Goal: Task Accomplishment & Management: Manage account settings

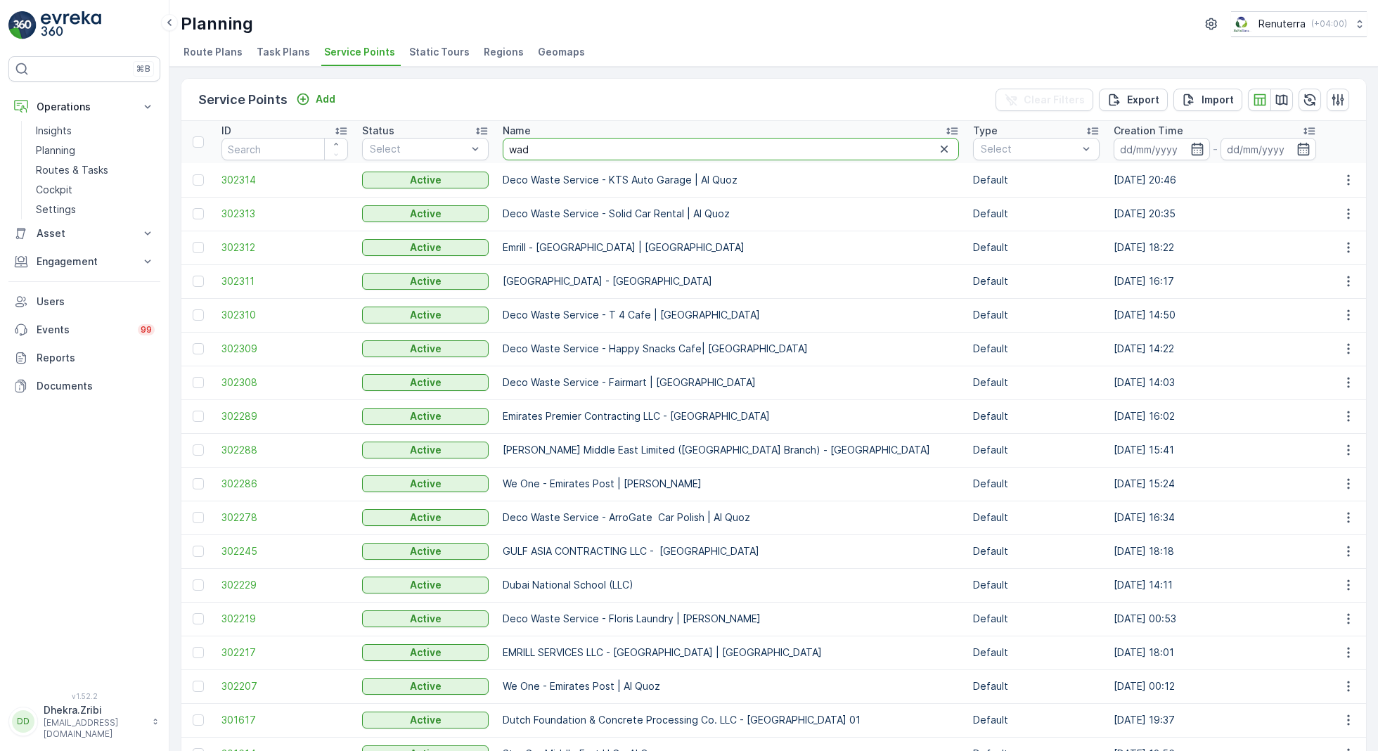
type input "[PERSON_NAME]"
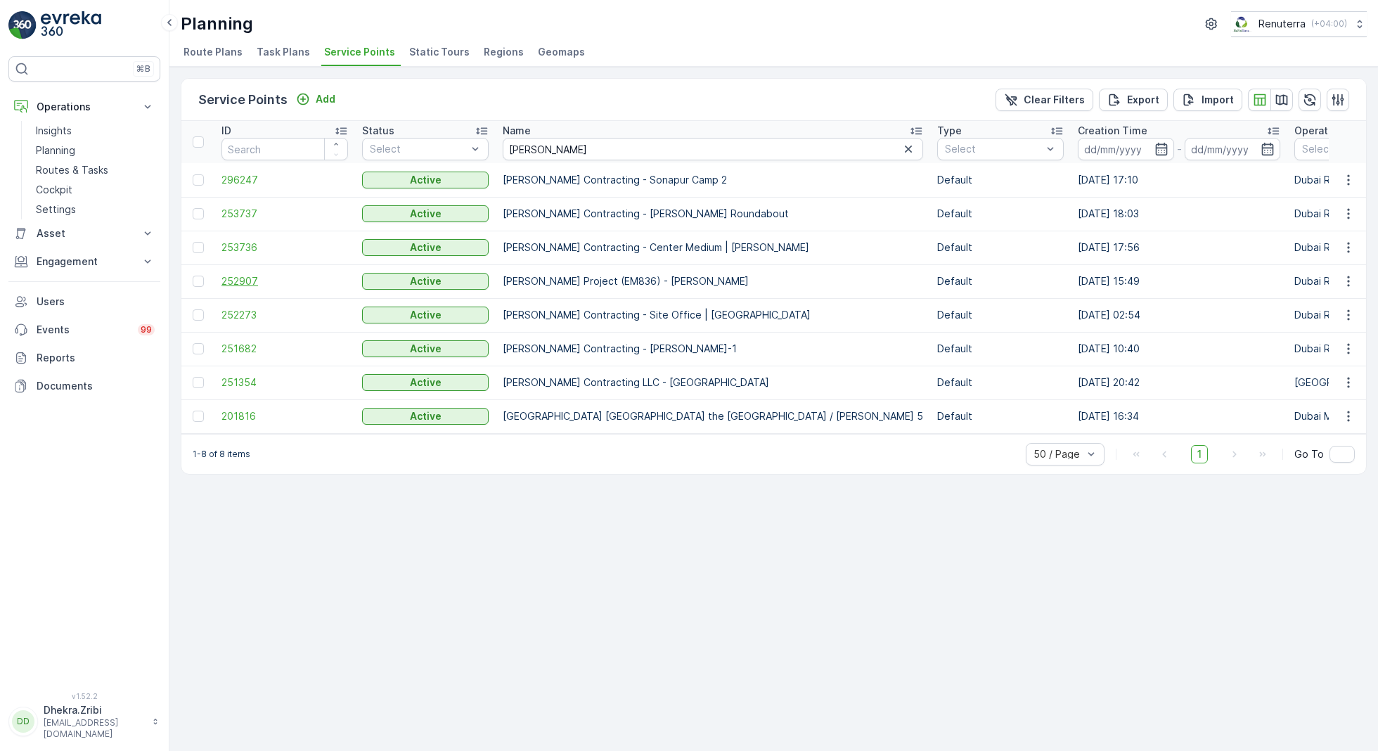
click at [239, 278] on span "252907" at bounding box center [284, 281] width 127 height 14
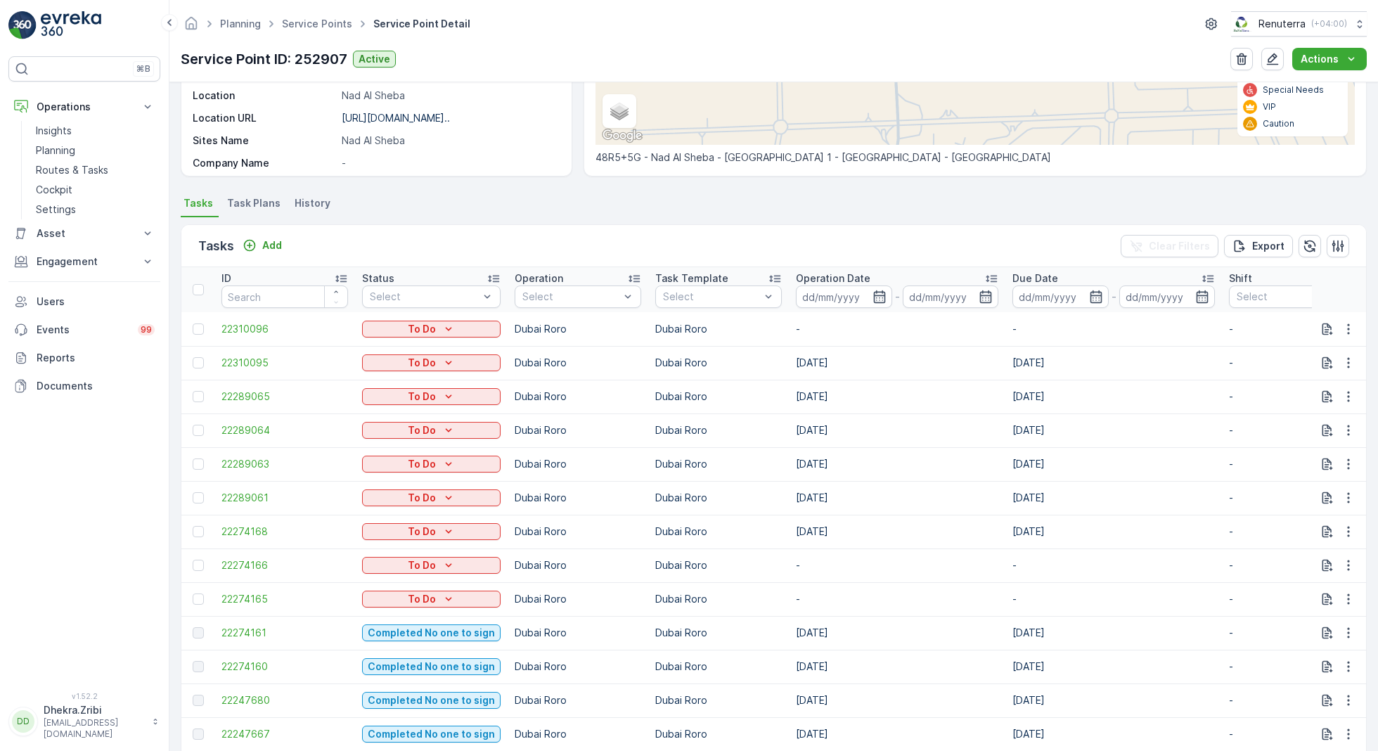
scroll to position [277, 0]
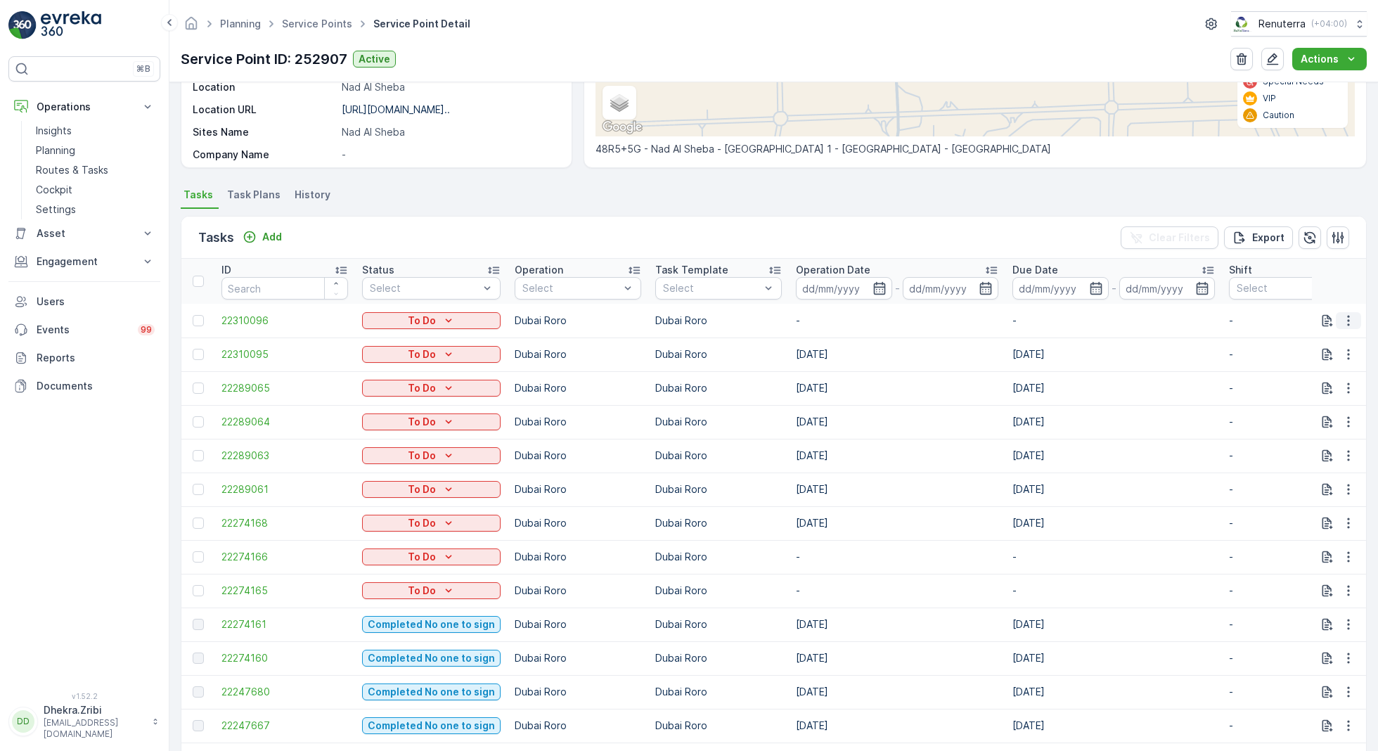
click at [1349, 316] on icon "button" at bounding box center [1348, 321] width 14 height 14
click at [1313, 377] on span "Change Route" at bounding box center [1312, 380] width 68 height 14
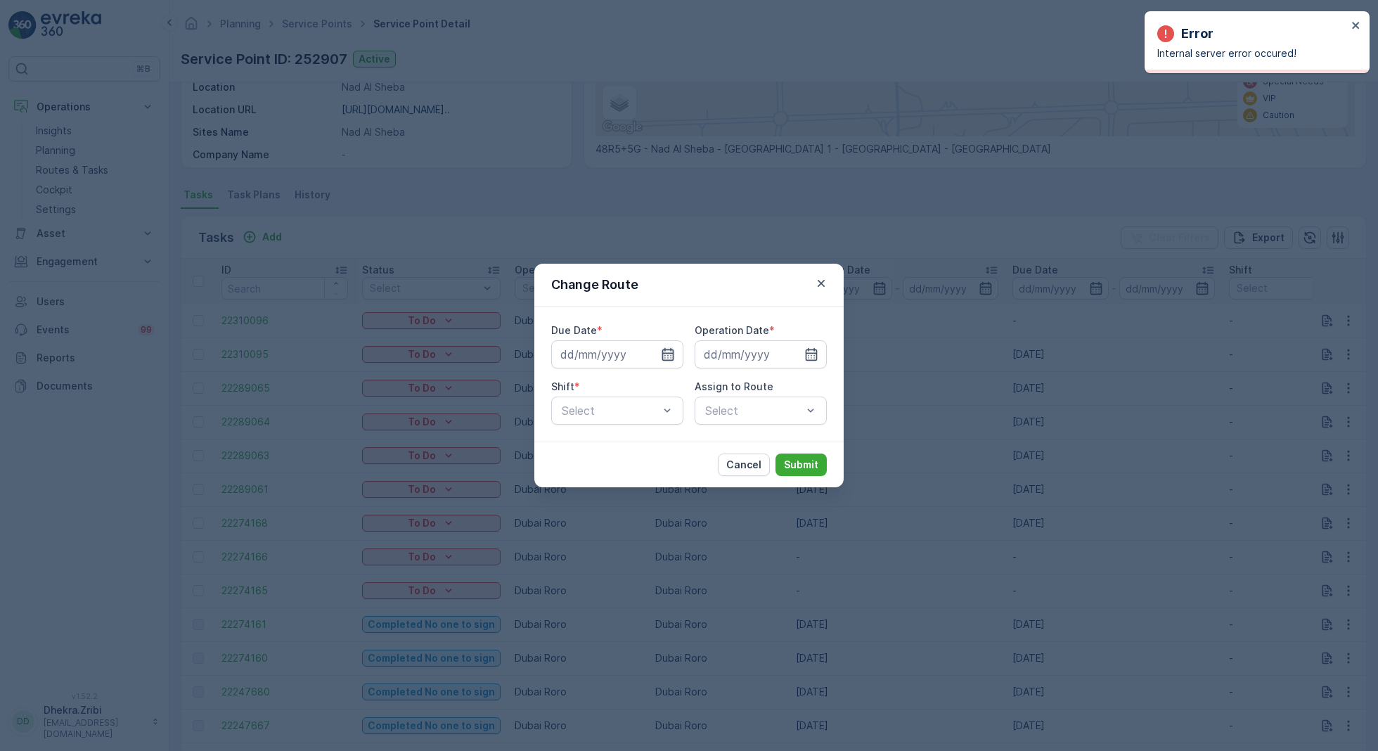
click at [666, 360] on icon "button" at bounding box center [668, 354] width 12 height 13
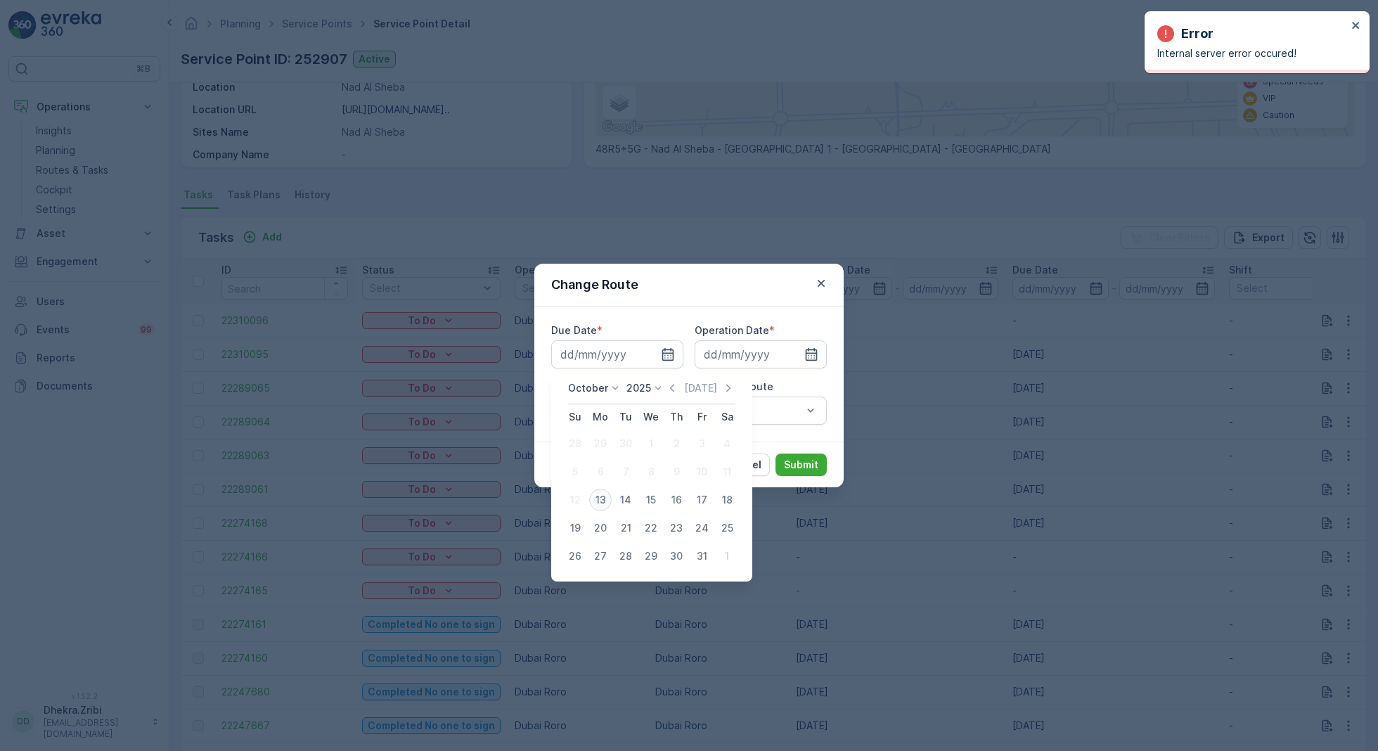
click at [603, 497] on div "13" at bounding box center [600, 500] width 22 height 22
type input "[DATE]"
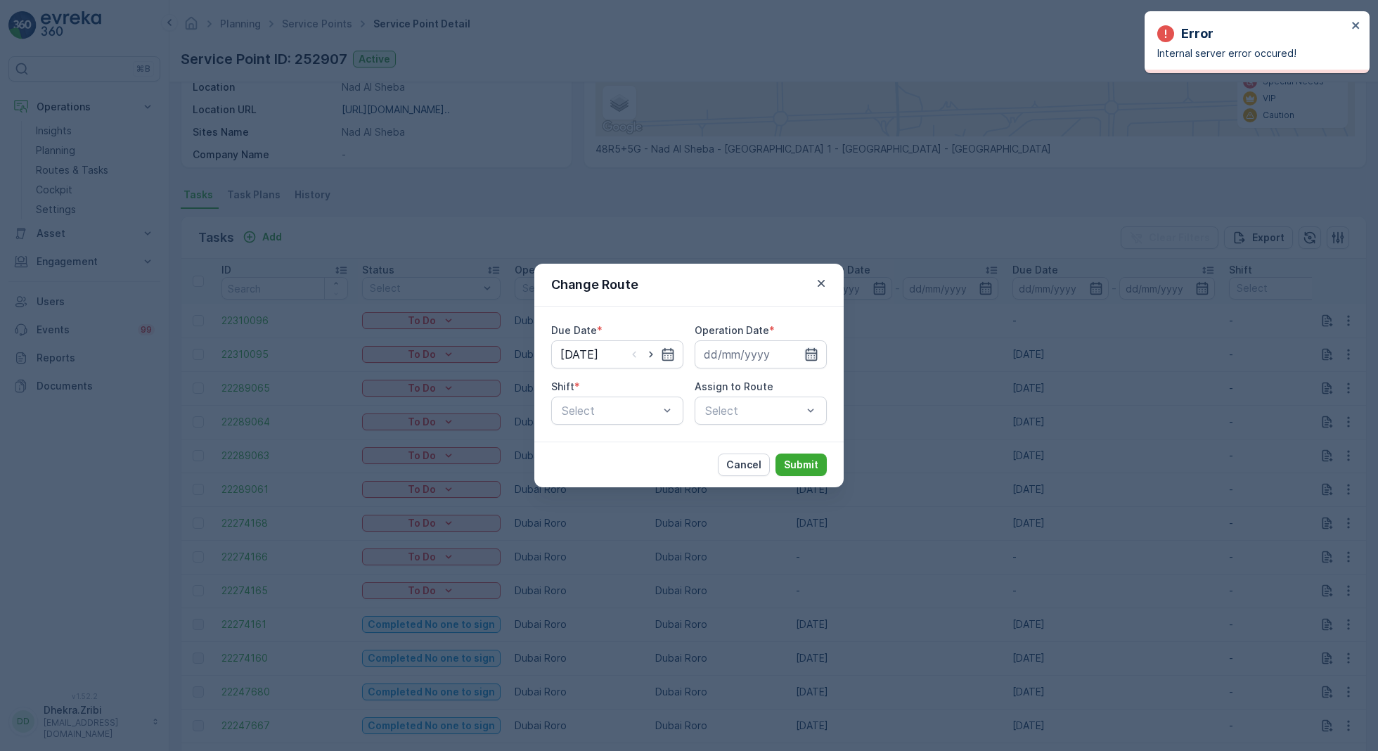
click at [811, 357] on icon "button" at bounding box center [811, 354] width 14 height 14
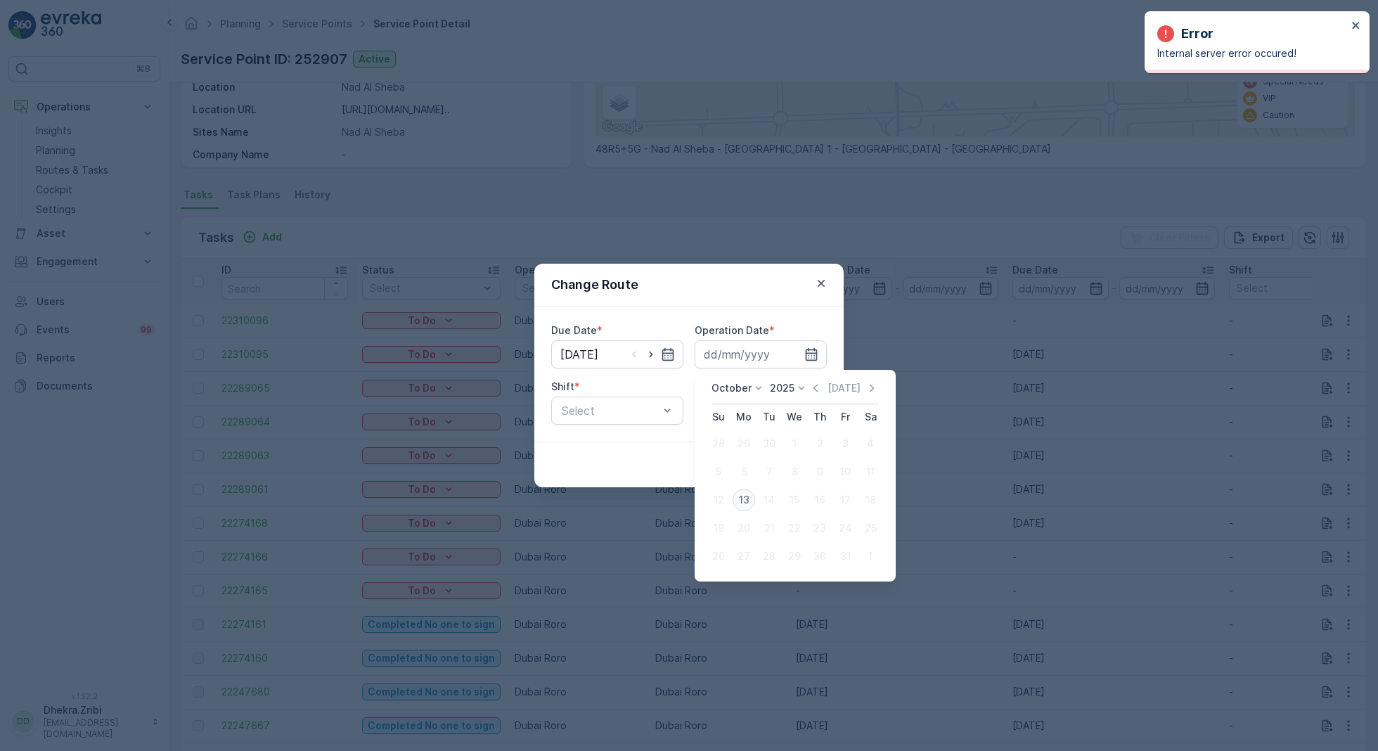
click at [746, 498] on div "13" at bounding box center [744, 500] width 22 height 22
type input "[DATE]"
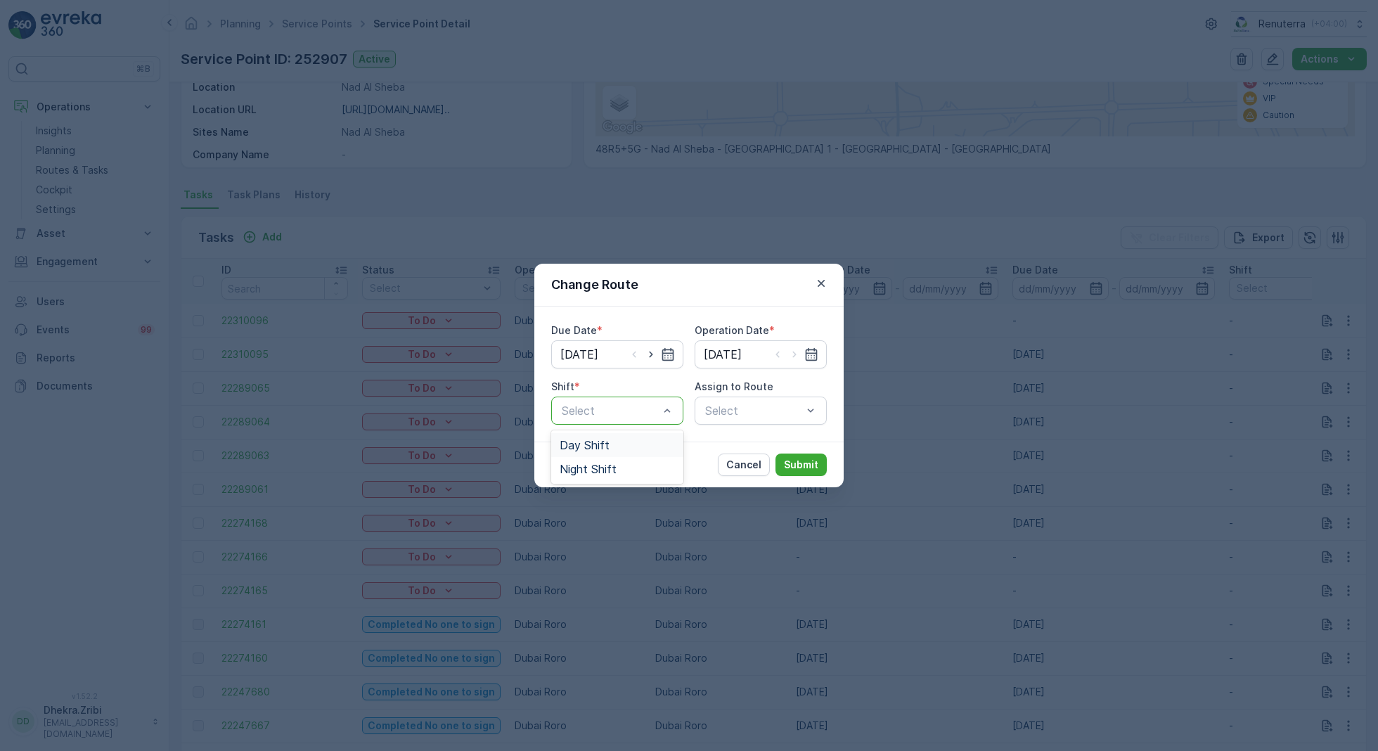
click at [599, 444] on span "Day Shift" at bounding box center [585, 445] width 50 height 13
click at [754, 400] on div "Select" at bounding box center [761, 410] width 132 height 28
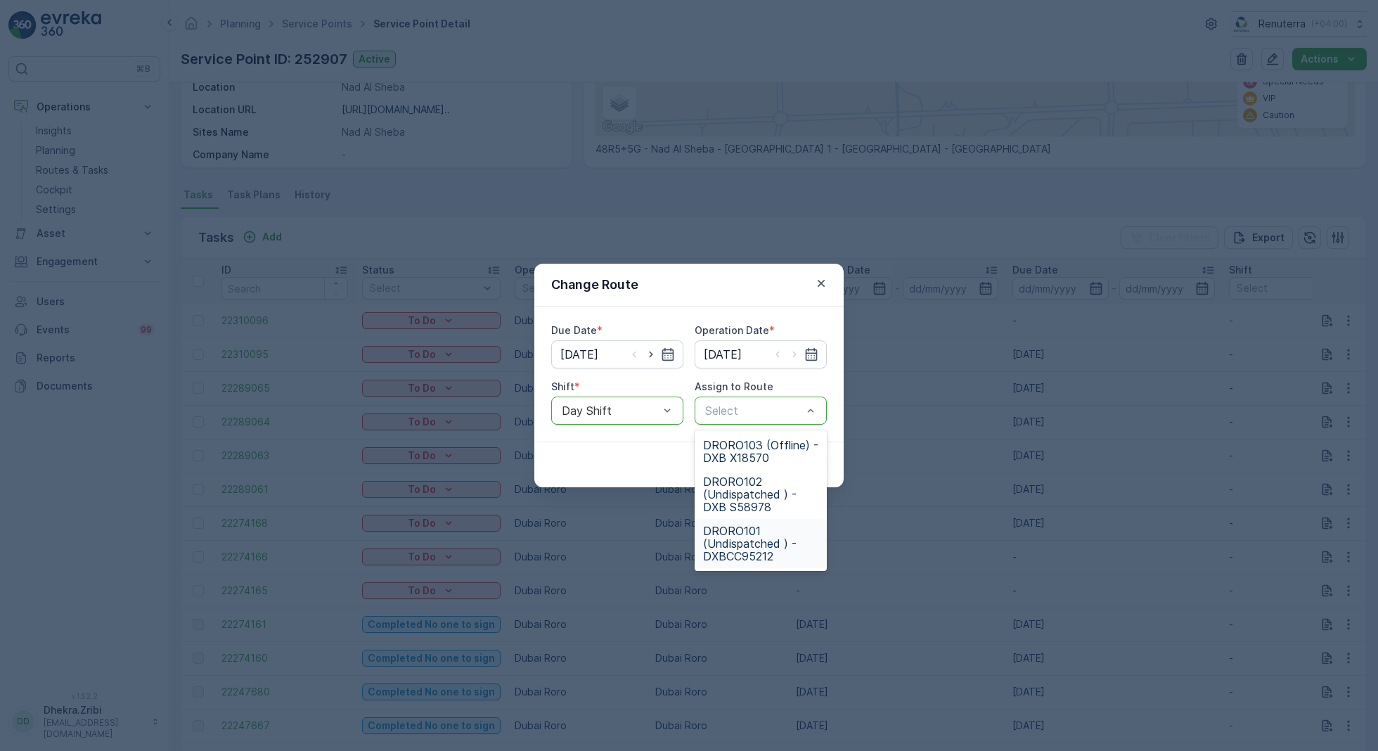
click at [754, 548] on span "DRORO101 (Undispatched ) - DXBCC95212" at bounding box center [760, 543] width 115 height 38
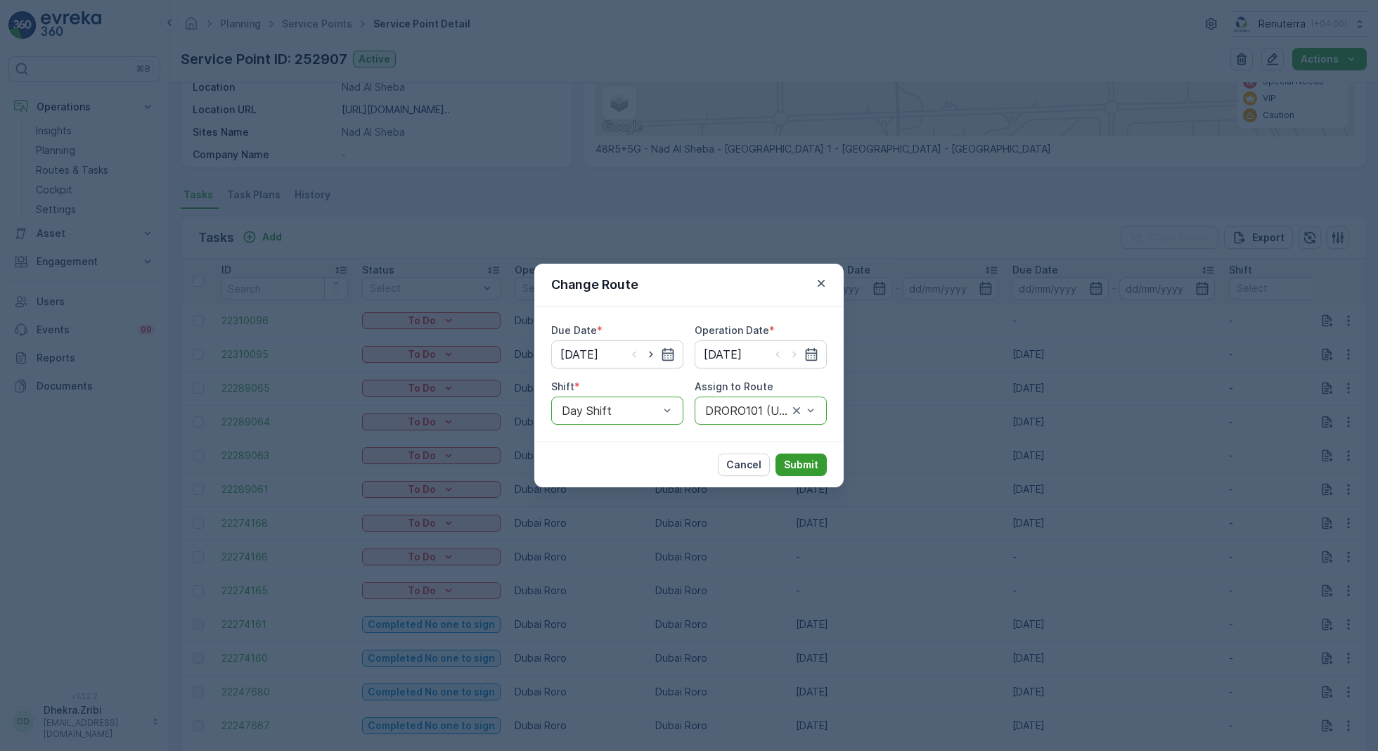
click at [813, 468] on p "Submit" at bounding box center [801, 465] width 34 height 14
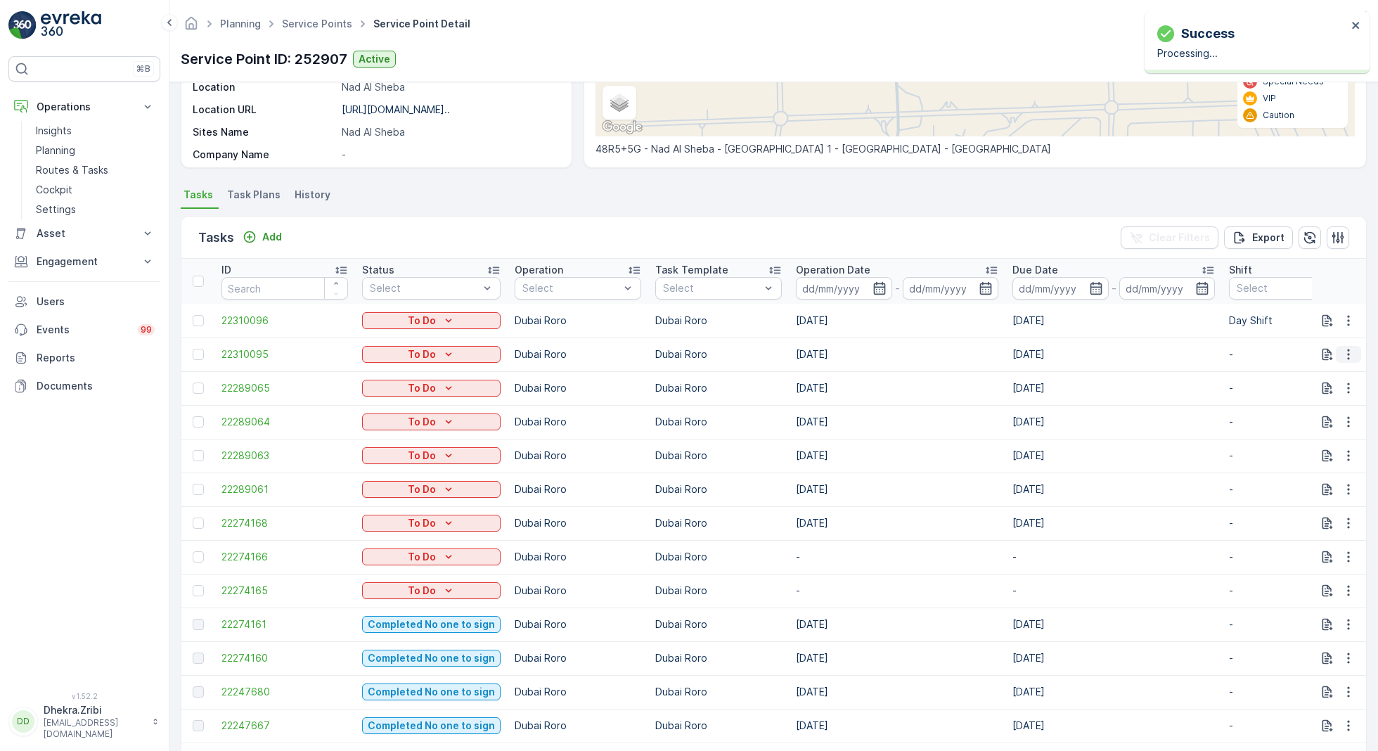
click at [1347, 357] on icon "button" at bounding box center [1348, 354] width 2 height 11
click at [1315, 412] on span "Change Route" at bounding box center [1312, 413] width 68 height 14
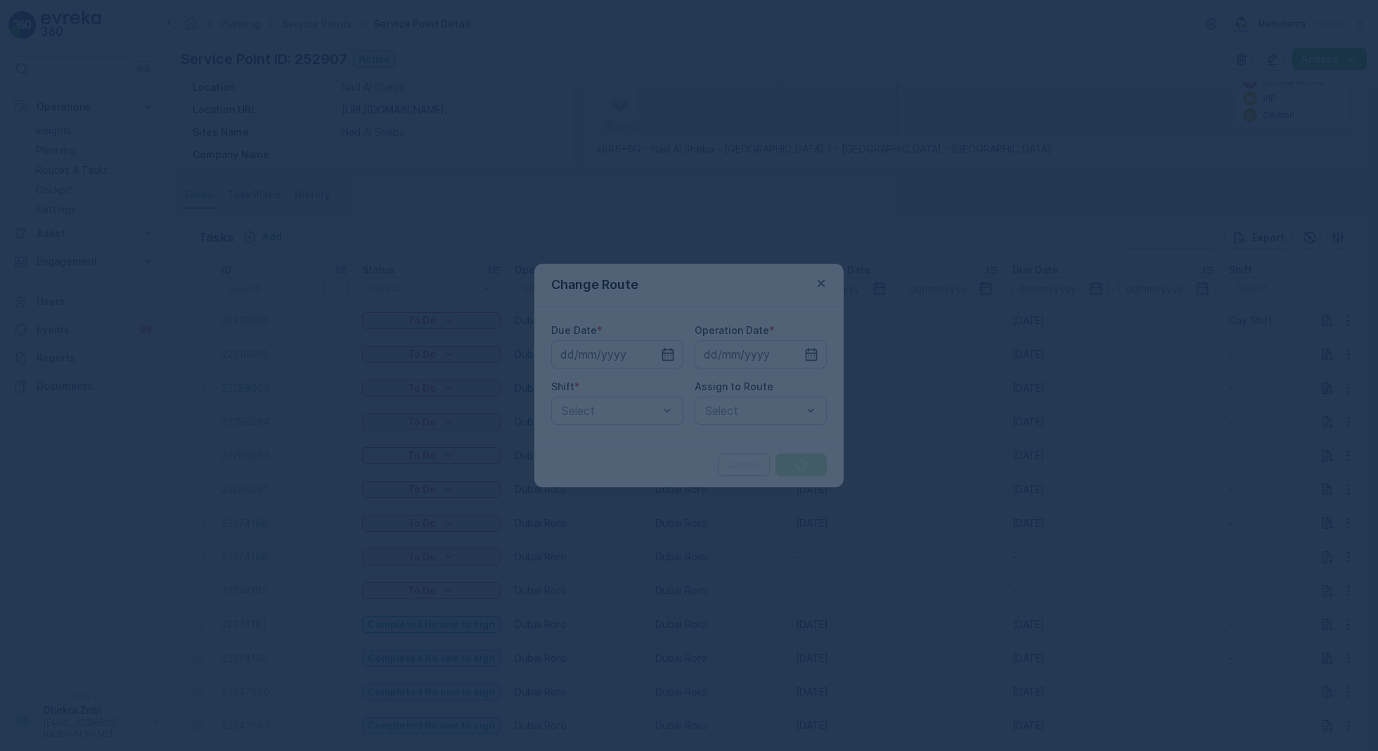
type input "10.10.2025"
type input "09.10.2025"
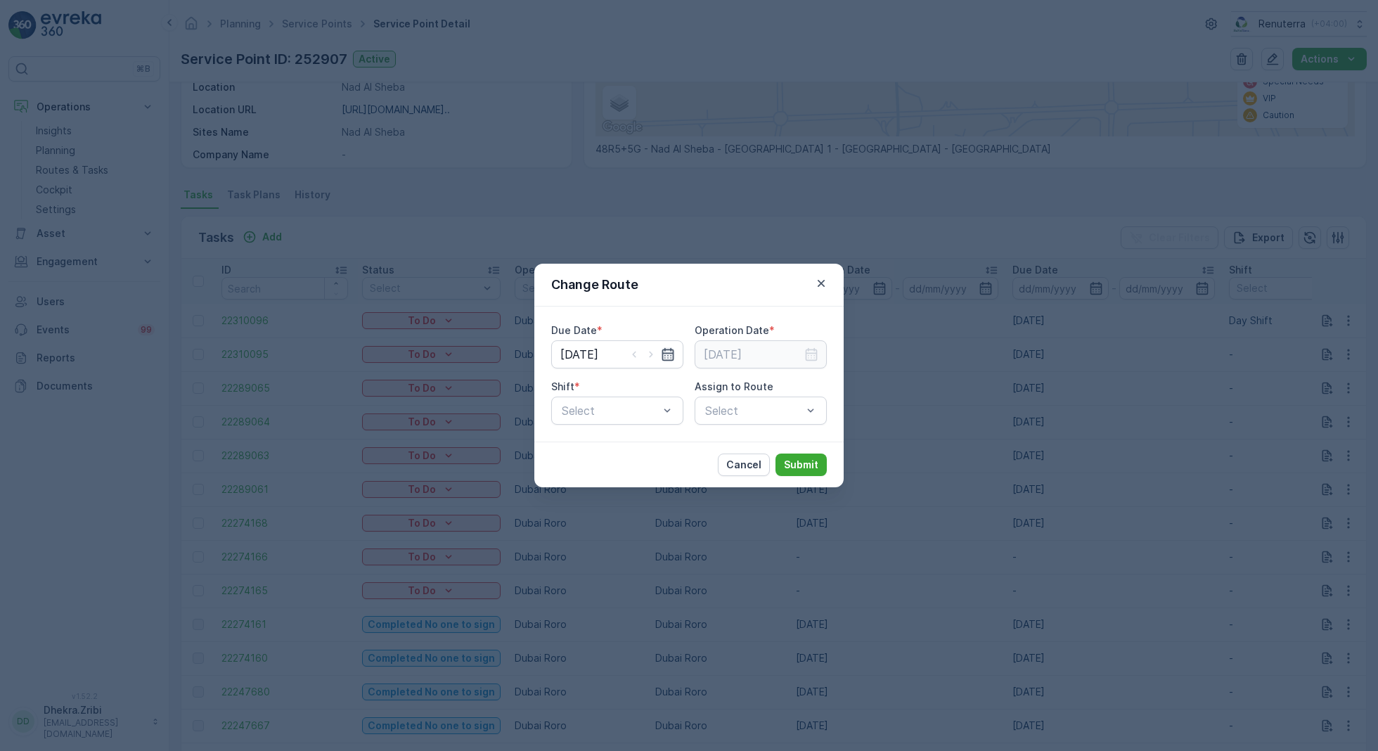
click at [671, 356] on icon "button" at bounding box center [668, 354] width 14 height 14
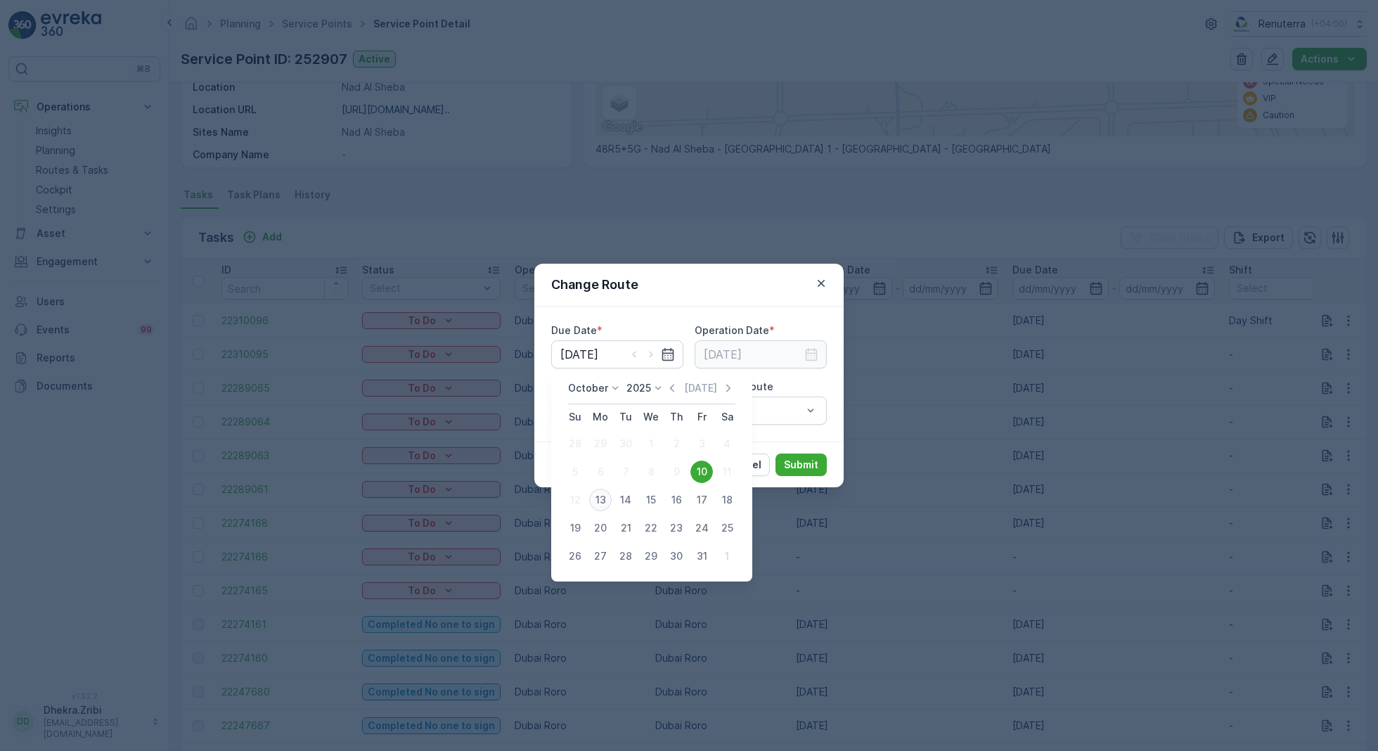
click at [598, 499] on div "13" at bounding box center [600, 500] width 22 height 22
type input "[DATE]"
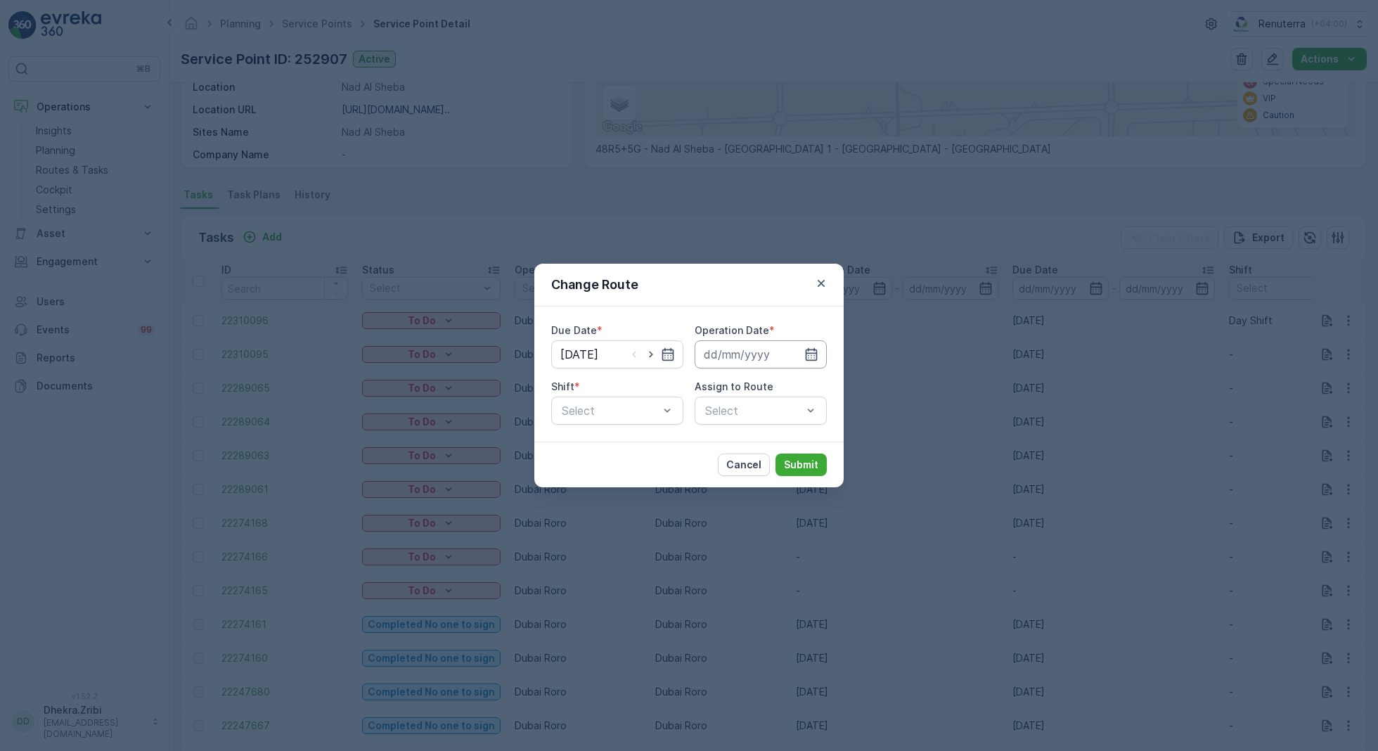
click at [770, 367] on input at bounding box center [761, 354] width 132 height 28
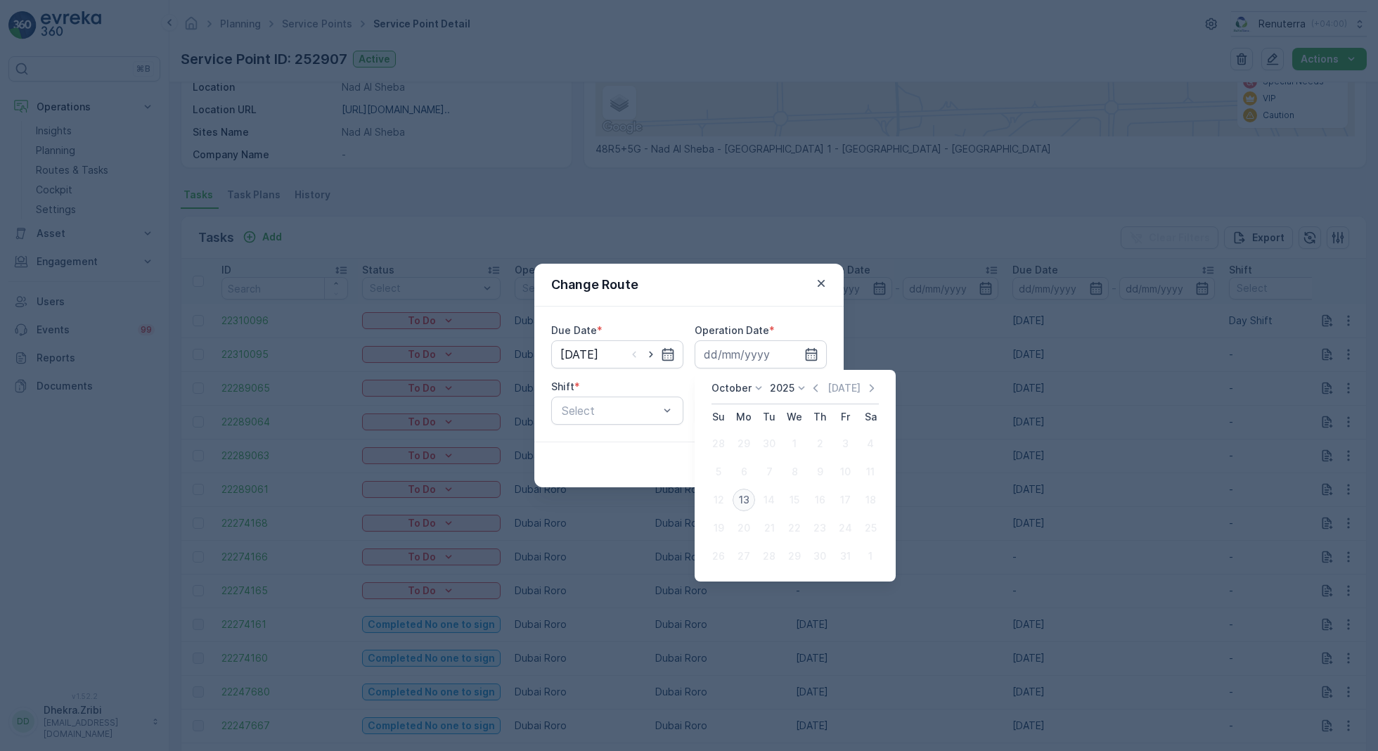
click at [747, 501] on div "13" at bounding box center [744, 500] width 22 height 22
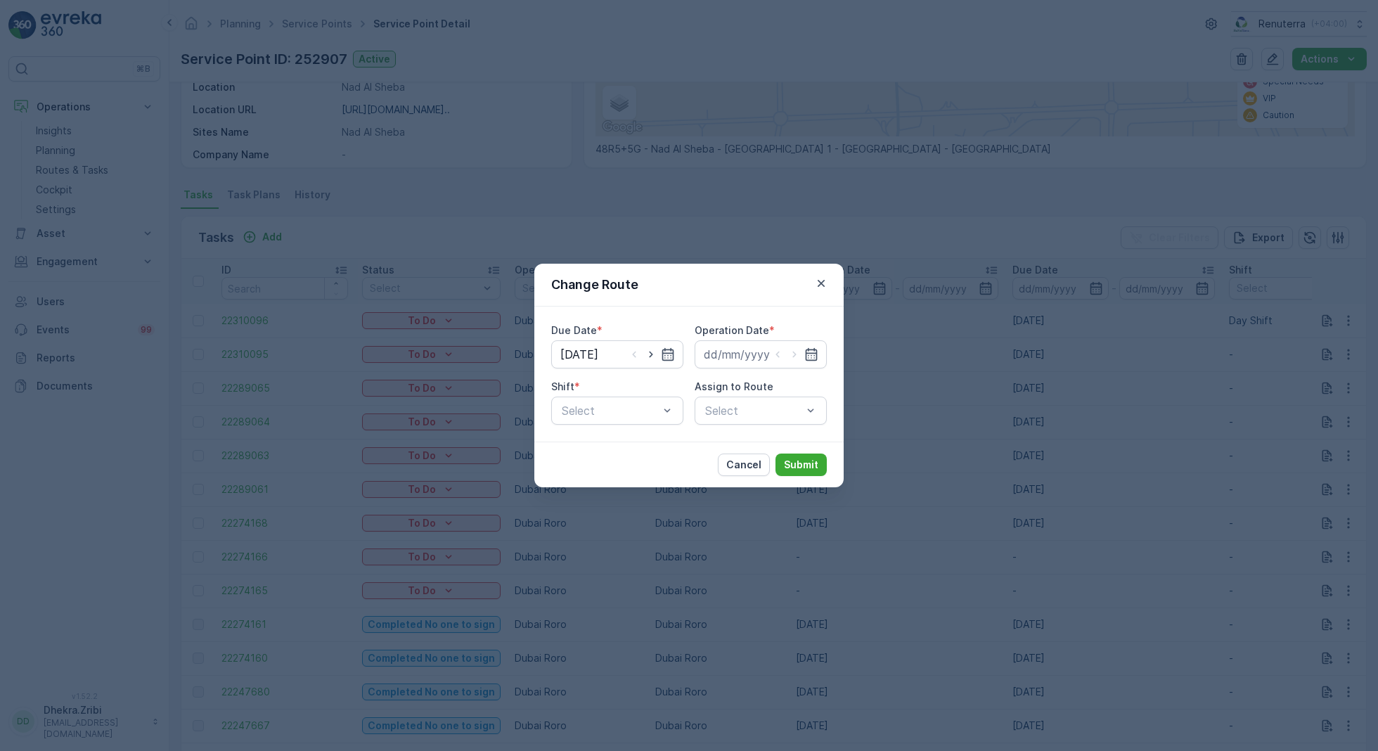
type input "[DATE]"
click at [587, 447] on span "Day Shift" at bounding box center [585, 445] width 50 height 13
click at [747, 420] on div "Select" at bounding box center [761, 410] width 132 height 28
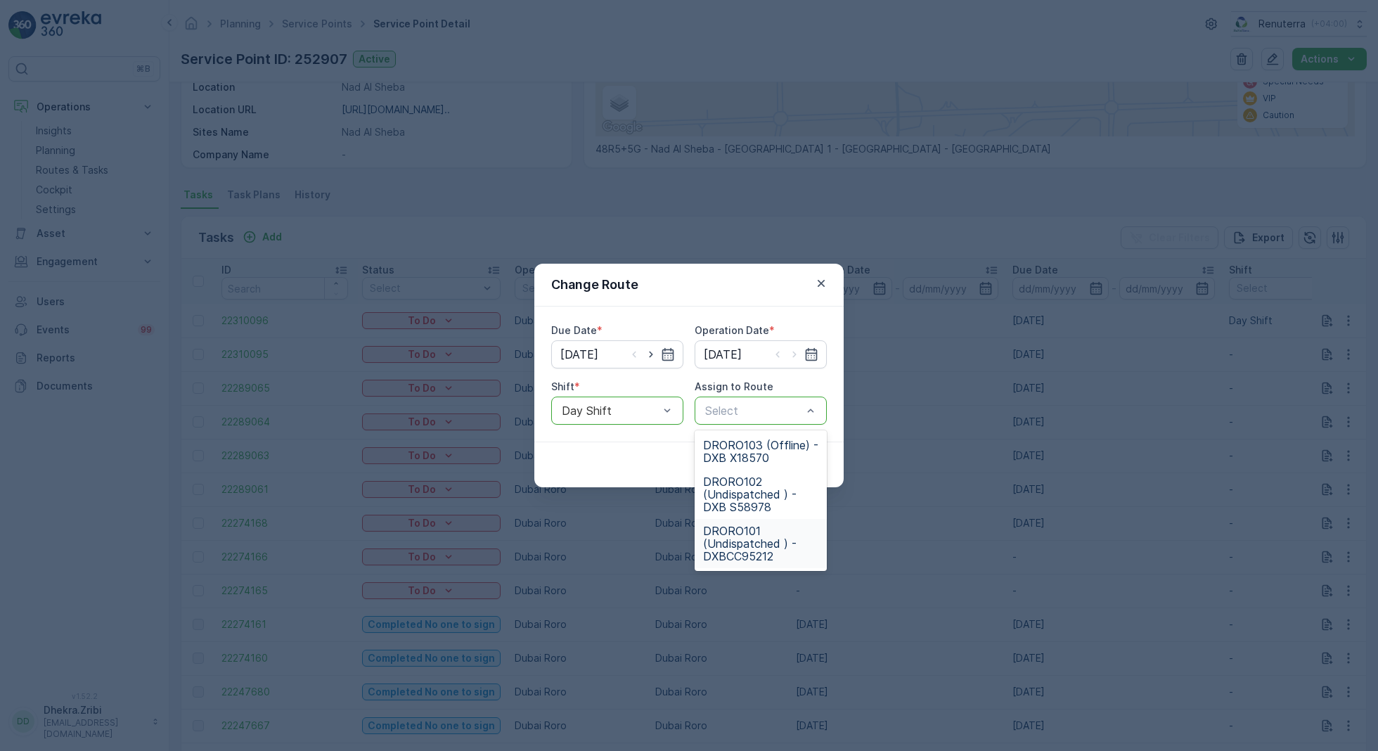
click at [740, 544] on span "DRORO101 (Undispatched ) - DXBCC95212" at bounding box center [760, 543] width 115 height 38
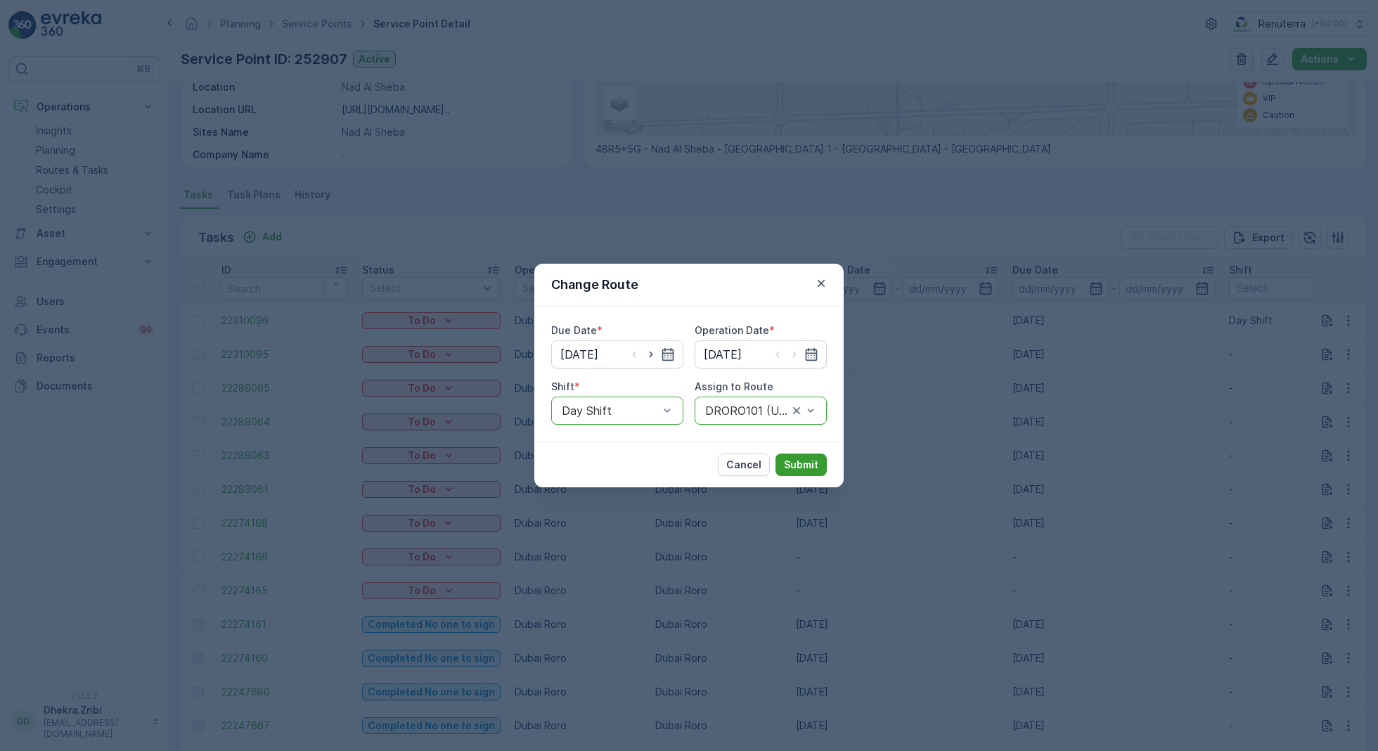
click at [808, 468] on p "Submit" at bounding box center [801, 465] width 34 height 14
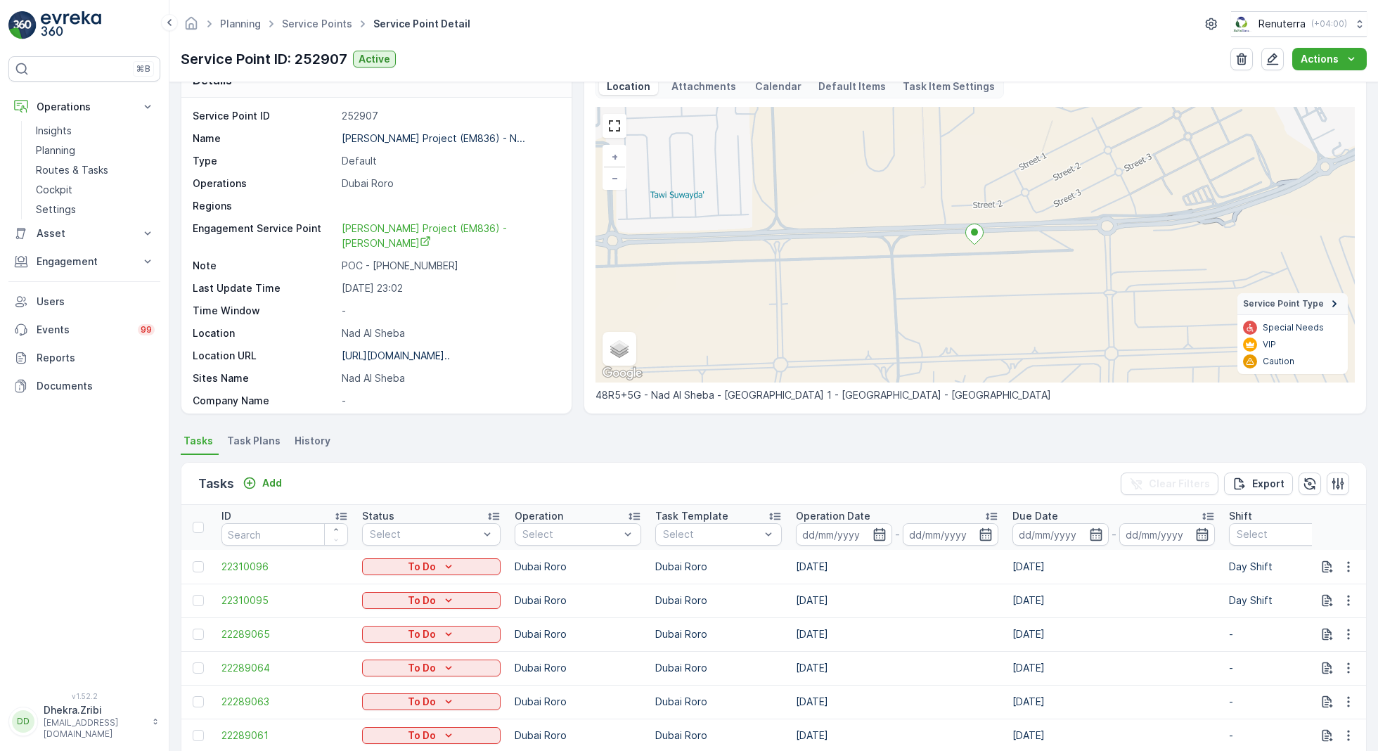
scroll to position [0, 0]
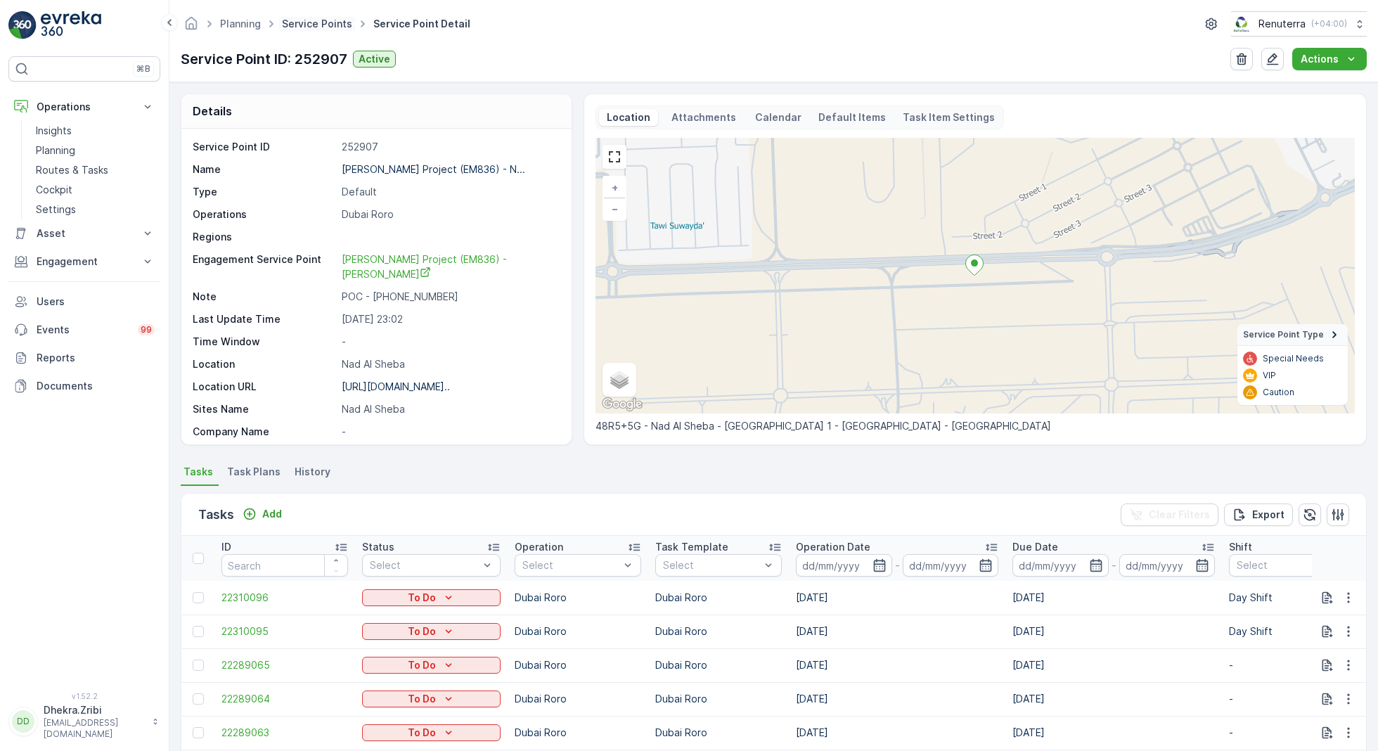
click at [315, 21] on link "Service Points" at bounding box center [317, 24] width 70 height 12
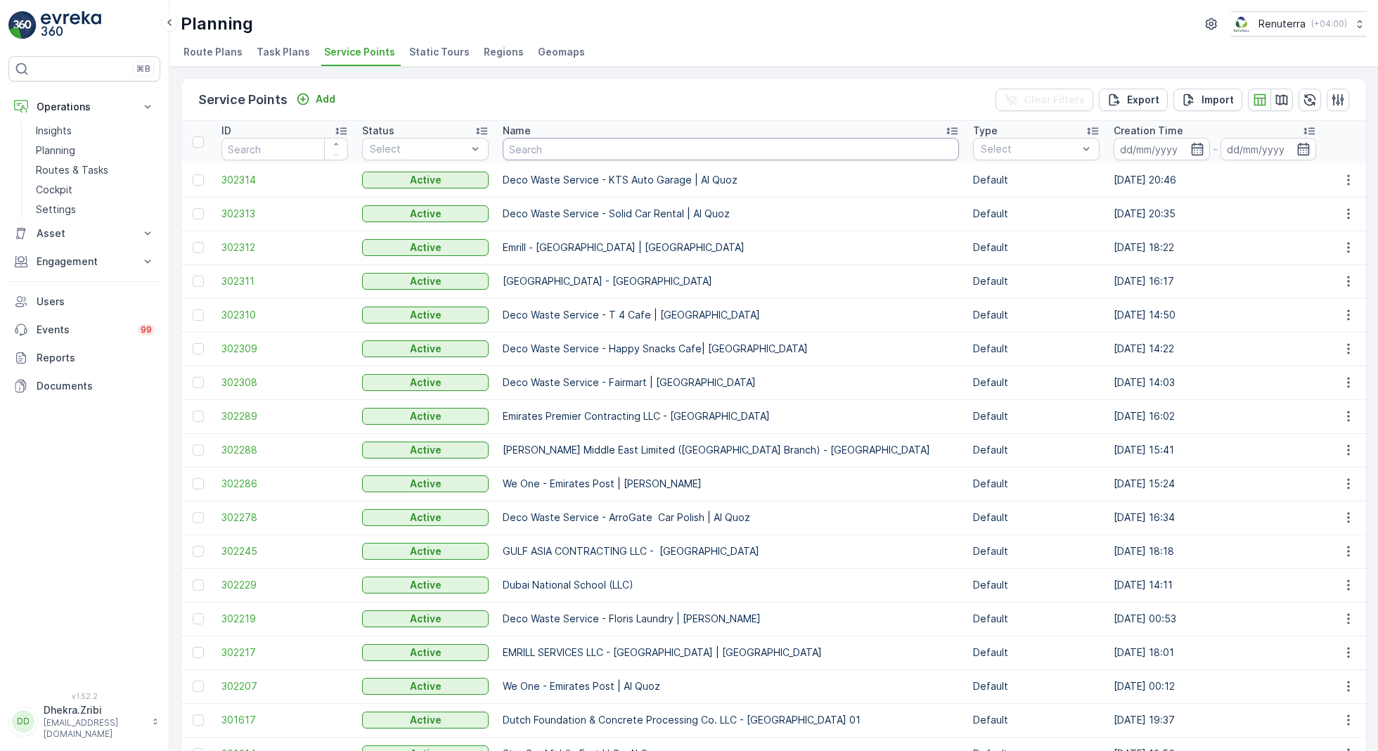
click at [534, 146] on input "text" at bounding box center [731, 149] width 456 height 22
type input "a"
type input "techni"
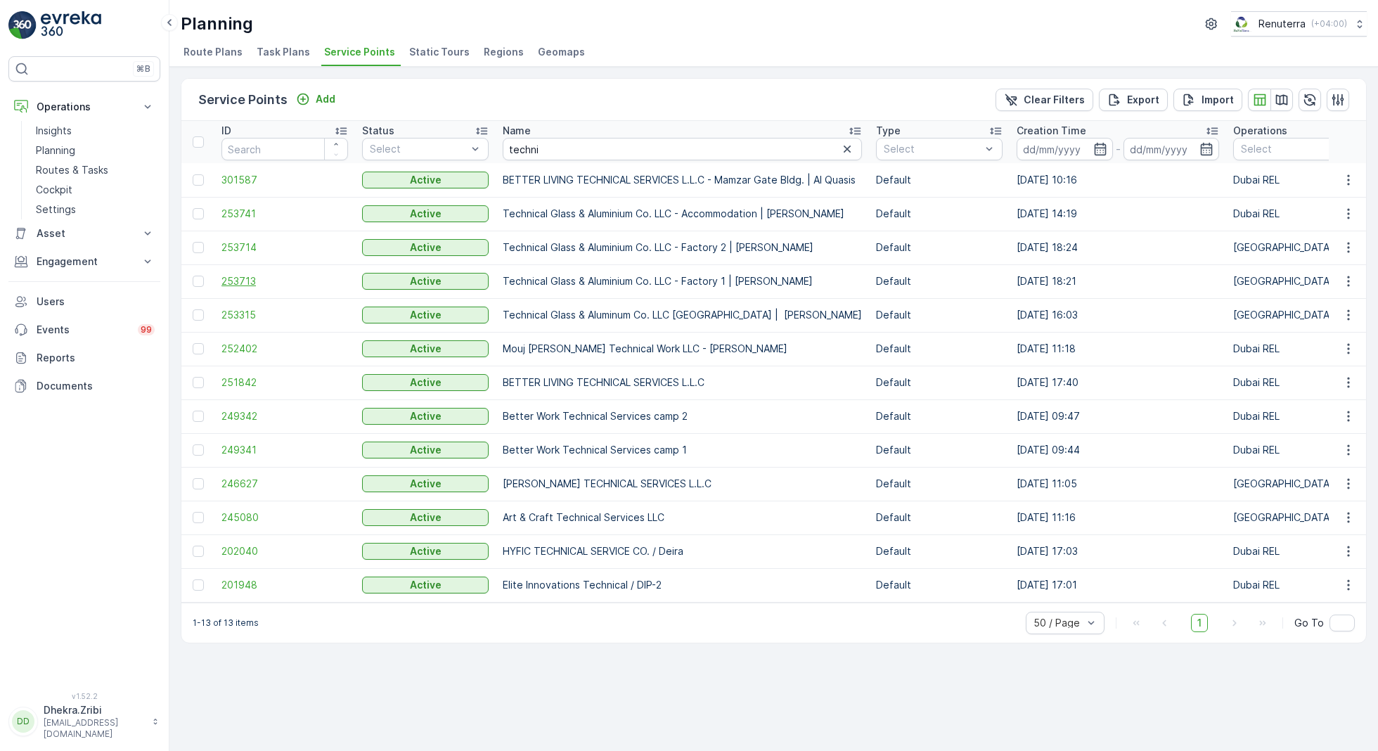
click at [240, 280] on span "253713" at bounding box center [284, 281] width 127 height 14
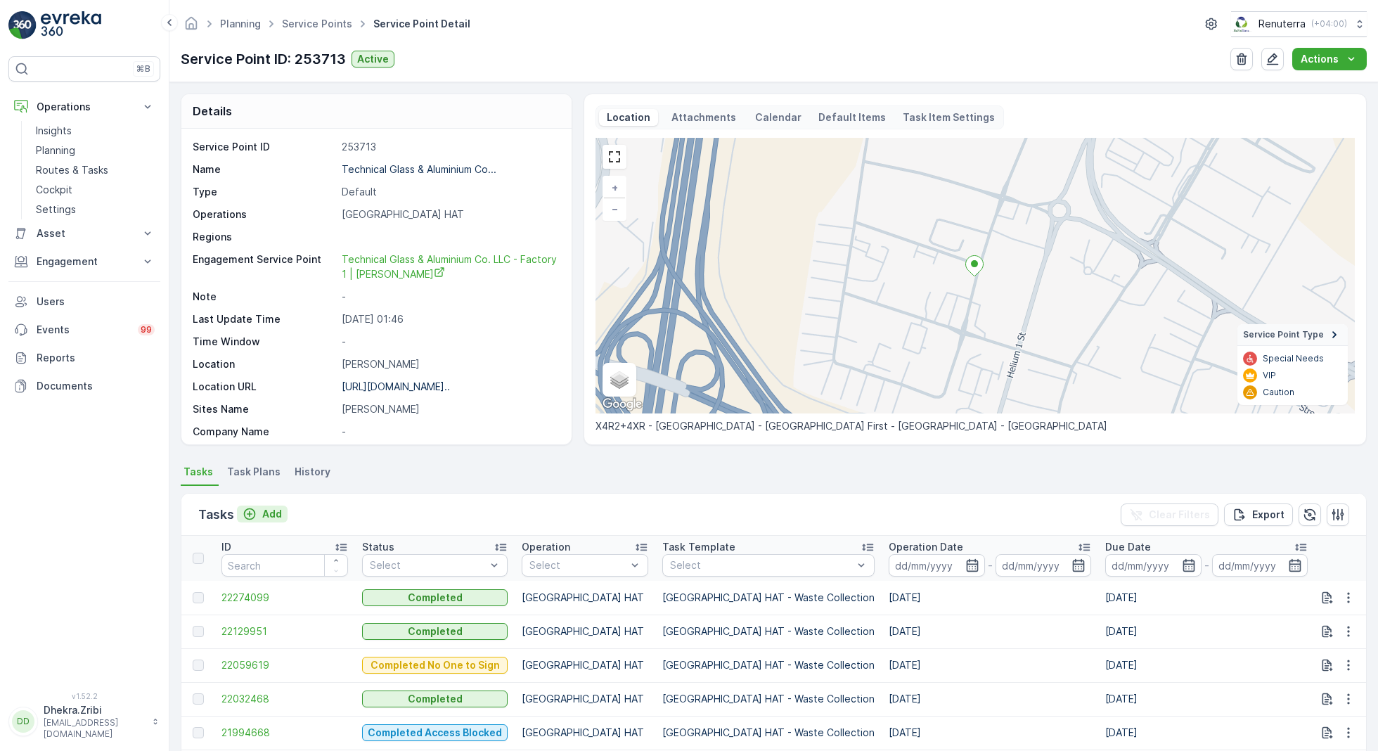
click at [257, 518] on div "Add" at bounding box center [262, 514] width 39 height 14
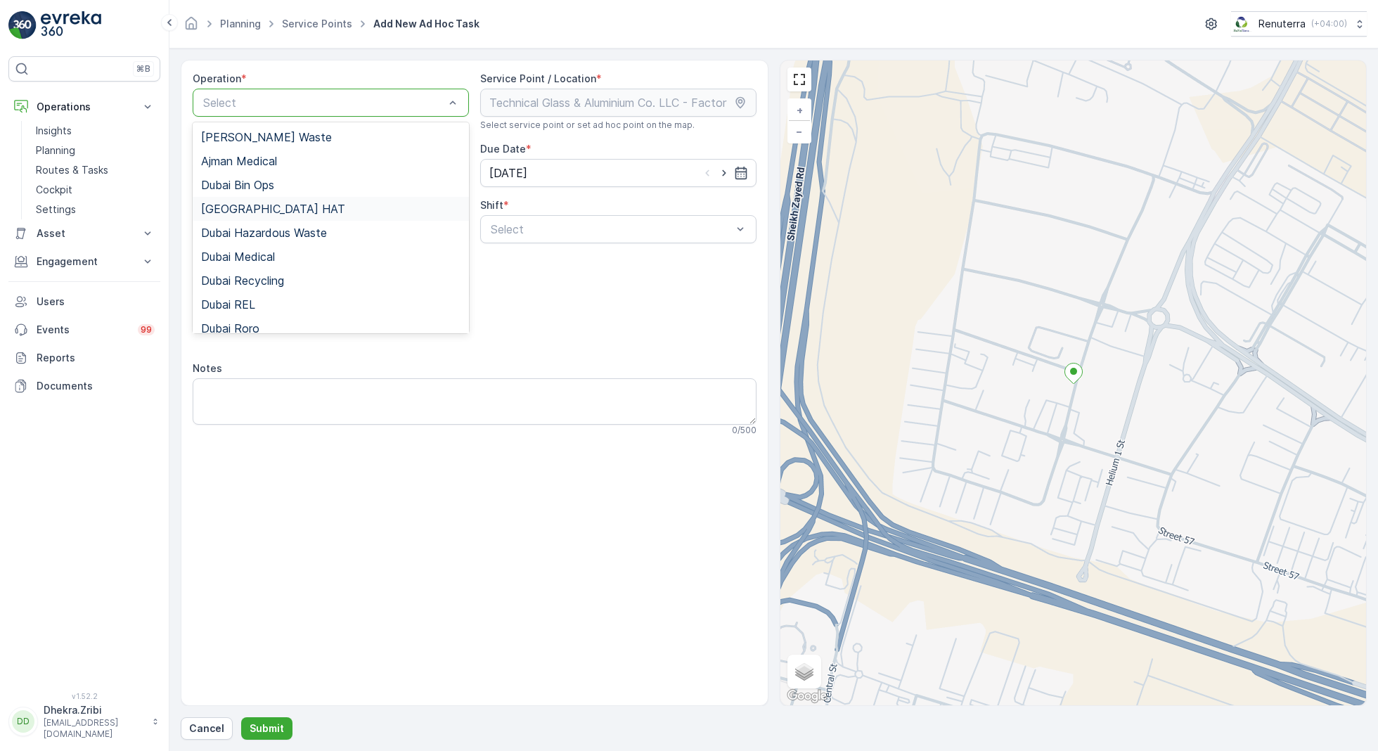
click at [250, 217] on div "[GEOGRAPHIC_DATA] HAT" at bounding box center [331, 209] width 276 height 24
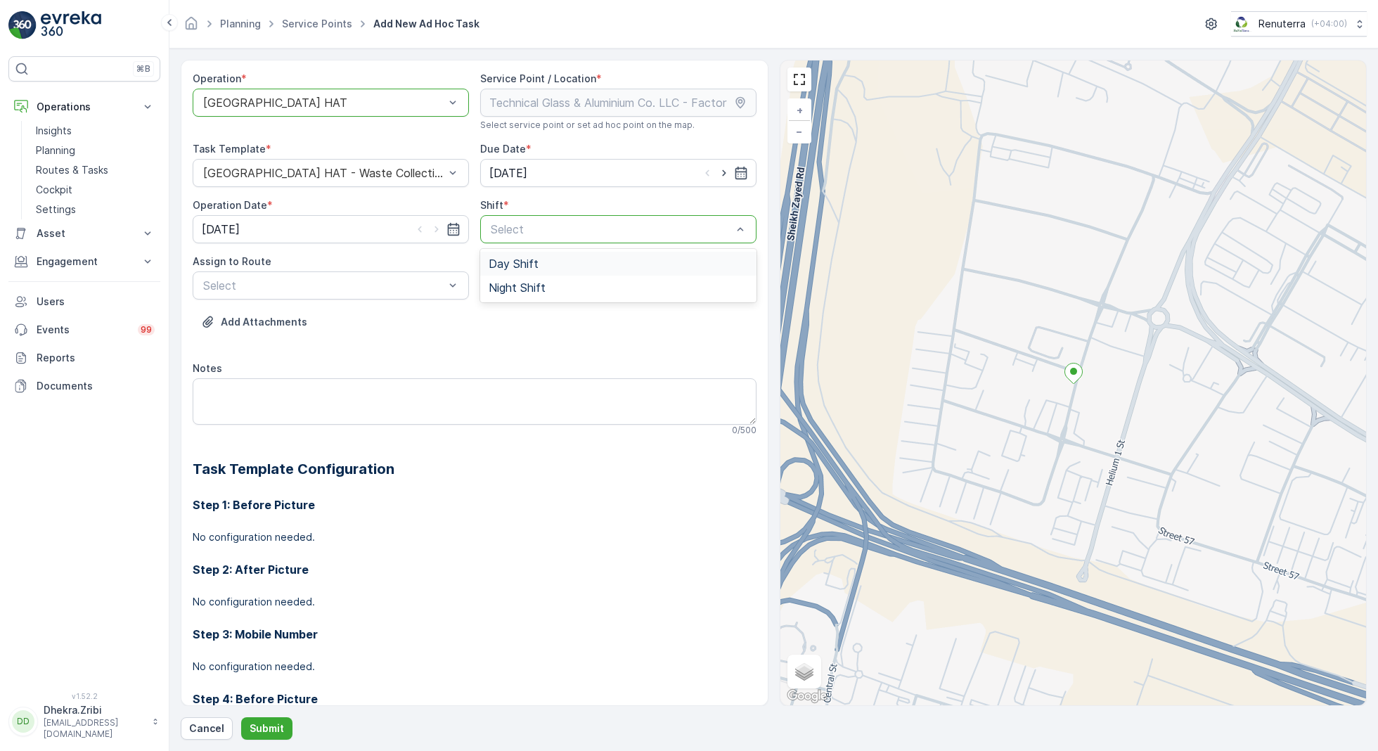
click at [522, 273] on div "Day Shift" at bounding box center [618, 264] width 276 height 24
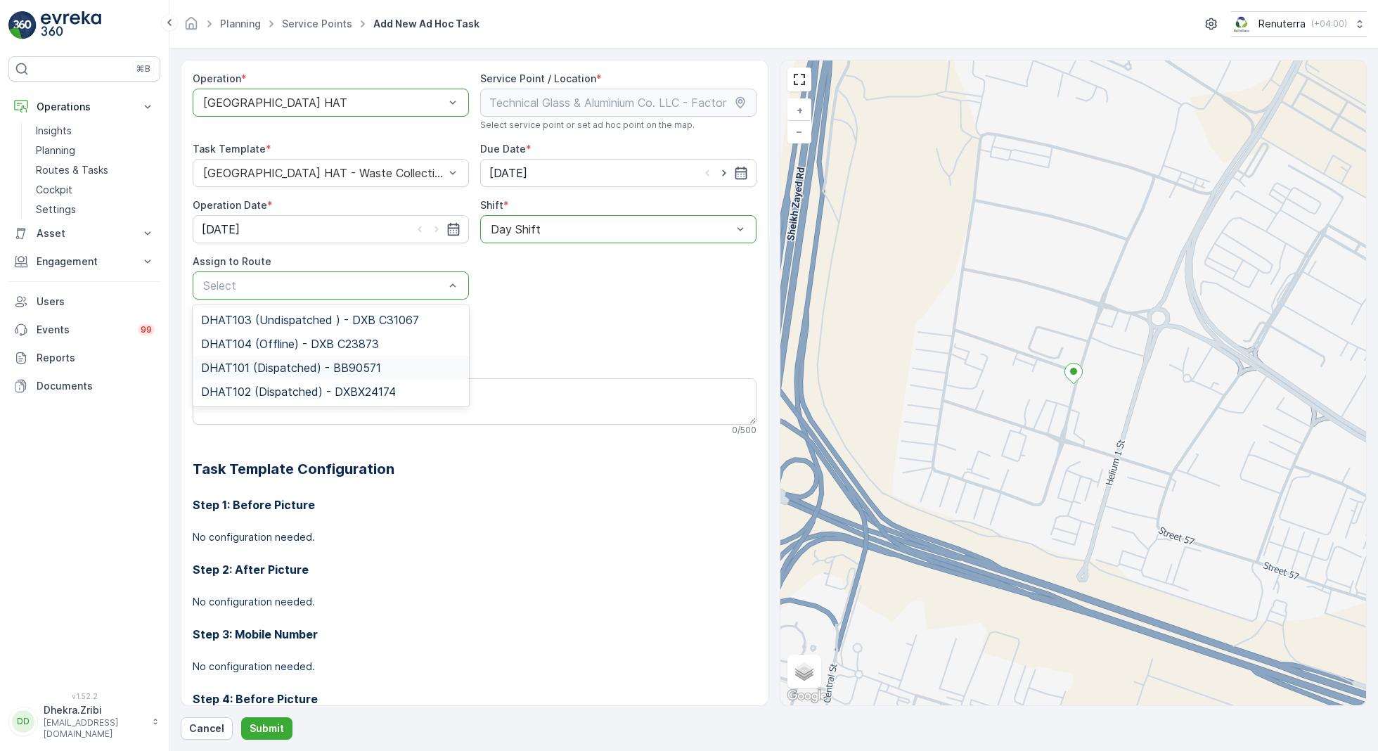
click at [256, 366] on span "DHAT101 (Dispatched) - BB90571" at bounding box center [291, 367] width 180 height 13
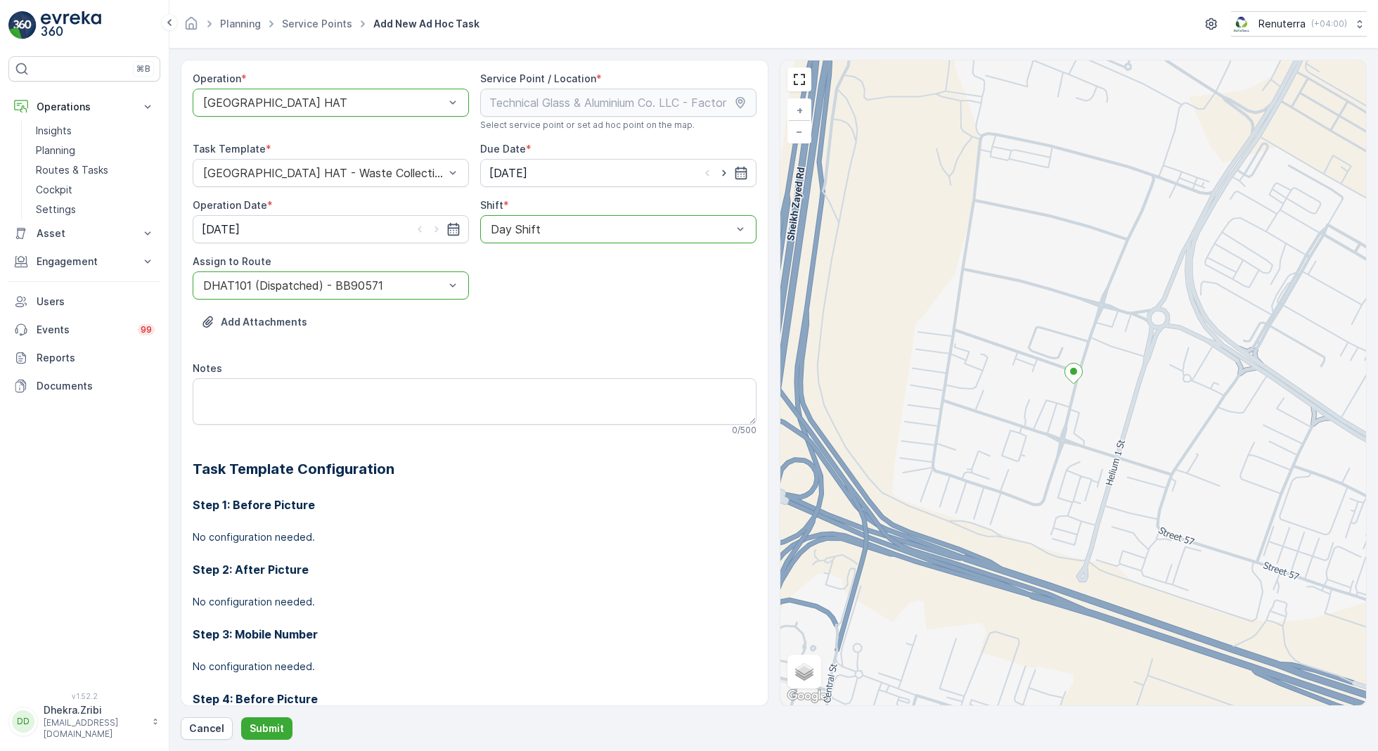
click at [344, 275] on div "DHAT101 (Dispatched) - BB90571" at bounding box center [331, 285] width 276 height 28
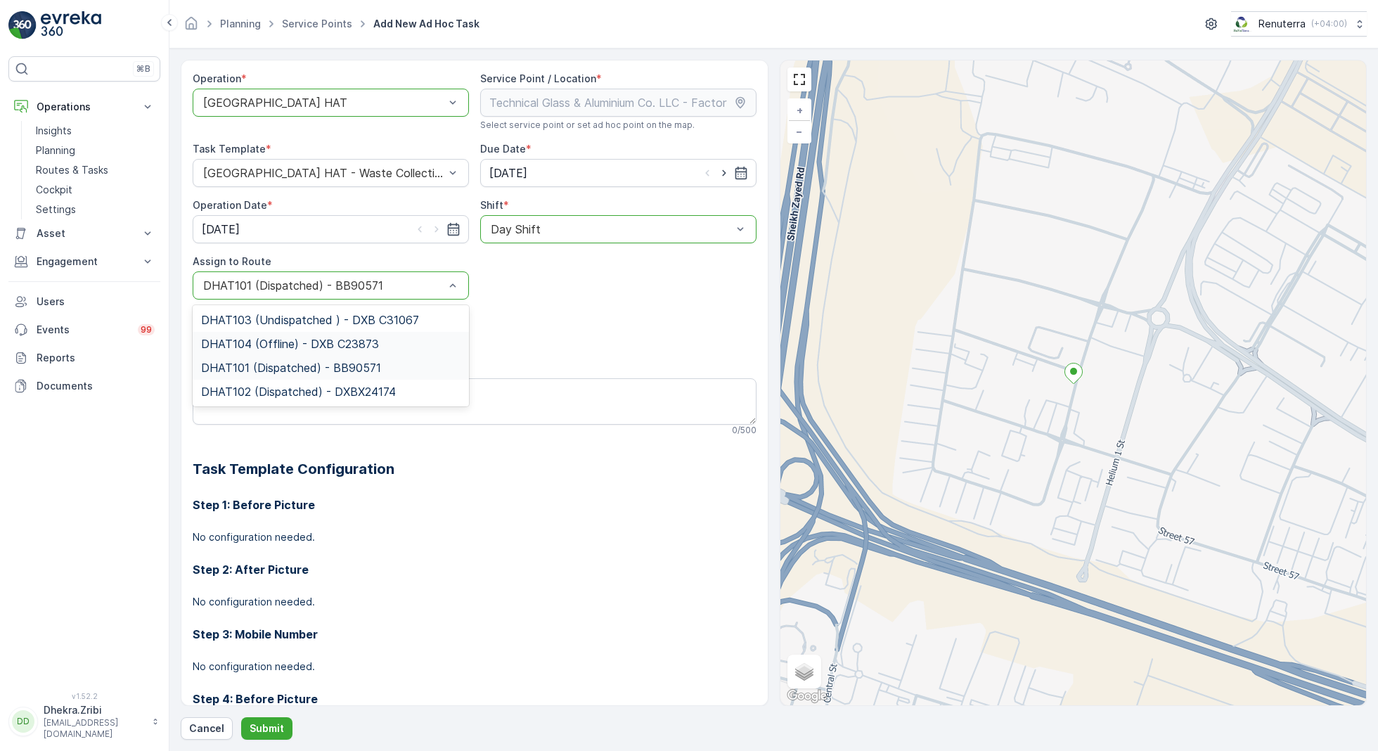
click at [245, 338] on span "DHAT104 (Offline) - DXB C23873" at bounding box center [290, 343] width 178 height 13
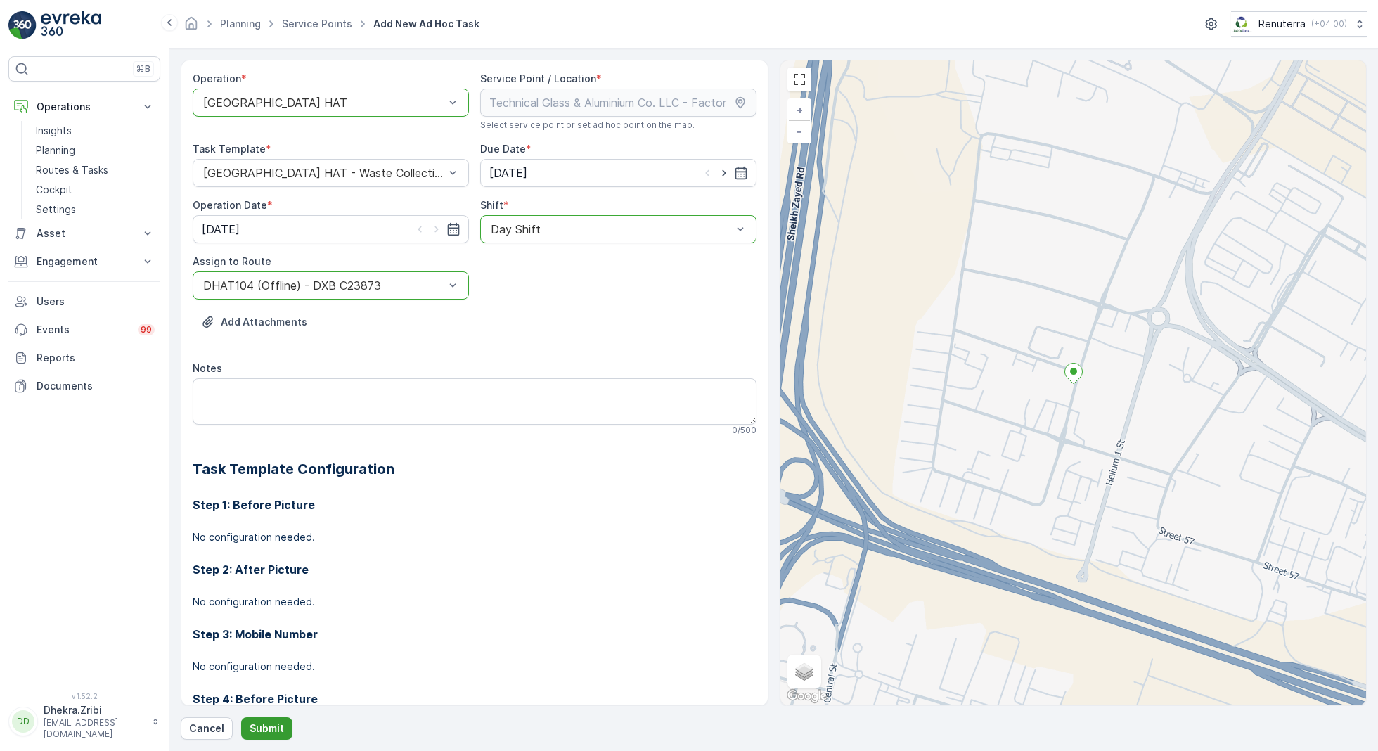
click at [267, 727] on p "Submit" at bounding box center [267, 728] width 34 height 14
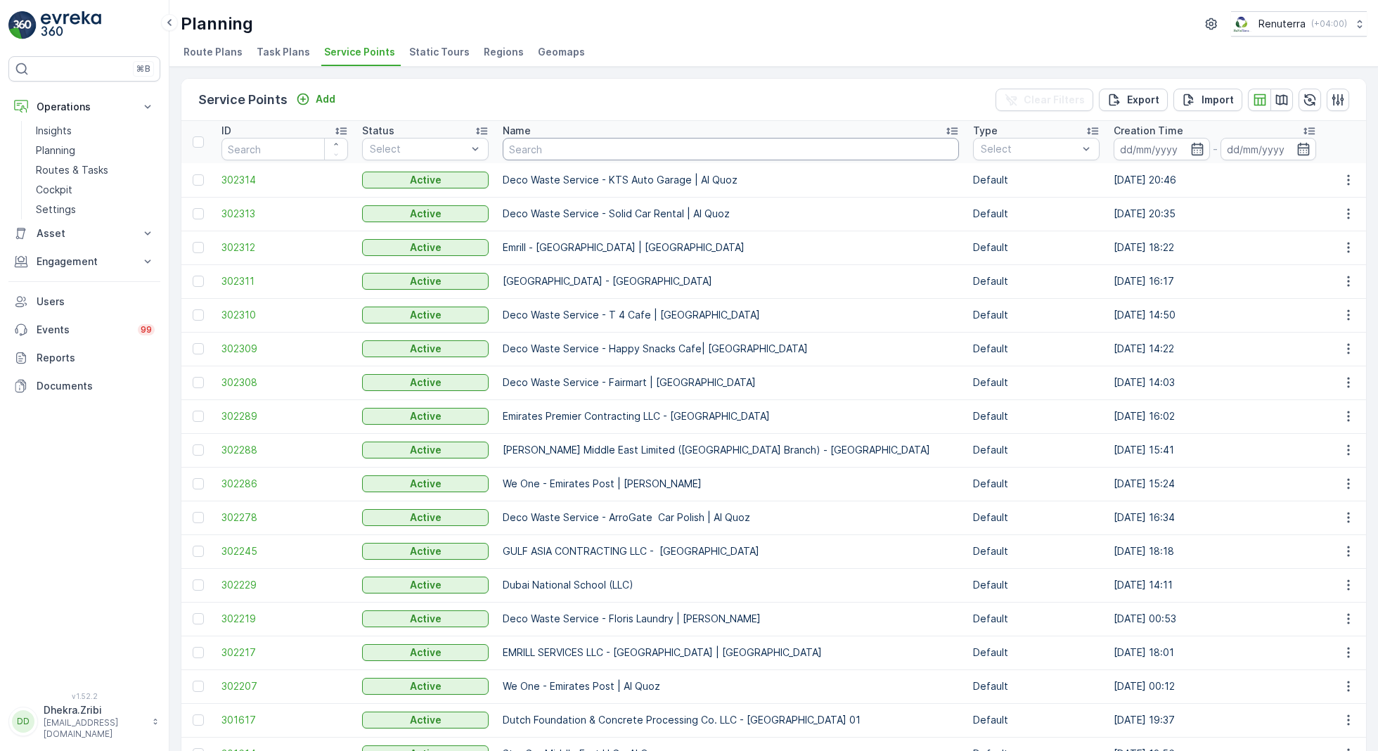
click at [541, 144] on input "text" at bounding box center [731, 149] width 456 height 22
type input "american"
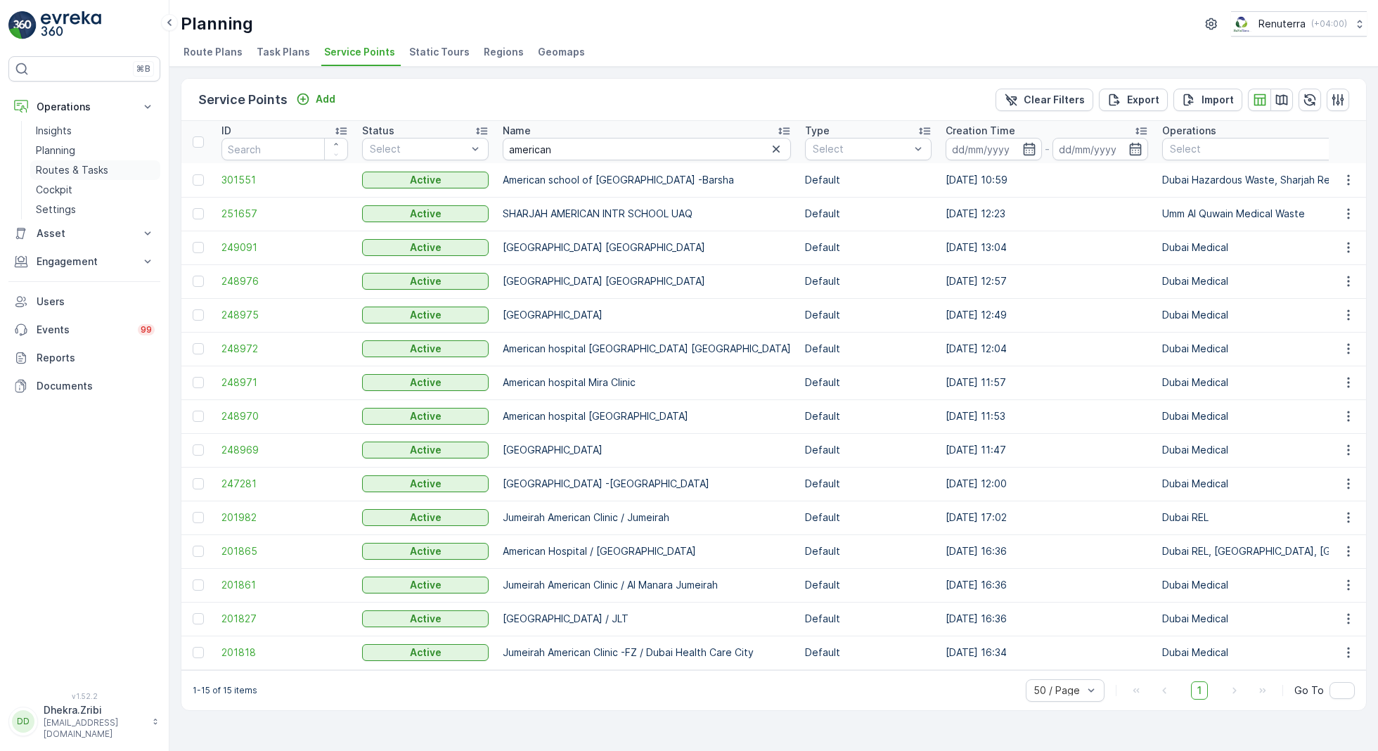
click at [74, 167] on p "Routes & Tasks" at bounding box center [72, 170] width 72 height 14
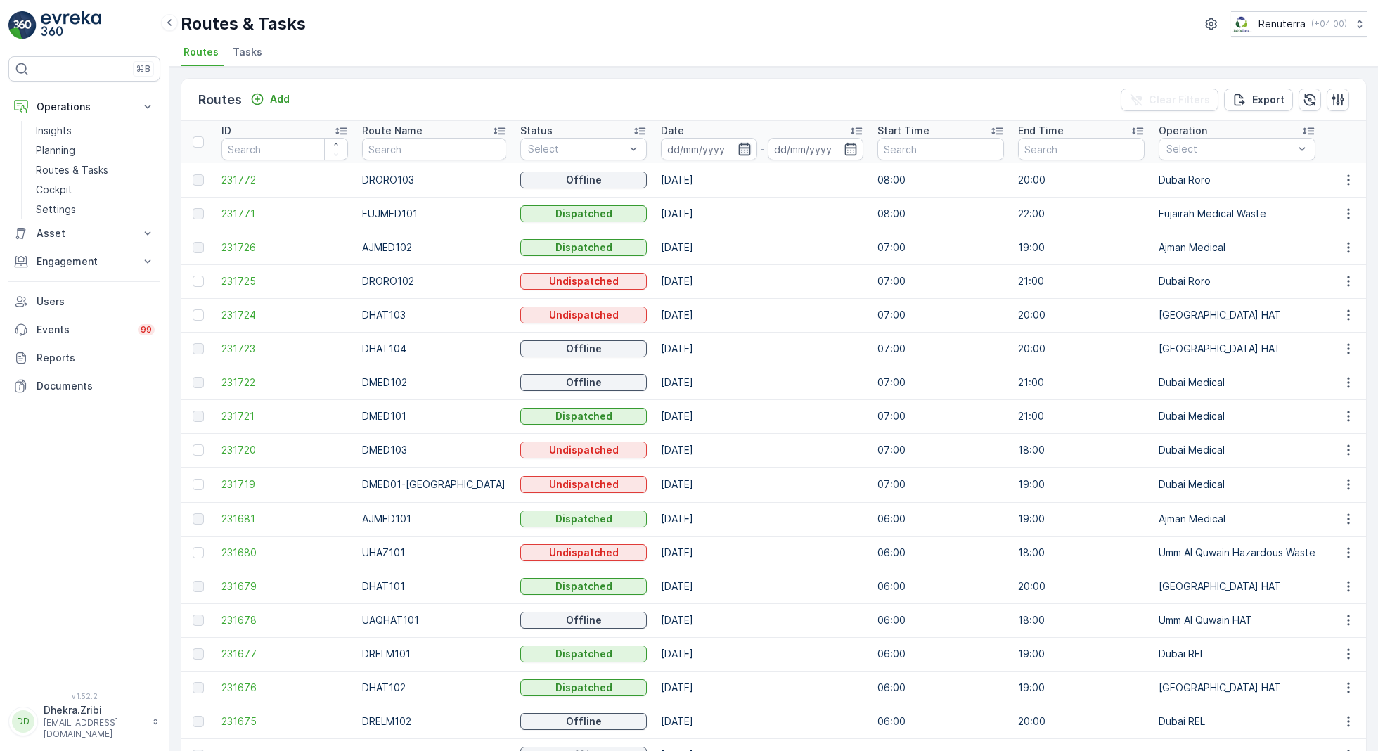
click at [737, 155] on icon "button" at bounding box center [744, 149] width 14 height 14
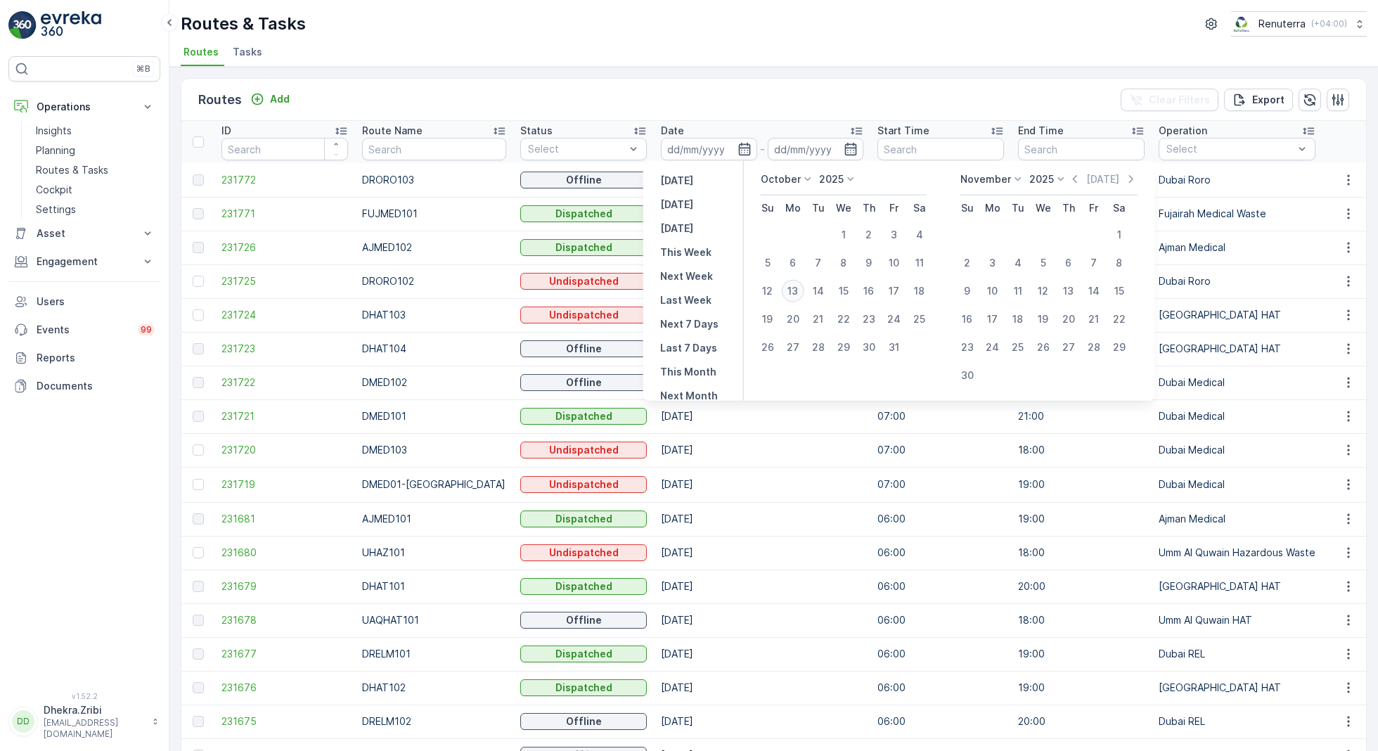
click at [792, 292] on div "13" at bounding box center [793, 291] width 22 height 22
type input "[DATE]"
click at [792, 292] on div "13" at bounding box center [793, 291] width 22 height 22
type input "[DATE]"
click at [626, 53] on ul "Routes Tasks" at bounding box center [768, 54] width 1175 height 24
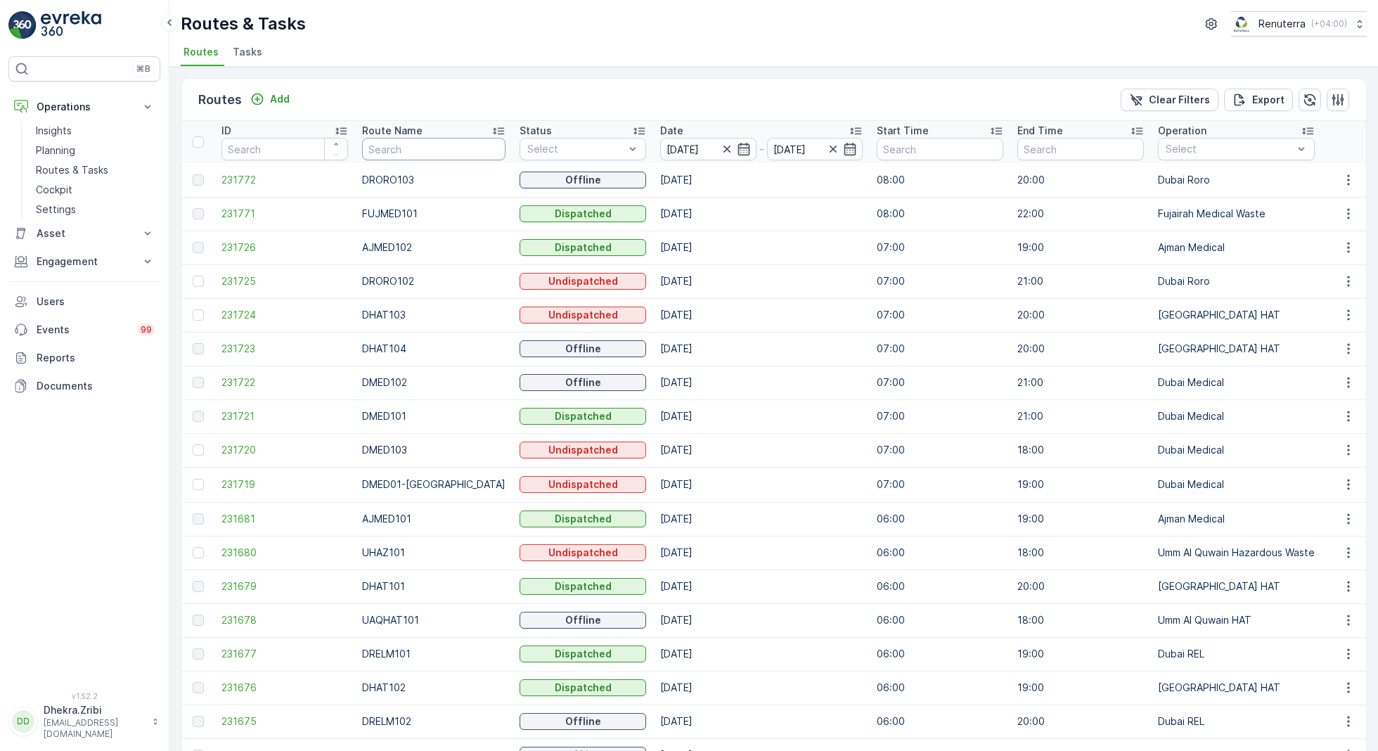
click at [403, 152] on input "text" at bounding box center [433, 149] width 143 height 22
type input "med"
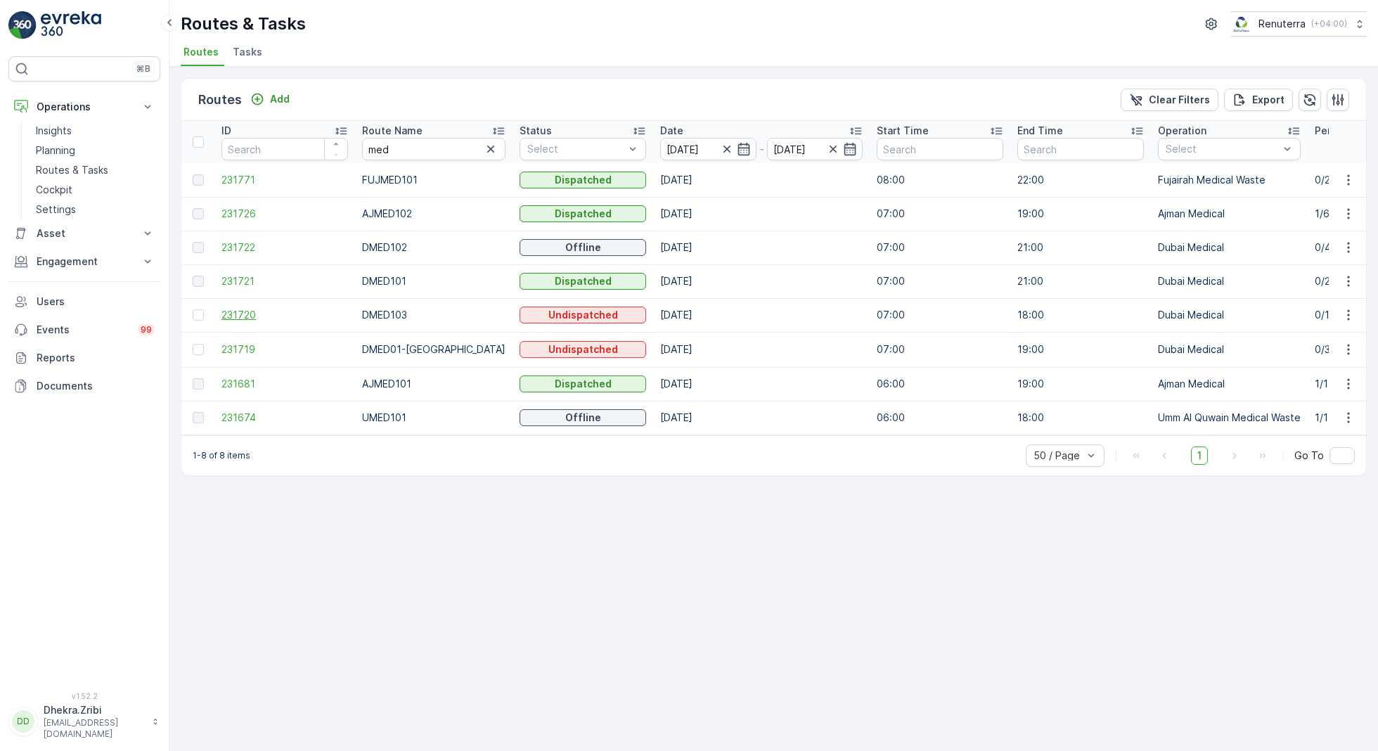
click at [233, 309] on span "231720" at bounding box center [284, 315] width 127 height 14
click at [231, 240] on span "231722" at bounding box center [284, 247] width 127 height 14
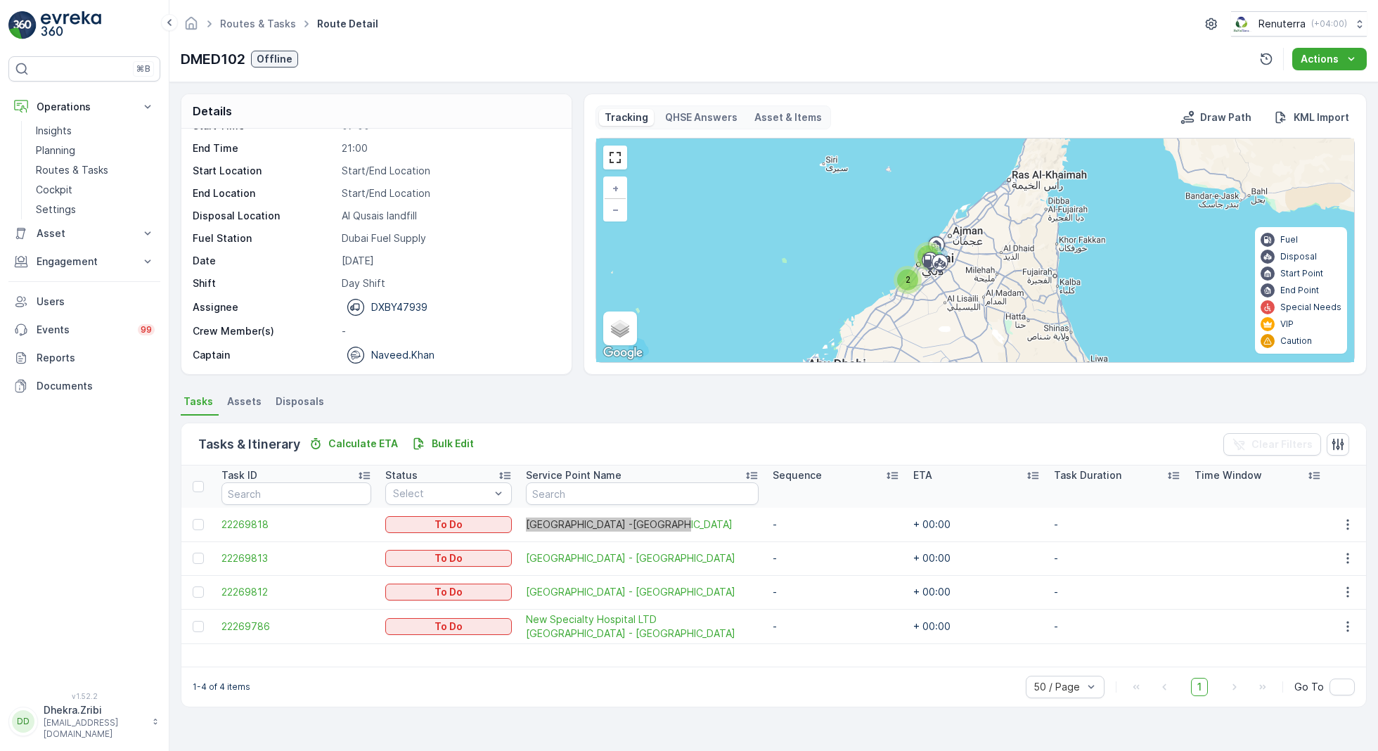
drag, startPoint x: 529, startPoint y: 522, endPoint x: 694, endPoint y: 5, distance: 542.9
click at [0, 0] on div "⌘B Operations Insights Planning Routes & Tasks Cockpit Settings Asset Assets En…" at bounding box center [689, 375] width 1378 height 751
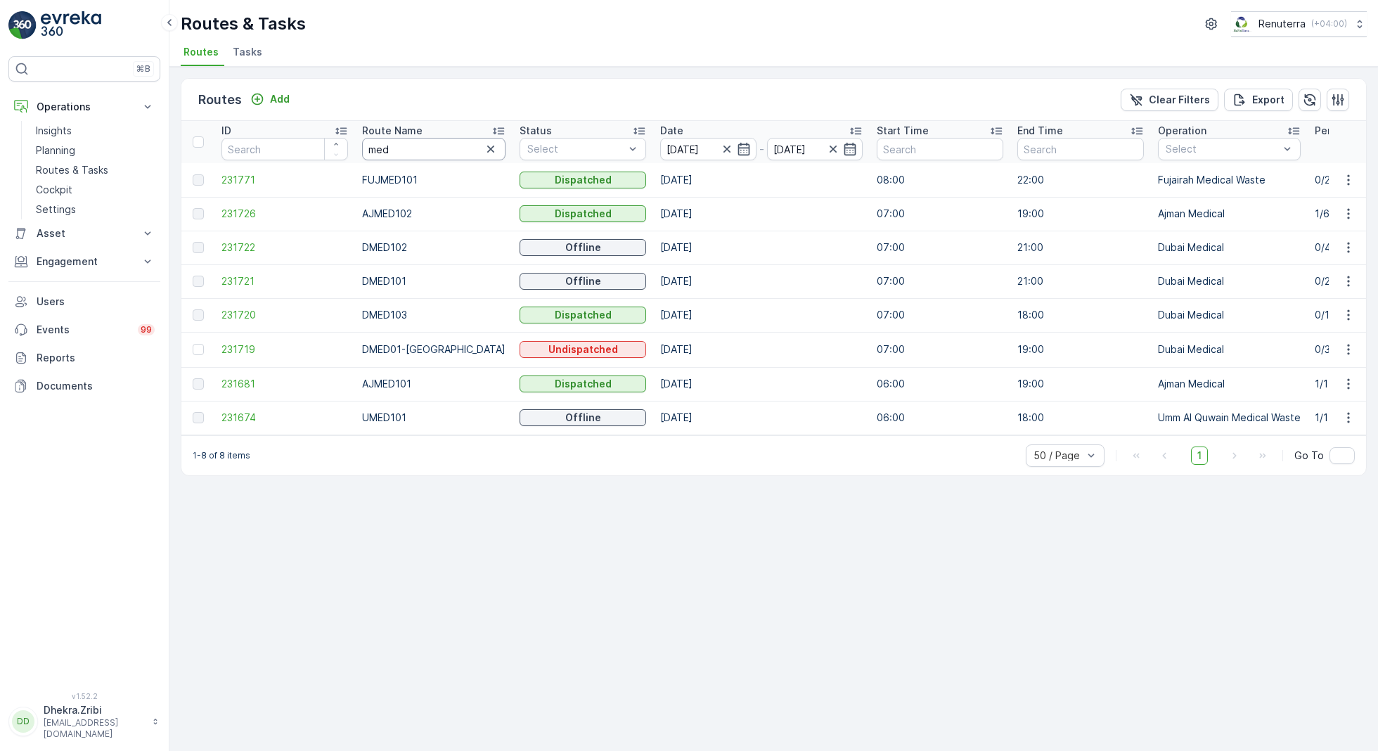
click at [396, 146] on input "med" at bounding box center [433, 149] width 143 height 22
type input "rel"
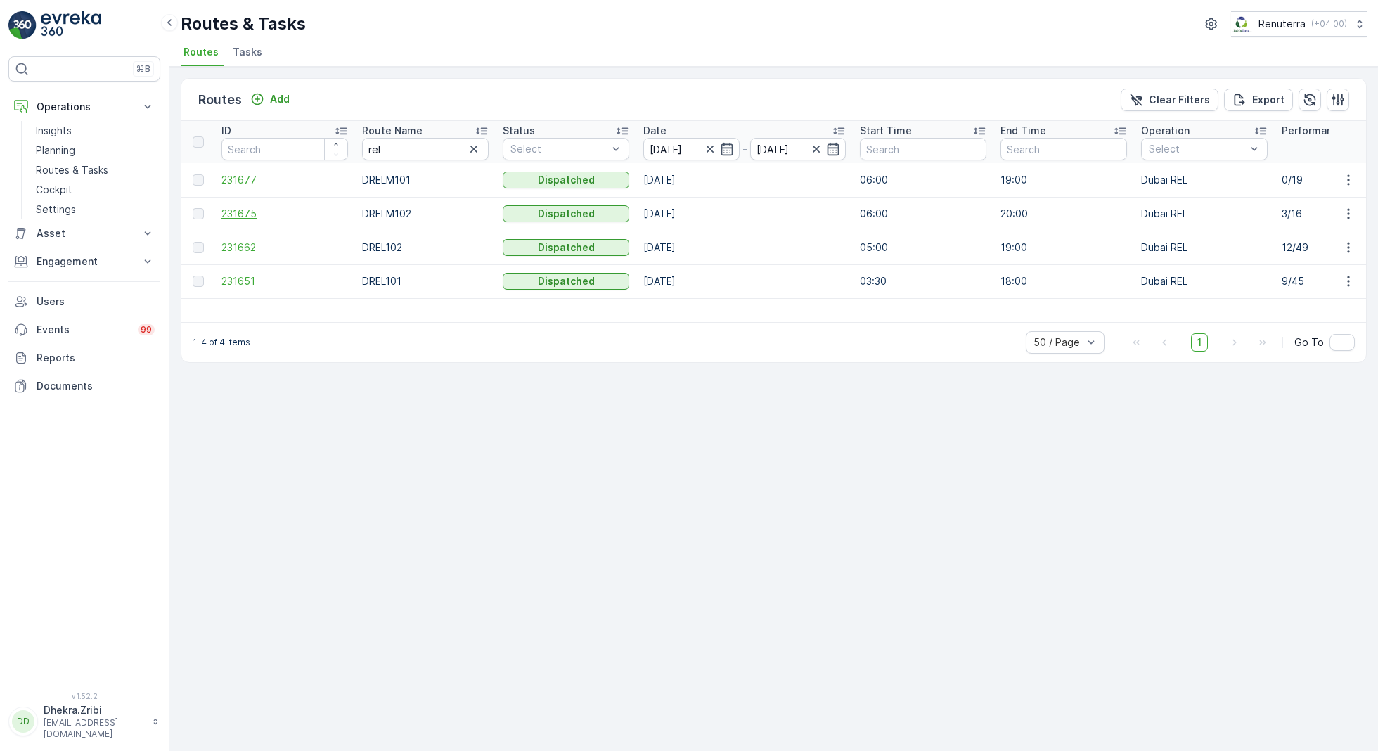
click at [245, 213] on span "231675" at bounding box center [284, 214] width 127 height 14
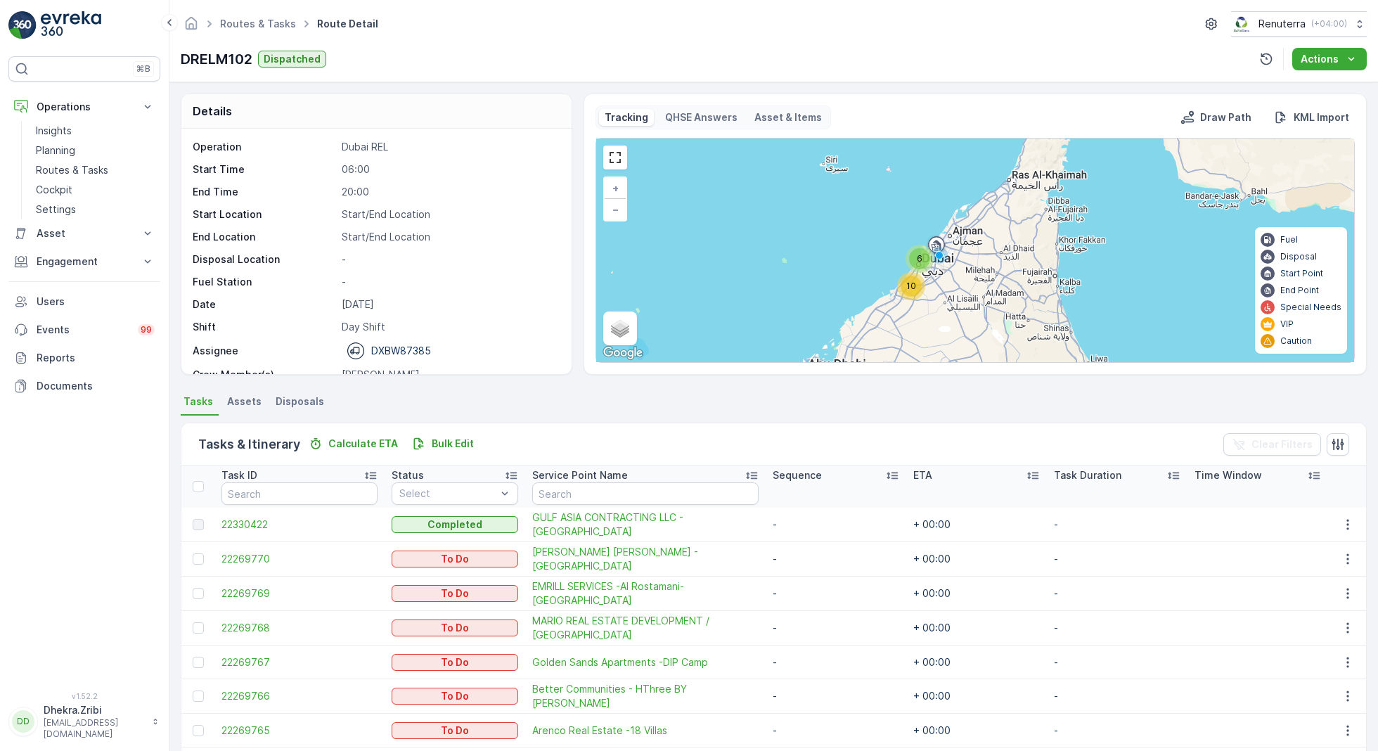
click at [912, 285] on span "10" at bounding box center [911, 286] width 10 height 11
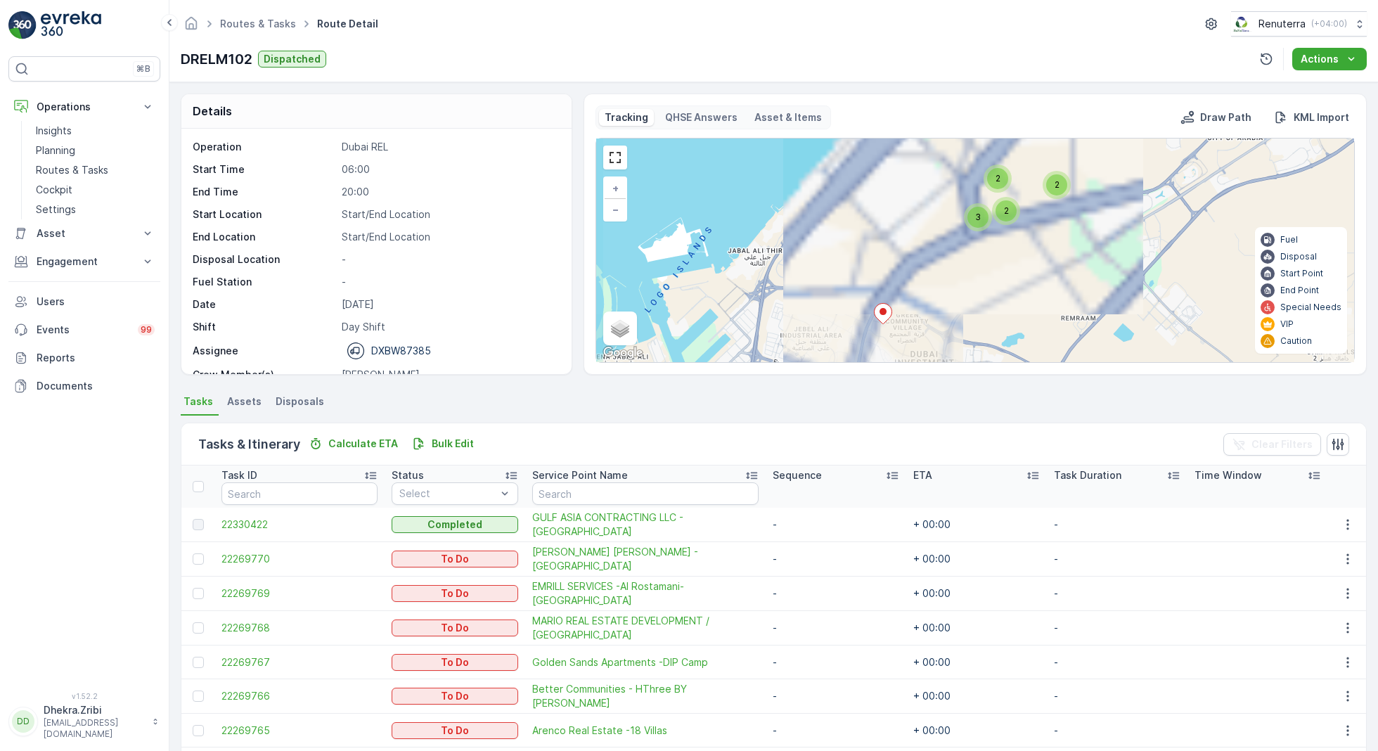
drag, startPoint x: 1003, startPoint y: 249, endPoint x: 904, endPoint y: 388, distance: 170.9
click at [906, 387] on div "Details Operation Dubai REL Start Time 06:00 End Time 20:00 Start Location Star…" at bounding box center [773, 416] width 1208 height 669
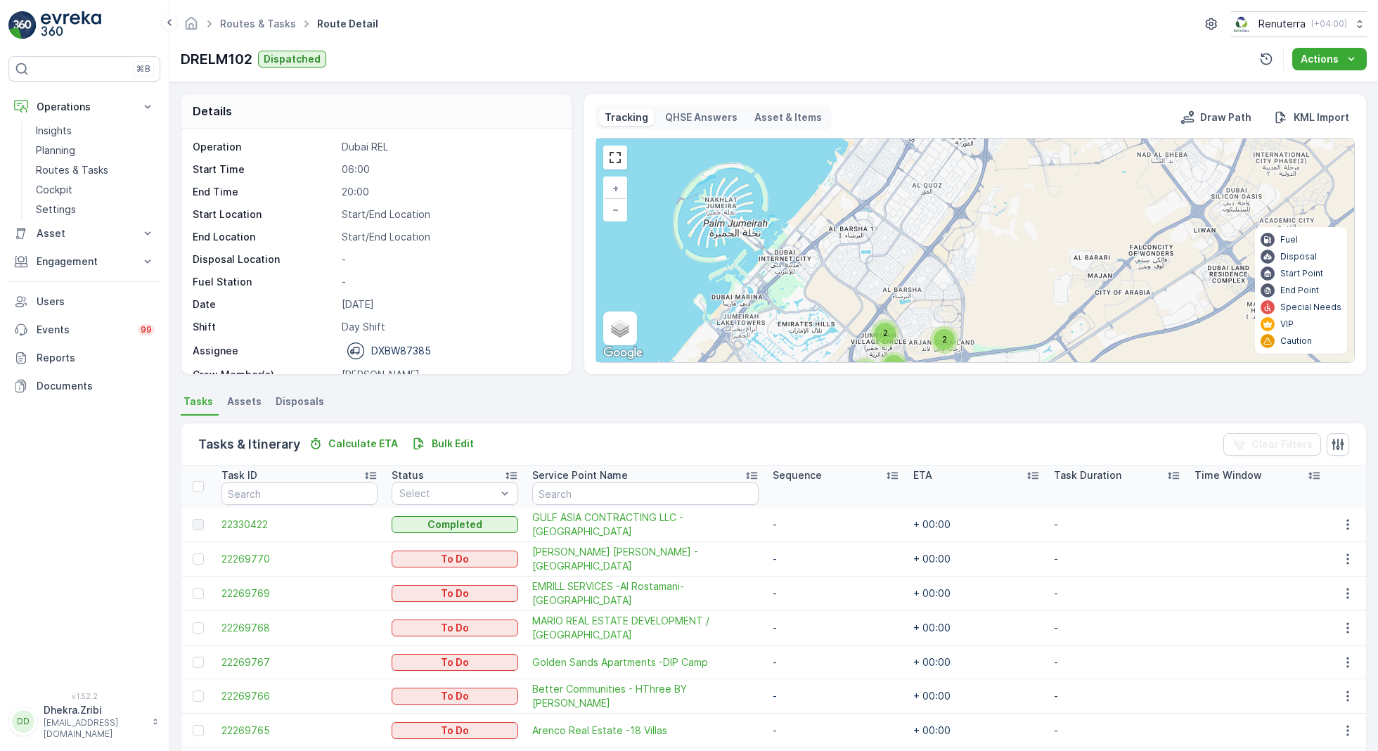
drag, startPoint x: 972, startPoint y: 204, endPoint x: 936, endPoint y: 335, distance: 135.8
click at [937, 333] on div "2 2 3 2 3 + − Satellite Roadmap Terrain Hybrid Leaflet Keyboard shortcuts Map D…" at bounding box center [975, 250] width 758 height 224
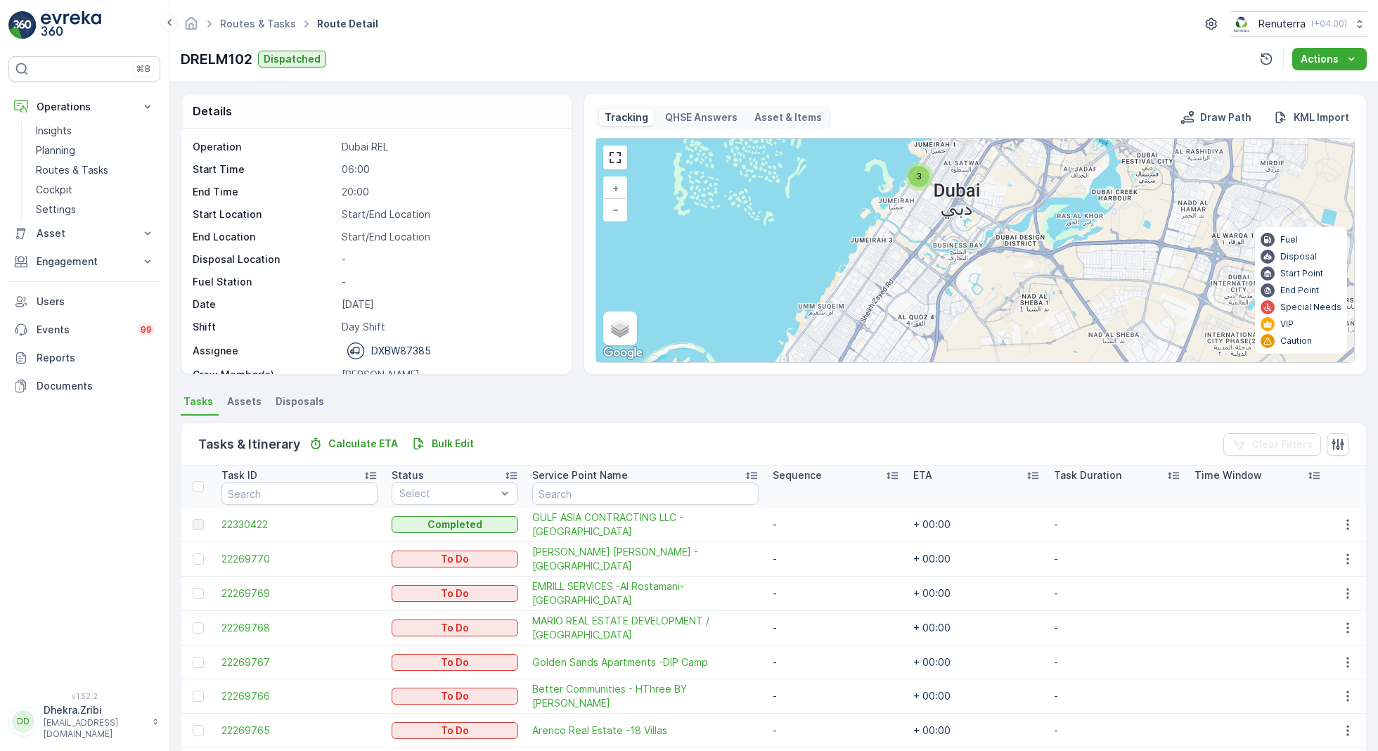
drag, startPoint x: 965, startPoint y: 243, endPoint x: 946, endPoint y: 324, distance: 82.9
click at [947, 321] on div "2 2 3 2 3 + − Satellite Roadmap Terrain Hybrid Leaflet Keyboard shortcuts Map D…" at bounding box center [975, 250] width 758 height 224
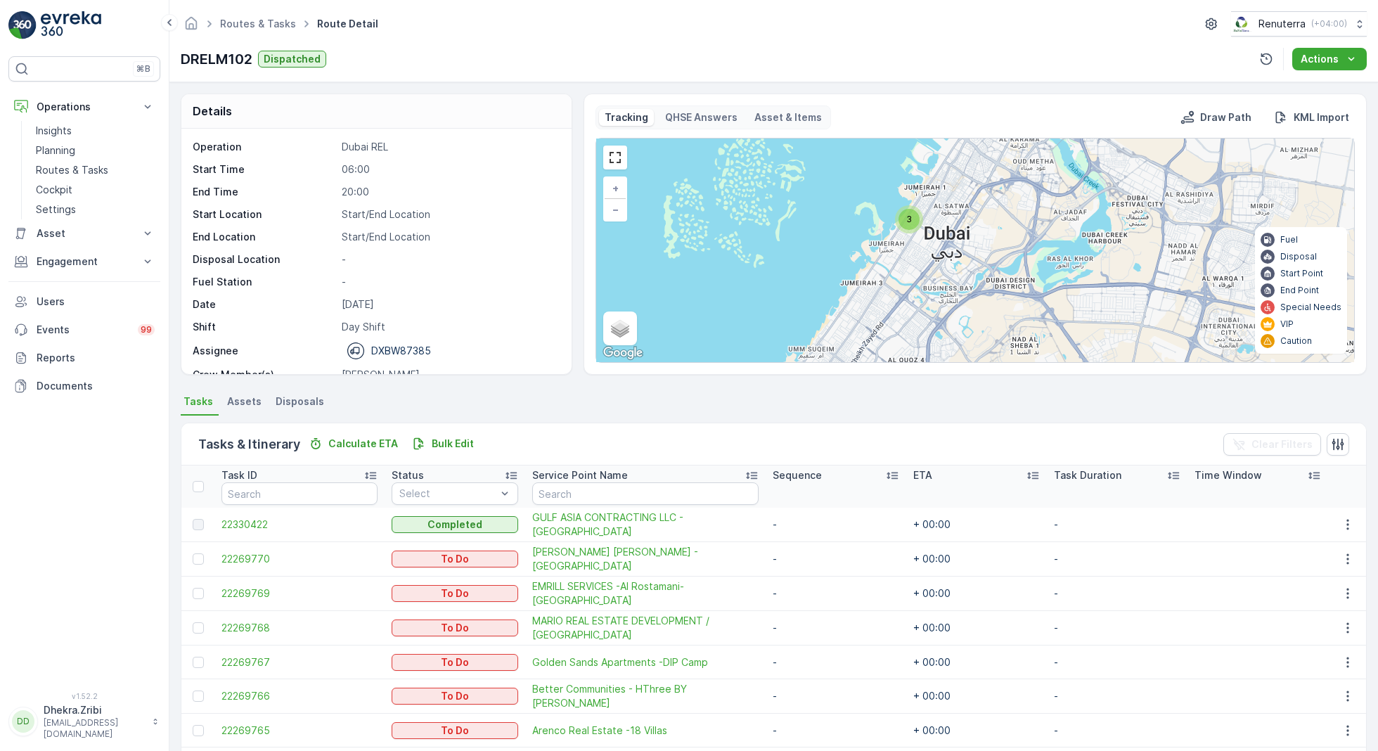
click at [913, 219] on div "3" at bounding box center [908, 219] width 21 height 21
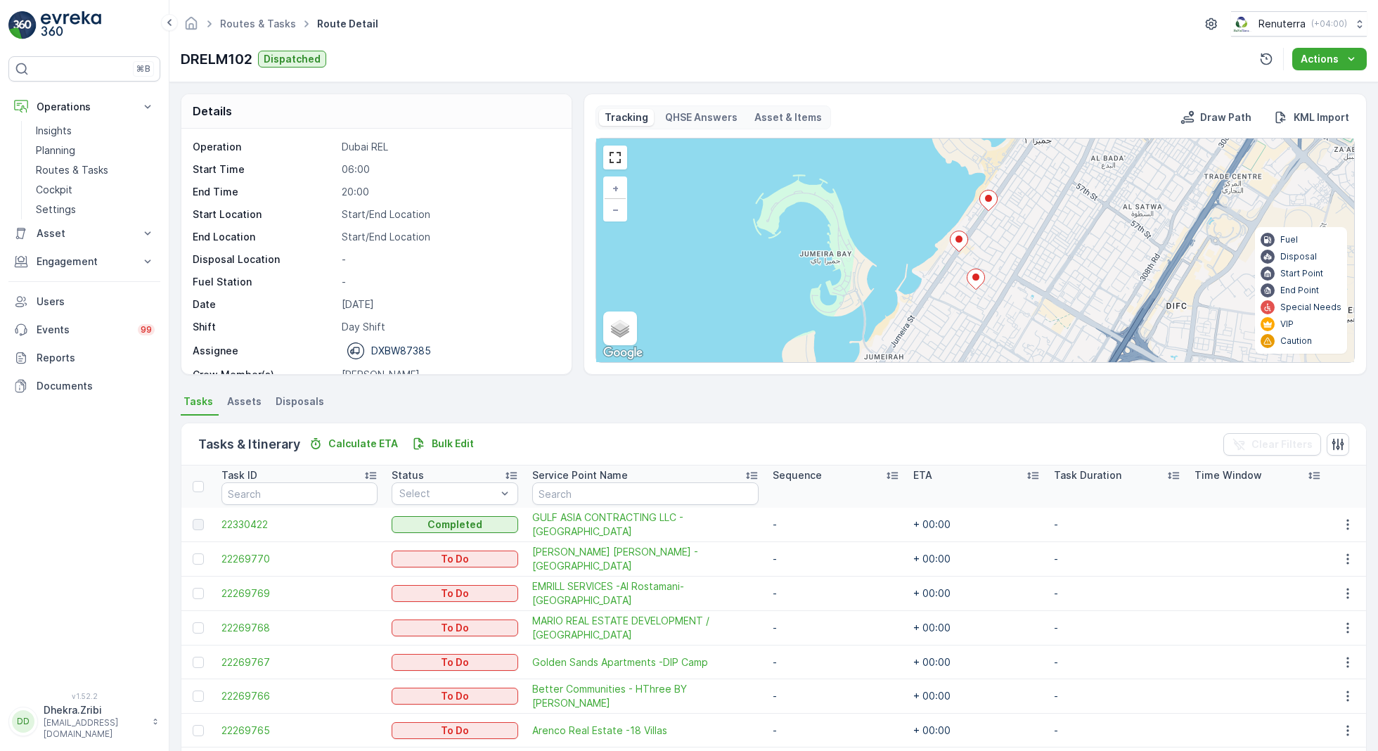
click at [987, 195] on ellipse at bounding box center [988, 198] width 7 height 7
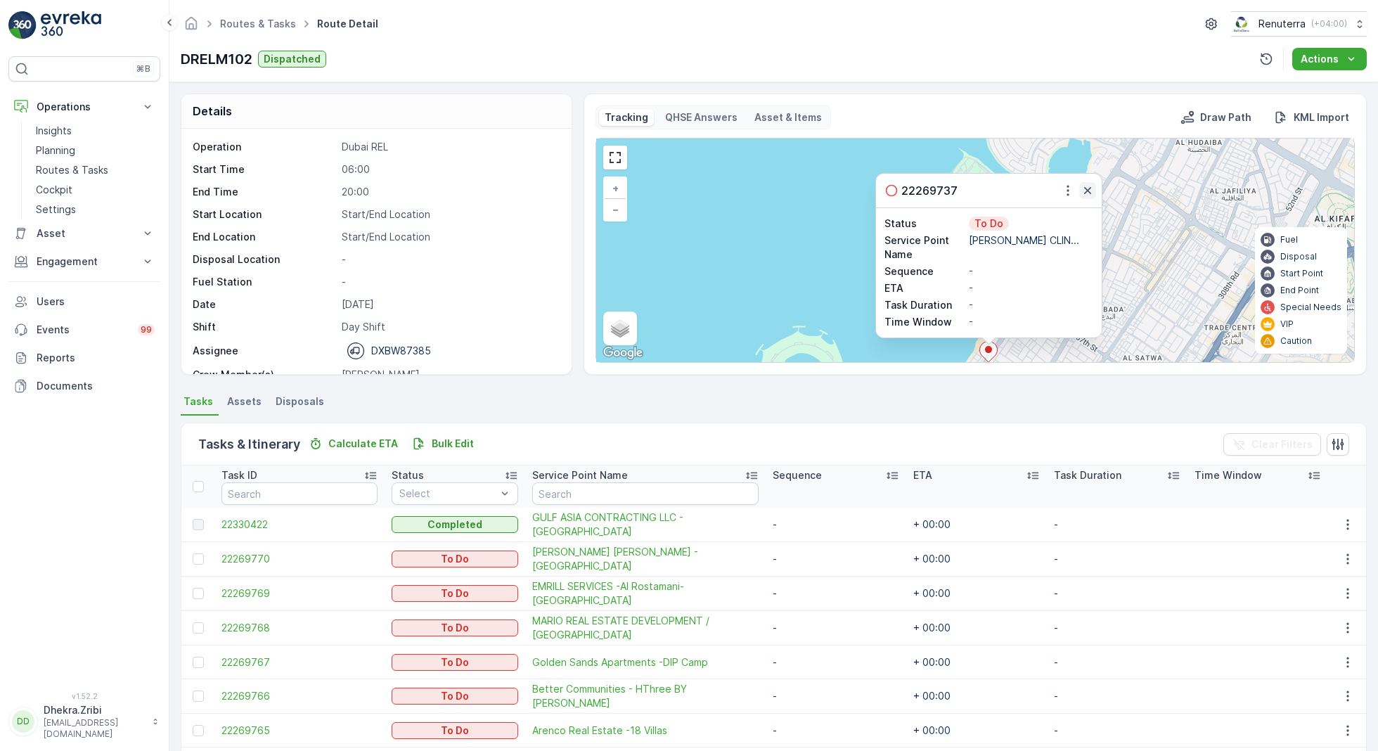
click at [1085, 189] on icon "button" at bounding box center [1087, 190] width 7 height 7
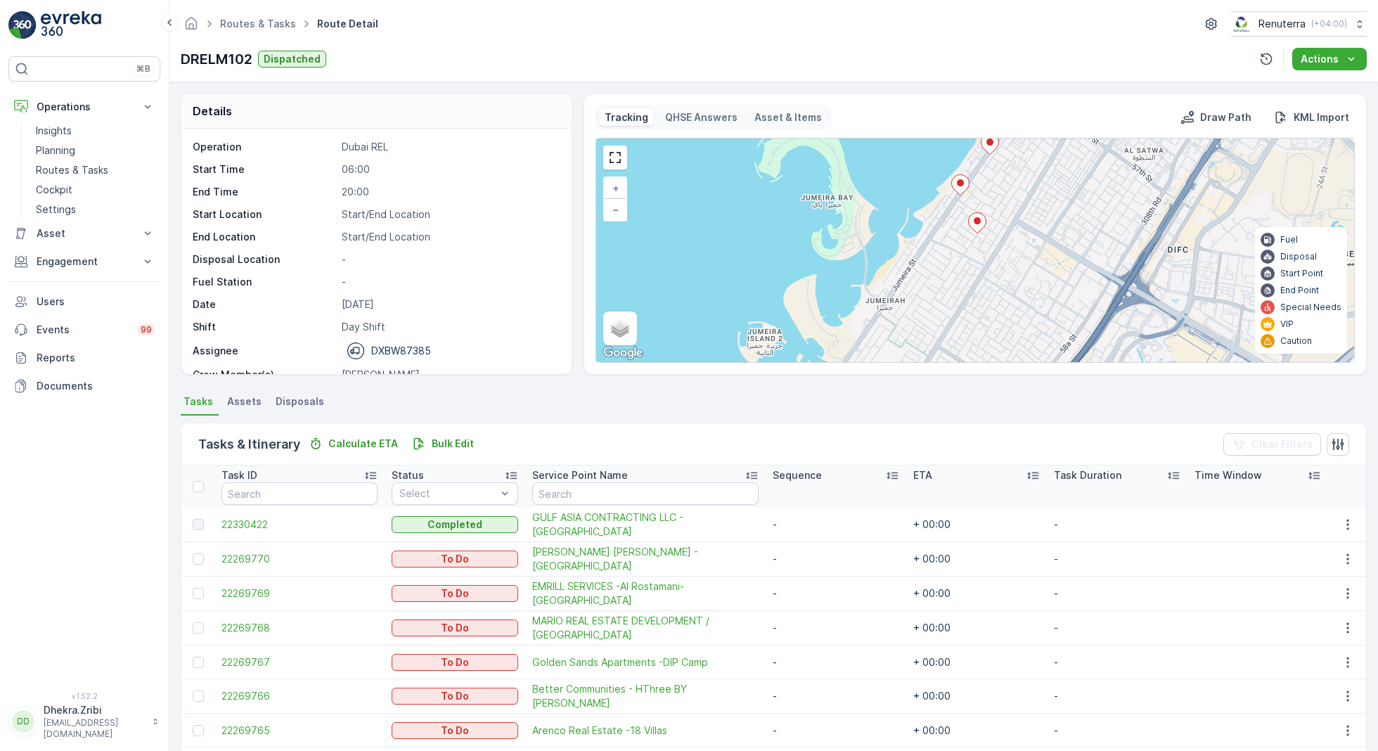
drag, startPoint x: 1072, startPoint y: 295, endPoint x: 1072, endPoint y: 85, distance: 210.2
click at [1072, 85] on div "Details Operation Dubai REL Start Time 06:00 End Time 20:00 Start Location Star…" at bounding box center [773, 416] width 1208 height 669
click at [962, 179] on icon at bounding box center [959, 182] width 18 height 20
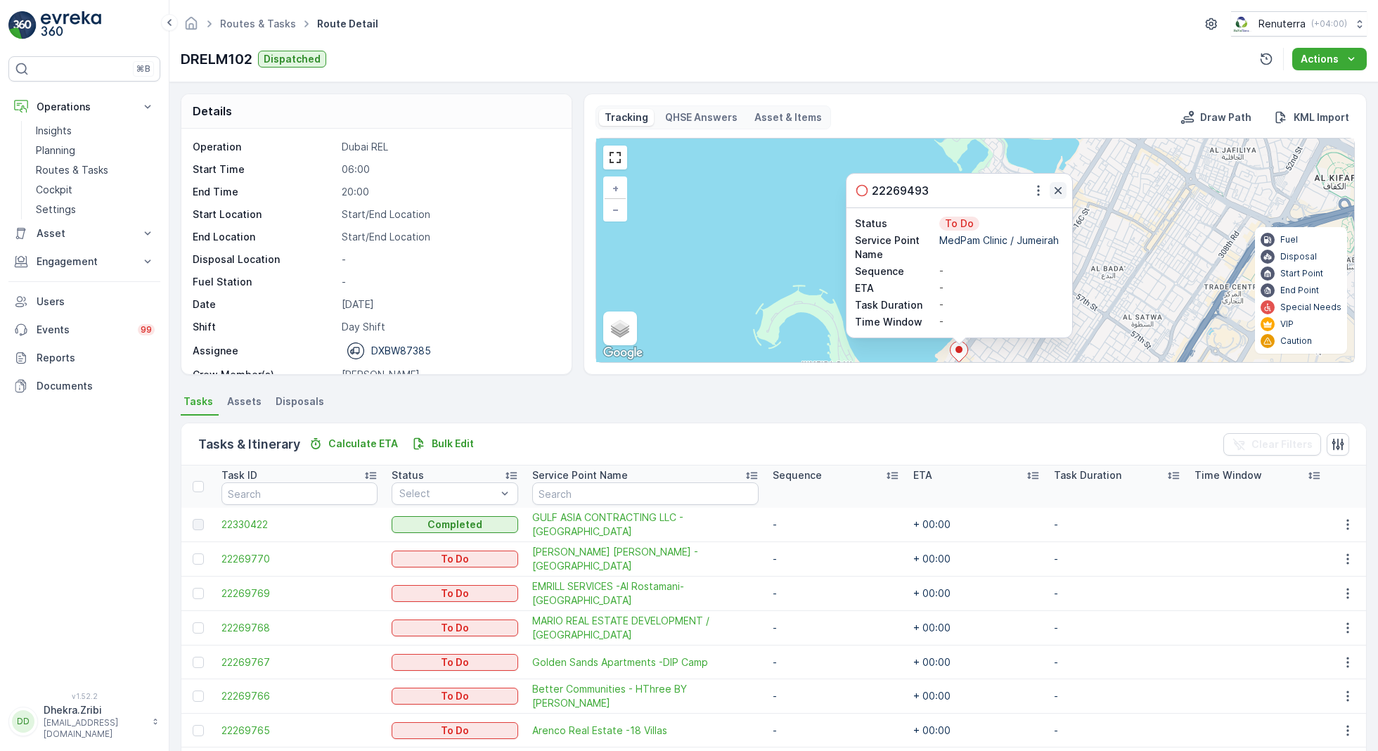
click at [1057, 188] on icon "button" at bounding box center [1058, 190] width 7 height 7
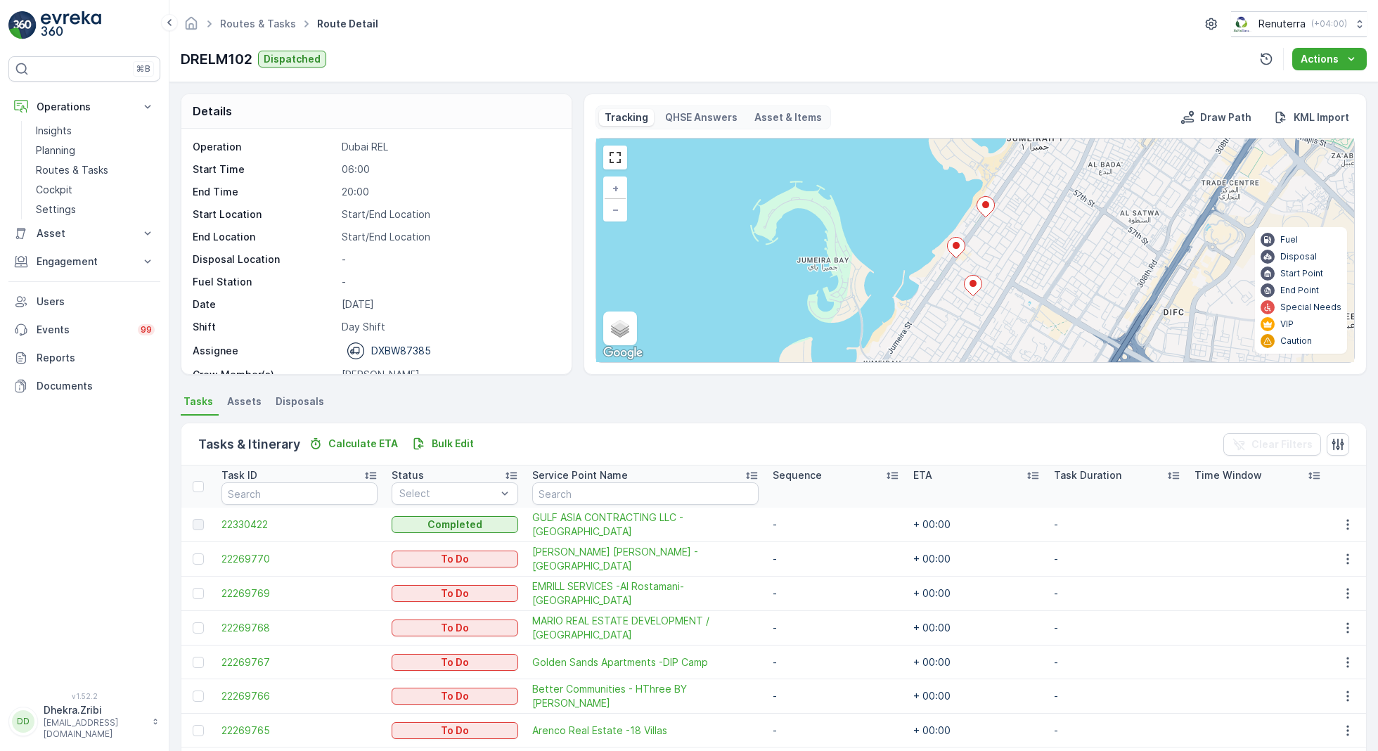
drag, startPoint x: 1067, startPoint y: 281, endPoint x: 1057, endPoint y: 139, distance: 142.4
click at [1057, 139] on div "2 + − Satellite Roadmap Terrain Hybrid Leaflet Keyboard shortcuts Map Data Map …" at bounding box center [975, 250] width 758 height 224
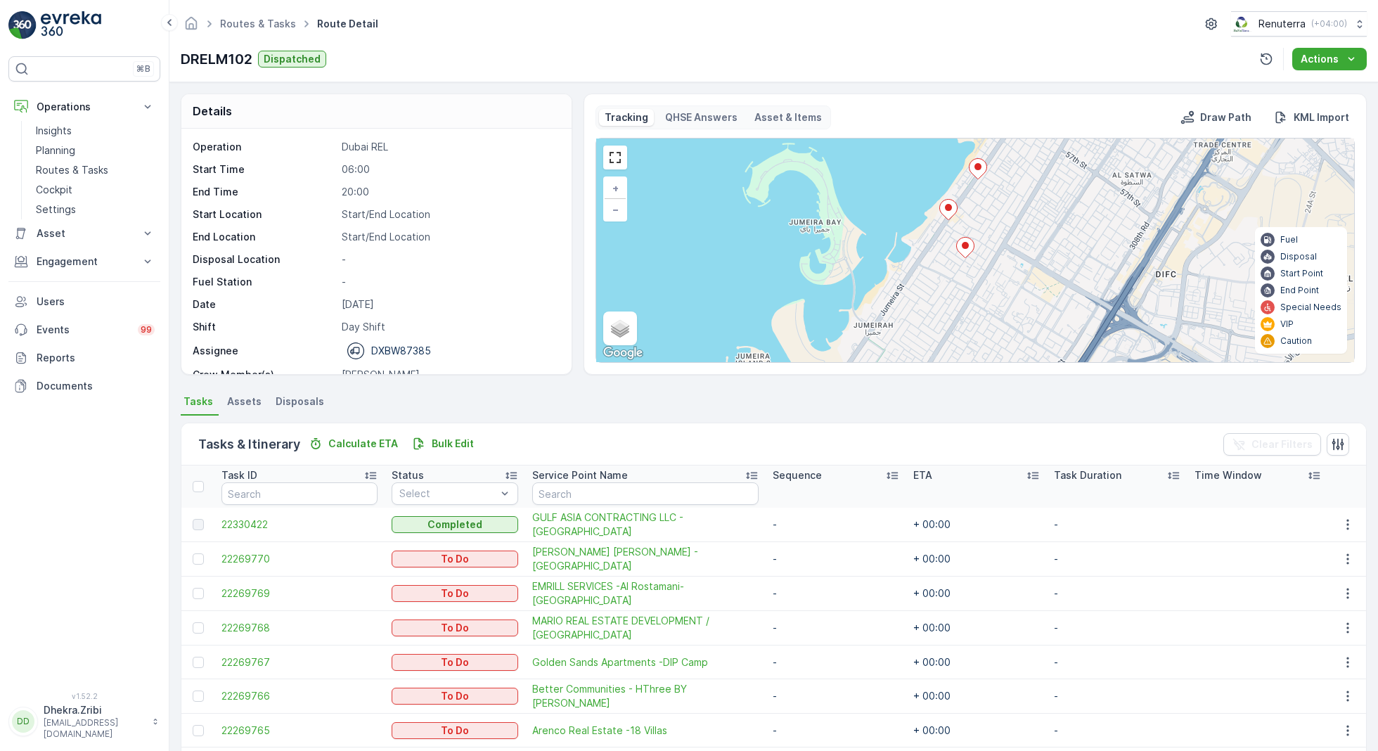
click at [966, 246] on icon at bounding box center [966, 248] width 18 height 20
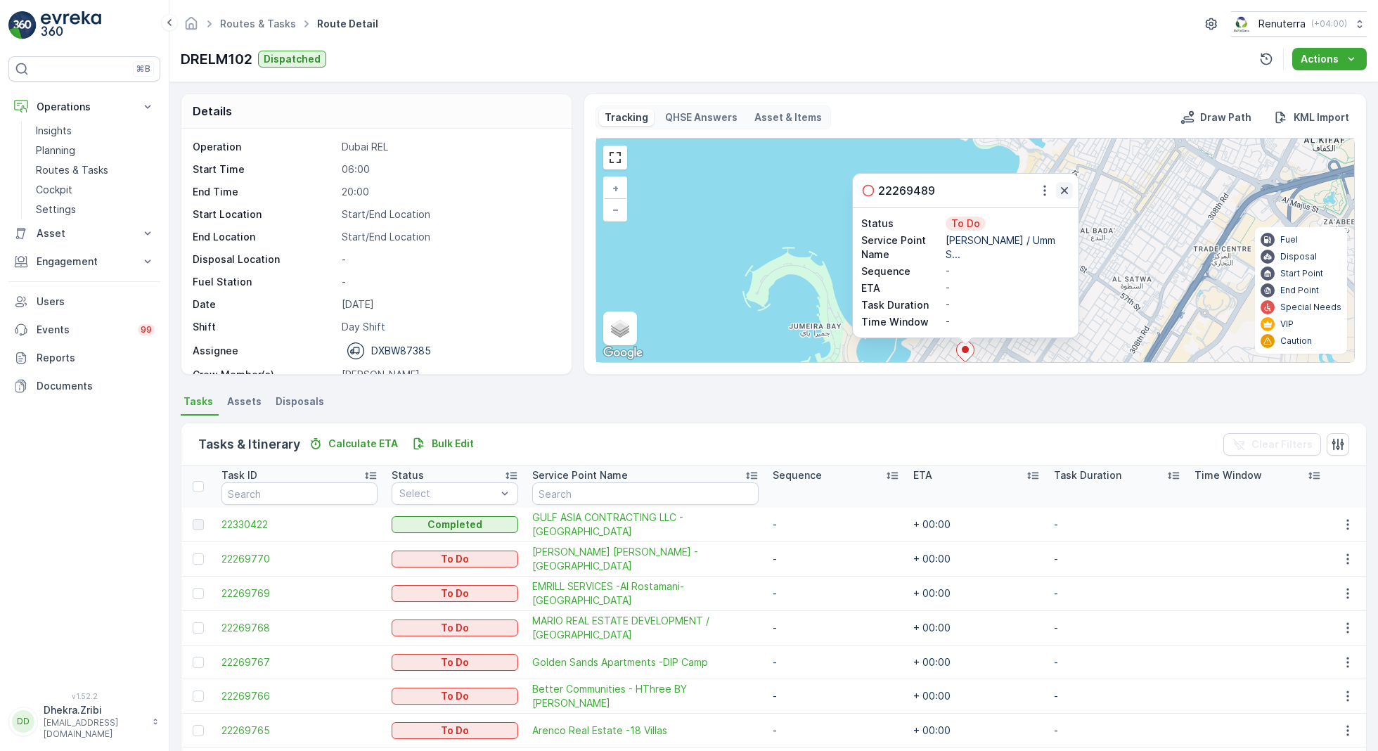
click at [1060, 184] on icon "button" at bounding box center [1064, 190] width 14 height 14
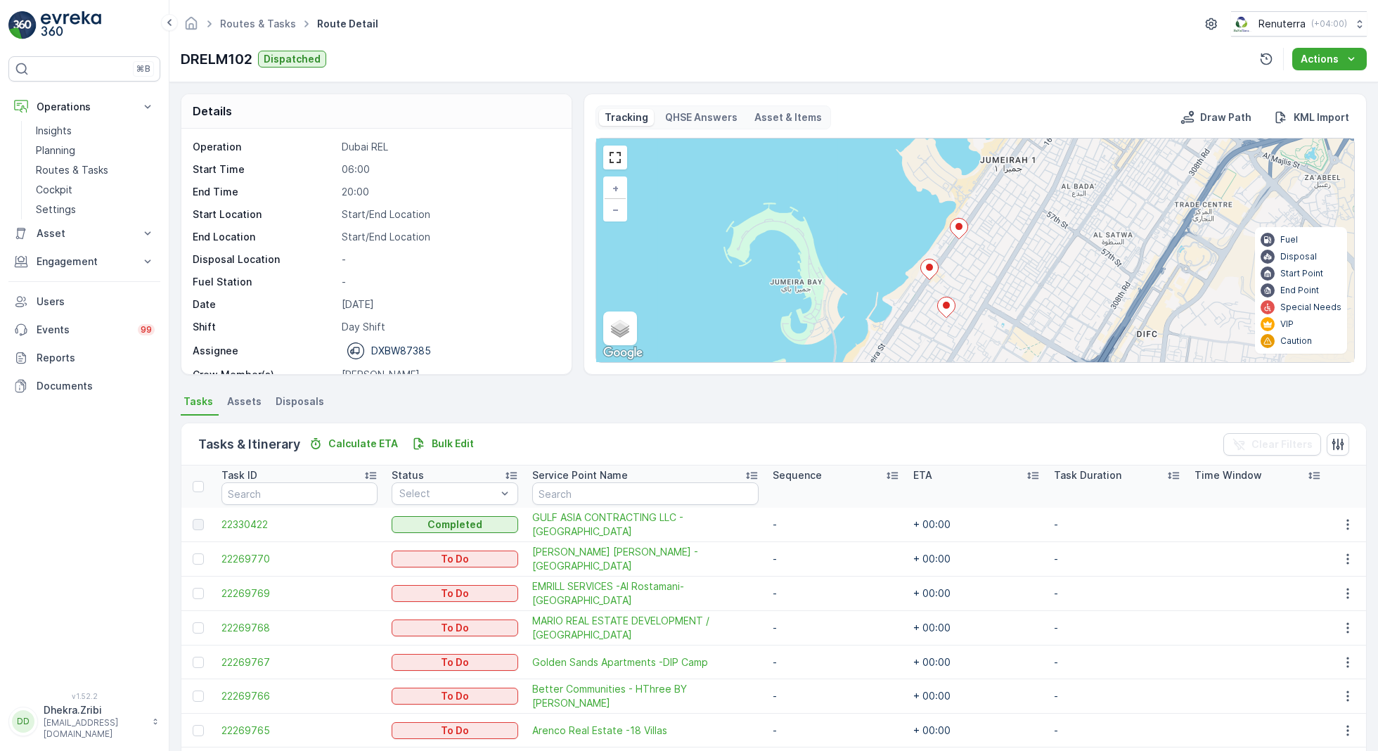
drag, startPoint x: 1051, startPoint y: 270, endPoint x: 995, endPoint y: 168, distance: 116.1
click at [995, 168] on div "2 + − Satellite Roadmap Terrain Hybrid Leaflet Keyboard shortcuts Map Data Map …" at bounding box center [975, 250] width 758 height 224
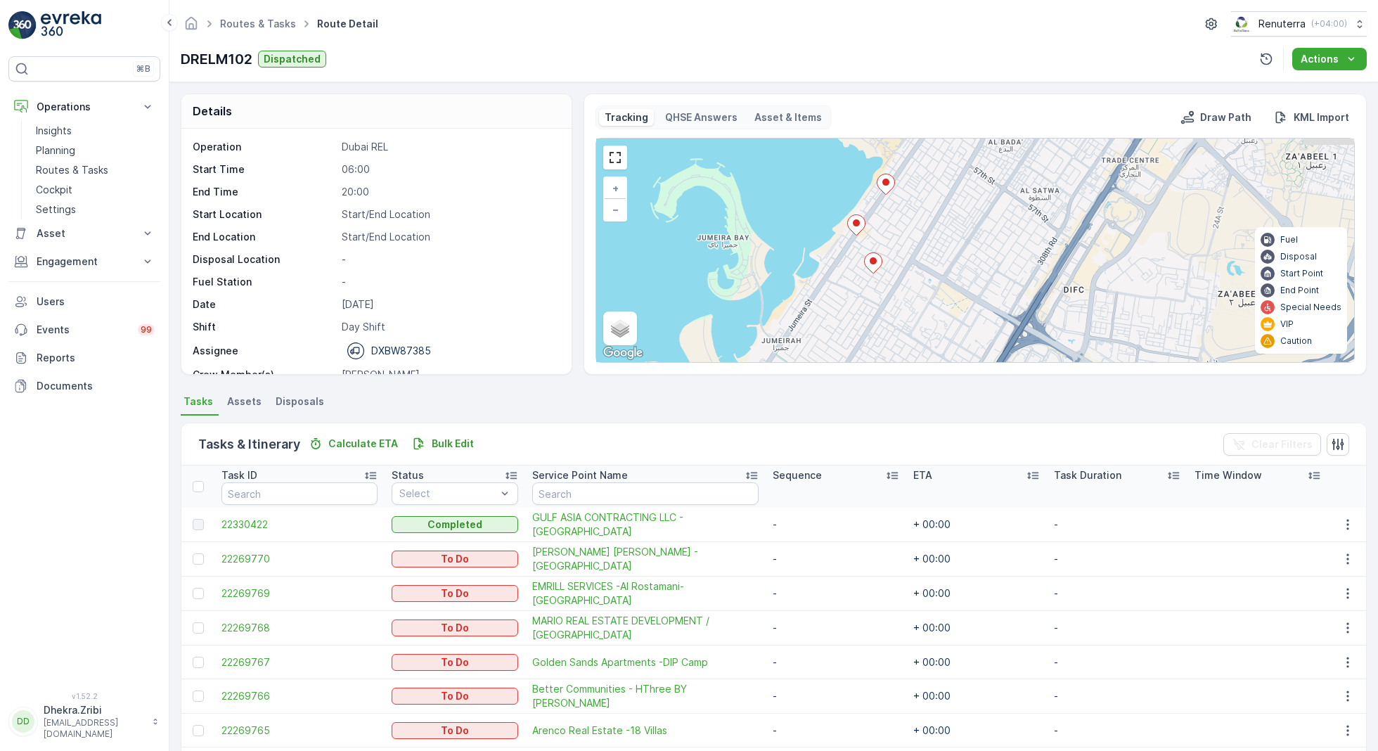
drag, startPoint x: 1009, startPoint y: 219, endPoint x: 967, endPoint y: 233, distance: 44.5
click at [971, 233] on div "2 + − Satellite Roadmap Terrain Hybrid Leaflet Keyboard shortcuts Map Data Map …" at bounding box center [975, 250] width 758 height 224
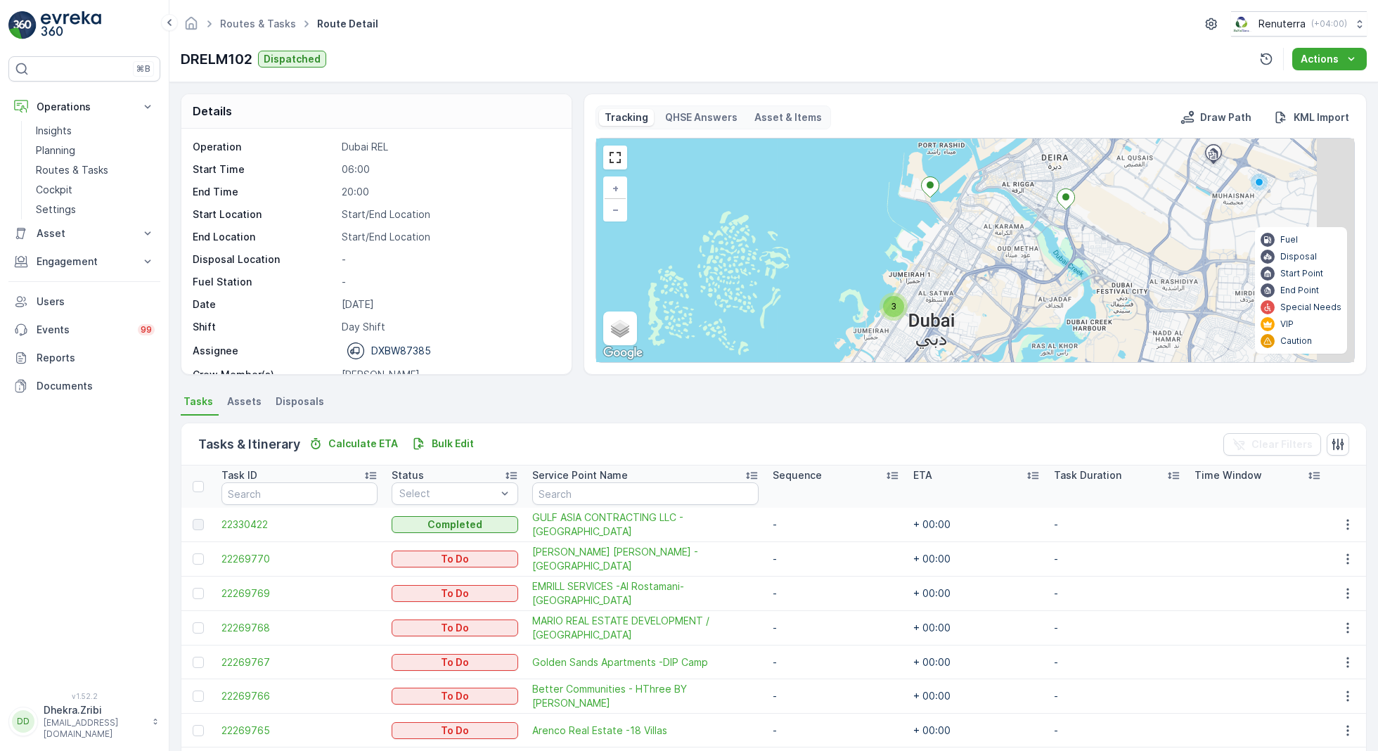
drag, startPoint x: 1018, startPoint y: 208, endPoint x: 889, endPoint y: 384, distance: 218.2
click at [890, 382] on div "Details Operation Dubai REL Start Time 06:00 End Time 20:00 Start Location Star…" at bounding box center [773, 416] width 1208 height 669
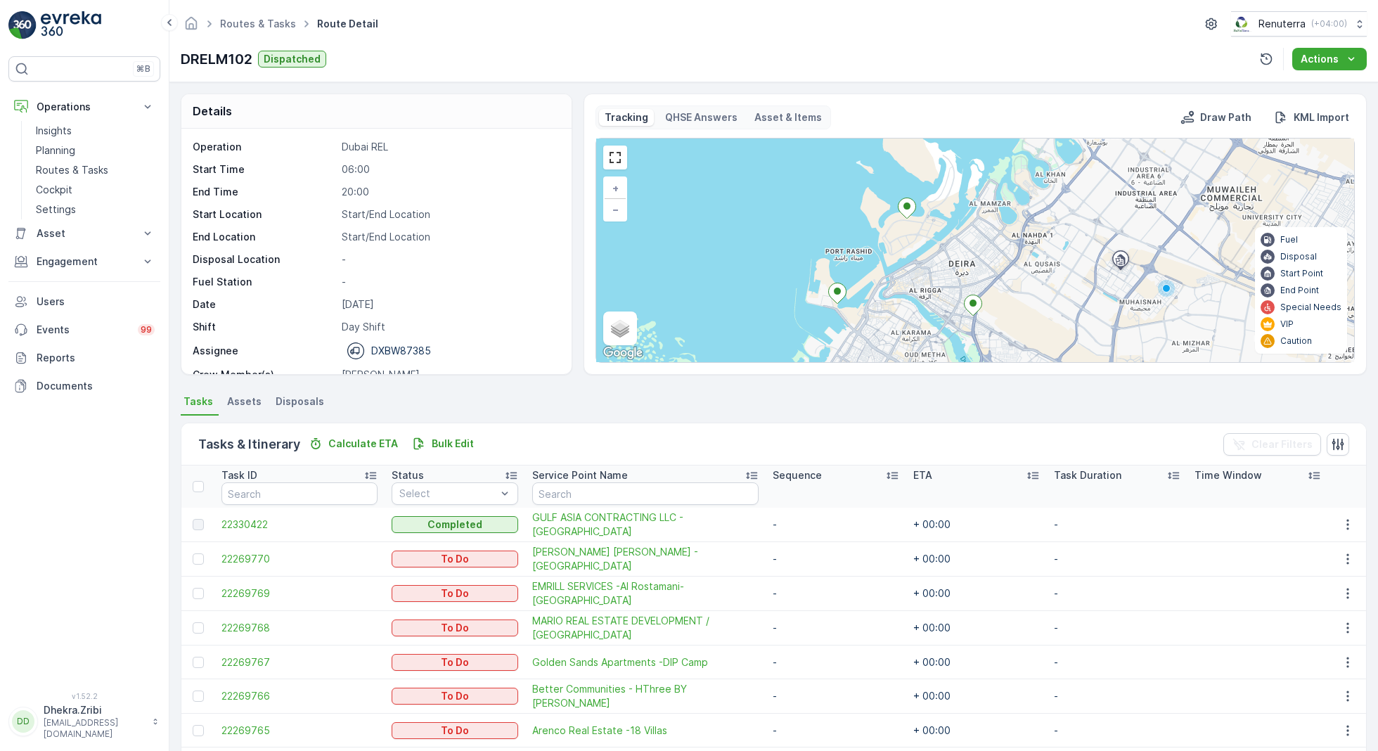
drag, startPoint x: 984, startPoint y: 286, endPoint x: 962, endPoint y: 213, distance: 76.5
click at [962, 214] on div "2 2 3 2 3 + − Satellite Roadmap Terrain Hybrid Leaflet Keyboard shortcuts Map D…" at bounding box center [975, 250] width 758 height 224
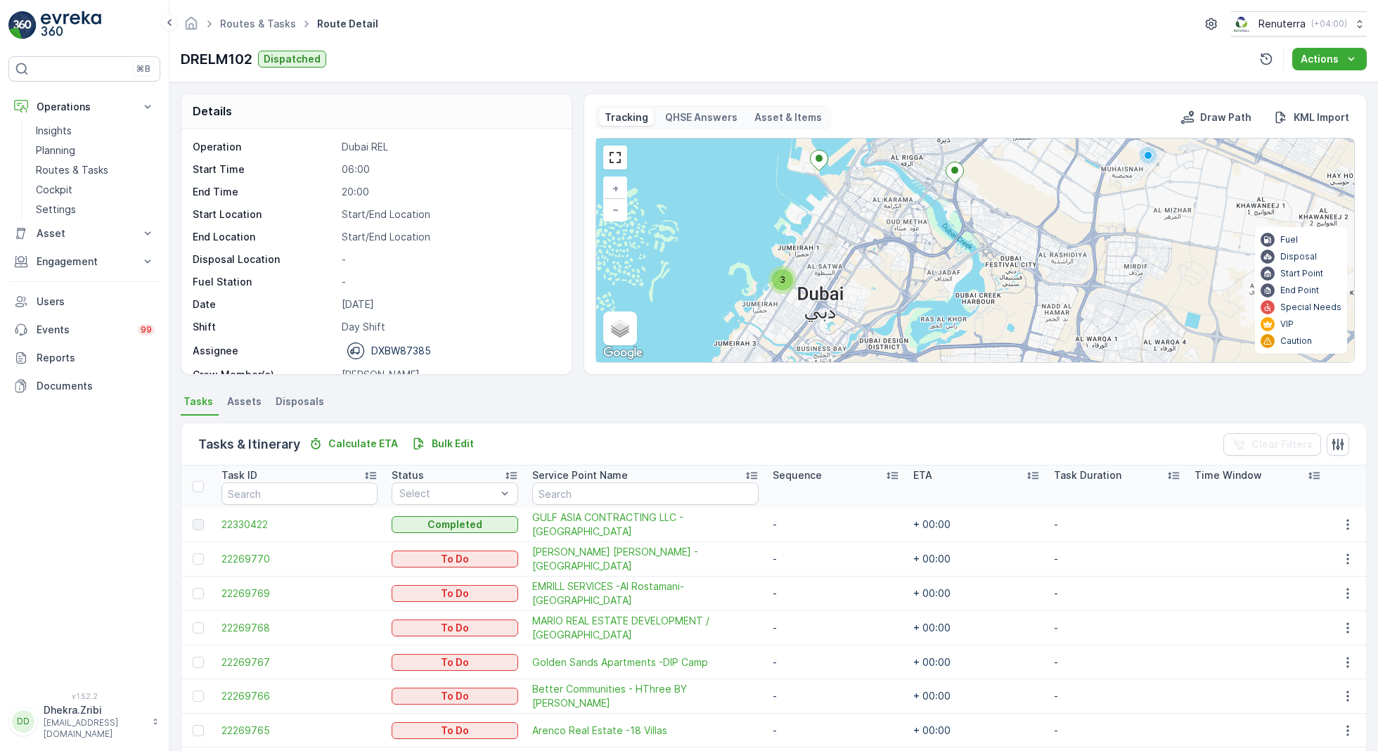
drag, startPoint x: 938, startPoint y: 298, endPoint x: 955, endPoint y: 157, distance: 142.3
click at [955, 157] on div "2 2 3 2 3 + − Satellite Roadmap Terrain Hybrid Leaflet Keyboard shortcuts Map D…" at bounding box center [975, 250] width 758 height 224
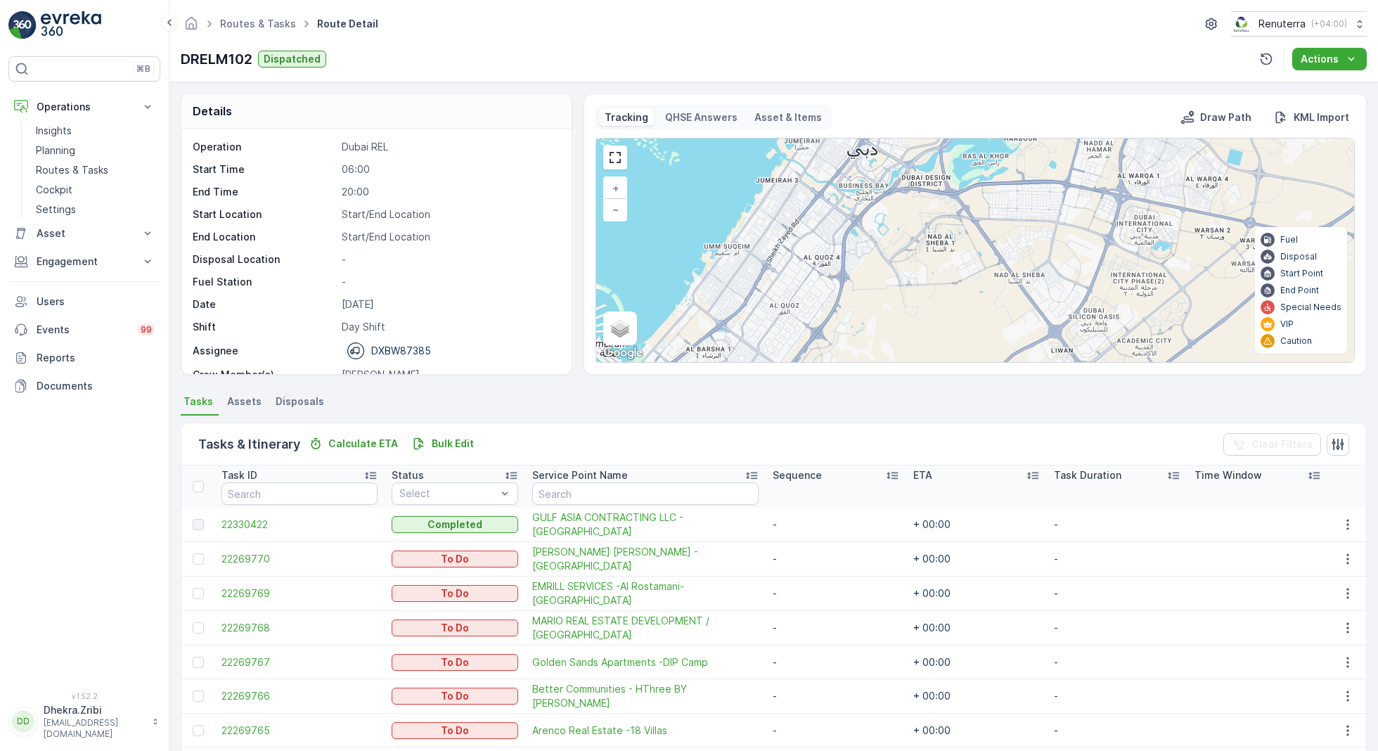
drag, startPoint x: 924, startPoint y: 266, endPoint x: 983, endPoint y: 105, distance: 170.6
click at [983, 106] on div "Tracking QHSE Answers Asset & Items Draw Path KML Import 2 2 3 2 3 + − Satellit…" at bounding box center [974, 233] width 759 height 257
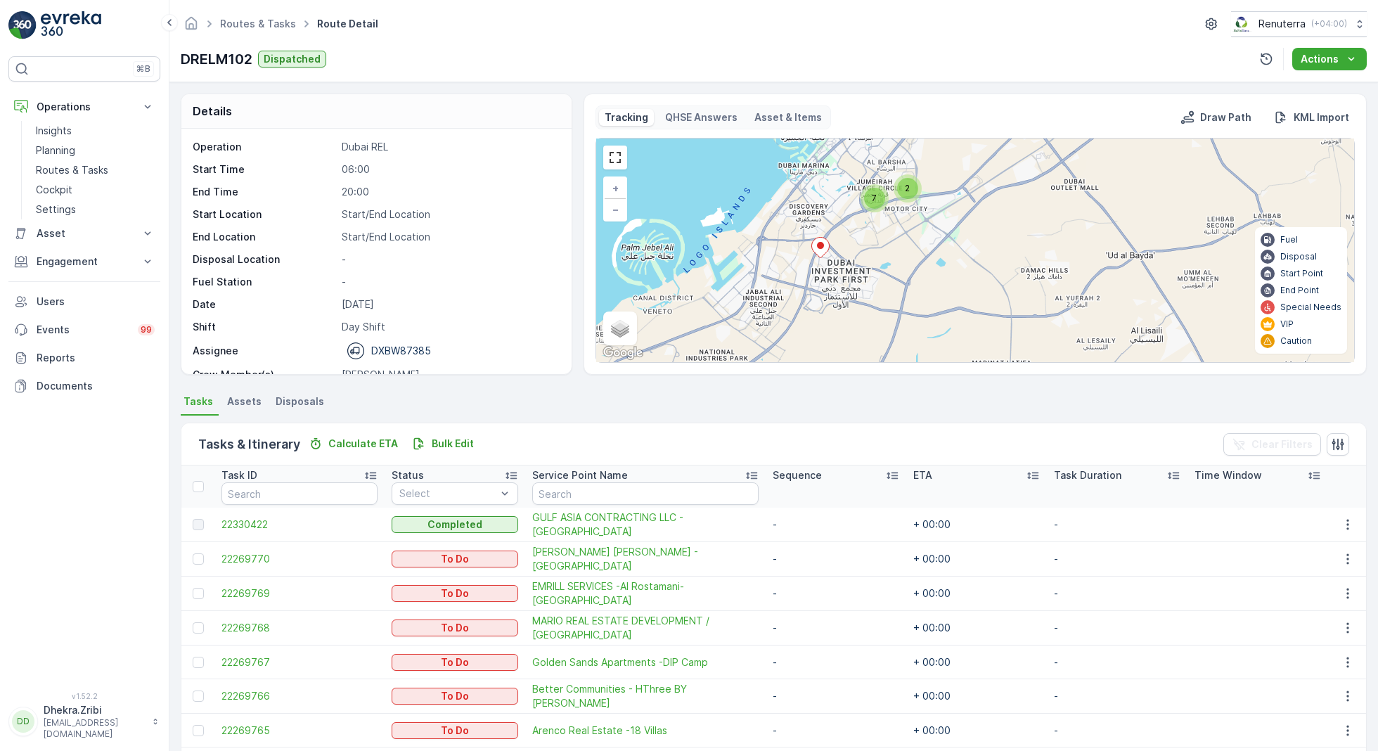
drag, startPoint x: 922, startPoint y: 247, endPoint x: 959, endPoint y: 139, distance: 114.3
click at [959, 139] on div "2 7 3 + − Satellite Roadmap Terrain Hybrid Leaflet Keyboard shortcuts Map Data …" at bounding box center [975, 250] width 758 height 224
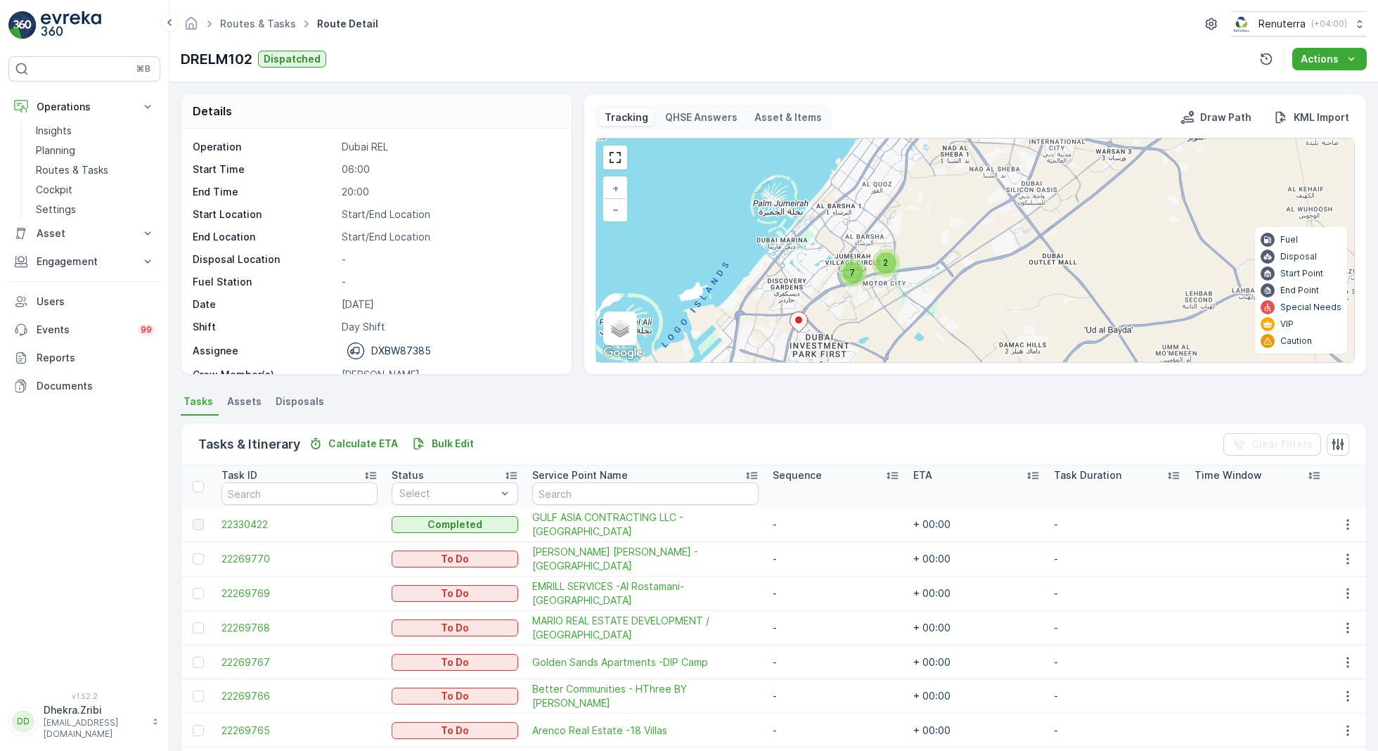
drag, startPoint x: 950, startPoint y: 190, endPoint x: 911, endPoint y: 324, distance: 139.9
click at [912, 322] on div "2 7 3 + − Satellite Roadmap Terrain Hybrid Leaflet Keyboard shortcuts Map Data …" at bounding box center [975, 250] width 758 height 224
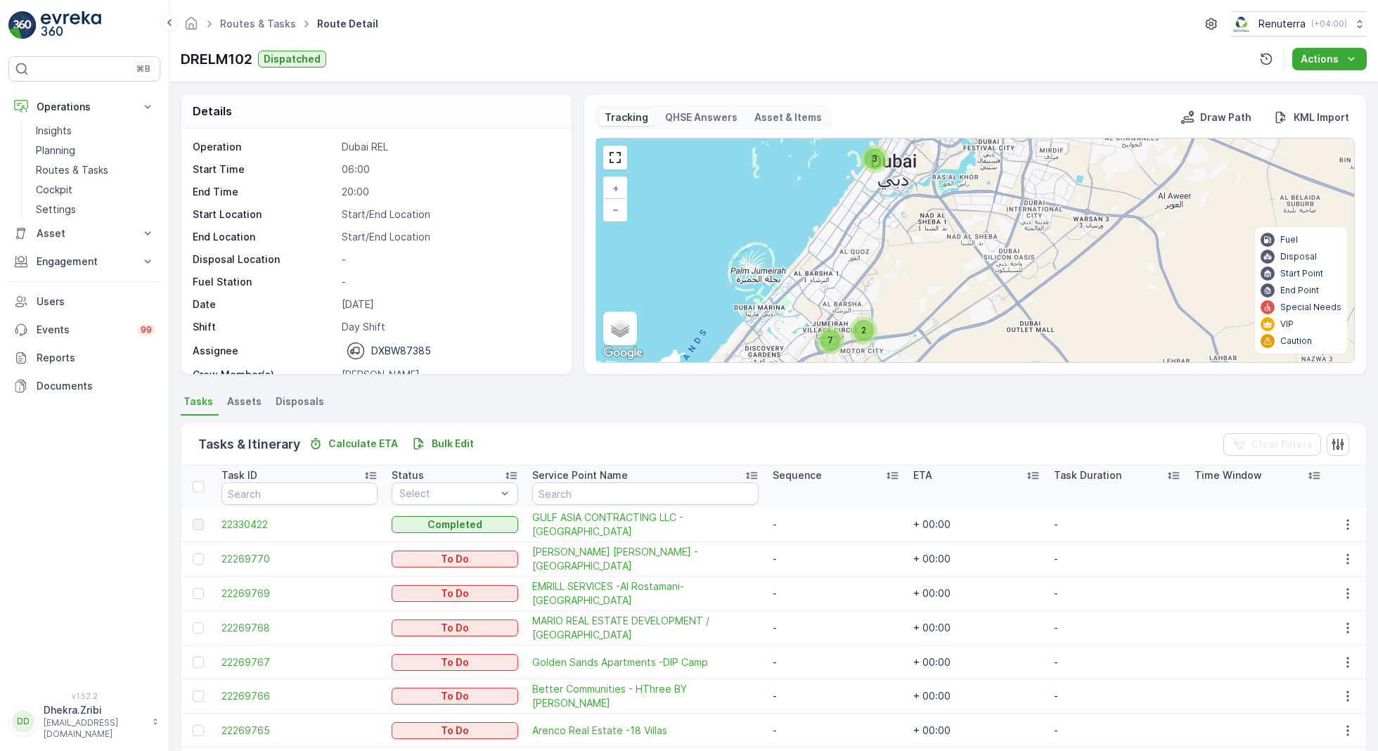
drag, startPoint x: 984, startPoint y: 190, endPoint x: 940, endPoint y: 323, distance: 140.5
click at [941, 320] on div "2 7 3 + − Satellite Roadmap Terrain Hybrid Leaflet Keyboard shortcuts Map Data …" at bounding box center [975, 250] width 758 height 224
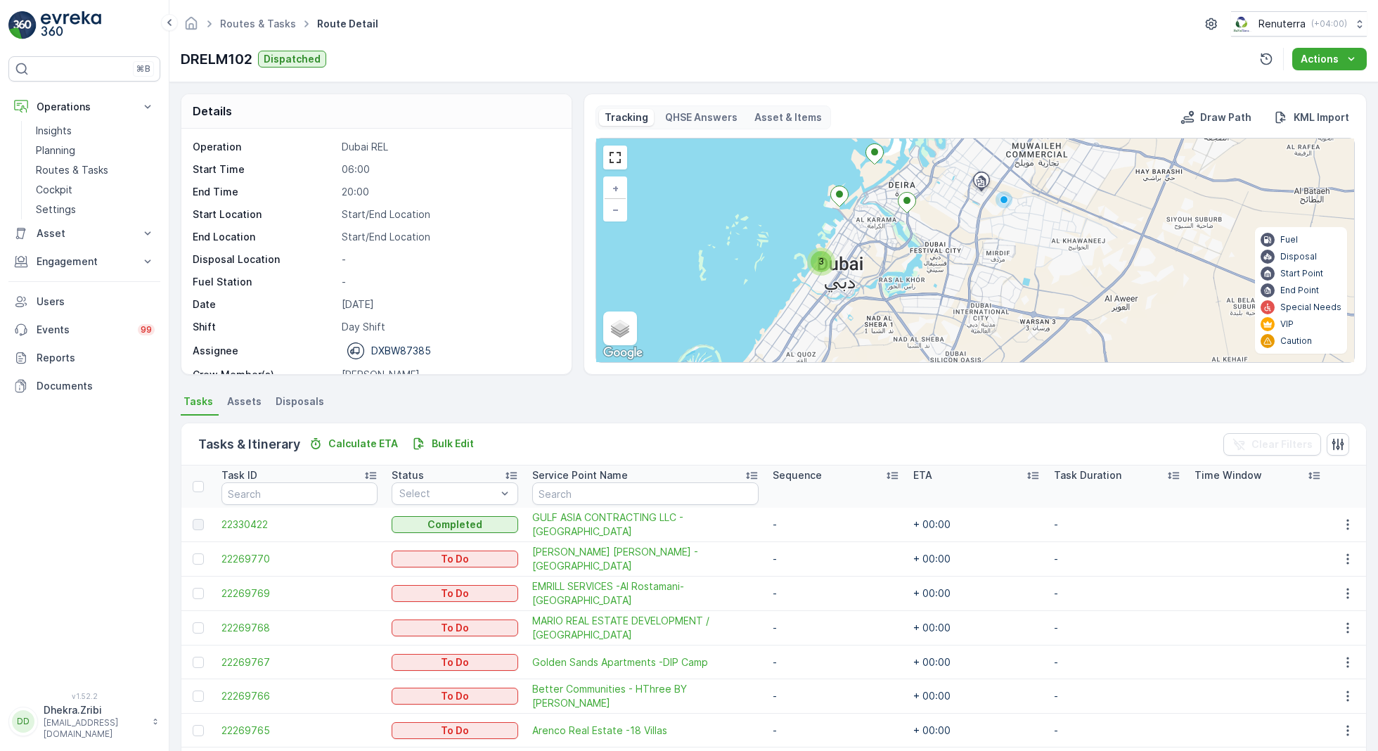
drag, startPoint x: 968, startPoint y: 286, endPoint x: 955, endPoint y: 190, distance: 97.1
click at [955, 190] on div "2 7 3 + − Satellite Roadmap Terrain Hybrid Leaflet Keyboard shortcuts Map Data …" at bounding box center [975, 250] width 758 height 224
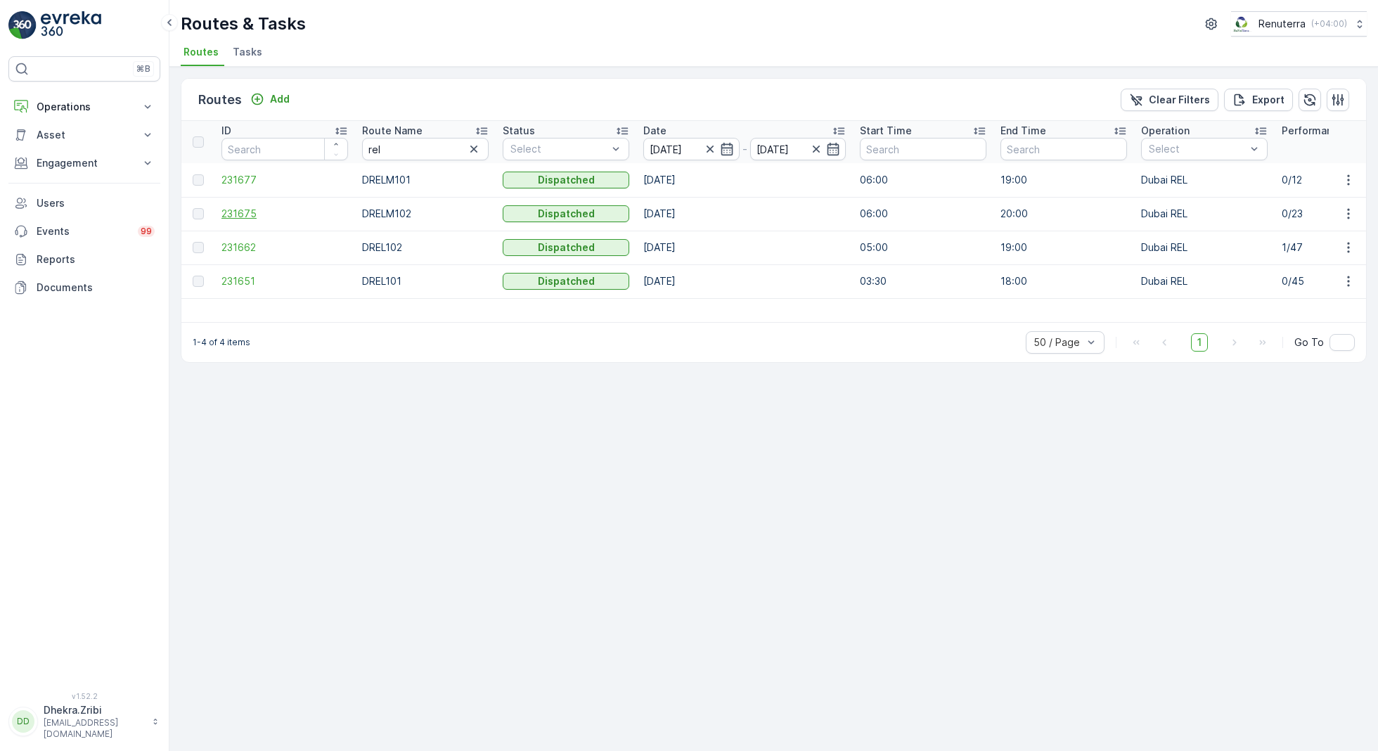
click at [250, 207] on span "231675" at bounding box center [284, 214] width 127 height 14
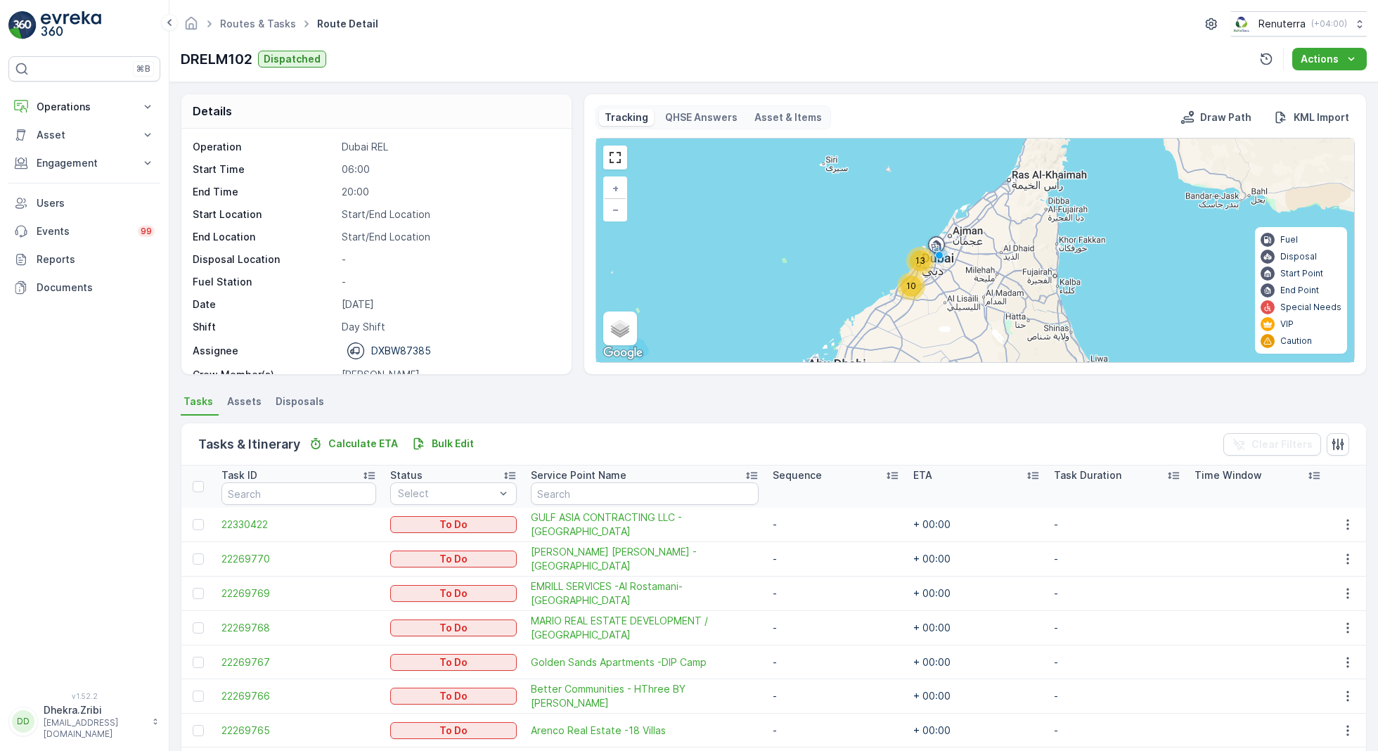
click at [921, 259] on span "13" at bounding box center [920, 260] width 10 height 11
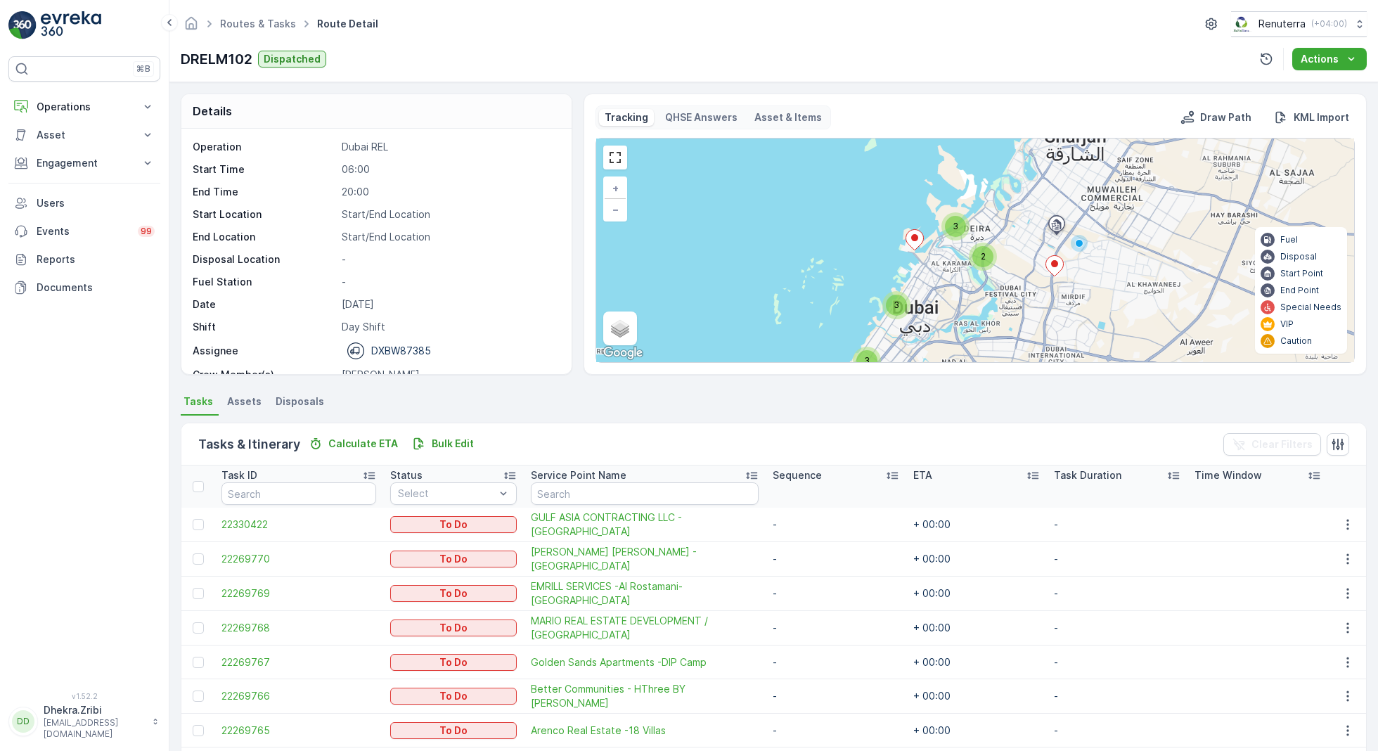
drag, startPoint x: 981, startPoint y: 240, endPoint x: 962, endPoint y: 281, distance: 45.0
click at [962, 281] on div "2 7 2 3 3 3 + − Satellite Roadmap Terrain Hybrid Leaflet Keyboard shortcuts Map…" at bounding box center [975, 250] width 758 height 224
click at [955, 232] on div "3" at bounding box center [955, 226] width 21 height 21
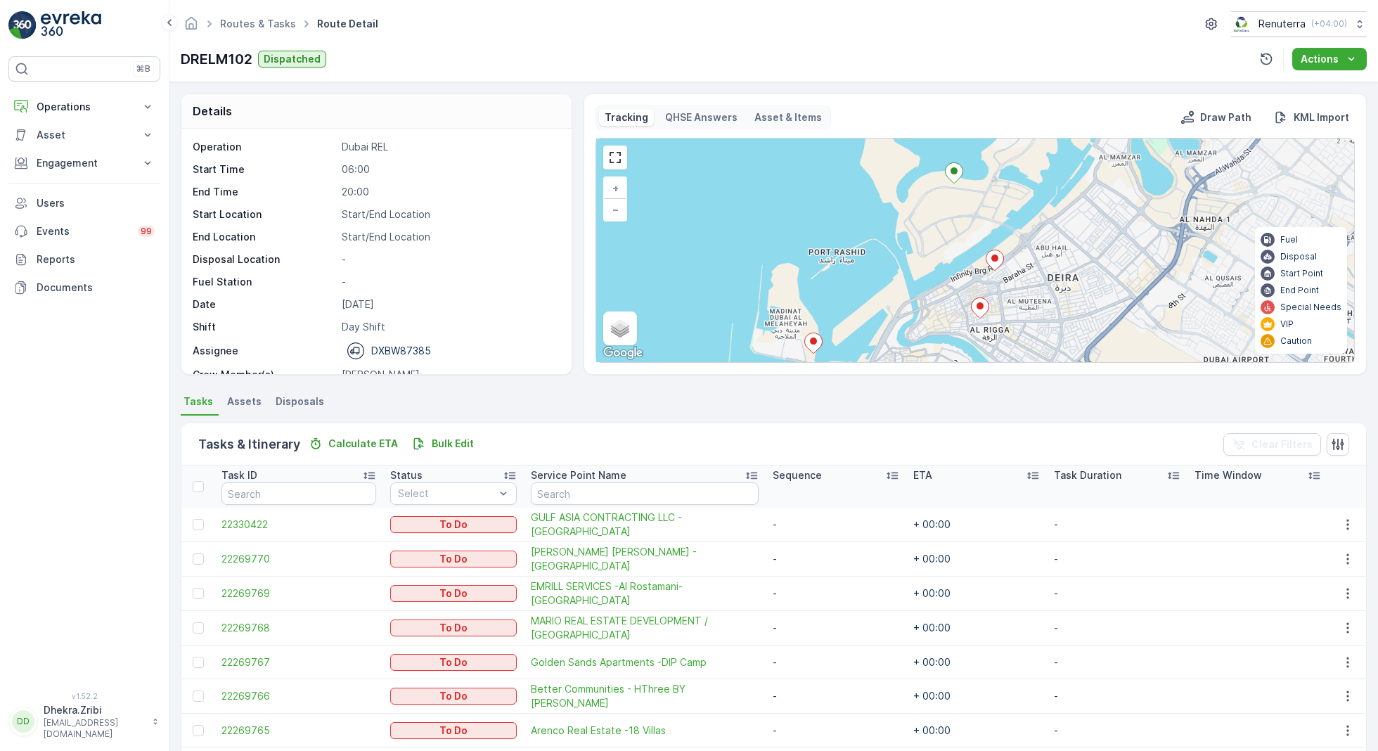
click at [992, 260] on icon at bounding box center [995, 260] width 18 height 20
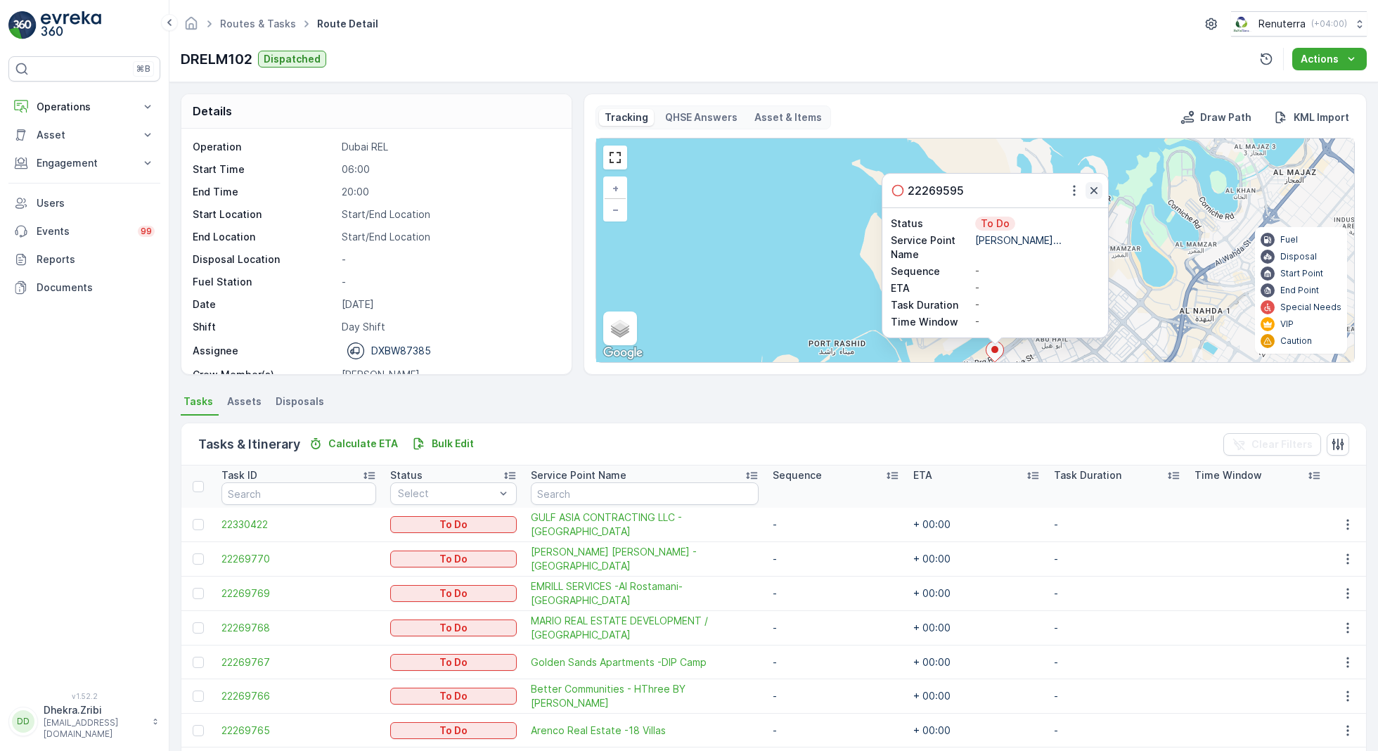
click at [1092, 186] on icon "button" at bounding box center [1094, 190] width 14 height 14
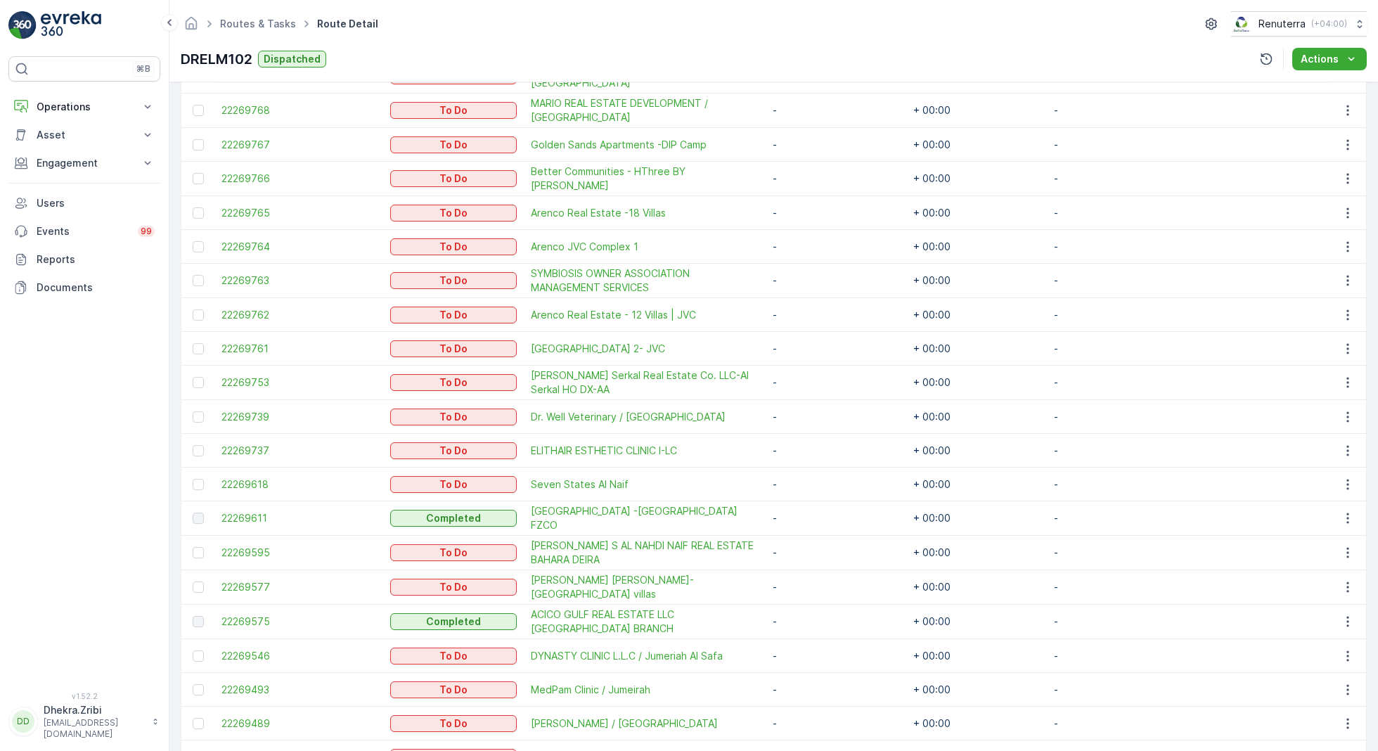
scroll to position [530, 0]
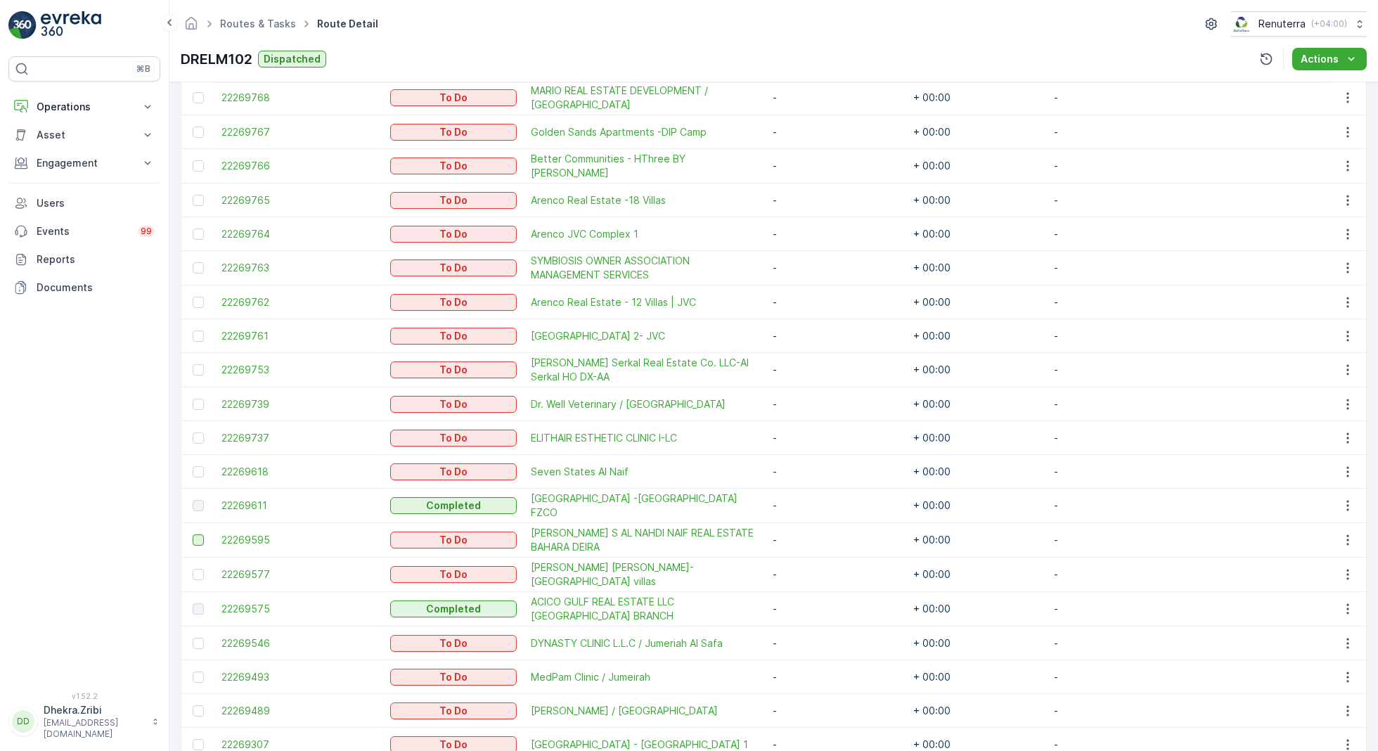
click at [198, 534] on div at bounding box center [198, 539] width 11 height 11
click at [193, 534] on input "checkbox" at bounding box center [193, 534] width 0 height 0
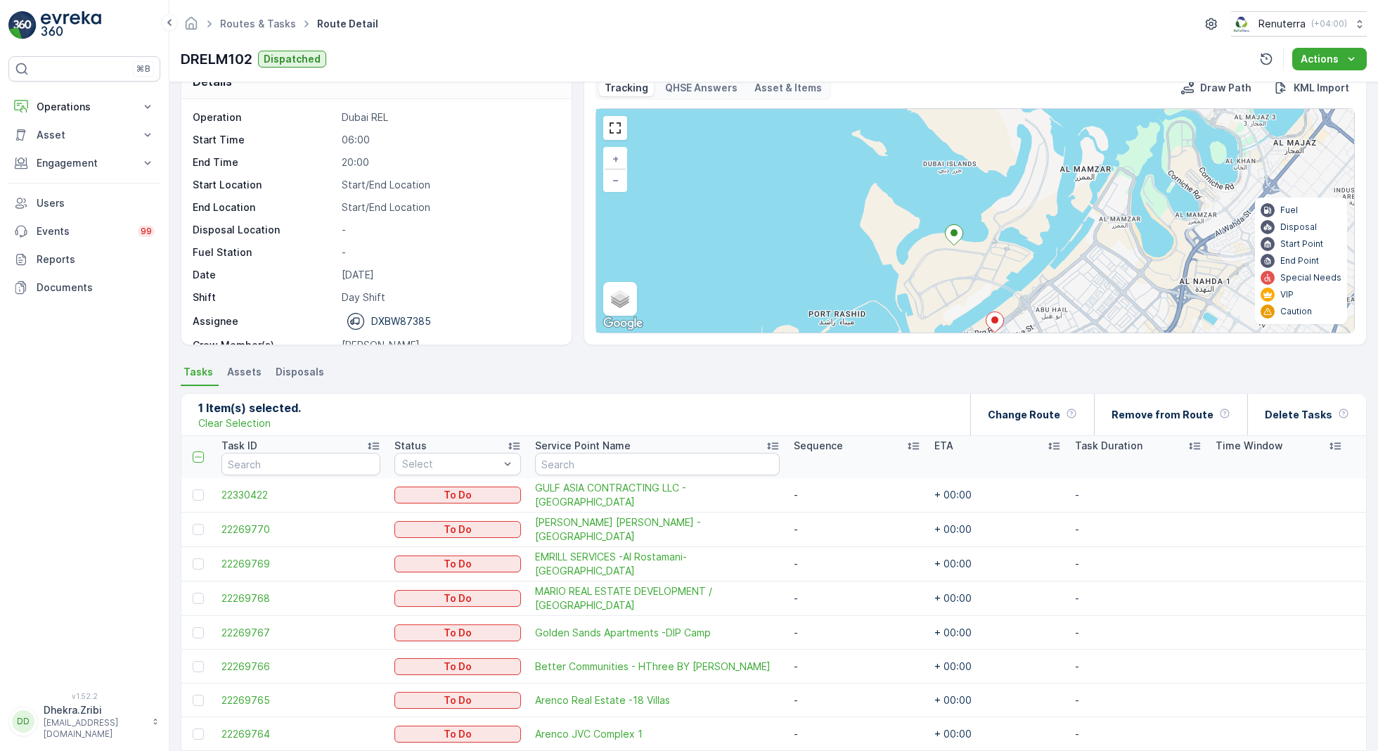
scroll to position [0, 0]
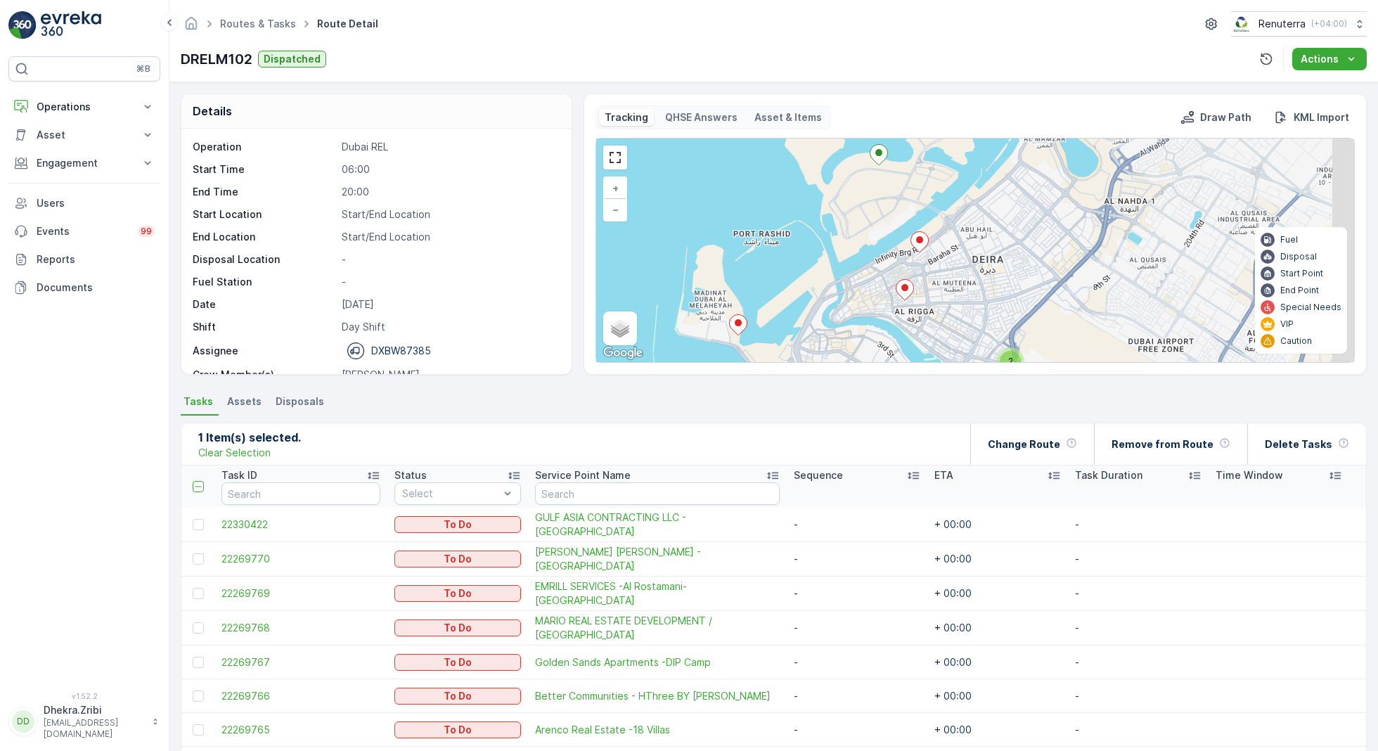
drag, startPoint x: 1036, startPoint y: 311, endPoint x: 960, endPoint y: 200, distance: 135.1
click at [960, 200] on div "3 2 2 + − Satellite Roadmap Terrain Hybrid Leaflet Keyboard shortcuts Map Data …" at bounding box center [975, 250] width 758 height 224
click at [922, 240] on icon at bounding box center [919, 240] width 18 height 20
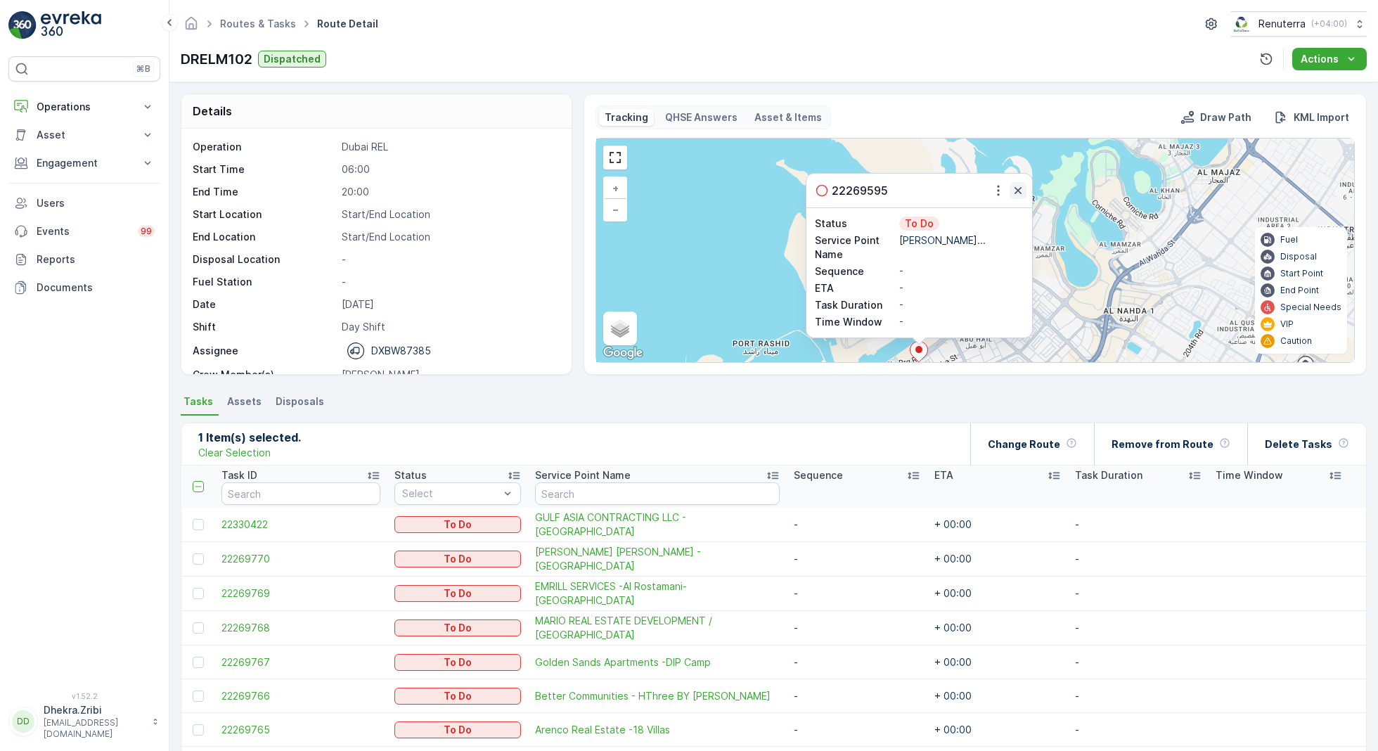
click at [1015, 190] on icon "button" at bounding box center [1017, 190] width 7 height 7
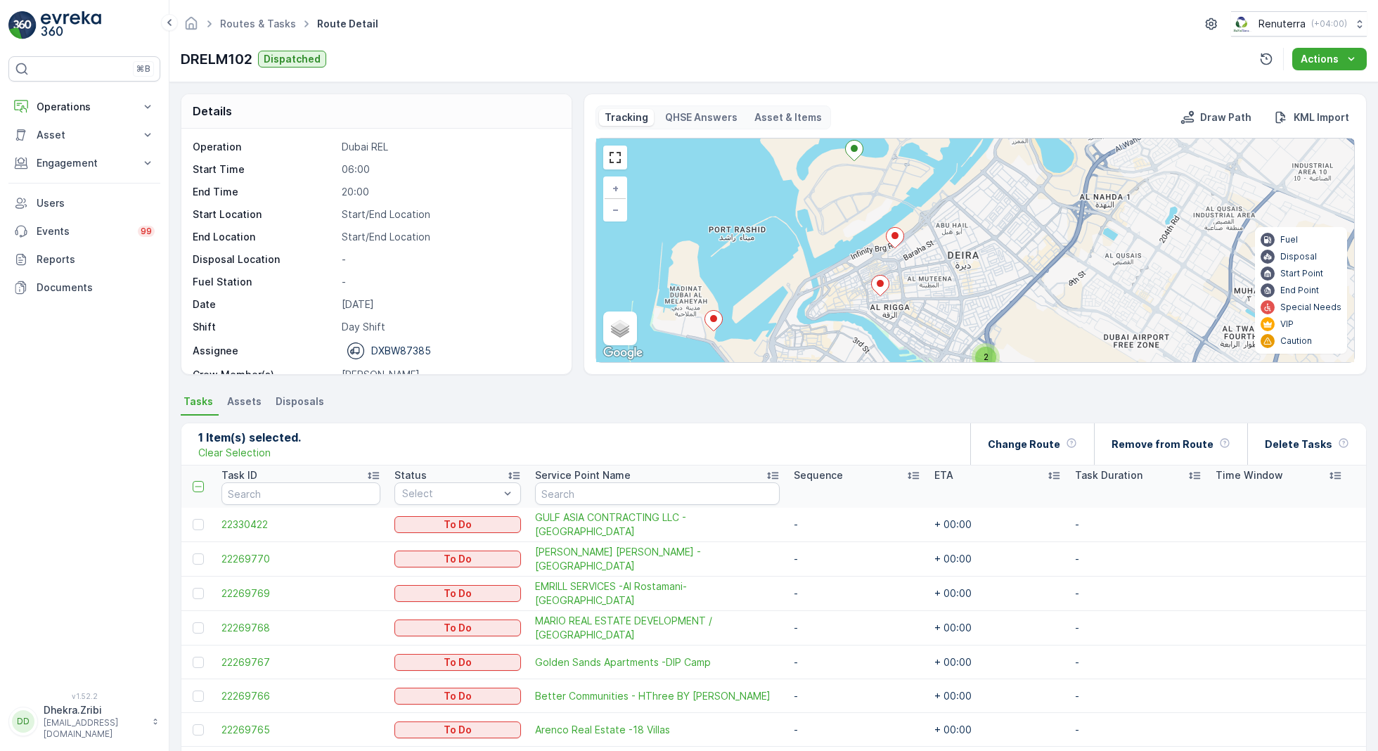
drag, startPoint x: 1021, startPoint y: 256, endPoint x: 992, endPoint y: 120, distance: 138.7
click at [992, 121] on div "Tracking QHSE Answers Asset & Items Draw Path KML Import 3 2 2 + − Satellite Ro…" at bounding box center [974, 233] width 759 height 257
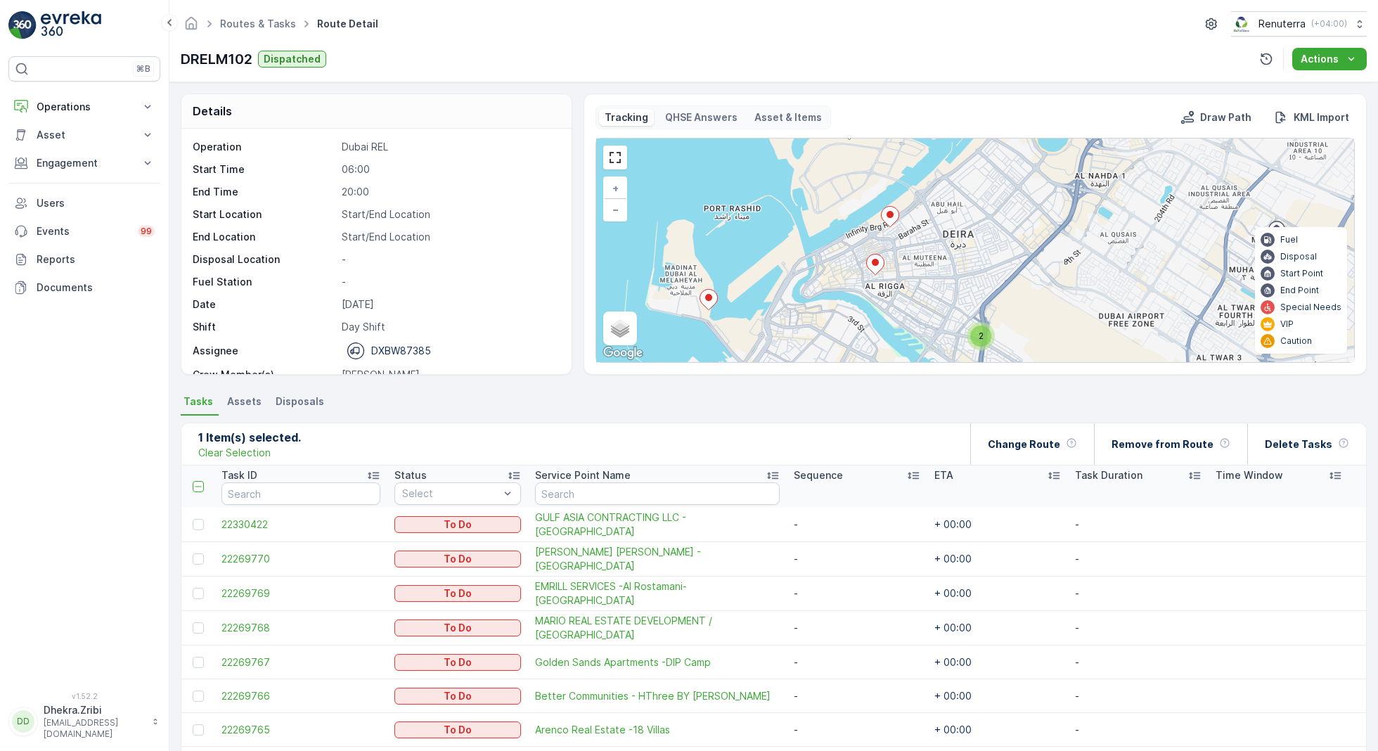
click at [874, 264] on icon at bounding box center [876, 264] width 18 height 20
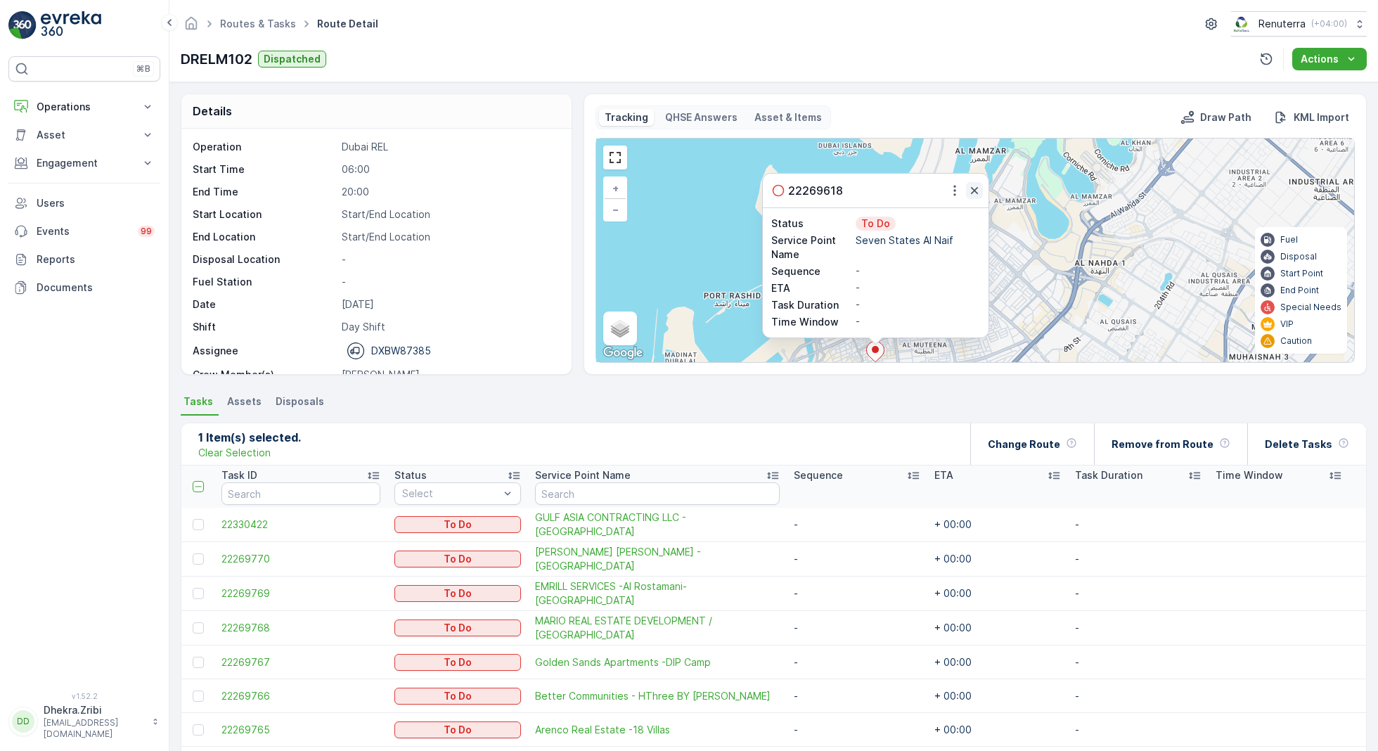
click at [974, 189] on icon "button" at bounding box center [974, 190] width 14 height 14
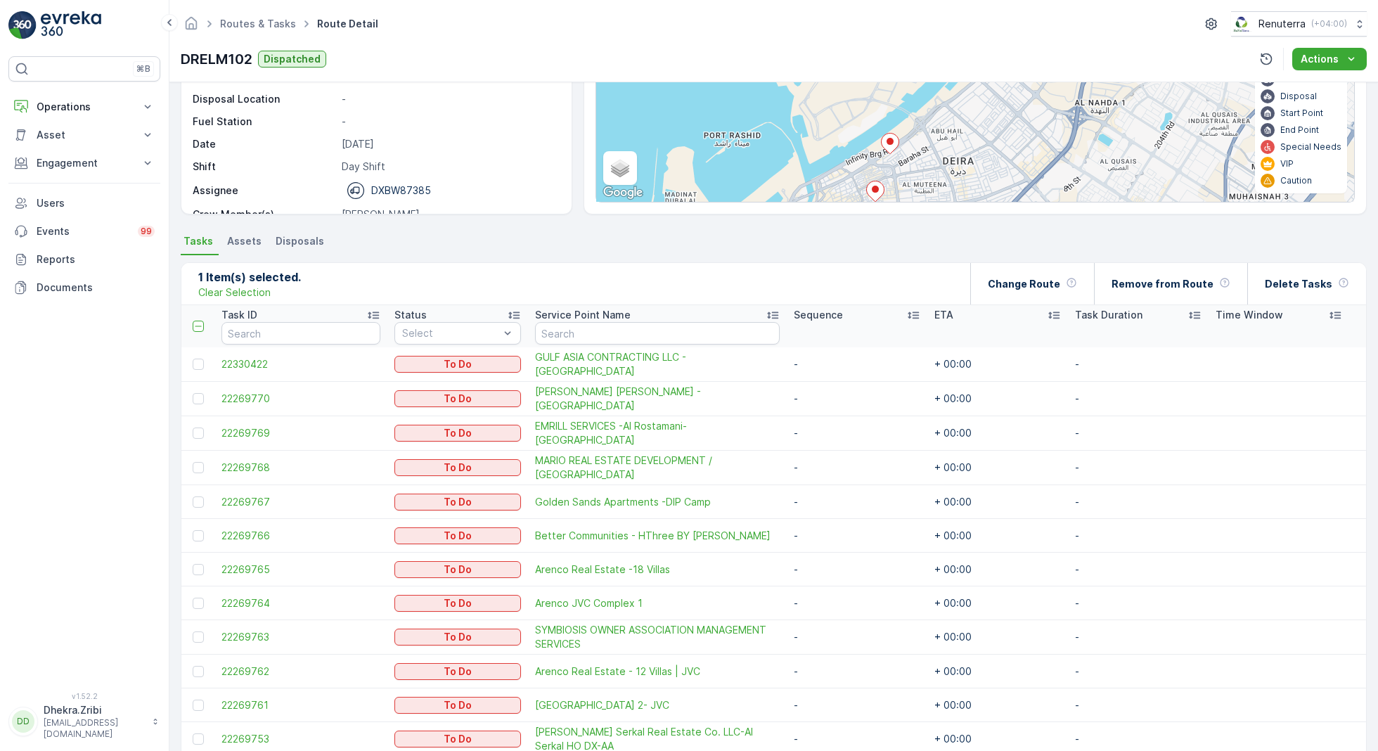
scroll to position [55, 0]
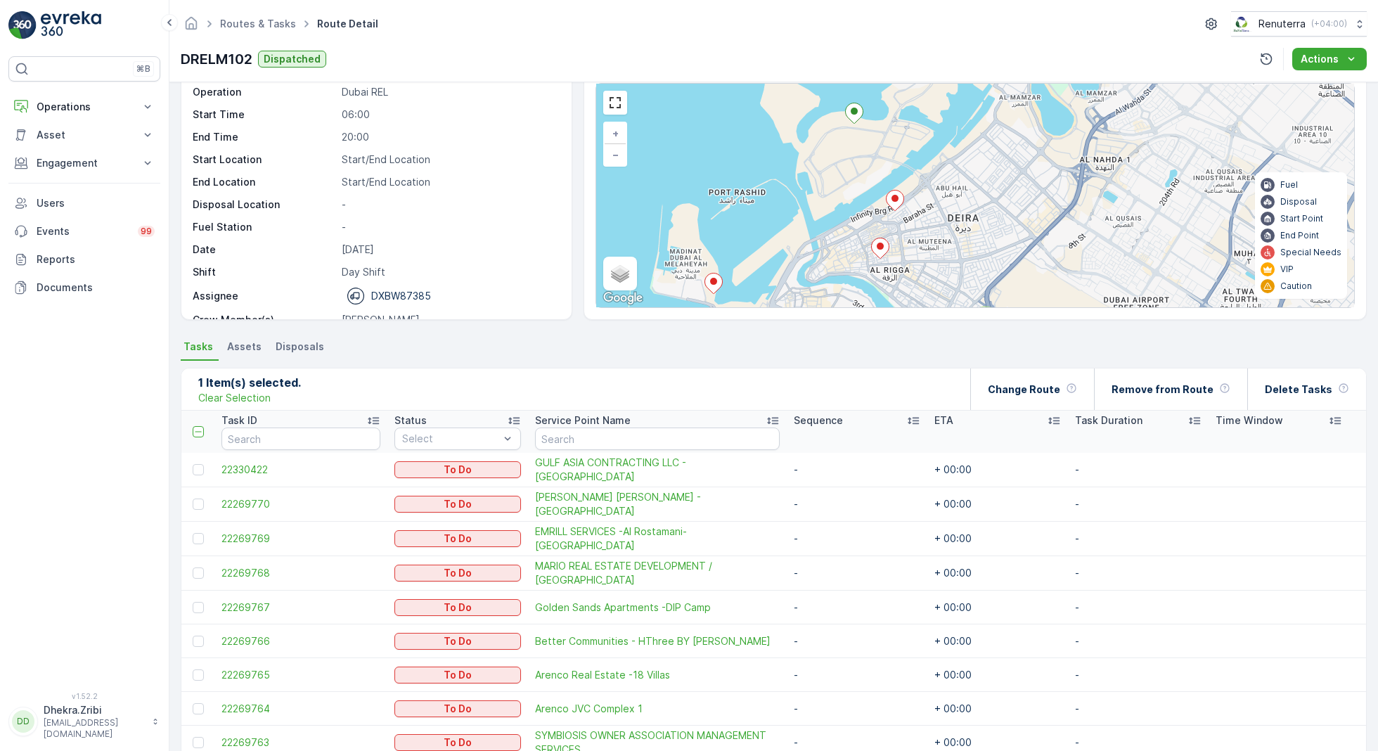
drag, startPoint x: 950, startPoint y: 172, endPoint x: 960, endPoint y: 107, distance: 66.0
click at [960, 107] on div "3 2 2 + − Satellite Roadmap Terrain Hybrid Leaflet Keyboard shortcuts Map Data …" at bounding box center [975, 196] width 758 height 224
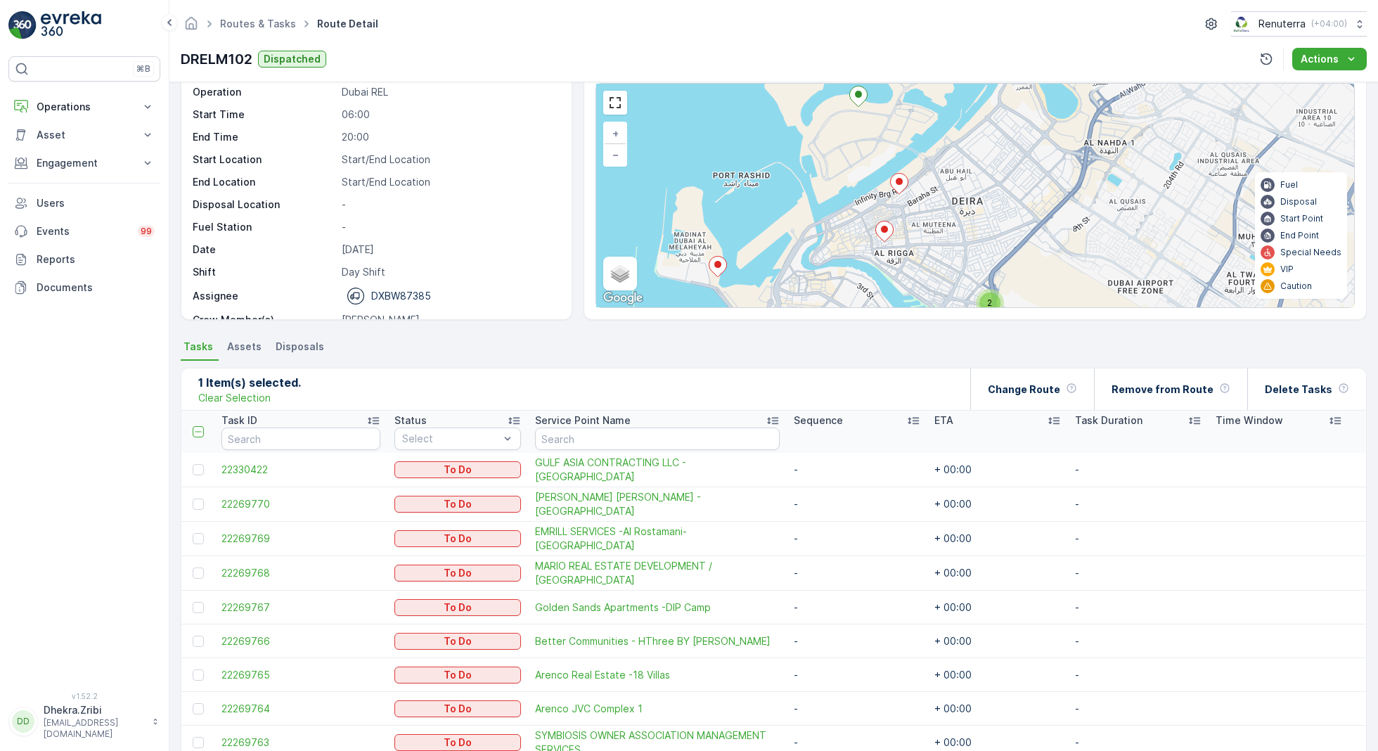
click at [887, 232] on icon at bounding box center [884, 231] width 18 height 20
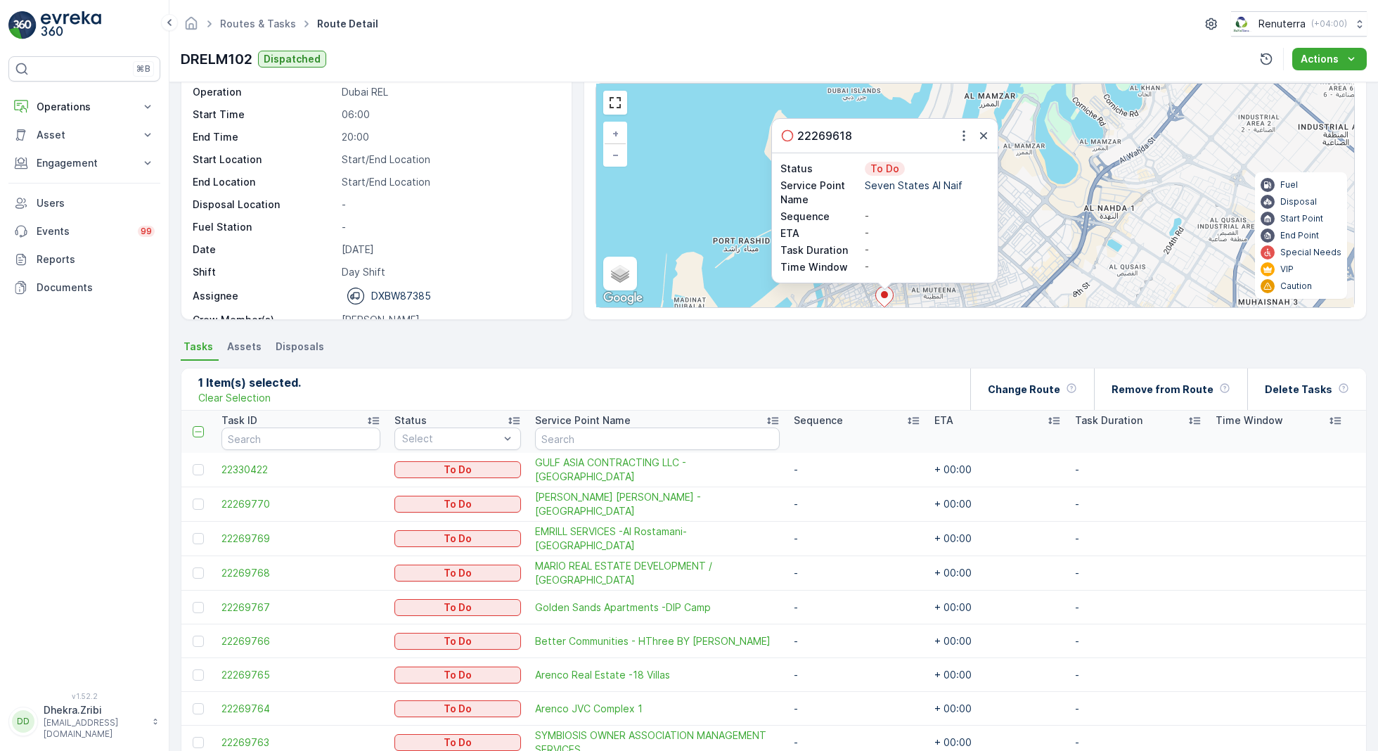
click at [492, 262] on div "Operation Dubai REL Start Time 06:00 End Time 20:00 Start Location Start/End Lo…" at bounding box center [375, 218] width 364 height 267
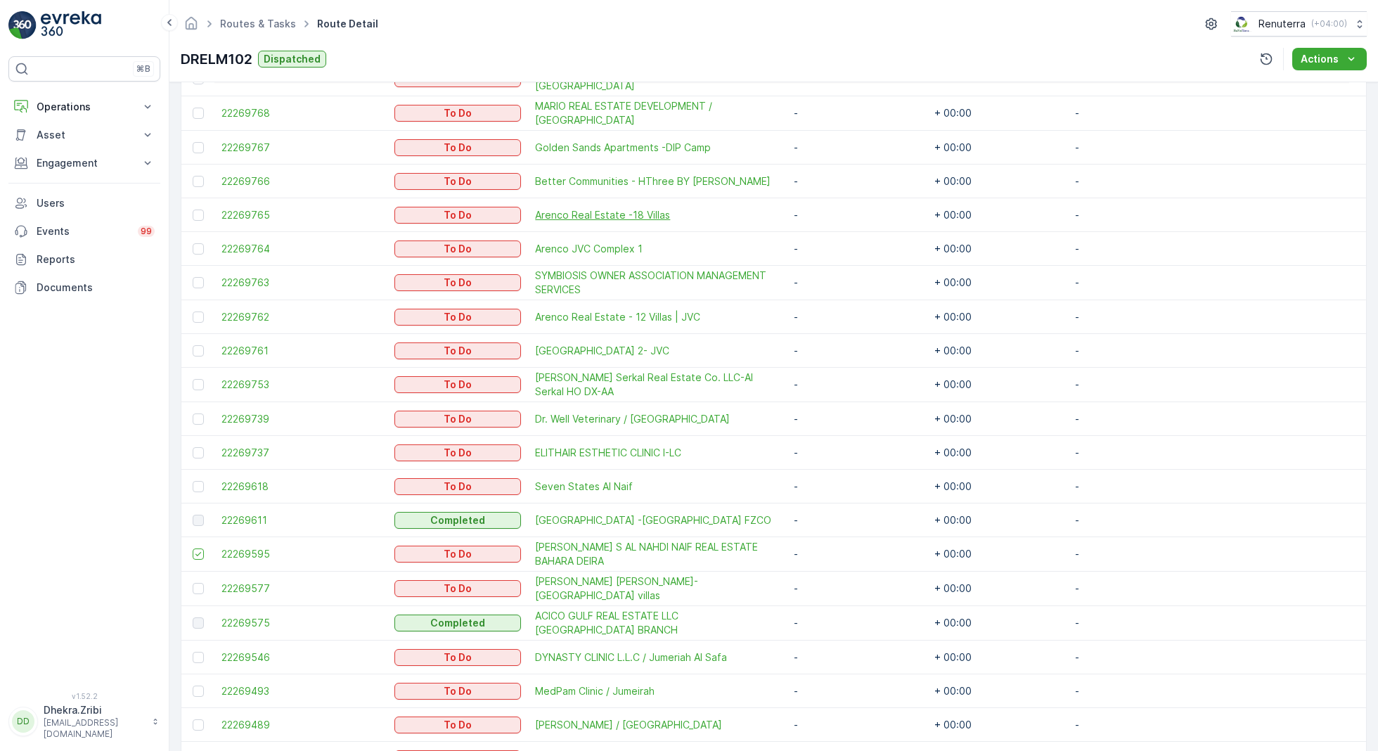
scroll to position [517, 0]
click at [198, 478] on div at bounding box center [198, 483] width 11 height 11
click at [193, 478] on input "checkbox" at bounding box center [193, 478] width 0 height 0
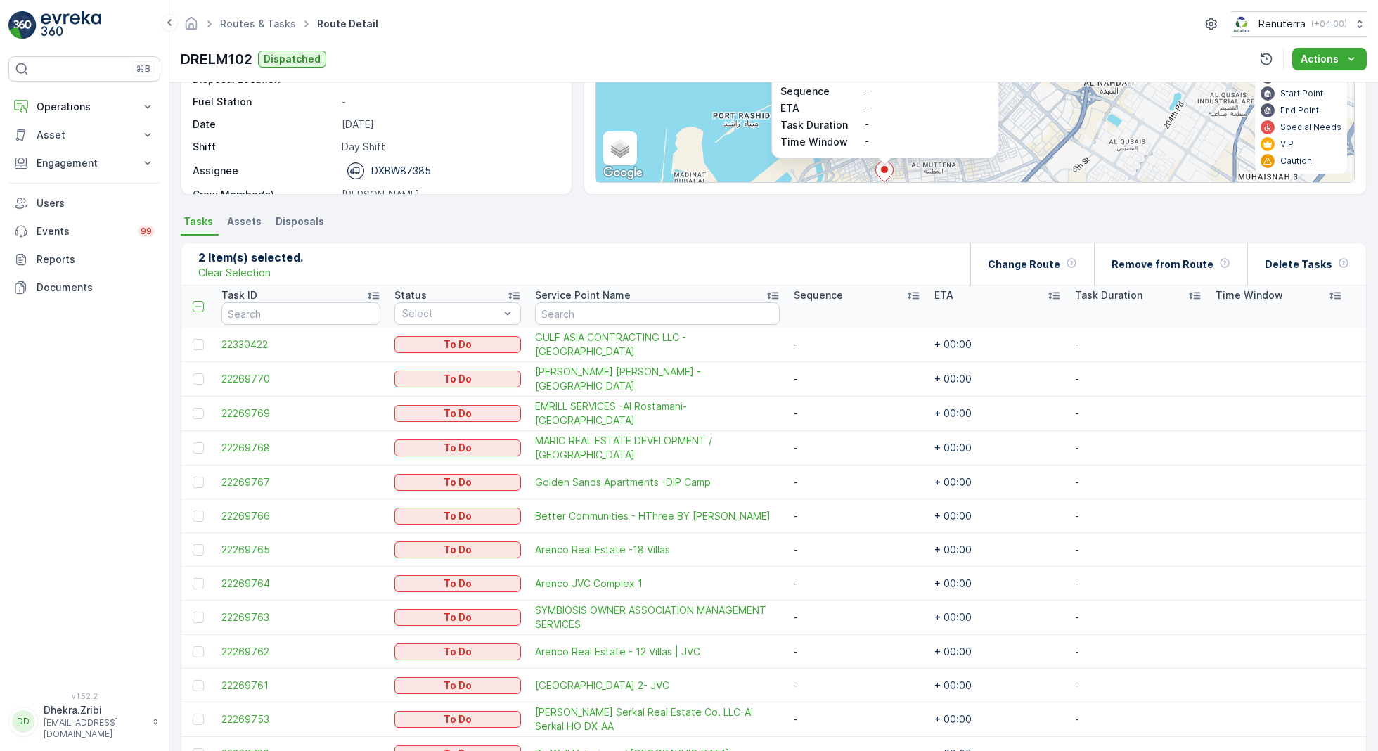
scroll to position [0, 0]
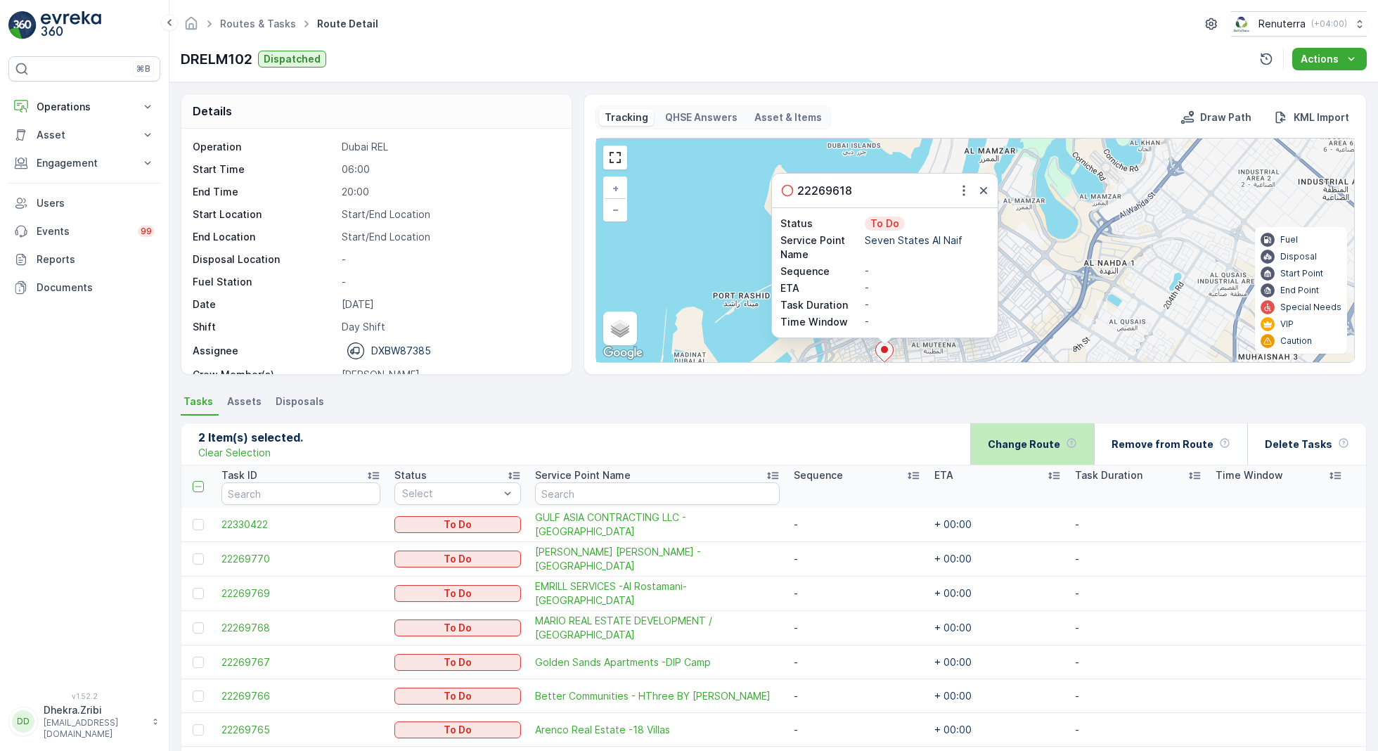
click at [1057, 442] on p "Change Route" at bounding box center [1024, 444] width 72 height 14
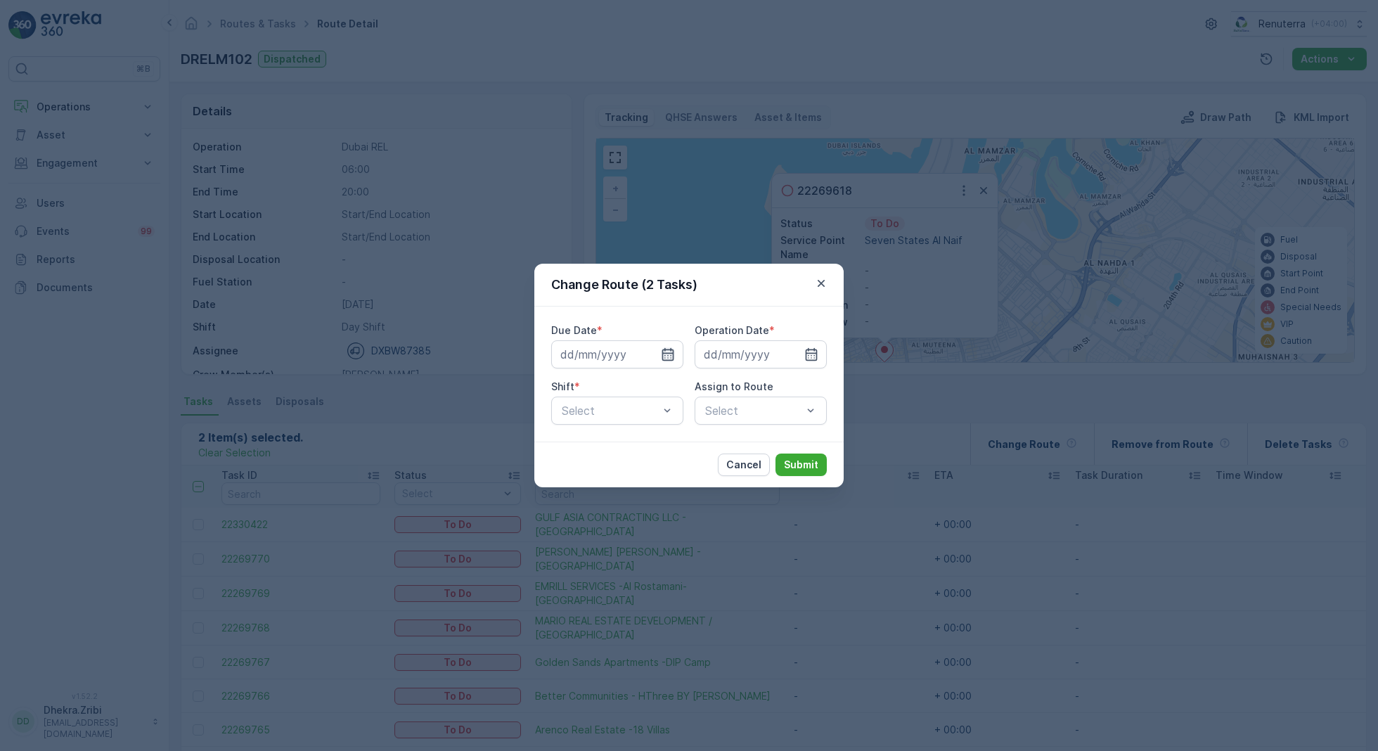
click at [661, 349] on icon "button" at bounding box center [668, 354] width 14 height 14
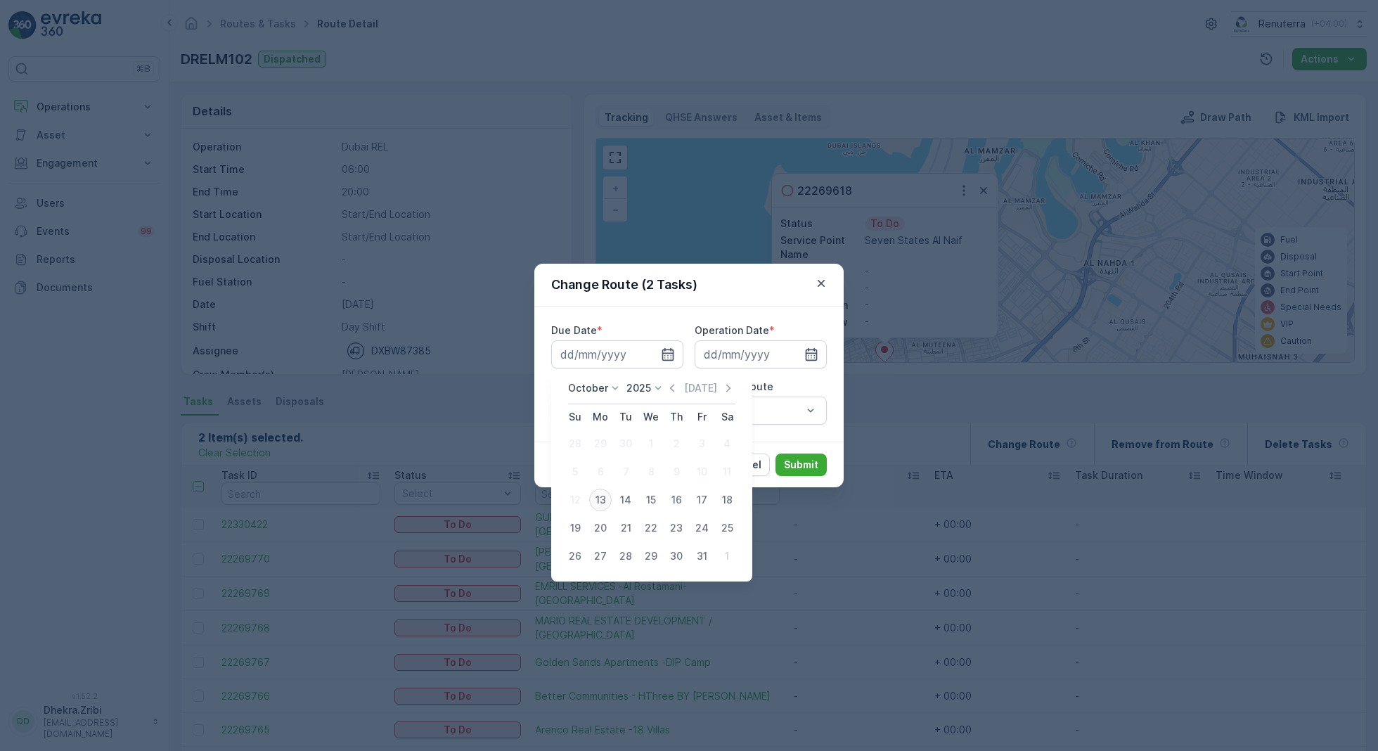
click at [601, 501] on div "13" at bounding box center [600, 500] width 22 height 22
type input "[DATE]"
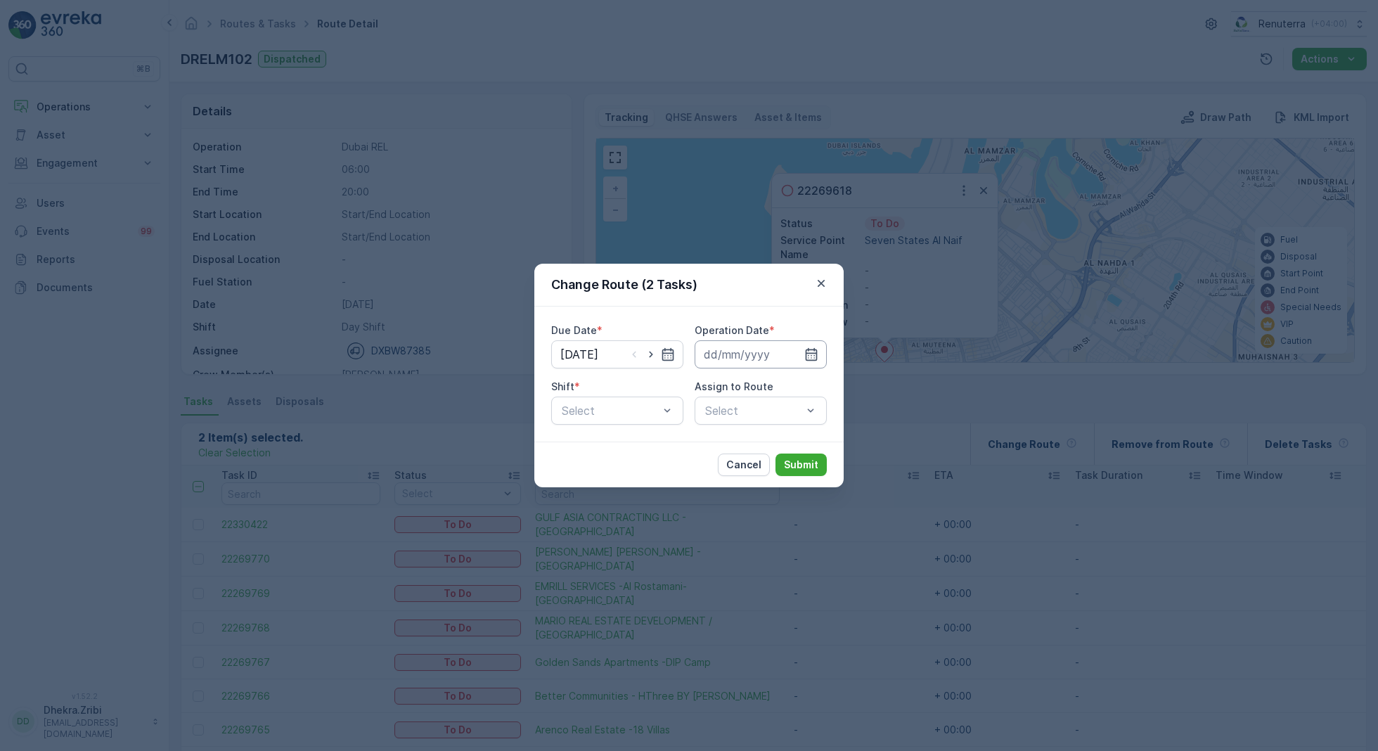
click at [770, 352] on input at bounding box center [761, 354] width 132 height 28
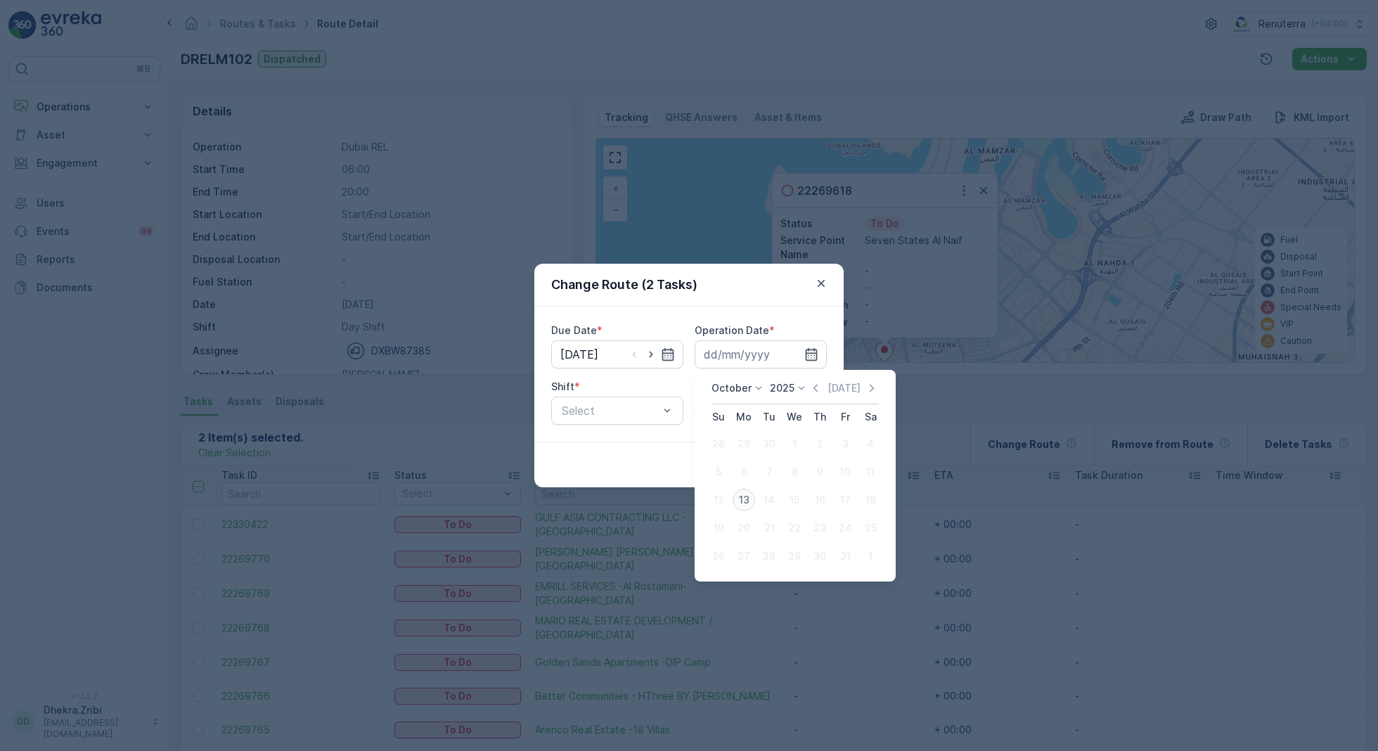
click at [742, 501] on div "13" at bounding box center [744, 500] width 22 height 22
type input "[DATE]"
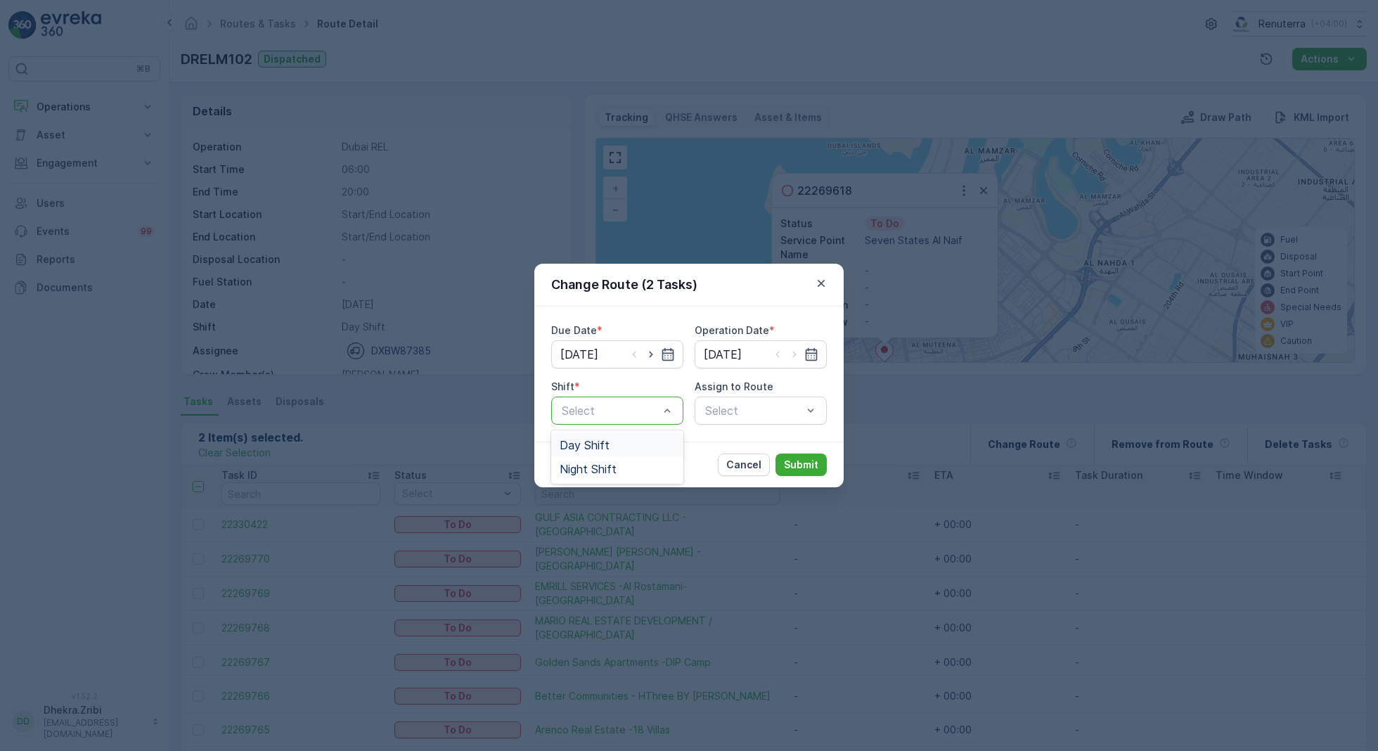
click at [586, 442] on span "Day Shift" at bounding box center [585, 445] width 50 height 13
click at [740, 403] on div "Select" at bounding box center [761, 410] width 132 height 28
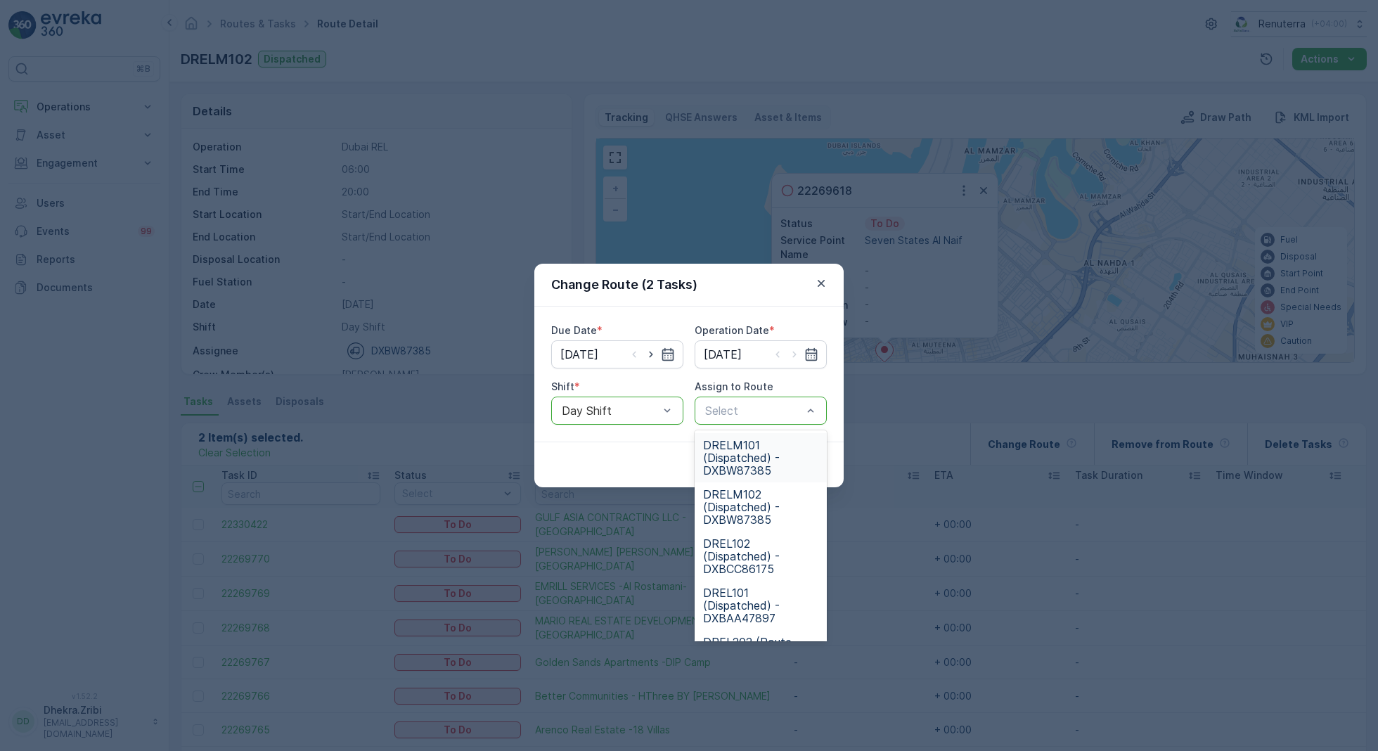
click at [737, 451] on span "DRELM101 (Dispatched) - DXBW87385" at bounding box center [760, 458] width 115 height 38
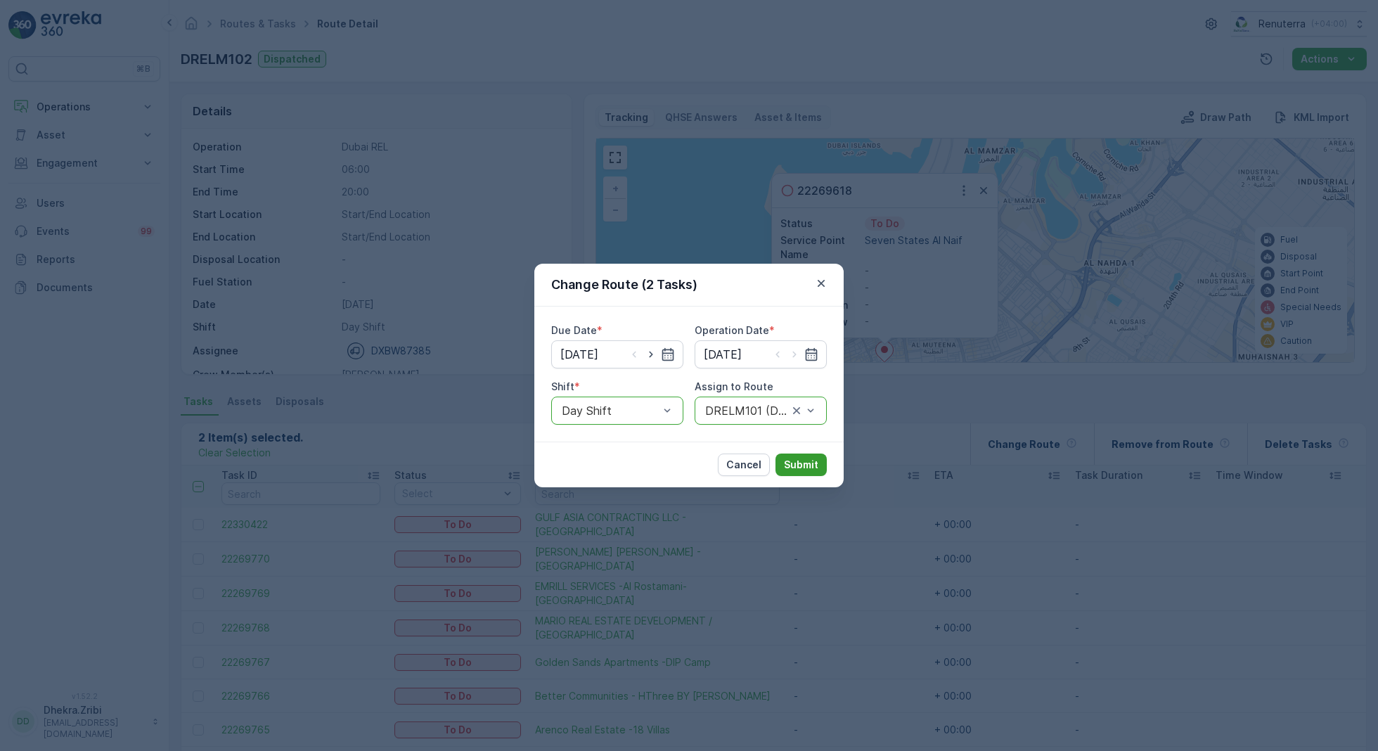
click at [803, 459] on p "Submit" at bounding box center [801, 465] width 34 height 14
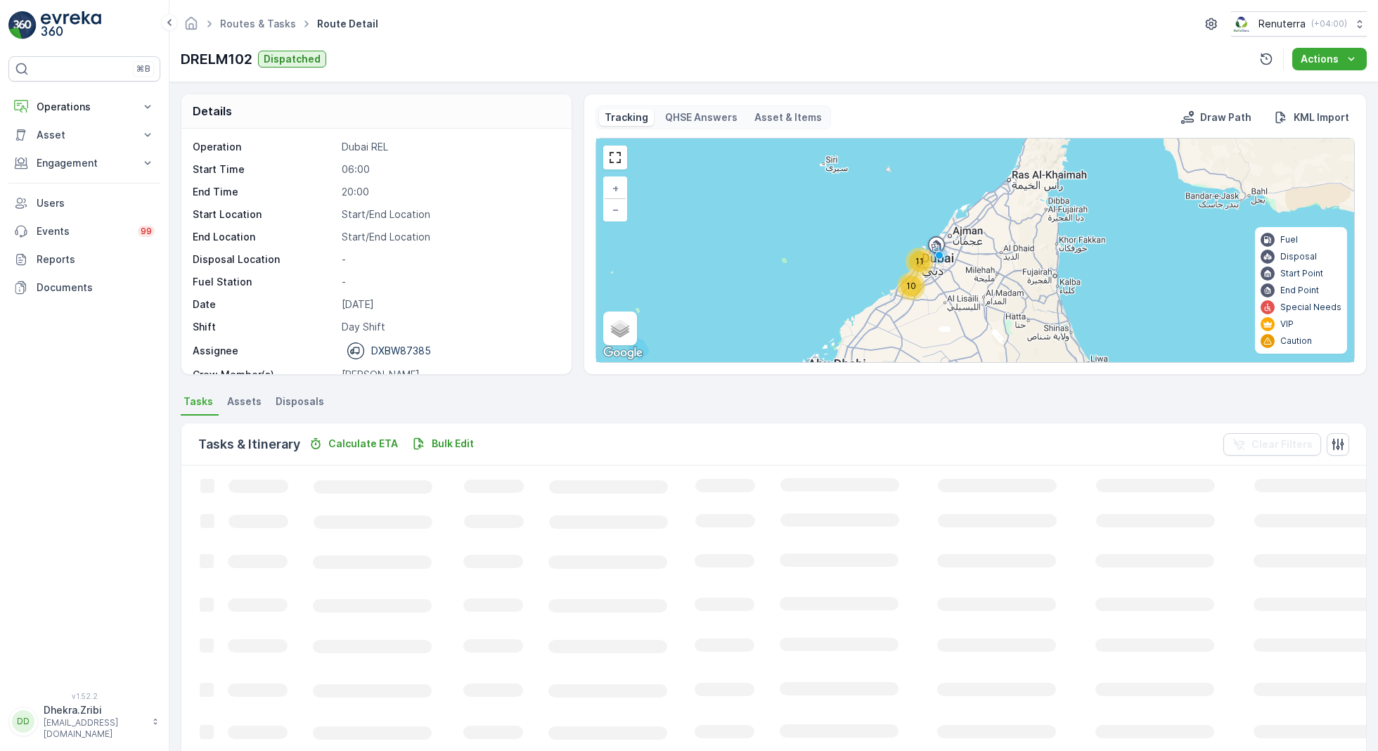
click at [915, 259] on span "11" at bounding box center [919, 261] width 8 height 11
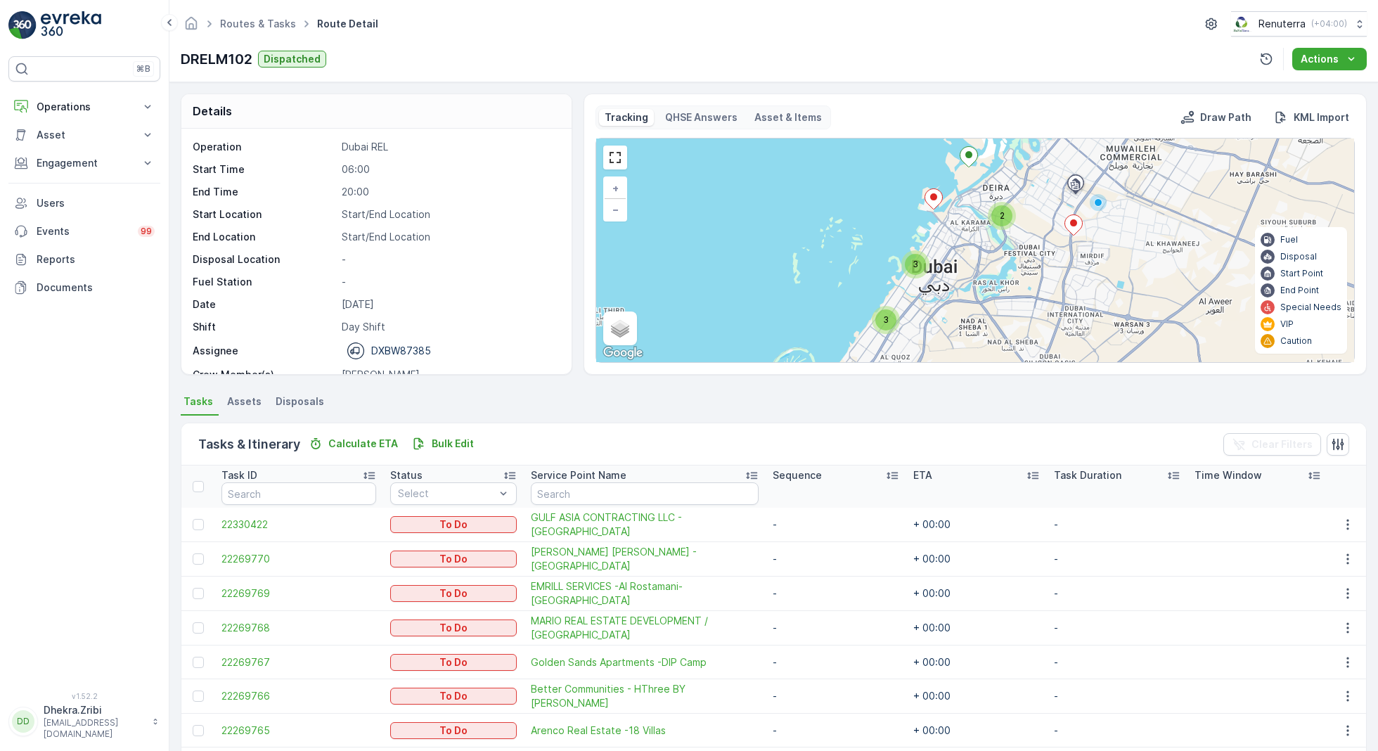
click at [1006, 214] on div "2" at bounding box center [1001, 215] width 21 height 21
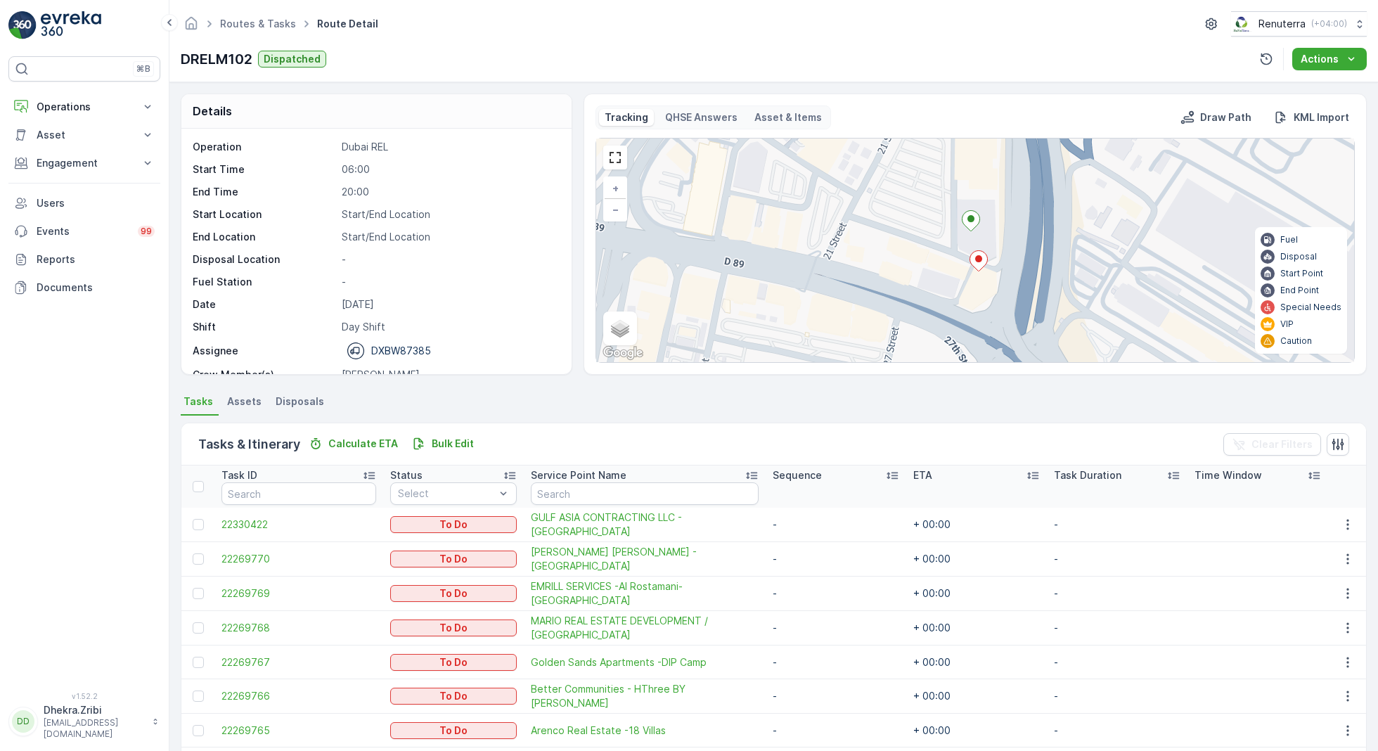
click at [976, 257] on ellipse at bounding box center [978, 258] width 7 height 7
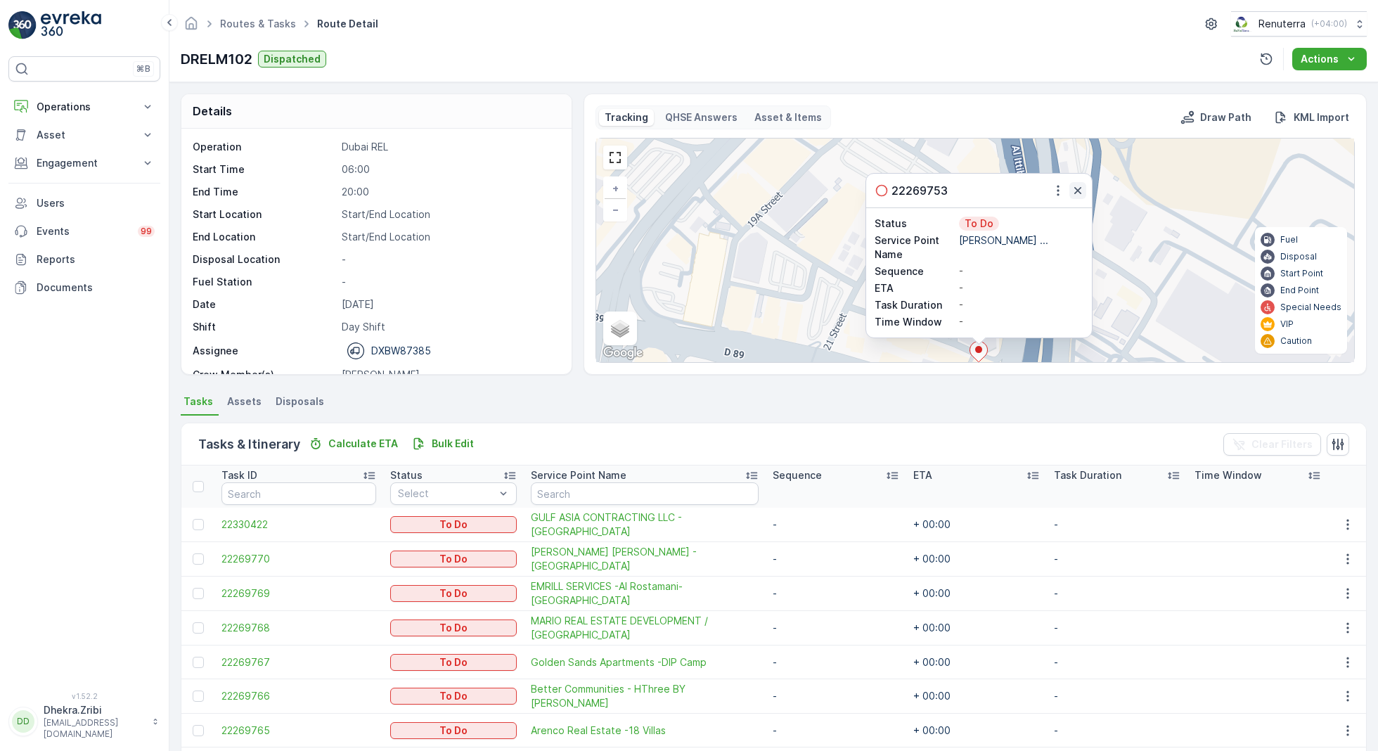
click at [1078, 189] on icon "button" at bounding box center [1078, 190] width 14 height 14
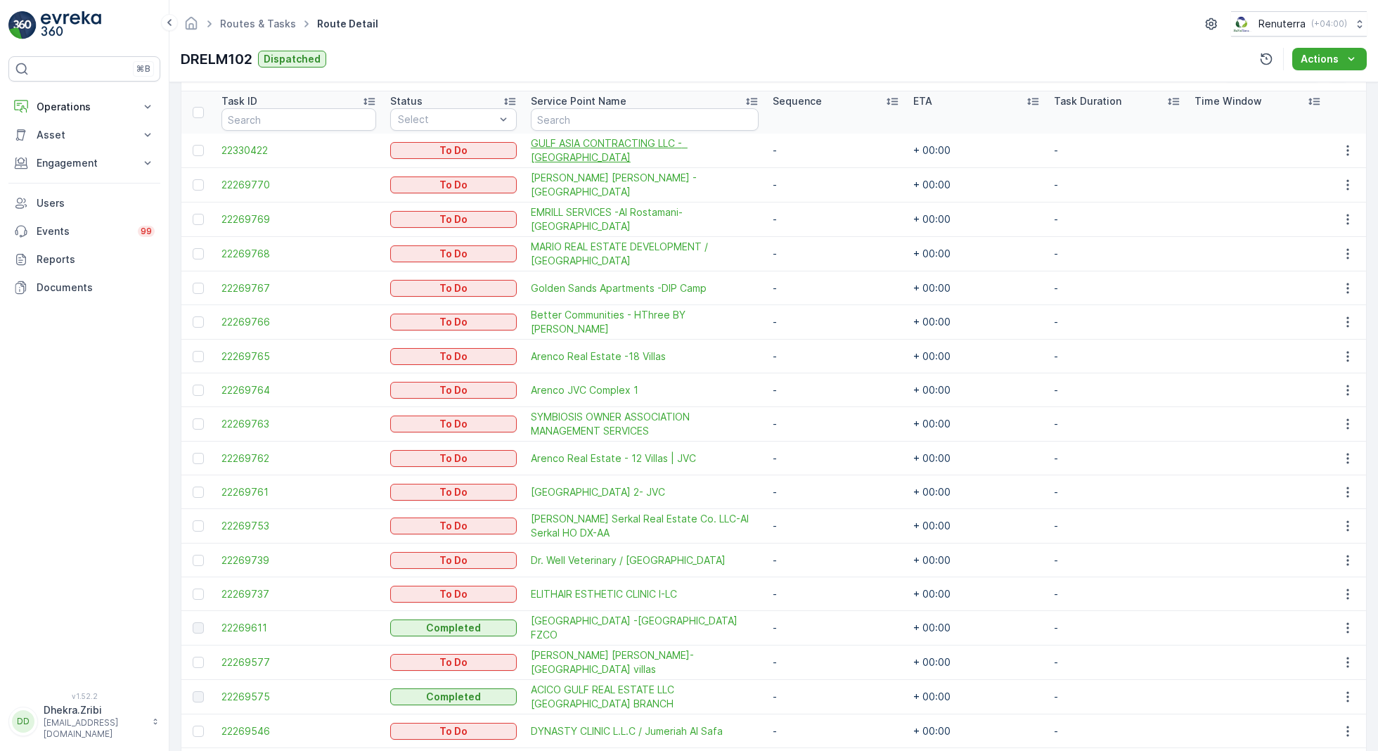
scroll to position [375, 0]
click at [189, 519] on td at bounding box center [197, 525] width 33 height 34
click at [195, 519] on div at bounding box center [198, 524] width 11 height 11
click at [193, 519] on input "checkbox" at bounding box center [193, 519] width 0 height 0
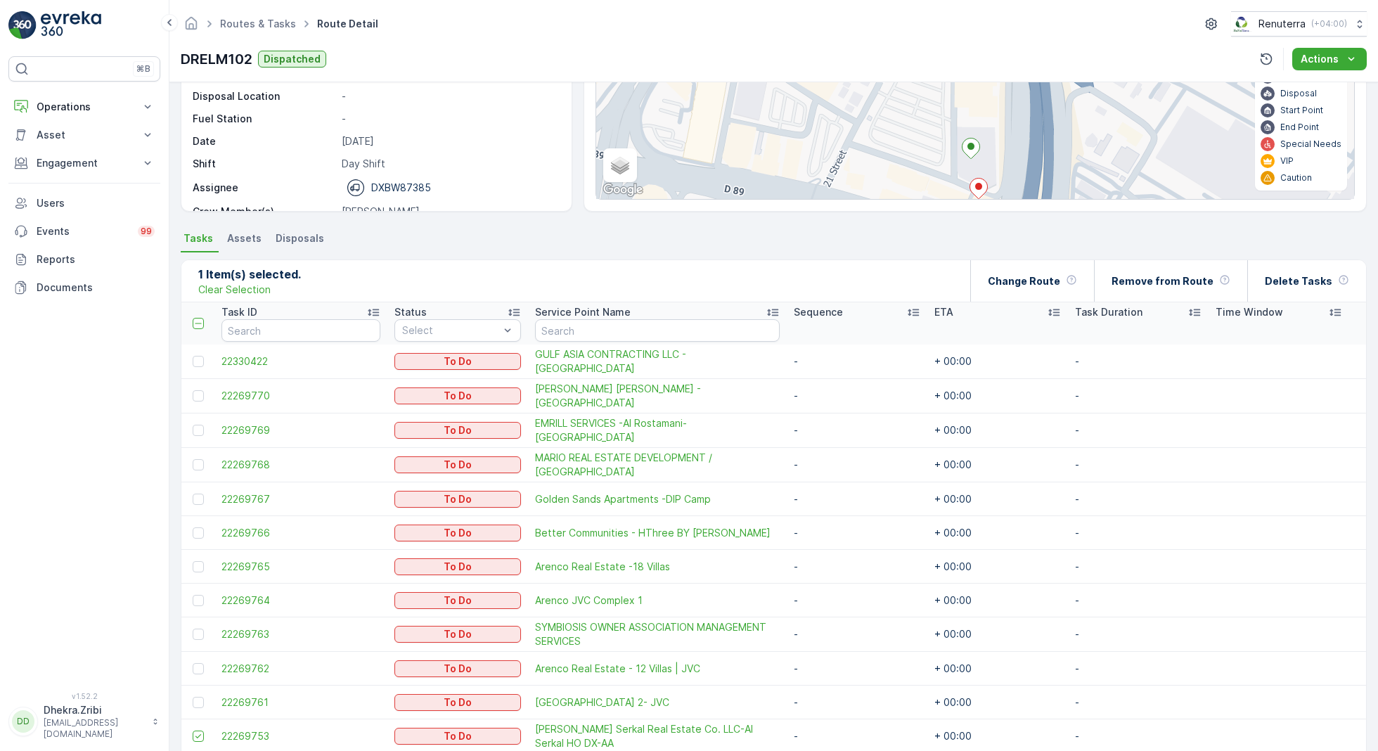
scroll to position [136, 0]
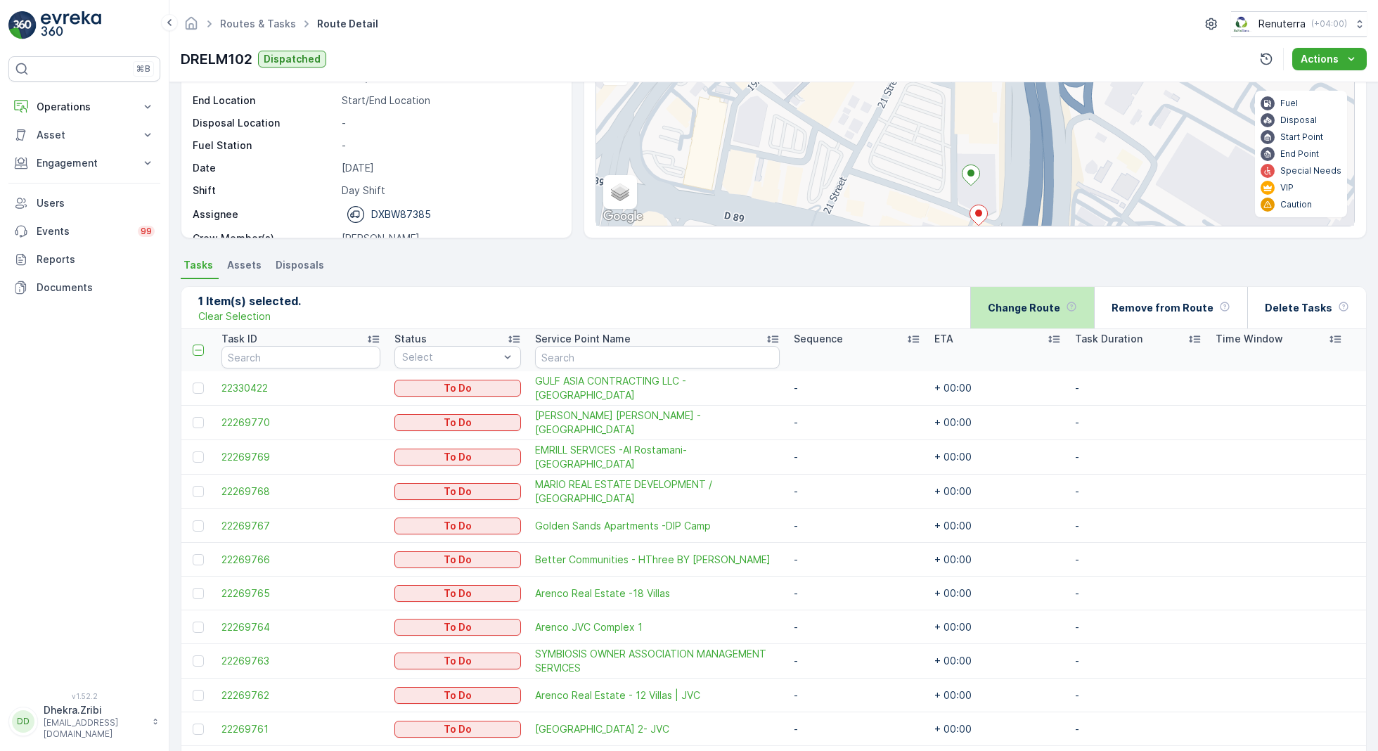
click at [1059, 307] on p "Change Route" at bounding box center [1024, 308] width 72 height 14
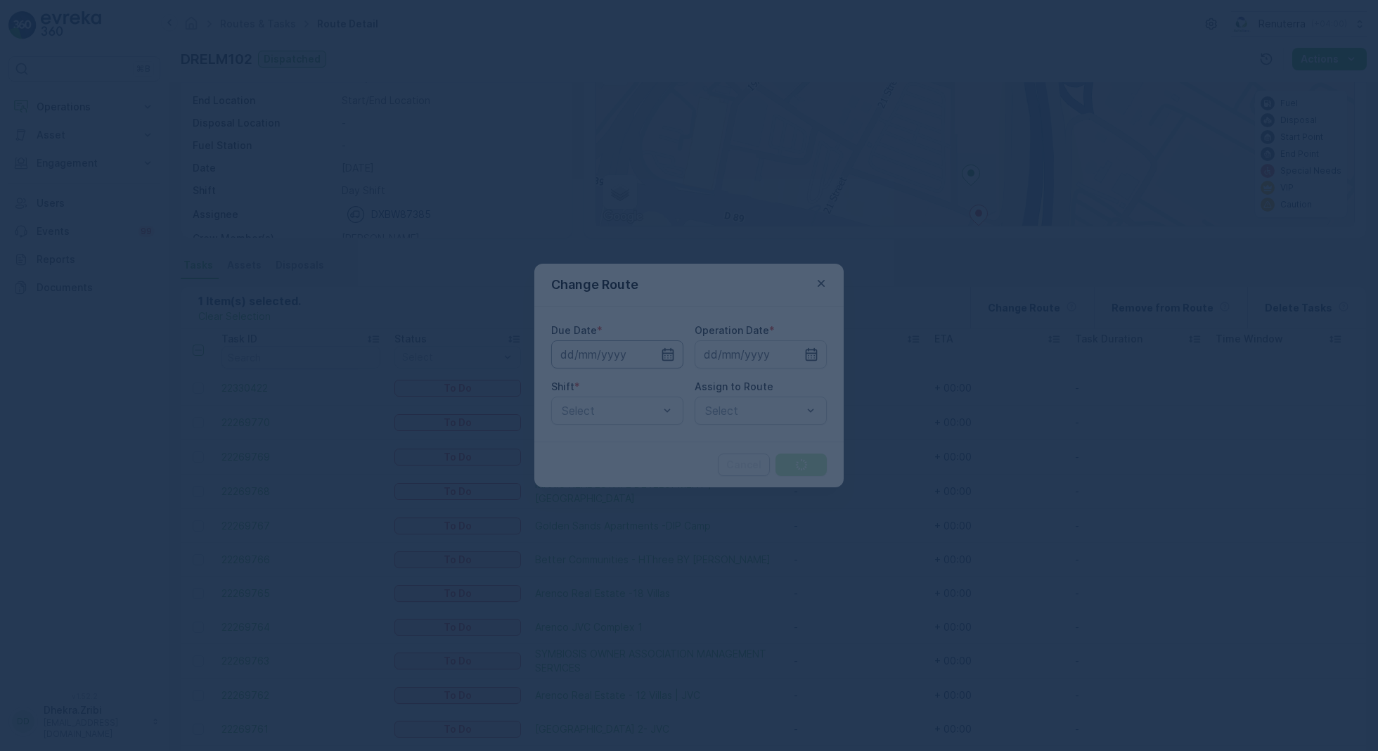
type input "[DATE]"
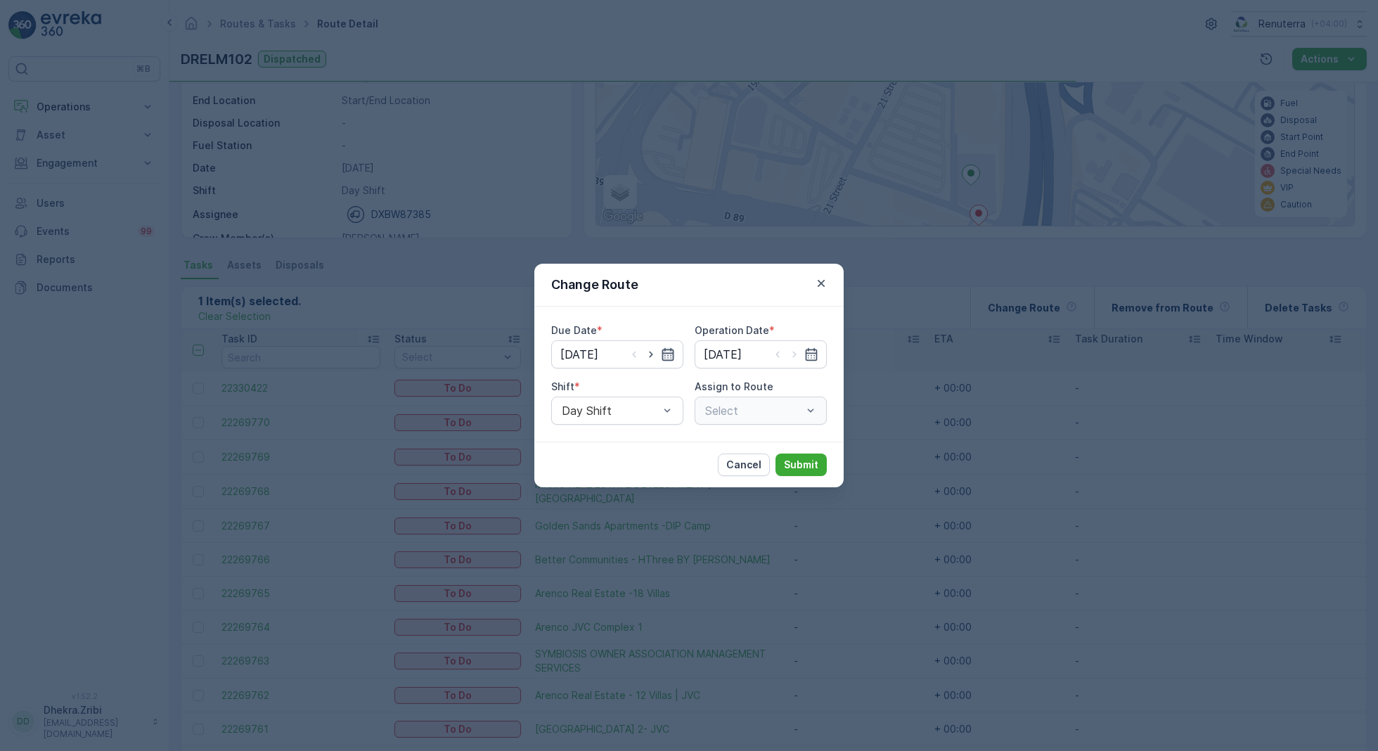
click at [666, 353] on icon "button" at bounding box center [668, 354] width 12 height 13
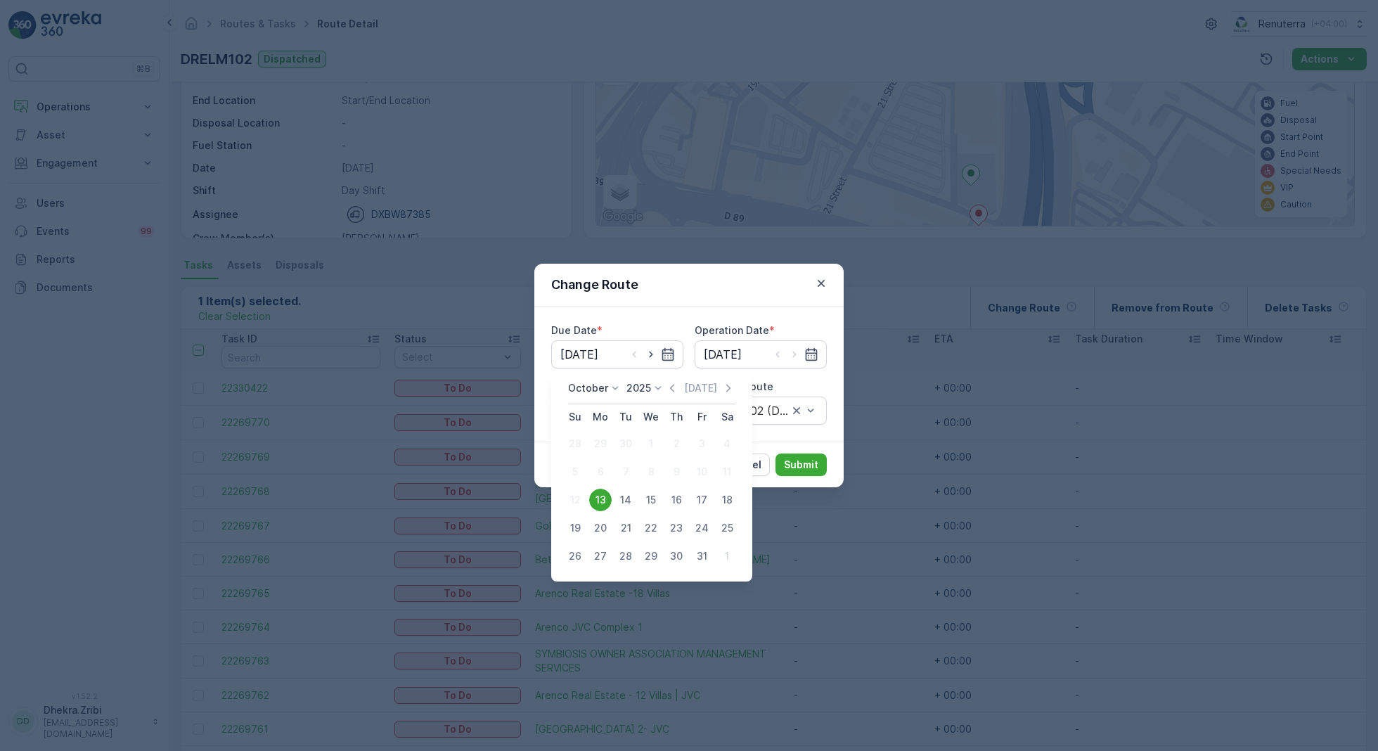
click at [603, 498] on div "13" at bounding box center [600, 500] width 22 height 22
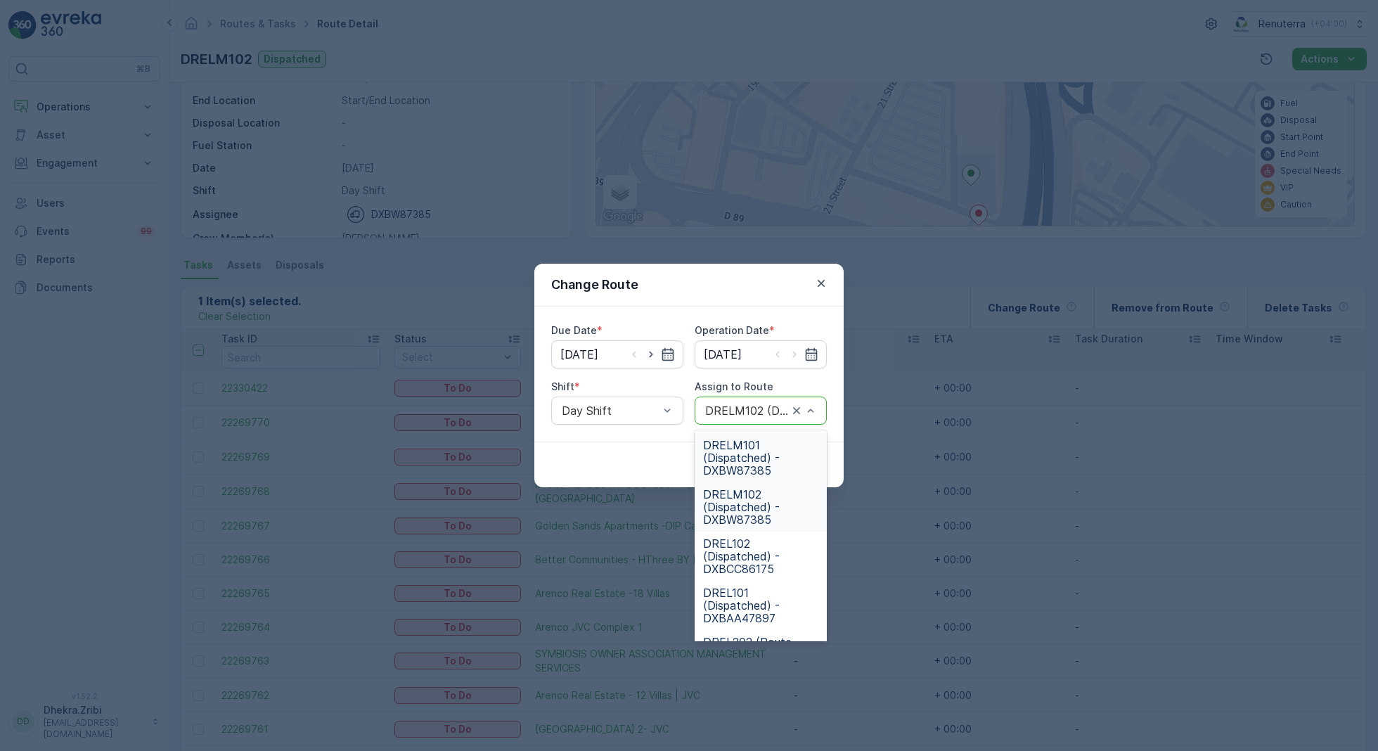
click at [745, 460] on span "DRELM101 (Dispatched) - DXBW87385" at bounding box center [760, 458] width 115 height 38
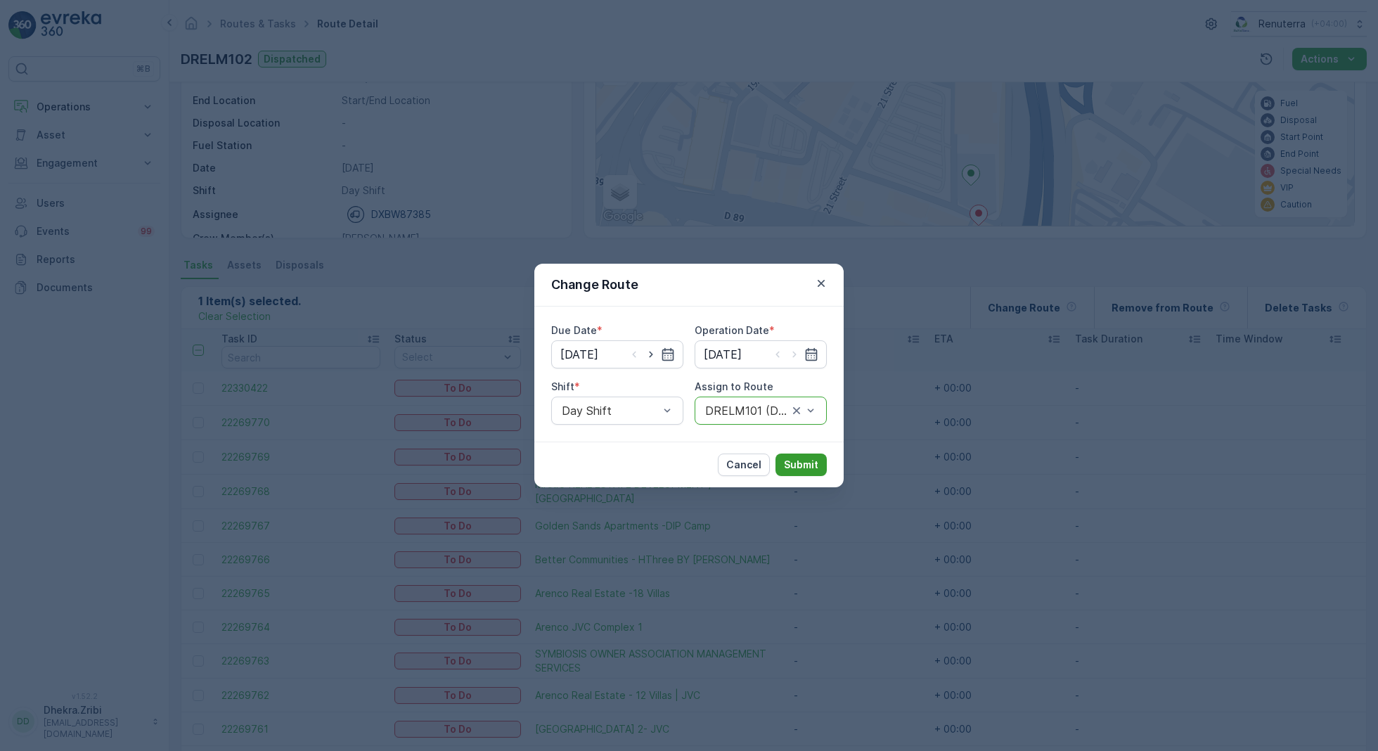
click at [812, 462] on p "Submit" at bounding box center [801, 465] width 34 height 14
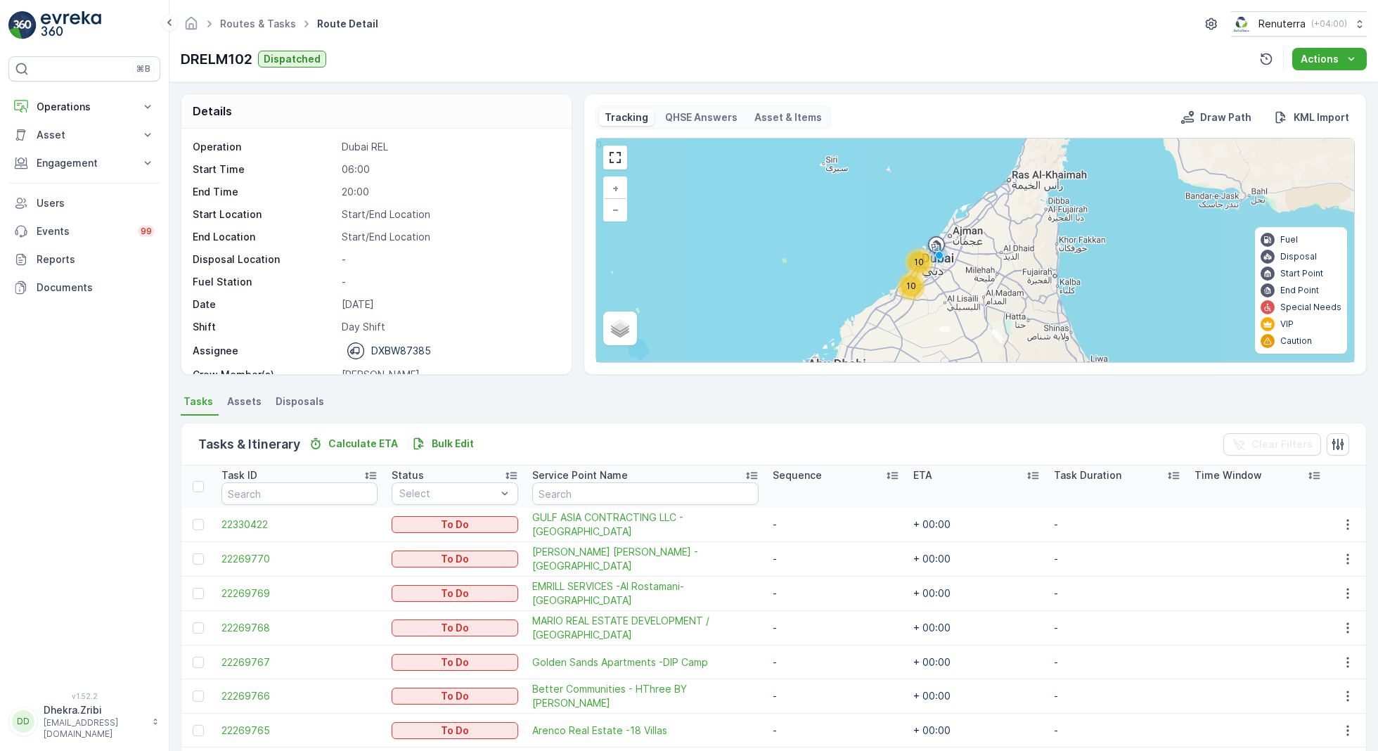
click at [913, 252] on div "10" at bounding box center [918, 262] width 21 height 21
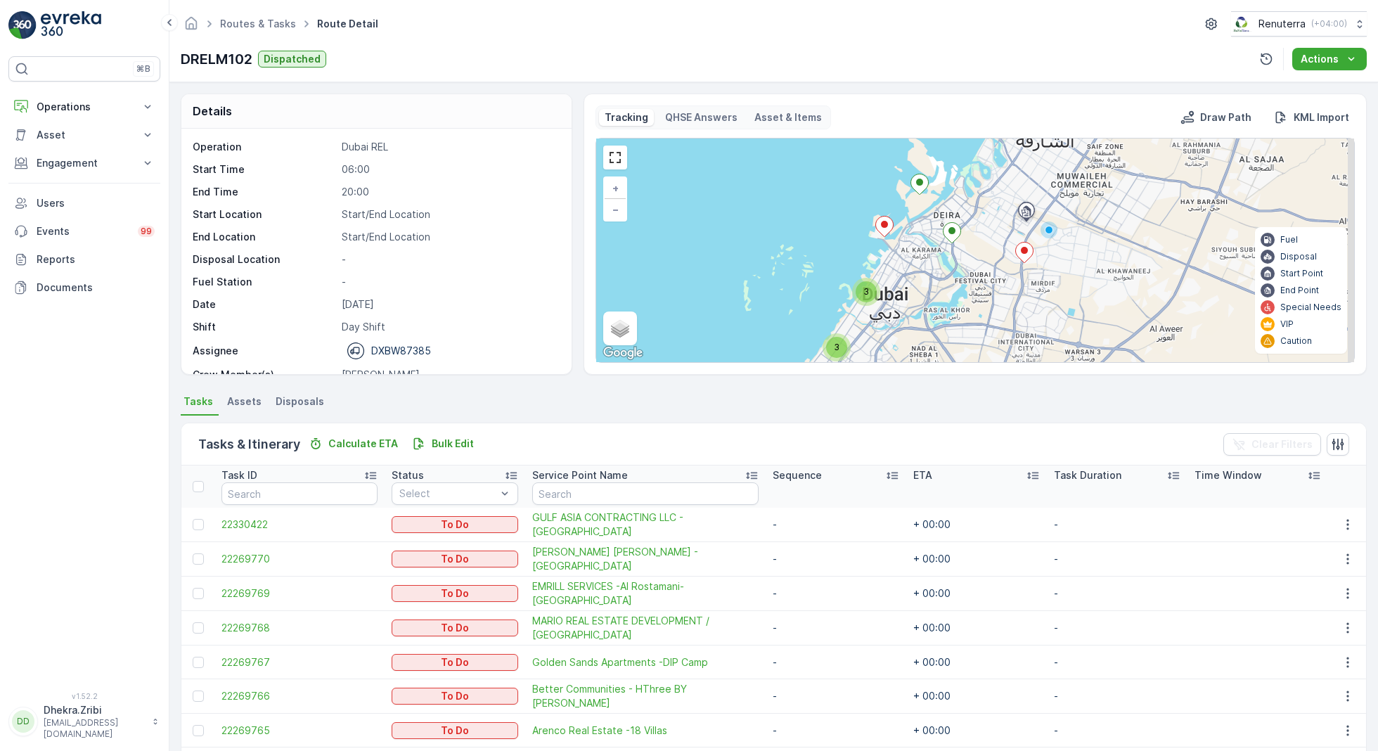
drag, startPoint x: 979, startPoint y: 241, endPoint x: 929, endPoint y: 269, distance: 56.3
click at [929, 269] on div "2 7 3 3 + − Satellite Roadmap Terrain Hybrid Leaflet Keyboard shortcuts Map Dat…" at bounding box center [975, 250] width 758 height 224
click at [884, 226] on icon at bounding box center [885, 227] width 18 height 20
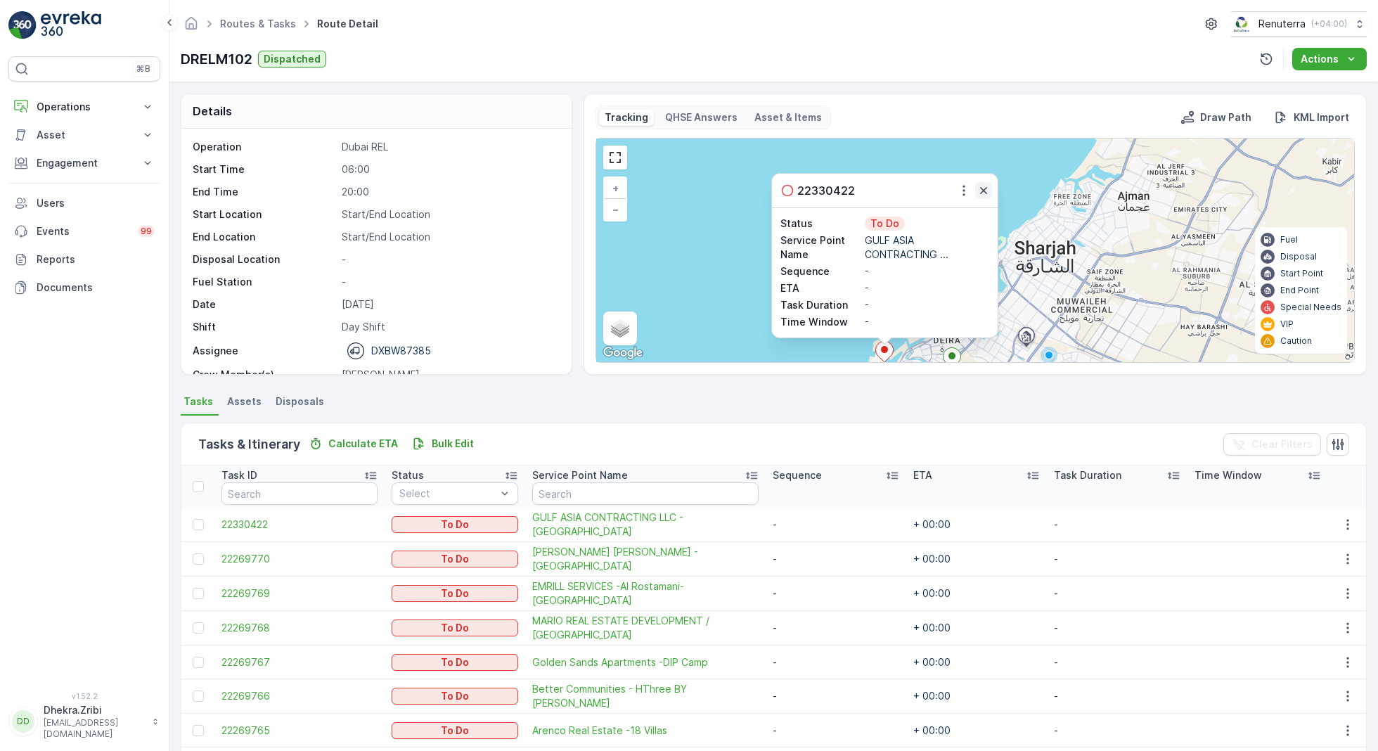
click at [984, 188] on icon "button" at bounding box center [983, 190] width 14 height 14
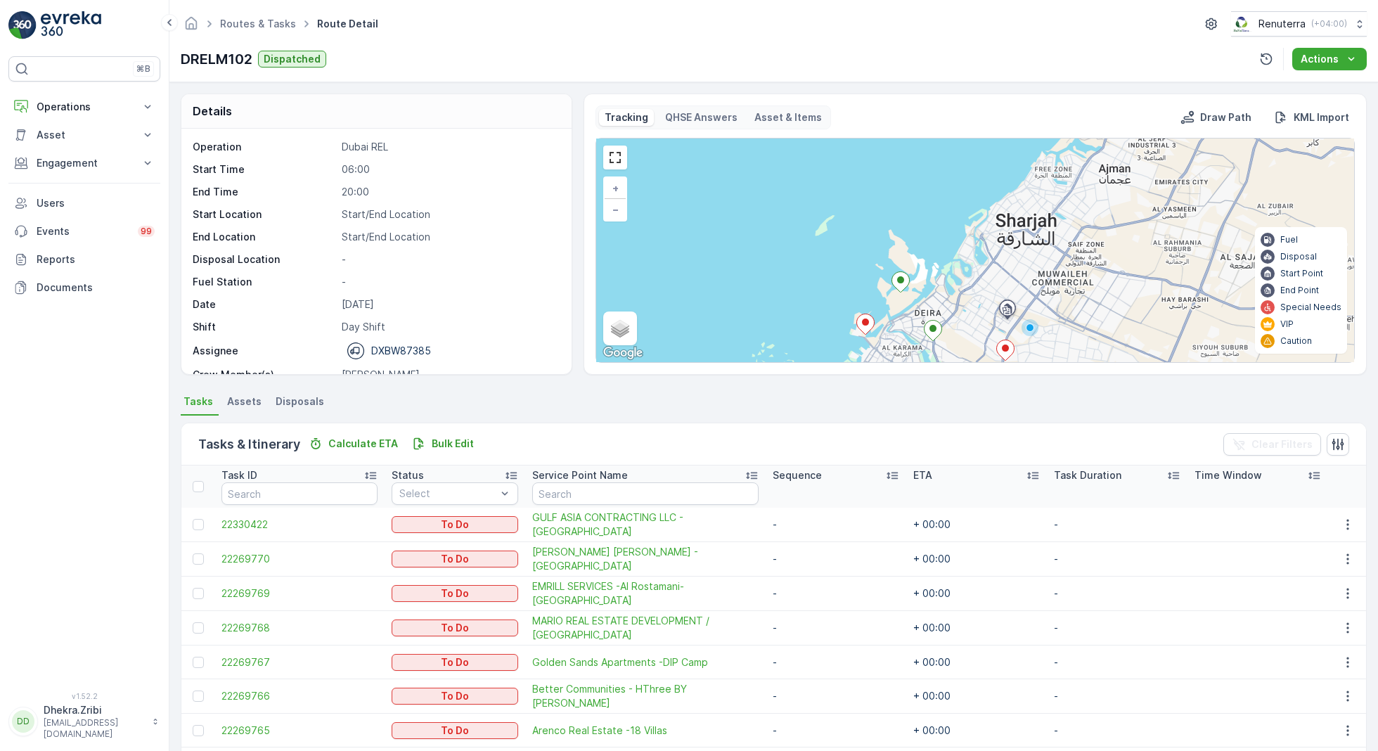
drag, startPoint x: 1046, startPoint y: 271, endPoint x: 960, endPoint y: 143, distance: 153.8
click at [960, 144] on div "2 7 3 3 + − Satellite Roadmap Terrain Hybrid Leaflet Keyboard shortcuts Map Dat…" at bounding box center [975, 250] width 758 height 224
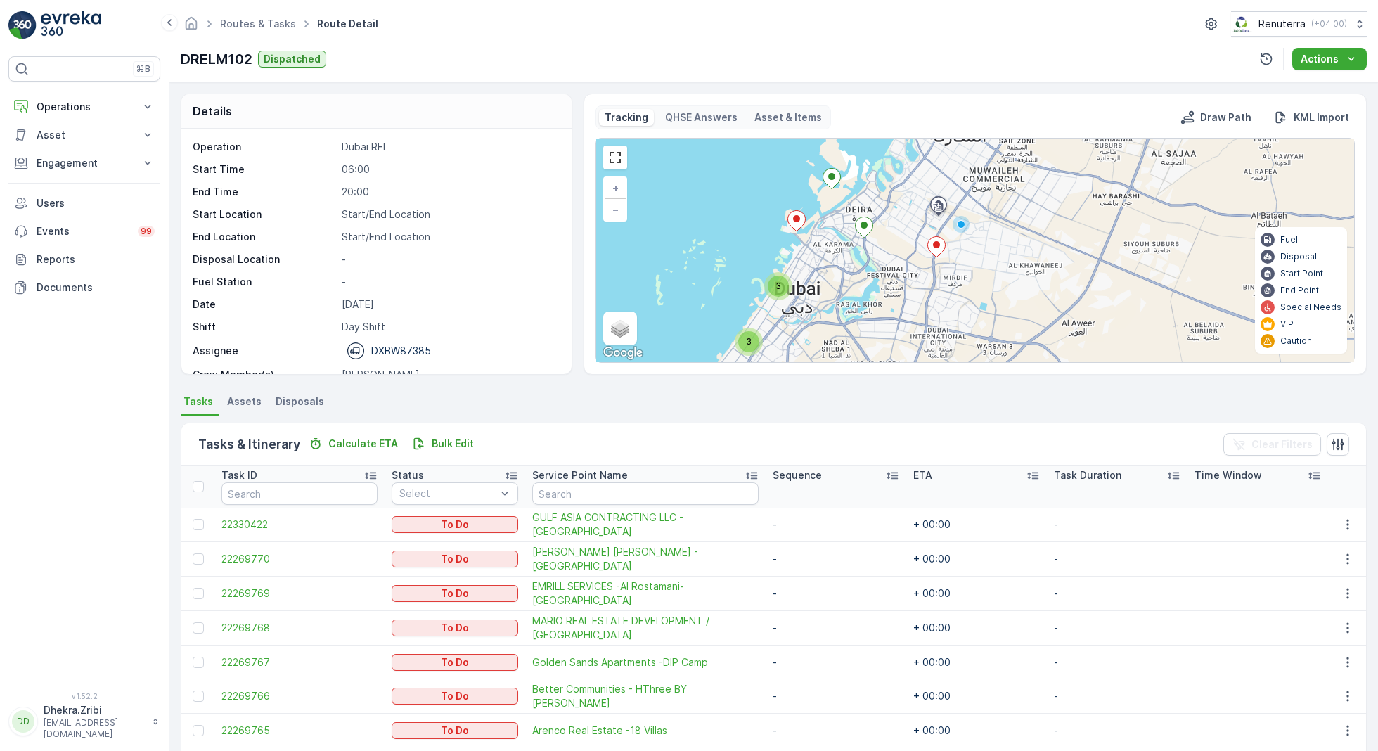
click at [934, 245] on ellipse at bounding box center [936, 244] width 7 height 7
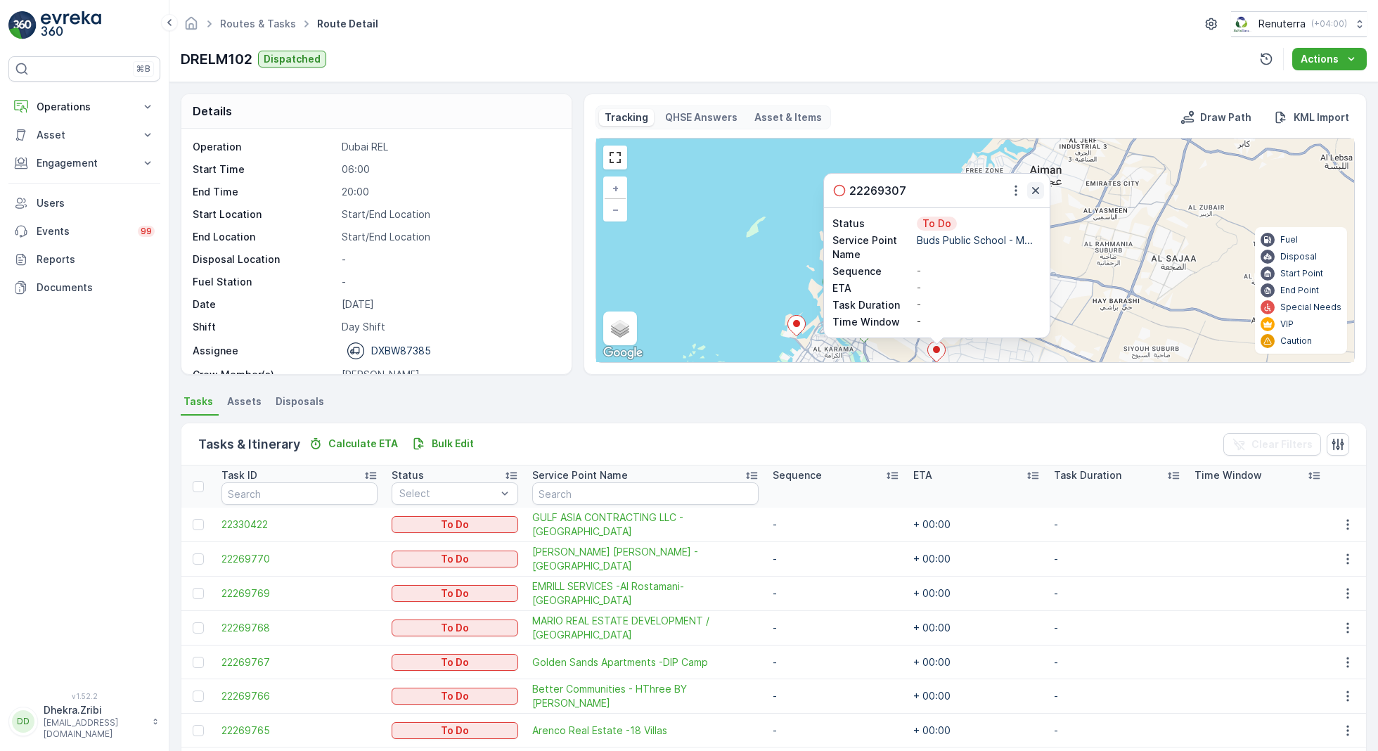
click at [1032, 191] on icon "button" at bounding box center [1035, 190] width 7 height 7
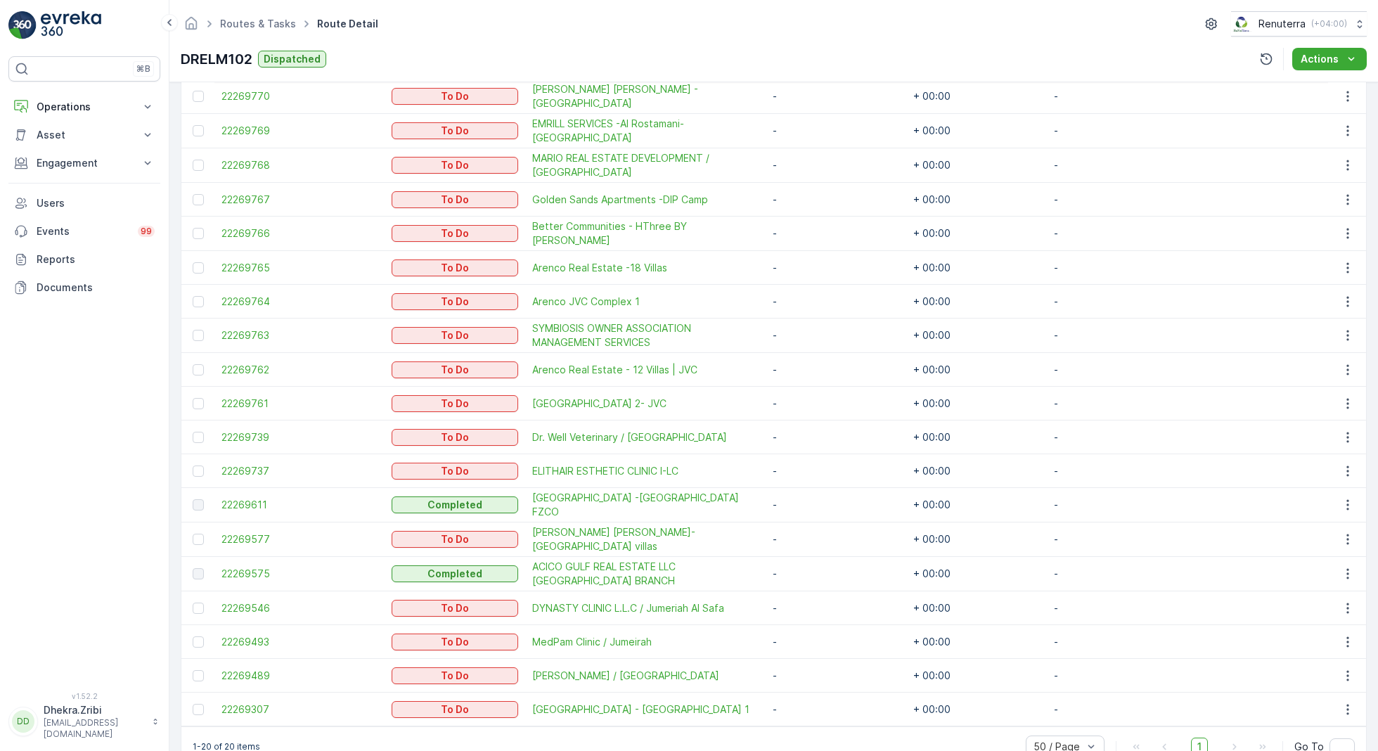
scroll to position [491, 0]
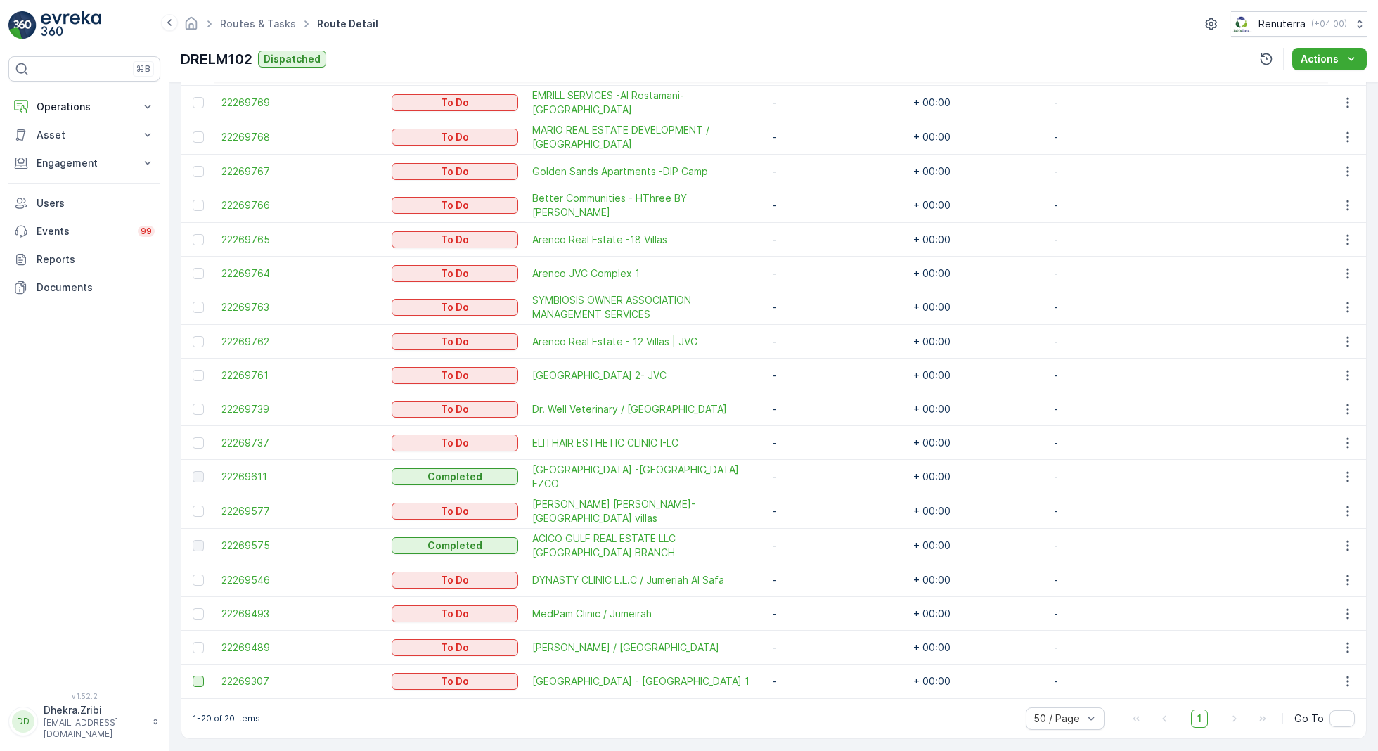
click at [197, 678] on div at bounding box center [198, 681] width 11 height 11
click at [193, 676] on input "checkbox" at bounding box center [193, 676] width 0 height 0
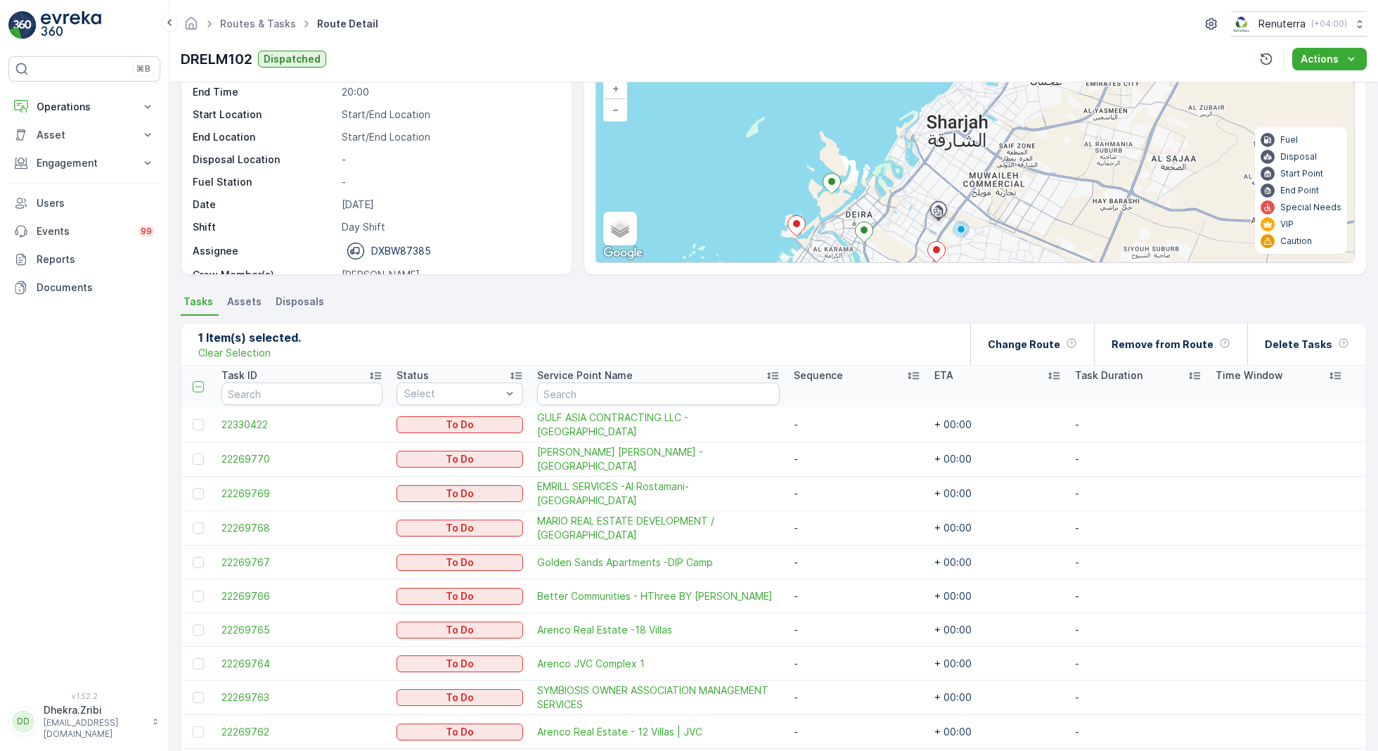
scroll to position [0, 0]
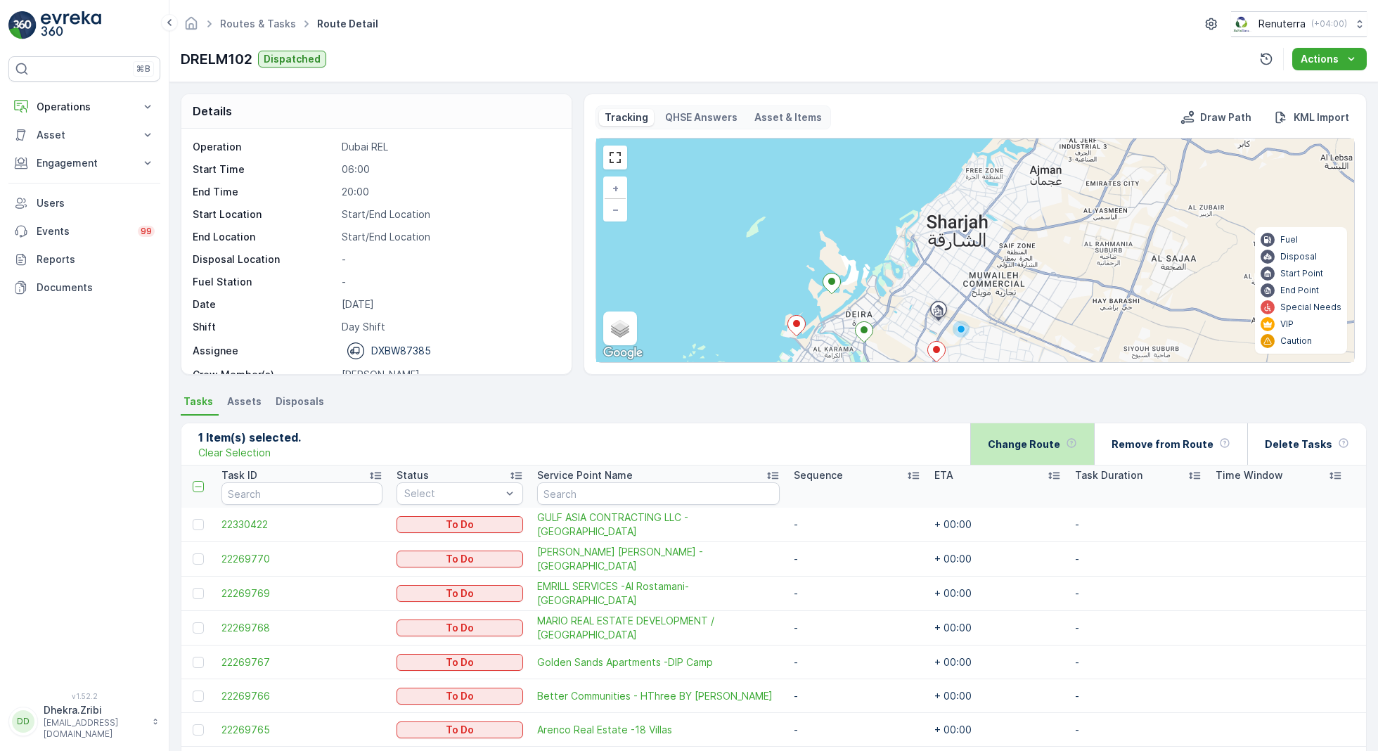
click at [1055, 441] on p "Change Route" at bounding box center [1024, 444] width 72 height 14
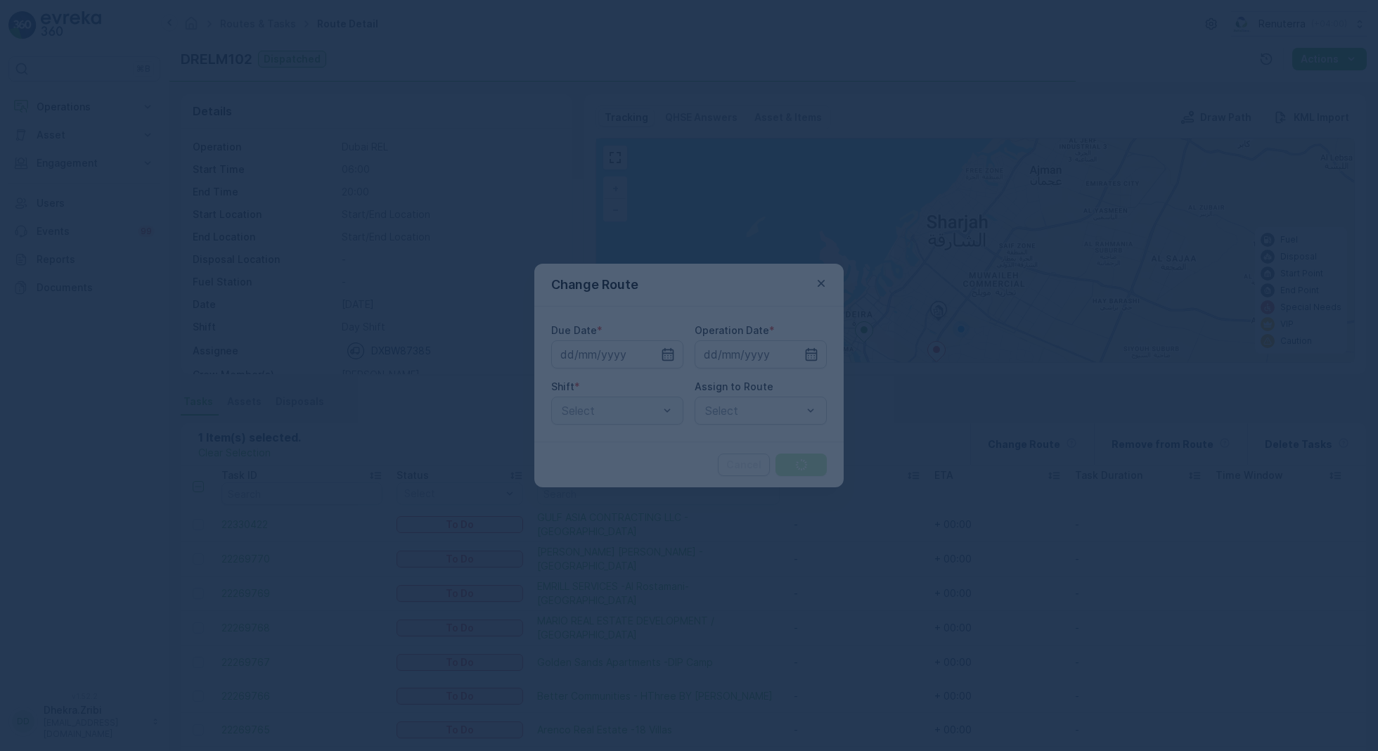
type input "[DATE]"
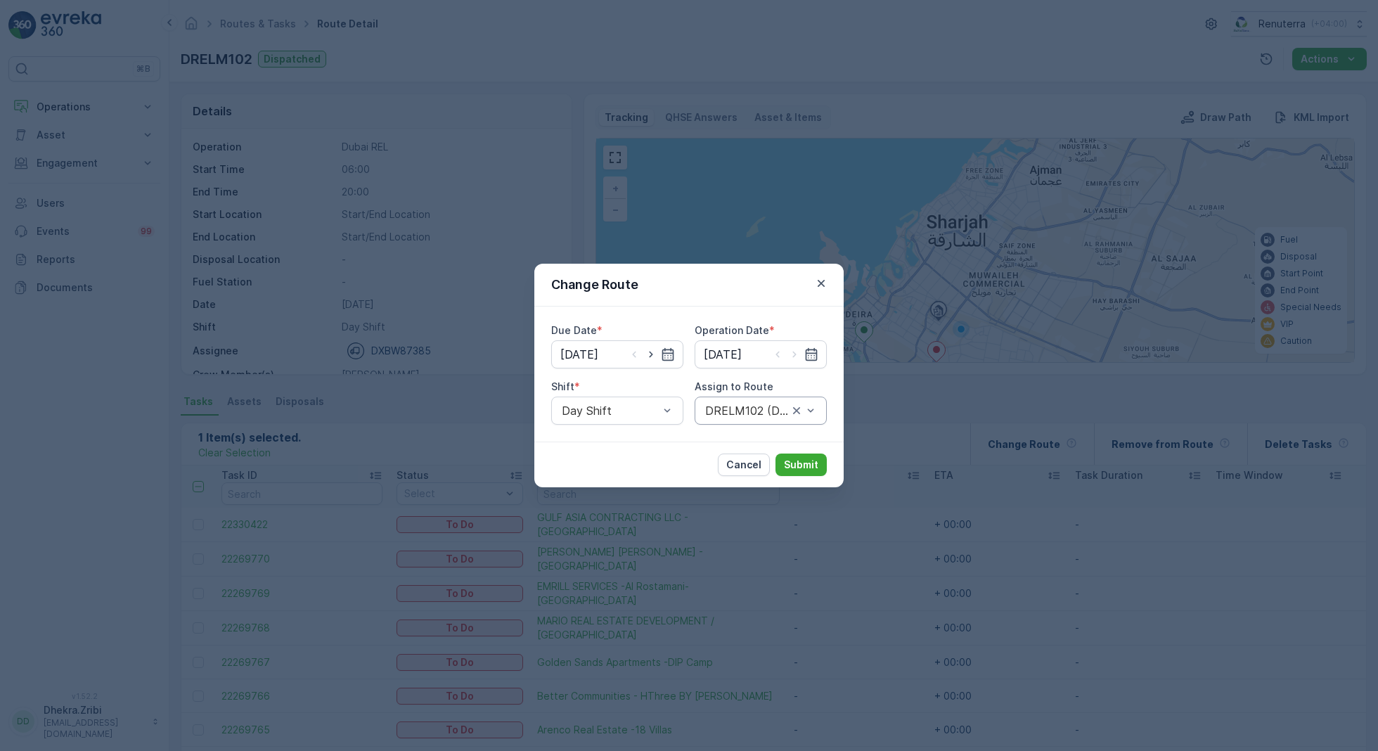
click at [752, 420] on div "DRELM102 (Dispatched) - DXBW87385" at bounding box center [761, 410] width 132 height 28
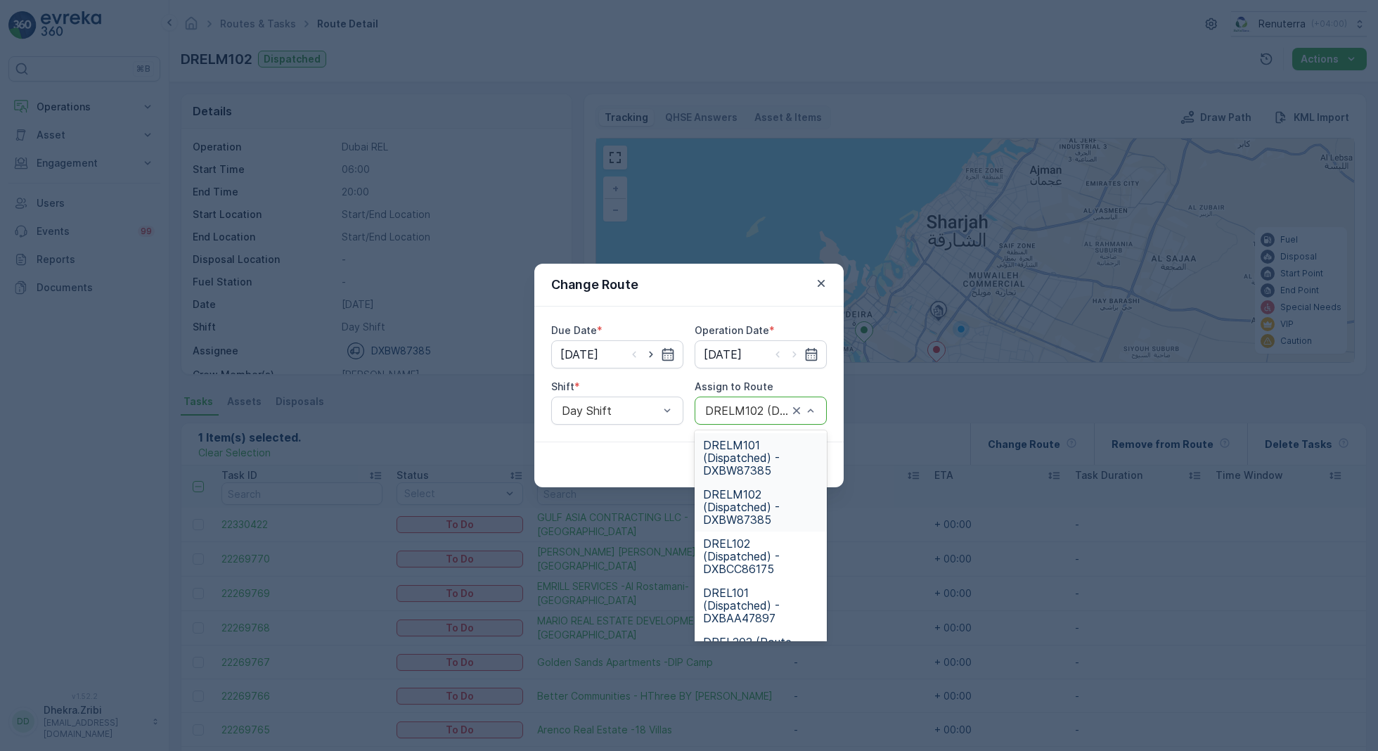
click at [765, 460] on span "DRELM101 (Dispatched) - DXBW87385" at bounding box center [760, 458] width 115 height 38
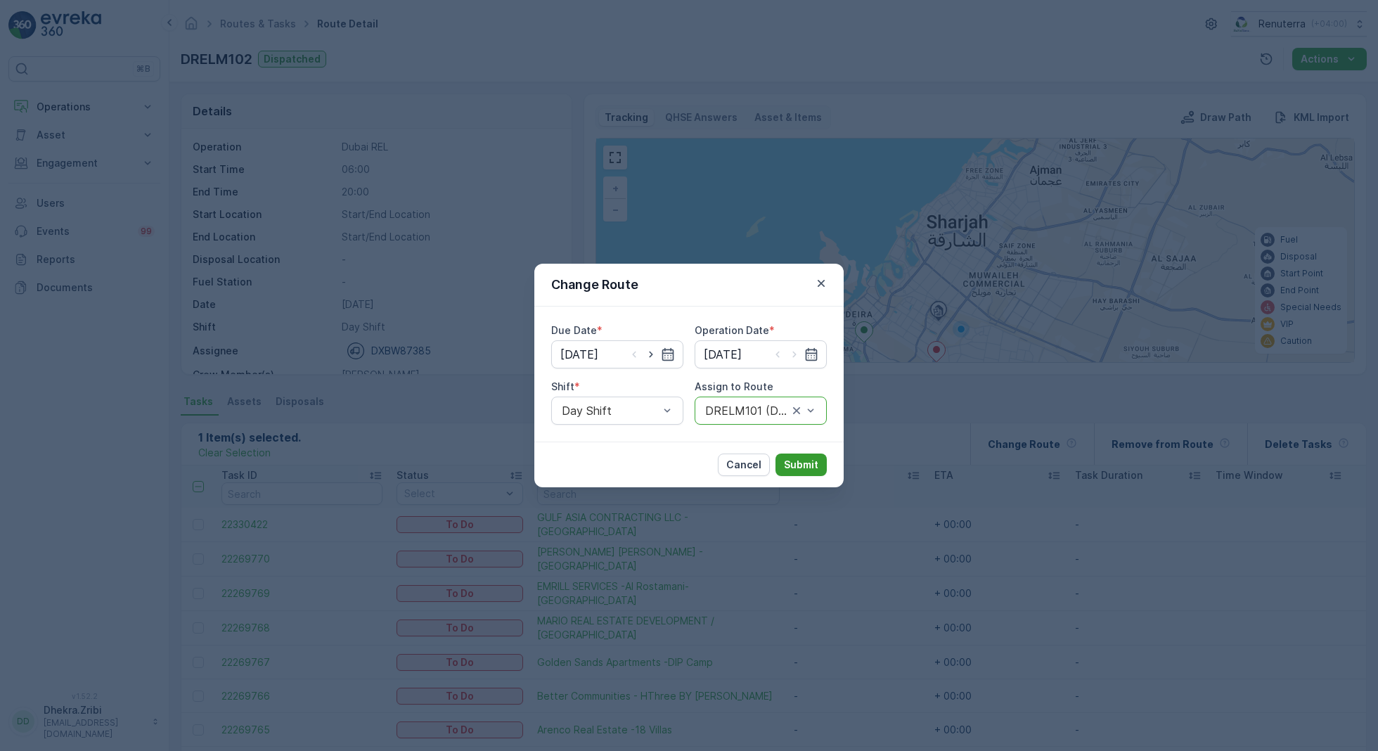
click at [805, 464] on p "Submit" at bounding box center [801, 465] width 34 height 14
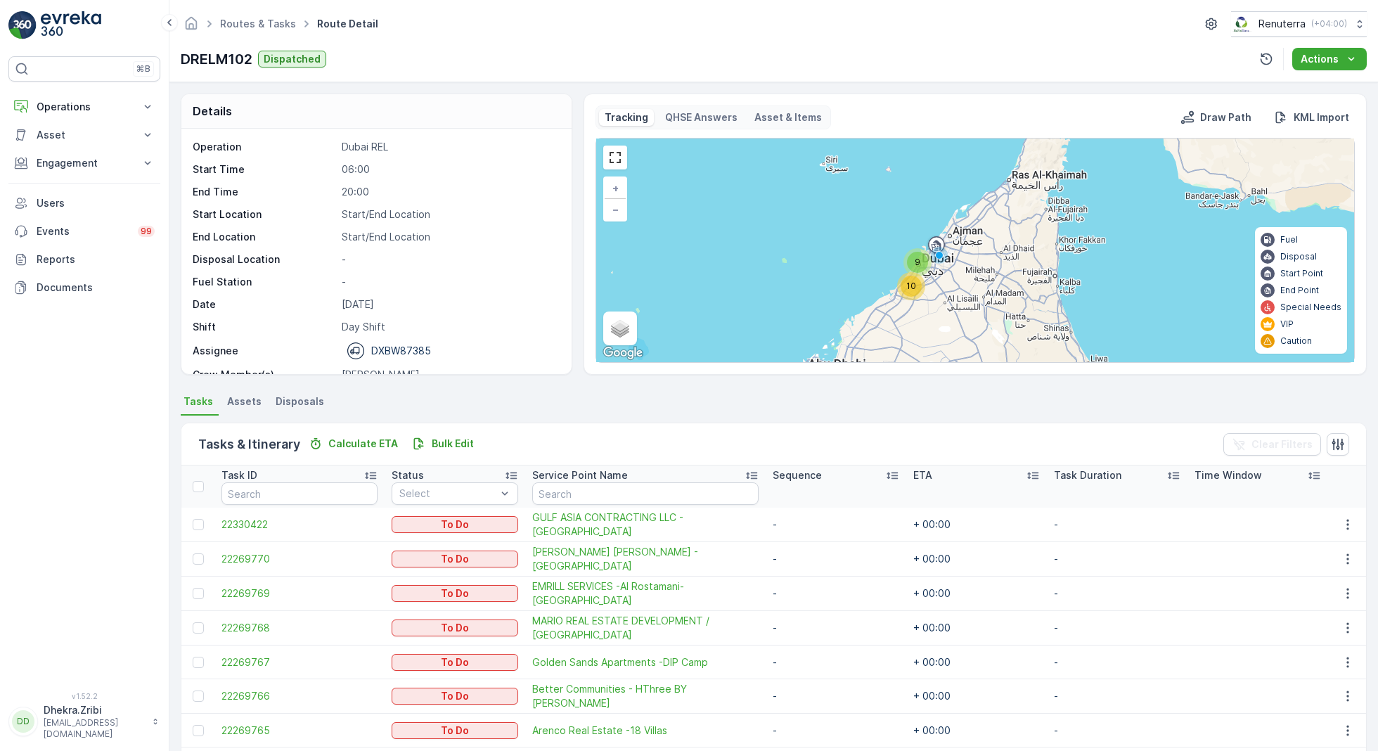
click at [911, 281] on span "10" at bounding box center [911, 286] width 10 height 11
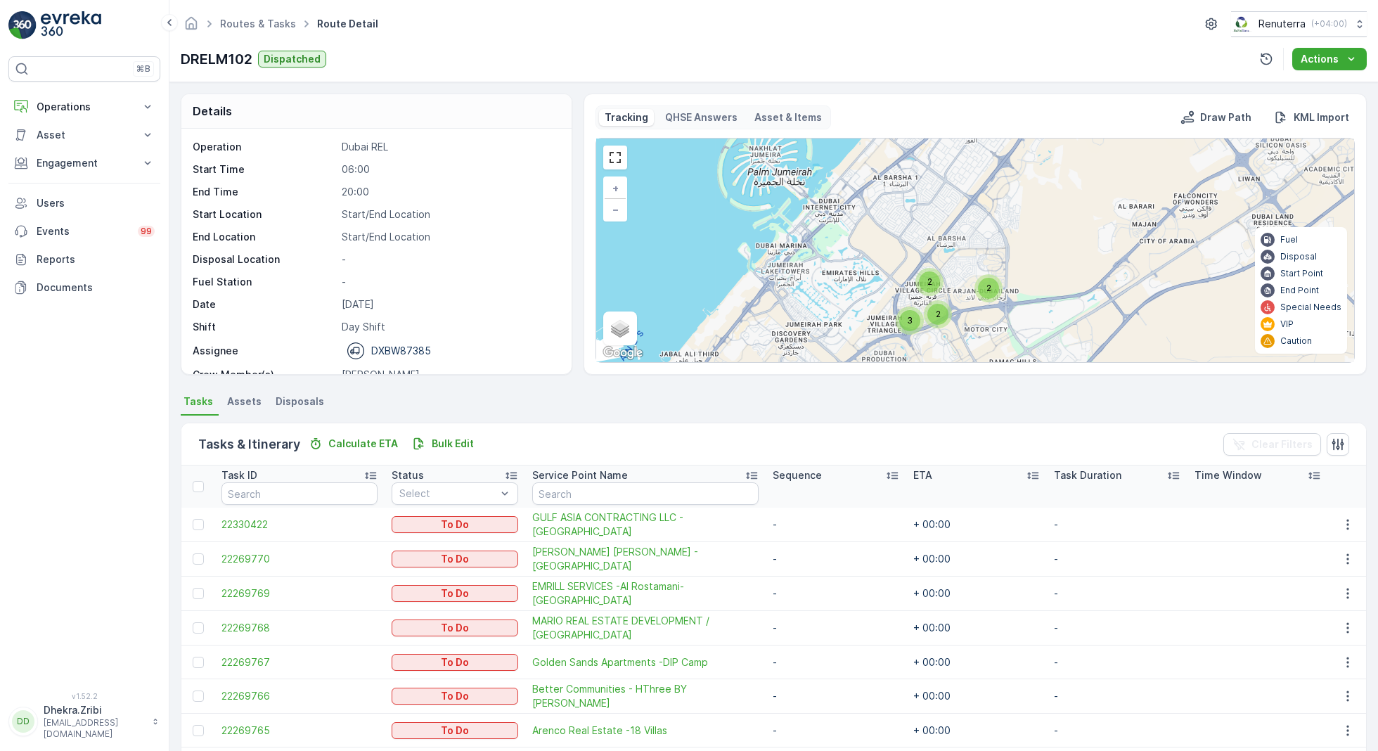
drag, startPoint x: 1006, startPoint y: 252, endPoint x: 938, endPoint y: 356, distance: 123.8
click at [938, 356] on div "2 2 3 2 3 + − Satellite Roadmap Terrain Hybrid Leaflet Keyboard shortcuts Map D…" at bounding box center [975, 250] width 758 height 224
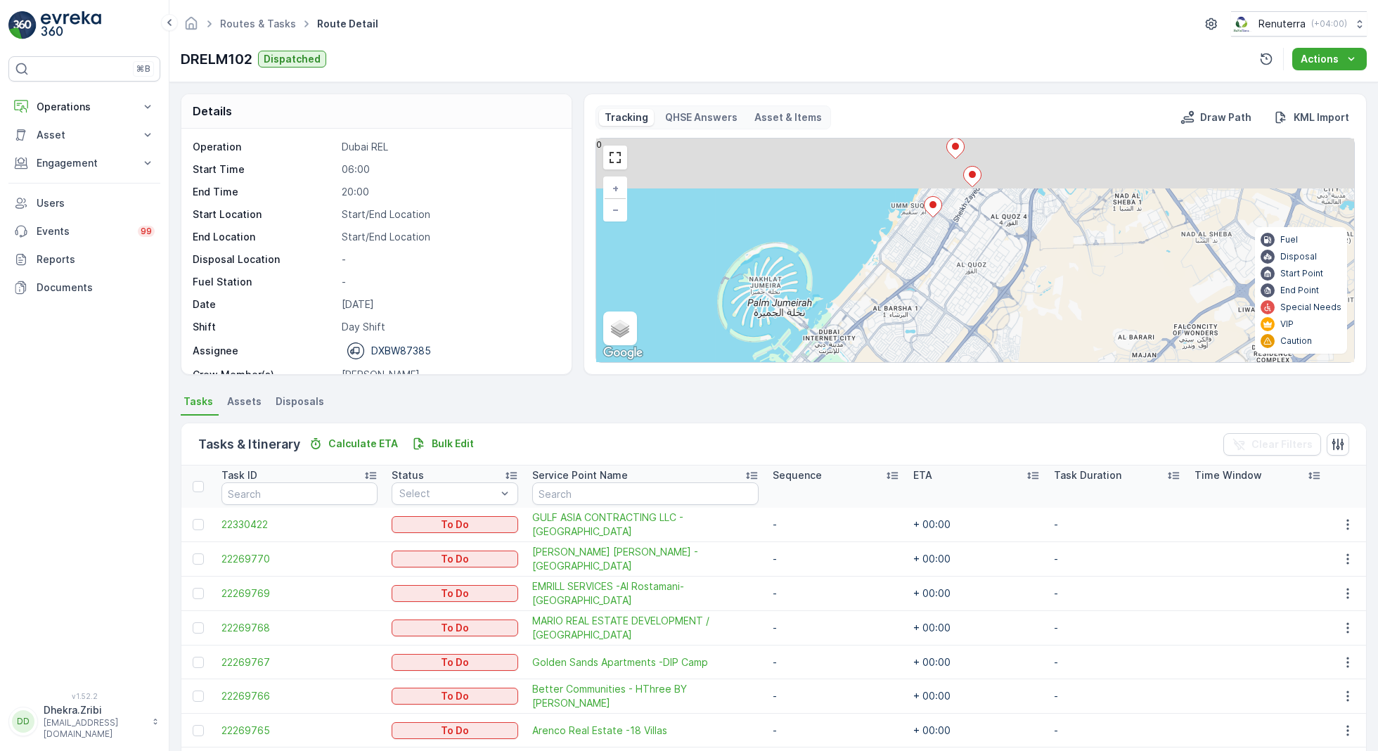
drag, startPoint x: 998, startPoint y: 199, endPoint x: 998, endPoint y: 346, distance: 146.9
click at [998, 347] on div "2 2 3 2 3 + − Satellite Roadmap Terrain Hybrid Leaflet Keyboard shortcuts Map D…" at bounding box center [975, 250] width 758 height 224
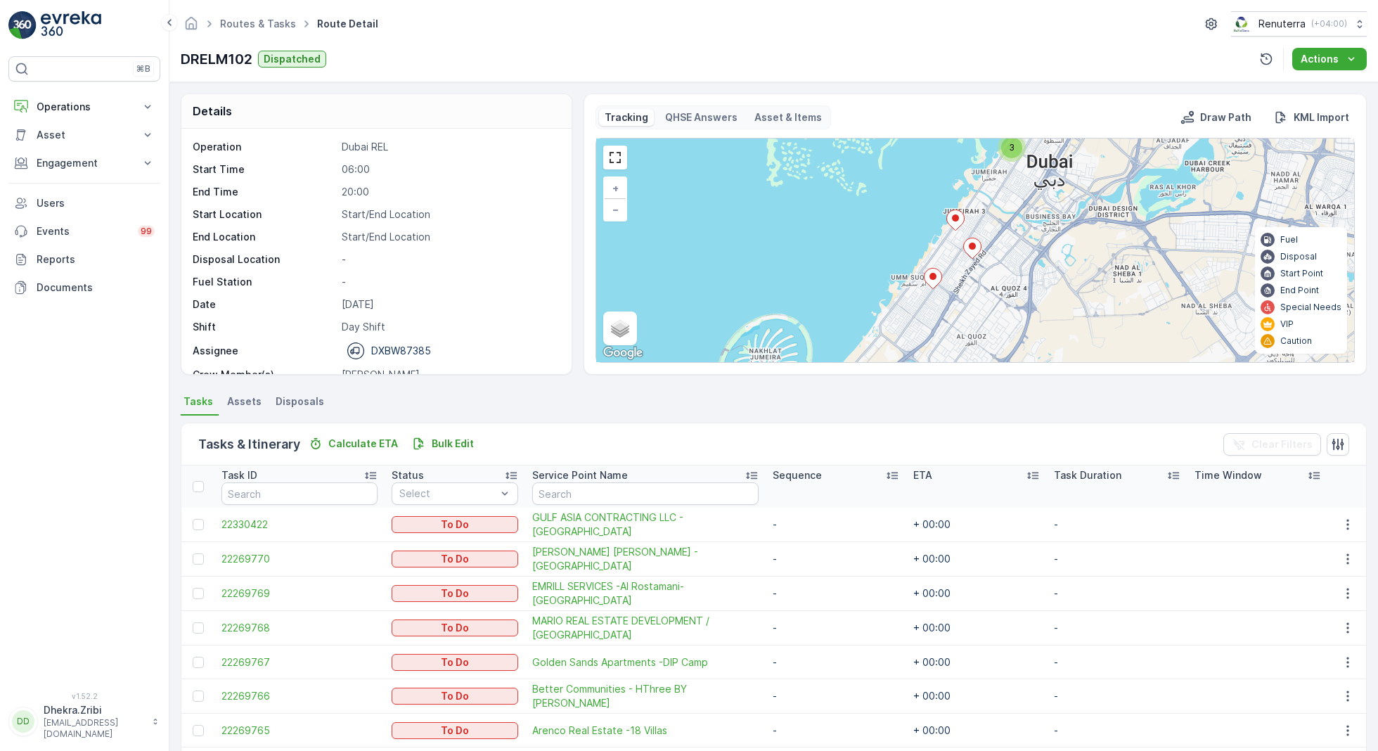
drag, startPoint x: 1019, startPoint y: 219, endPoint x: 1018, endPoint y: 279, distance: 59.8
click at [1018, 280] on div "2 2 3 2 3 + − Satellite Roadmap Terrain Hybrid Leaflet Keyboard shortcuts Map D…" at bounding box center [975, 250] width 758 height 224
click at [958, 223] on icon at bounding box center [955, 225] width 18 height 20
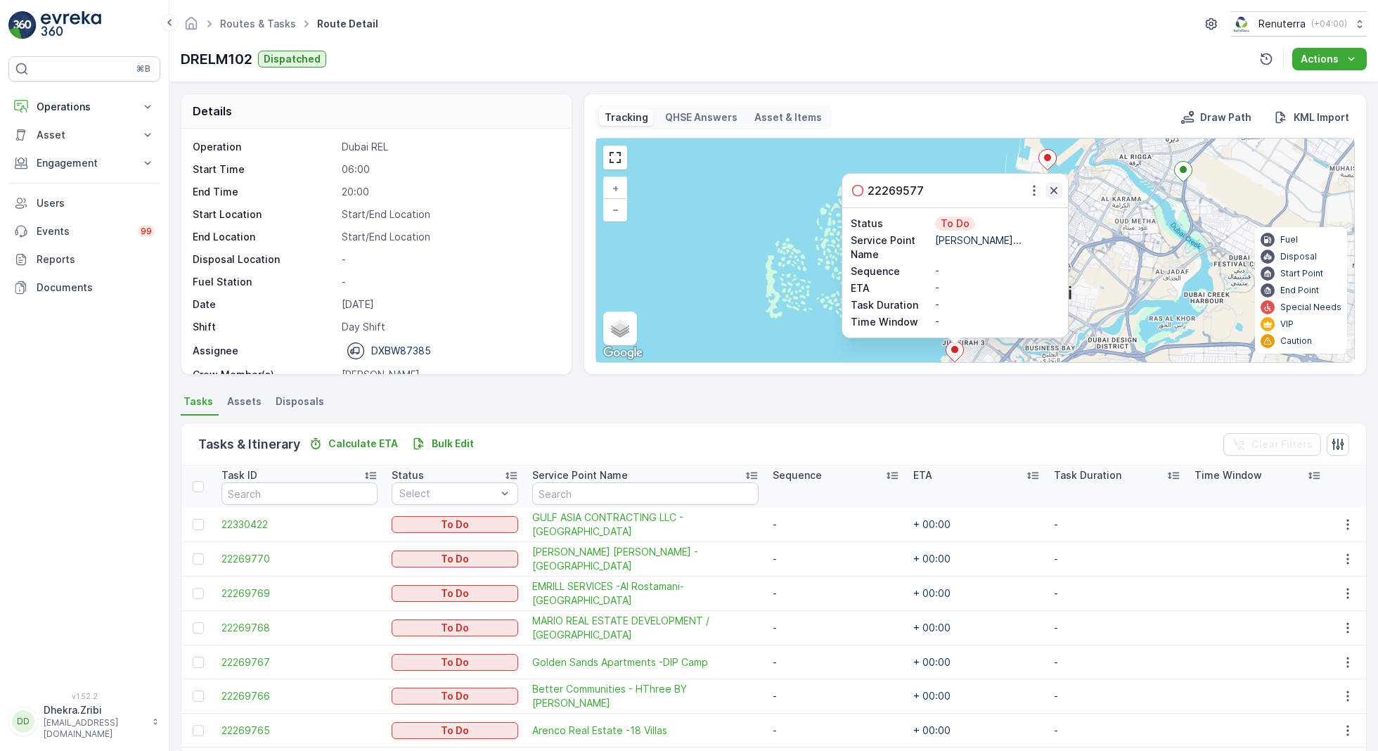
click at [1055, 185] on icon "button" at bounding box center [1054, 190] width 14 height 14
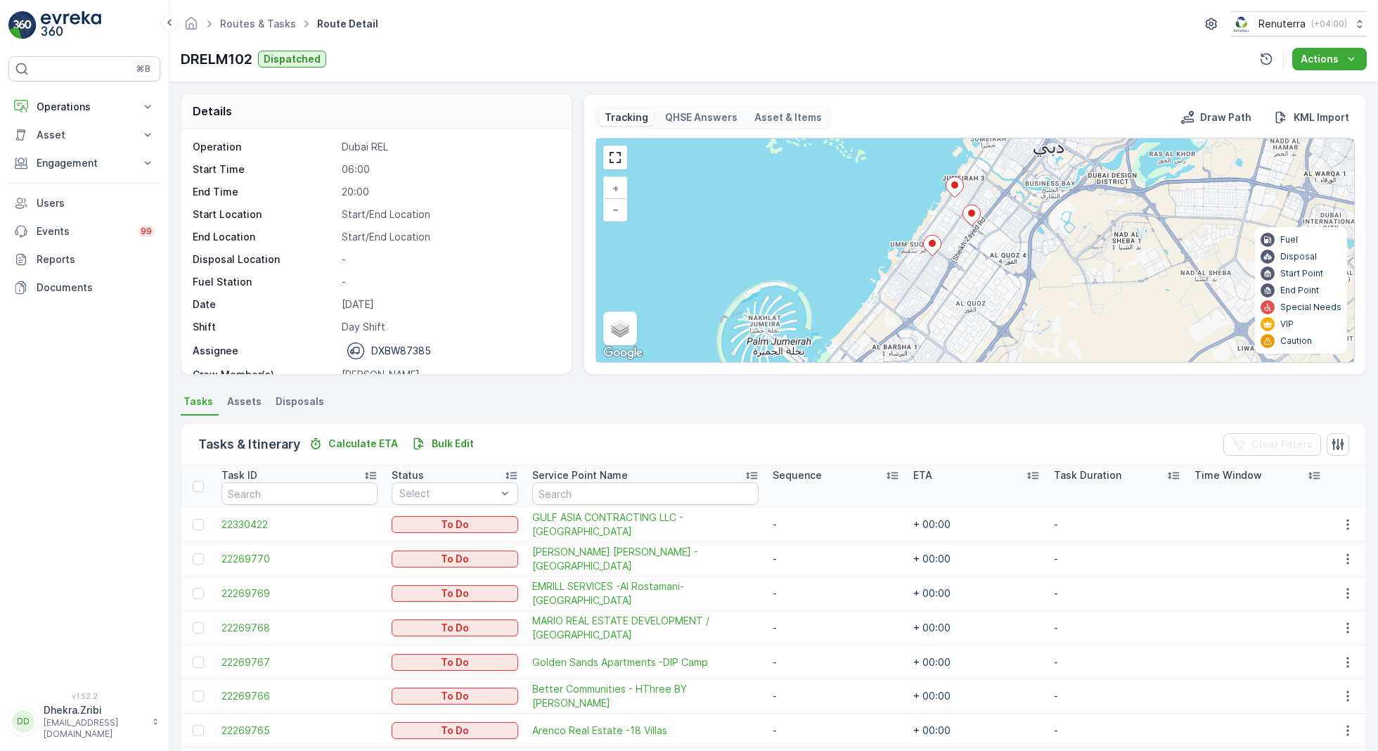
drag, startPoint x: 1088, startPoint y: 287, endPoint x: 1088, endPoint y: 122, distance: 164.5
click at [1088, 122] on div "Tracking QHSE Answers Asset & Items Draw Path KML Import 2 2 3 2 3 + − Satellit…" at bounding box center [974, 233] width 759 height 257
click at [973, 217] on icon at bounding box center [972, 215] width 18 height 20
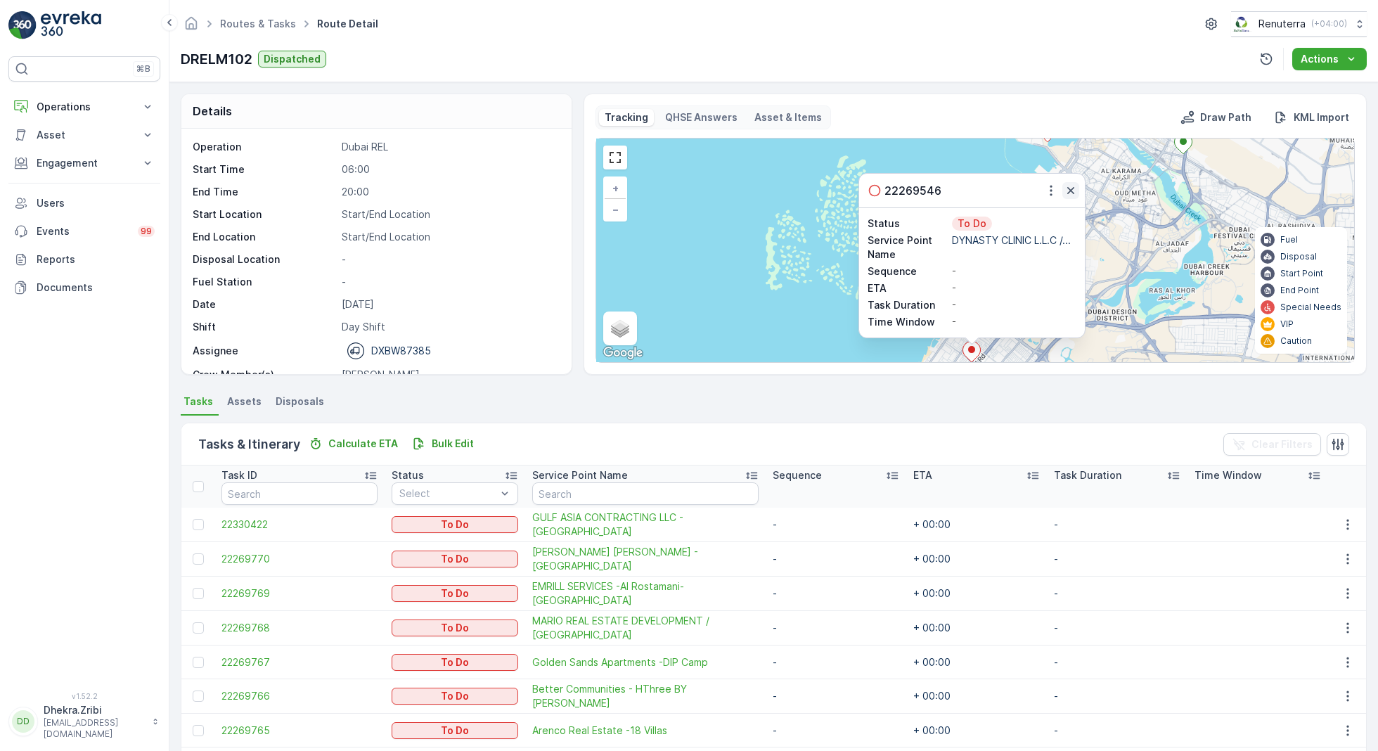
click at [1069, 190] on icon "button" at bounding box center [1071, 190] width 14 height 14
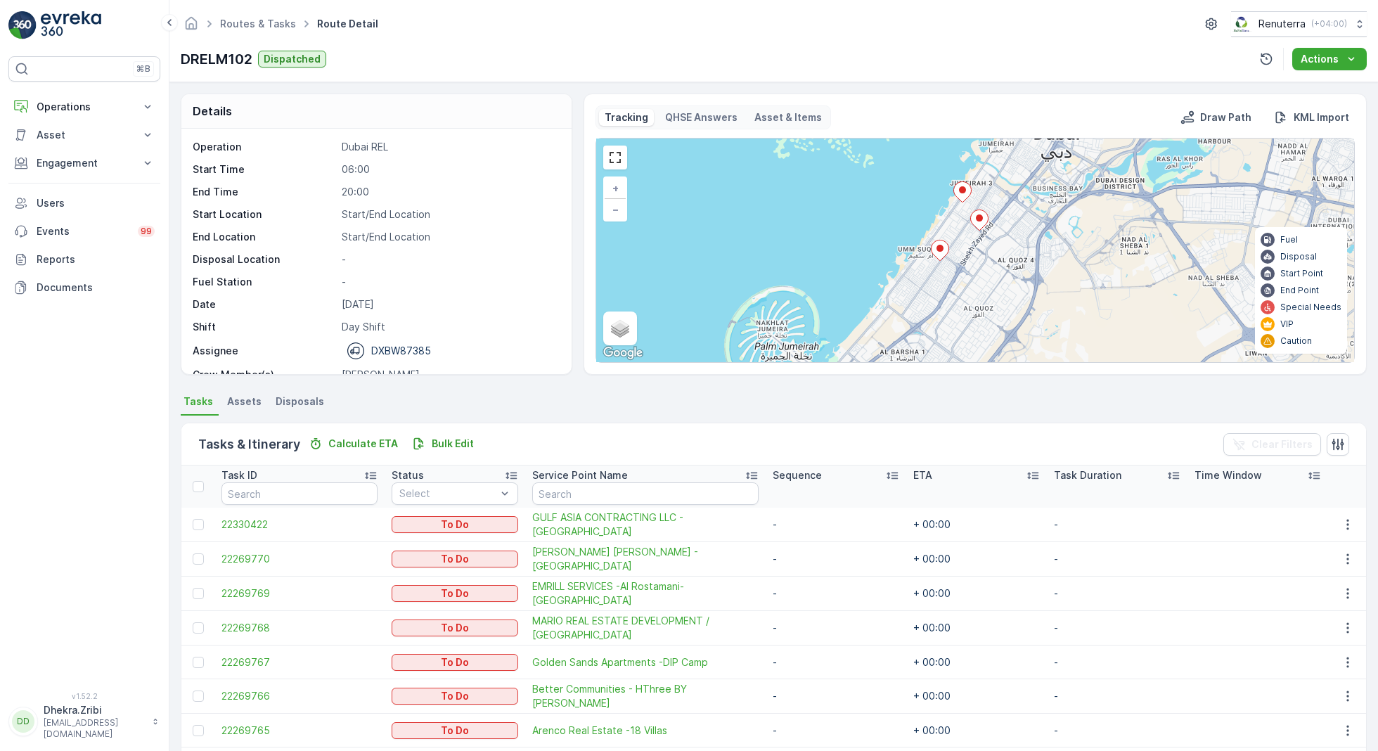
drag, startPoint x: 1031, startPoint y: 295, endPoint x: 1044, endPoint y: 143, distance: 153.1
click at [1044, 143] on div "2 2 3 2 3 + − Satellite Roadmap Terrain Hybrid Leaflet Keyboard shortcuts Map D…" at bounding box center [975, 250] width 758 height 224
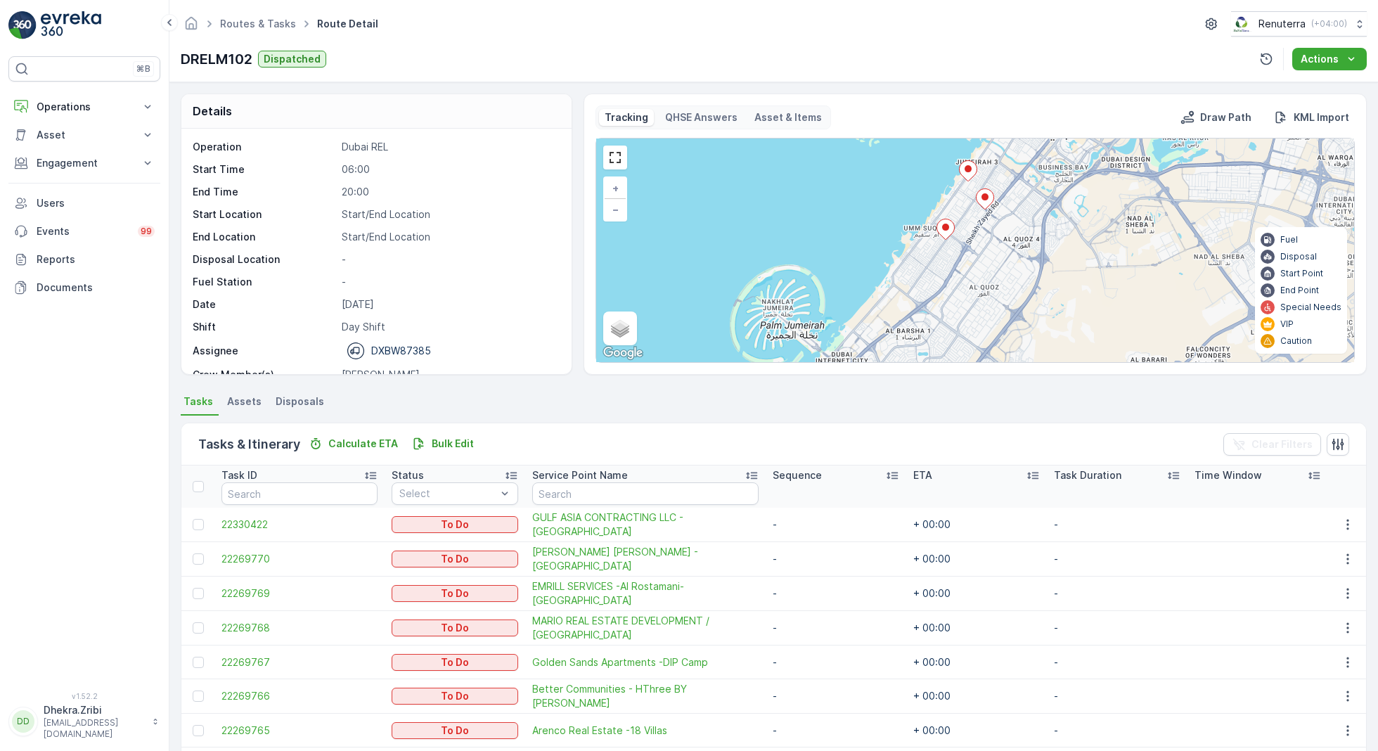
click at [946, 230] on icon at bounding box center [945, 229] width 18 height 20
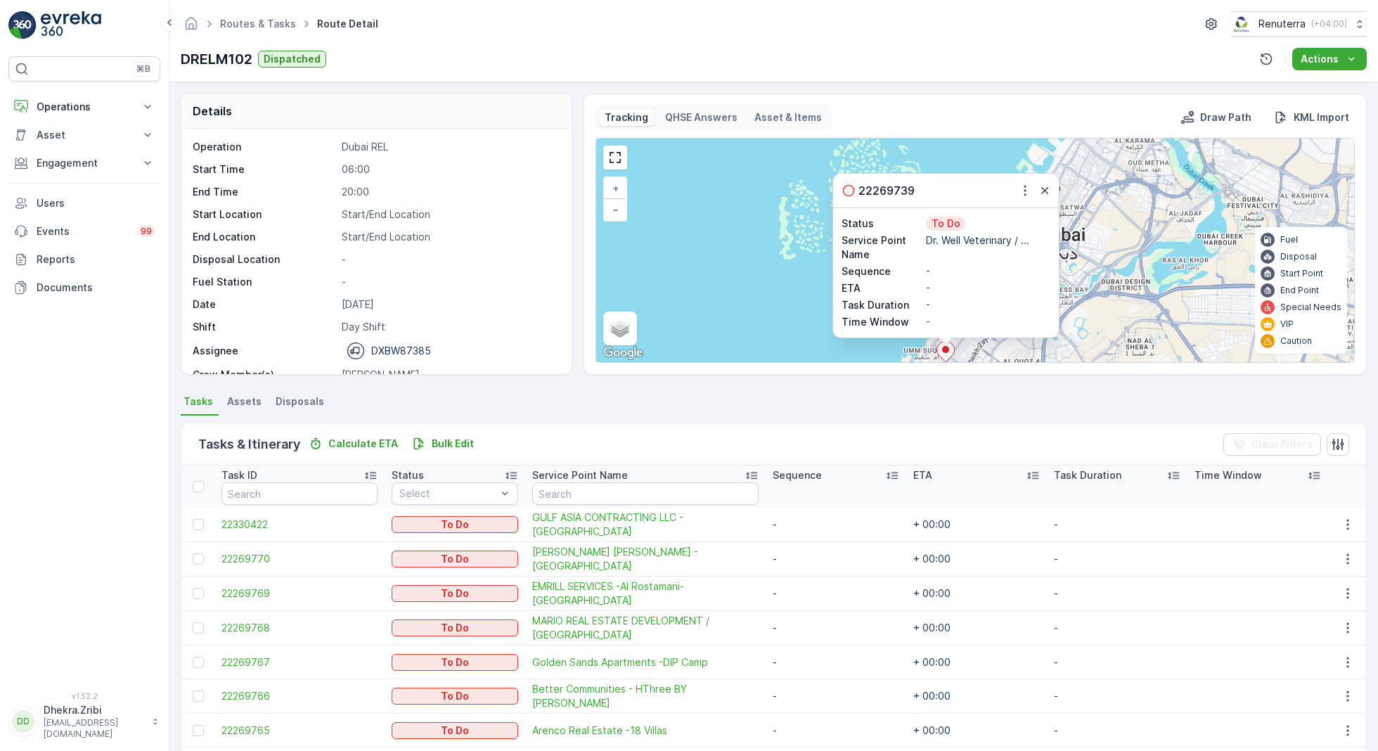
click at [1097, 297] on div "2 2 3 2 3 22269739 Status To Do Service Point Name Dr. Well Veterinary / ... Se…" at bounding box center [975, 250] width 758 height 224
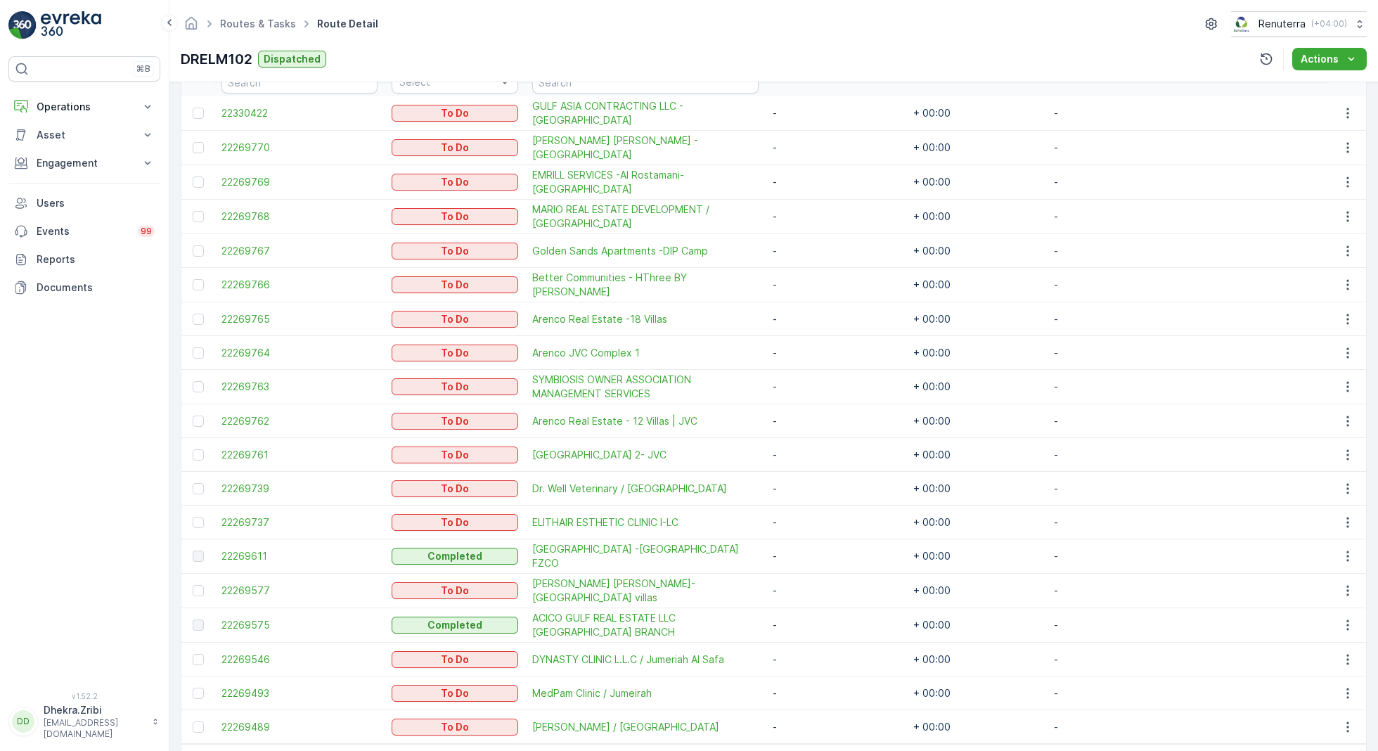
scroll to position [417, 0]
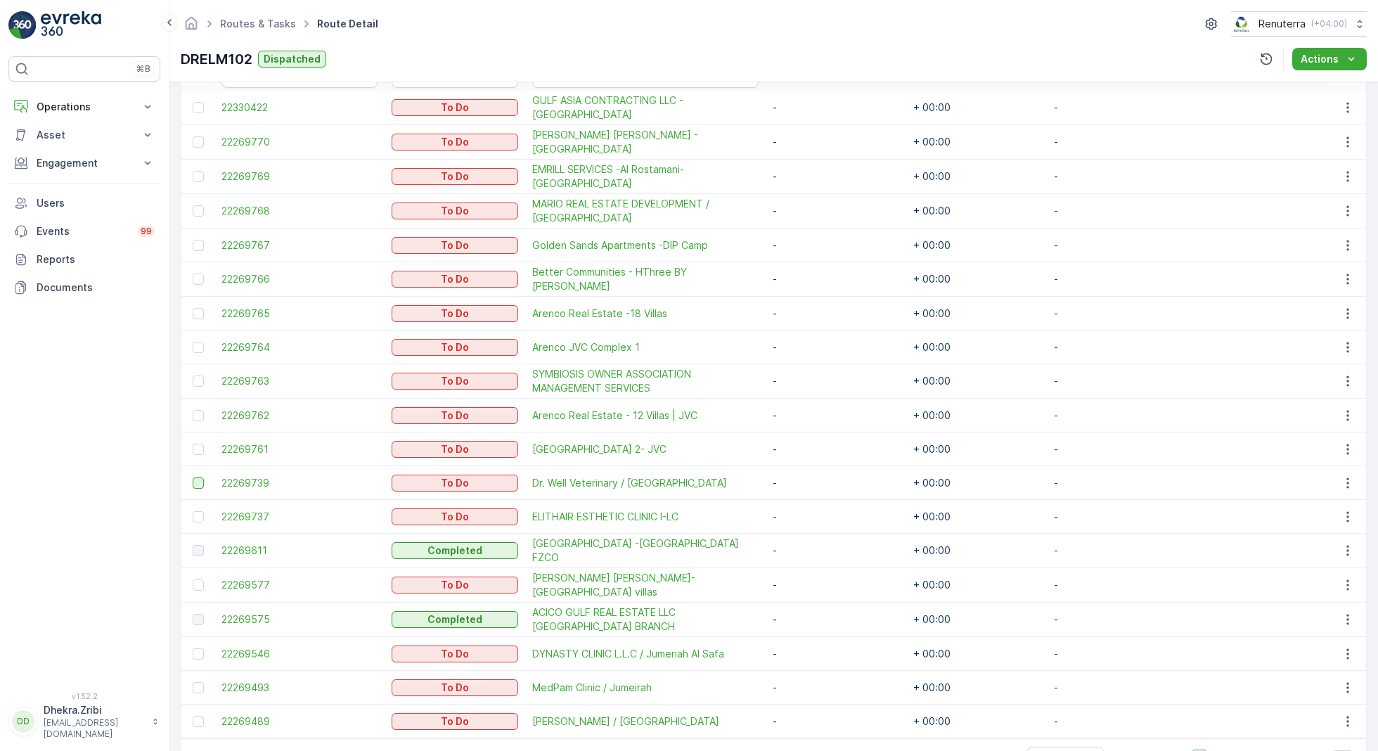
click at [196, 477] on div at bounding box center [198, 482] width 11 height 11
click at [193, 477] on input "checkbox" at bounding box center [193, 477] width 0 height 0
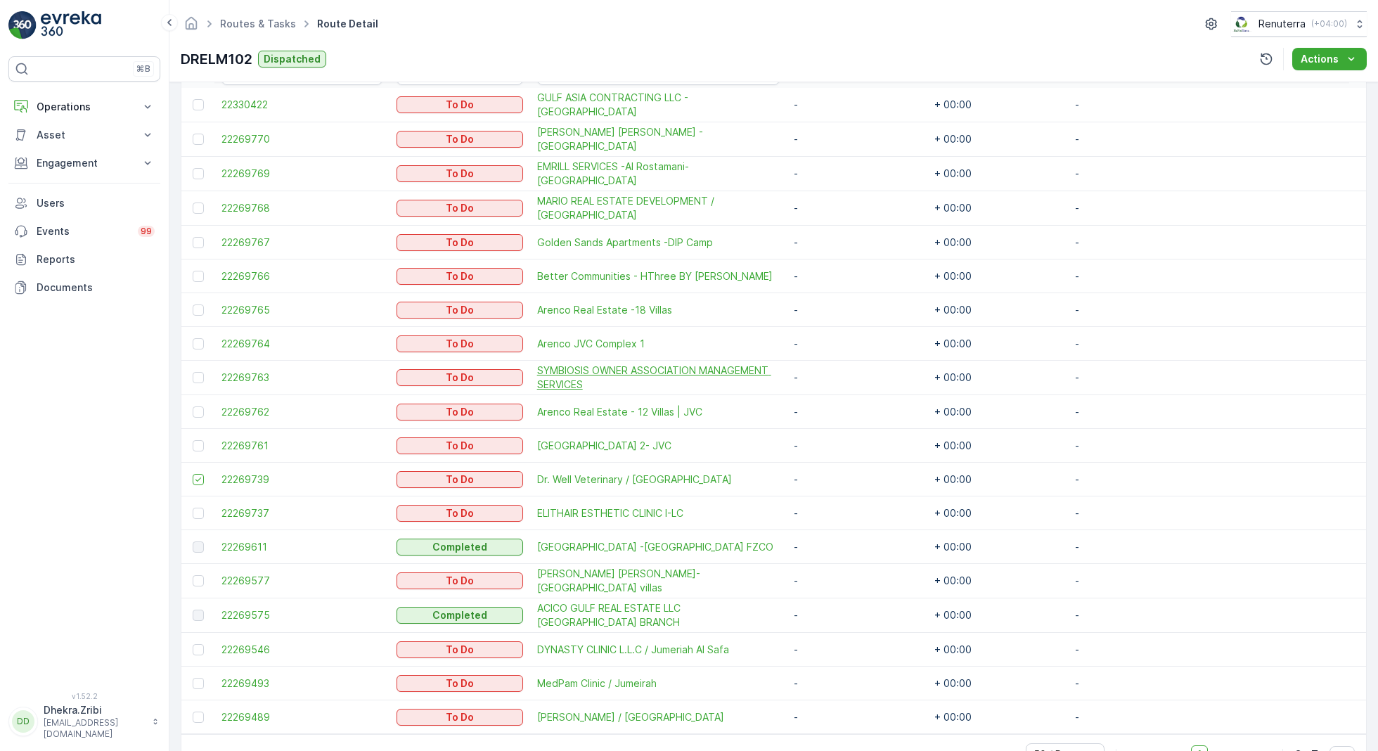
scroll to position [457, 0]
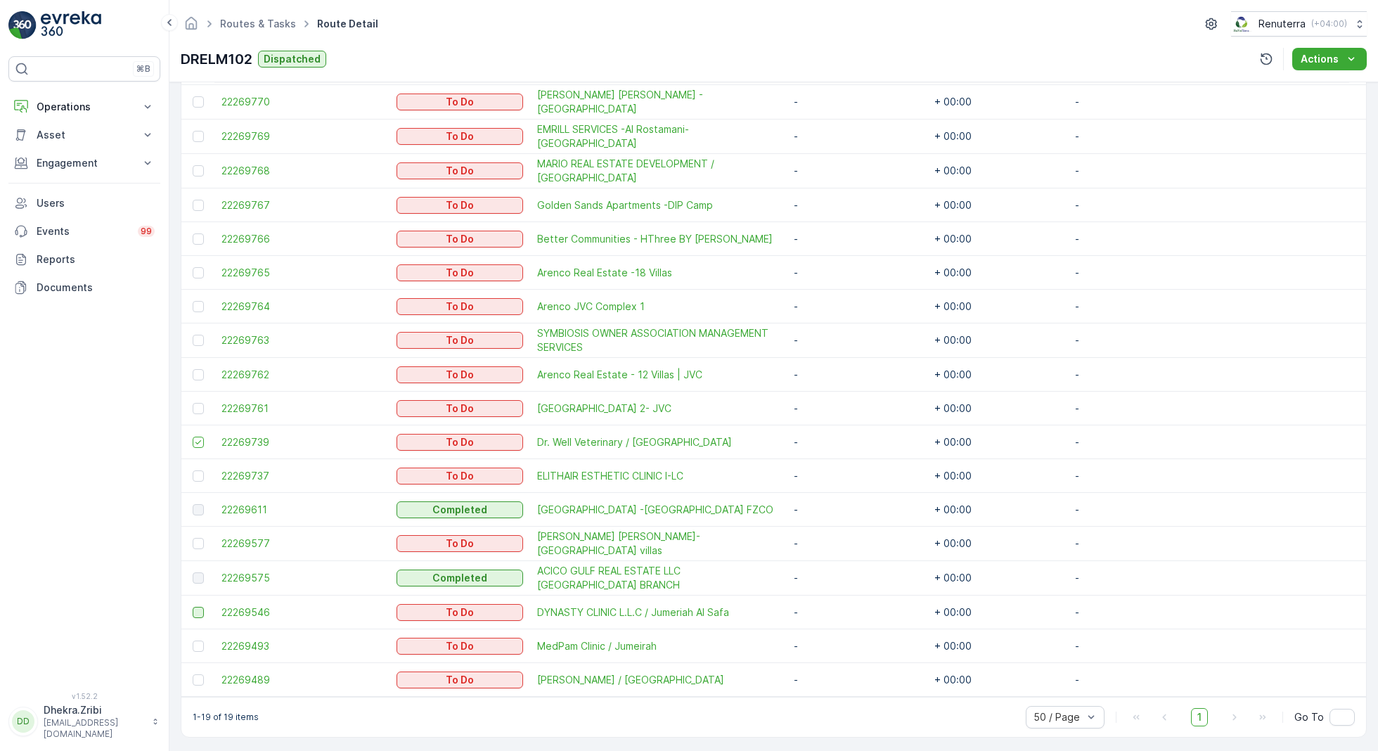
click at [199, 608] on div at bounding box center [198, 612] width 11 height 11
click at [193, 607] on input "checkbox" at bounding box center [193, 607] width 0 height 0
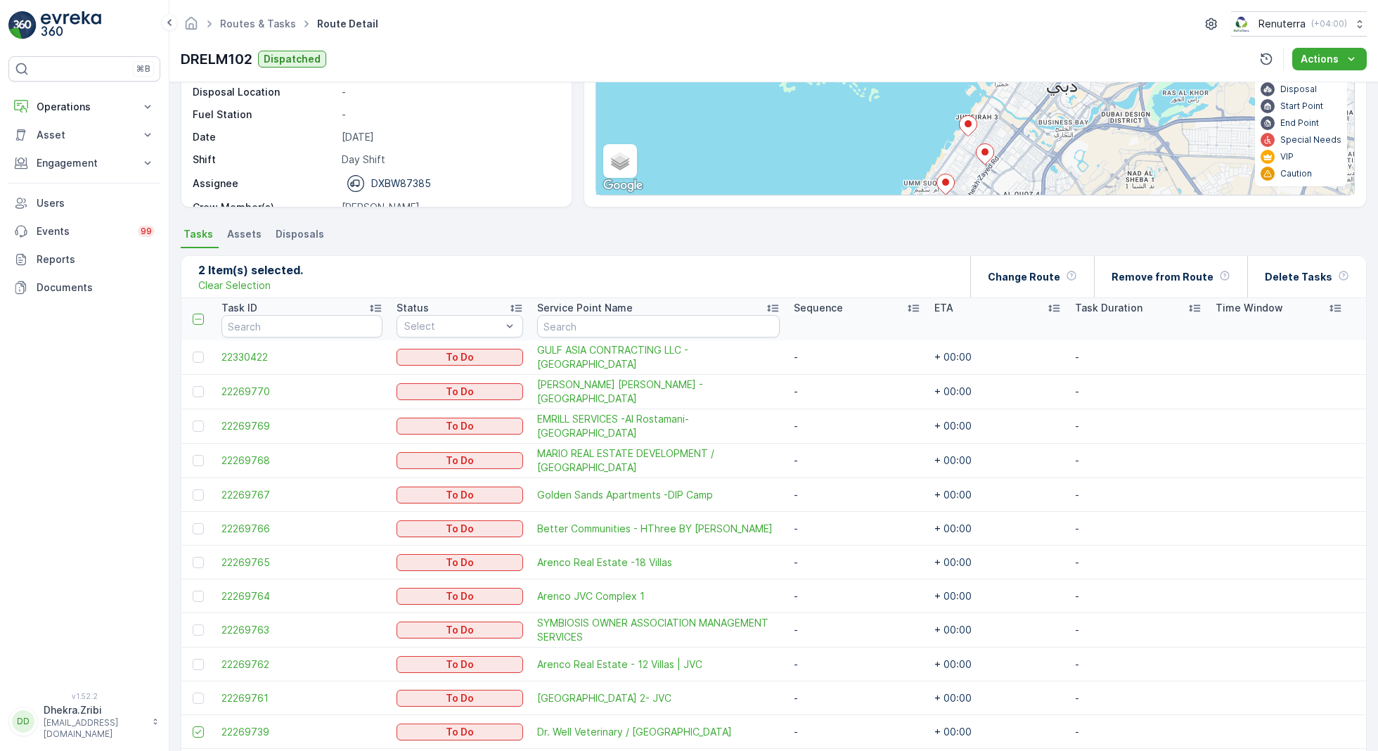
scroll to position [0, 0]
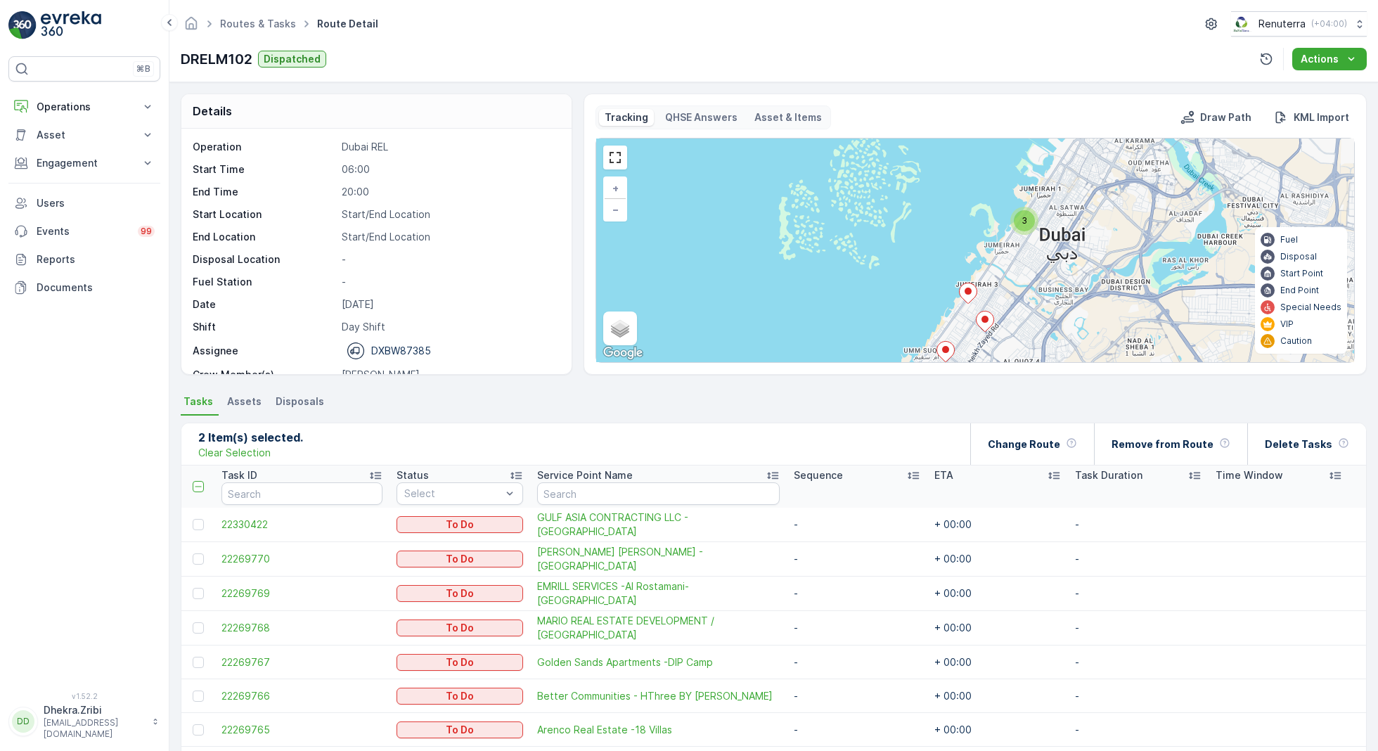
click at [972, 294] on icon at bounding box center [969, 293] width 18 height 20
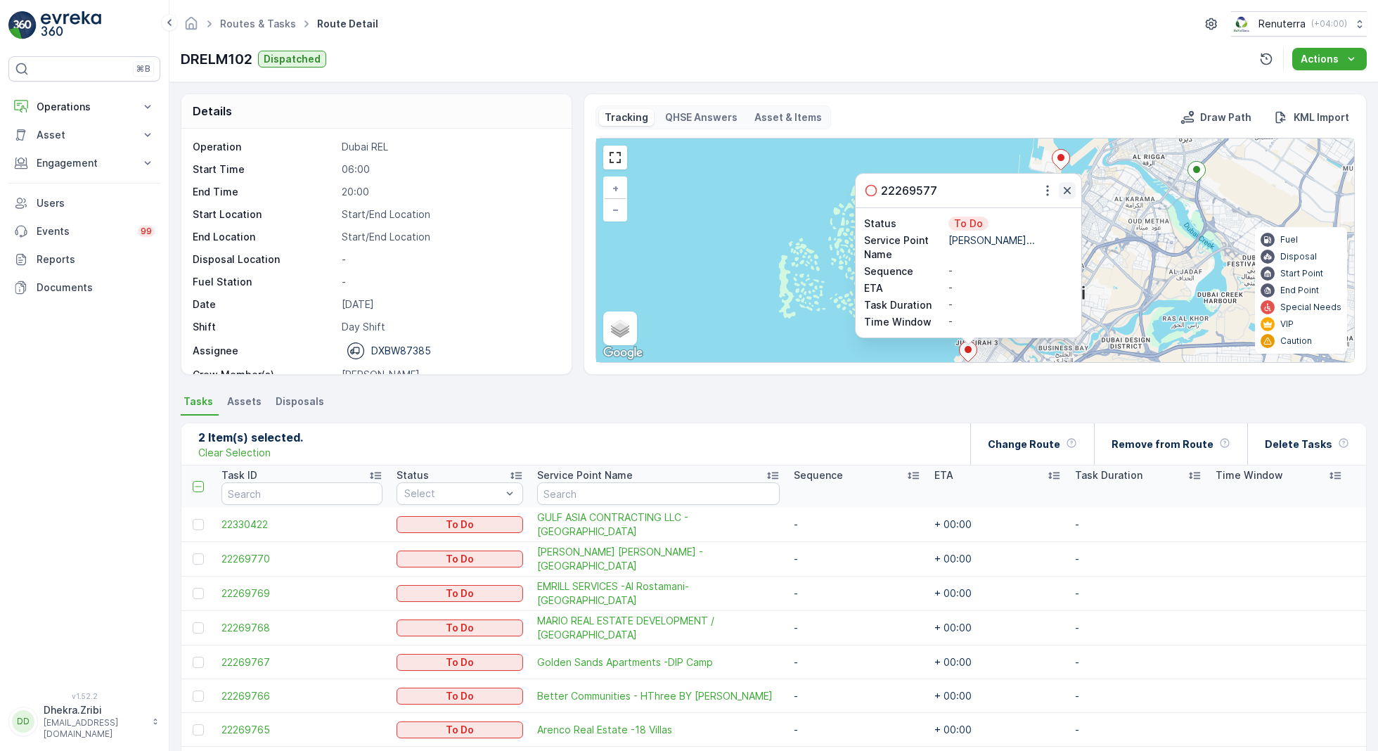
click at [1064, 188] on icon "button" at bounding box center [1067, 190] width 7 height 7
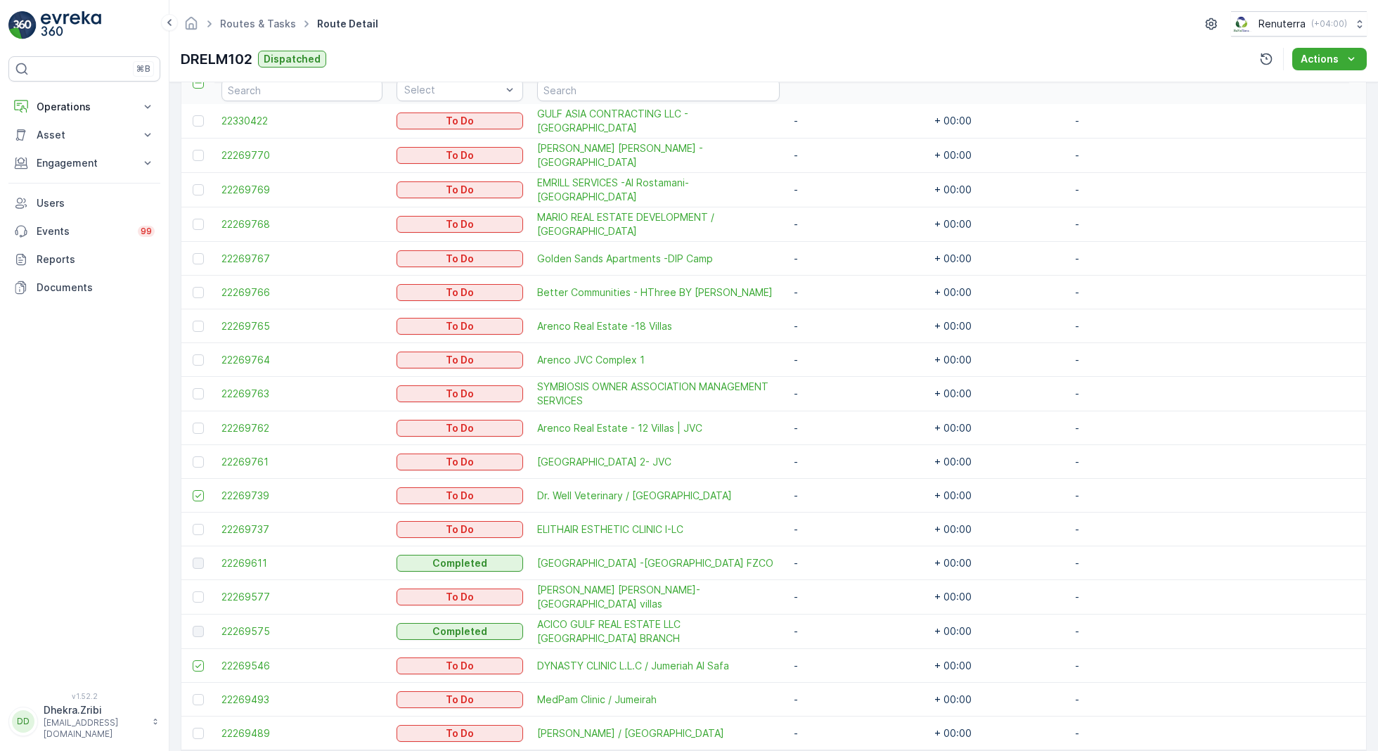
scroll to position [405, 0]
click at [196, 590] on div at bounding box center [198, 595] width 11 height 11
click at [193, 590] on input "checkbox" at bounding box center [193, 590] width 0 height 0
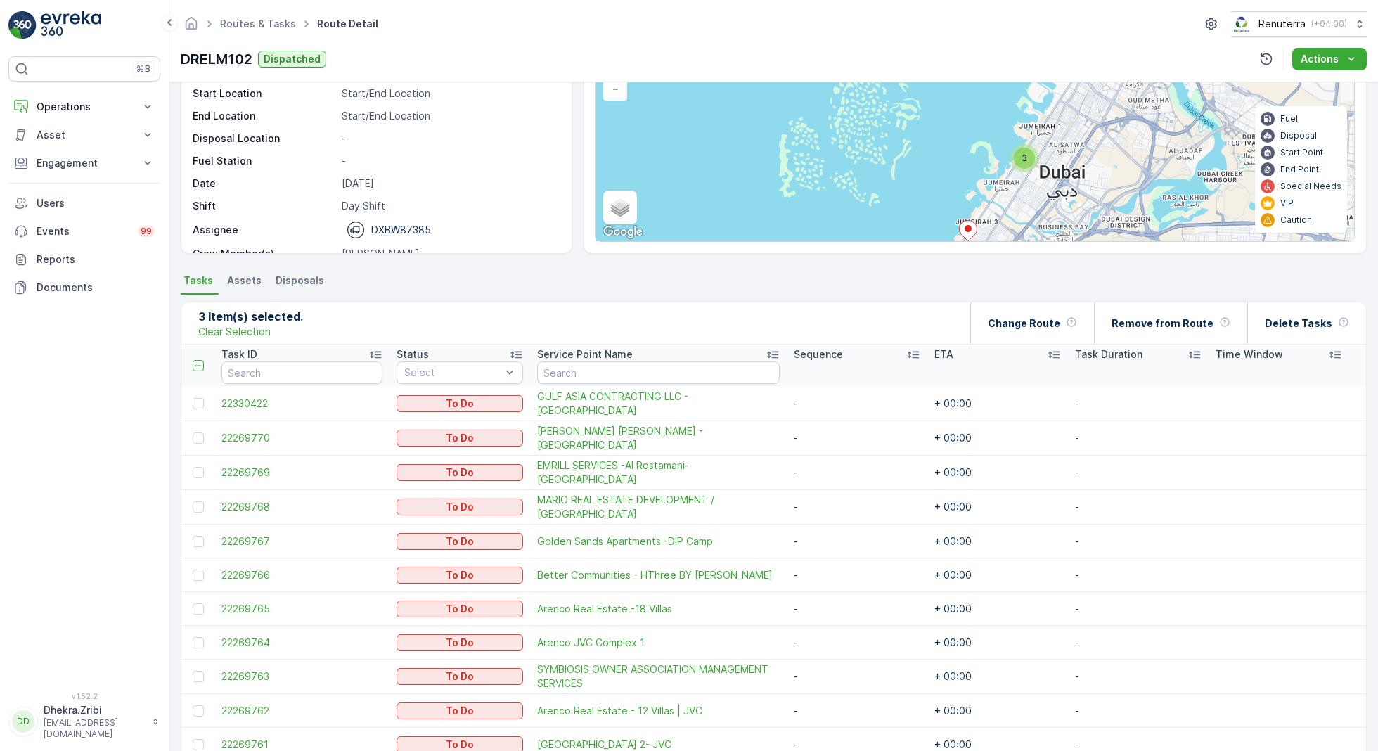
scroll to position [0, 0]
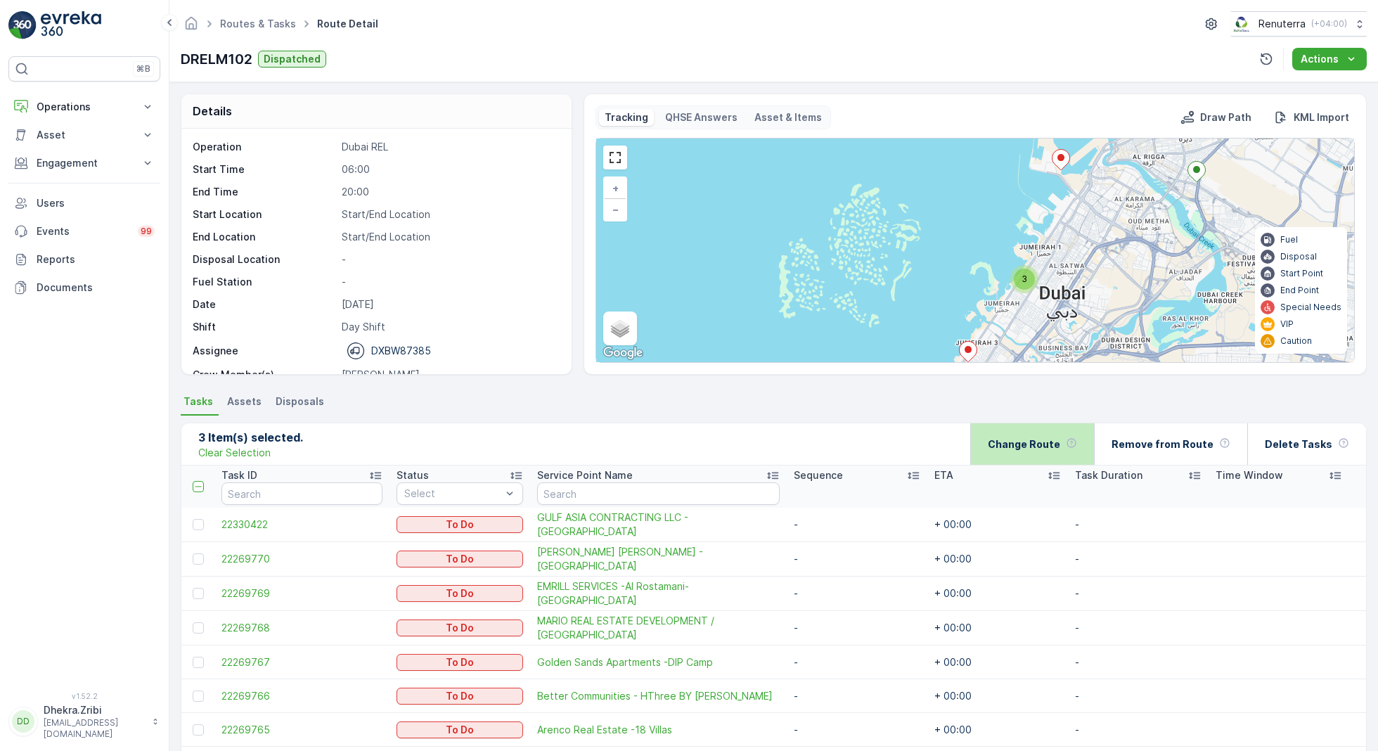
click at [1020, 446] on p "Change Route" at bounding box center [1024, 444] width 72 height 14
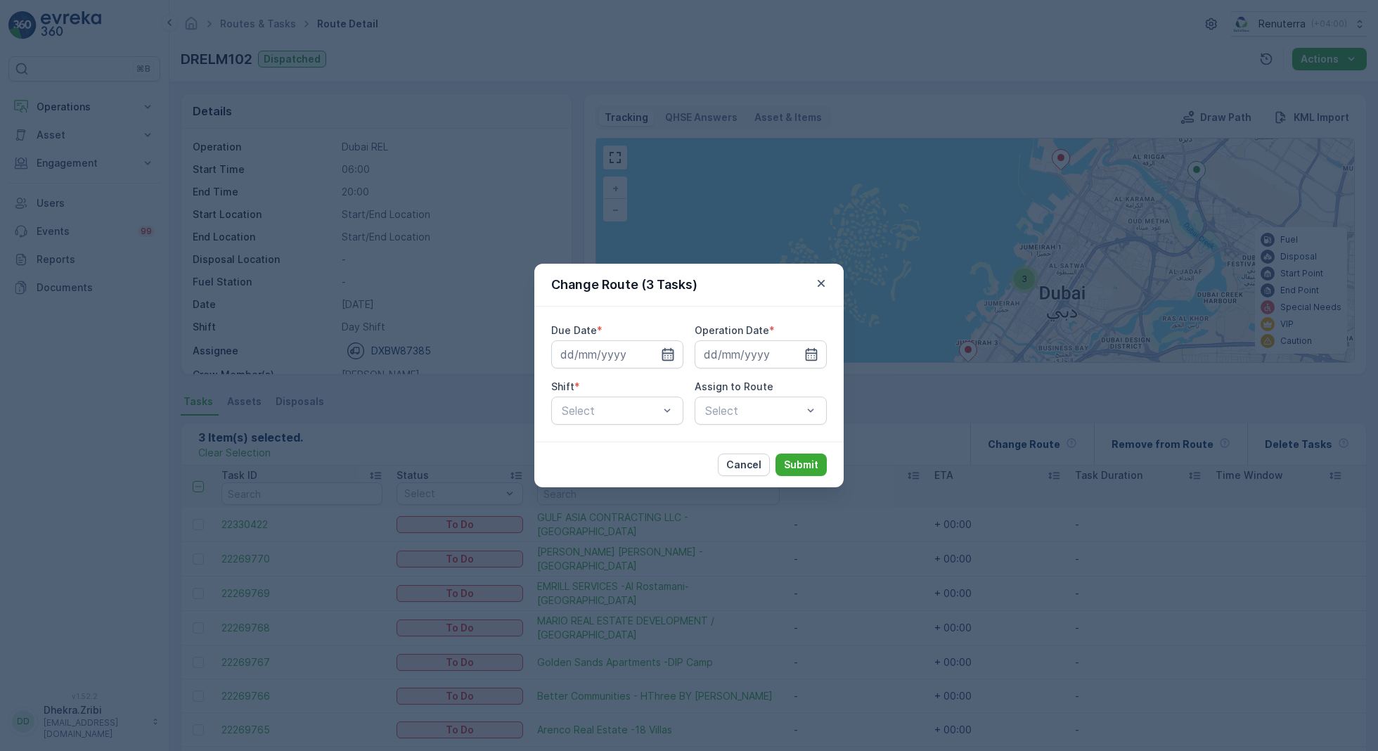
click at [665, 353] on icon "button" at bounding box center [668, 354] width 12 height 13
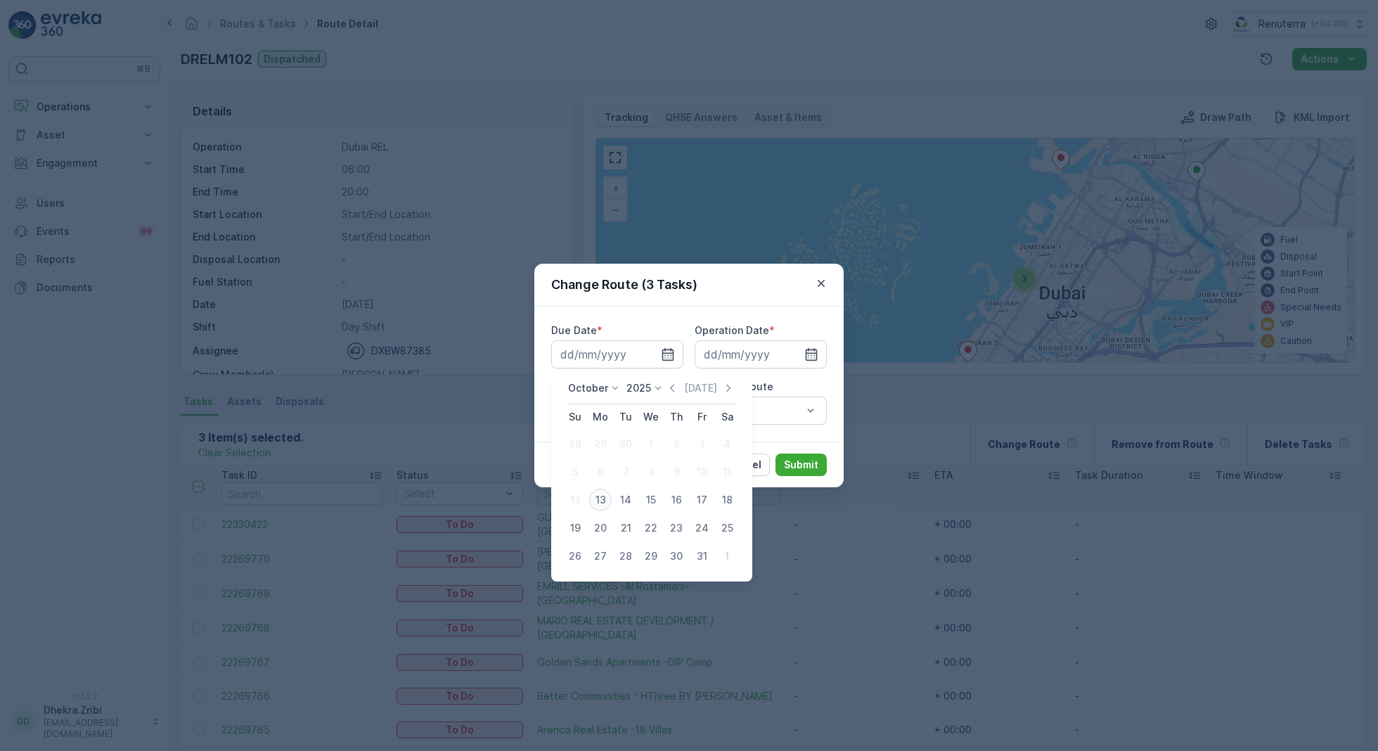
click at [603, 499] on div "13" at bounding box center [600, 500] width 22 height 22
type input "[DATE]"
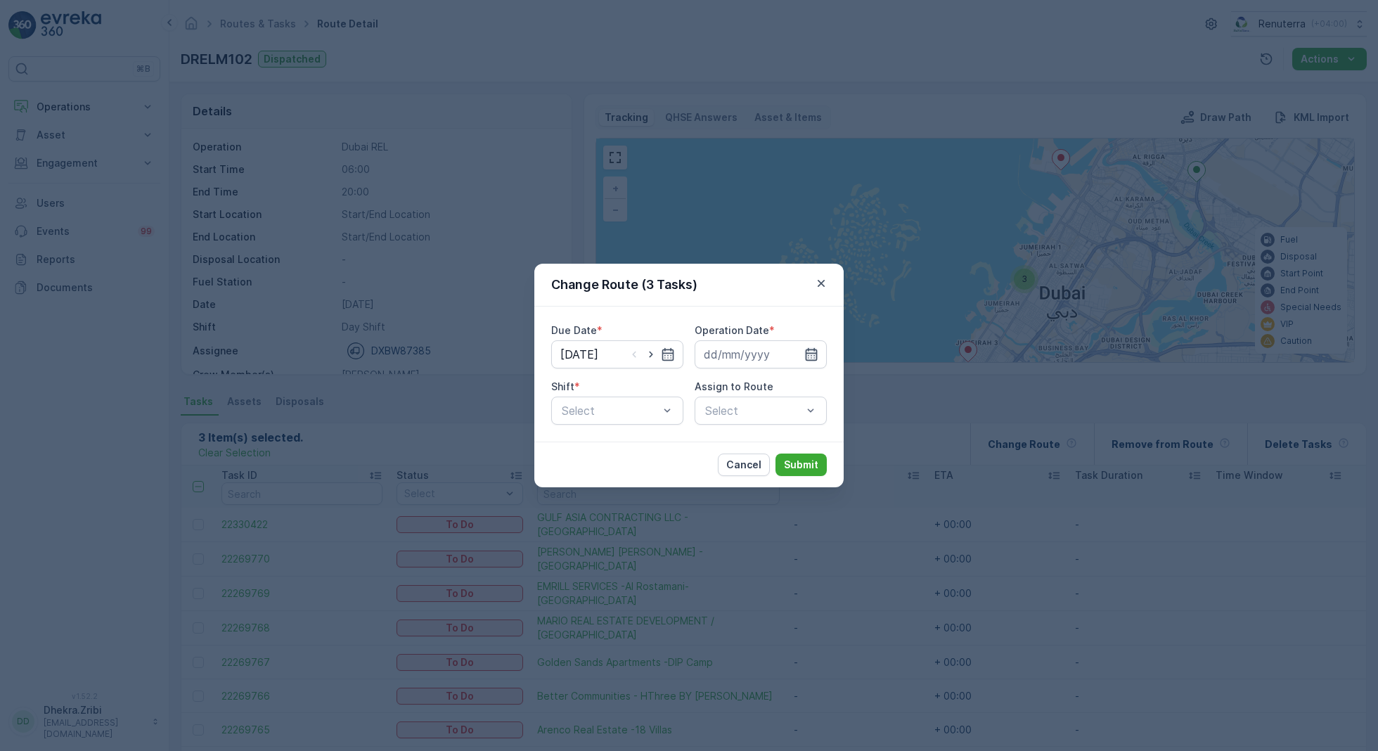
click at [816, 352] on icon "button" at bounding box center [812, 354] width 12 height 13
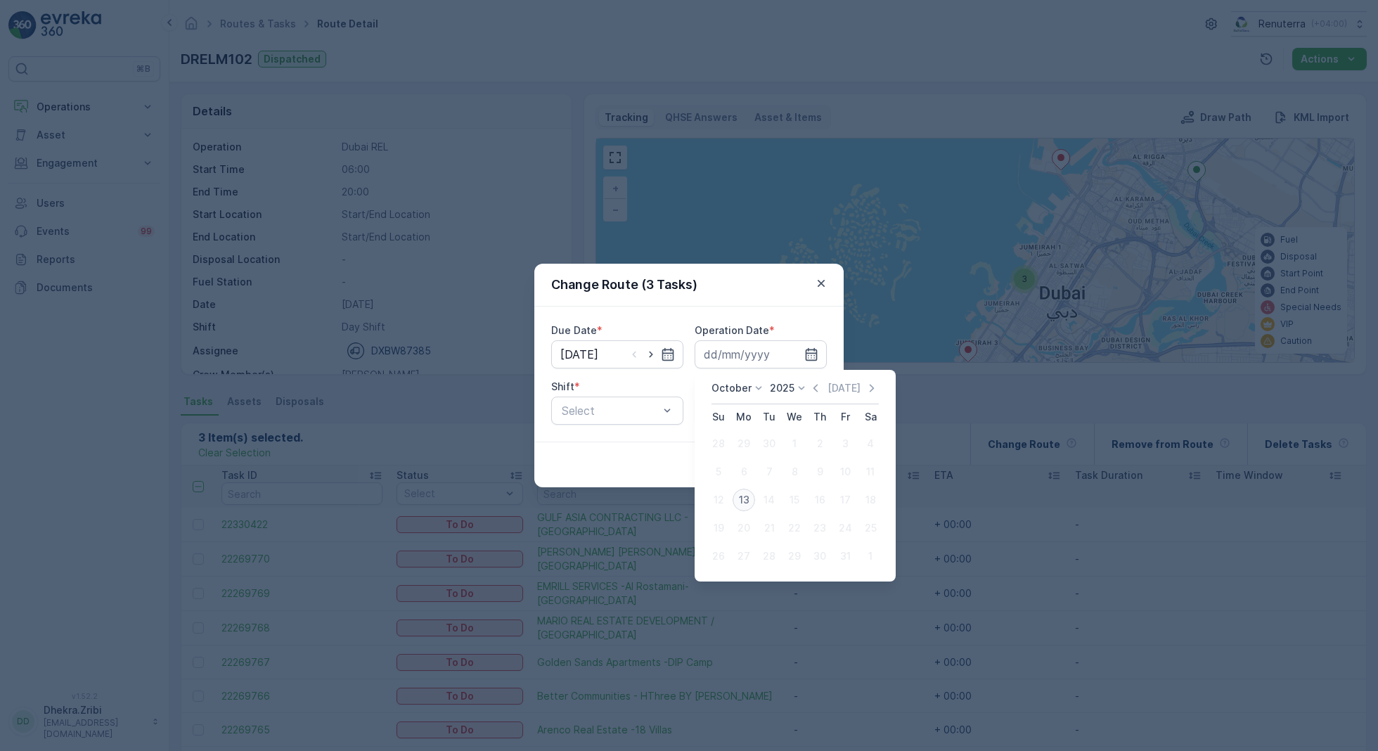
click at [742, 497] on div "13" at bounding box center [744, 500] width 22 height 22
type input "[DATE]"
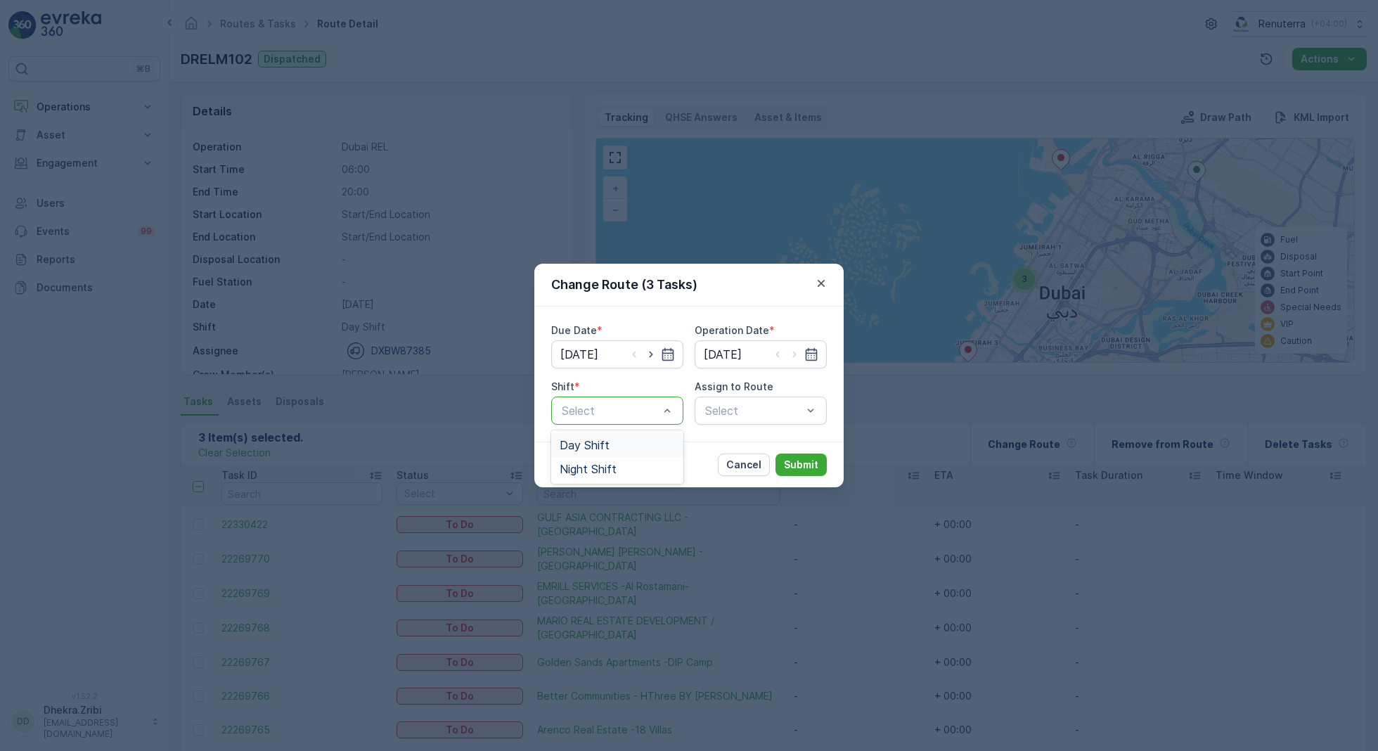
click at [588, 446] on span "Day Shift" at bounding box center [585, 445] width 50 height 13
click at [766, 411] on div "Select" at bounding box center [761, 410] width 132 height 28
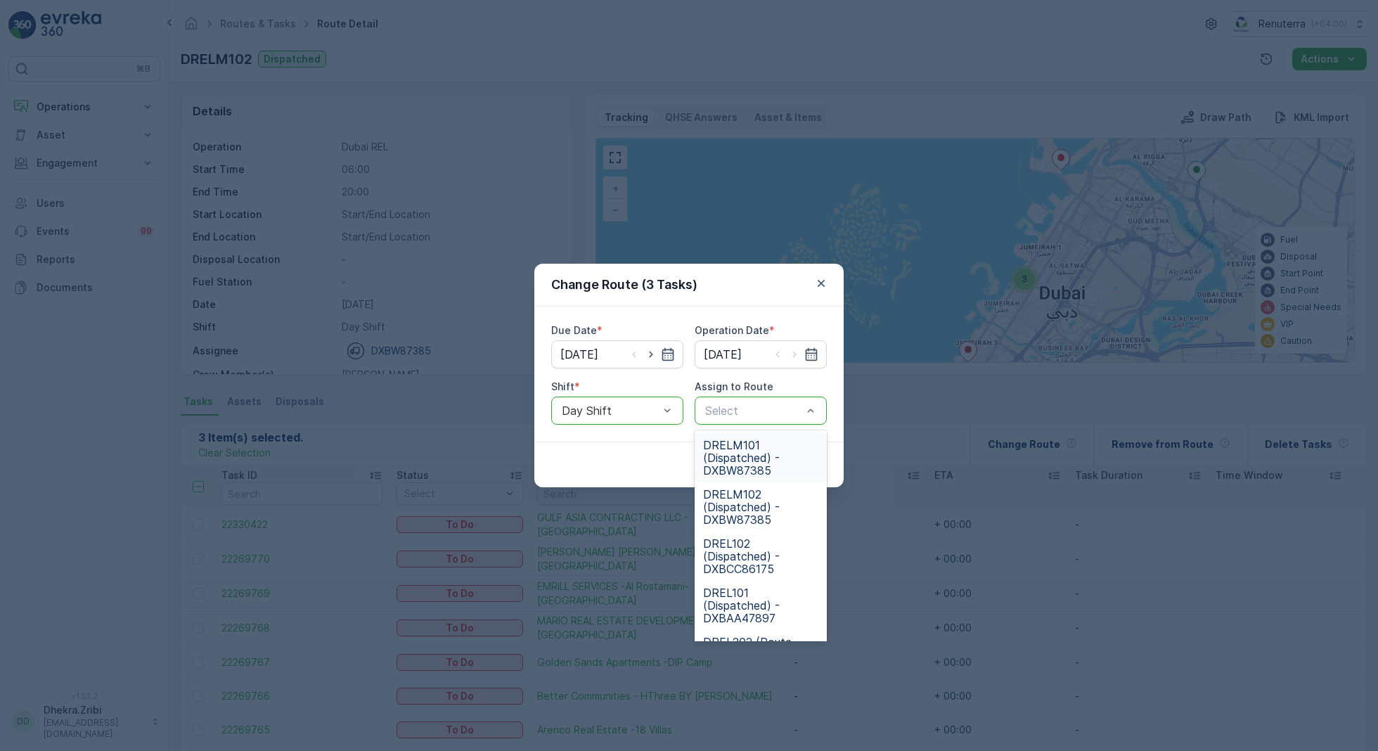
click at [743, 464] on span "DRELM101 (Dispatched) - DXBW87385" at bounding box center [760, 458] width 115 height 38
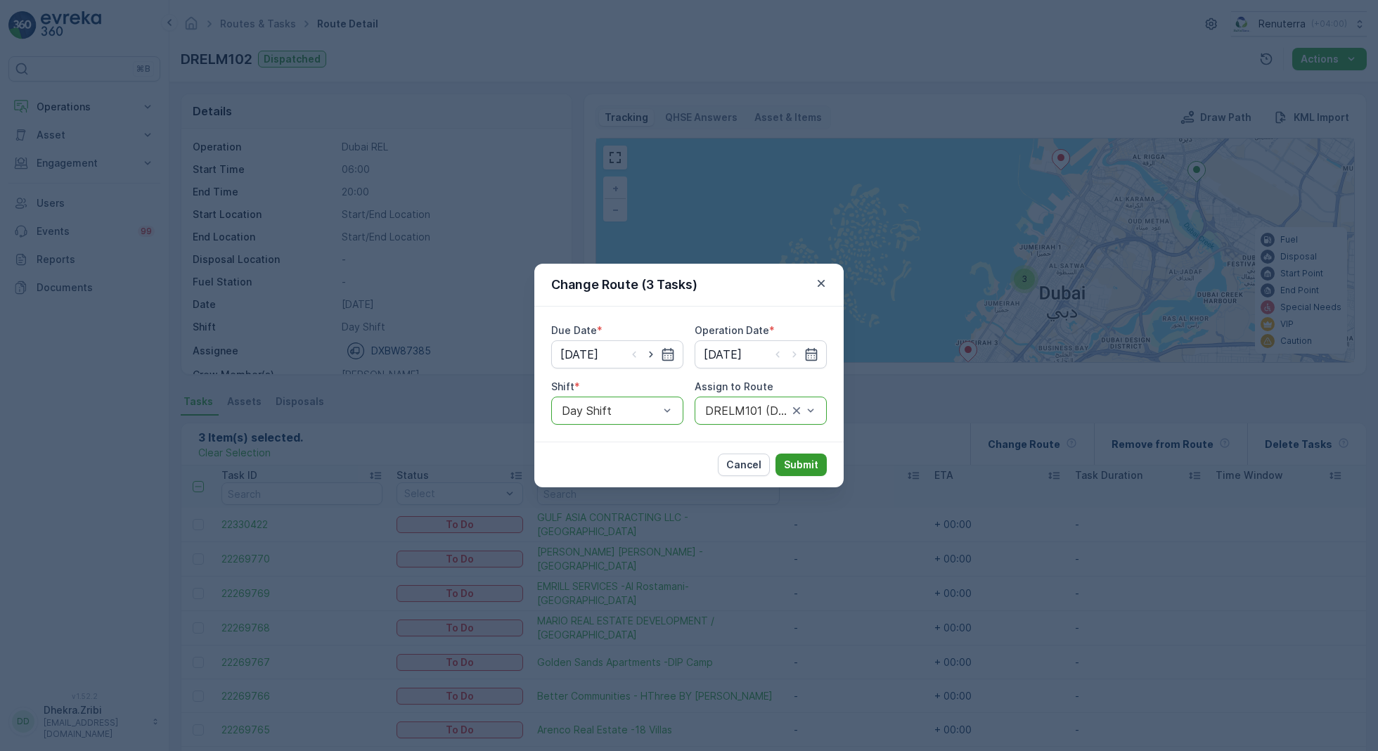
click at [804, 458] on p "Submit" at bounding box center [801, 465] width 34 height 14
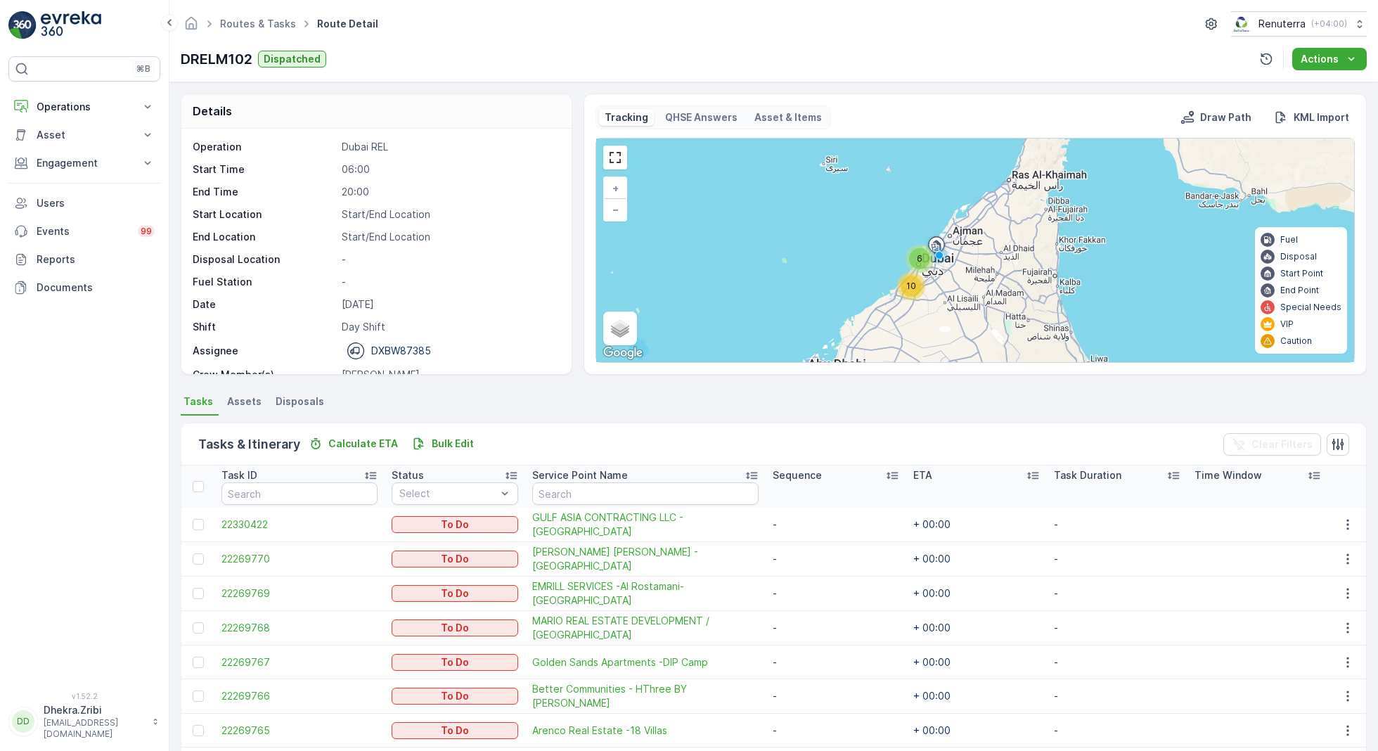
click at [909, 282] on span "10" at bounding box center [911, 286] width 10 height 11
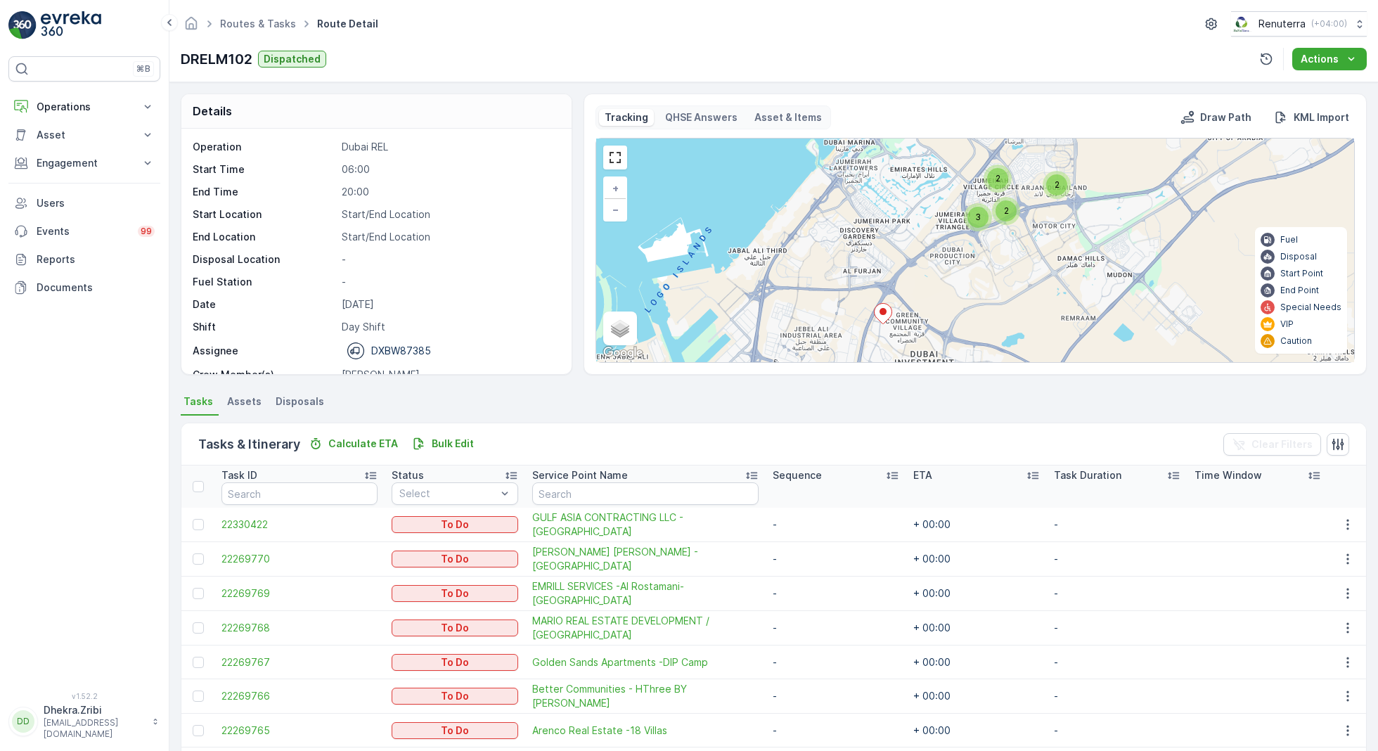
click at [884, 321] on icon at bounding box center [883, 313] width 18 height 21
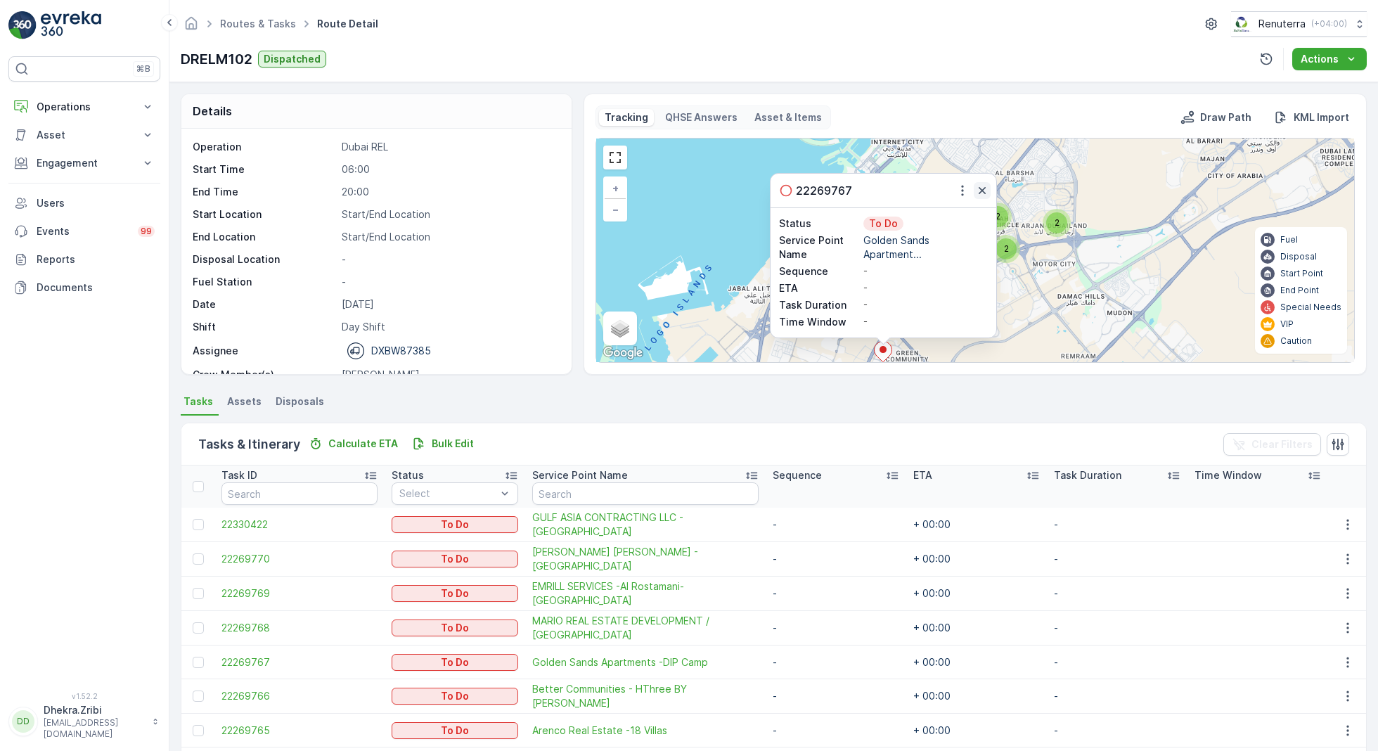
click at [981, 189] on icon "button" at bounding box center [982, 190] width 7 height 7
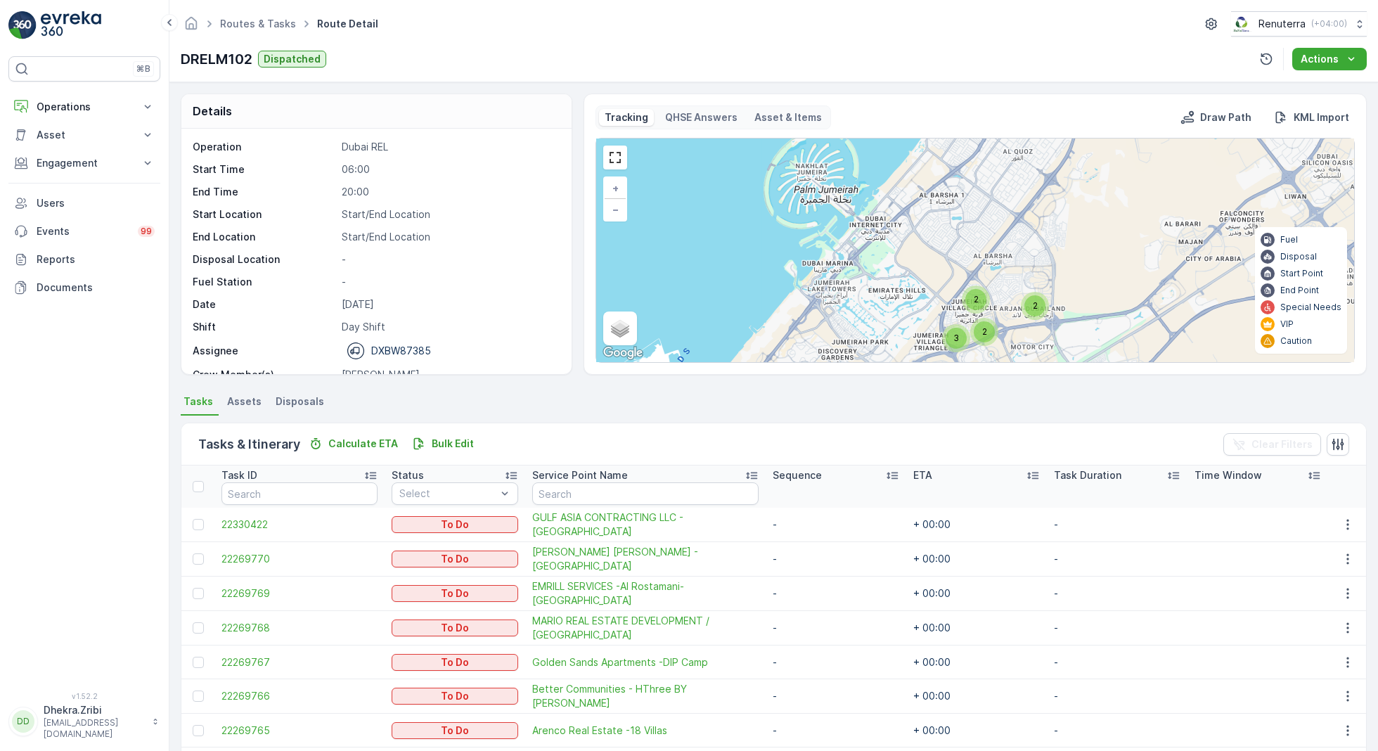
drag, startPoint x: 1071, startPoint y: 186, endPoint x: 1012, endPoint y: 349, distance: 172.6
click at [1014, 348] on div "2 2 3 2 3 + − Satellite Roadmap Terrain Hybrid Leaflet Keyboard shortcuts Map D…" at bounding box center [975, 250] width 758 height 224
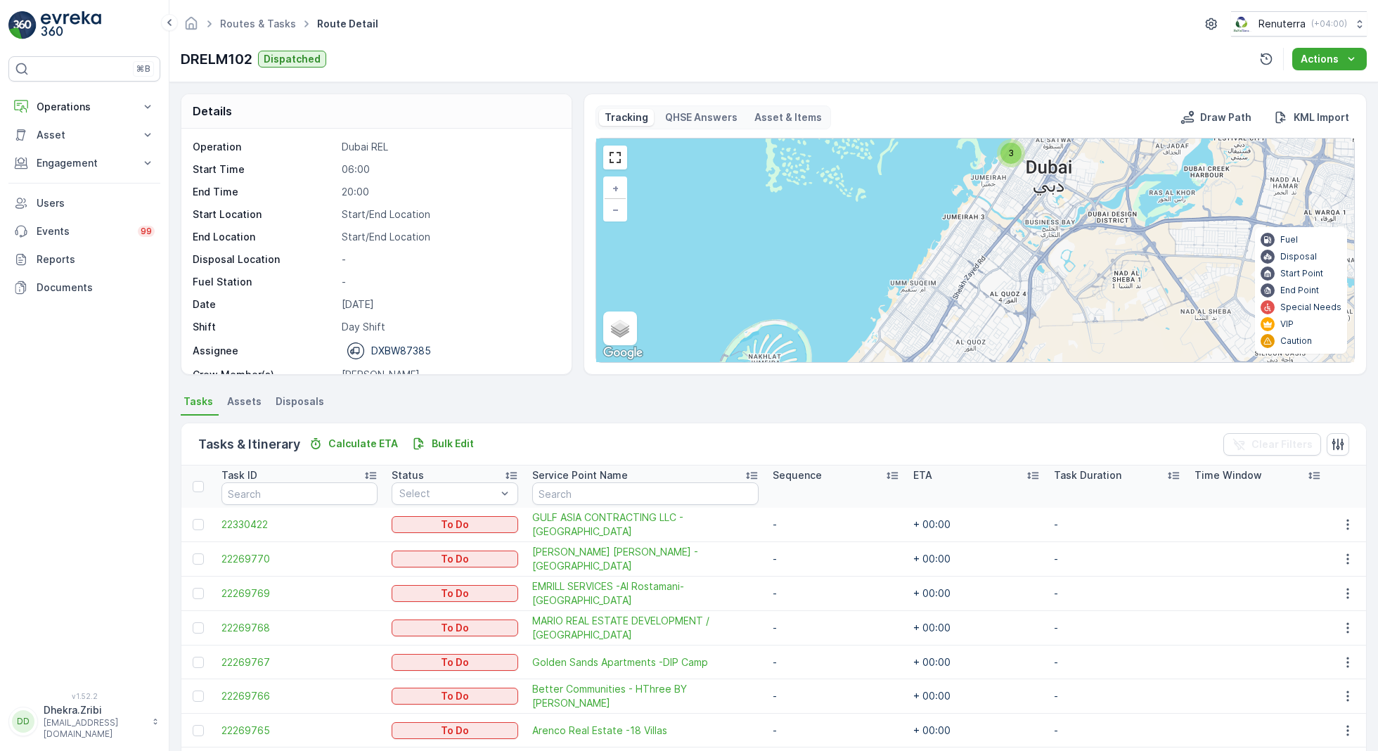
drag, startPoint x: 1058, startPoint y: 228, endPoint x: 1044, endPoint y: 373, distance: 145.5
click at [1044, 370] on div "Tracking QHSE Answers Asset & Items Draw Path KML Import 2 2 3 2 3 + − Satellit…" at bounding box center [974, 234] width 783 height 281
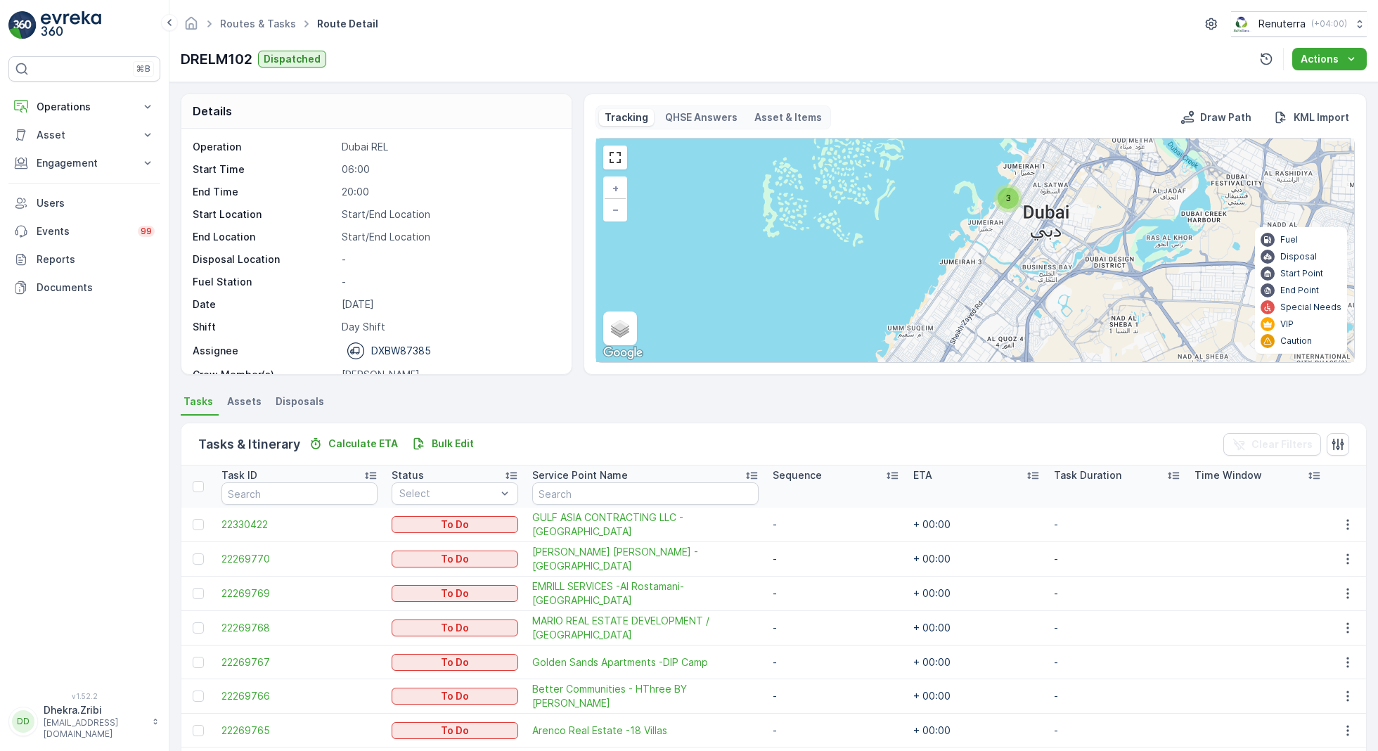
click at [1007, 205] on div "3" at bounding box center [1008, 198] width 21 height 21
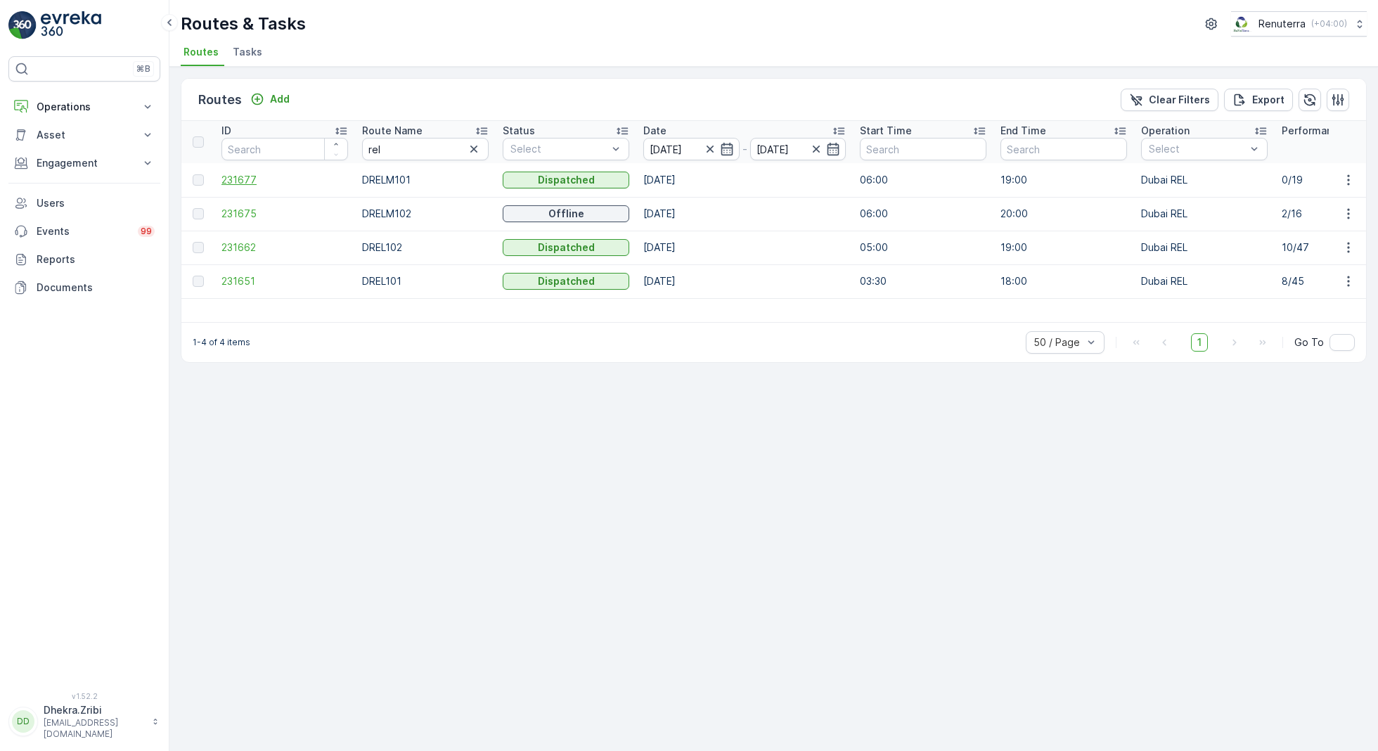
click at [238, 181] on span "231677" at bounding box center [284, 180] width 127 height 14
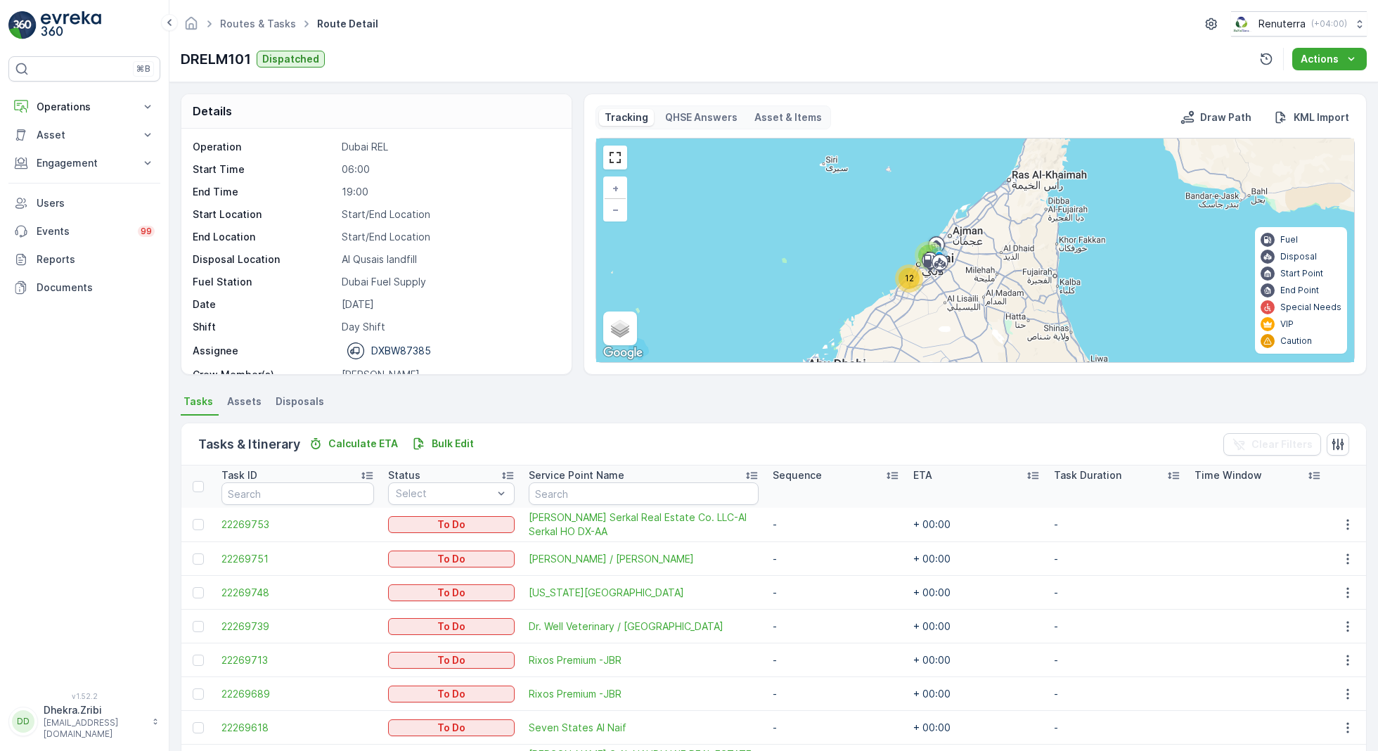
click at [910, 281] on span "12" at bounding box center [909, 278] width 9 height 11
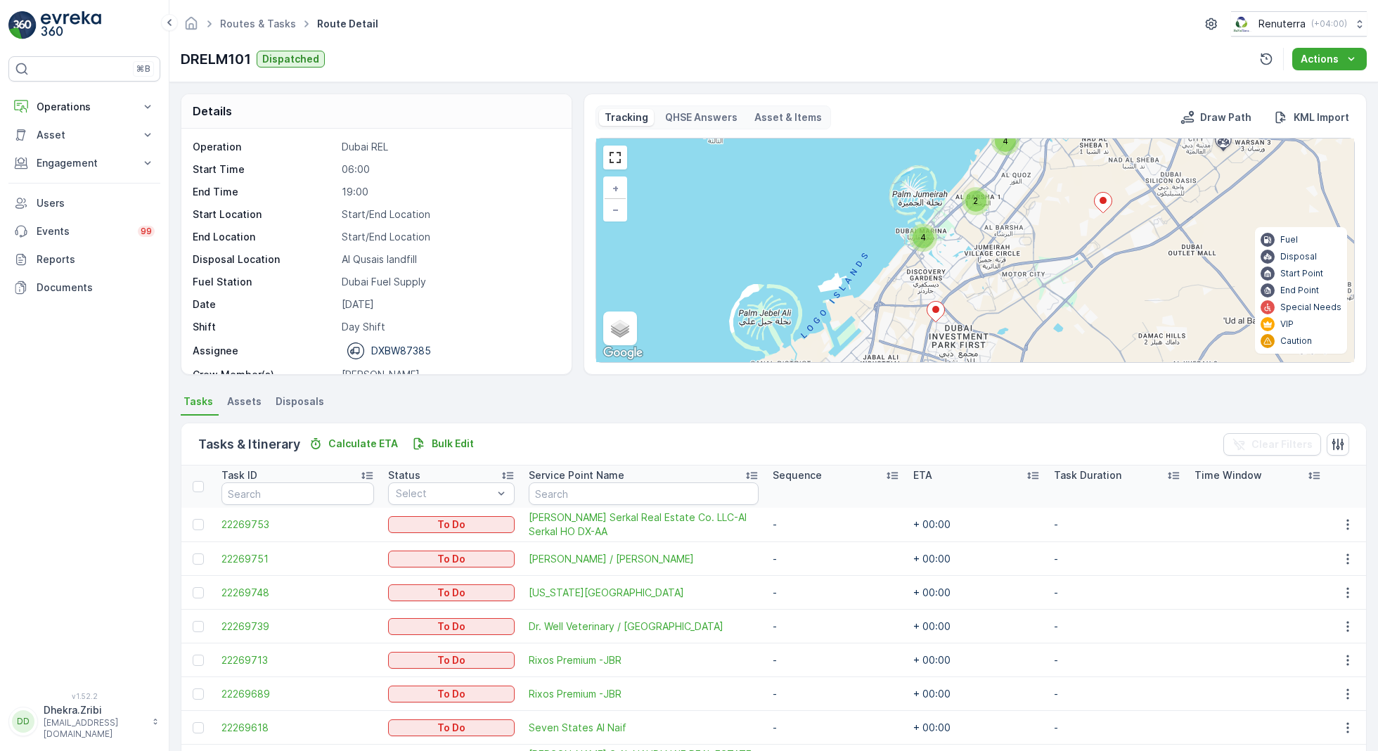
drag, startPoint x: 989, startPoint y: 293, endPoint x: 1005, endPoint y: 299, distance: 17.4
click at [1005, 300] on div "4 2 4 4 + − Satellite Roadmap Terrain Hybrid Leaflet Keyboard shortcuts Map Dat…" at bounding box center [975, 250] width 758 height 224
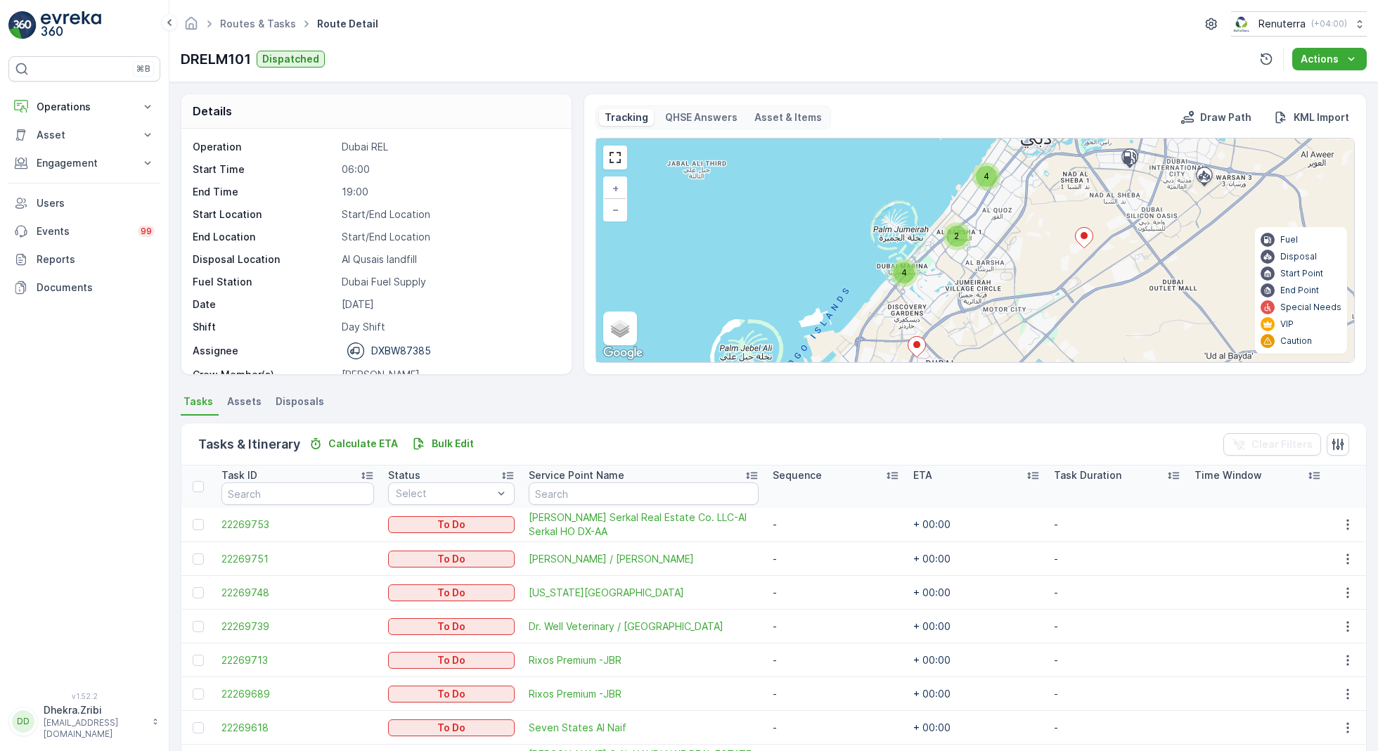
click at [901, 273] on span "4" at bounding box center [904, 272] width 6 height 11
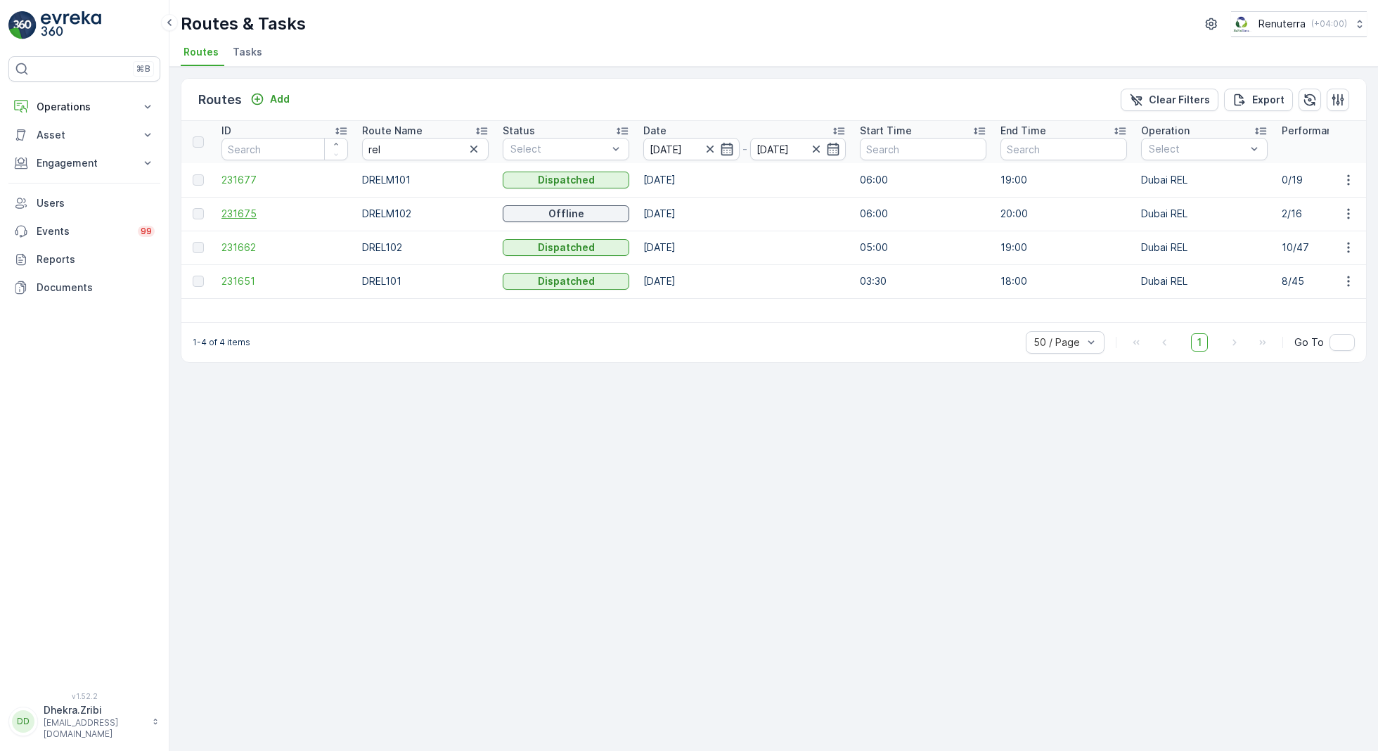
click at [236, 212] on span "231675" at bounding box center [284, 214] width 127 height 14
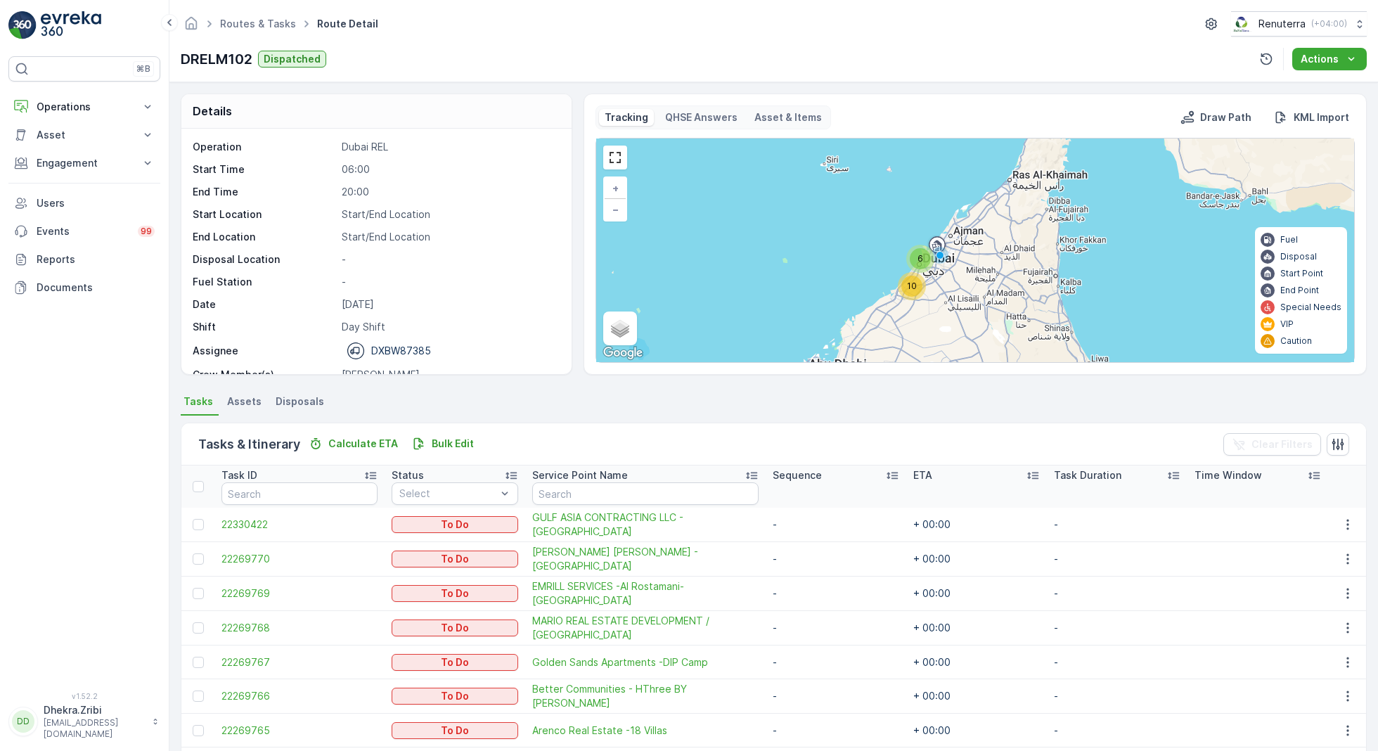
click at [912, 284] on span "10" at bounding box center [912, 286] width 10 height 11
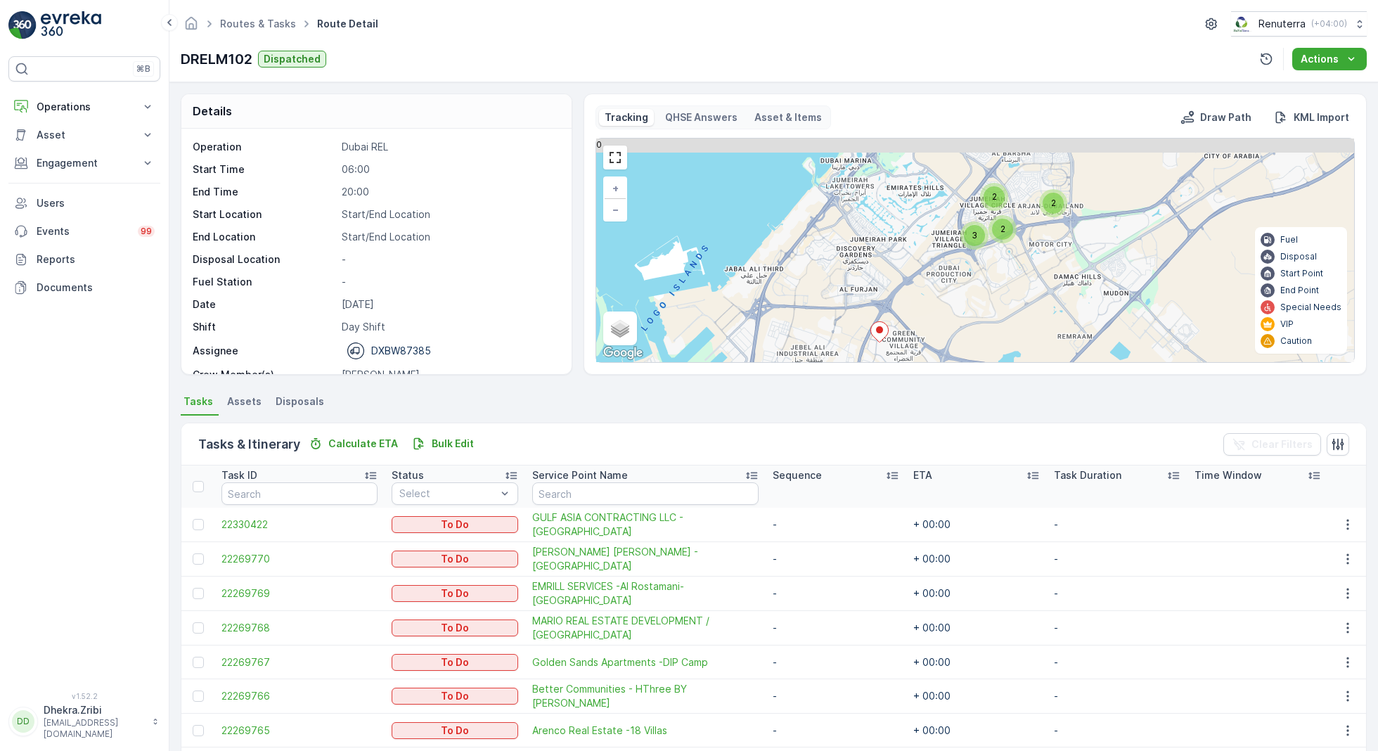
drag, startPoint x: 1048, startPoint y: 237, endPoint x: 1007, endPoint y: 402, distance: 170.2
click at [1010, 399] on div "Details Operation Dubai REL Start Time 06:00 End Time 20:00 Start Location Star…" at bounding box center [773, 416] width 1208 height 669
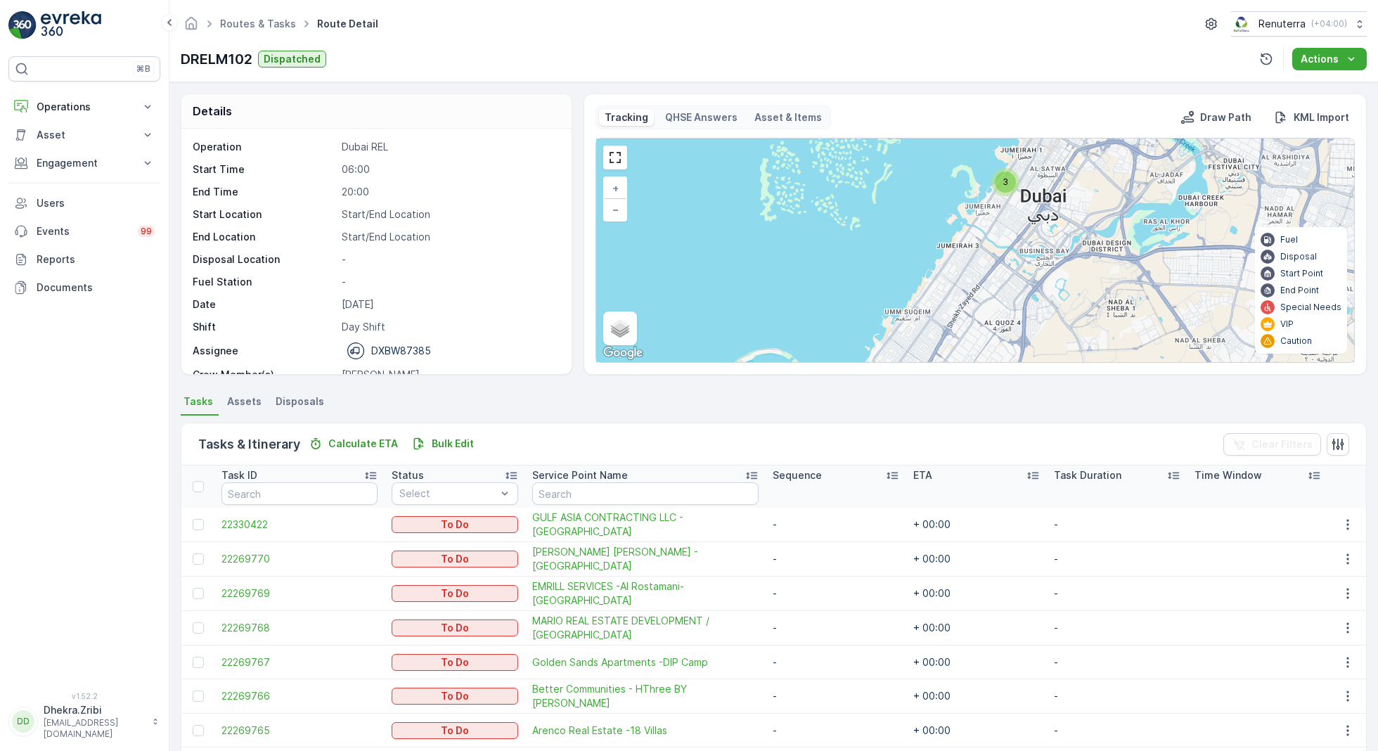
drag, startPoint x: 1026, startPoint y: 208, endPoint x: 1000, endPoint y: 359, distance: 153.4
click at [1000, 356] on div "2 2 3 2 3 + − Satellite Roadmap Terrain Hybrid Leaflet Keyboard shortcuts Map D…" at bounding box center [975, 250] width 758 height 224
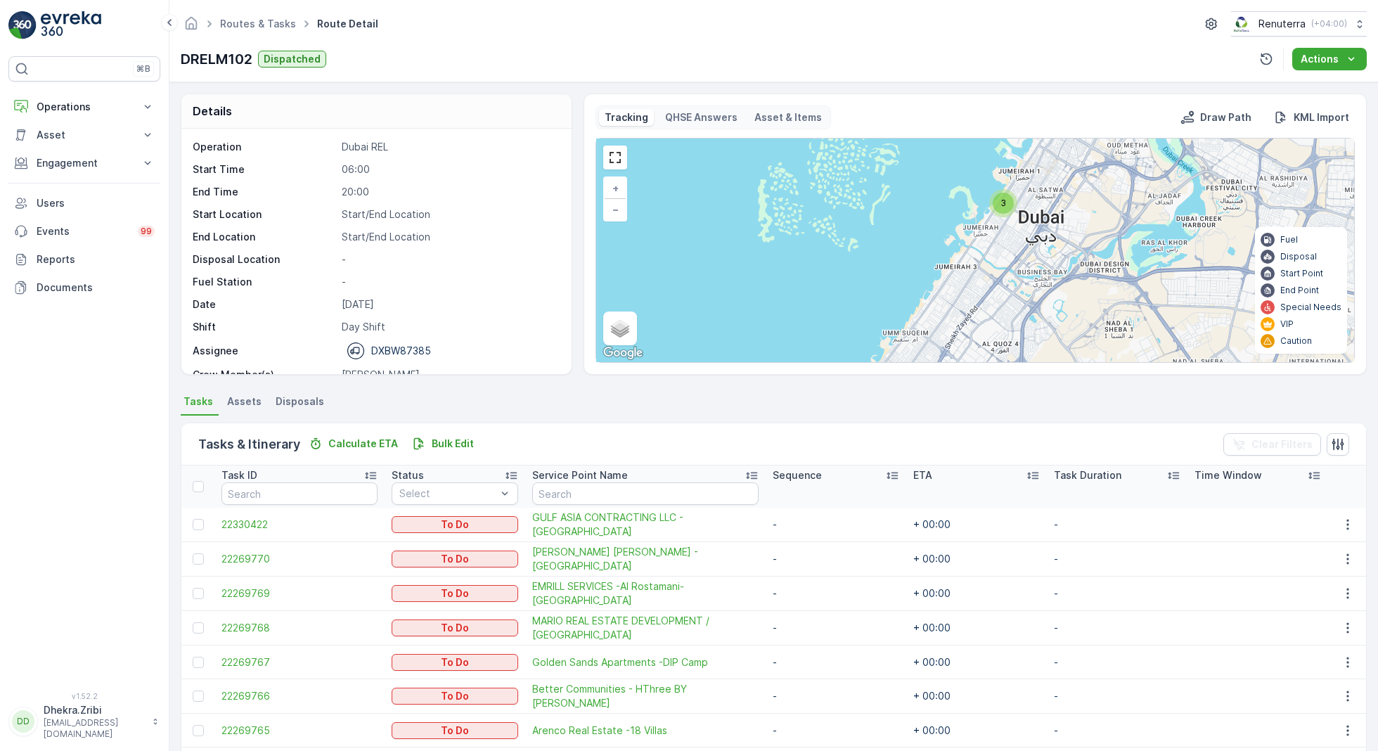
click at [1005, 199] on div "3" at bounding box center [1003, 203] width 21 height 21
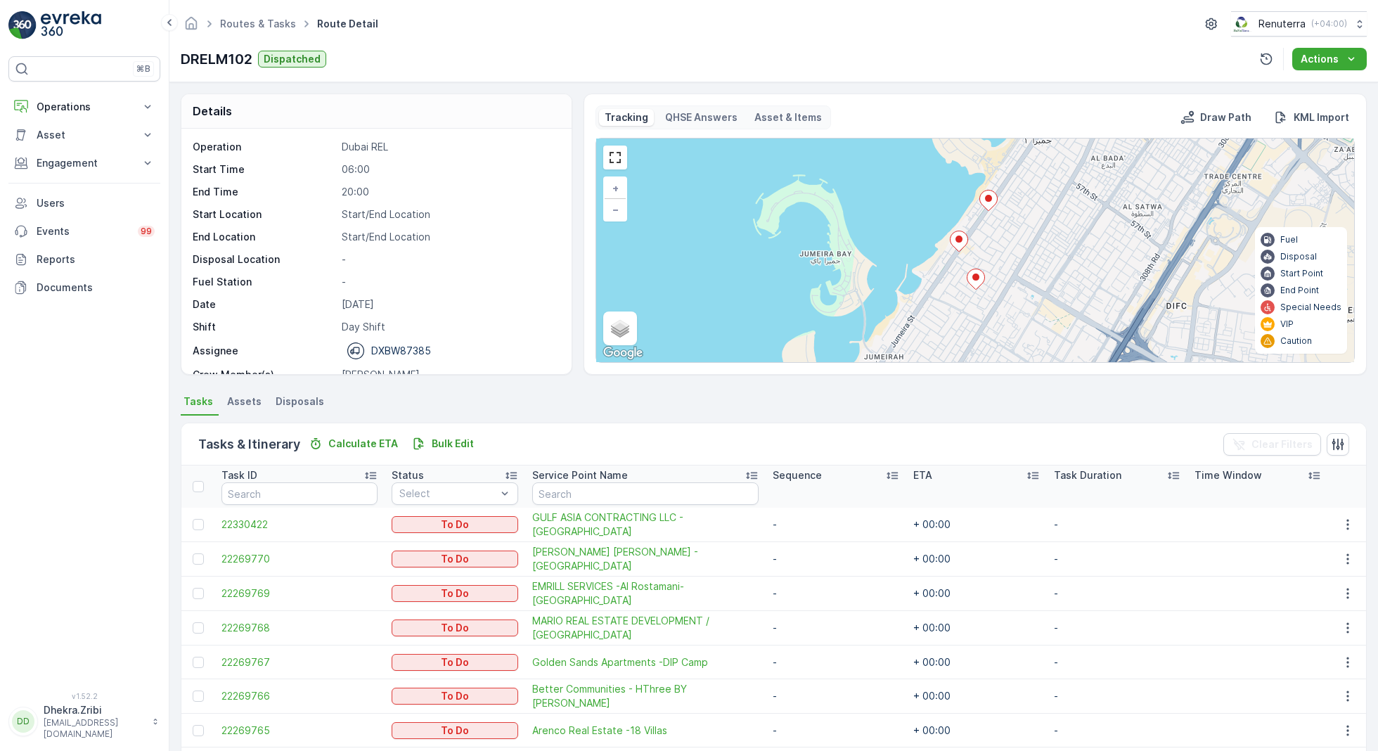
click at [991, 202] on icon at bounding box center [989, 201] width 18 height 20
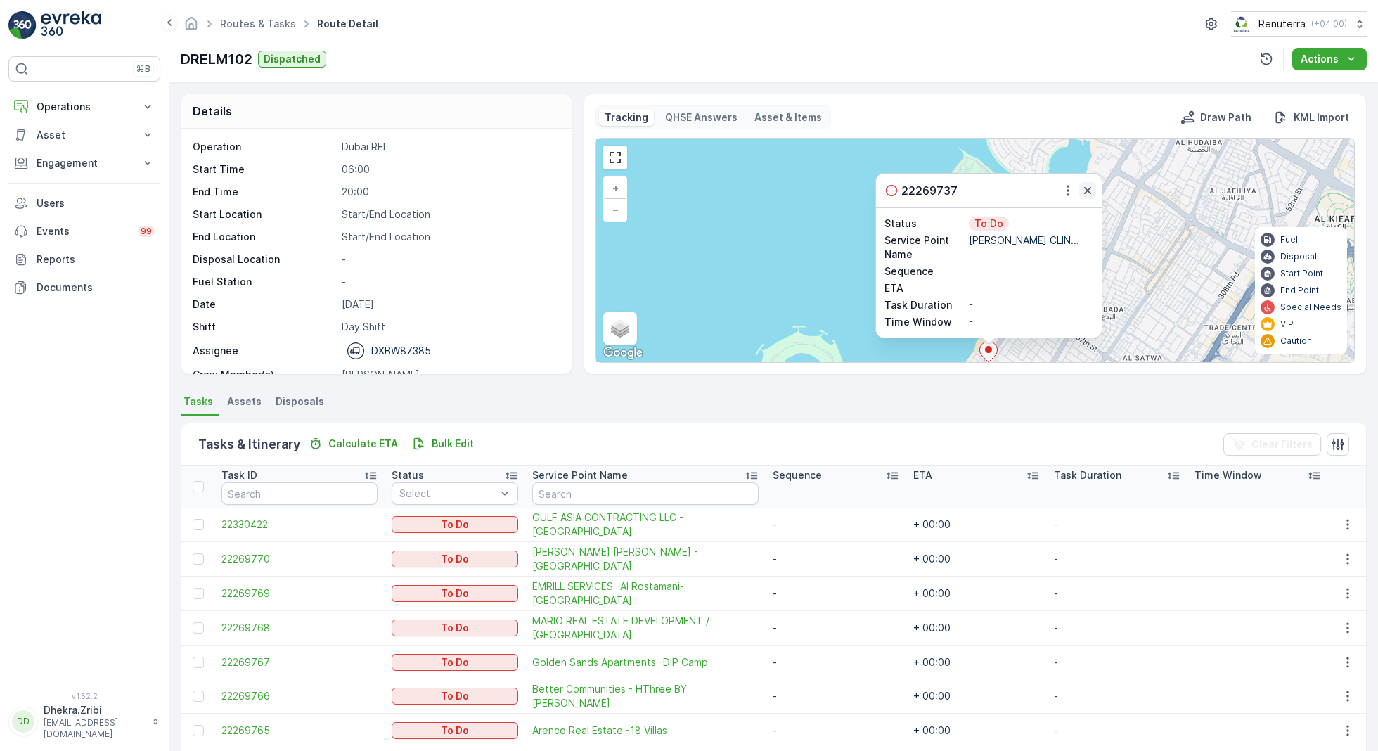
click at [1087, 191] on icon "button" at bounding box center [1087, 190] width 7 height 7
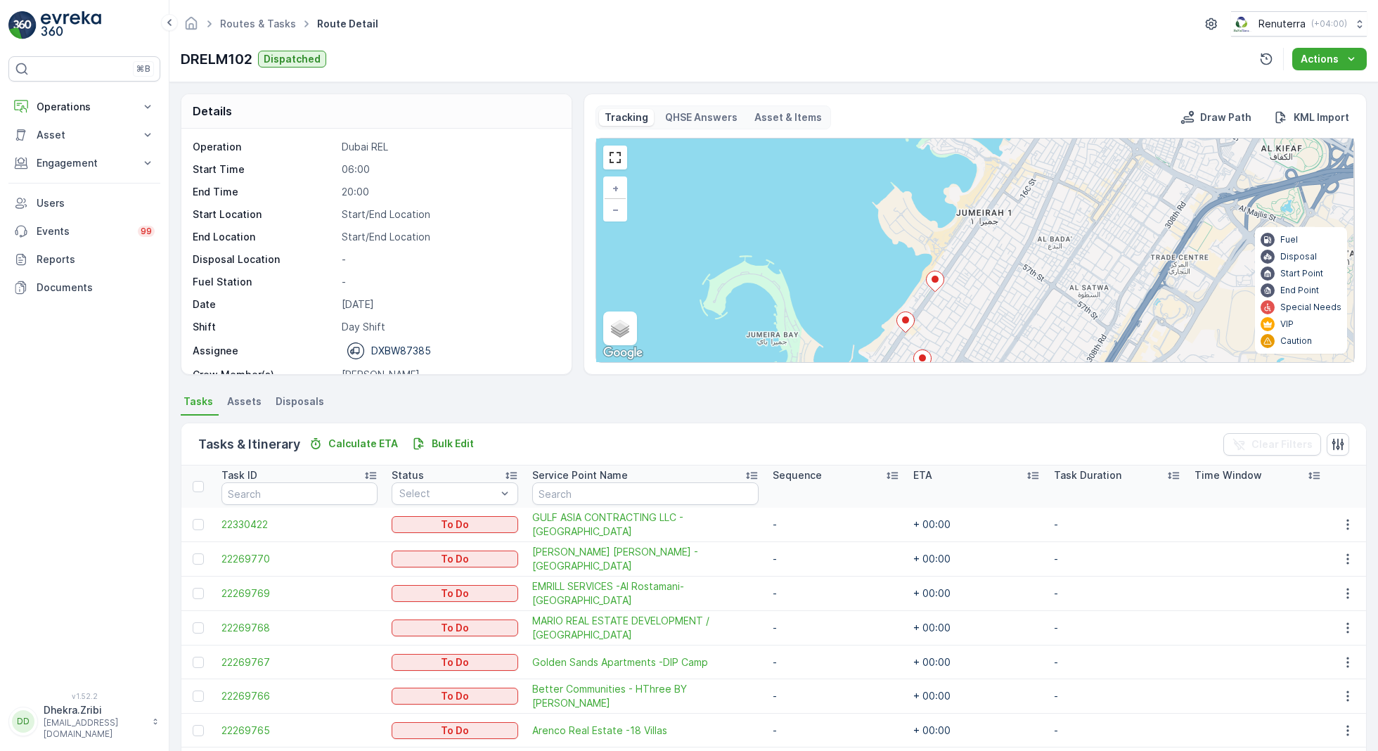
drag, startPoint x: 1097, startPoint y: 281, endPoint x: 1018, endPoint y: 134, distance: 167.6
click at [1019, 134] on div "Tracking QHSE Answers Asset & Items Draw Path KML Import 2 + − Satellite Roadma…" at bounding box center [974, 233] width 759 height 257
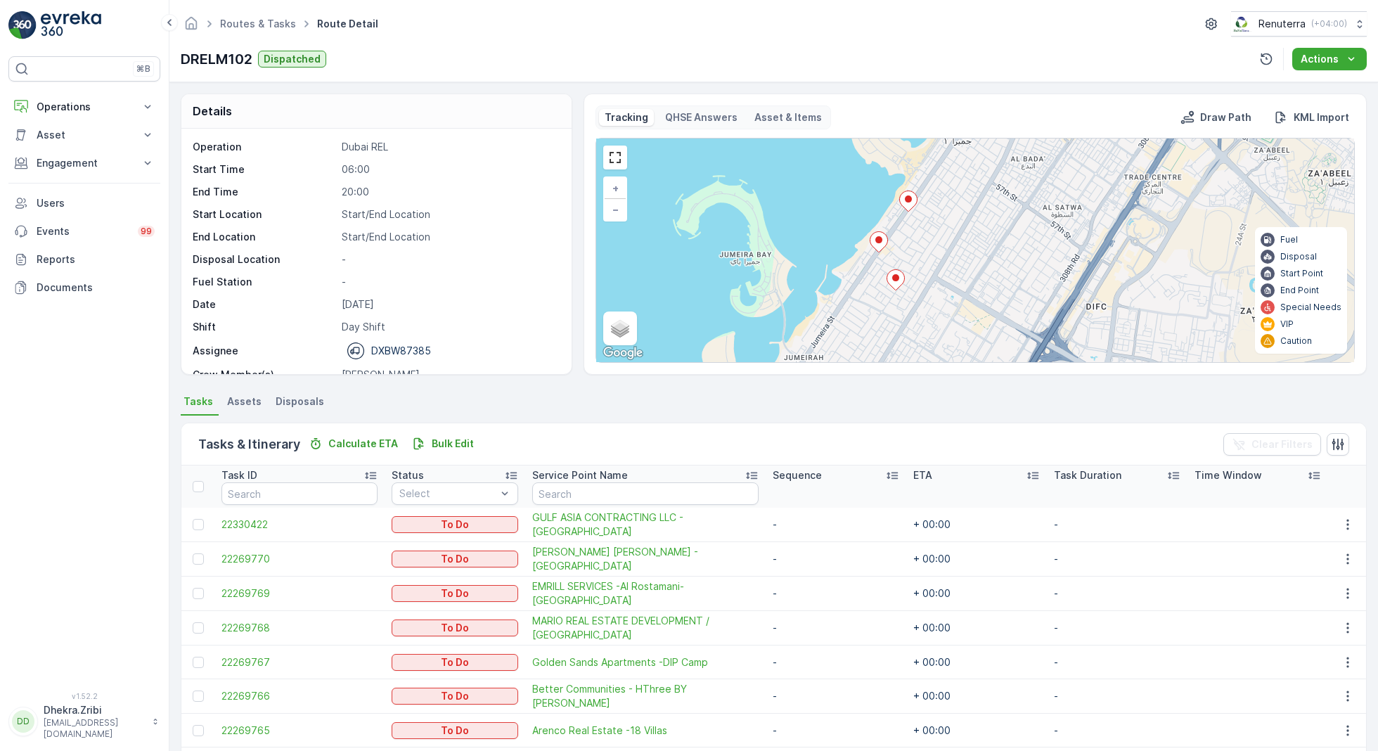
drag, startPoint x: 1036, startPoint y: 176, endPoint x: 925, endPoint y: 385, distance: 236.2
click at [925, 385] on div "Details Operation Dubai REL Start Time 06:00 End Time 20:00 Start Location Star…" at bounding box center [773, 416] width 1208 height 669
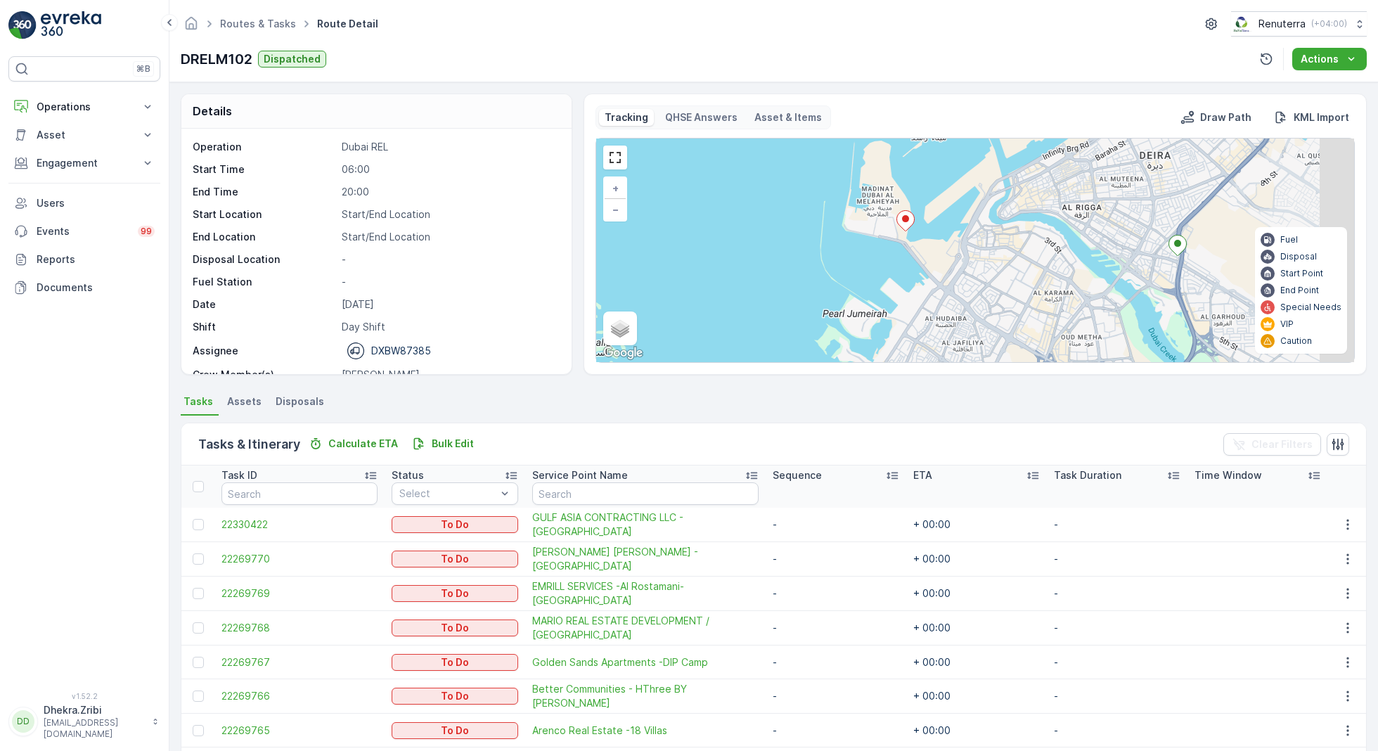
drag, startPoint x: 1076, startPoint y: 172, endPoint x: 965, endPoint y: 348, distance: 208.5
click at [966, 347] on div "3 2 + − Satellite Roadmap Terrain Hybrid Leaflet Keyboard shortcuts Map Data Ma…" at bounding box center [975, 250] width 758 height 224
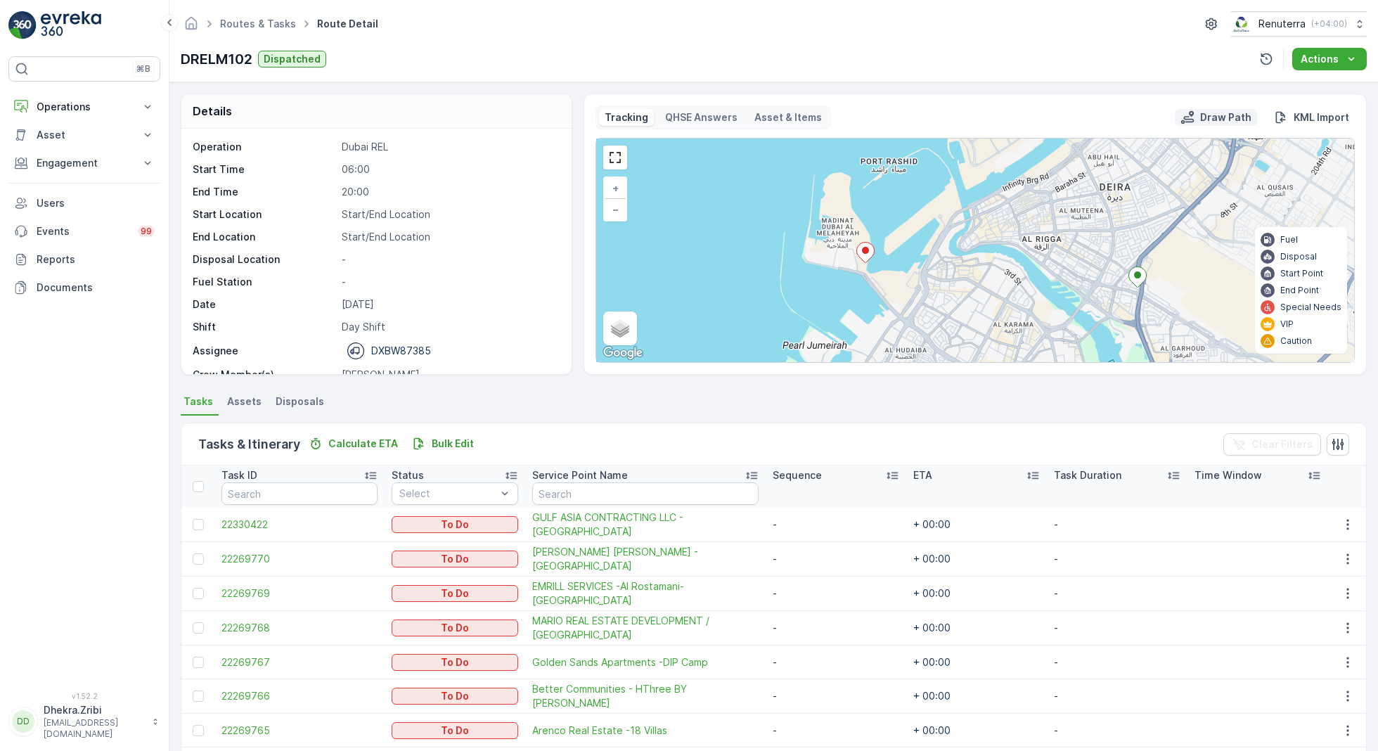
drag, startPoint x: 1102, startPoint y: 231, endPoint x: 1199, endPoint y: 112, distance: 153.4
click at [1192, 117] on div "Tracking QHSE Answers Asset & Items Draw Path KML Import 3 2 + − Satellite Road…" at bounding box center [974, 233] width 759 height 257
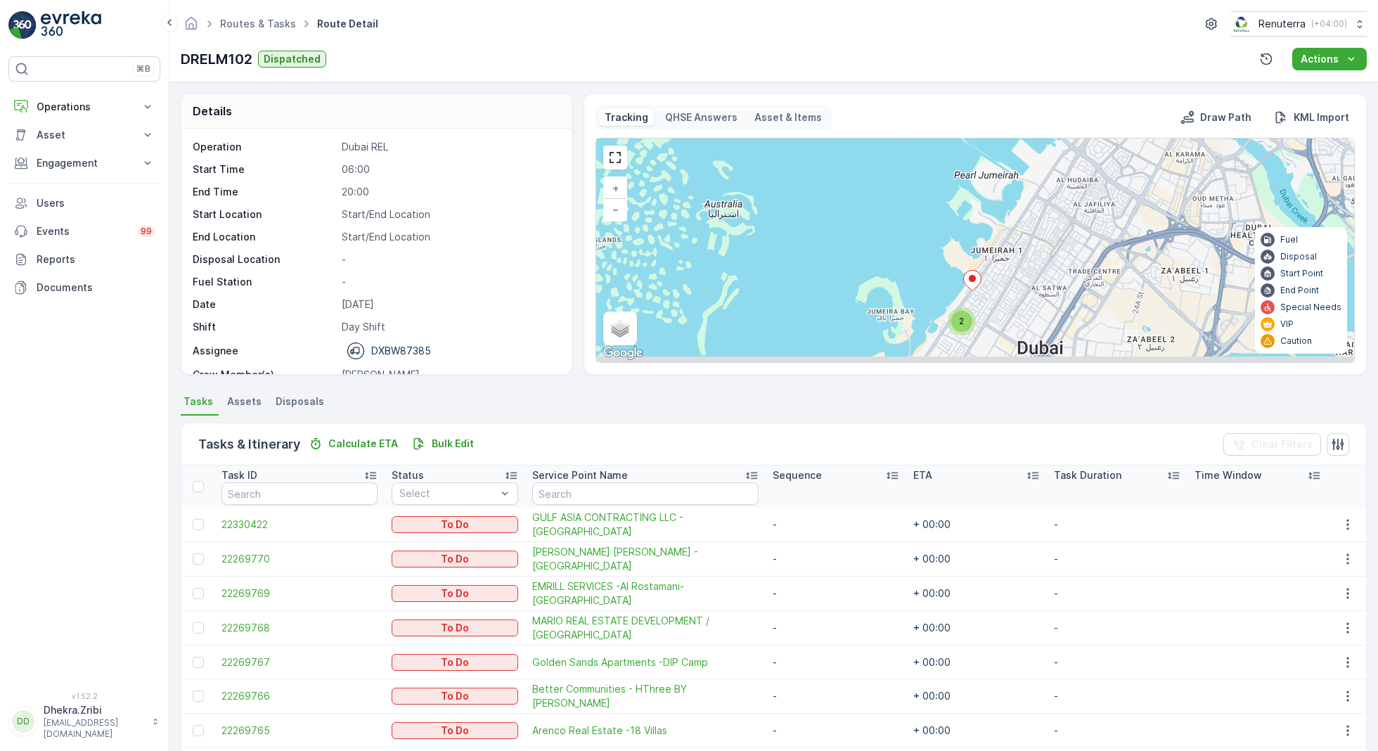
drag, startPoint x: 1052, startPoint y: 265, endPoint x: 1154, endPoint y: 171, distance: 138.8
click at [1154, 171] on div "3 2 + − Satellite Roadmap Terrain Hybrid Leaflet Keyboard shortcuts Map Data Ma…" at bounding box center [975, 250] width 758 height 224
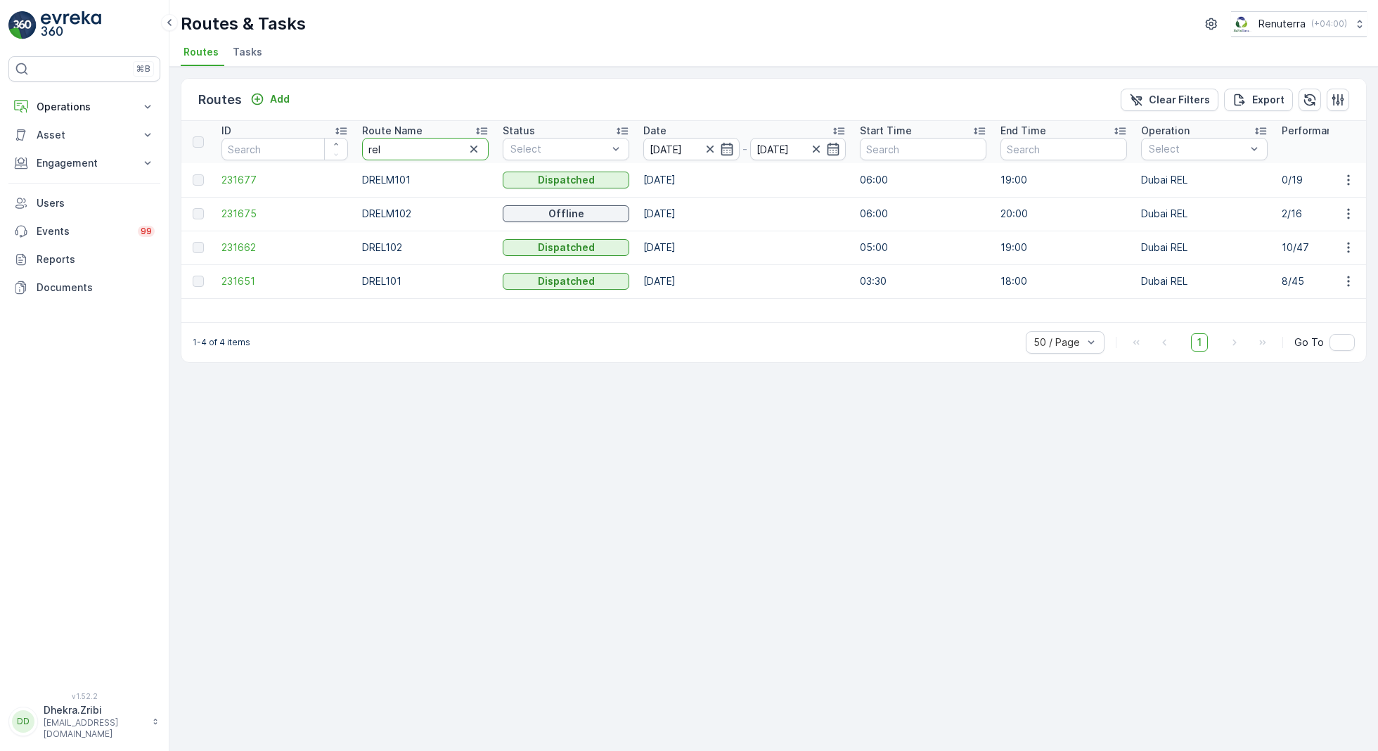
drag, startPoint x: 418, startPoint y: 148, endPoint x: 295, endPoint y: 148, distance: 123.7
type input "hat"
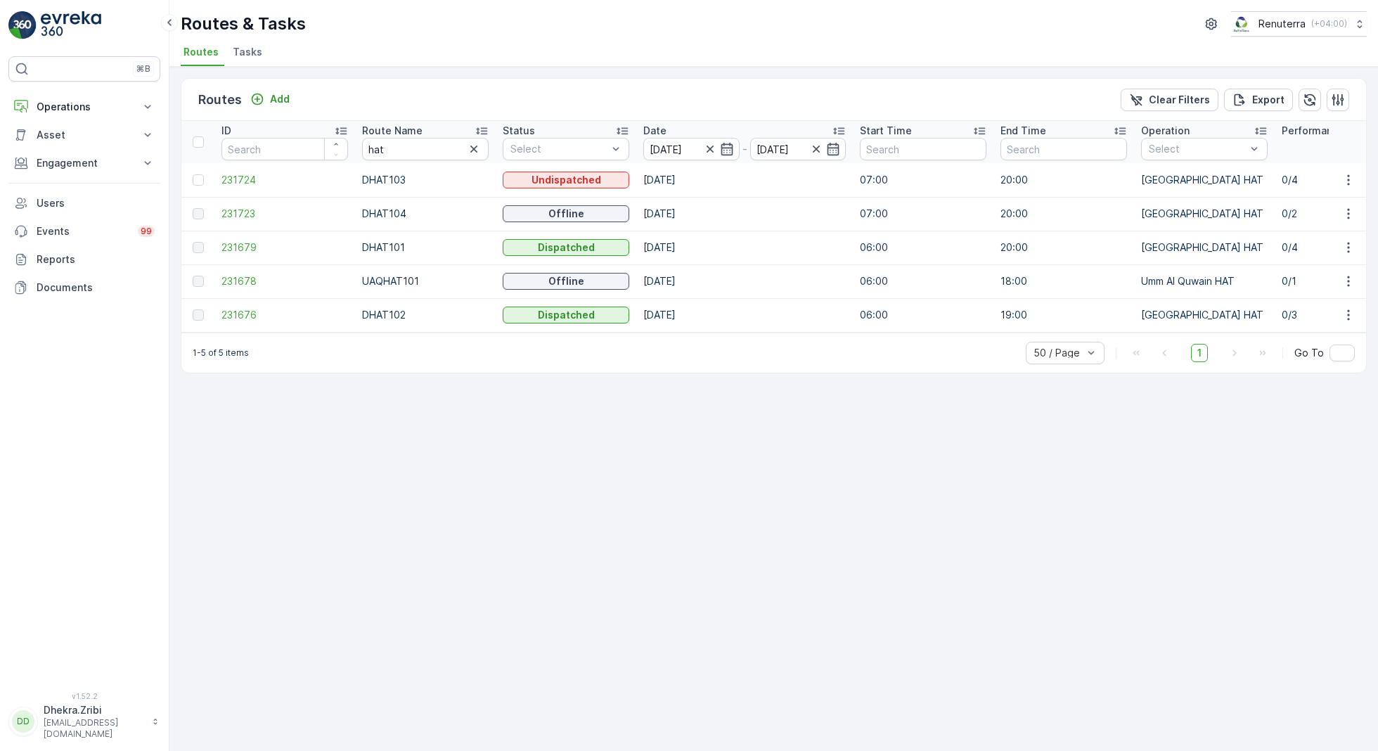
click at [750, 534] on div "Routes Add Clear Filters Export ID Route Name hat Status Select Date 13.10.2025…" at bounding box center [773, 409] width 1208 height 684
click at [231, 214] on span "231723" at bounding box center [284, 214] width 127 height 14
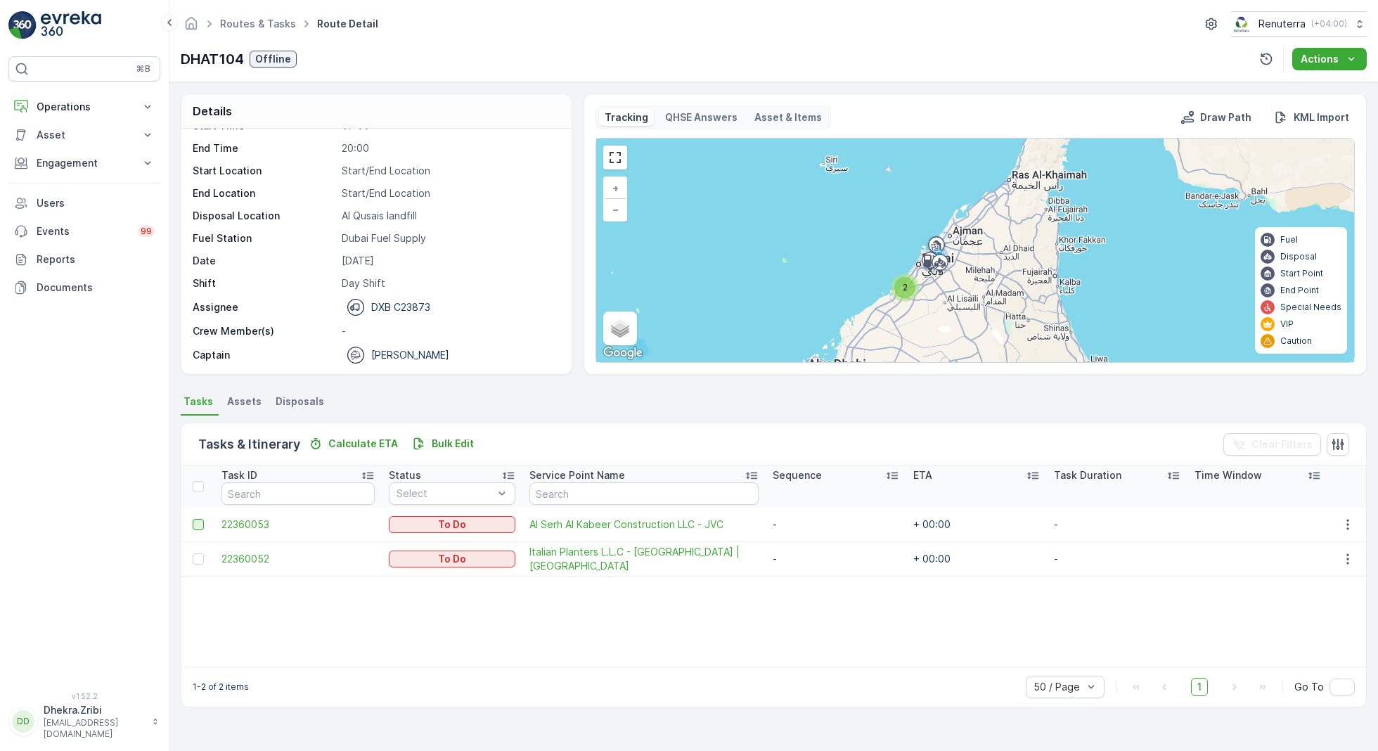
click at [198, 520] on div at bounding box center [198, 524] width 11 height 11
click at [193, 519] on input "checkbox" at bounding box center [193, 519] width 0 height 0
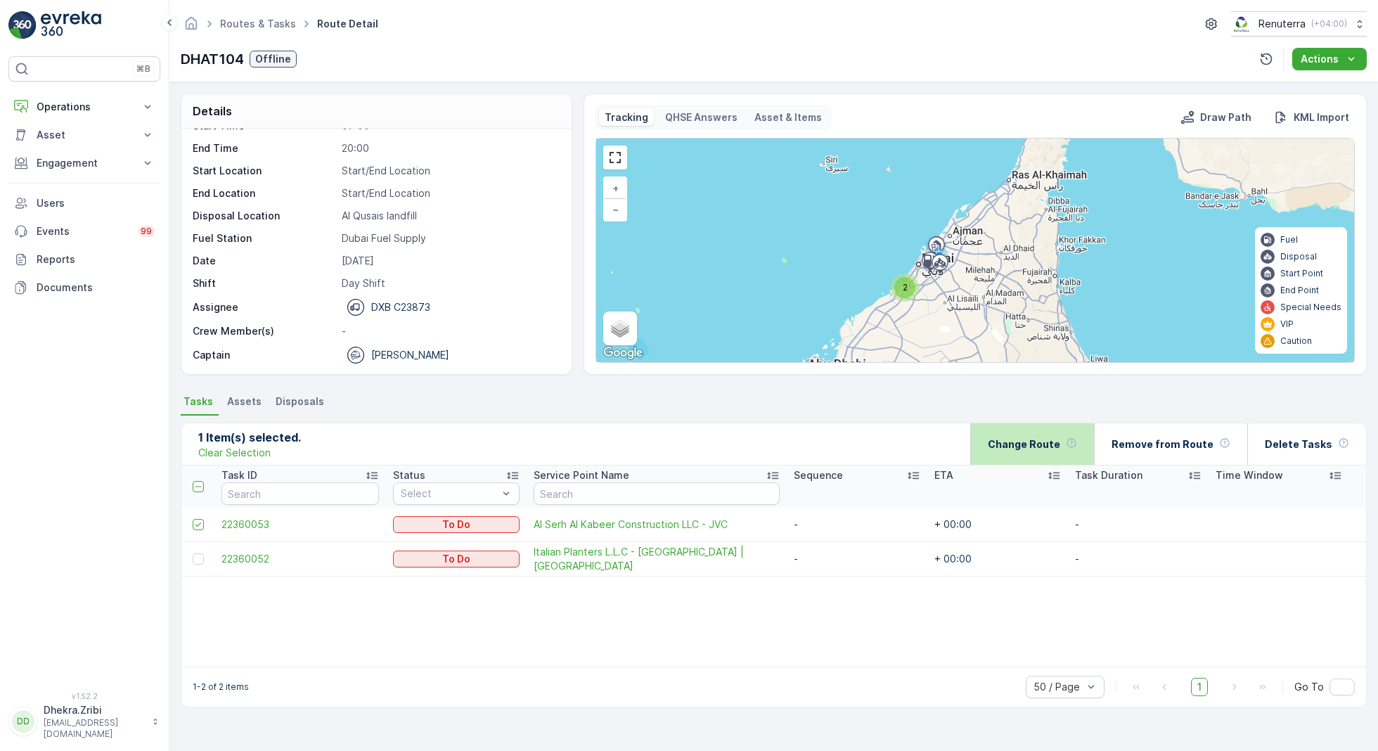
click at [1054, 448] on p "Change Route" at bounding box center [1024, 444] width 72 height 14
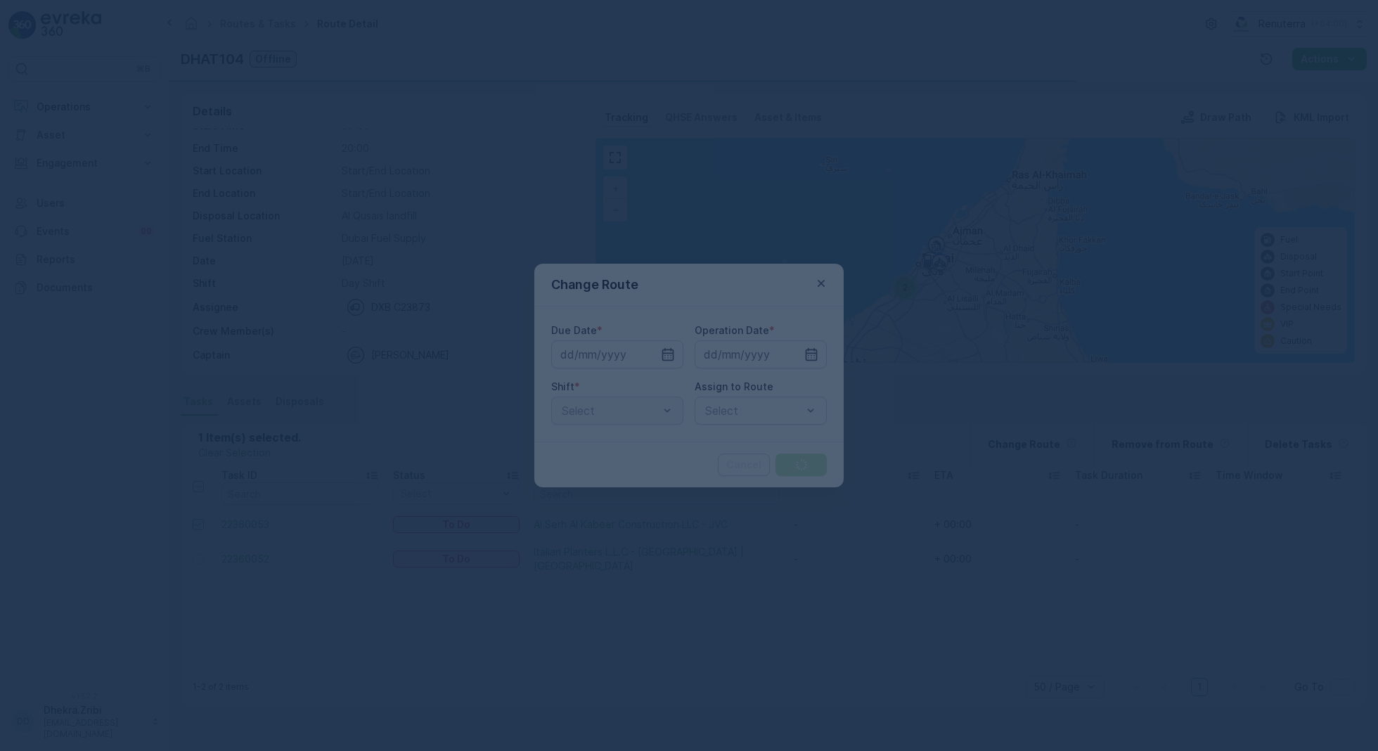
type input "[DATE]"
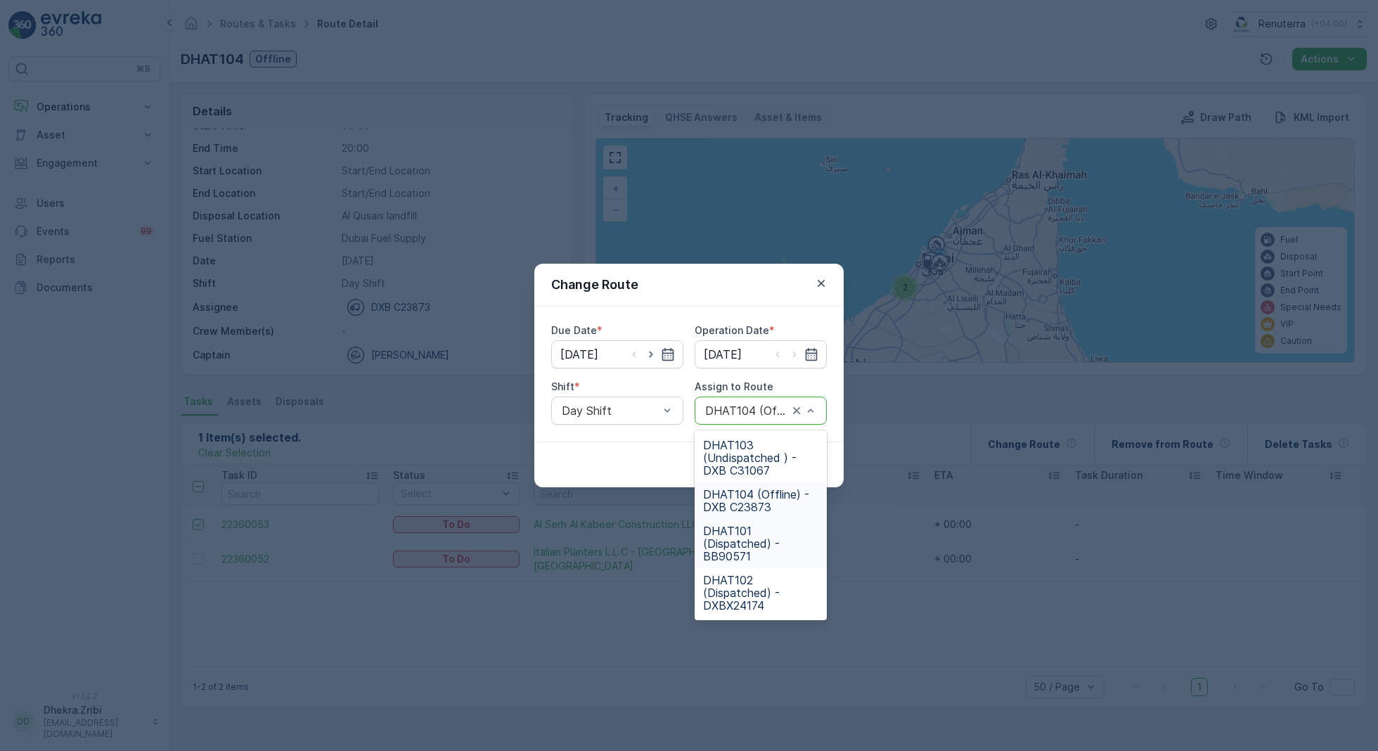
click at [737, 536] on span "DHAT101 (Dispatched) - BB90571" at bounding box center [760, 543] width 115 height 38
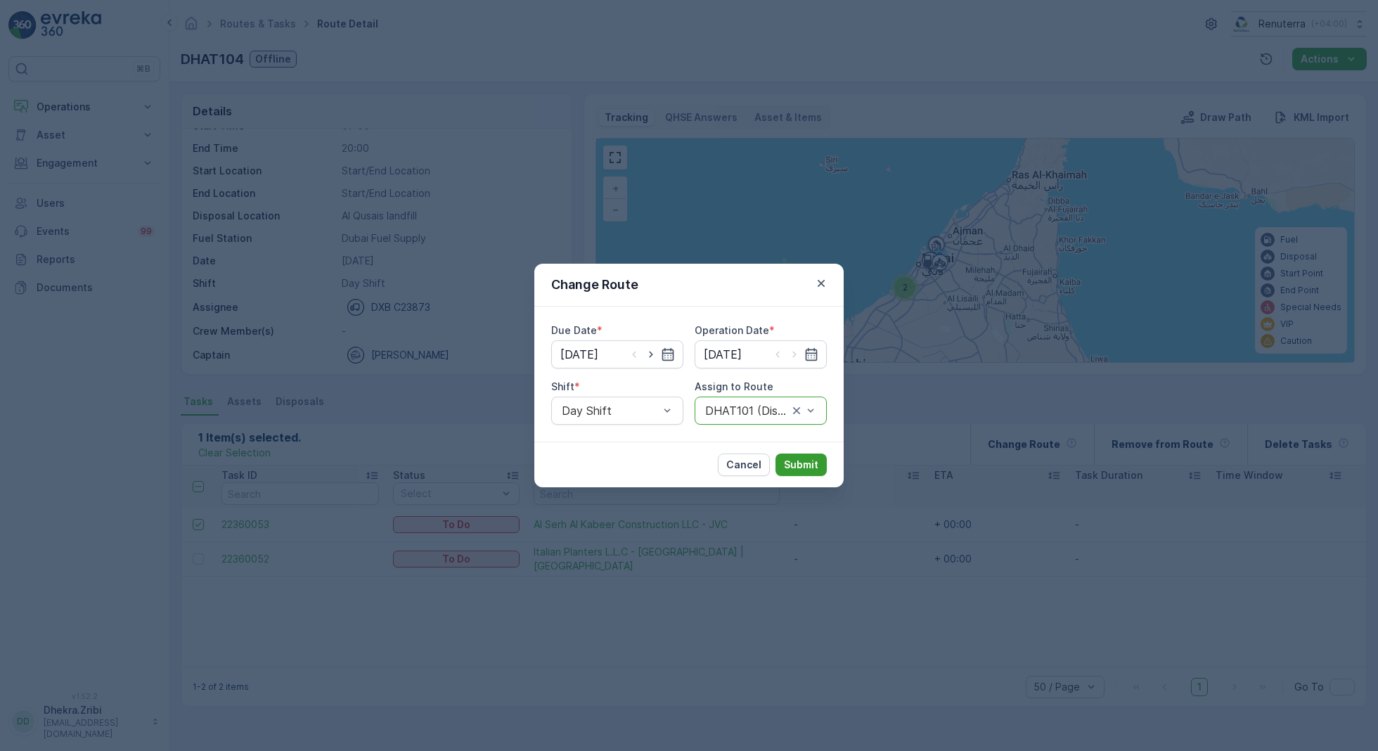
click at [799, 463] on p "Submit" at bounding box center [801, 465] width 34 height 14
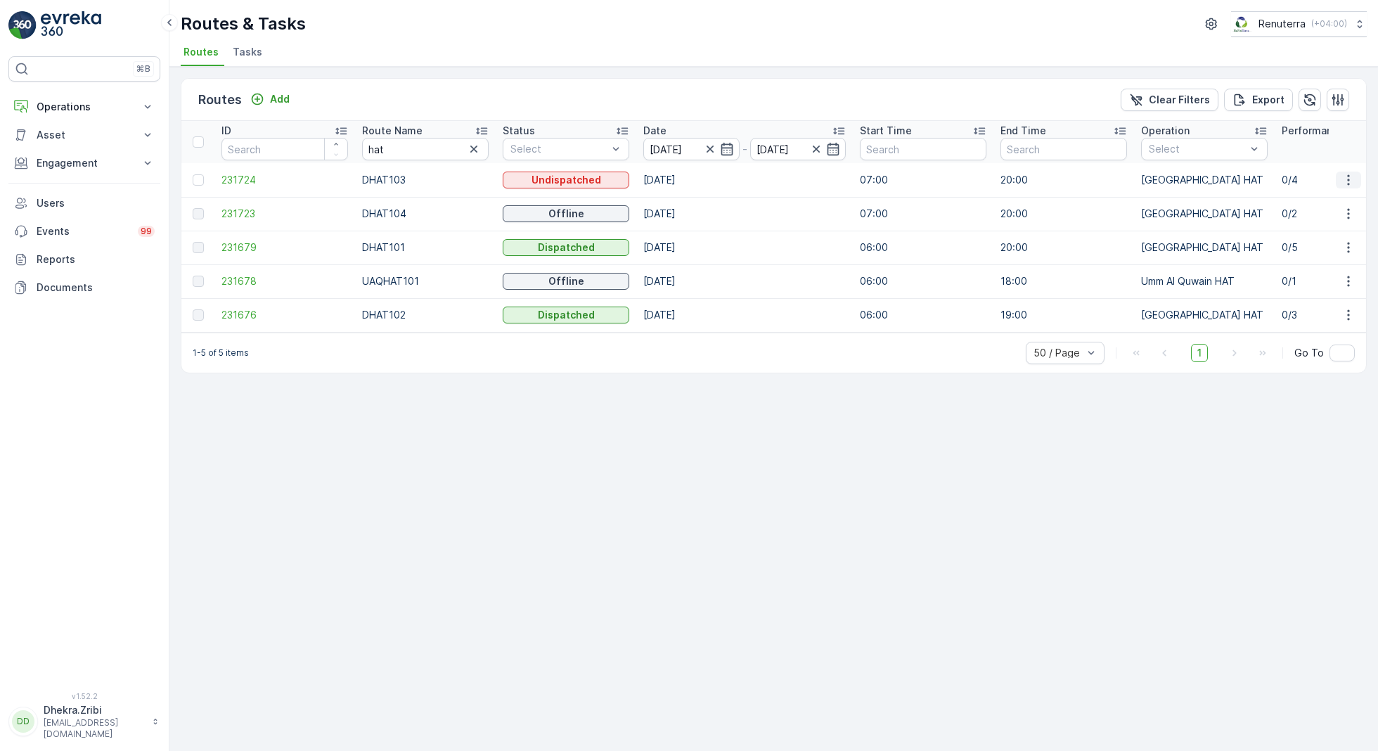
click at [1345, 176] on icon "button" at bounding box center [1348, 180] width 14 height 14
click at [1304, 256] on span "Change Assignee" at bounding box center [1316, 259] width 82 height 14
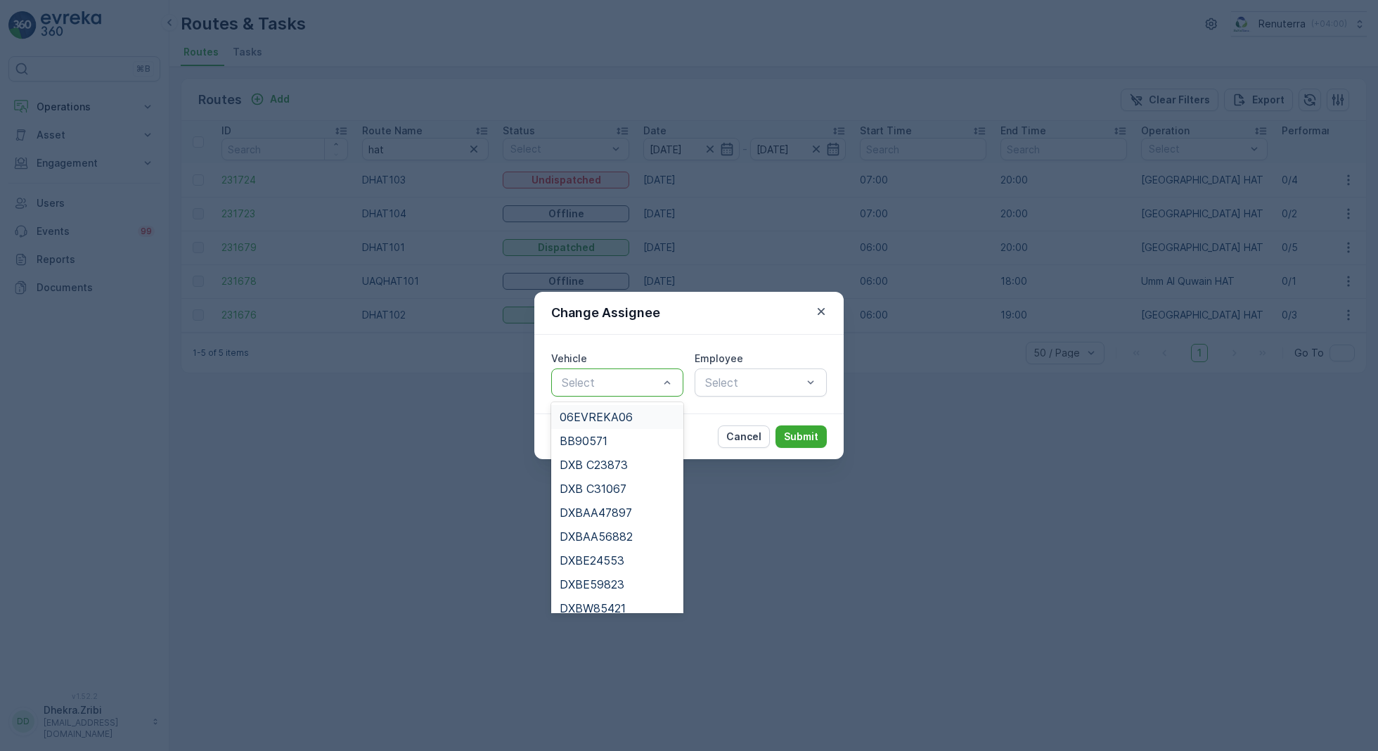
click at [722, 312] on div "Change Assignee" at bounding box center [688, 313] width 309 height 43
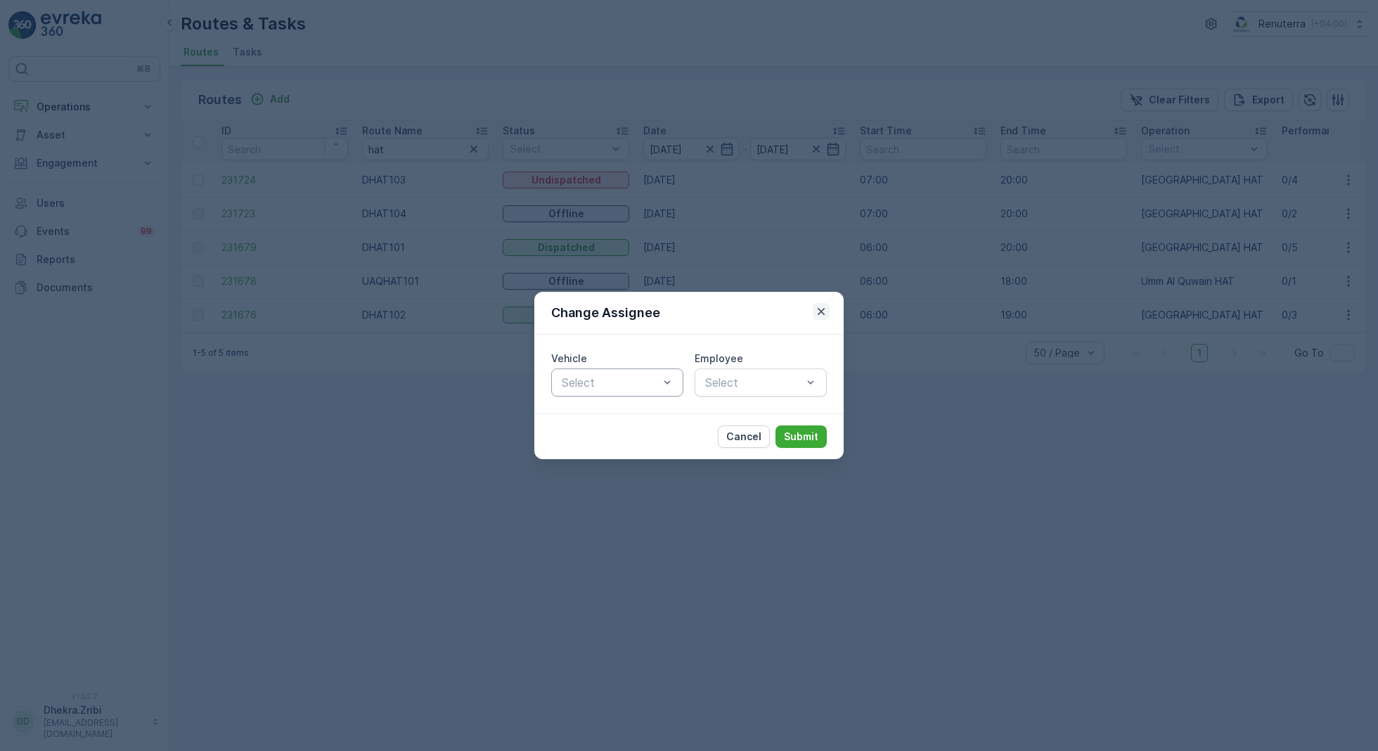
click at [820, 312] on icon "button" at bounding box center [821, 311] width 7 height 7
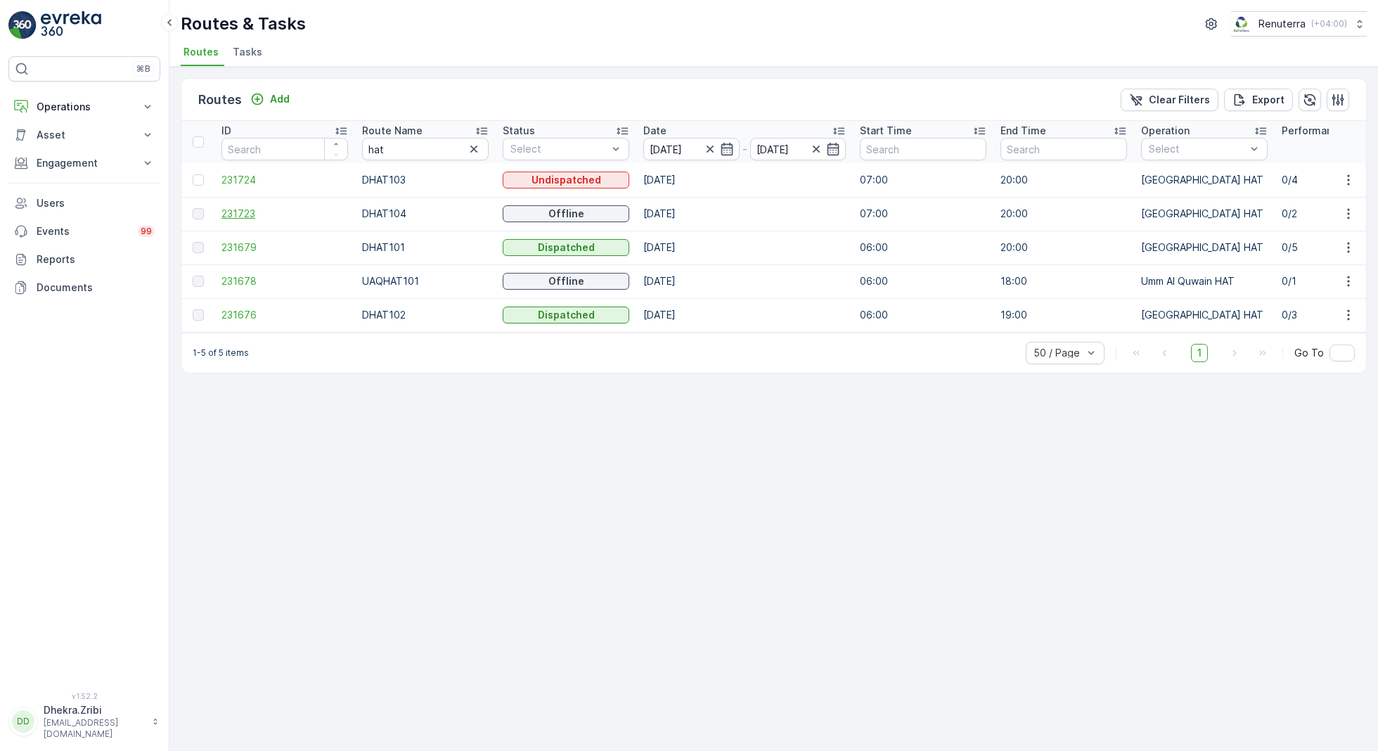
click at [243, 212] on span "231723" at bounding box center [284, 214] width 127 height 14
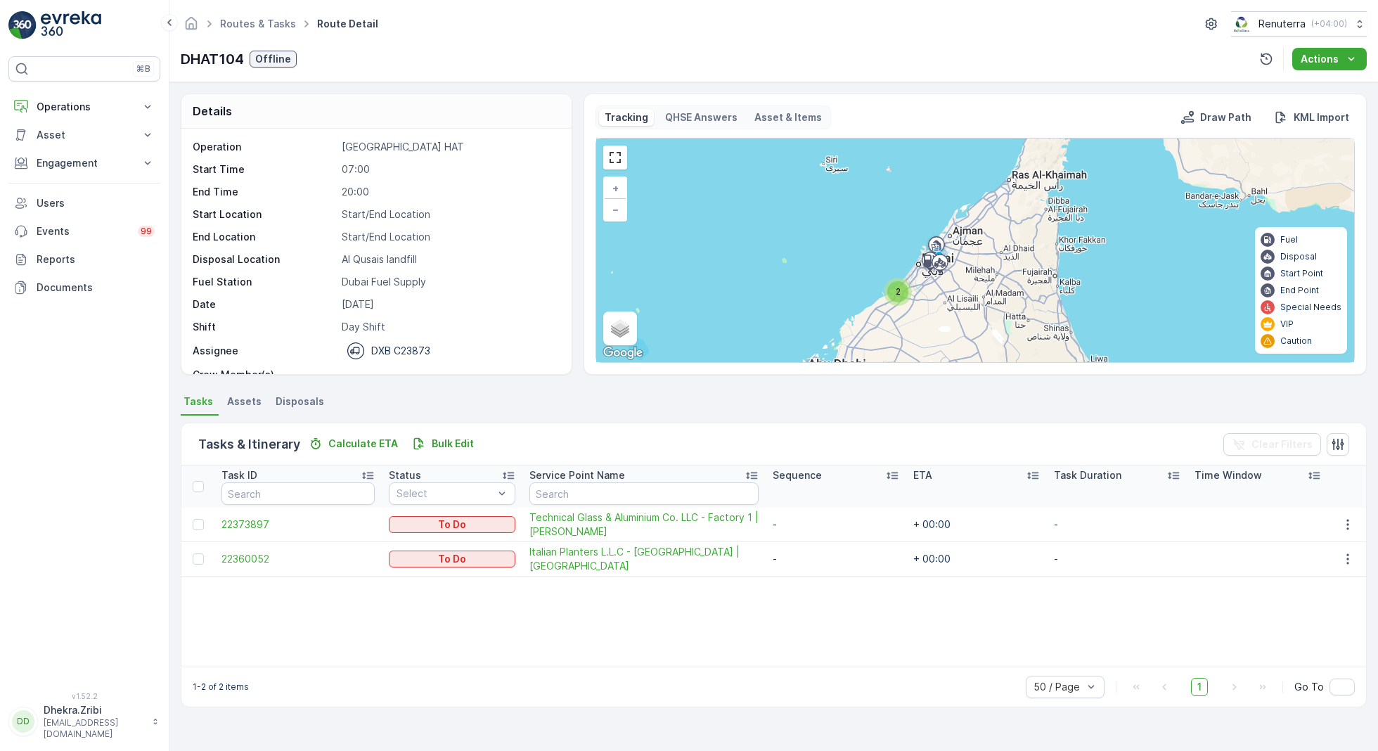
click at [896, 290] on span "2" at bounding box center [898, 291] width 5 height 11
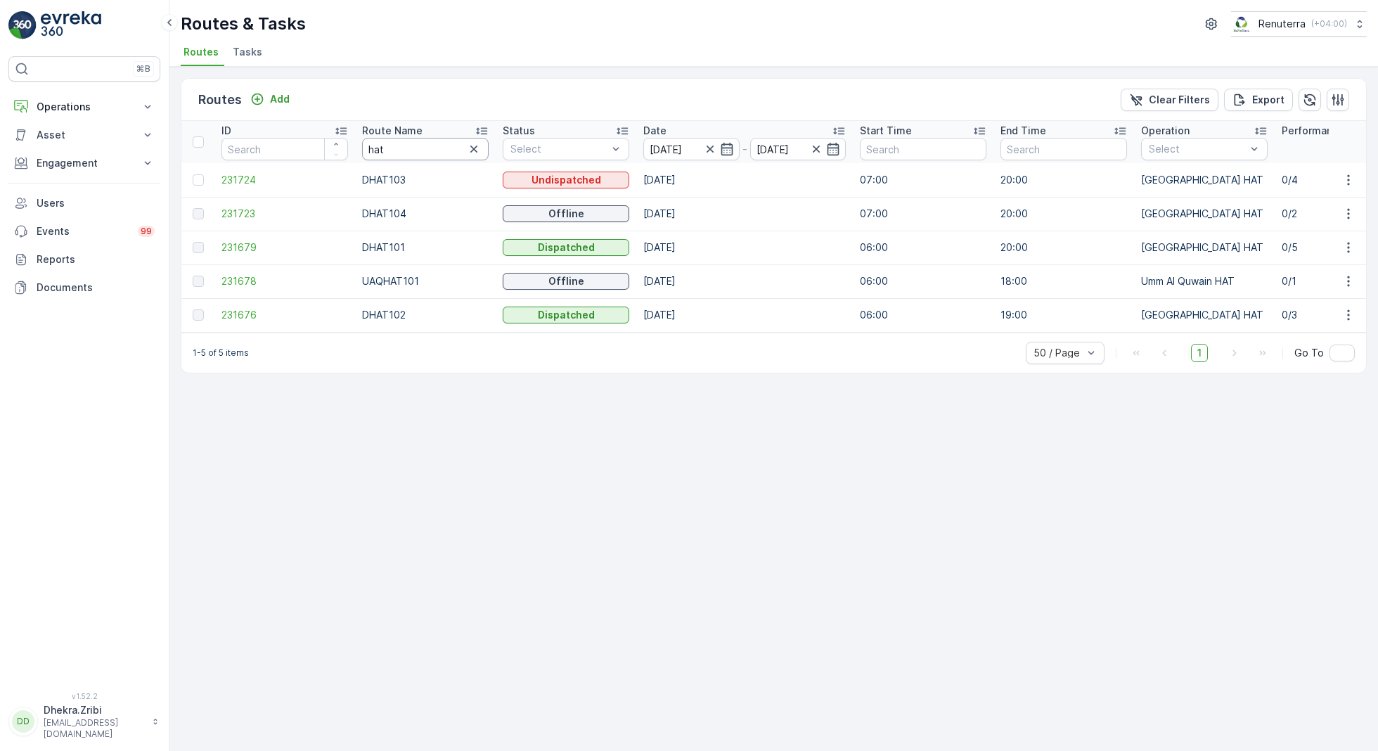
click at [408, 147] on input "hat" at bounding box center [425, 149] width 127 height 22
type input "med"
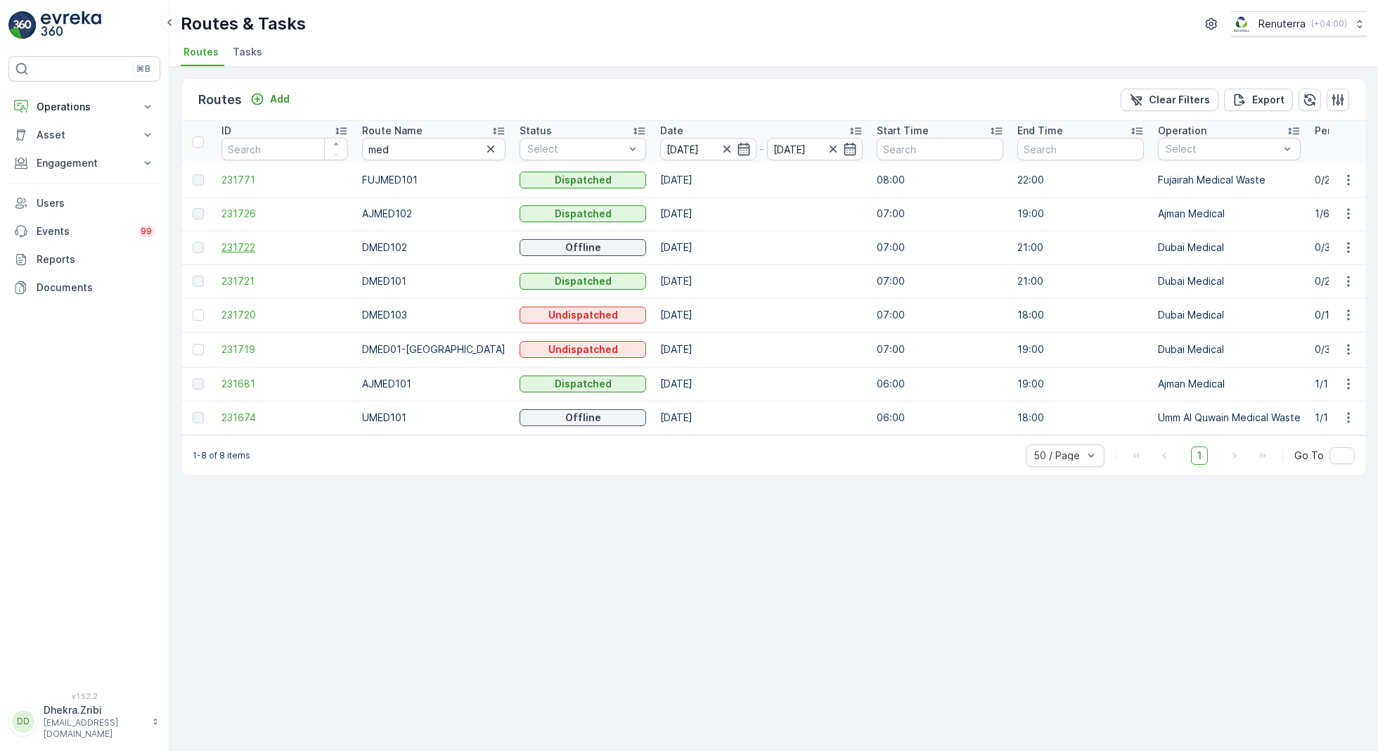
click at [249, 243] on span "231722" at bounding box center [284, 247] width 127 height 14
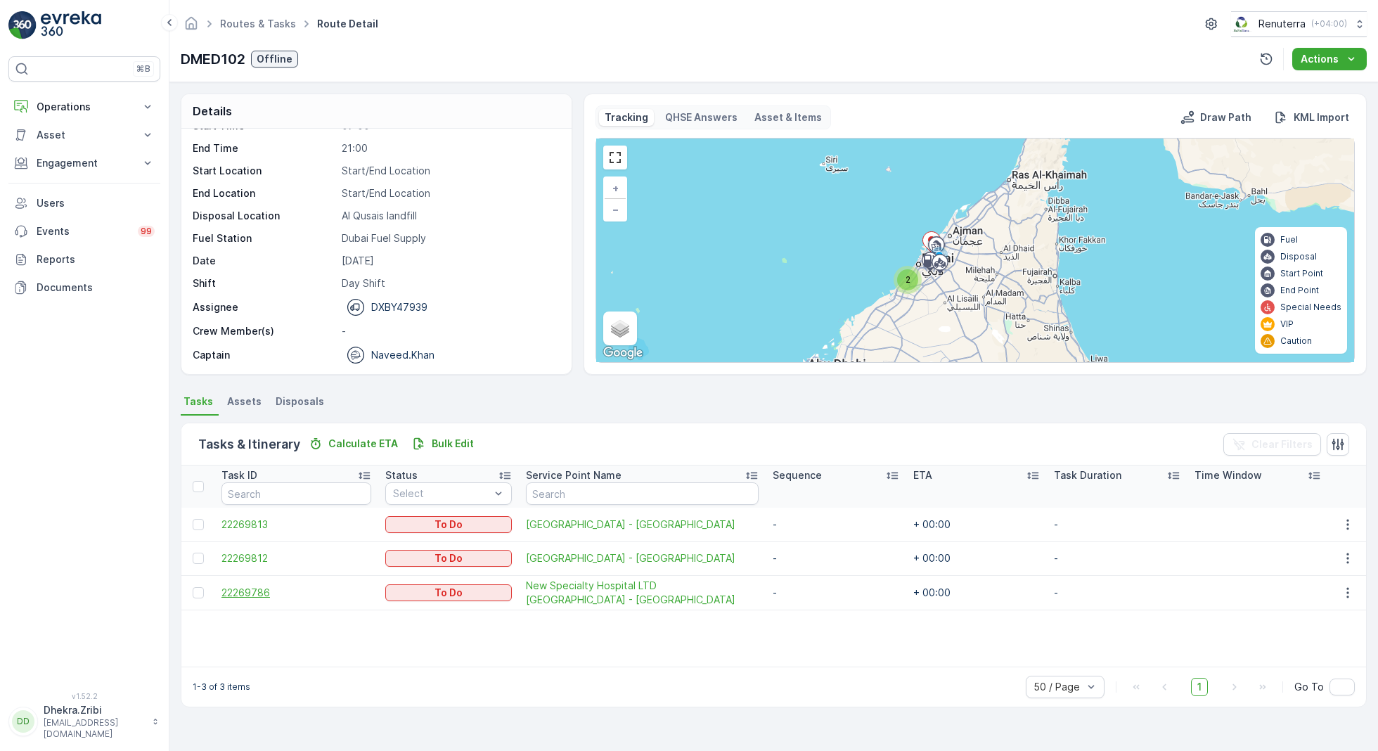
click at [254, 588] on span "22269786" at bounding box center [296, 593] width 150 height 14
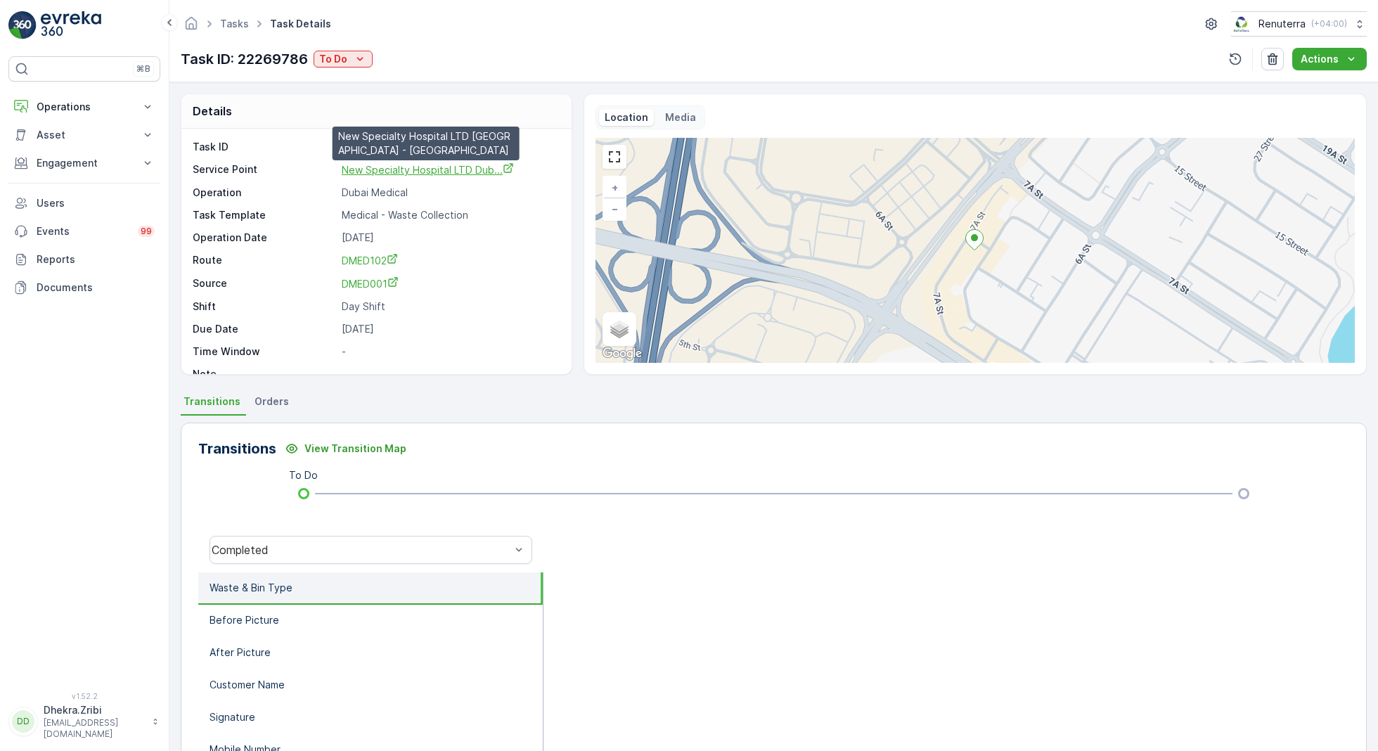
click at [407, 172] on span "New Specialty Hospital LTD Dub..." at bounding box center [428, 170] width 172 height 12
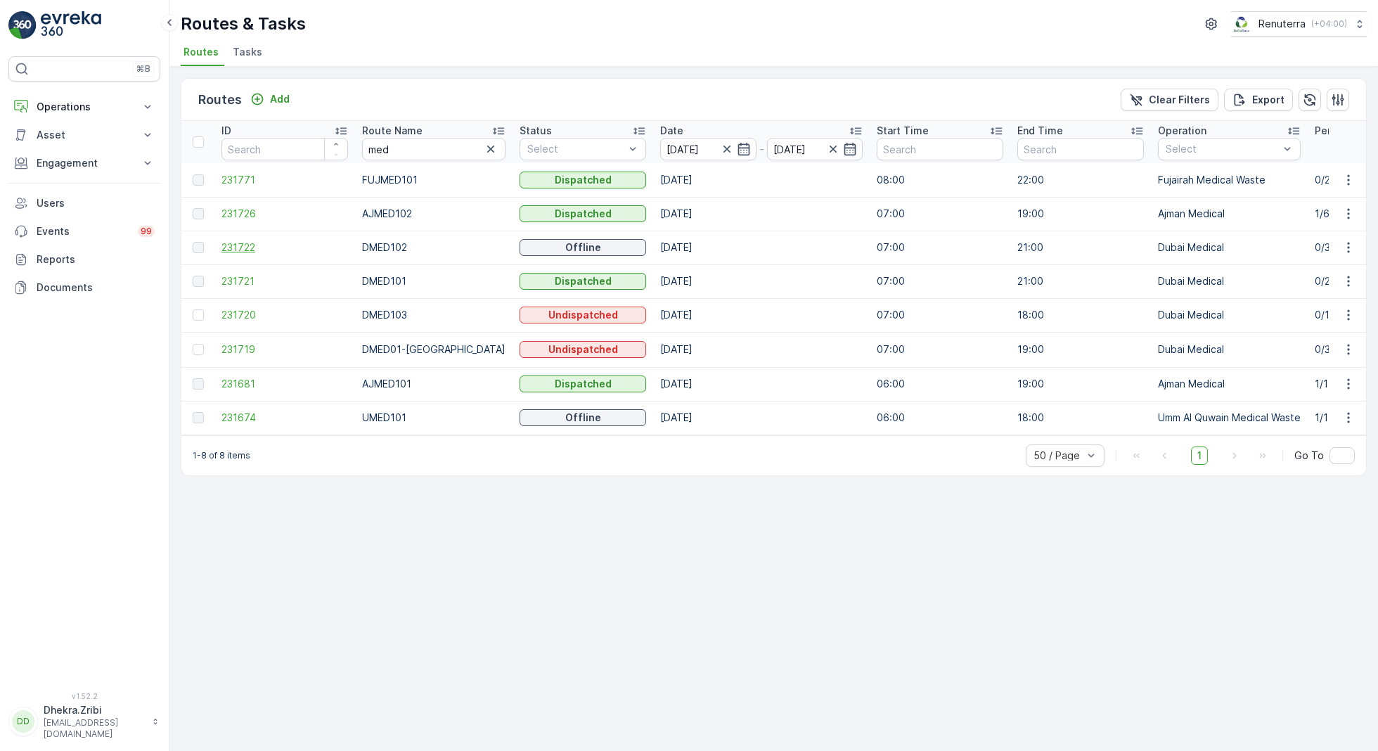
click at [242, 242] on span "231722" at bounding box center [284, 247] width 127 height 14
click at [230, 314] on span "231720" at bounding box center [284, 315] width 127 height 14
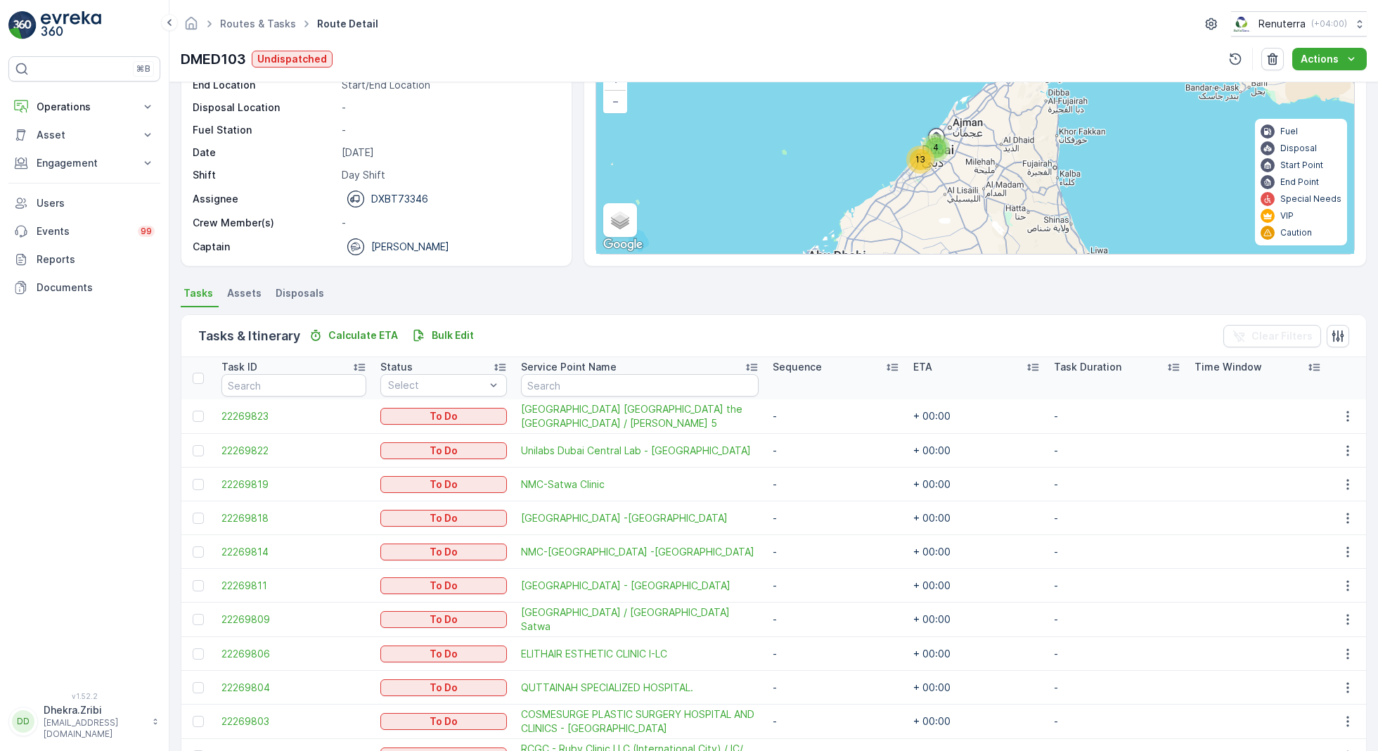
scroll to position [127, 0]
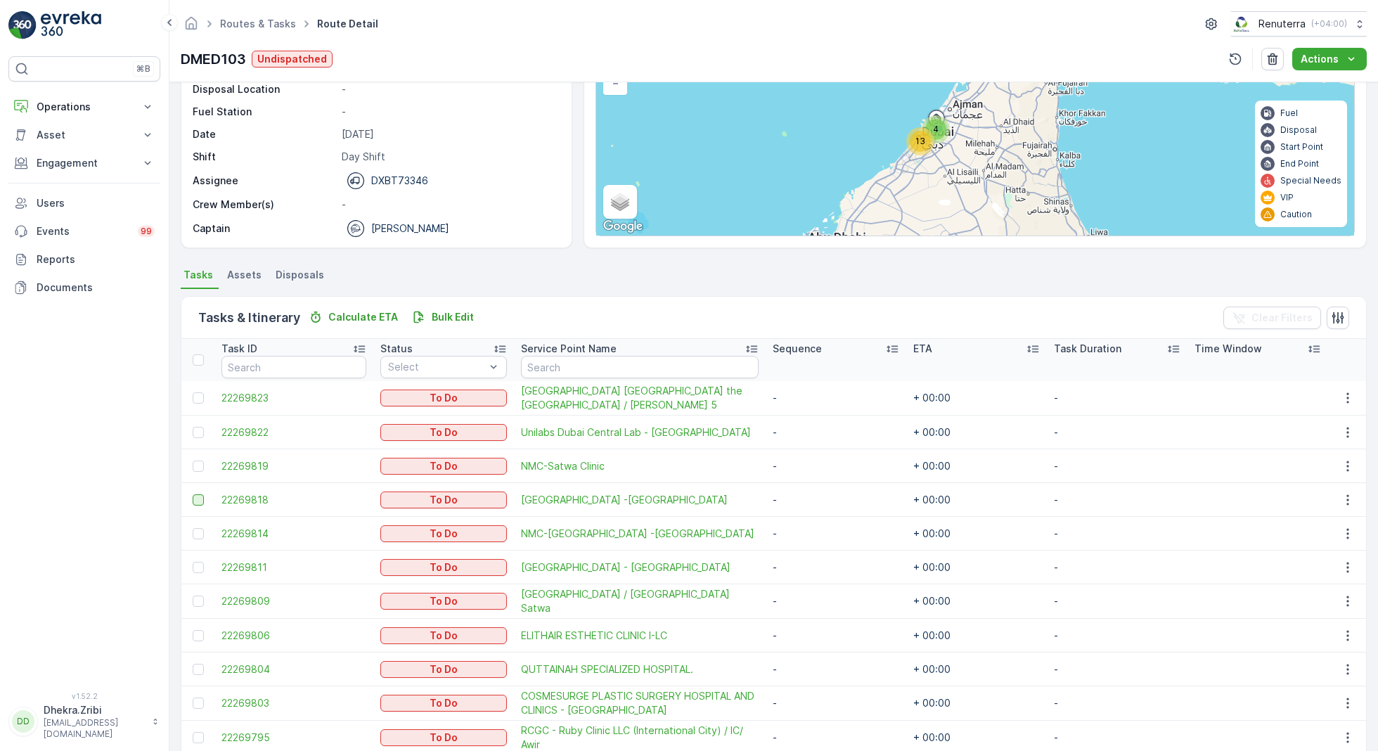
click at [196, 496] on div at bounding box center [198, 499] width 11 height 11
click at [193, 494] on input "checkbox" at bounding box center [193, 494] width 0 height 0
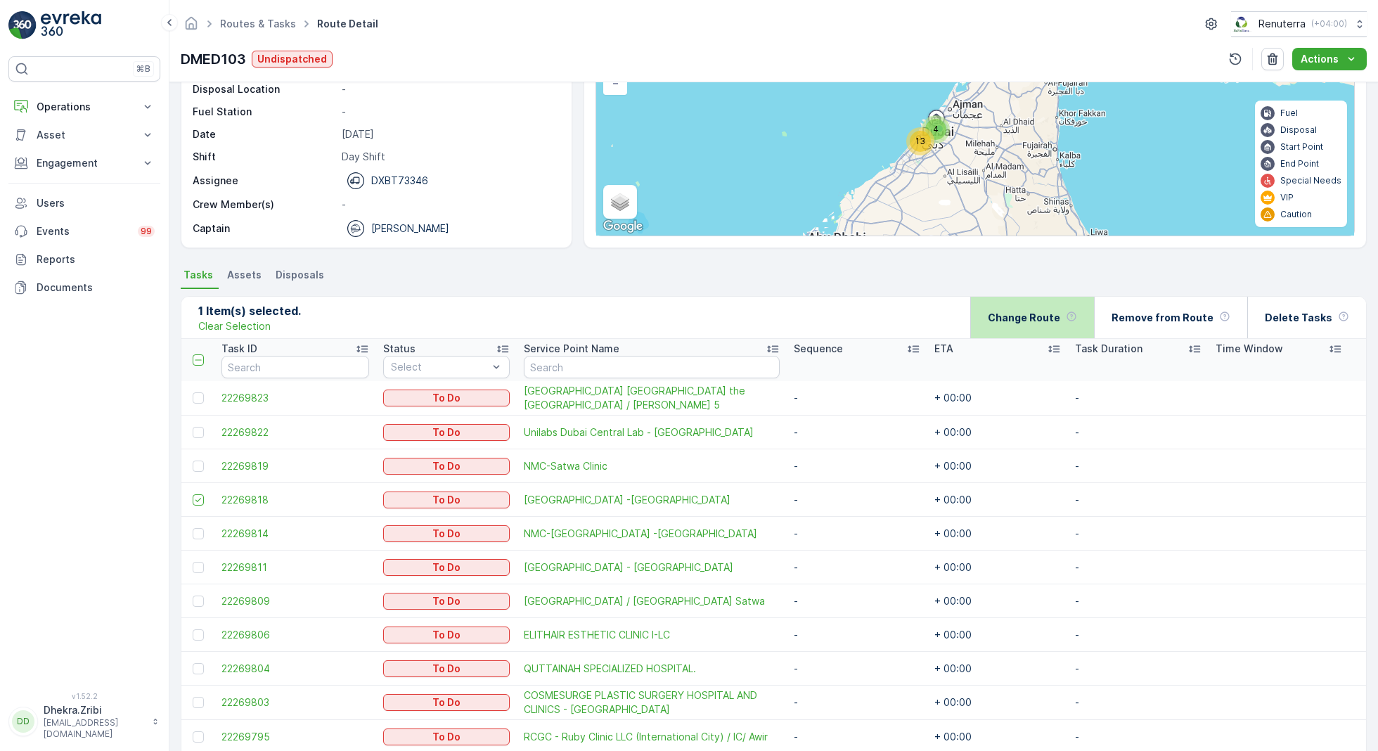
click at [1047, 320] on p "Change Route" at bounding box center [1024, 318] width 72 height 14
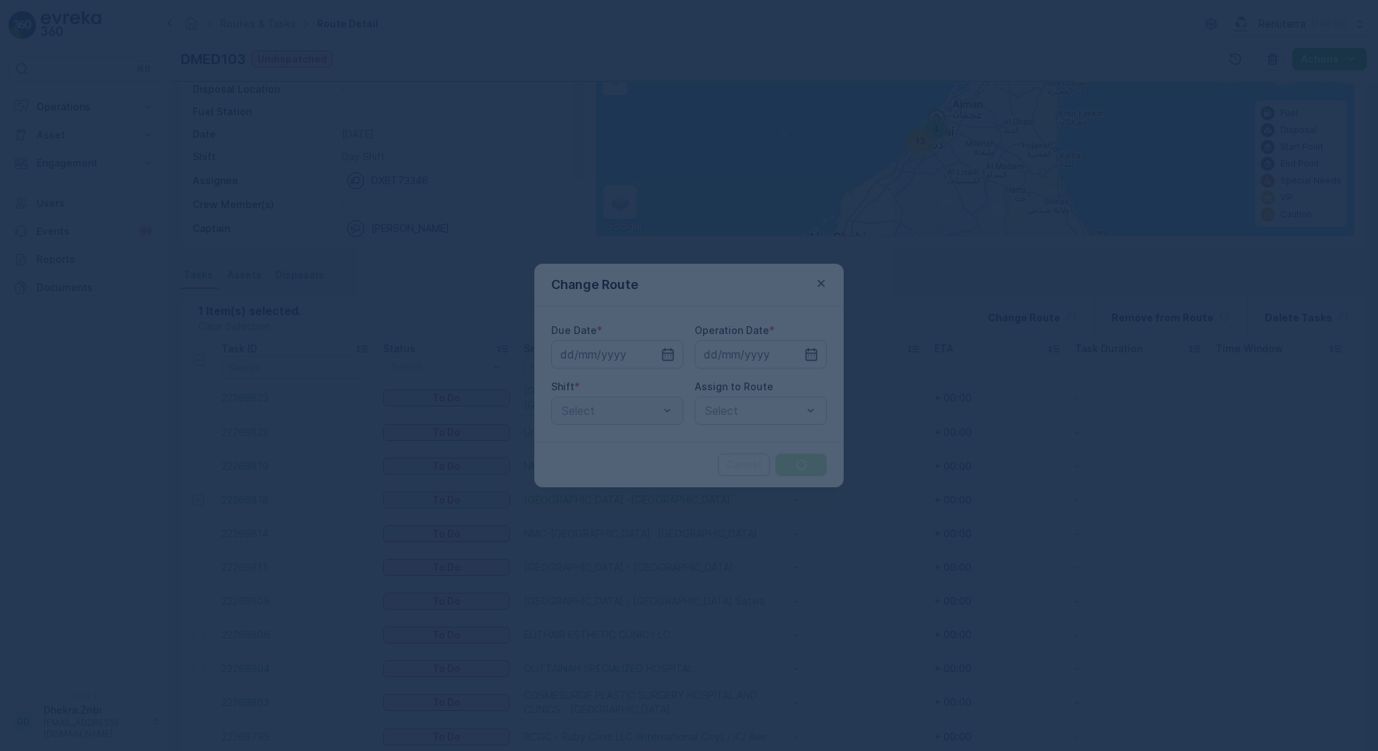
type input "[DATE]"
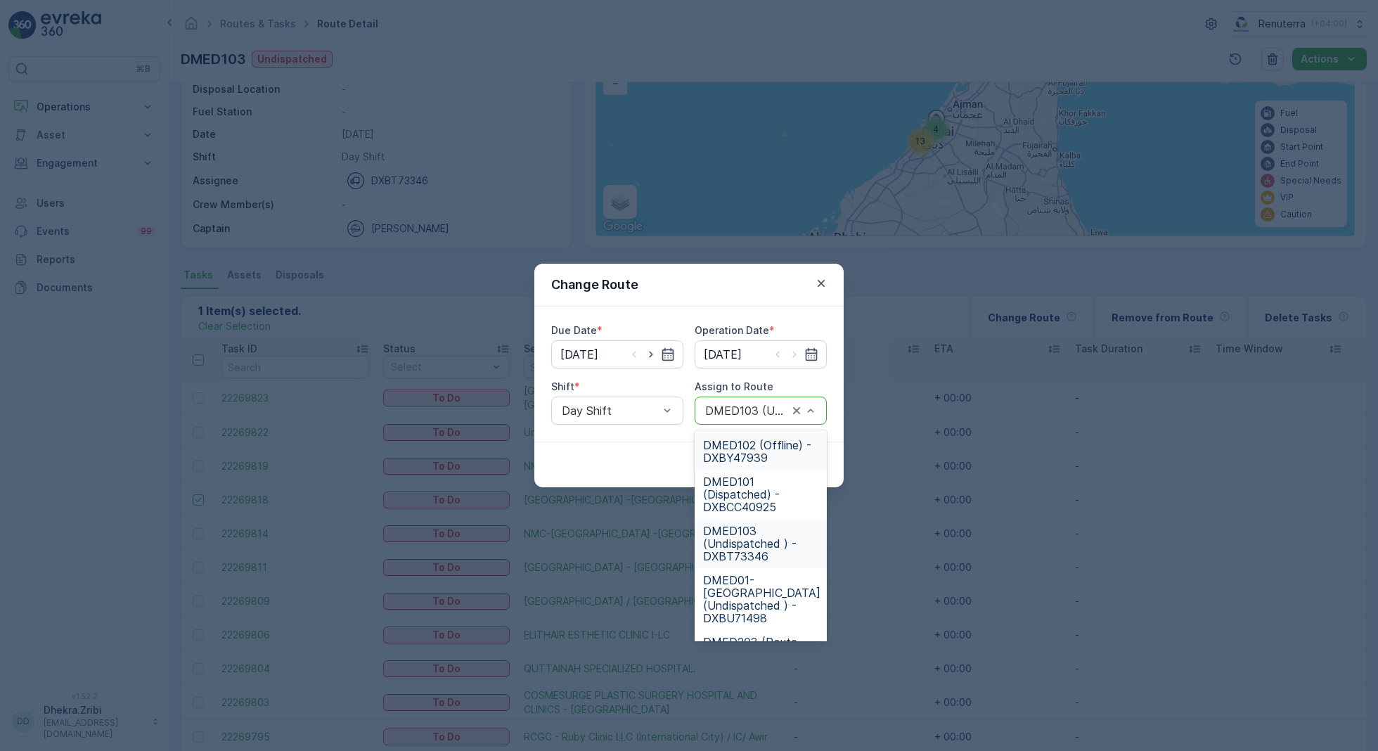
click at [766, 446] on span "DMED102 (Offline) - DXBY47939" at bounding box center [760, 451] width 115 height 25
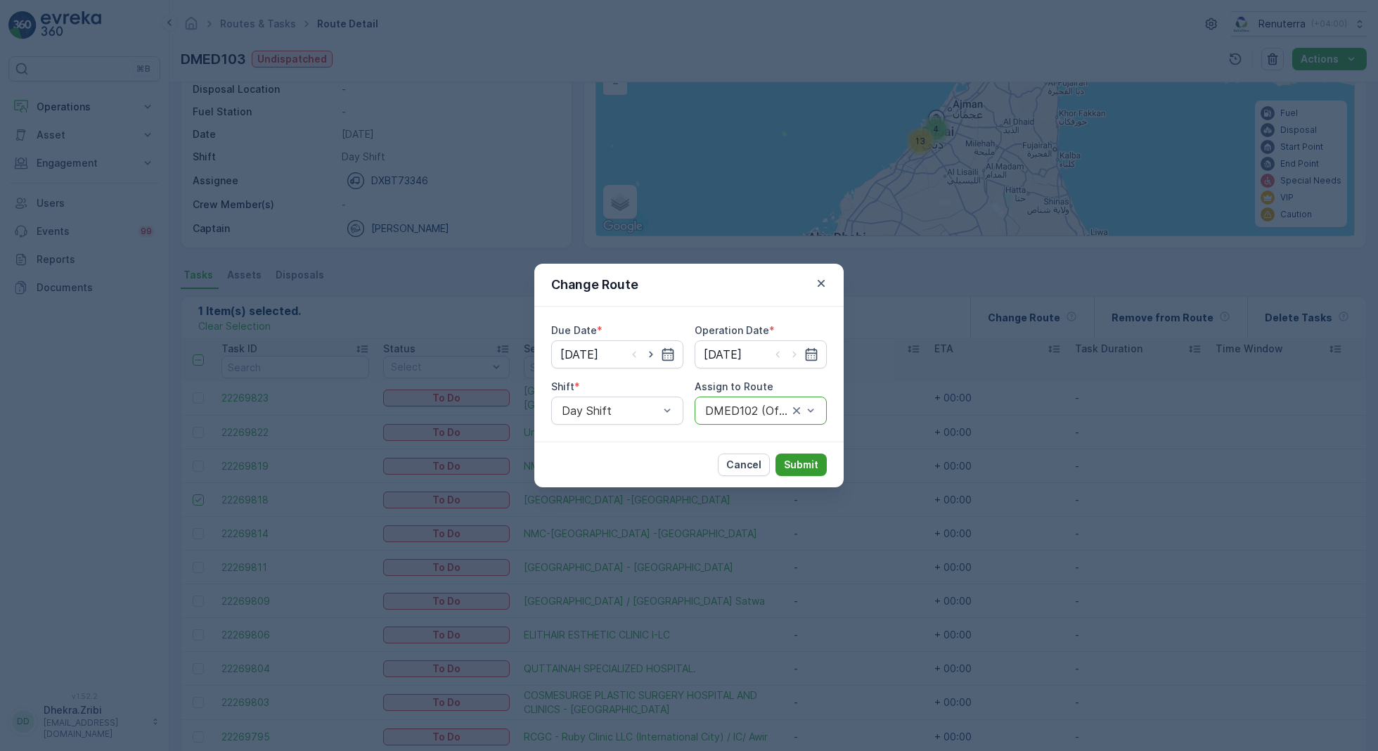
click at [808, 458] on p "Submit" at bounding box center [801, 465] width 34 height 14
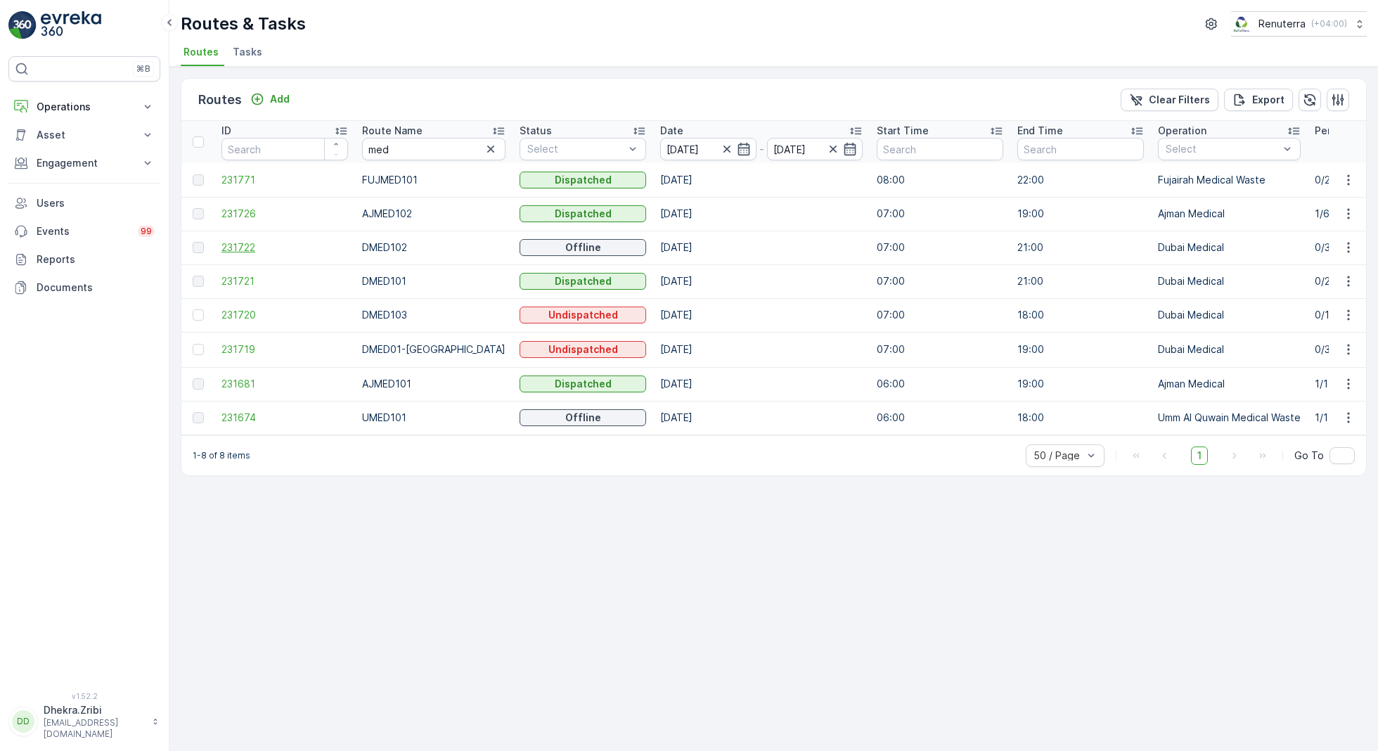
click at [247, 247] on span "231722" at bounding box center [284, 247] width 127 height 14
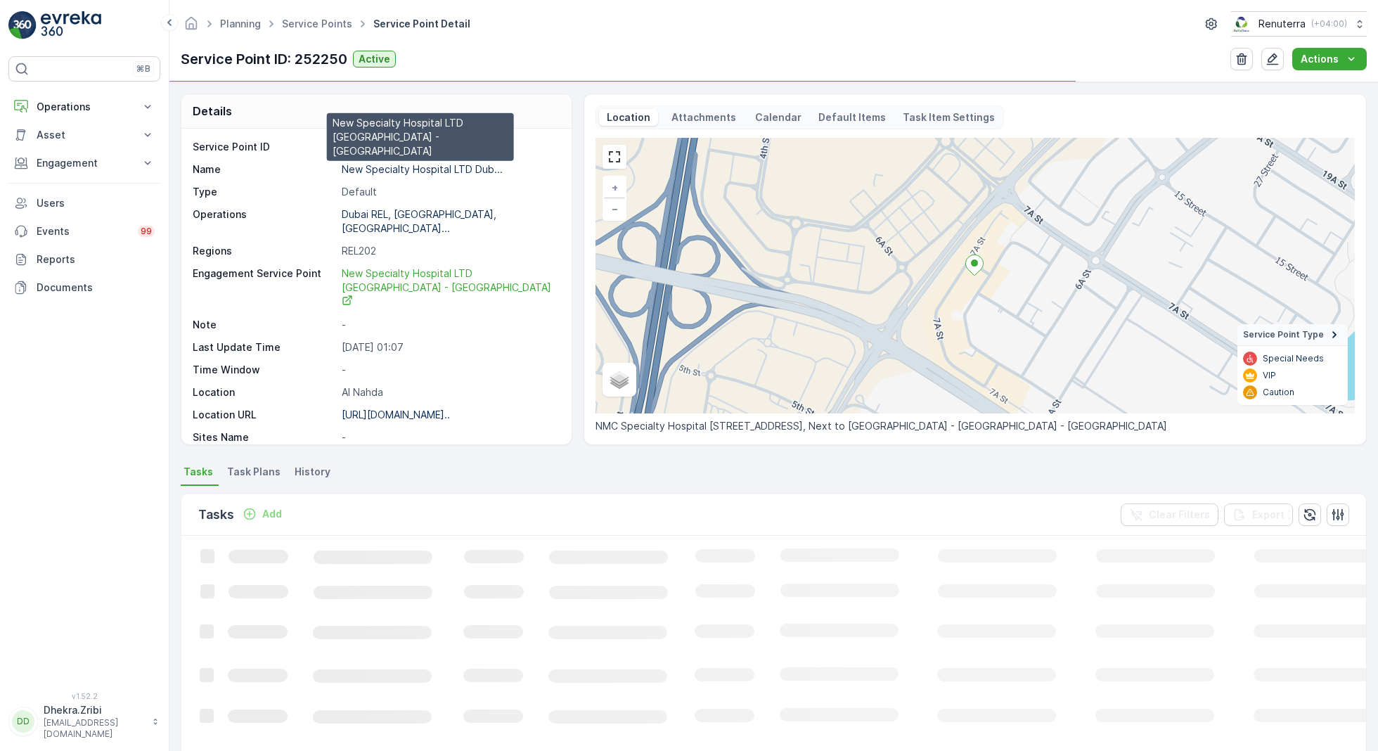
click at [413, 163] on p "New Specialty Hospital LTD Dub..." at bounding box center [422, 169] width 161 height 12
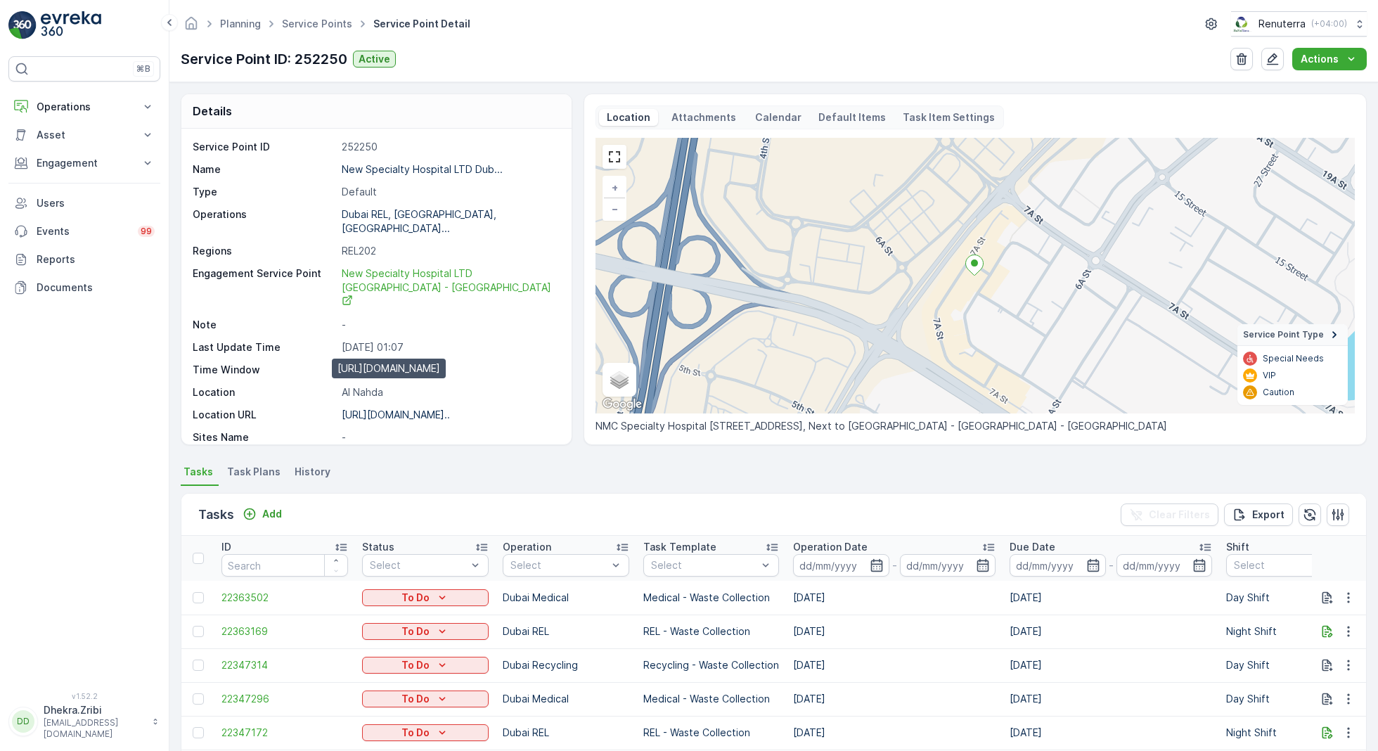
click at [385, 408] on p "[URL][DOMAIN_NAME].." at bounding box center [396, 414] width 108 height 12
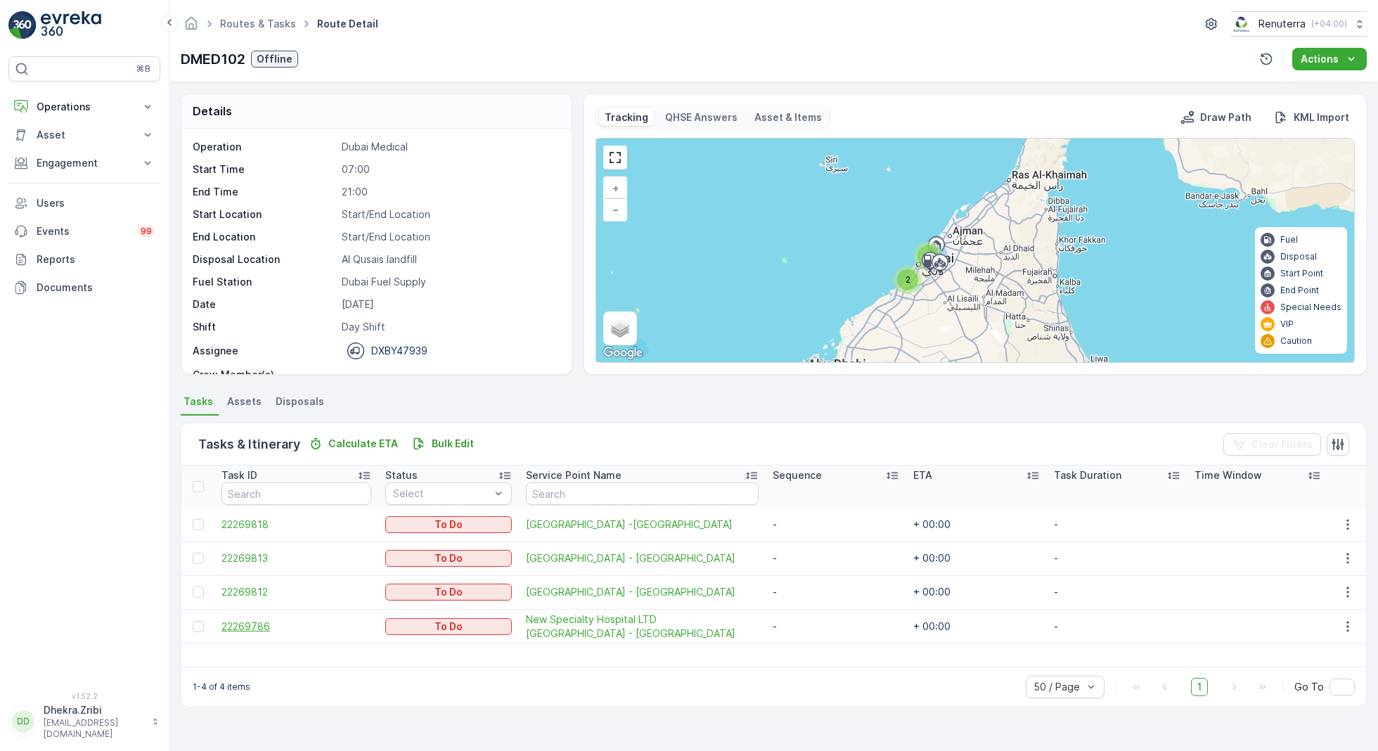
click at [245, 625] on span "22269786" at bounding box center [296, 626] width 150 height 14
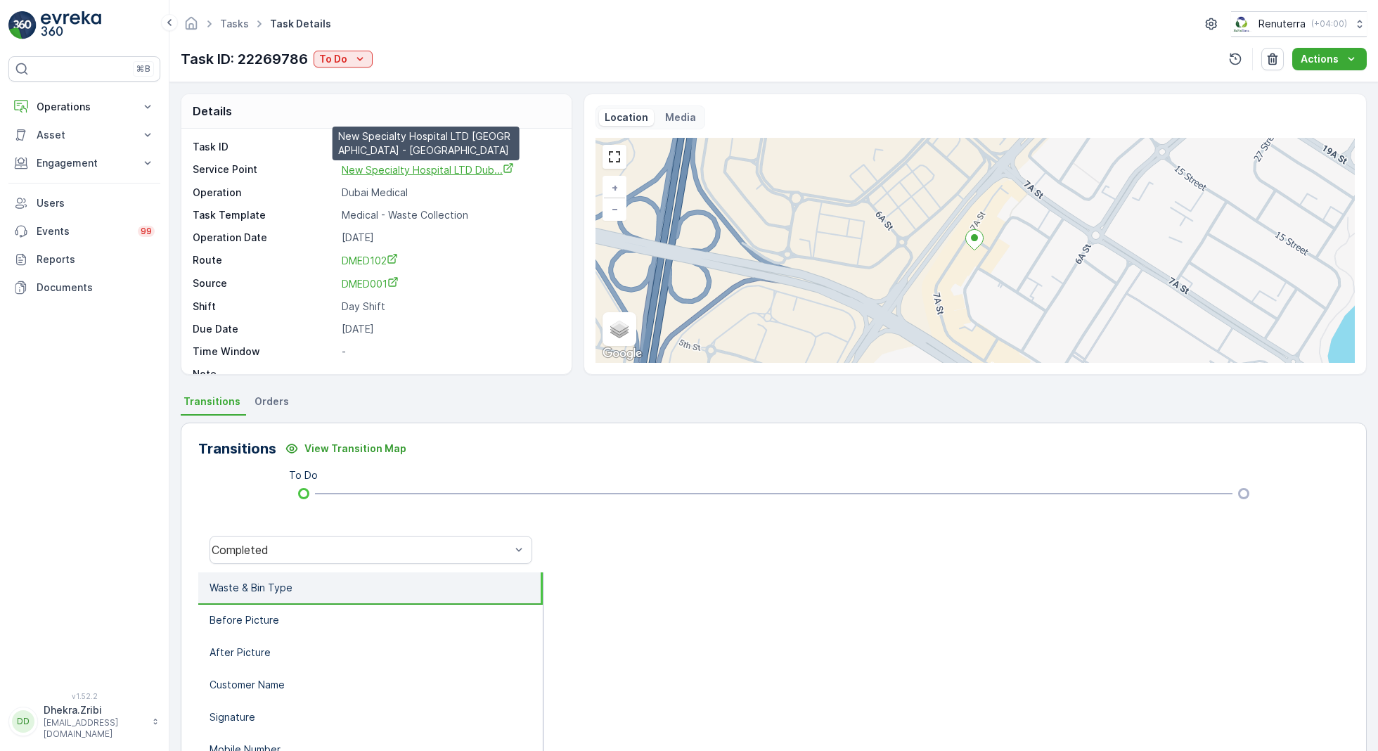
click at [441, 165] on span "New Specialty Hospital LTD Dub..." at bounding box center [428, 170] width 172 height 12
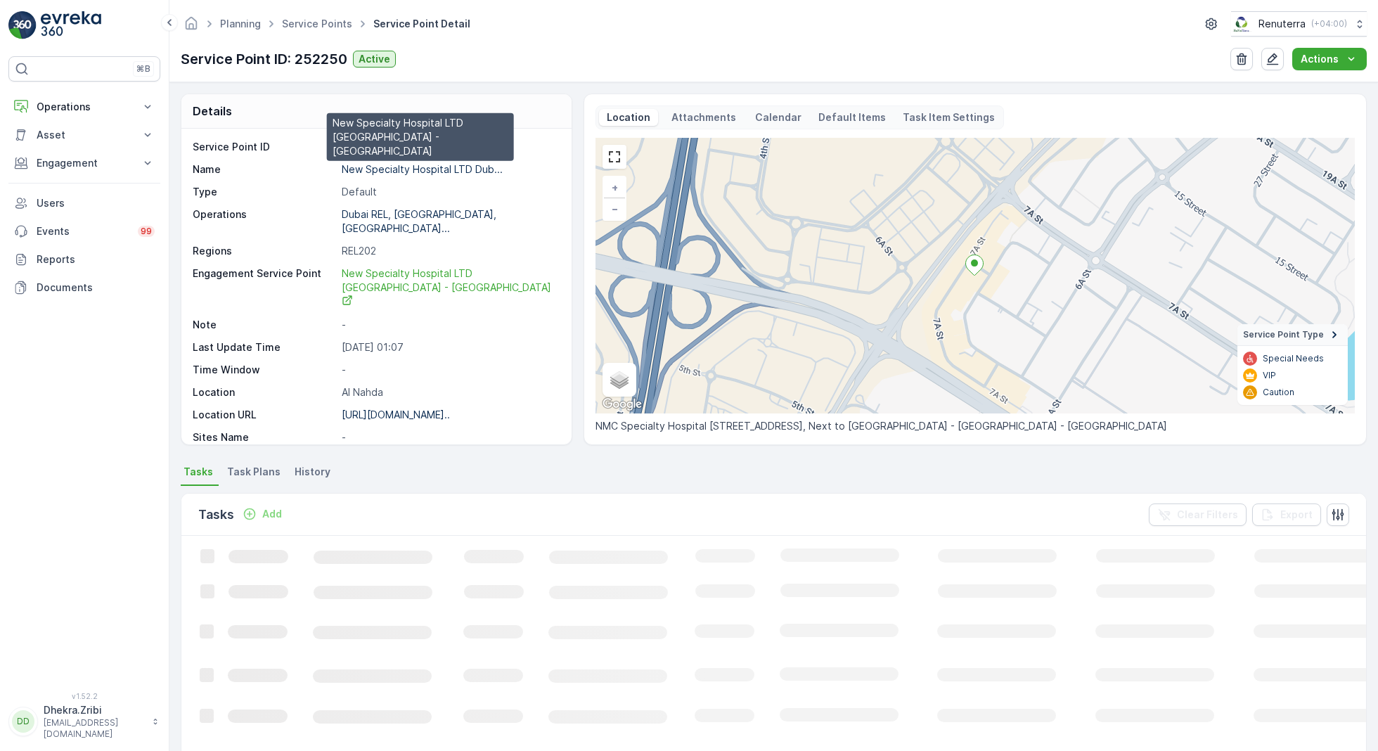
click at [425, 167] on p "New Specialty Hospital LTD Dub..." at bounding box center [422, 169] width 161 height 12
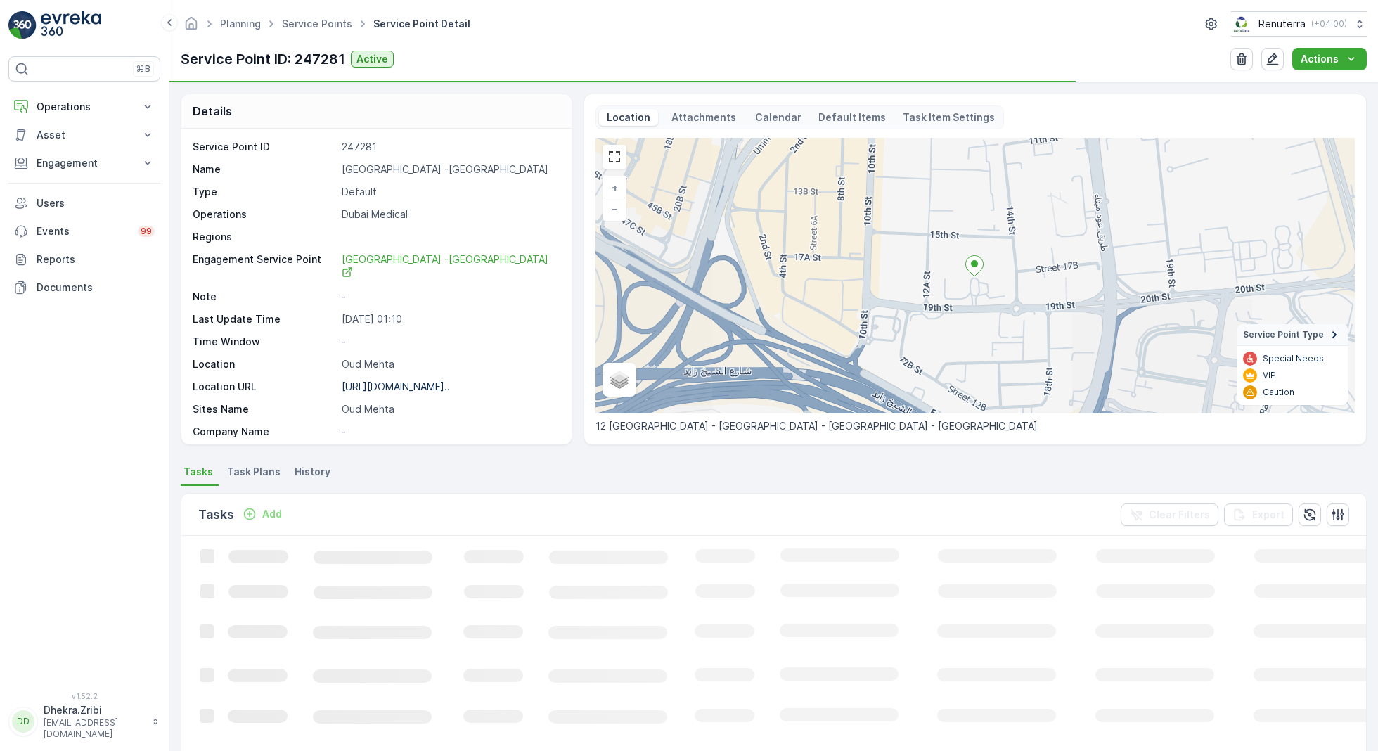
click at [411, 164] on p "American Hospital -Oud Mehta" at bounding box center [449, 169] width 215 height 14
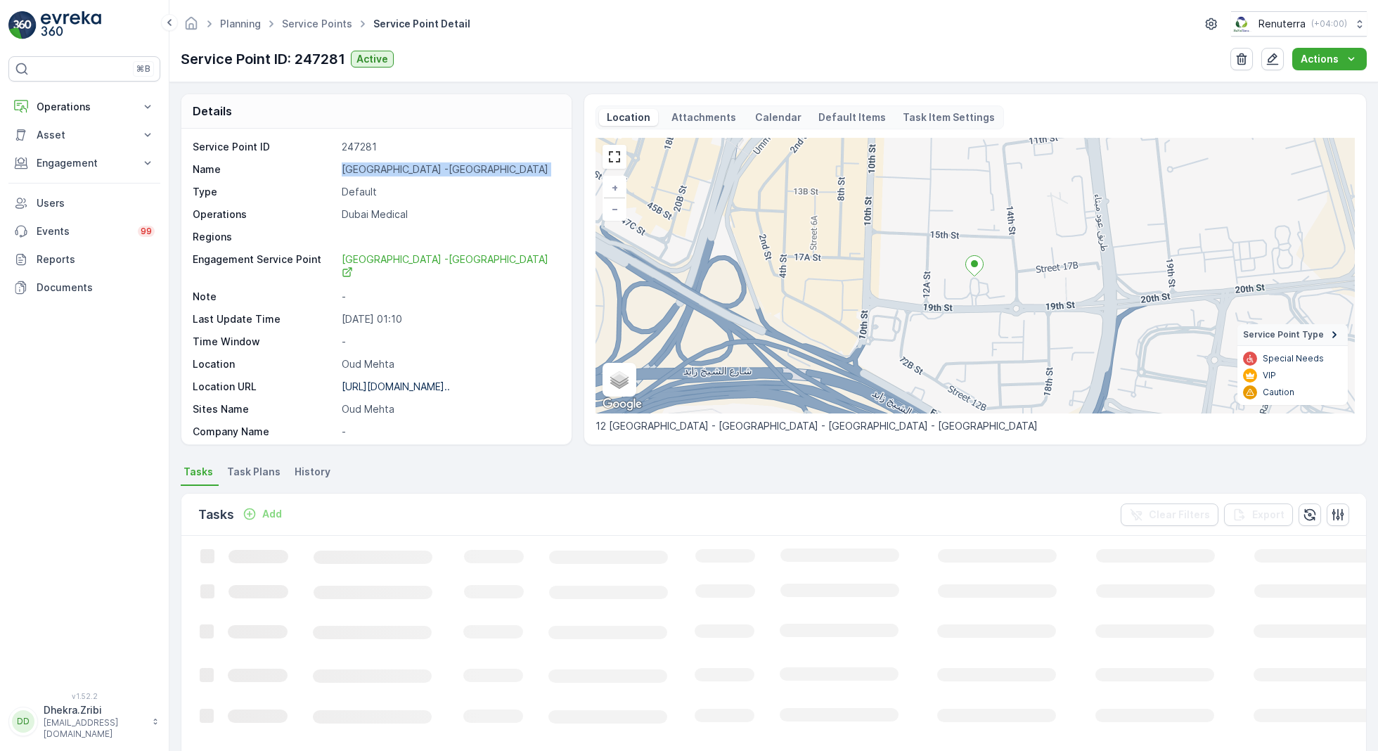
click at [411, 164] on p "American Hospital -Oud Mehta" at bounding box center [449, 169] width 215 height 14
copy p "American Hospital -Oud Mehta"
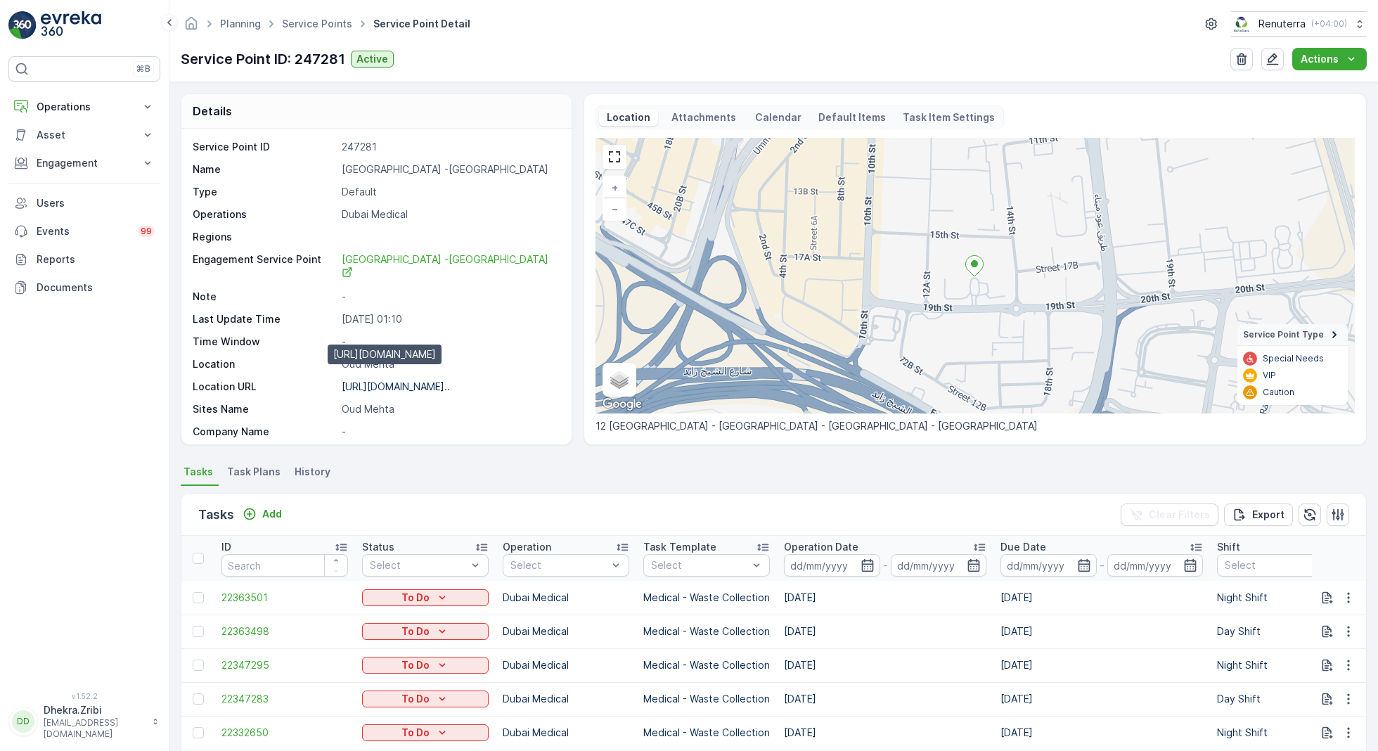
click at [422, 380] on p "https://maps.app.goo.gl/cBB3dA..." at bounding box center [396, 386] width 108 height 12
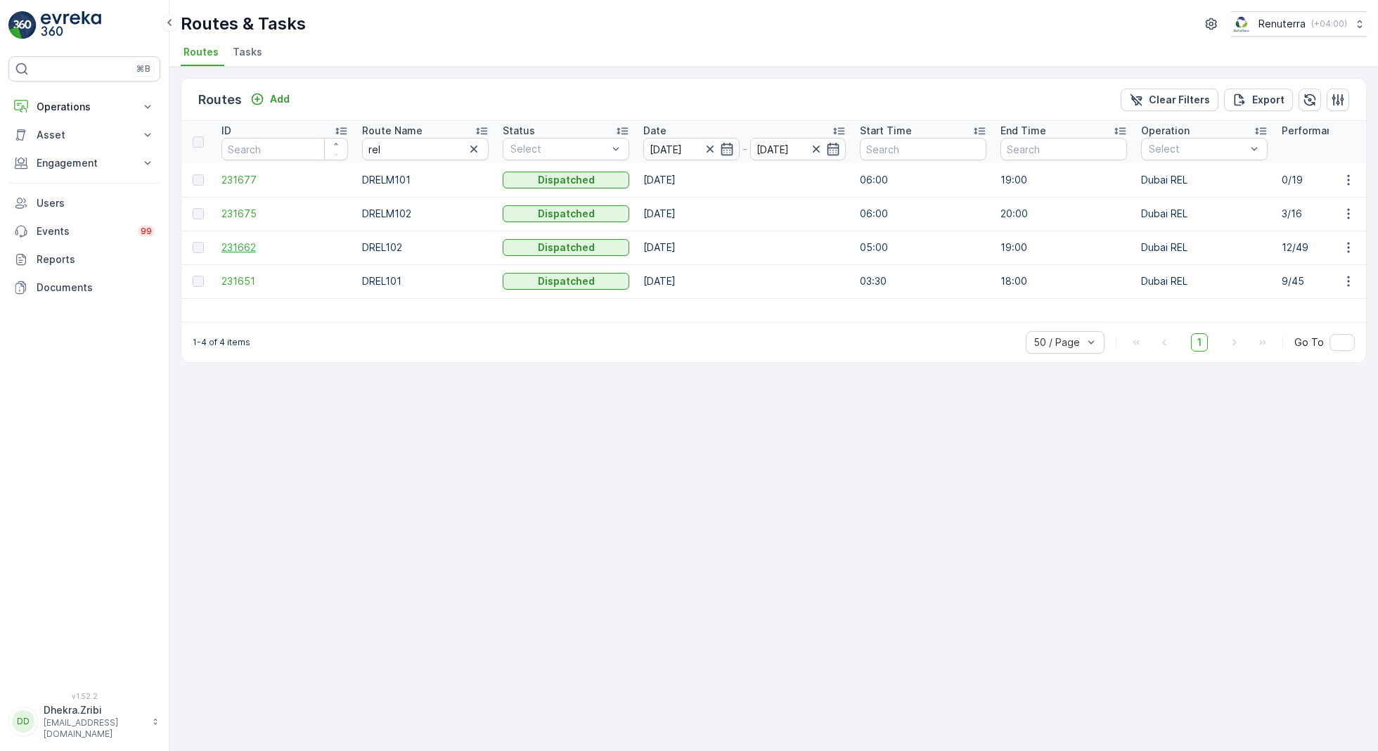
click at [241, 246] on span "231662" at bounding box center [284, 247] width 127 height 14
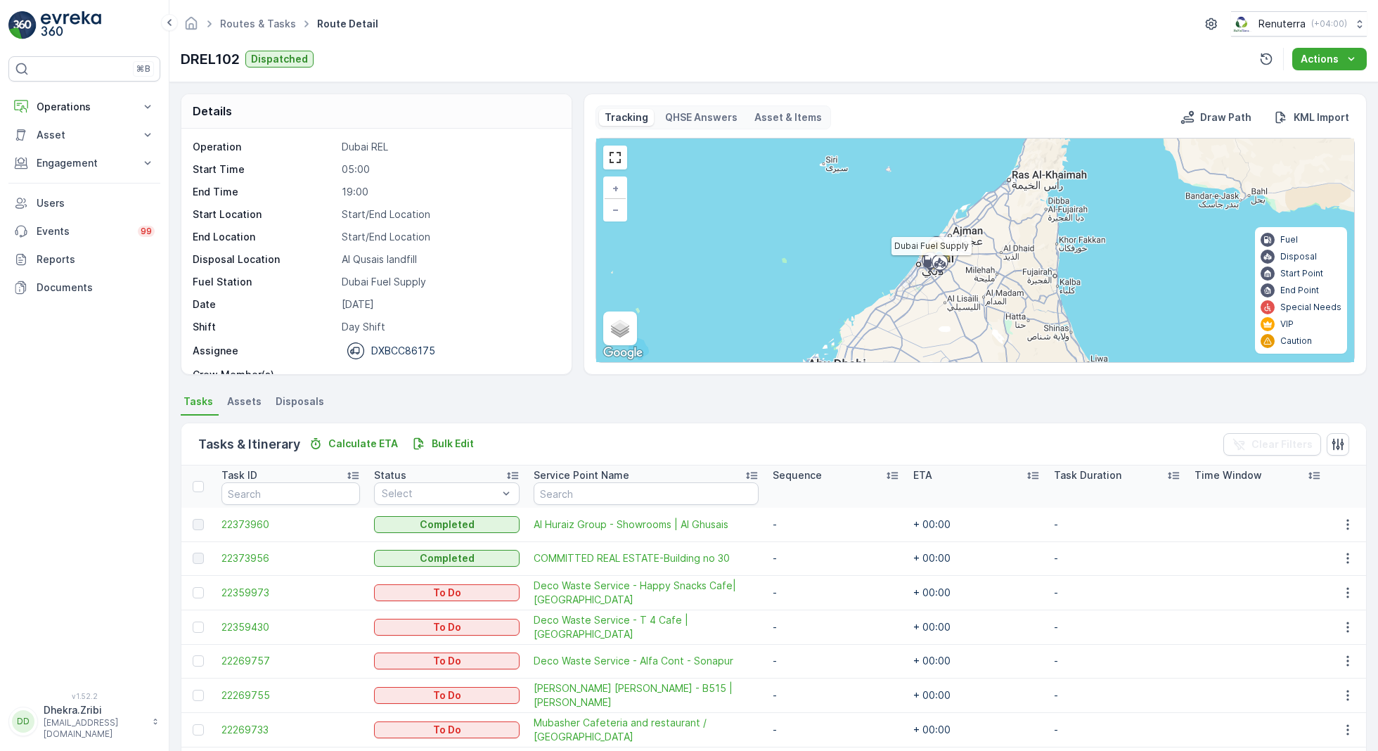
click at [932, 250] on icon at bounding box center [930, 262] width 22 height 25
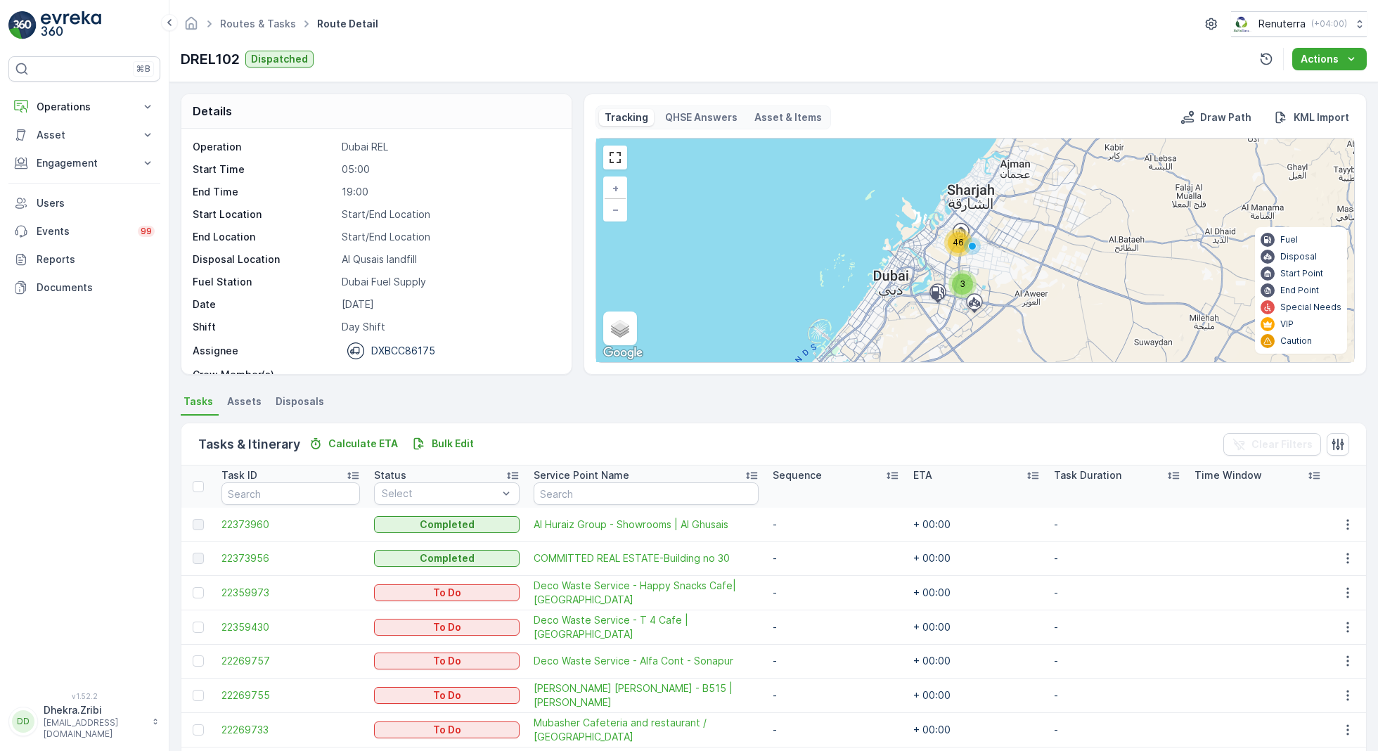
click at [957, 240] on span "46" at bounding box center [958, 242] width 11 height 11
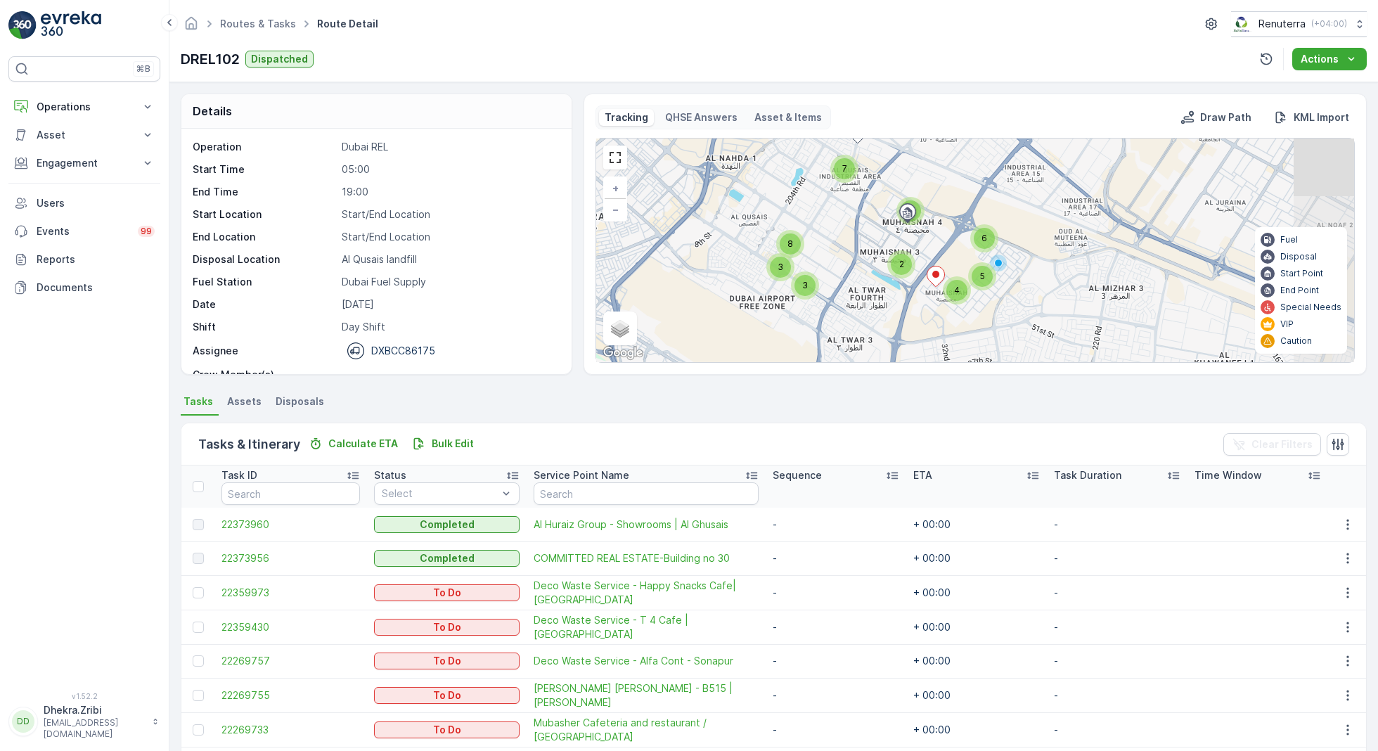
drag, startPoint x: 993, startPoint y: 318, endPoint x: 897, endPoint y: 276, distance: 104.5
click at [897, 276] on div "2 7 3 3 8 6 2 4 5 4 + − Satellite Roadmap Terrain Hybrid Leaflet Keyboard short…" at bounding box center [975, 250] width 758 height 224
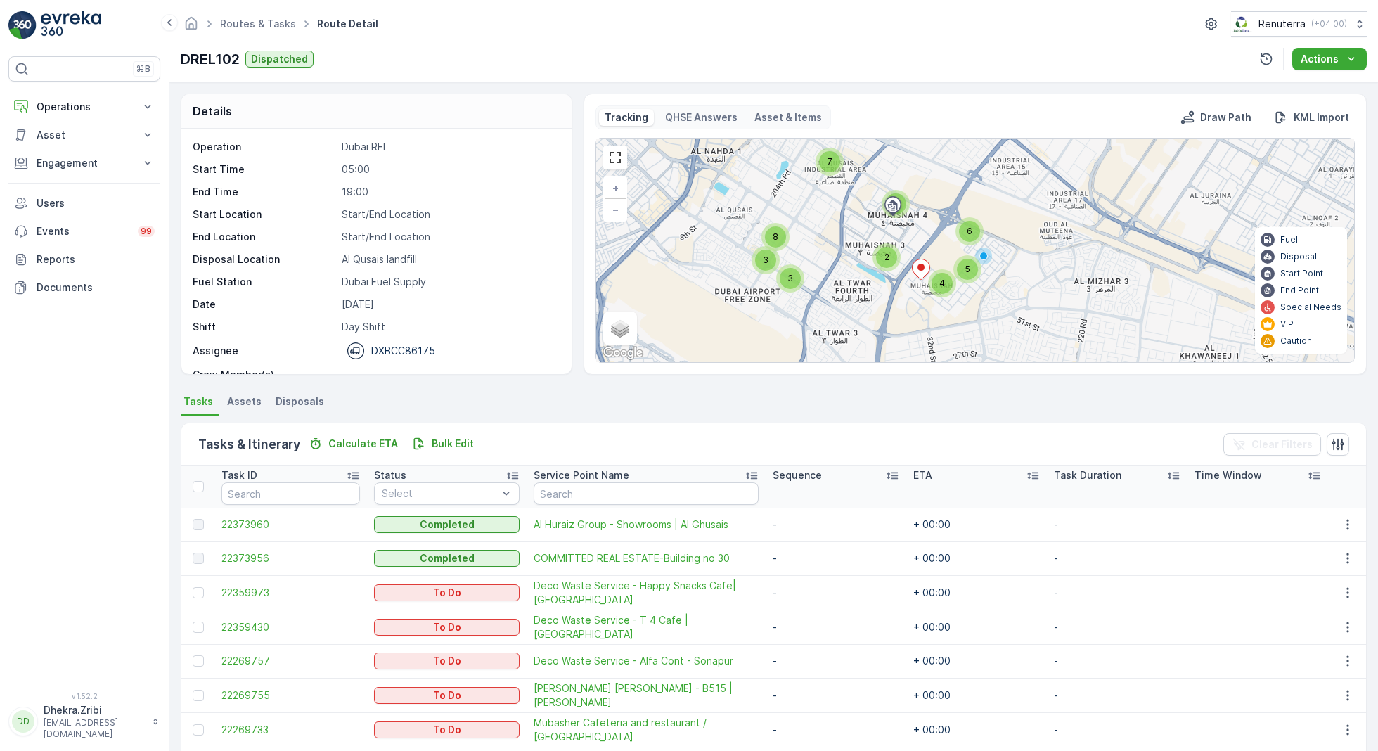
click at [884, 257] on span "2" at bounding box center [886, 257] width 5 height 11
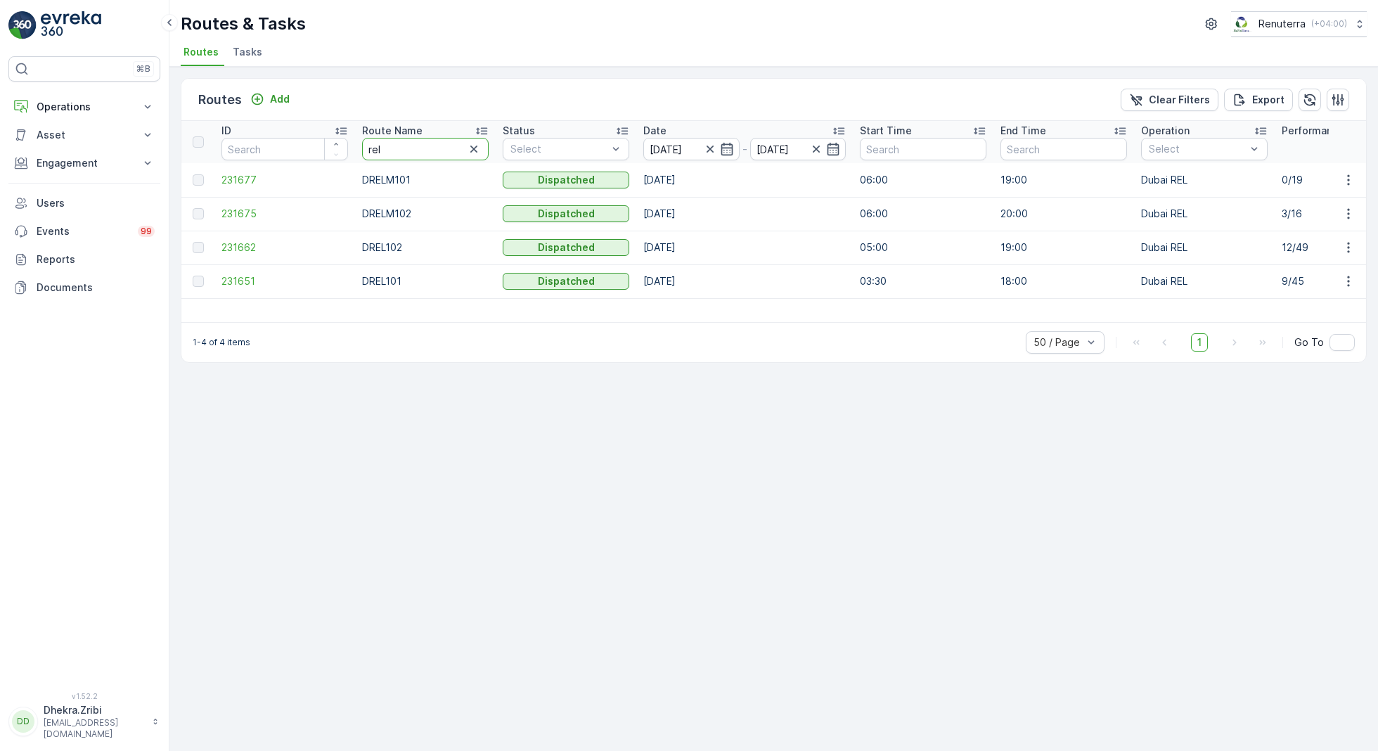
type input "rcwe"
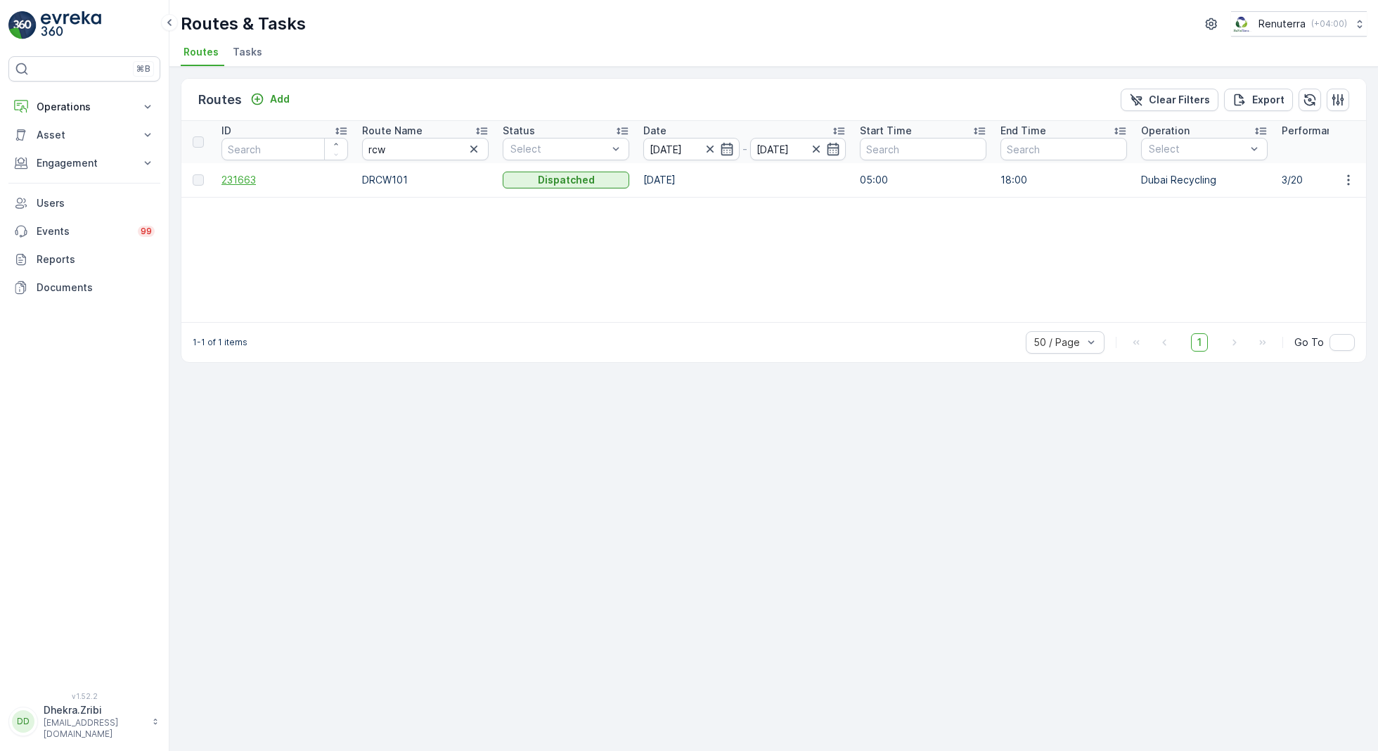
click at [235, 176] on span "231663" at bounding box center [284, 180] width 127 height 14
drag, startPoint x: 406, startPoint y: 142, endPoint x: 314, endPoint y: 142, distance: 92.1
click at [395, 148] on input "rcw" at bounding box center [425, 149] width 127 height 22
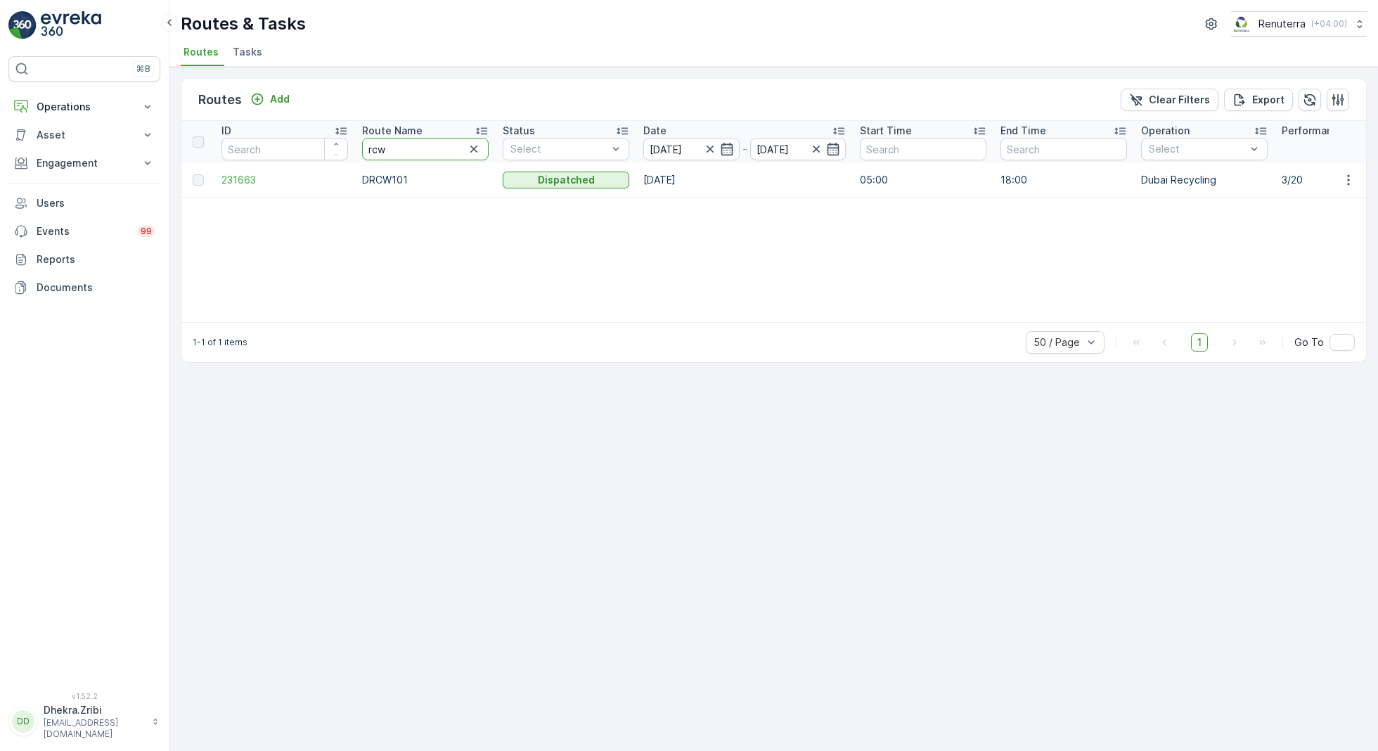
click at [395, 148] on input "rcw" at bounding box center [425, 149] width 127 height 22
type input "rel"
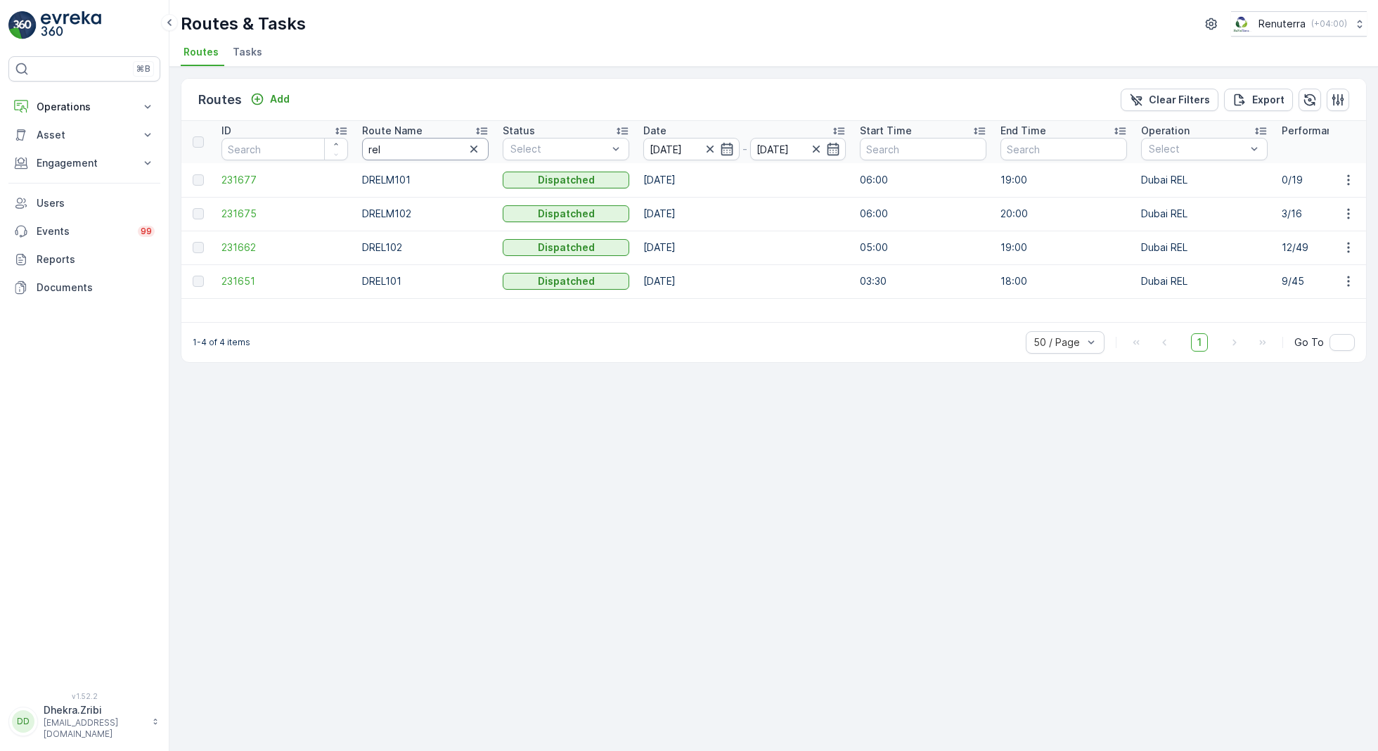
click at [389, 151] on input "rel" at bounding box center [425, 149] width 127 height 22
click at [238, 243] on span "231662" at bounding box center [284, 247] width 127 height 14
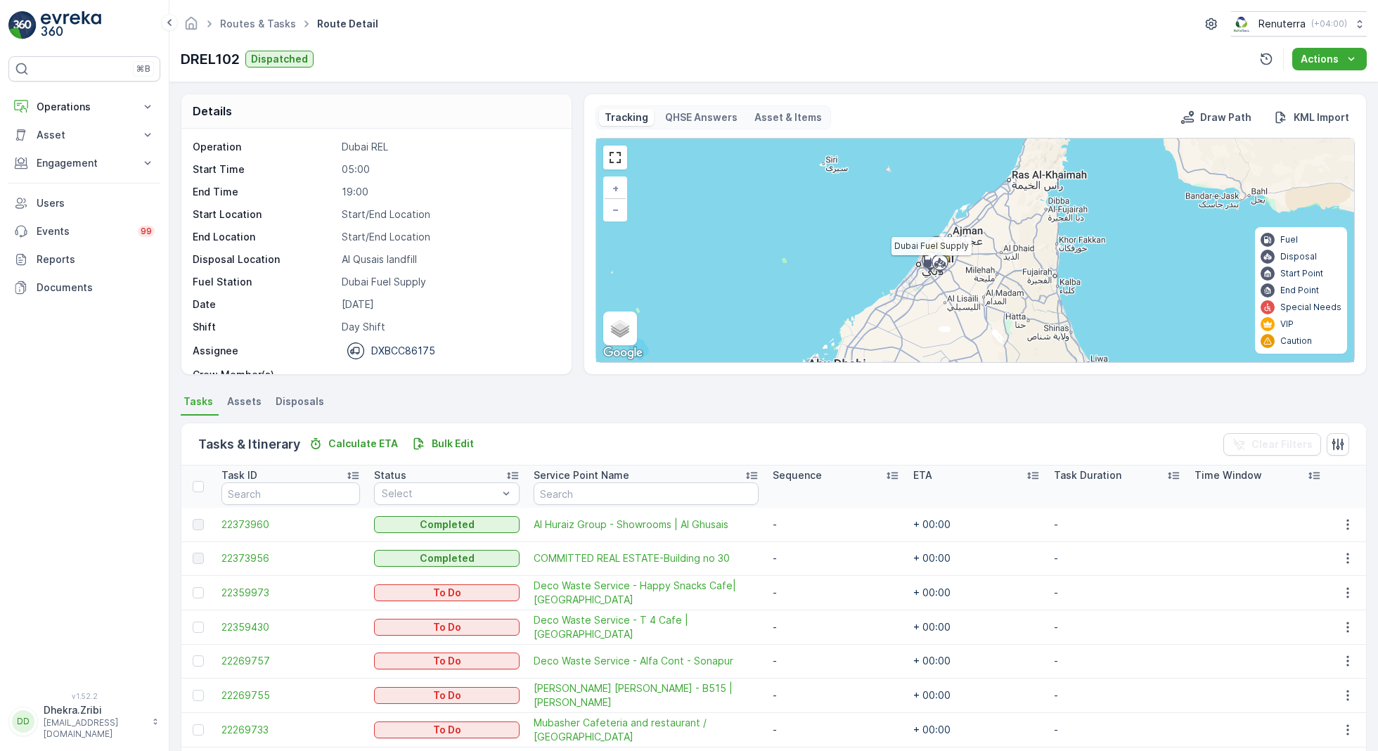
click at [936, 250] on icon at bounding box center [930, 262] width 22 height 25
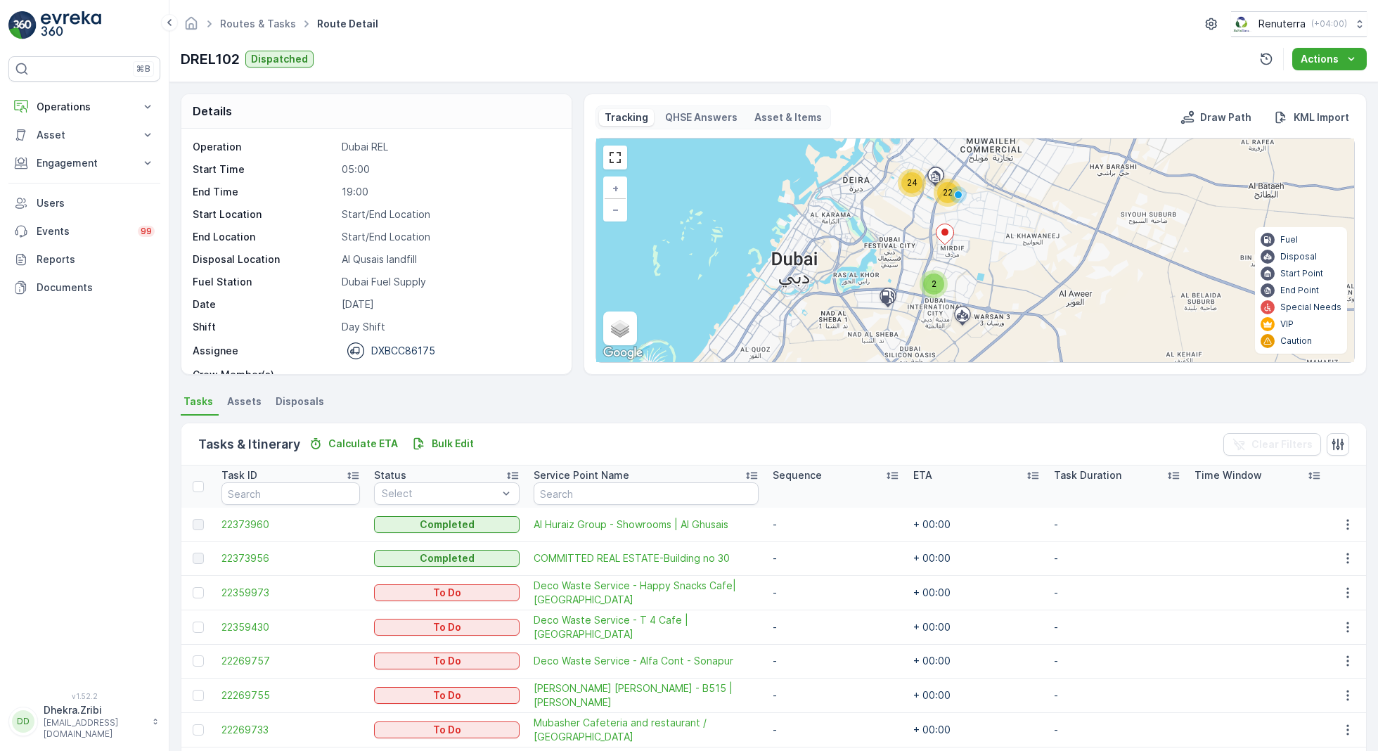
click at [947, 193] on span "22" at bounding box center [948, 192] width 10 height 11
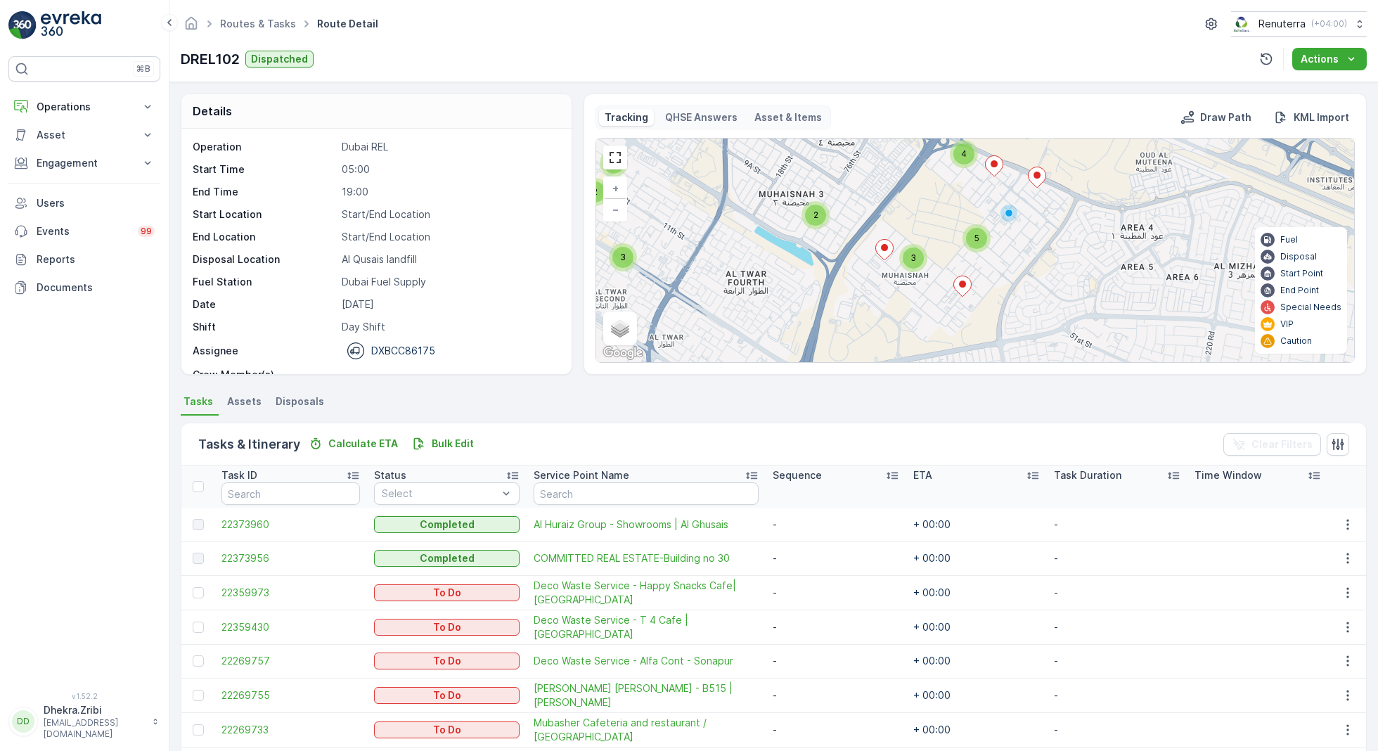
drag, startPoint x: 892, startPoint y: 299, endPoint x: 817, endPoint y: 207, distance: 118.9
click at [817, 208] on div "4 3 3 3 2 2 3 4 2 3 5 3 + − Satellite Roadmap Terrain Hybrid Leaflet Keyboard s…" at bounding box center [975, 250] width 758 height 224
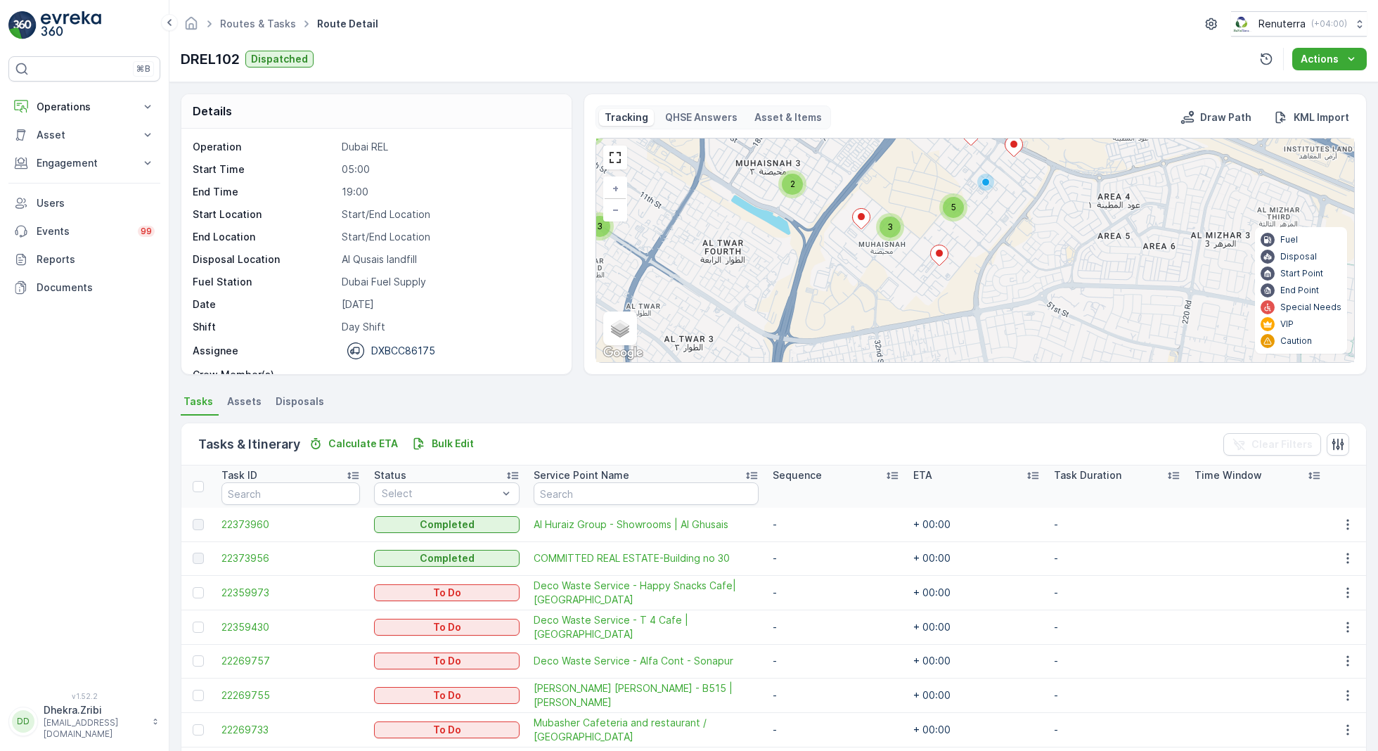
click at [940, 254] on ellipse at bounding box center [939, 253] width 7 height 7
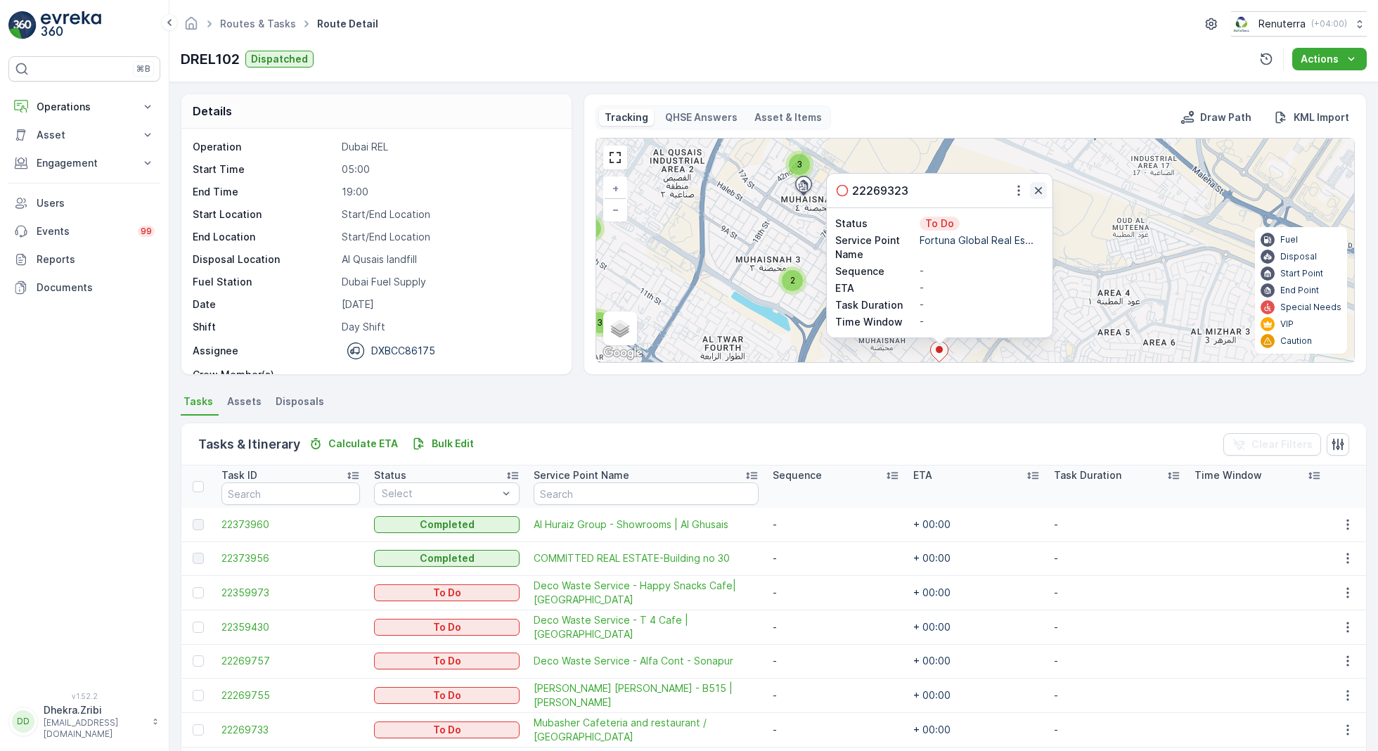
click at [1036, 189] on icon "button" at bounding box center [1038, 190] width 7 height 7
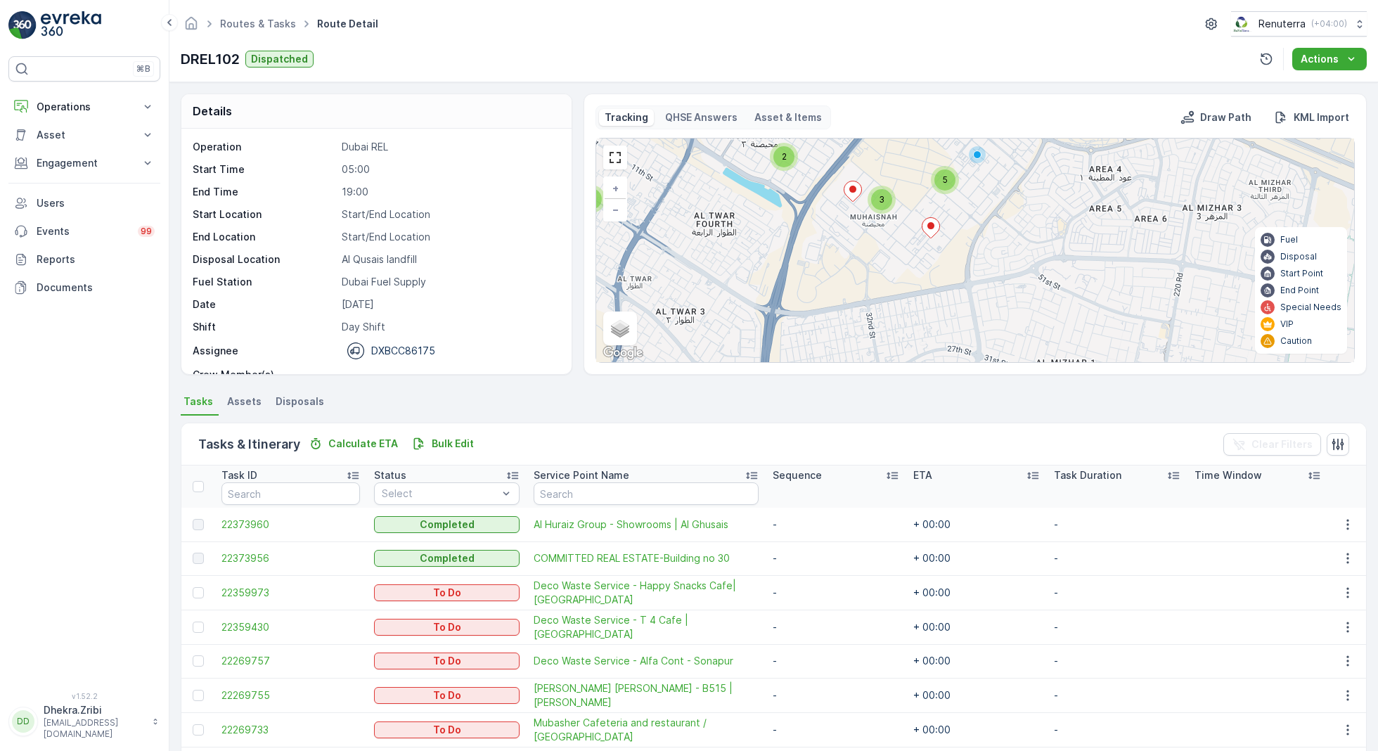
drag, startPoint x: 1007, startPoint y: 323, endPoint x: 998, endPoint y: 198, distance: 125.5
click at [998, 198] on div "4 3 3 3 2 2 3 4 2 3 5 3 + − Satellite Roadmap Terrain Hybrid Leaflet Keyboard s…" at bounding box center [975, 250] width 758 height 224
click at [875, 195] on div "3" at bounding box center [880, 197] width 21 height 21
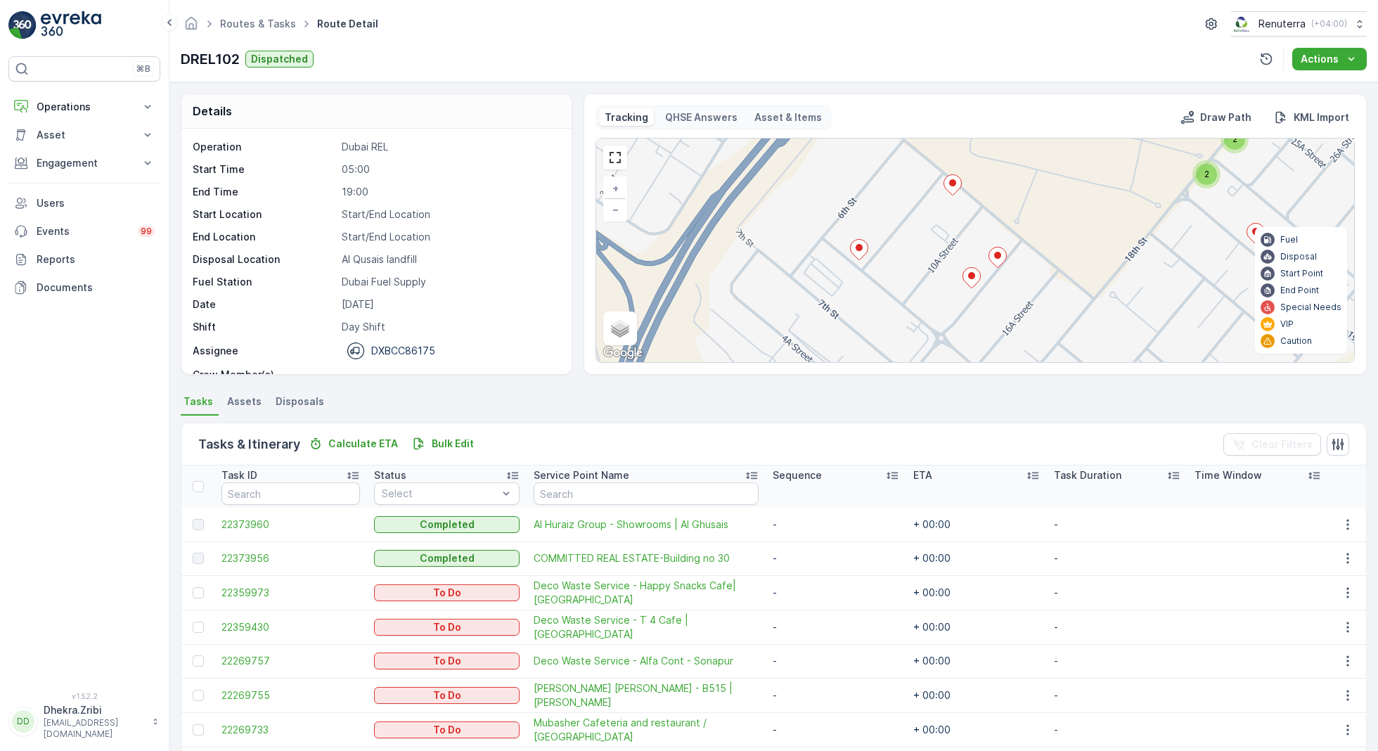
click at [998, 259] on icon at bounding box center [998, 257] width 18 height 20
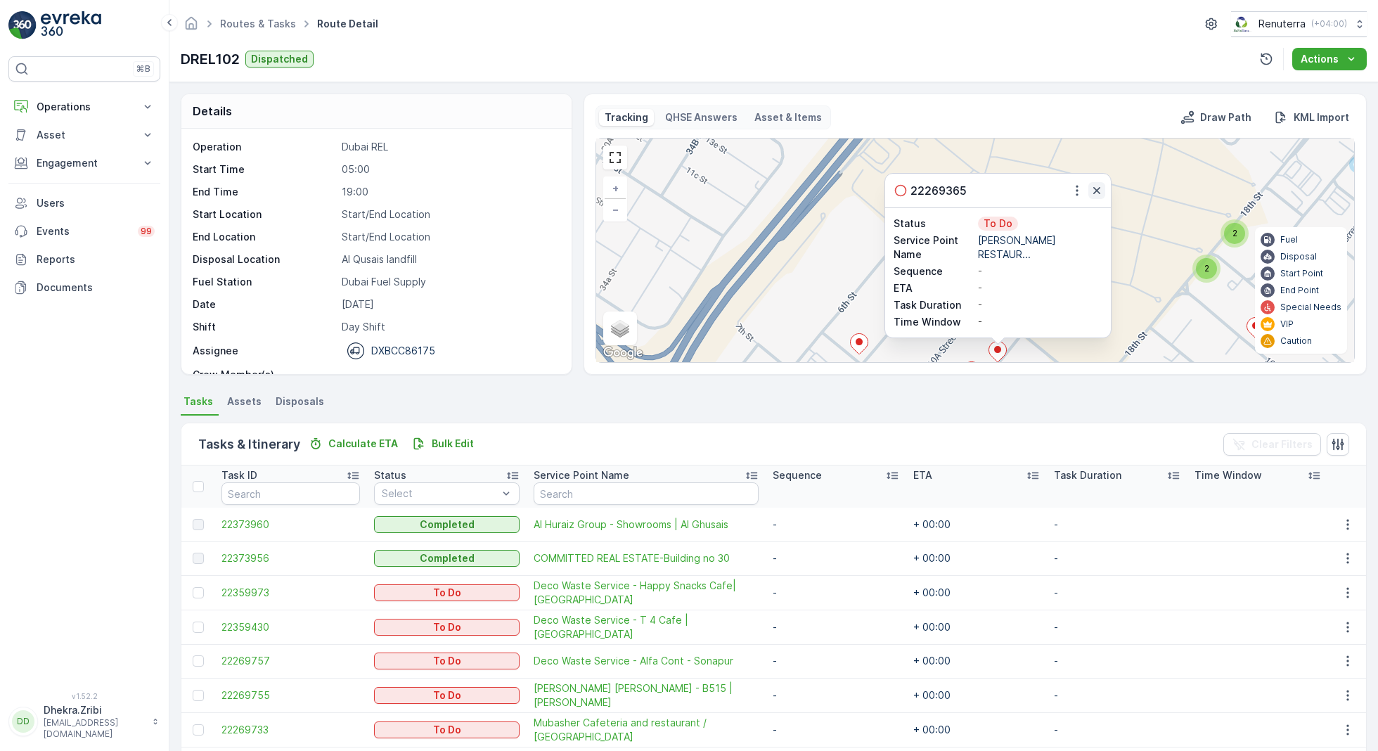
click at [1092, 188] on icon "button" at bounding box center [1097, 190] width 14 height 14
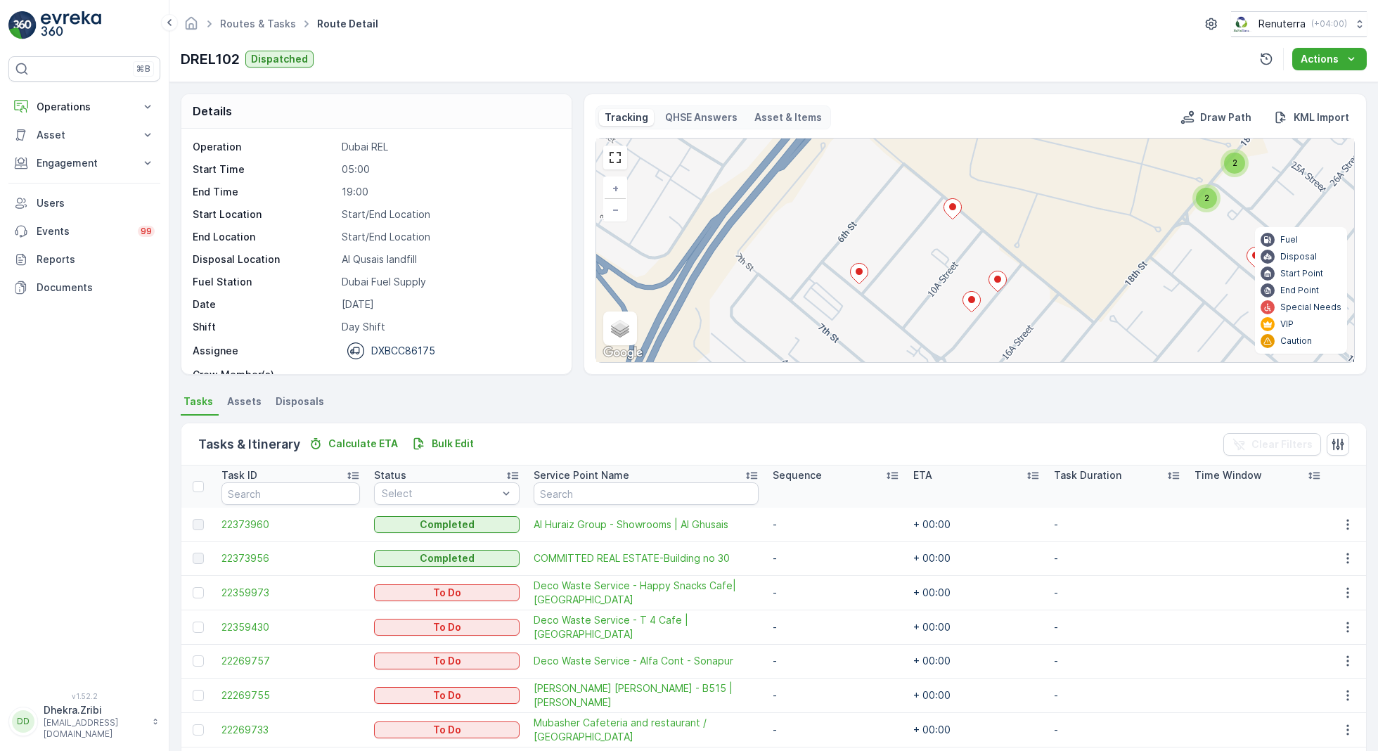
drag, startPoint x: 1040, startPoint y: 292, endPoint x: 1037, endPoint y: 168, distance: 124.5
click at [1037, 168] on div "2 2 2 2 3 3 2 2 2 + − Satellite Roadmap Terrain Hybrid Leaflet Keyboard shortcu…" at bounding box center [975, 250] width 758 height 224
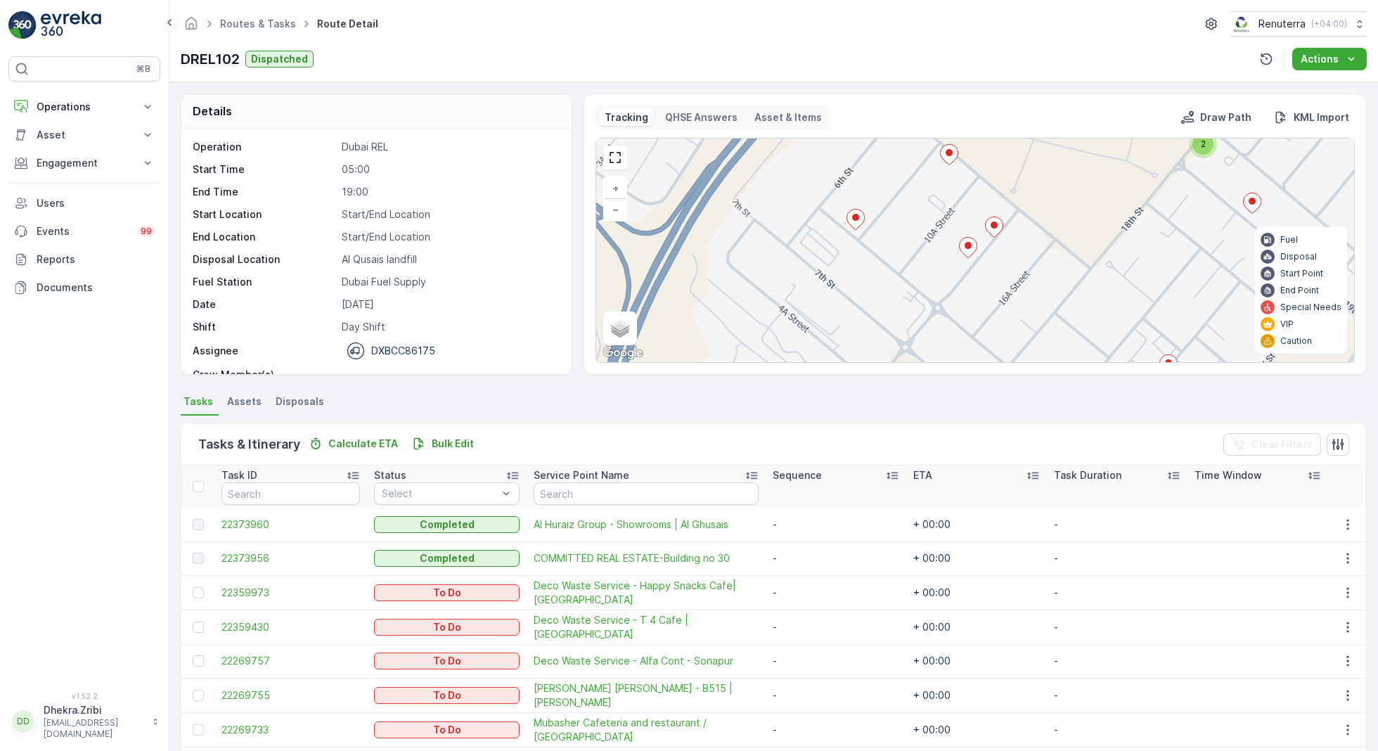
click at [965, 242] on ellipse at bounding box center [968, 245] width 7 height 7
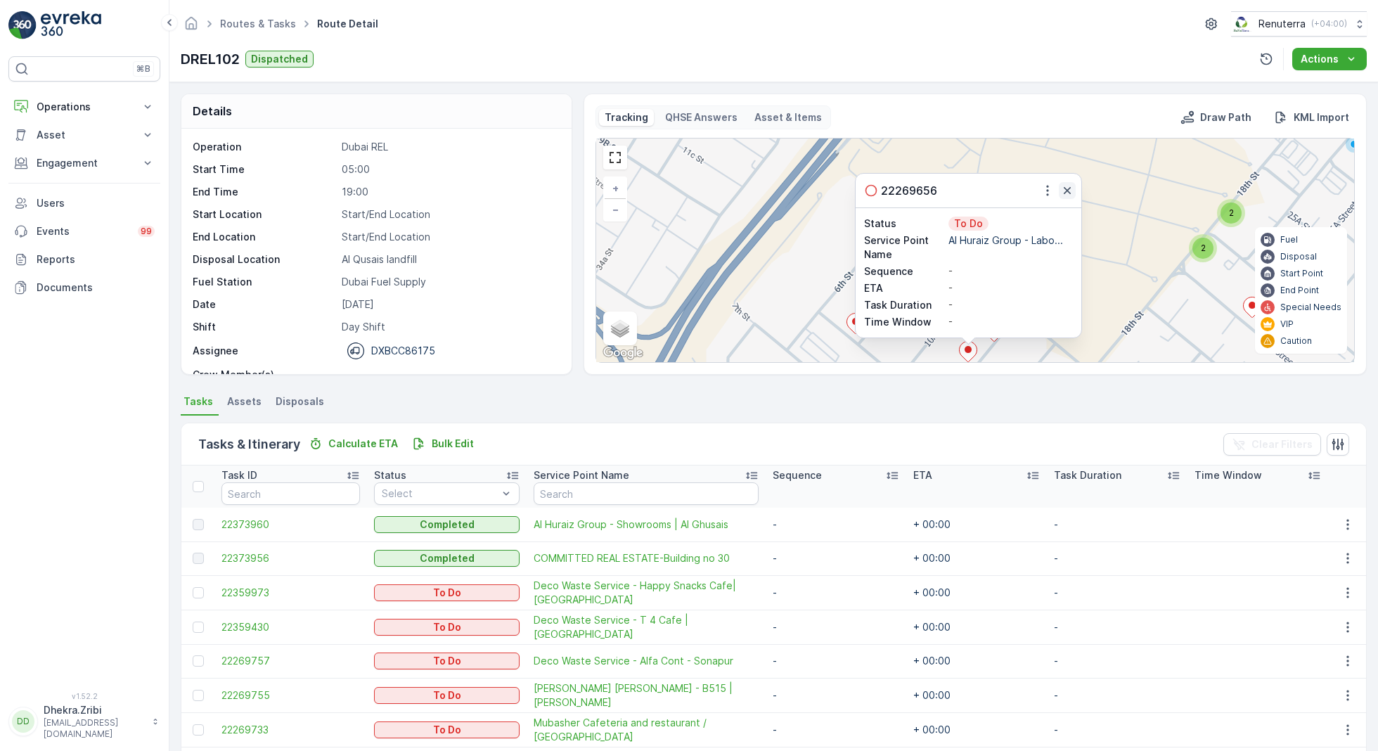
click at [1067, 188] on icon "button" at bounding box center [1067, 190] width 14 height 14
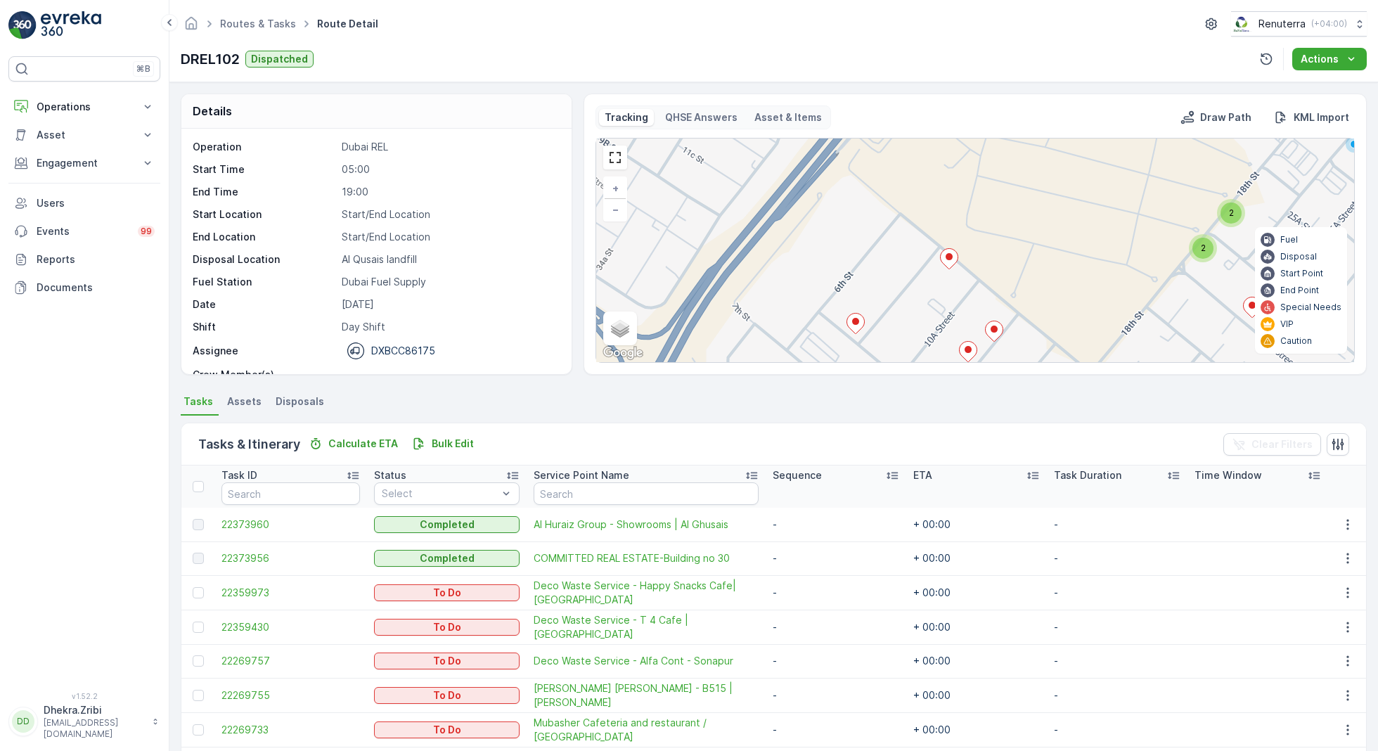
click at [948, 256] on ellipse at bounding box center [949, 256] width 7 height 7
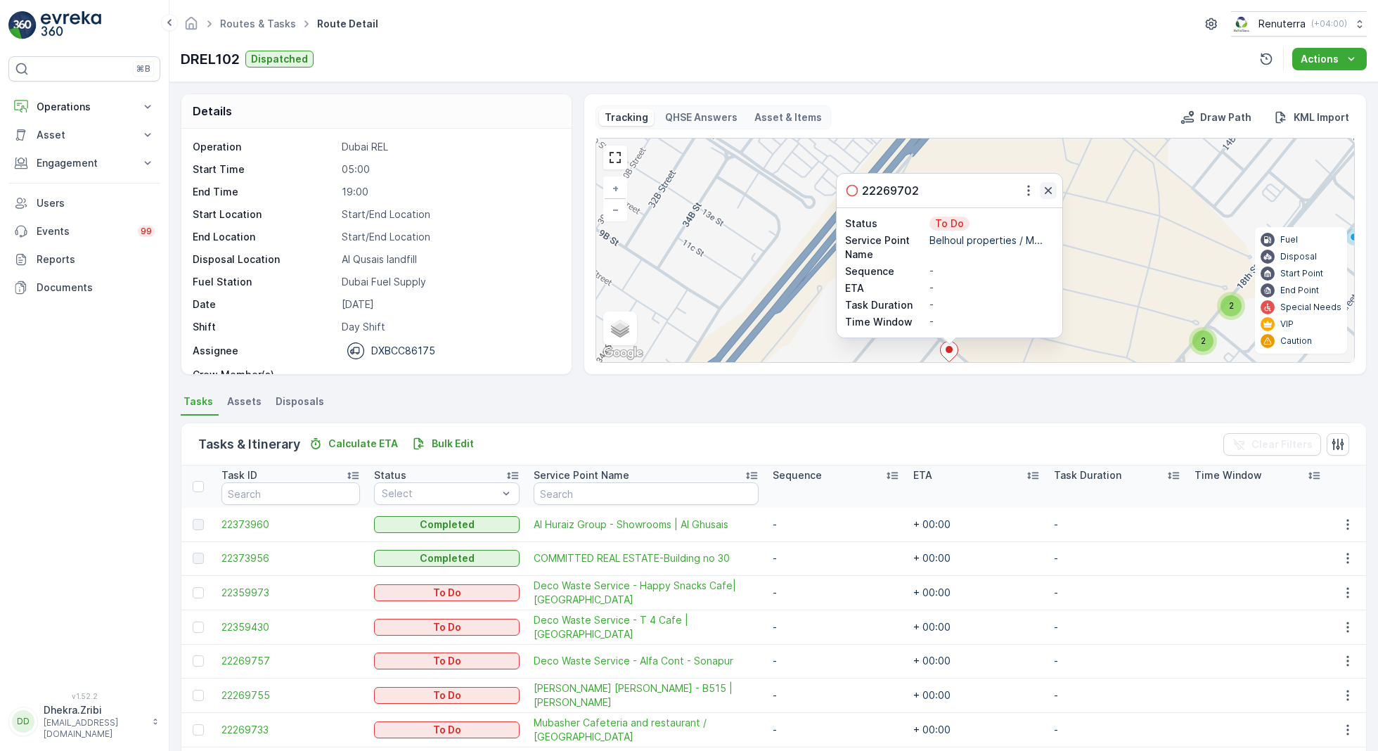
click at [1047, 187] on icon "button" at bounding box center [1048, 190] width 7 height 7
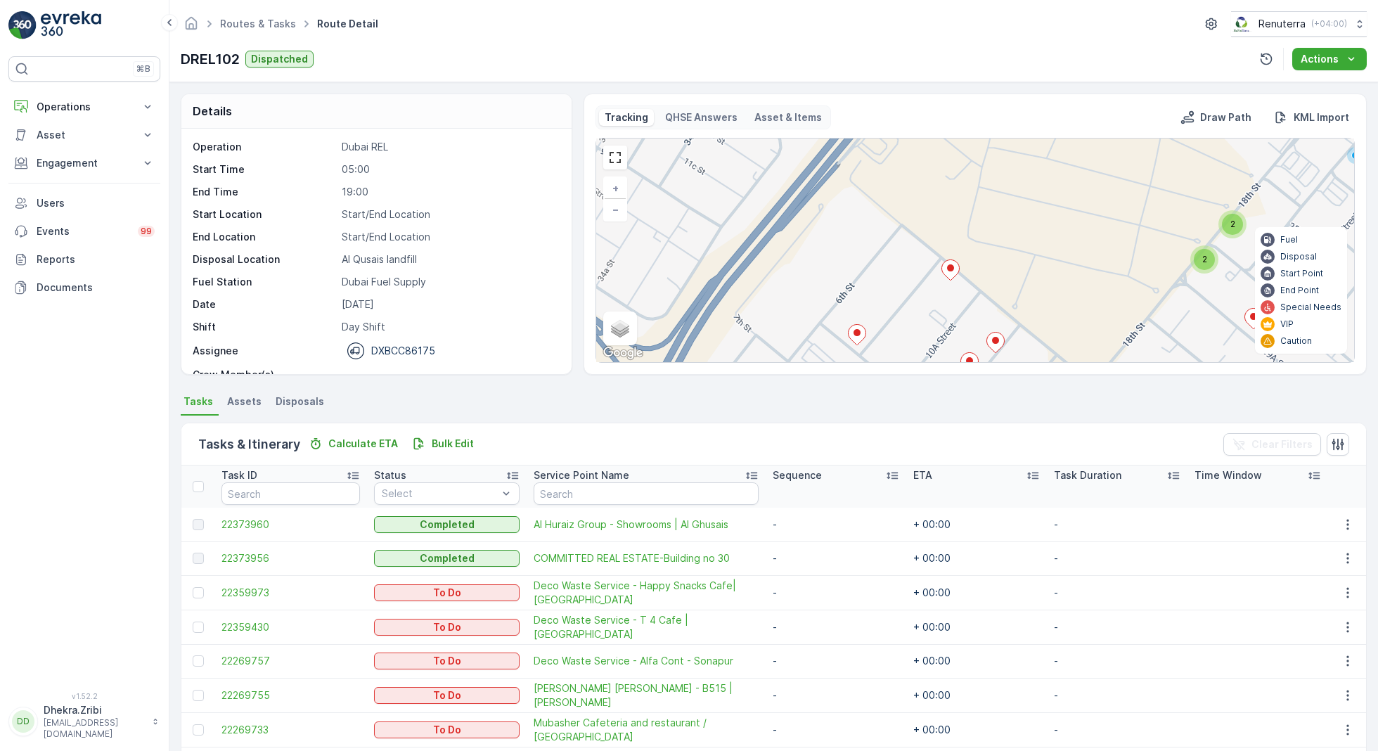
drag, startPoint x: 971, startPoint y: 276, endPoint x: 993, endPoint y: 115, distance: 161.8
click at [993, 115] on div "Tracking QHSE Answers Asset & Items Draw Path KML Import 2 2 2 2 3 3 2 2 2 + − …" at bounding box center [974, 233] width 759 height 257
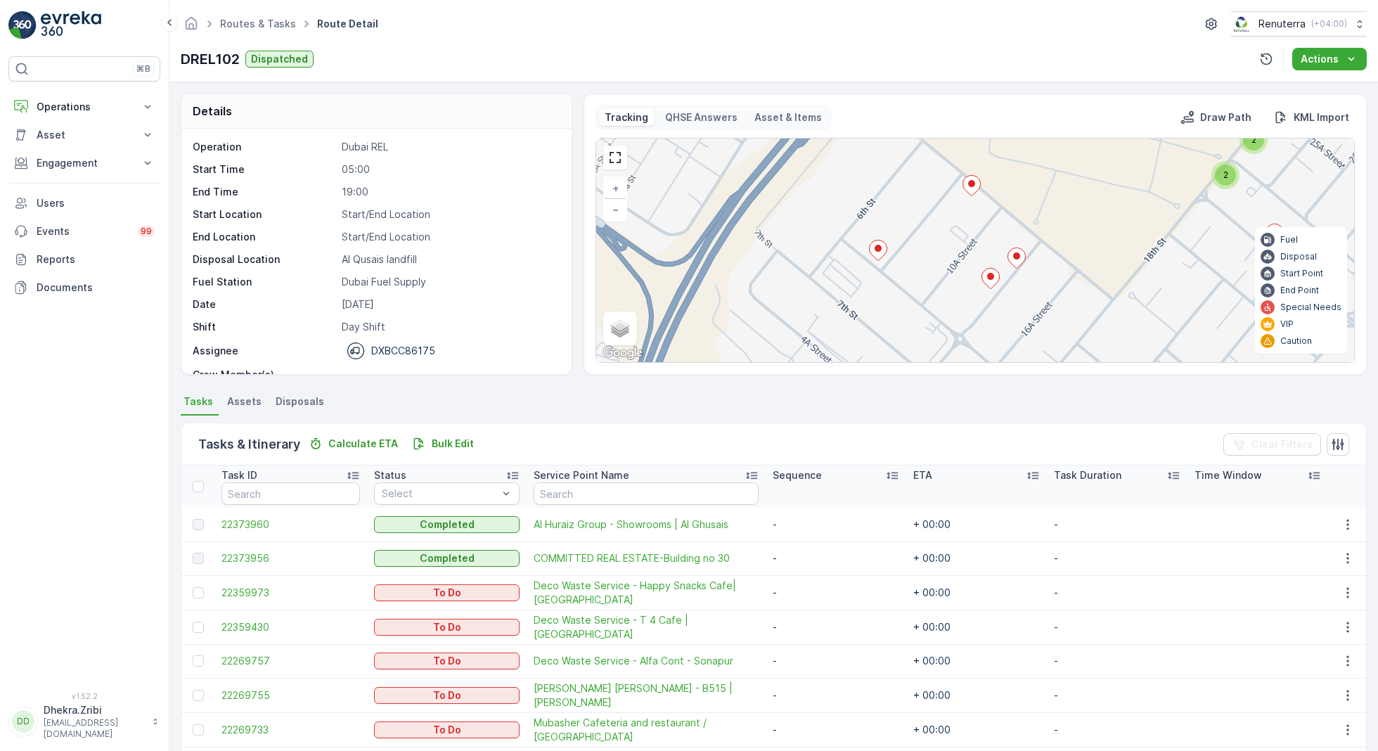
click at [882, 251] on icon at bounding box center [879, 250] width 18 height 20
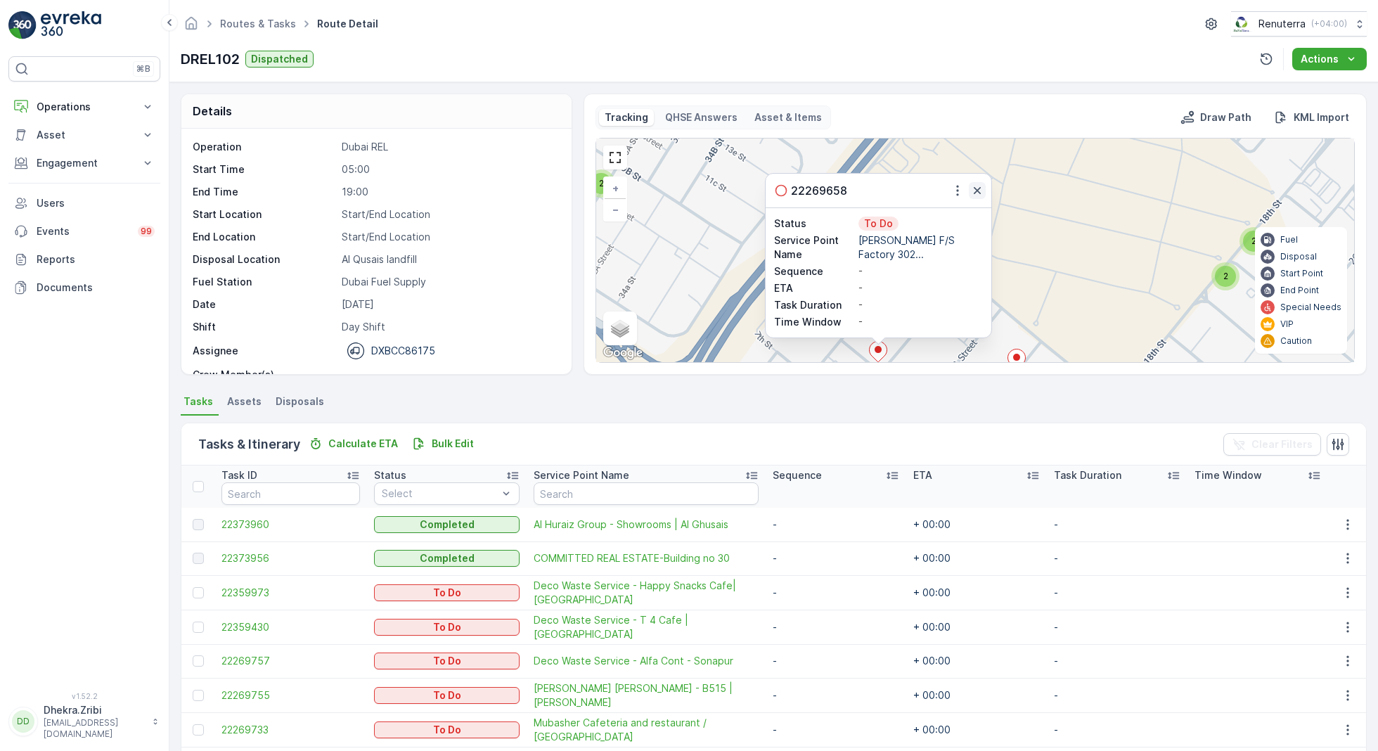
click at [976, 184] on icon "button" at bounding box center [977, 190] width 14 height 14
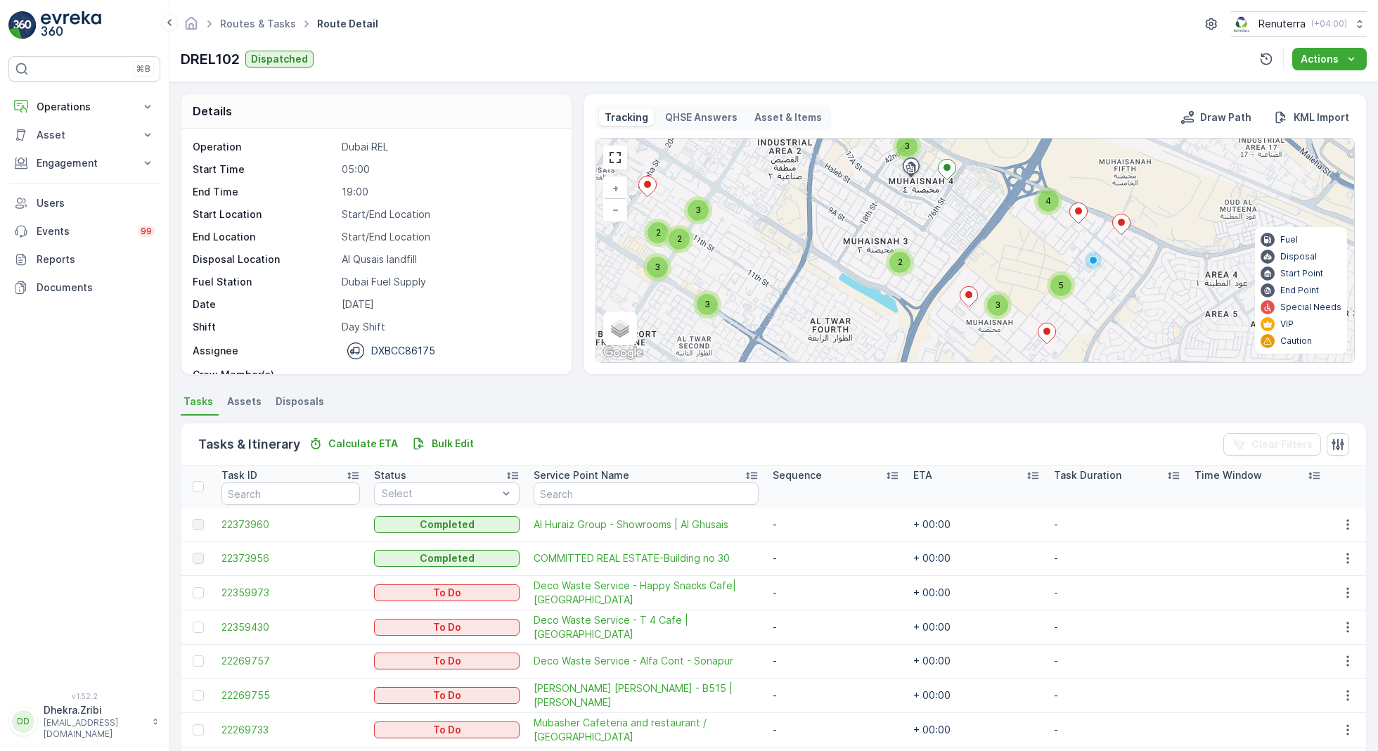
click at [905, 262] on div "2" at bounding box center [899, 262] width 21 height 21
click at [919, 256] on icon at bounding box center [925, 259] width 18 height 20
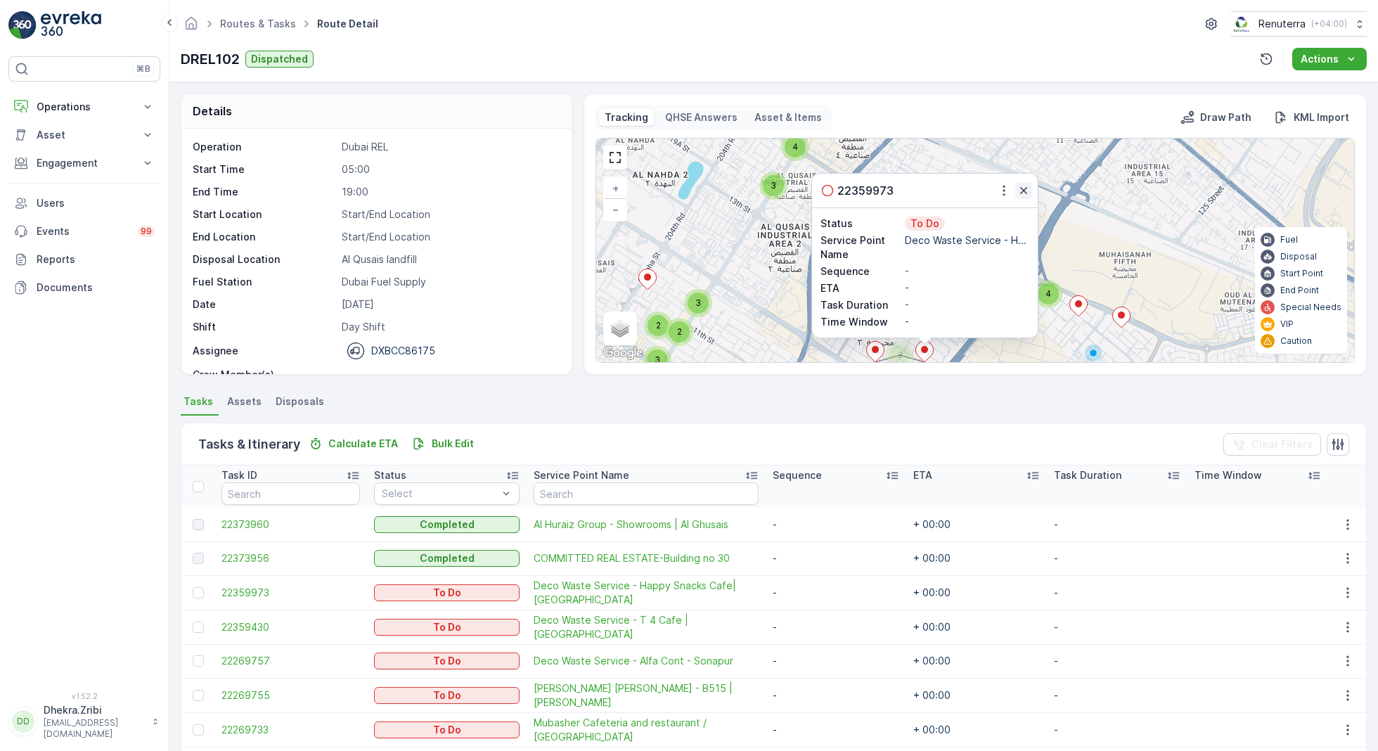
click at [1022, 186] on icon "button" at bounding box center [1024, 190] width 14 height 14
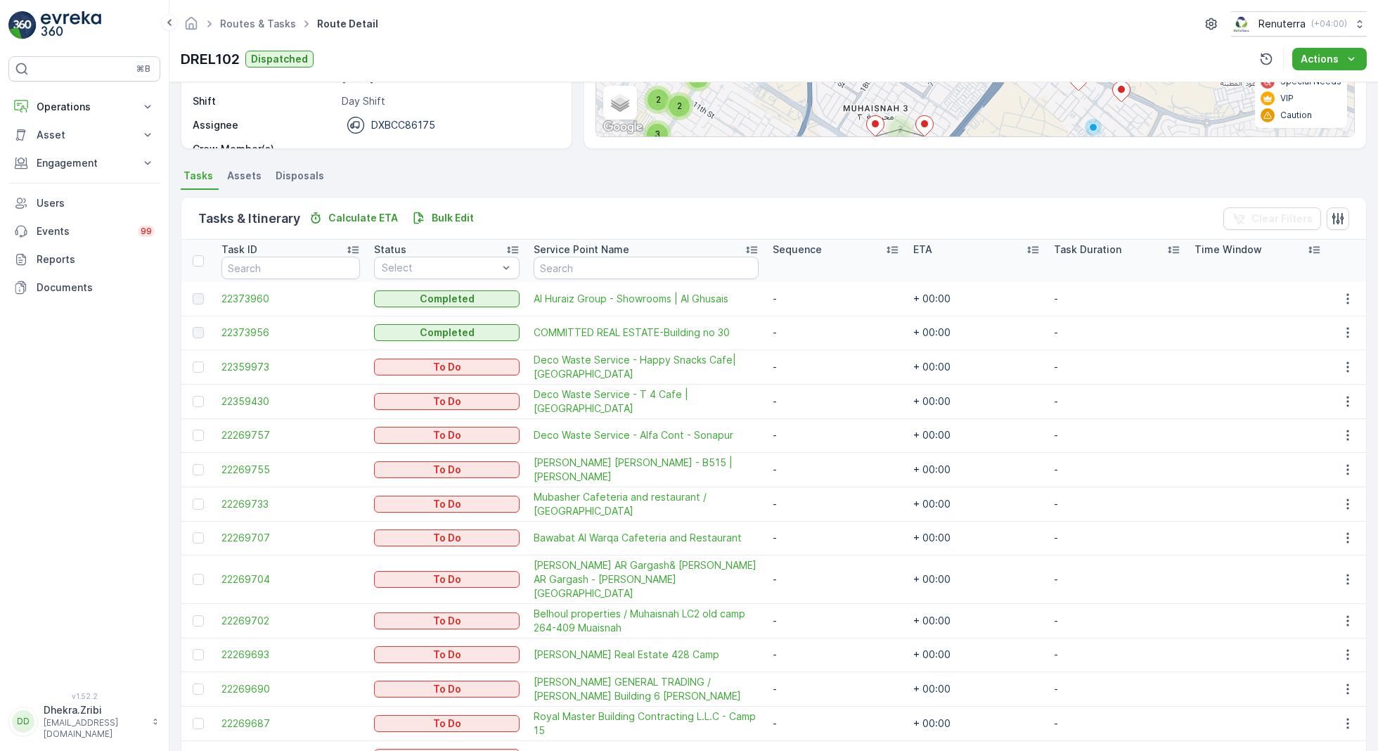
scroll to position [232, 0]
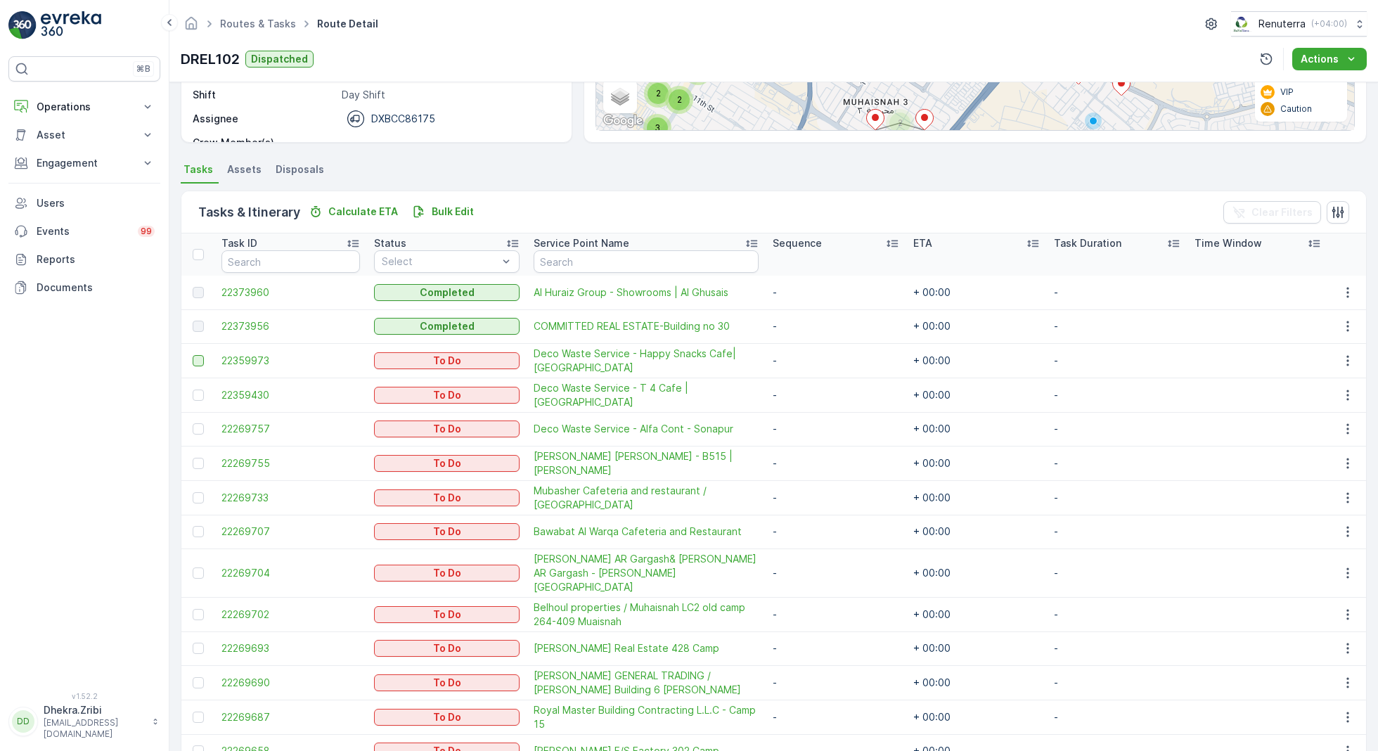
click at [195, 359] on div at bounding box center [198, 360] width 11 height 11
click at [193, 355] on input "checkbox" at bounding box center [193, 355] width 0 height 0
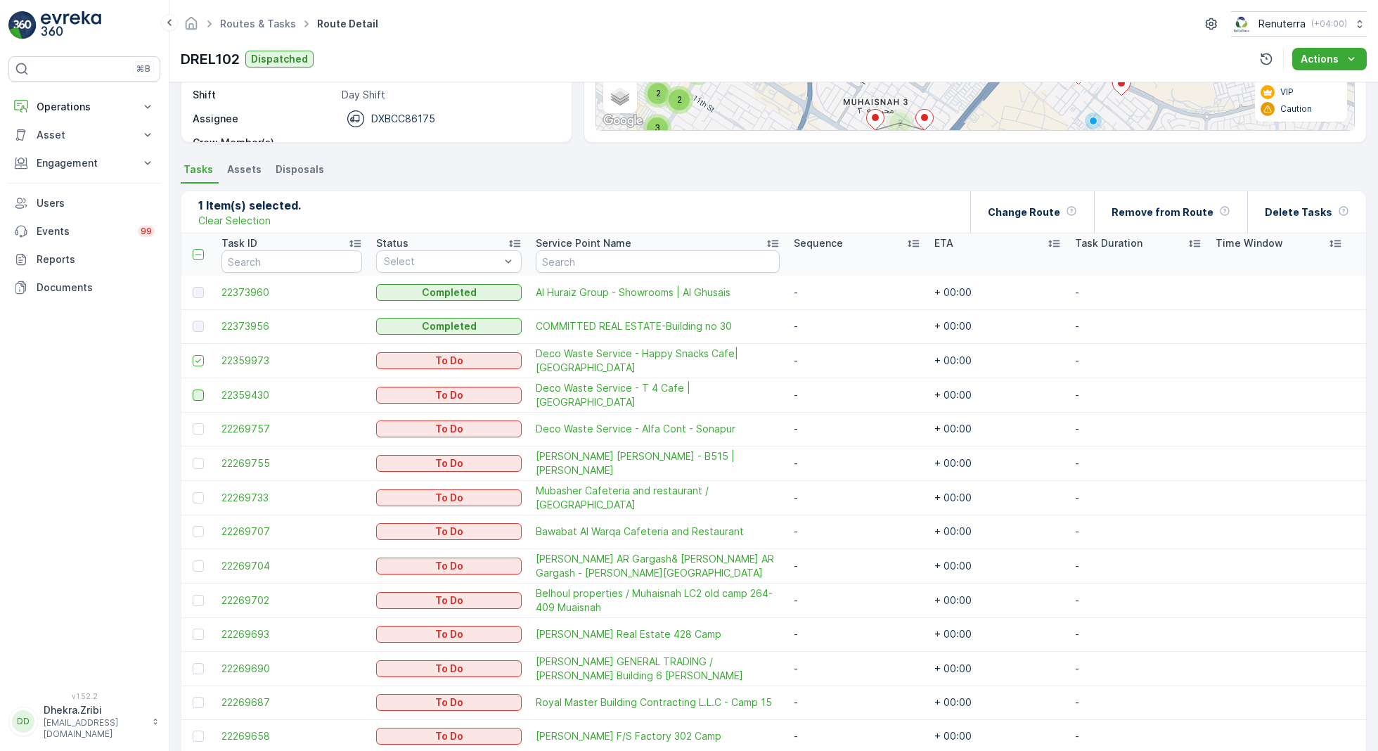
click at [195, 394] on div at bounding box center [198, 394] width 11 height 11
click at [193, 389] on input "checkbox" at bounding box center [193, 389] width 0 height 0
click at [1036, 210] on p "Change Route" at bounding box center [1024, 212] width 72 height 14
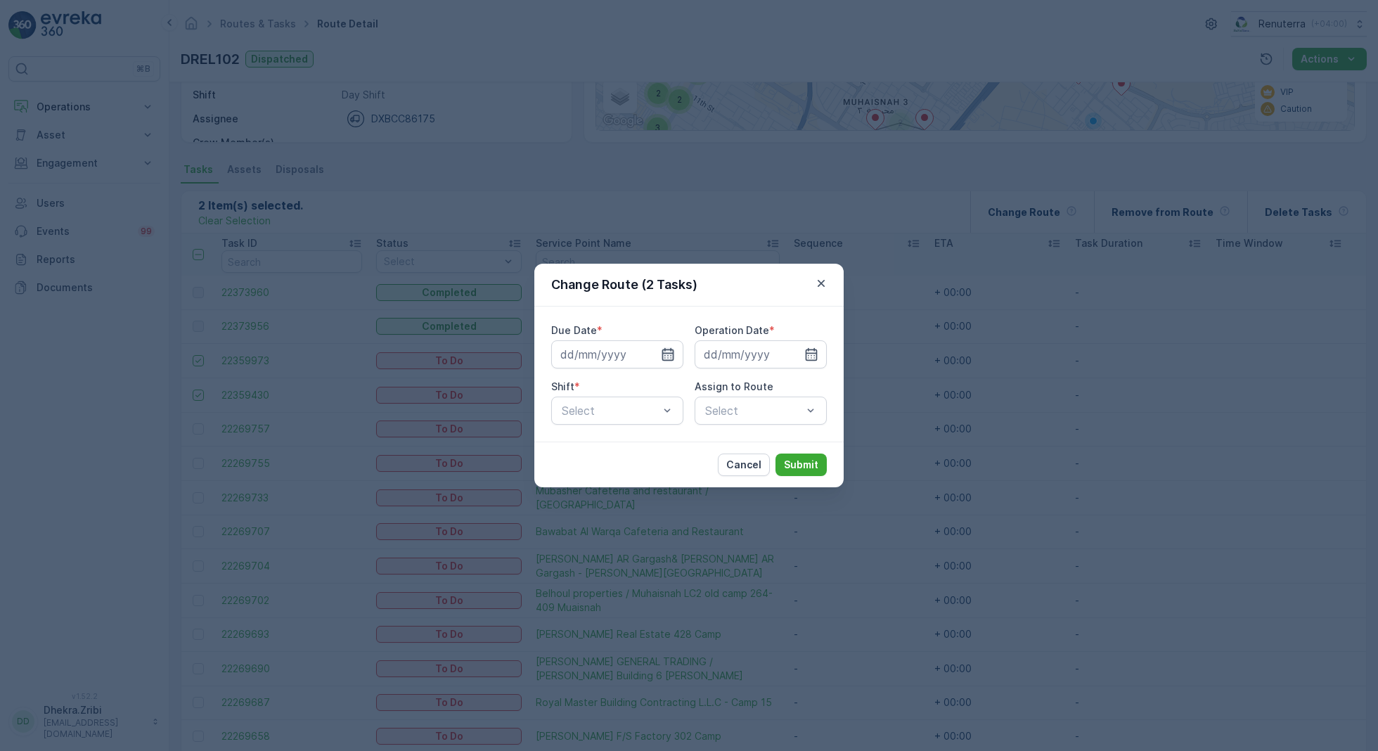
click at [666, 355] on icon "button" at bounding box center [668, 354] width 14 height 14
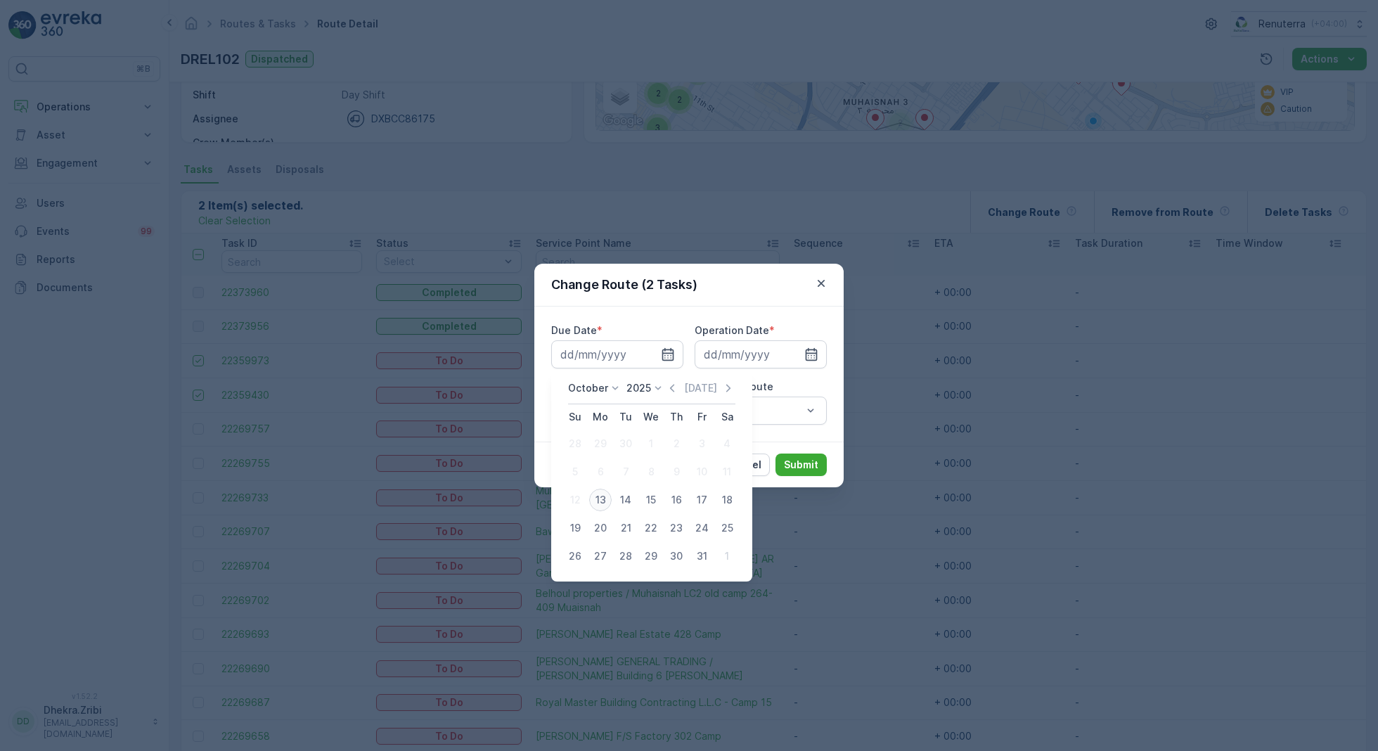
click at [598, 498] on div "13" at bounding box center [600, 500] width 22 height 22
type input "[DATE]"
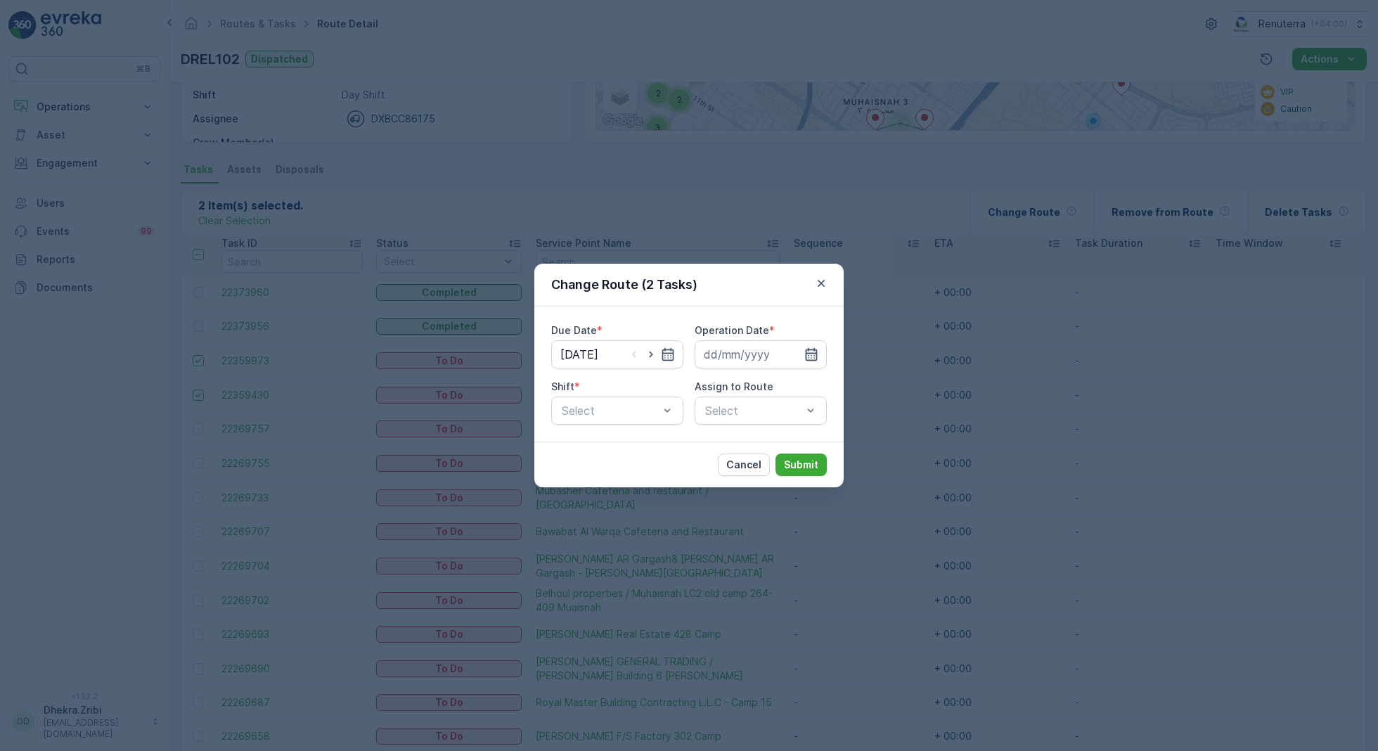
click at [808, 354] on icon "button" at bounding box center [811, 354] width 14 height 14
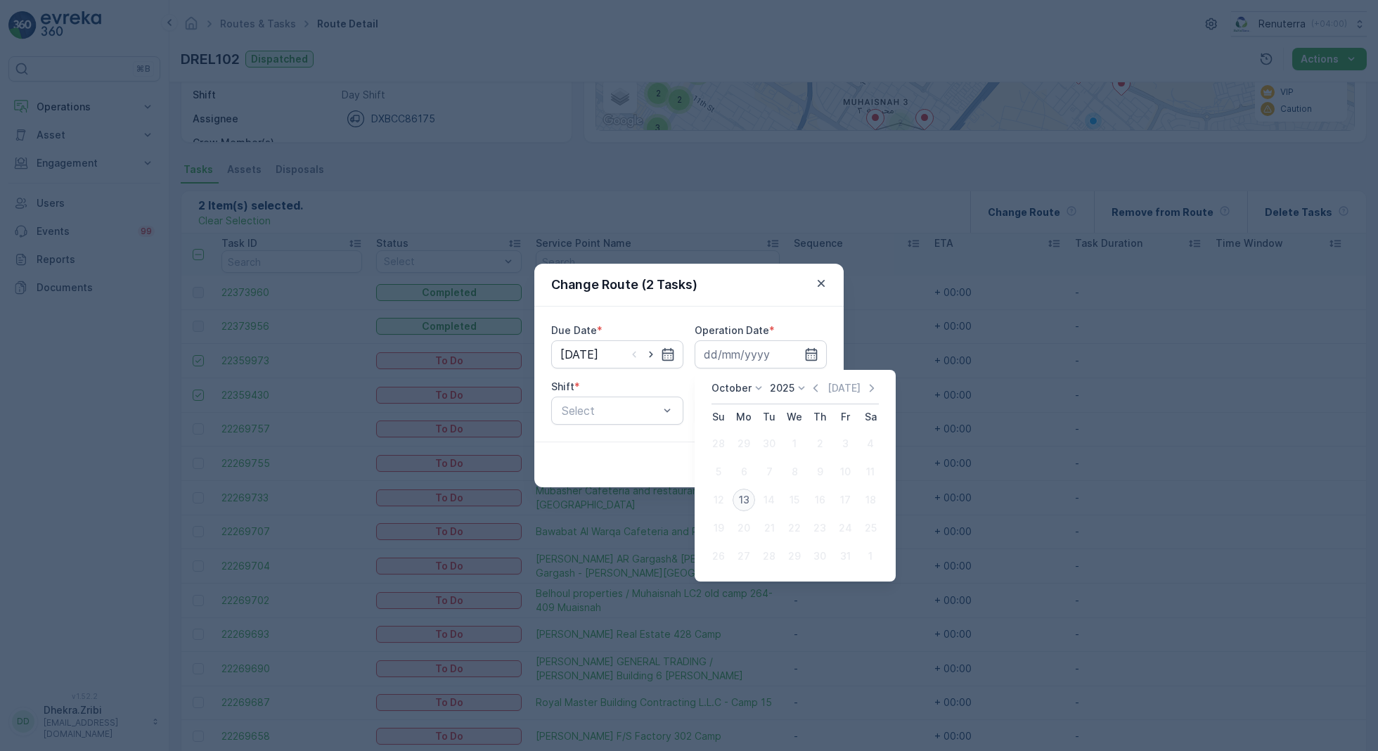
click at [742, 501] on div "13" at bounding box center [744, 500] width 22 height 22
type input "[DATE]"
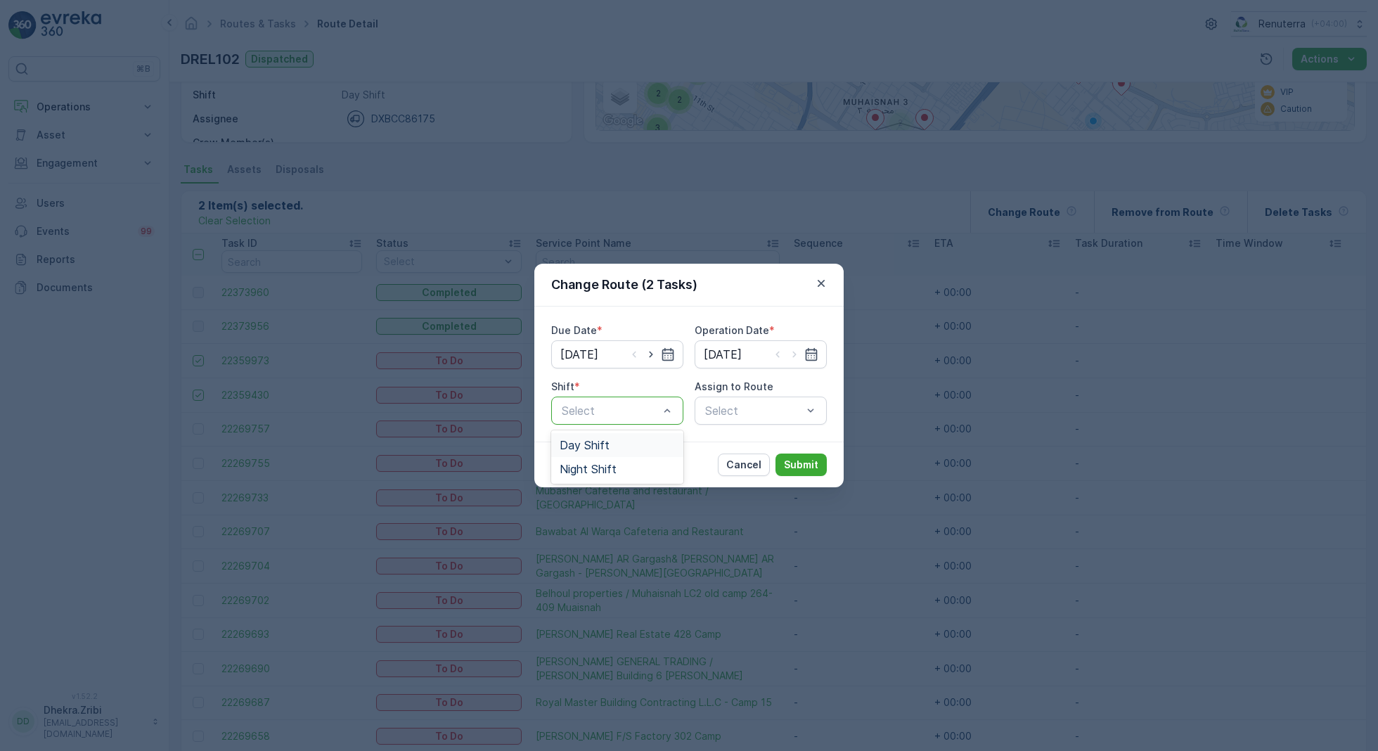
click at [591, 449] on span "Day Shift" at bounding box center [585, 445] width 50 height 13
click at [771, 415] on div "Select" at bounding box center [761, 410] width 132 height 28
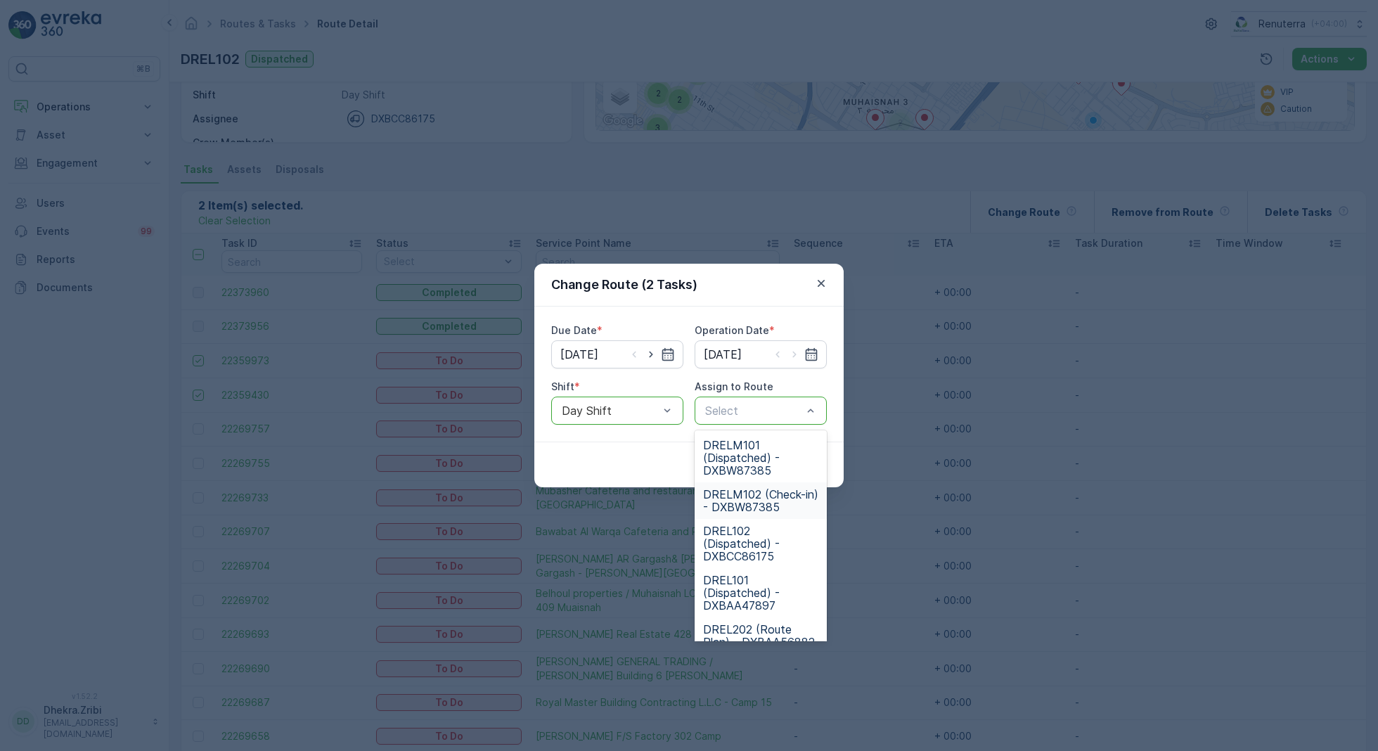
click at [761, 499] on span "DRELM102 (Check-in) - DXBW87385" at bounding box center [760, 500] width 115 height 25
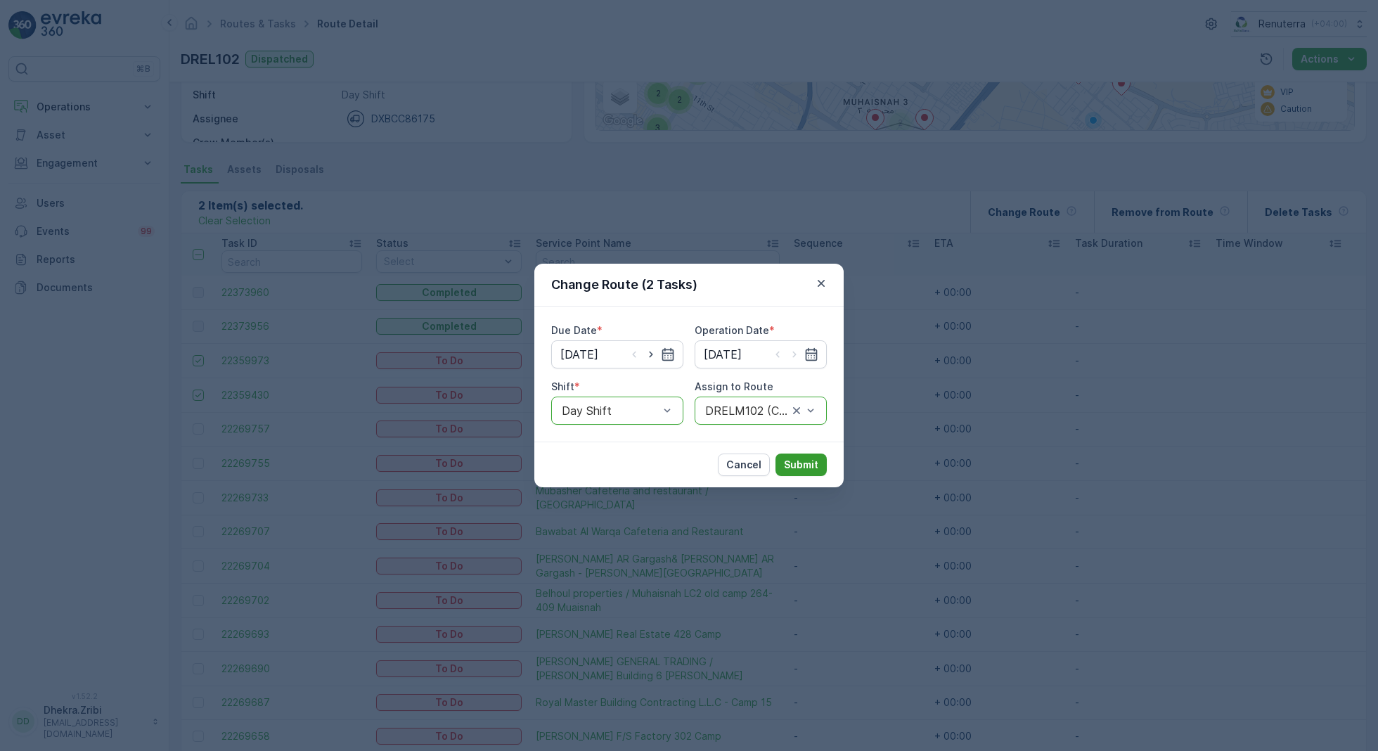
click at [794, 456] on button "Submit" at bounding box center [800, 464] width 51 height 22
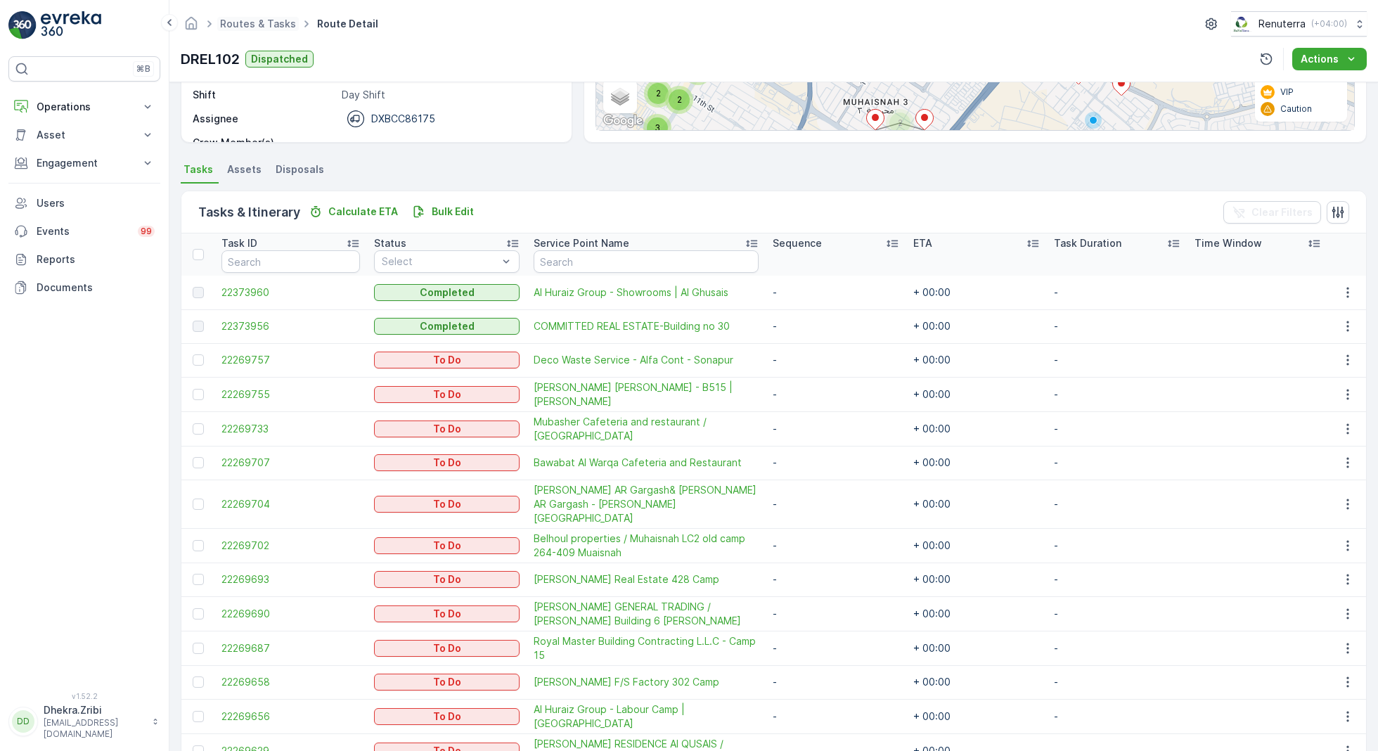
click at [285, 30] on span "Routes & Tasks" at bounding box center [258, 24] width 82 height 14
click at [272, 25] on link "Routes & Tasks" at bounding box center [258, 24] width 76 height 12
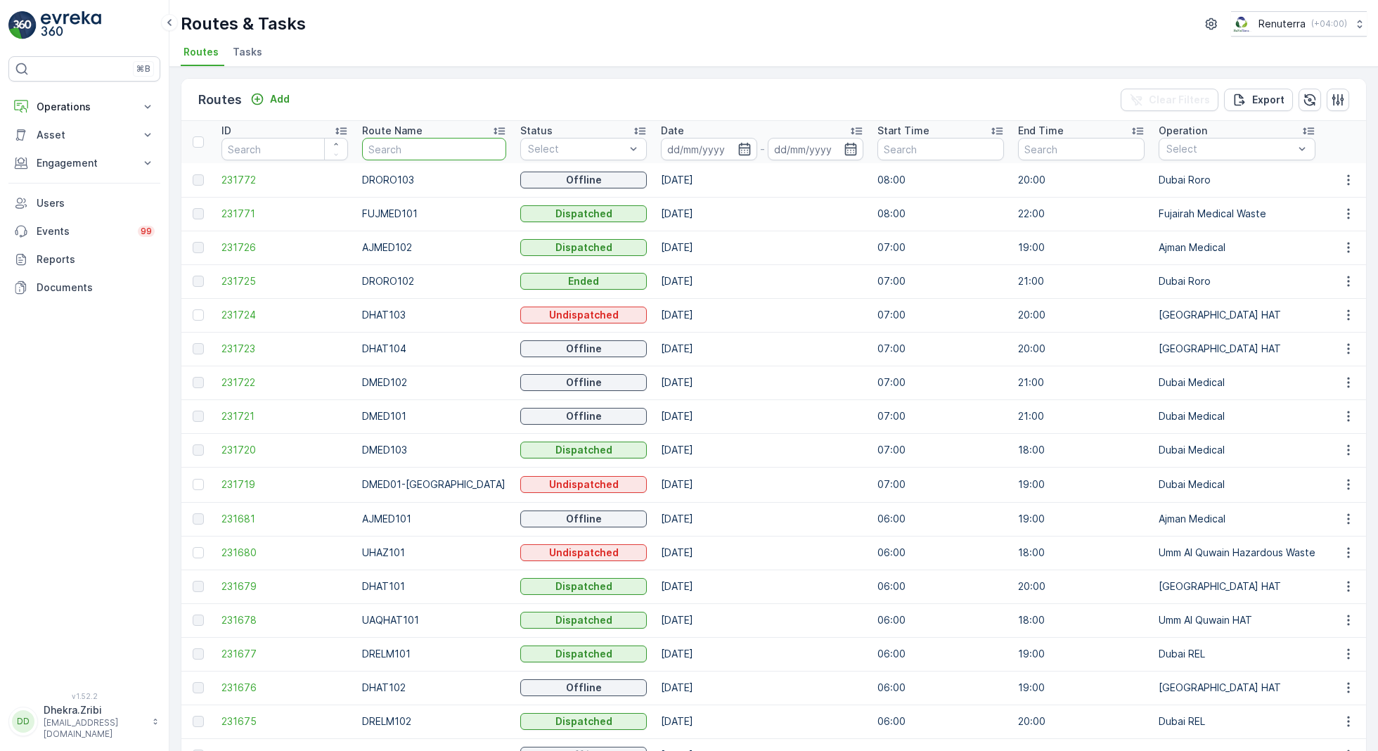
click at [419, 153] on input "text" at bounding box center [434, 149] width 144 height 22
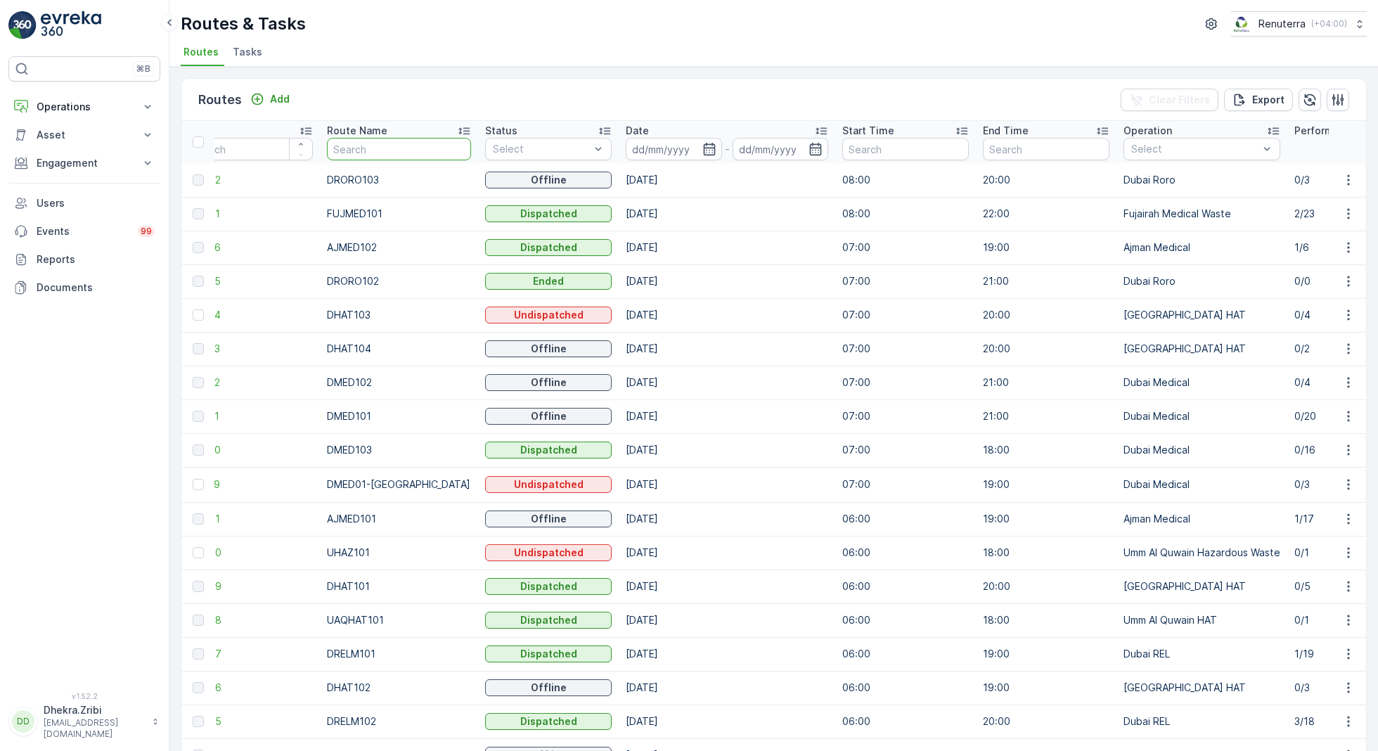
scroll to position [0, 14]
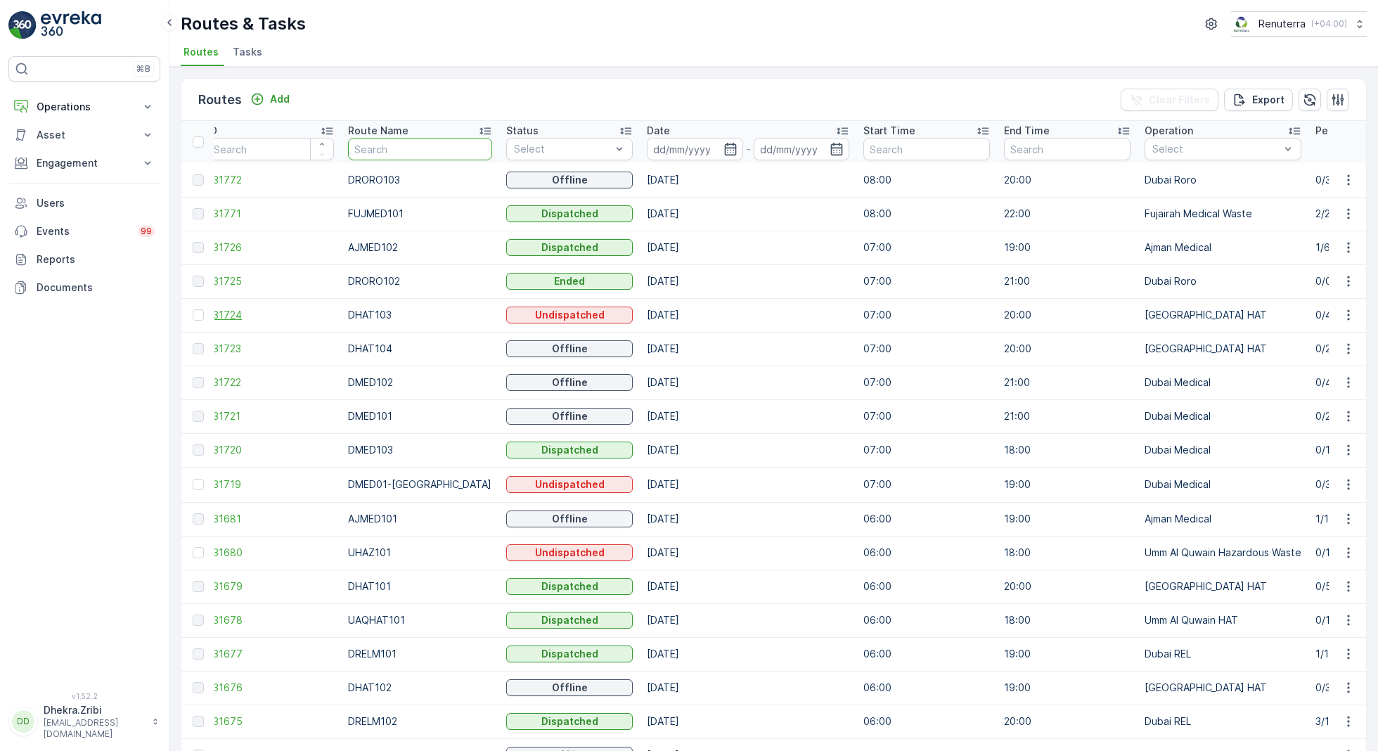
click at [245, 321] on span "231724" at bounding box center [270, 315] width 127 height 14
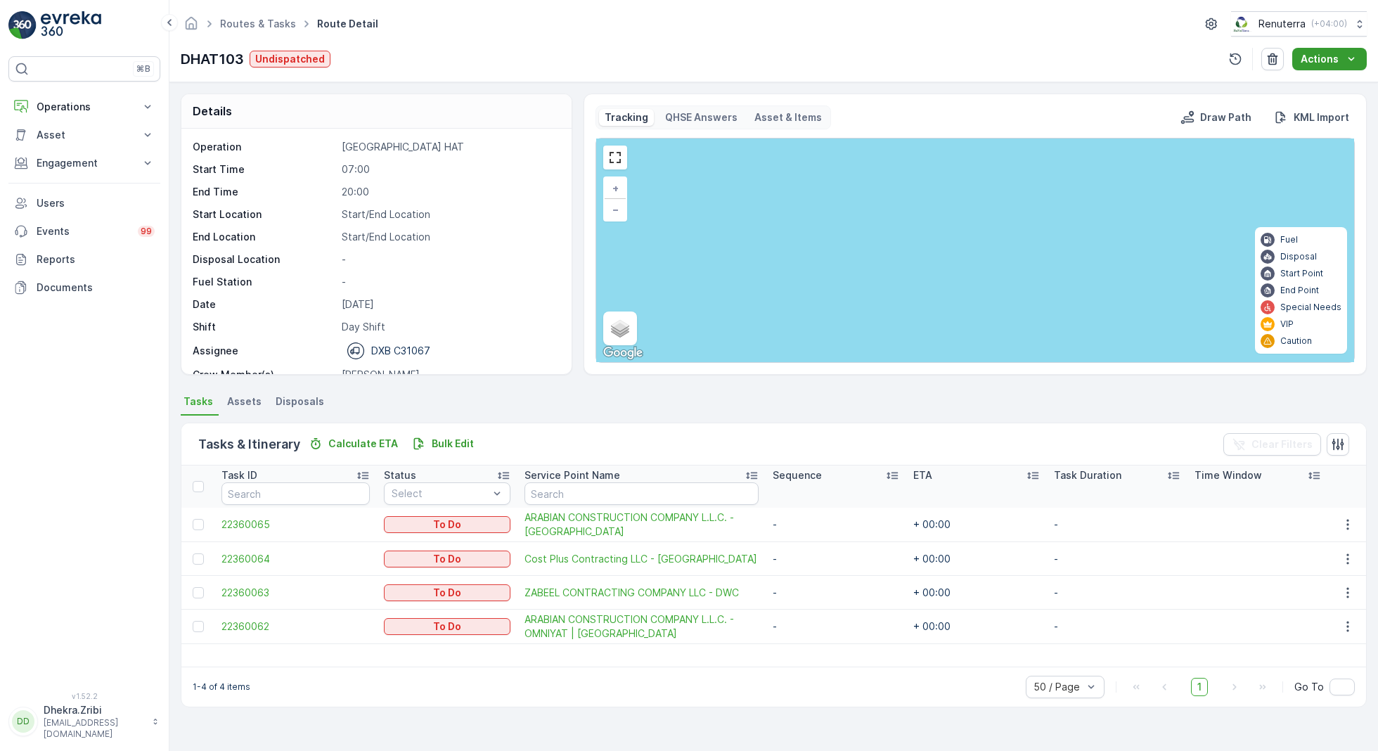
click at [1342, 56] on div "Actions" at bounding box center [1330, 59] width 58 height 14
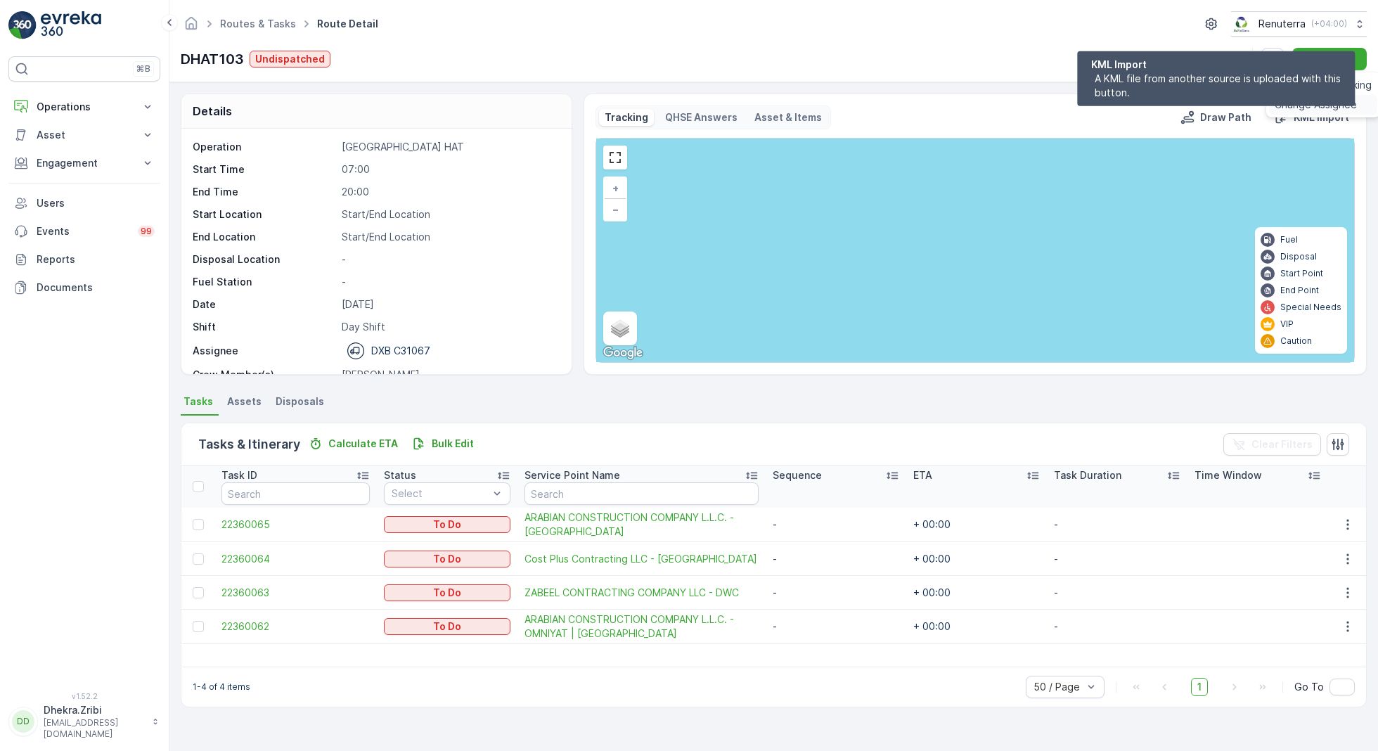
click at [1314, 111] on span "Change Assignee" at bounding box center [1316, 105] width 82 height 14
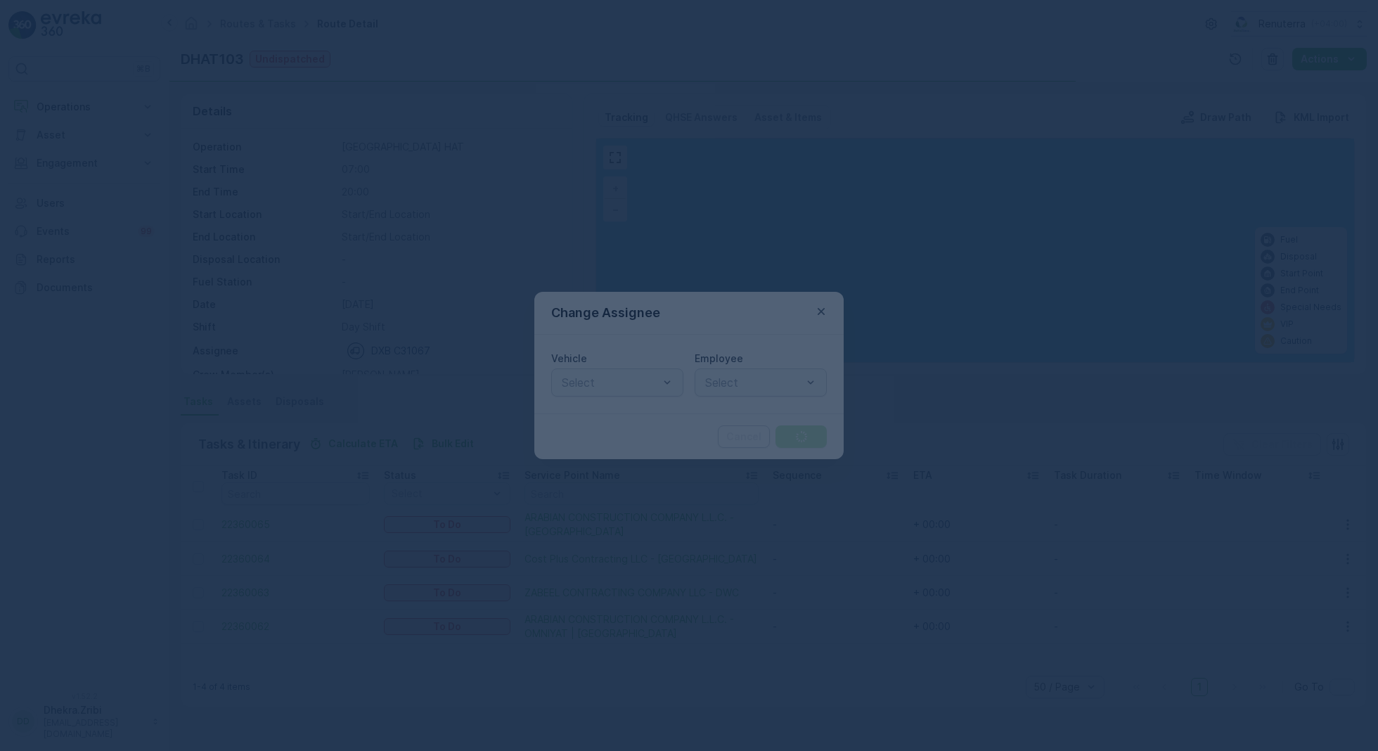
click at [661, 394] on div at bounding box center [689, 375] width 1378 height 751
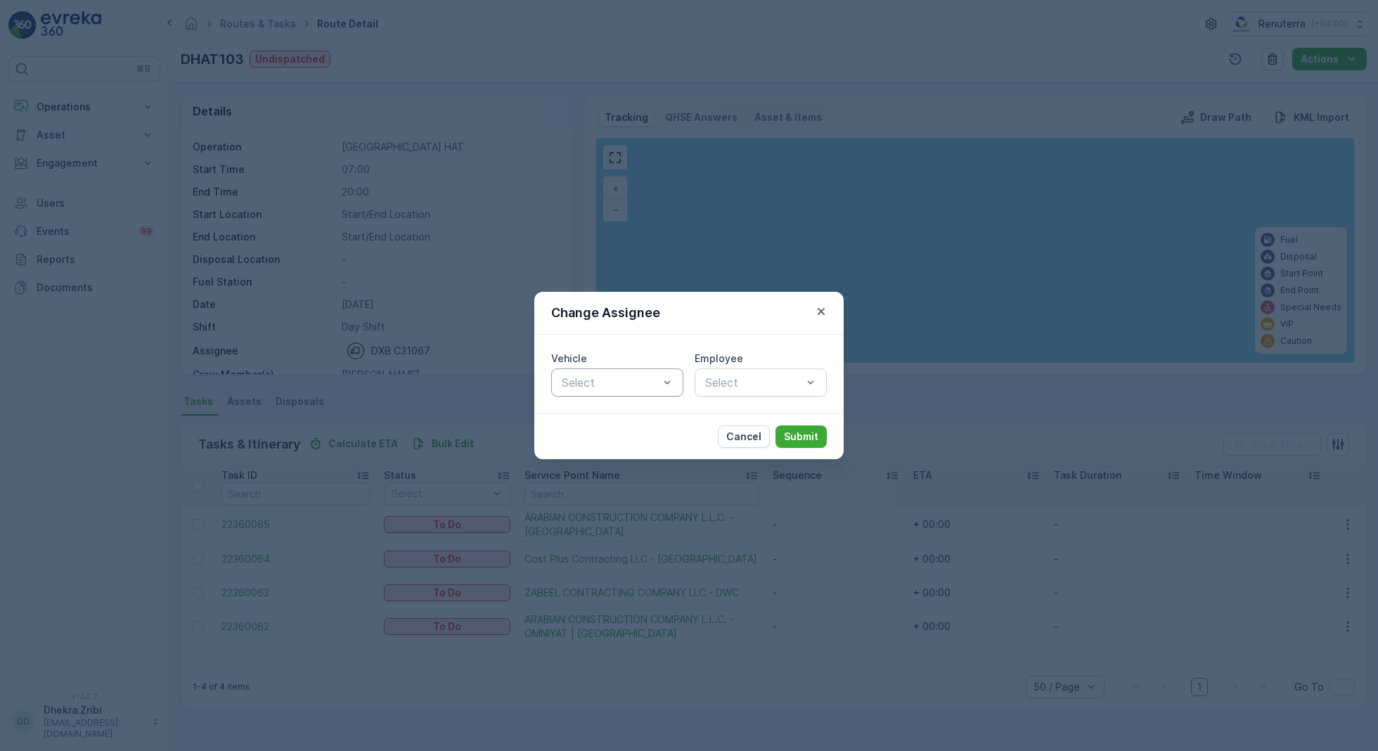
click at [656, 391] on div "Select" at bounding box center [617, 382] width 132 height 28
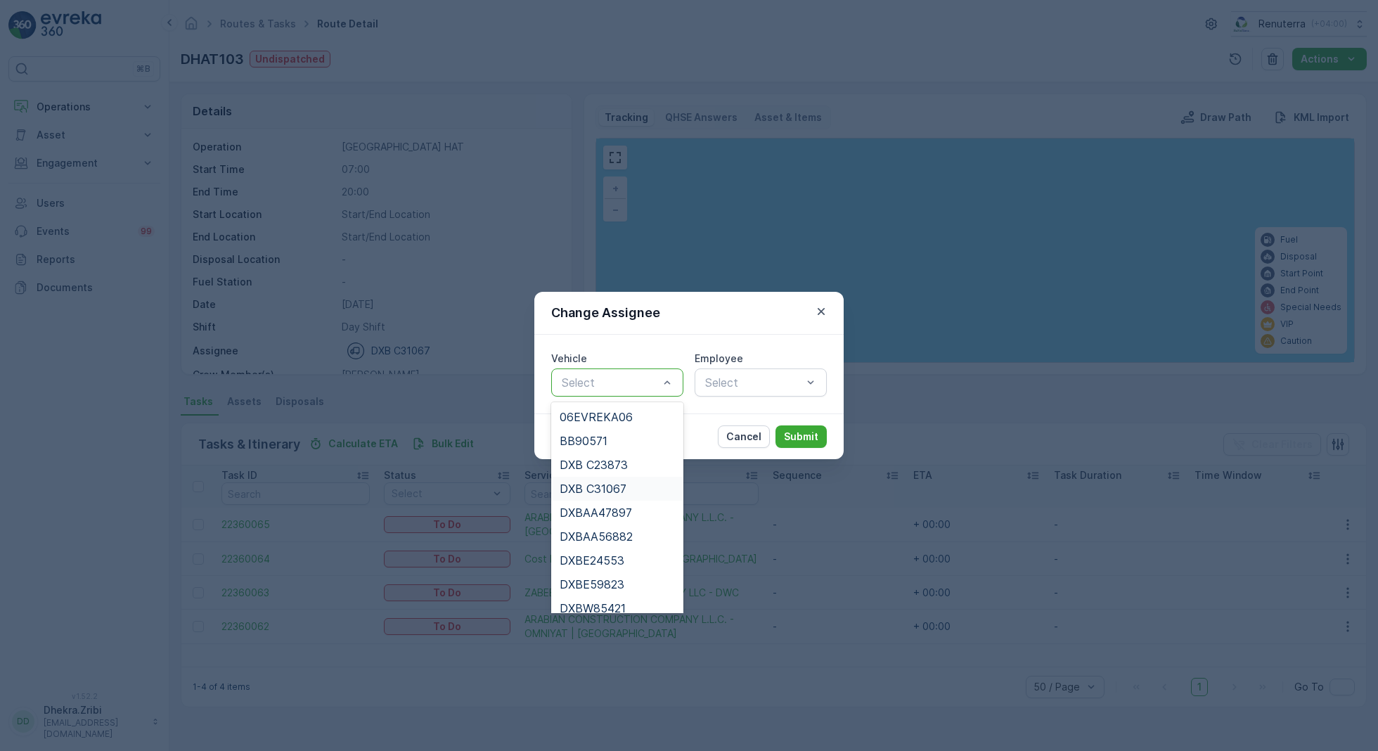
click at [624, 485] on span "DXB C31067" at bounding box center [593, 488] width 67 height 13
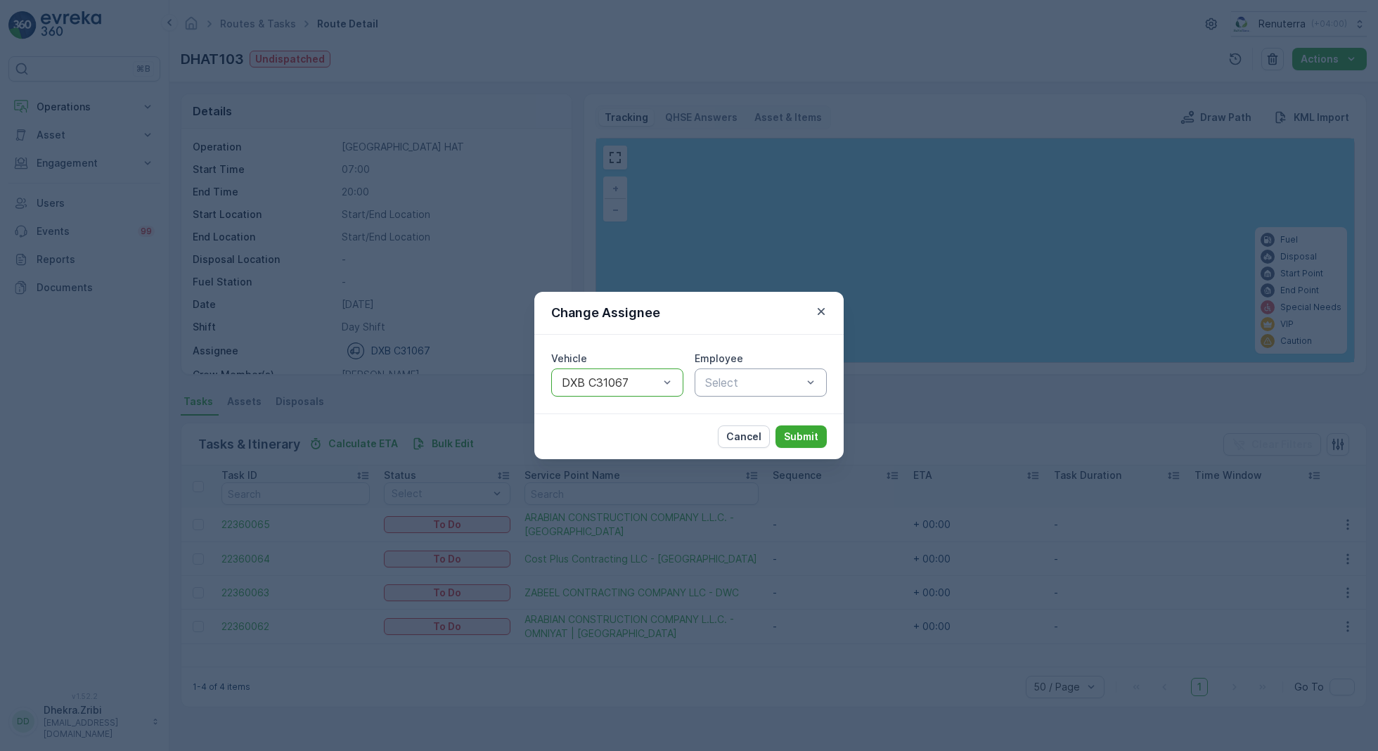
click at [733, 392] on div "Select" at bounding box center [761, 382] width 132 height 28
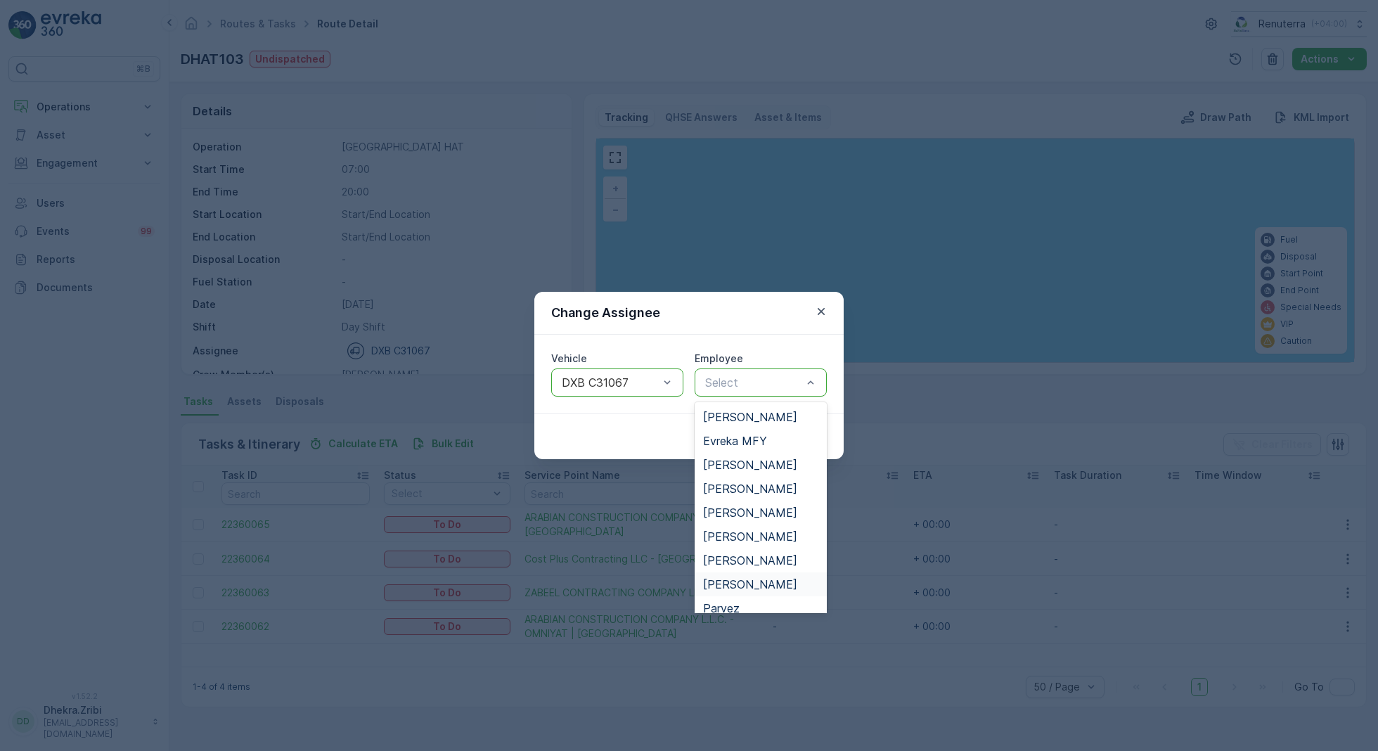
click at [744, 584] on span "Noor Ghani" at bounding box center [750, 584] width 94 height 13
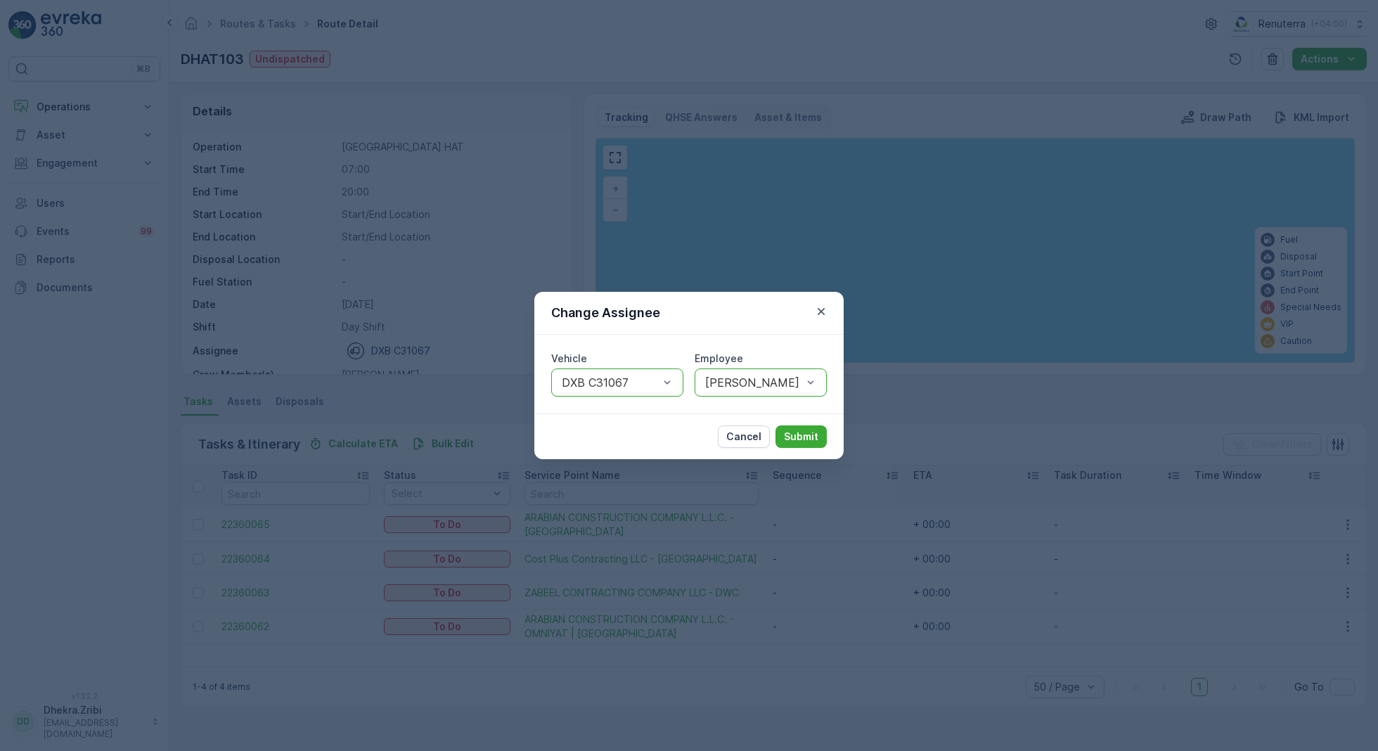
click at [795, 451] on div "Cancel Submit" at bounding box center [688, 436] width 309 height 46
click at [795, 444] on button "Submit" at bounding box center [800, 436] width 51 height 22
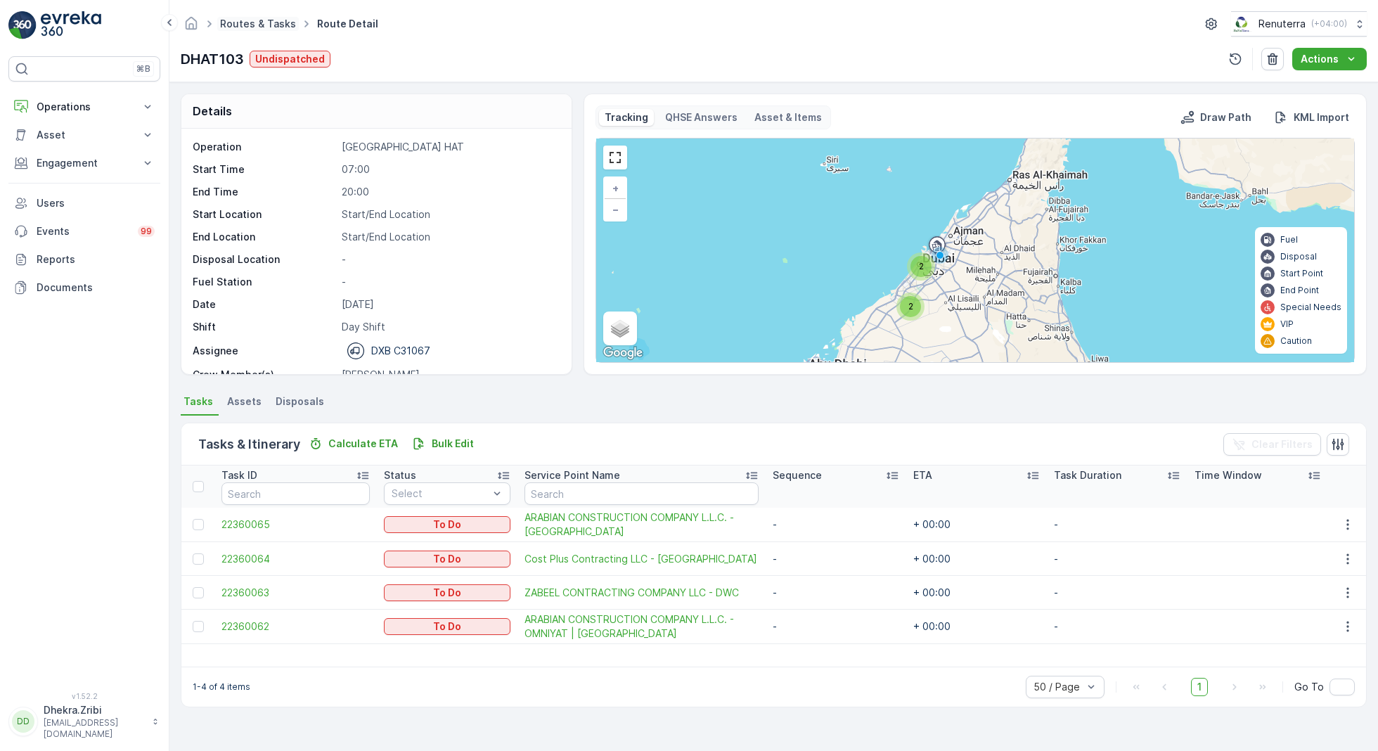
click at [263, 29] on link "Routes & Tasks" at bounding box center [258, 24] width 76 height 12
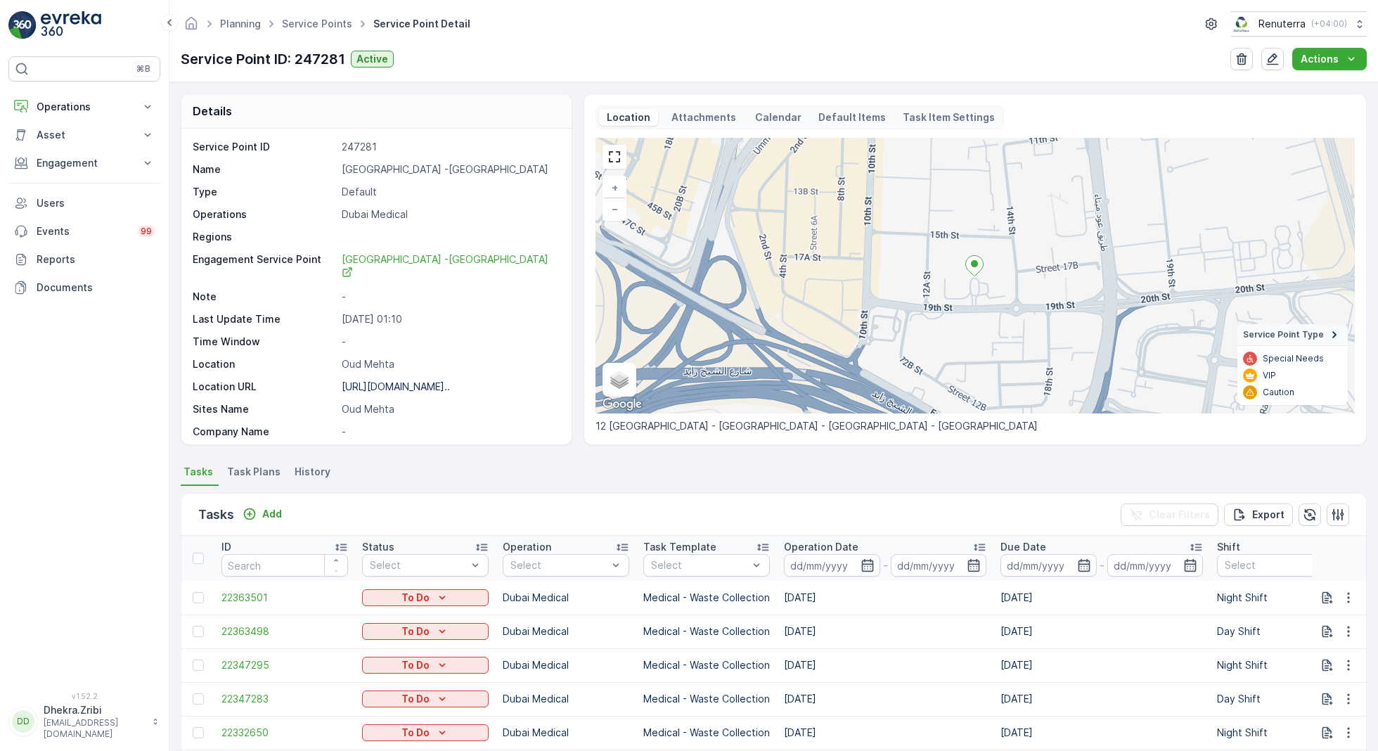
click at [336, 37] on div "Planning Service Points Service Point Detail Renuterra ( +04:00 ) Service Point…" at bounding box center [773, 41] width 1208 height 82
click at [330, 22] on link "Service Points" at bounding box center [317, 24] width 70 height 12
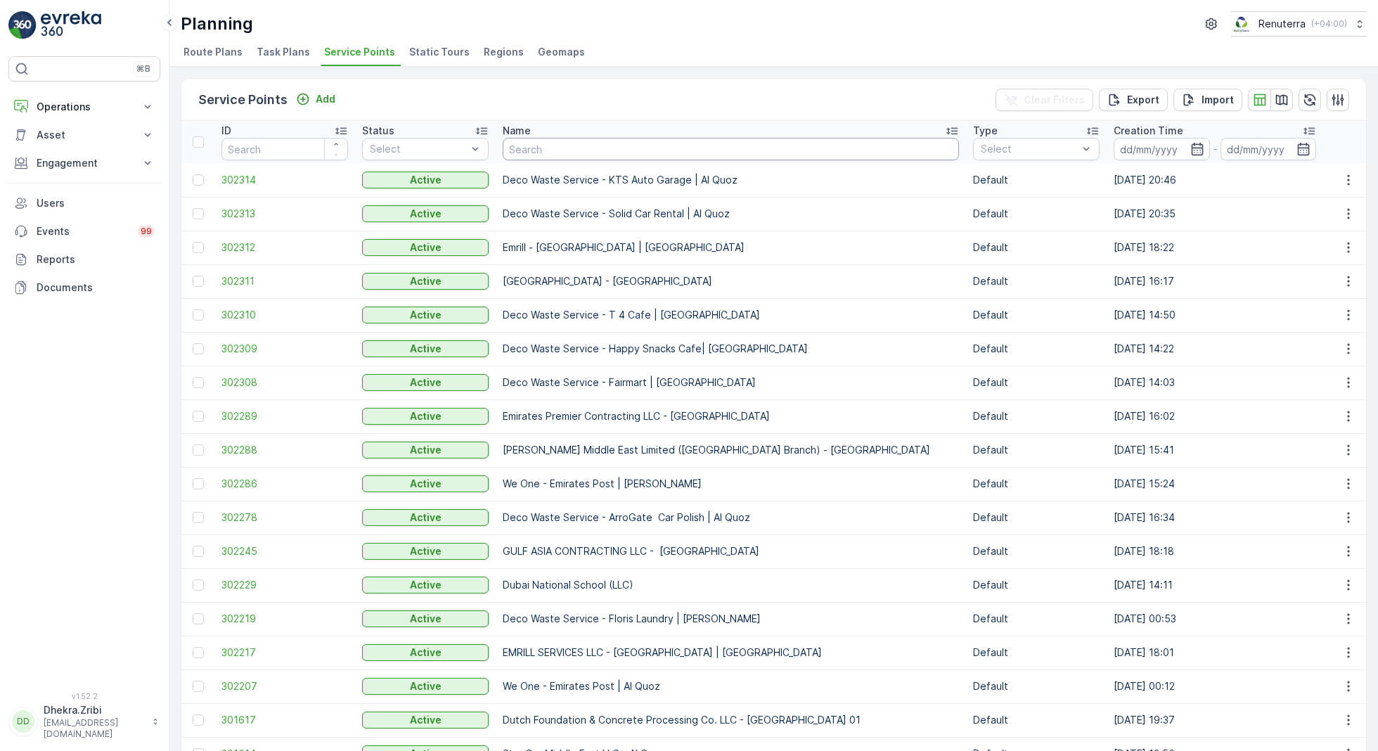
click at [636, 151] on input "text" at bounding box center [731, 149] width 456 height 22
type input "fattan"
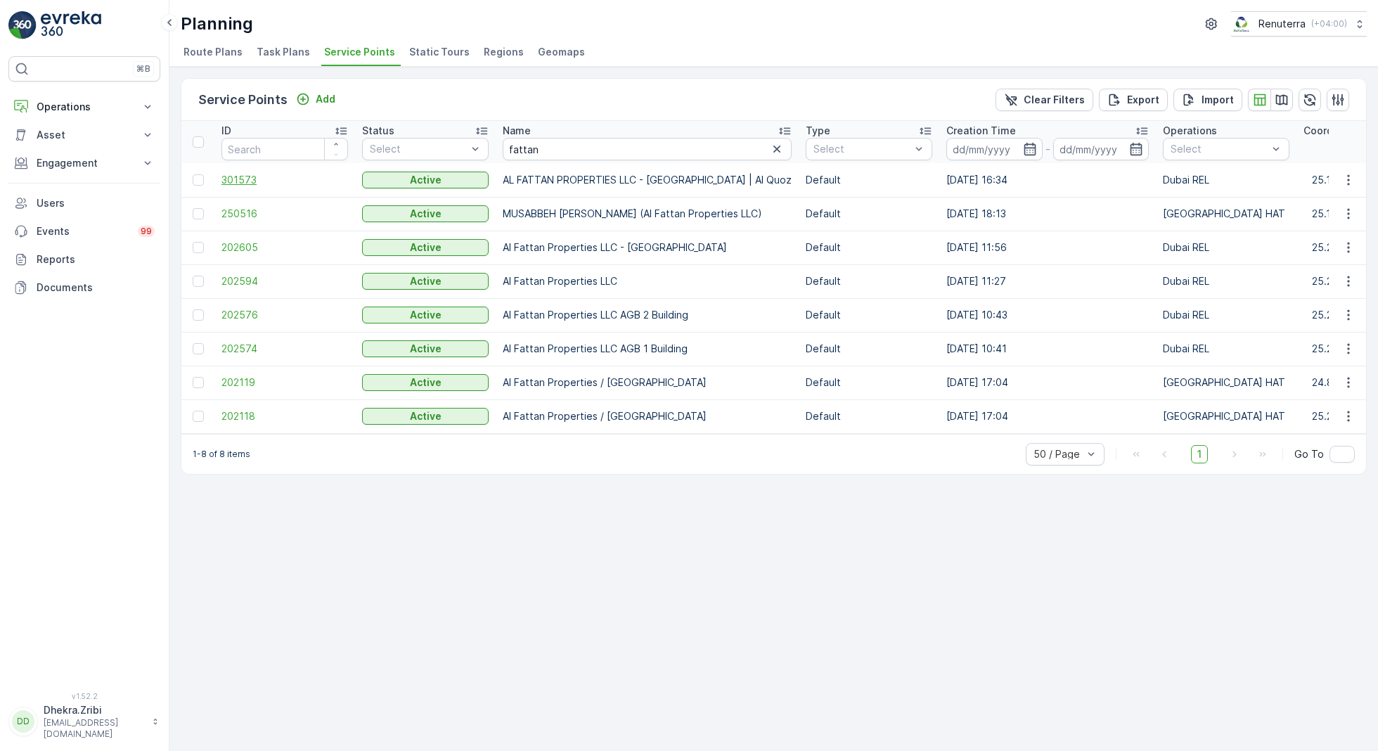
click at [295, 173] on span "301573" at bounding box center [284, 180] width 127 height 14
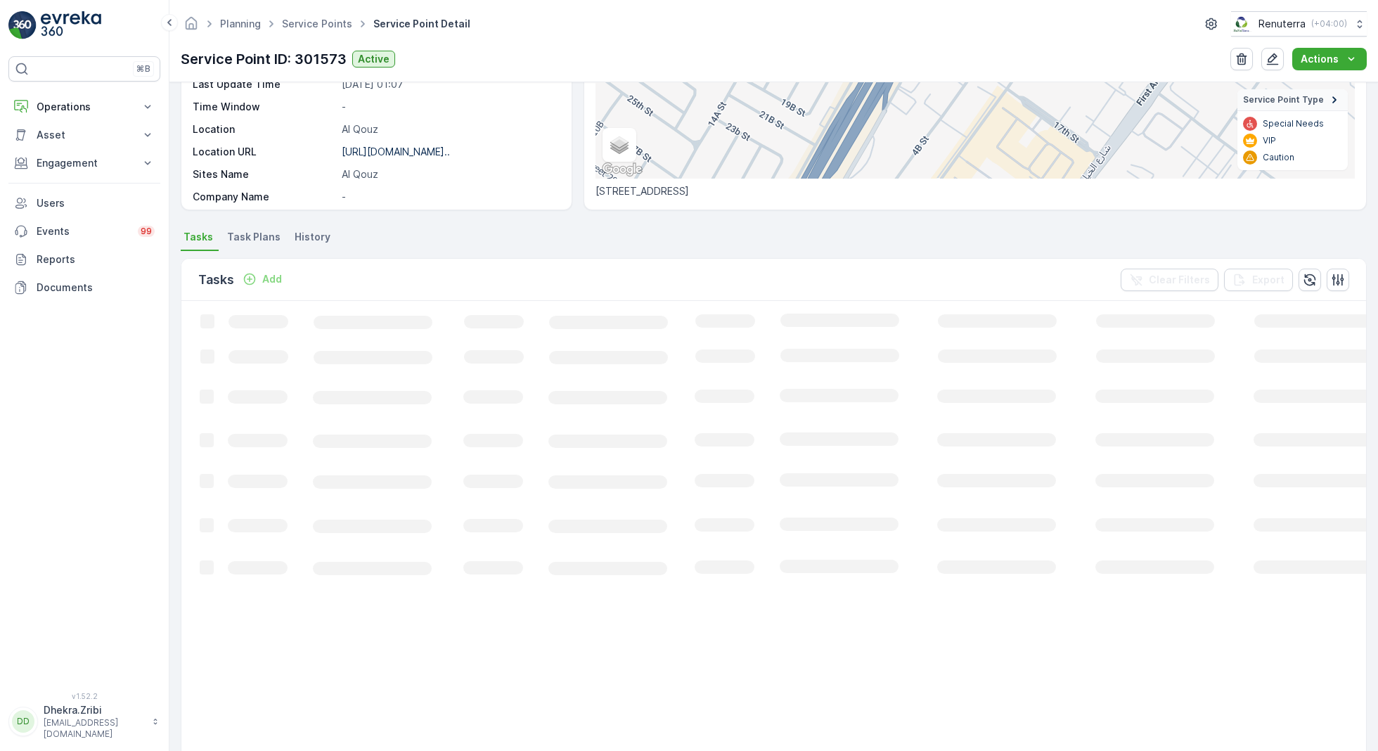
scroll to position [97, 0]
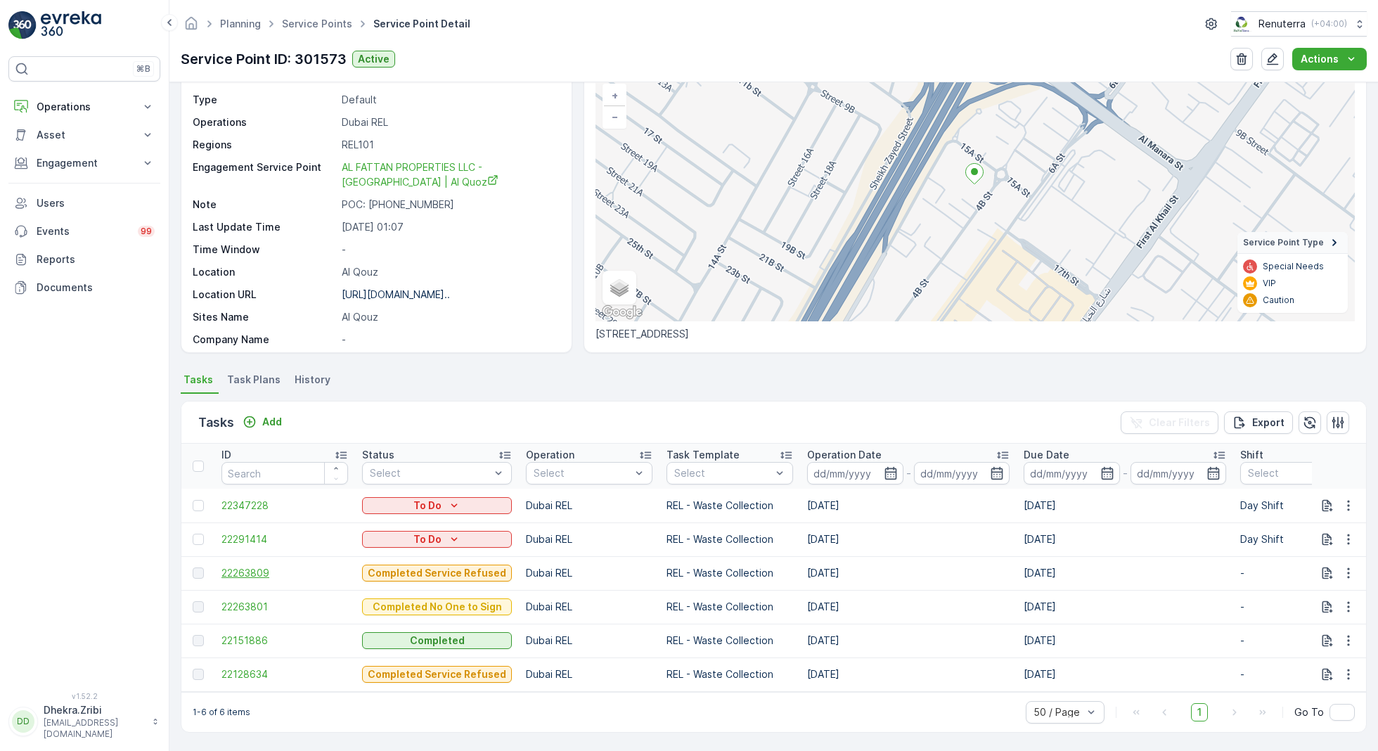
click at [259, 566] on span "22263809" at bounding box center [284, 573] width 127 height 14
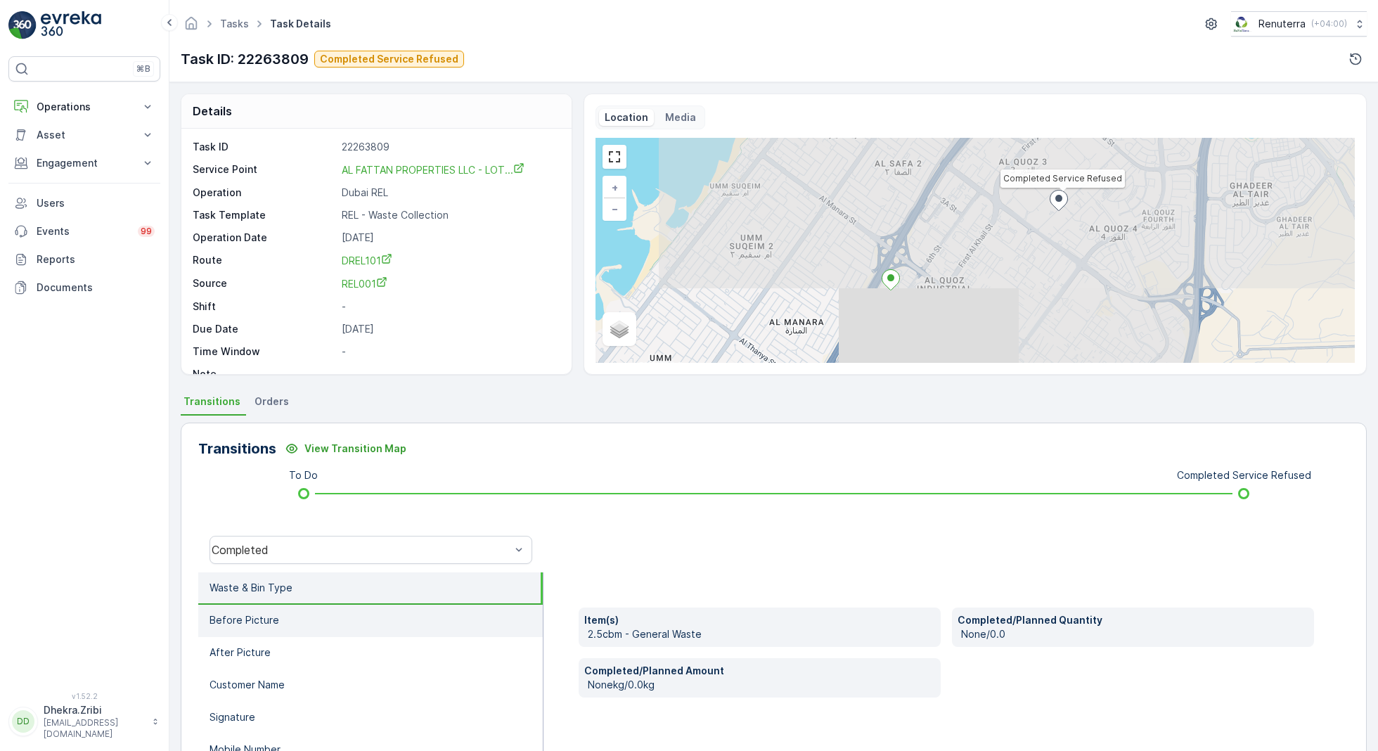
click at [434, 633] on li "Before Picture" at bounding box center [370, 621] width 344 height 32
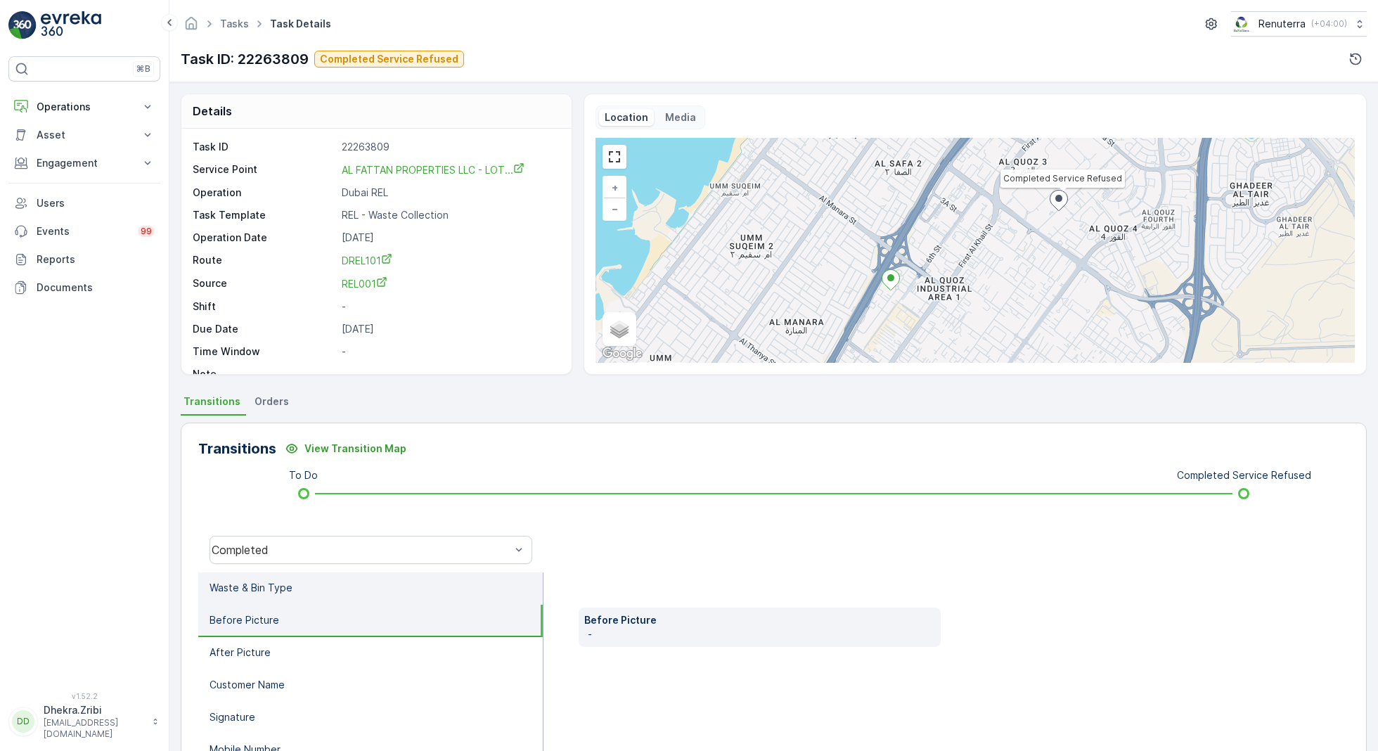
click at [419, 589] on li "Waste & Bin Type" at bounding box center [370, 588] width 344 height 32
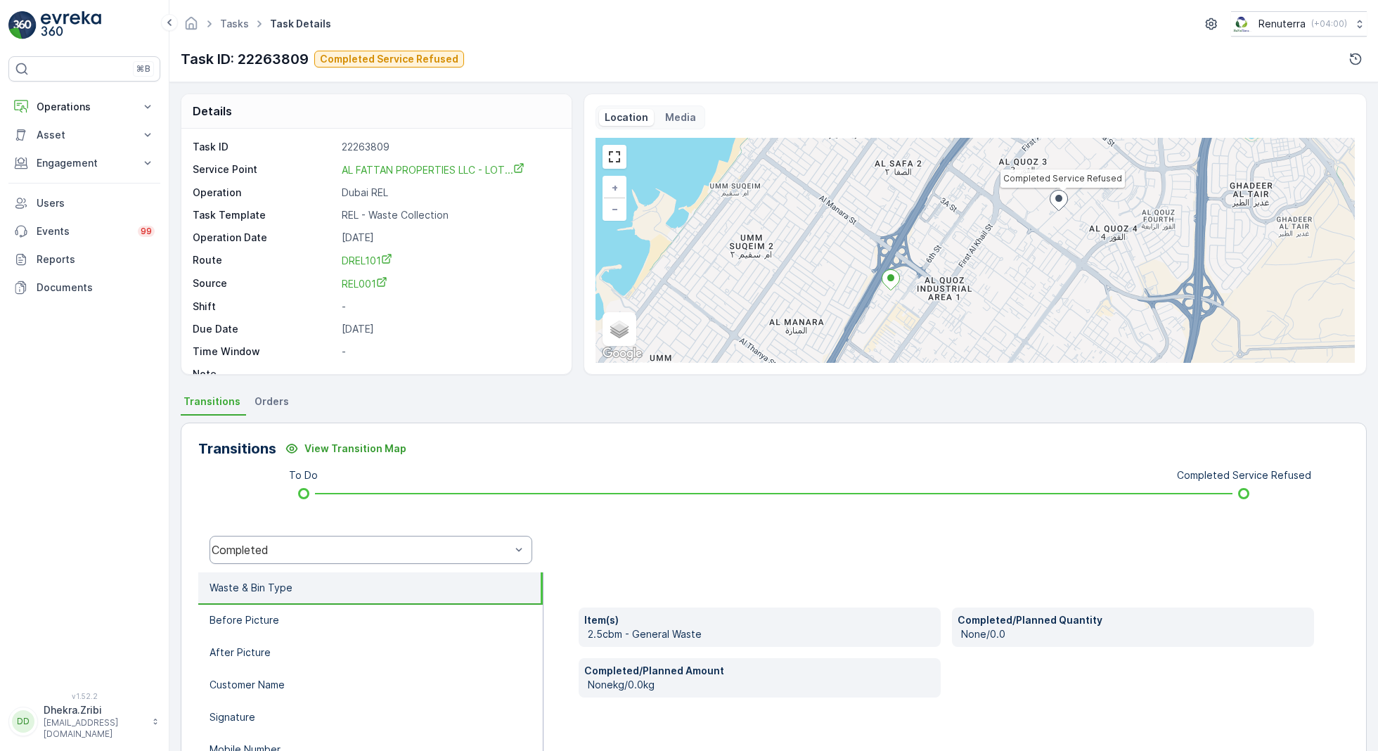
click at [419, 562] on div "Completed" at bounding box center [370, 550] width 323 height 28
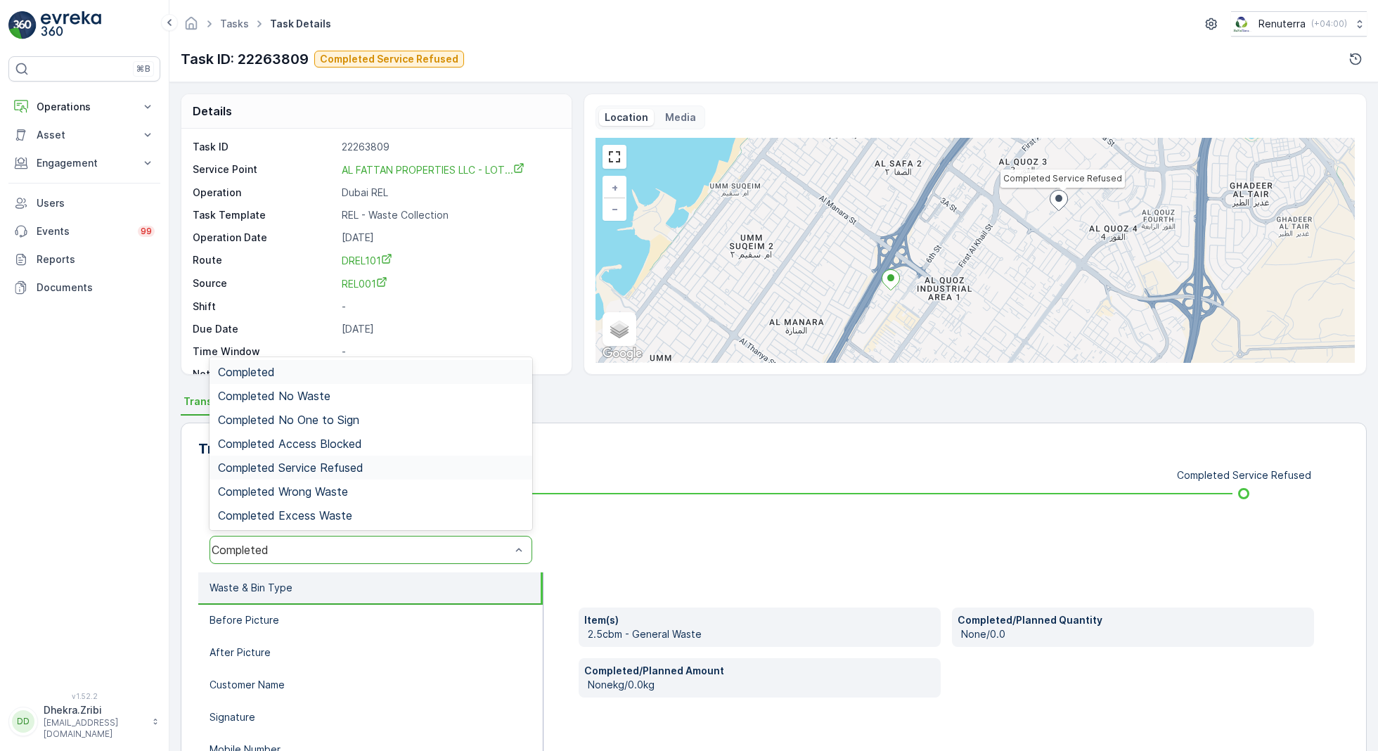
click at [413, 462] on div "Completed Service Refused" at bounding box center [371, 467] width 306 height 13
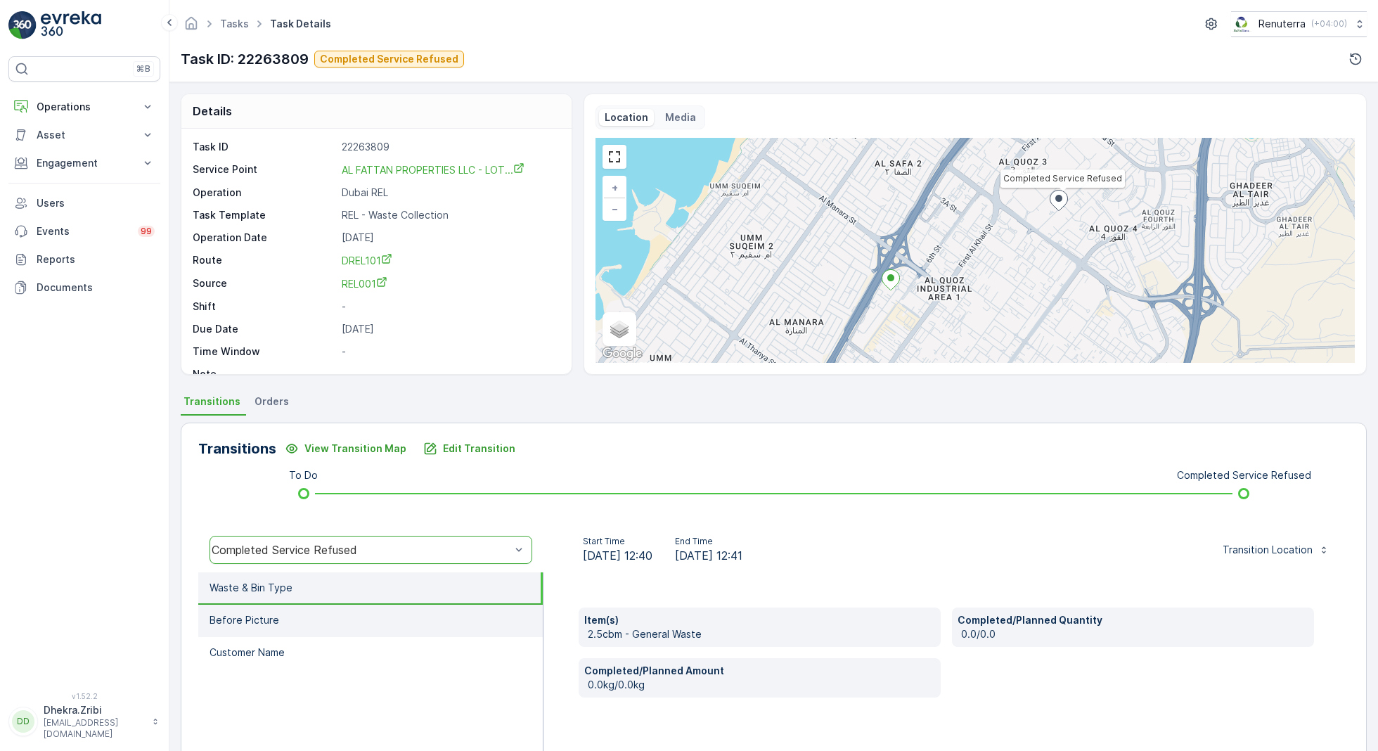
click at [427, 614] on li "Before Picture" at bounding box center [370, 621] width 344 height 32
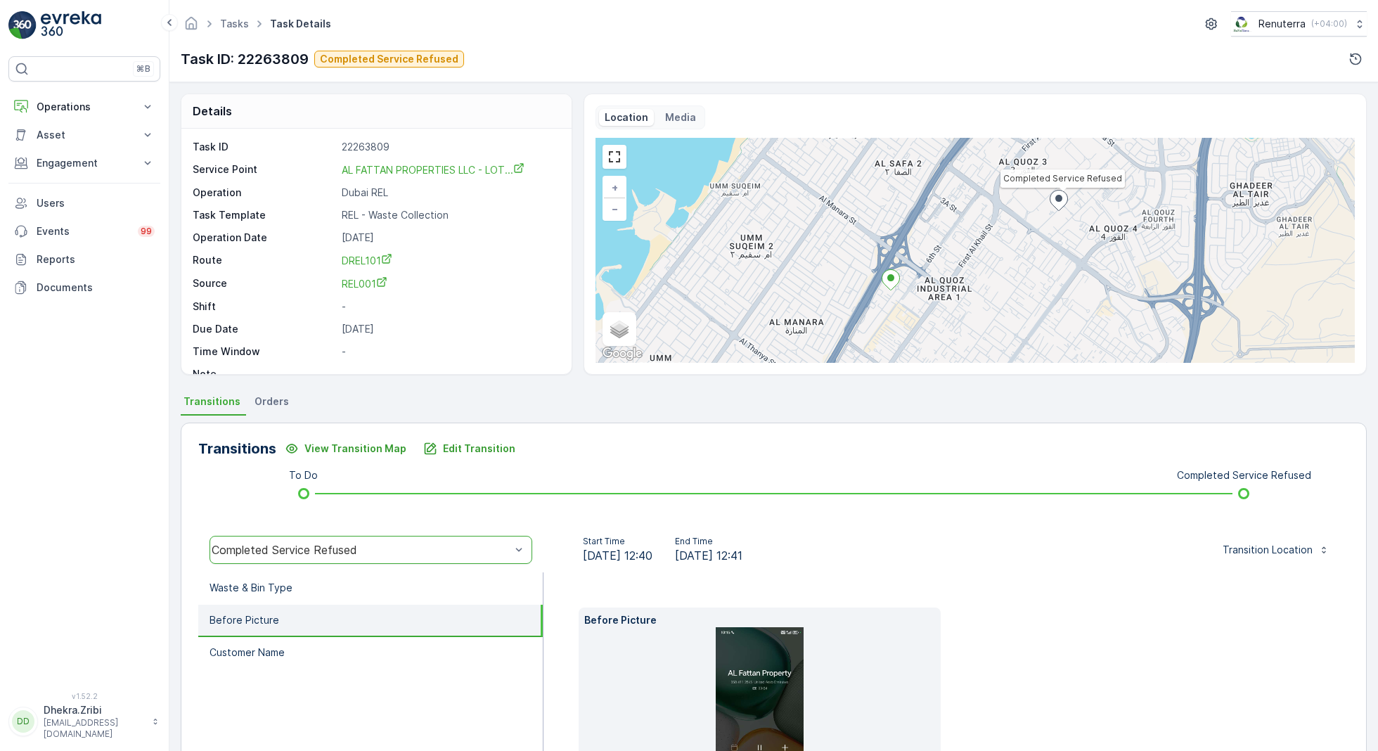
scroll to position [157, 0]
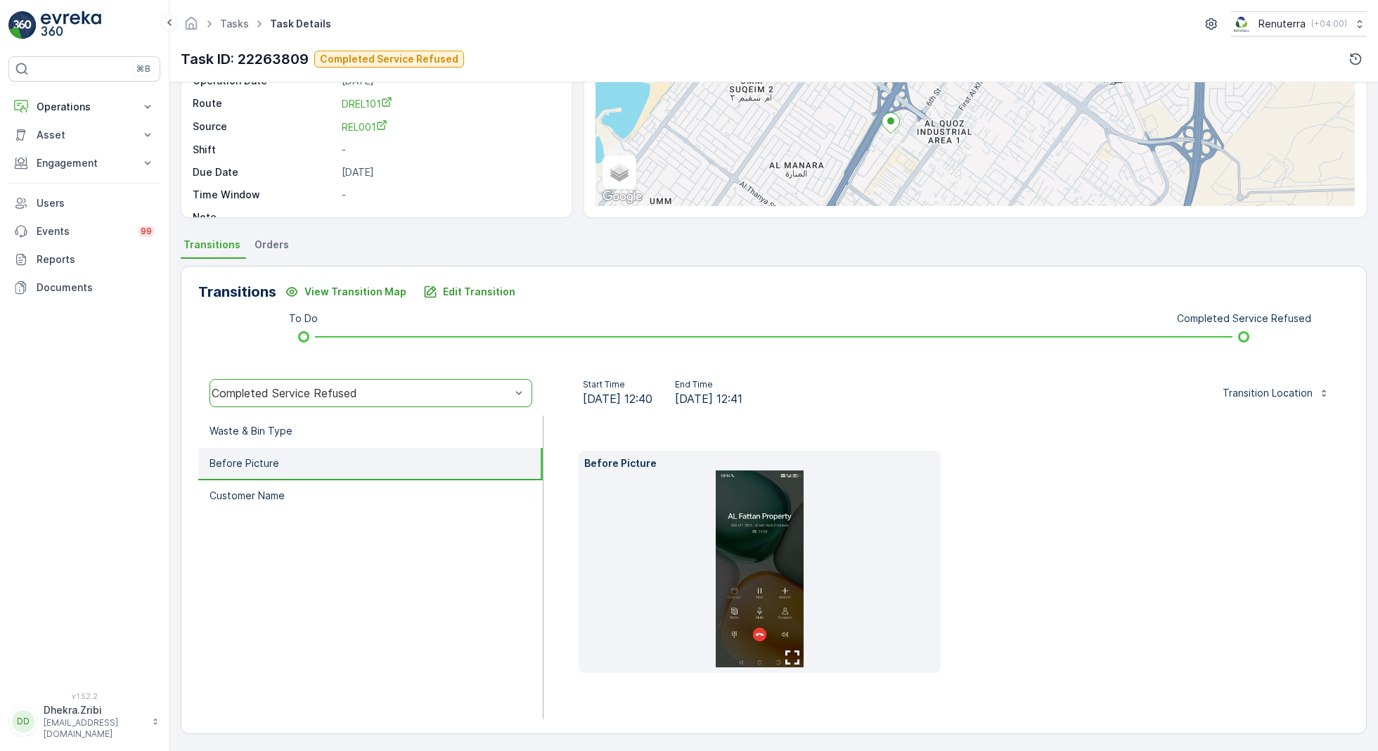
click at [775, 565] on img at bounding box center [760, 568] width 88 height 197
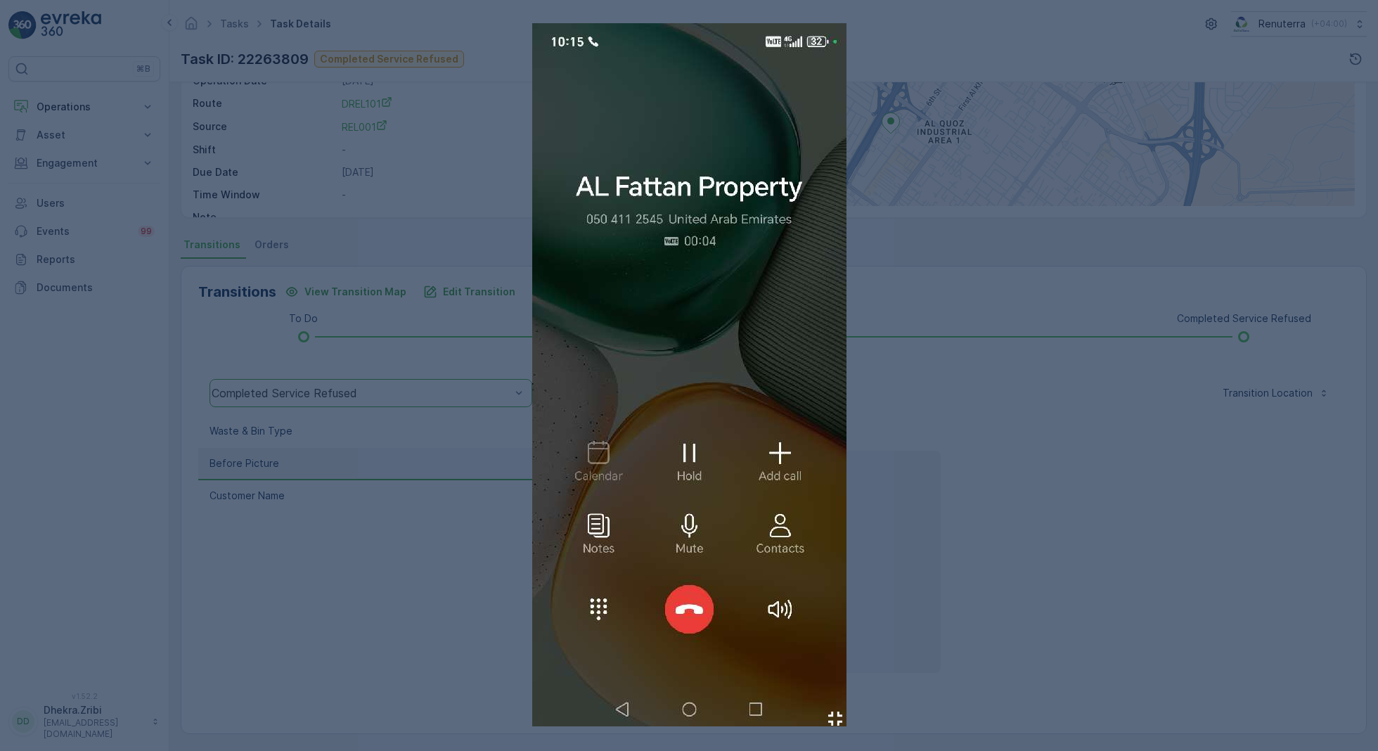
click at [999, 578] on div at bounding box center [689, 375] width 1378 height 751
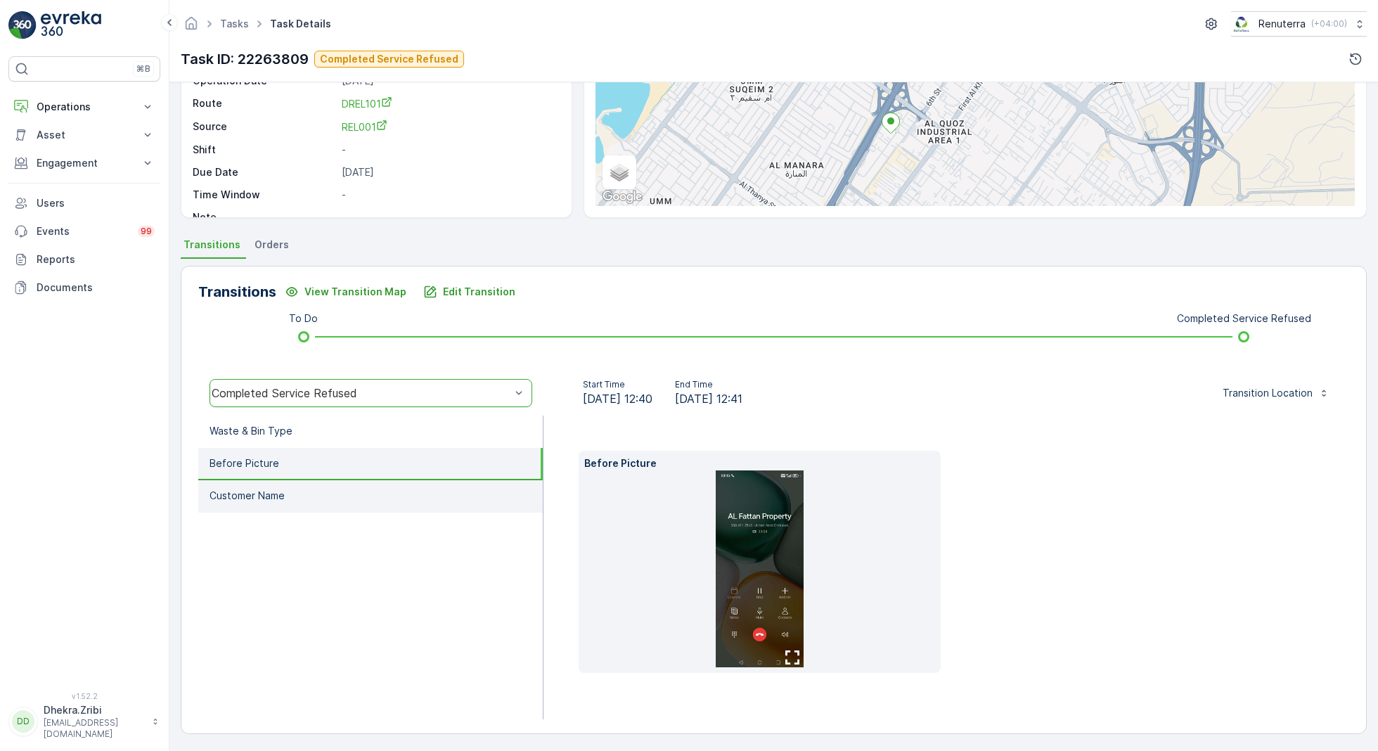
click at [470, 507] on li "Customer Name" at bounding box center [370, 496] width 344 height 32
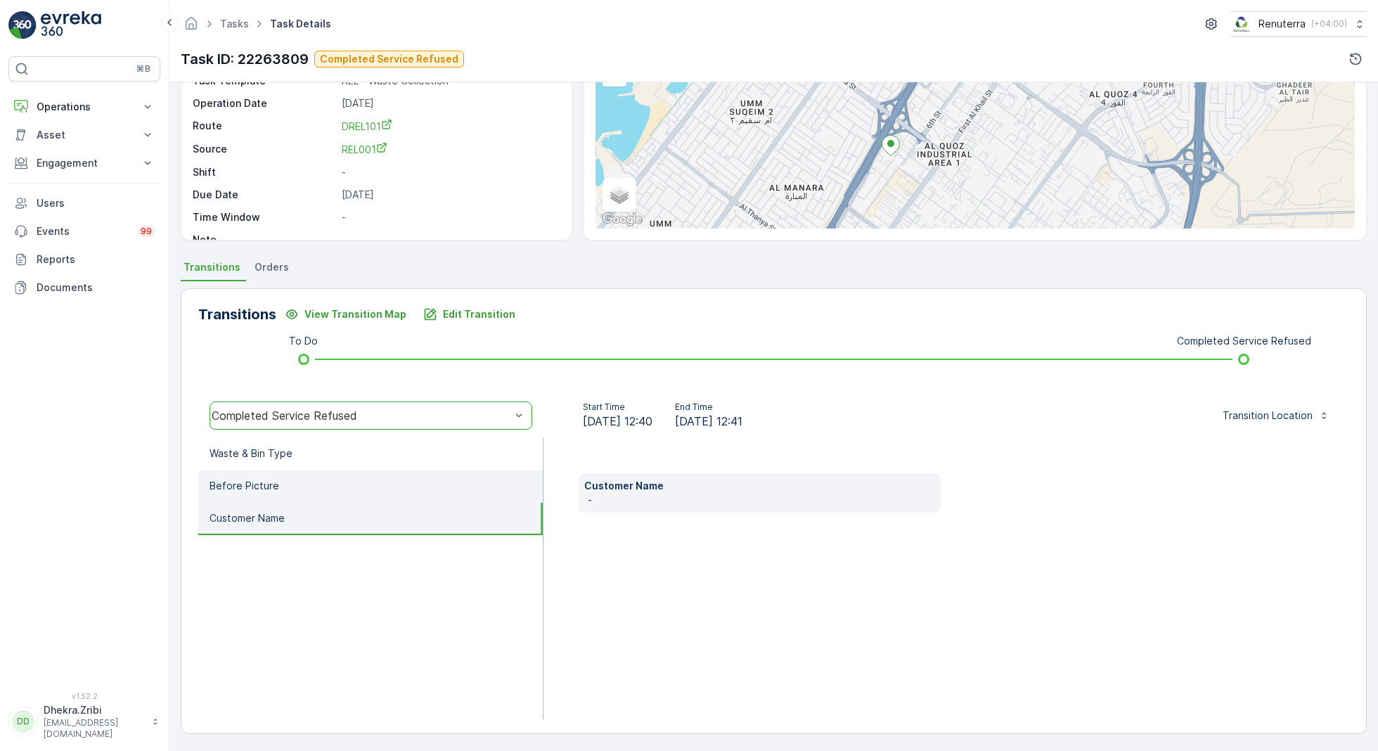
click at [465, 475] on li "Before Picture" at bounding box center [370, 486] width 344 height 32
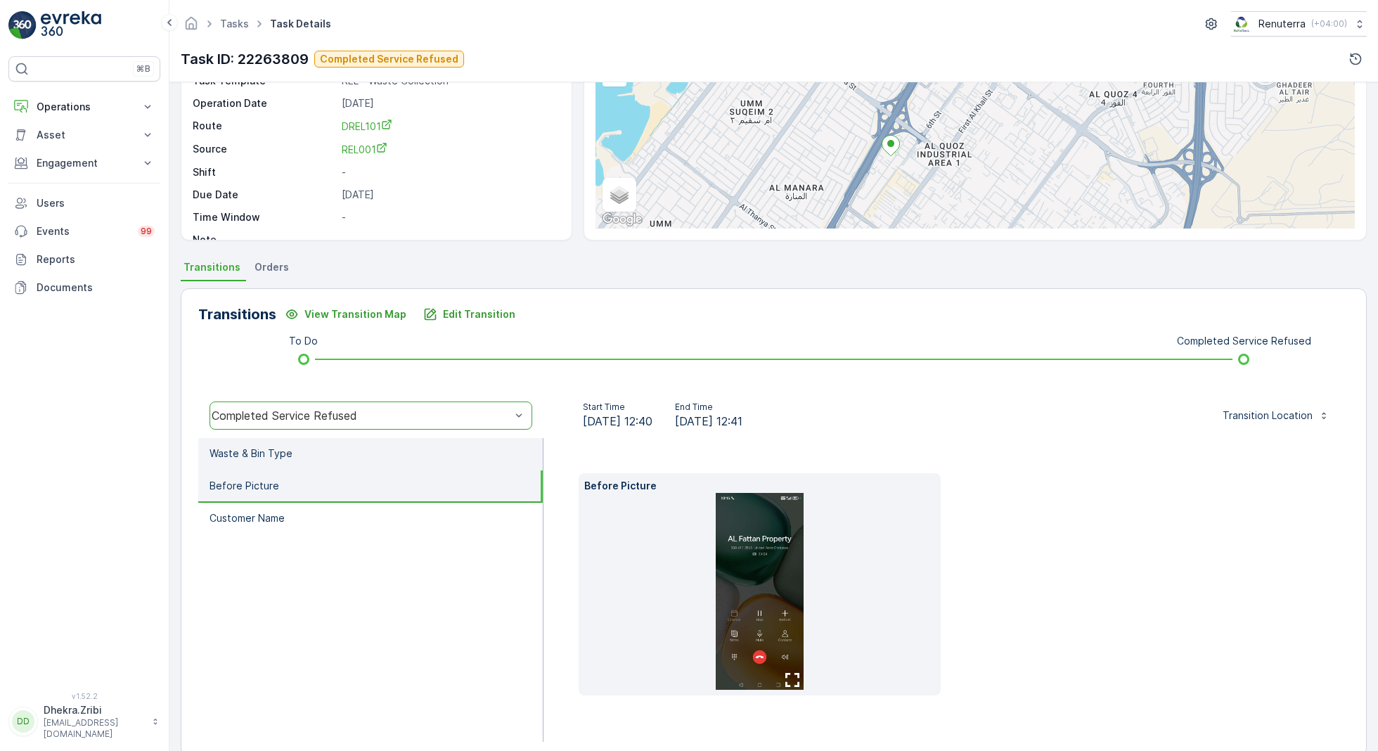
click at [467, 439] on li "Waste & Bin Type" at bounding box center [370, 454] width 344 height 32
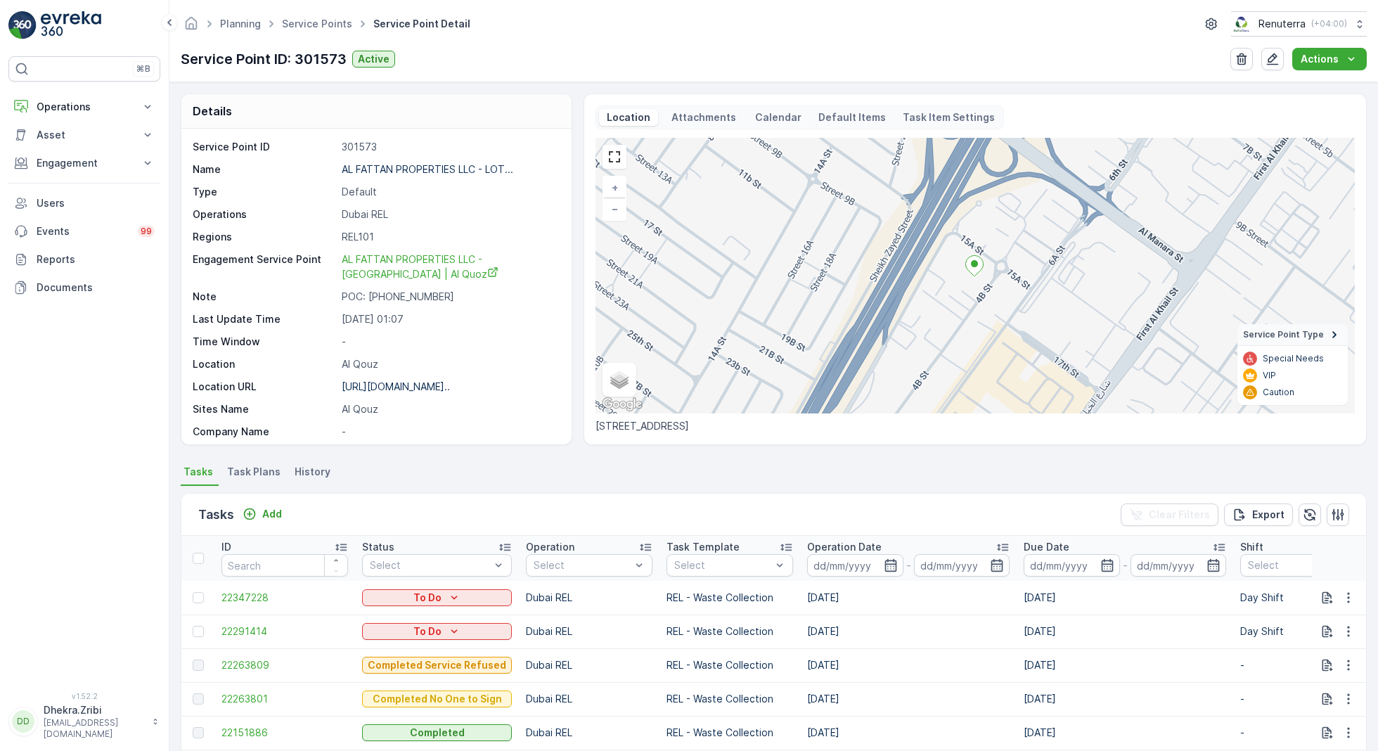
scroll to position [230, 0]
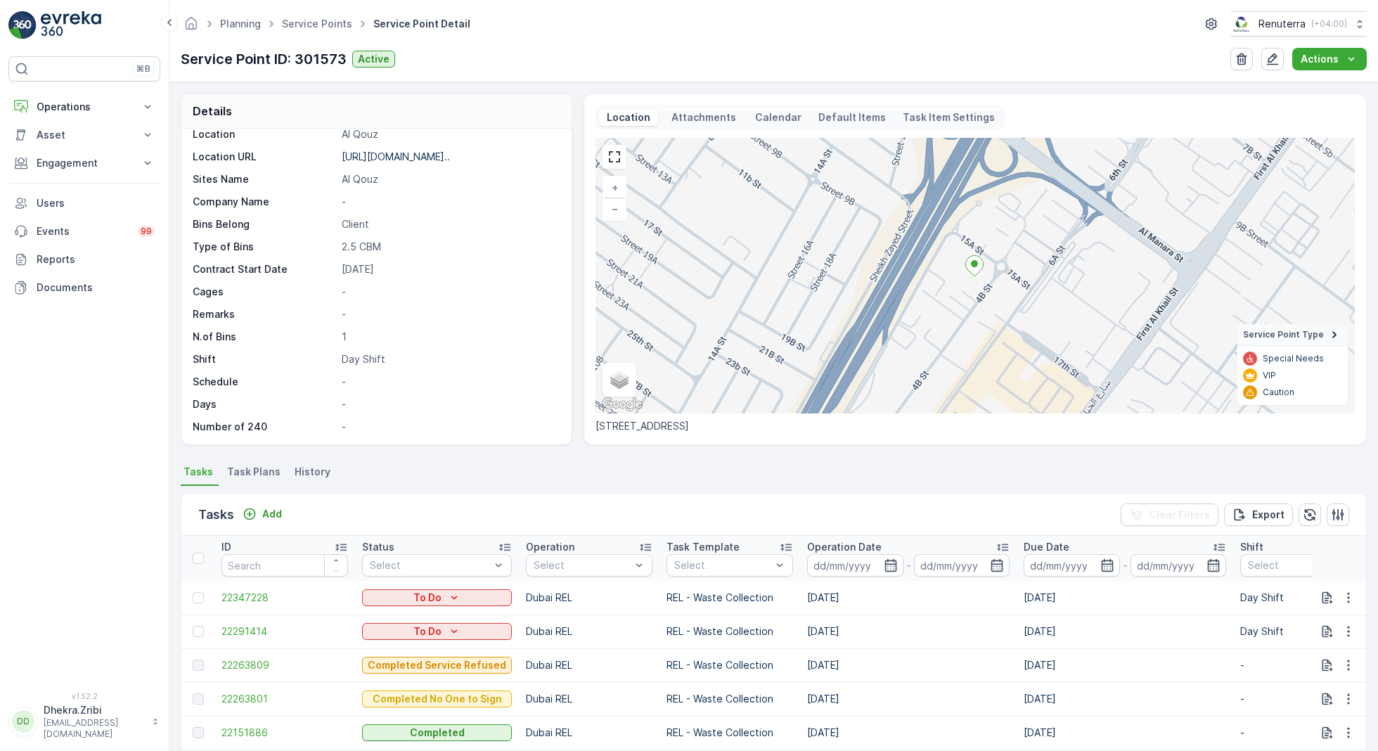
click at [264, 472] on span "Task Plans" at bounding box center [253, 472] width 53 height 14
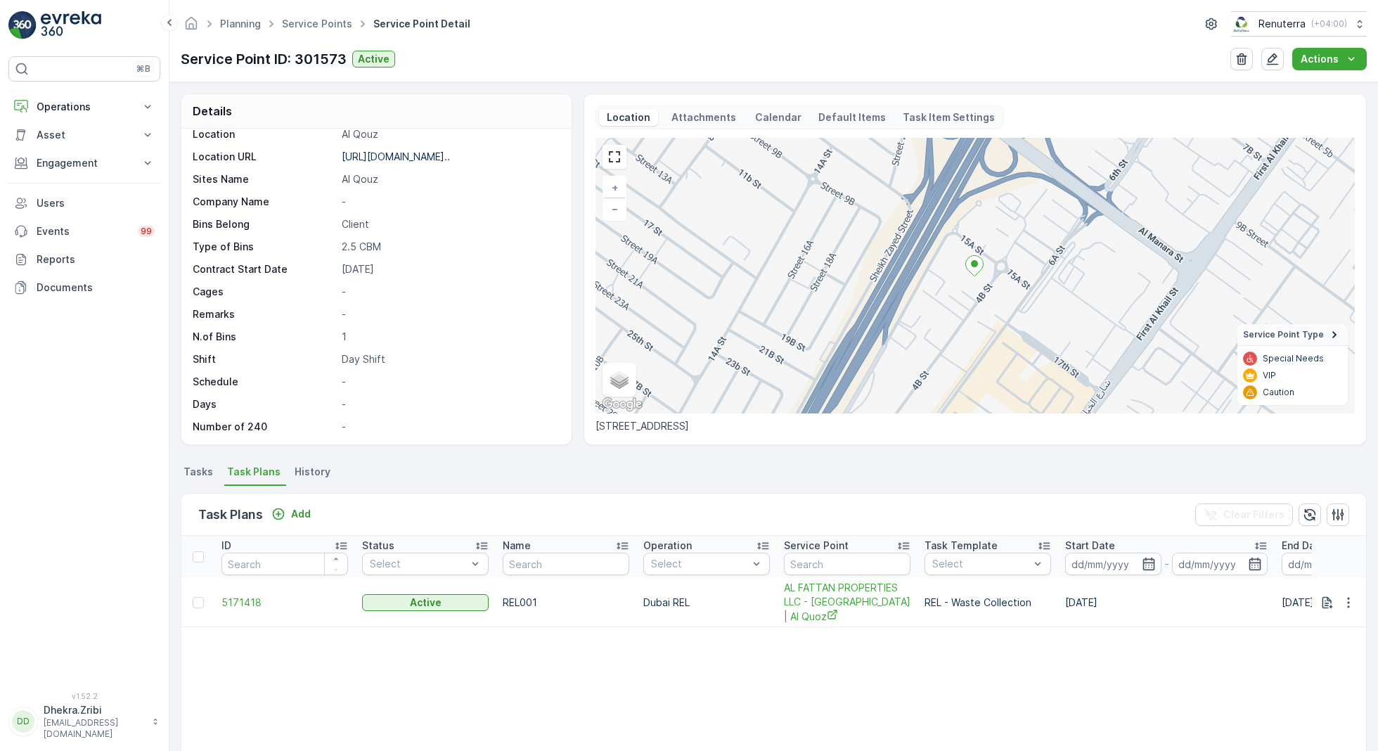
click at [212, 585] on td at bounding box center [197, 602] width 33 height 49
click at [224, 586] on td "5171418" at bounding box center [284, 602] width 141 height 49
click at [233, 595] on span "5171418" at bounding box center [284, 602] width 127 height 14
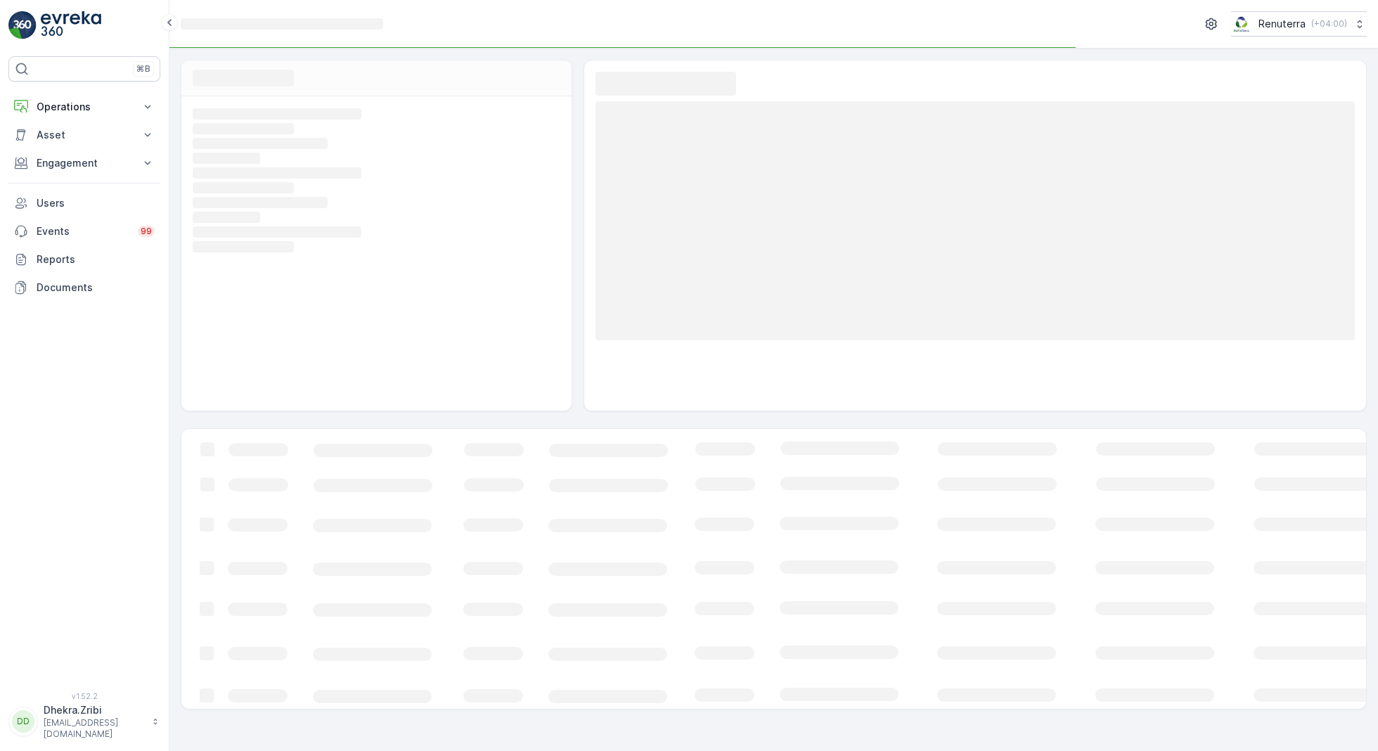
click at [410, 560] on icon "Loading..." at bounding box center [856, 569] width 1350 height 280
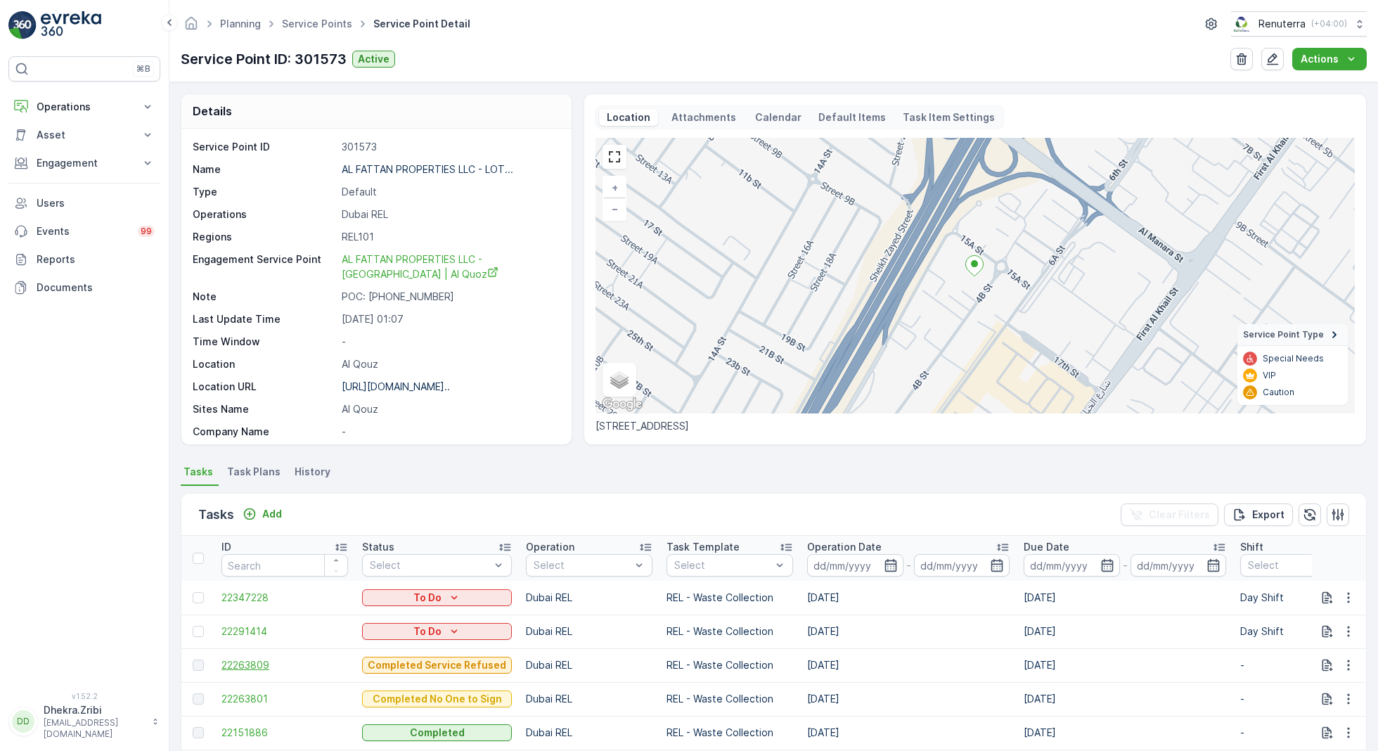
click at [261, 663] on span "22263809" at bounding box center [284, 665] width 127 height 14
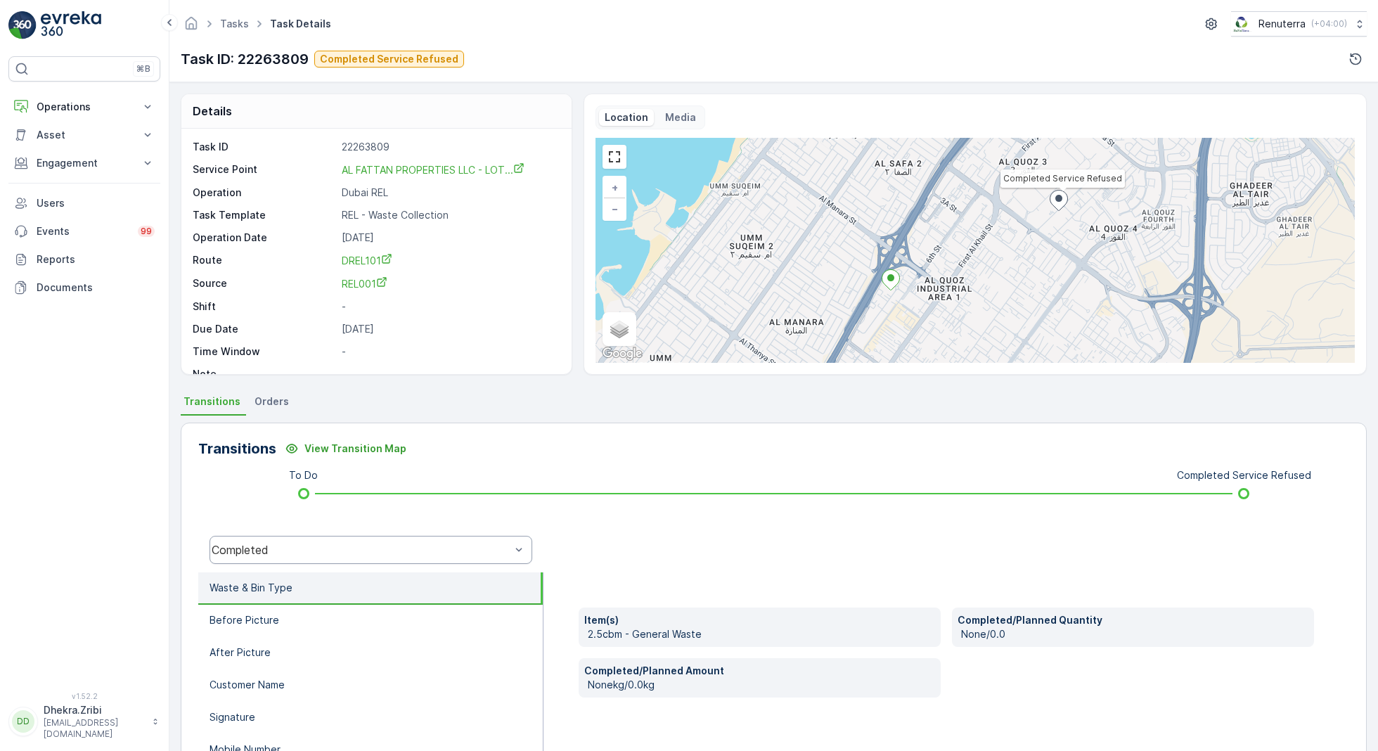
click at [350, 562] on div "Completed" at bounding box center [370, 550] width 323 height 28
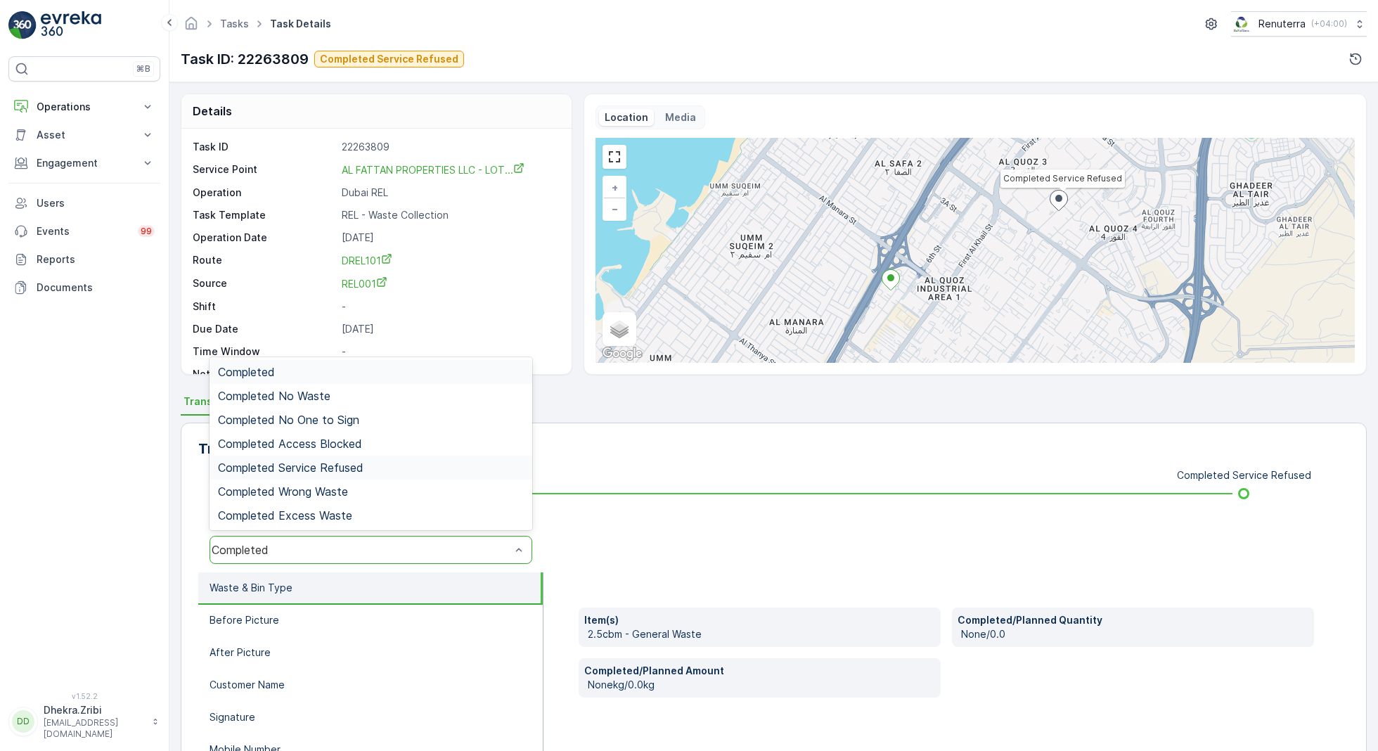
click at [359, 467] on span "Completed Service Refused" at bounding box center [291, 467] width 146 height 13
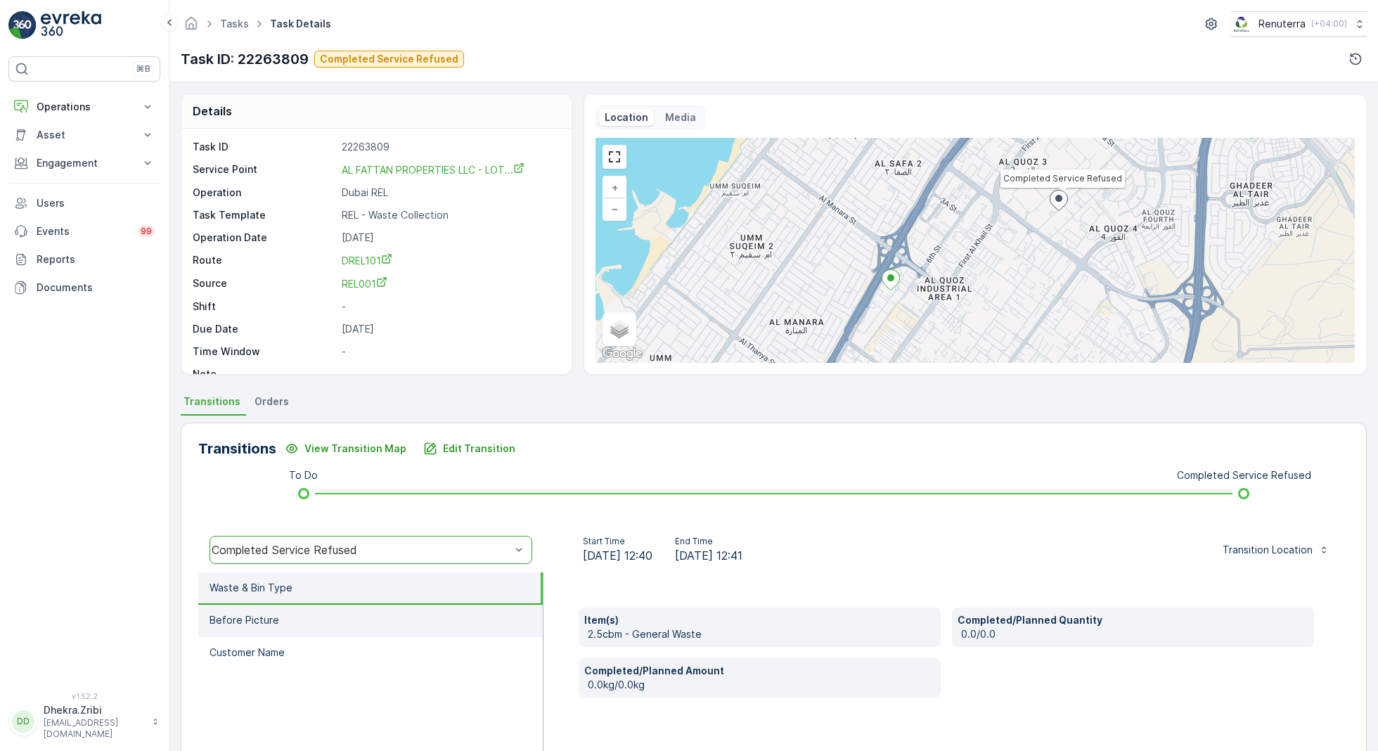
click at [387, 619] on li "Before Picture" at bounding box center [370, 621] width 344 height 32
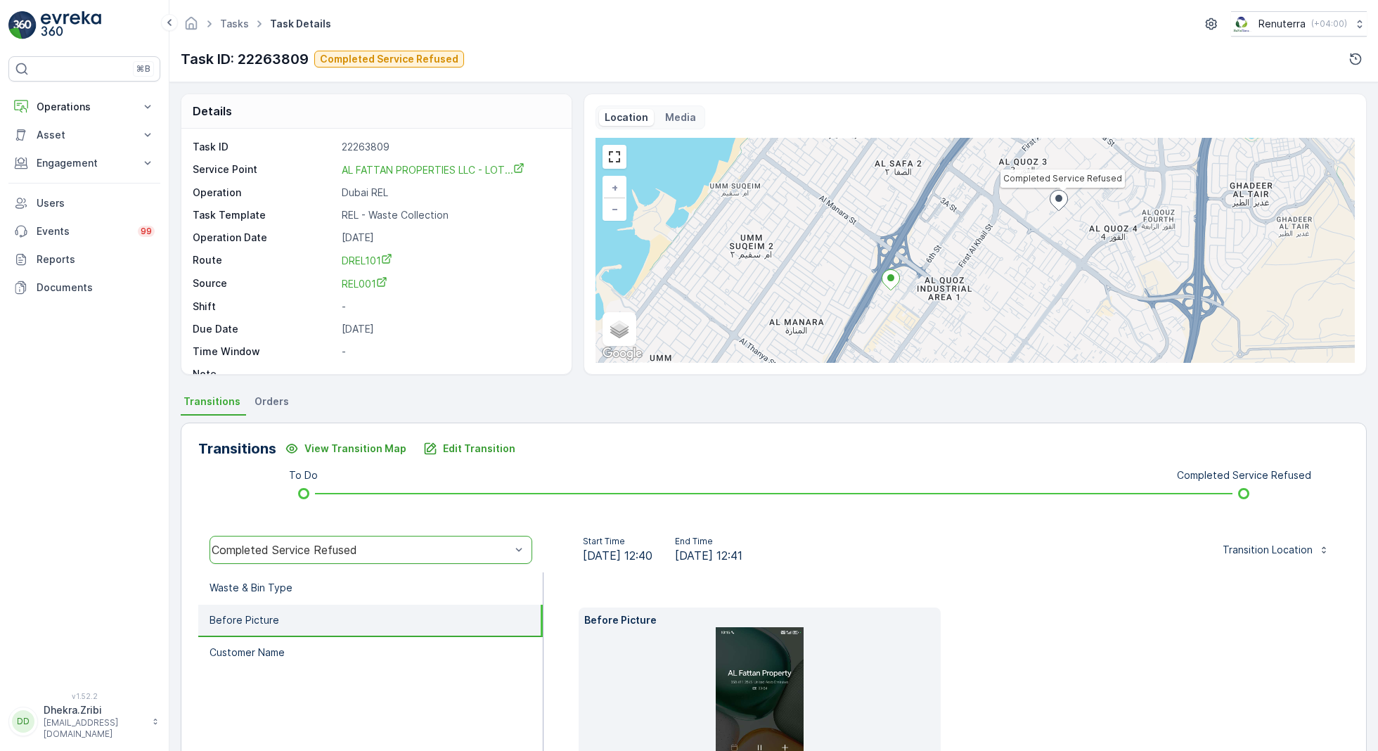
click at [726, 671] on img at bounding box center [760, 725] width 88 height 197
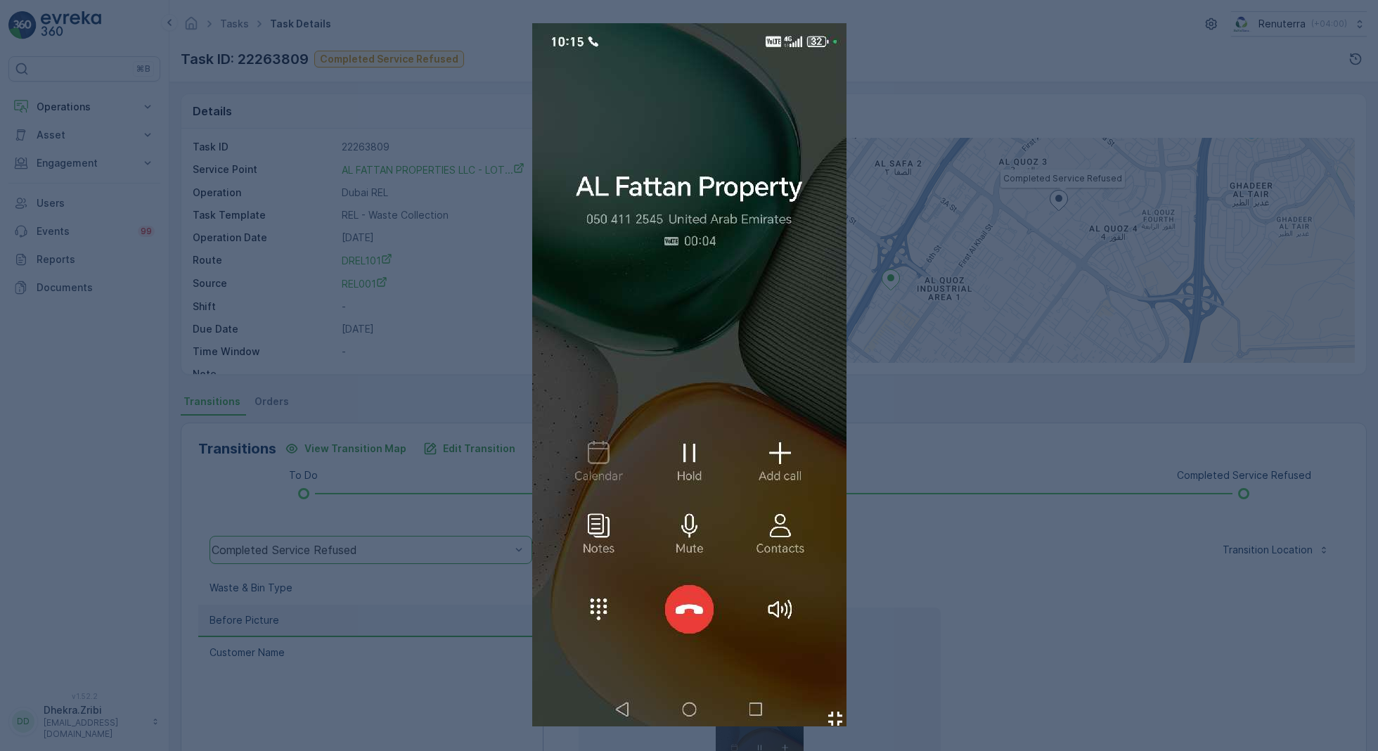
click at [624, 401] on img at bounding box center [689, 374] width 314 height 703
click at [647, 267] on img at bounding box center [689, 374] width 314 height 703
click at [691, 296] on img at bounding box center [689, 374] width 314 height 703
click at [1028, 647] on div at bounding box center [689, 375] width 1378 height 751
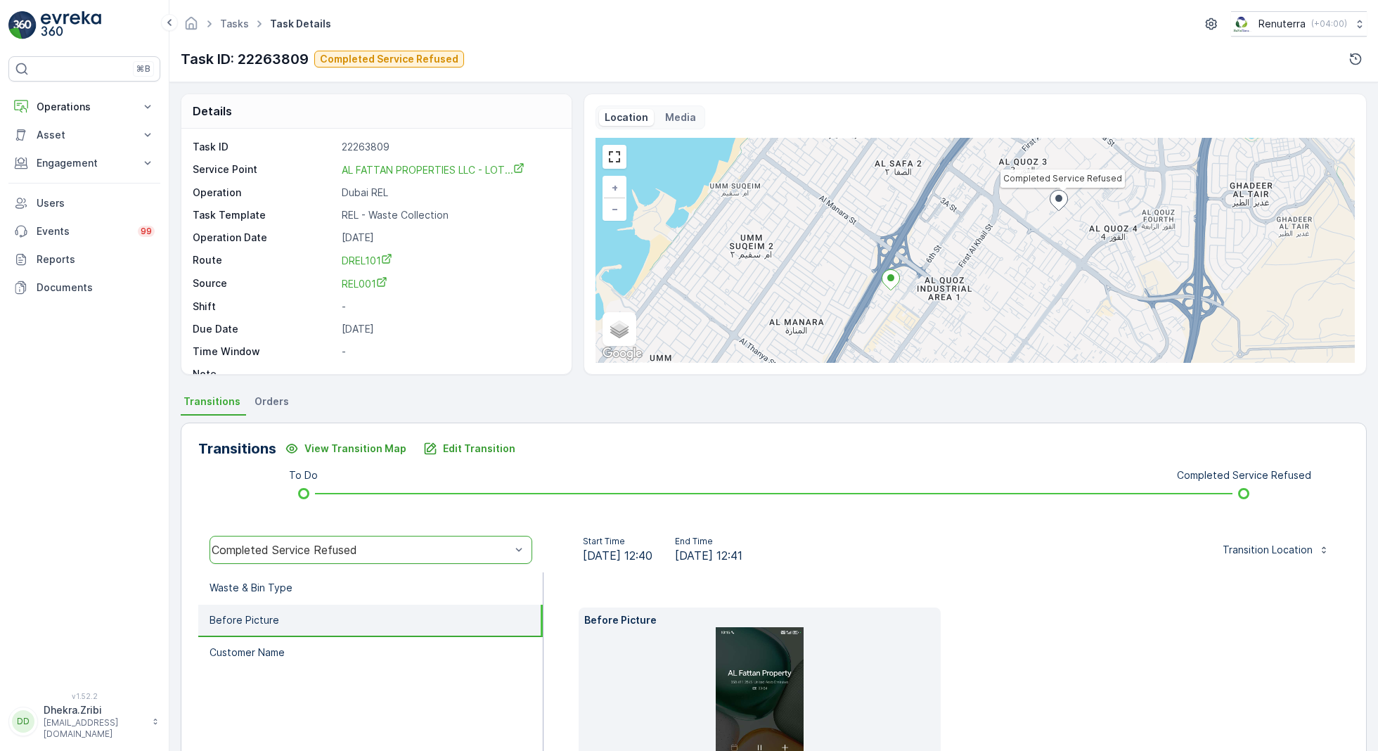
click at [1028, 641] on div "Before Picture" at bounding box center [946, 718] width 735 height 222
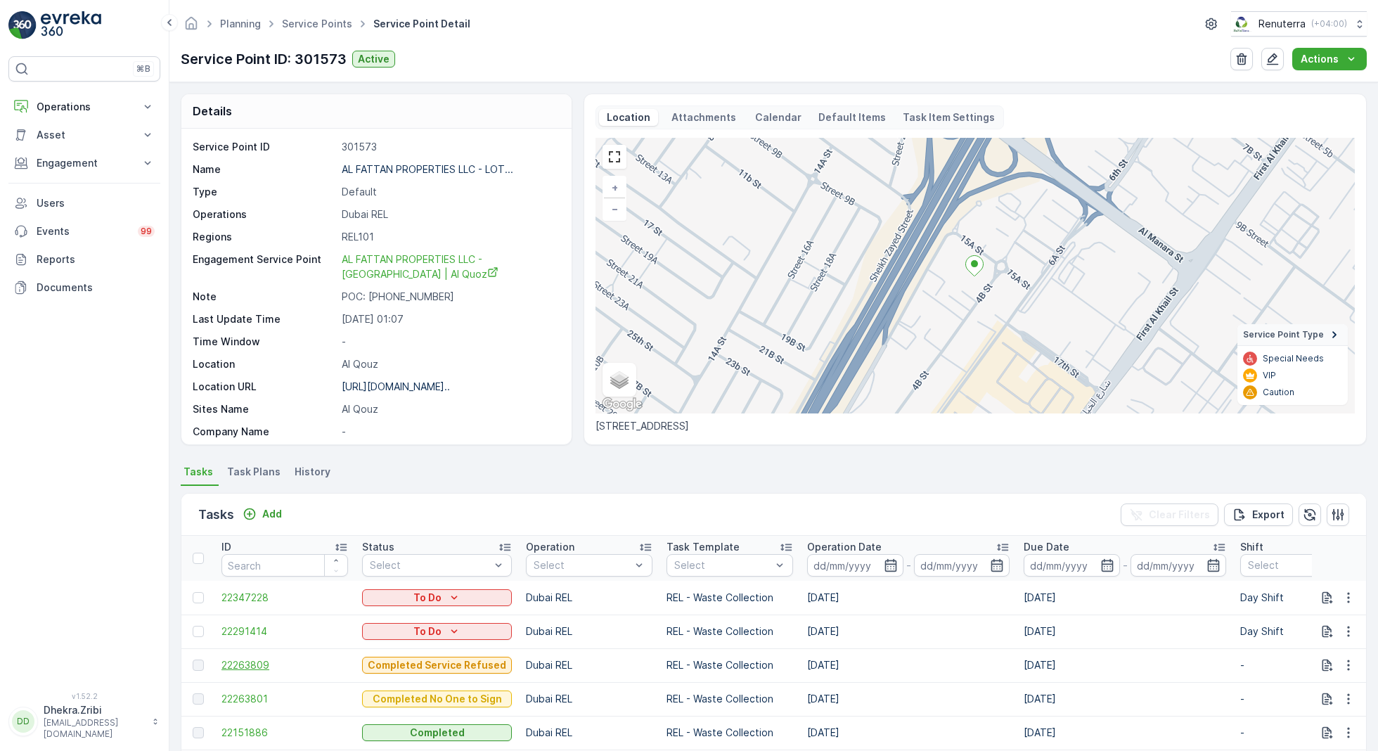
click at [247, 658] on span "22263809" at bounding box center [284, 665] width 127 height 14
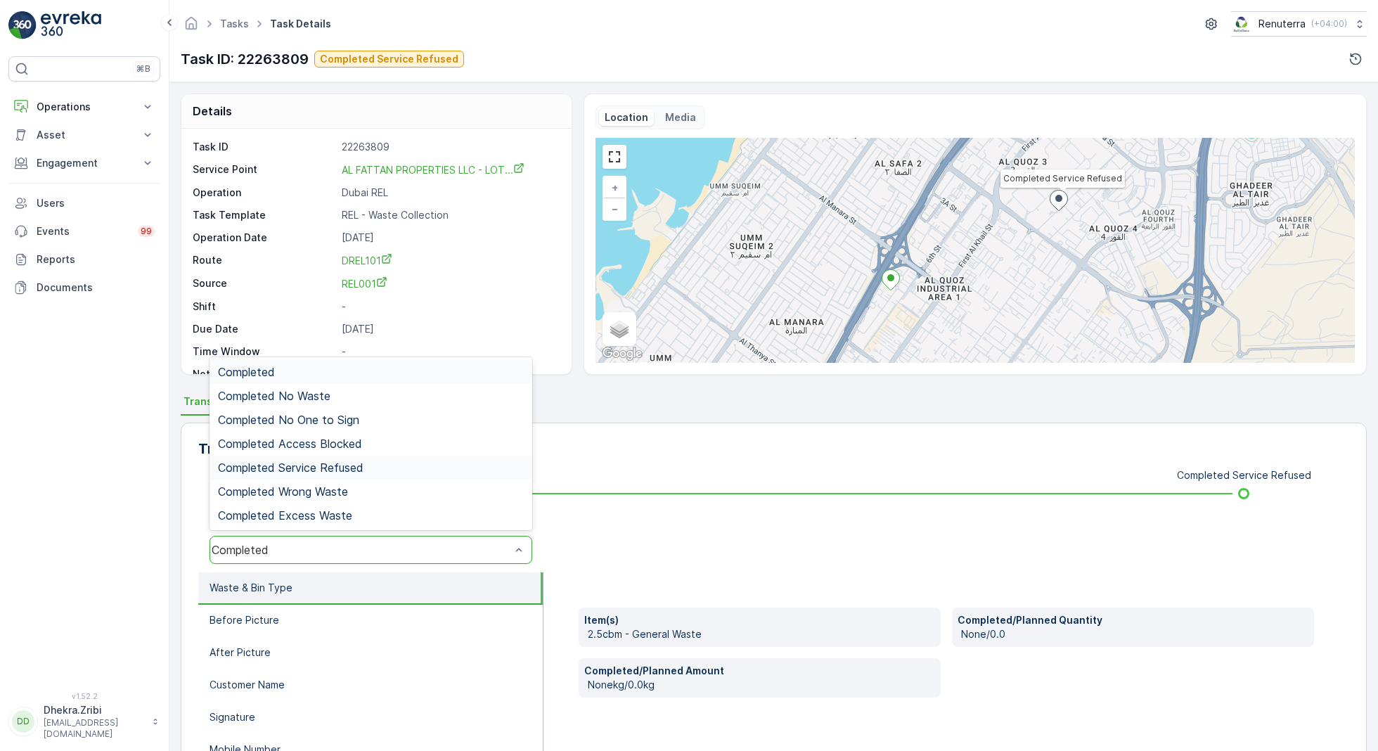
click at [358, 462] on span "Completed Service Refused" at bounding box center [291, 467] width 146 height 13
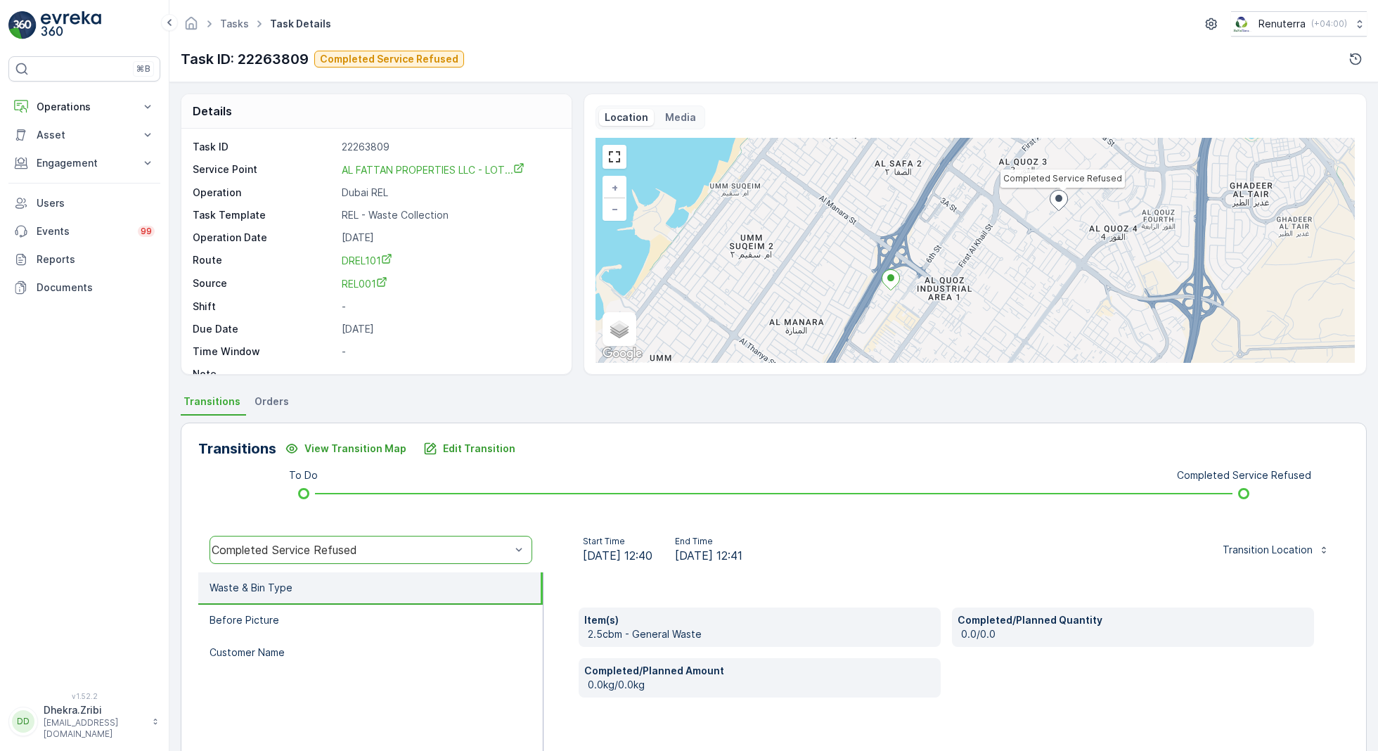
click at [348, 595] on li "Waste & Bin Type" at bounding box center [370, 588] width 344 height 32
click at [373, 615] on li "Before Picture" at bounding box center [370, 621] width 344 height 32
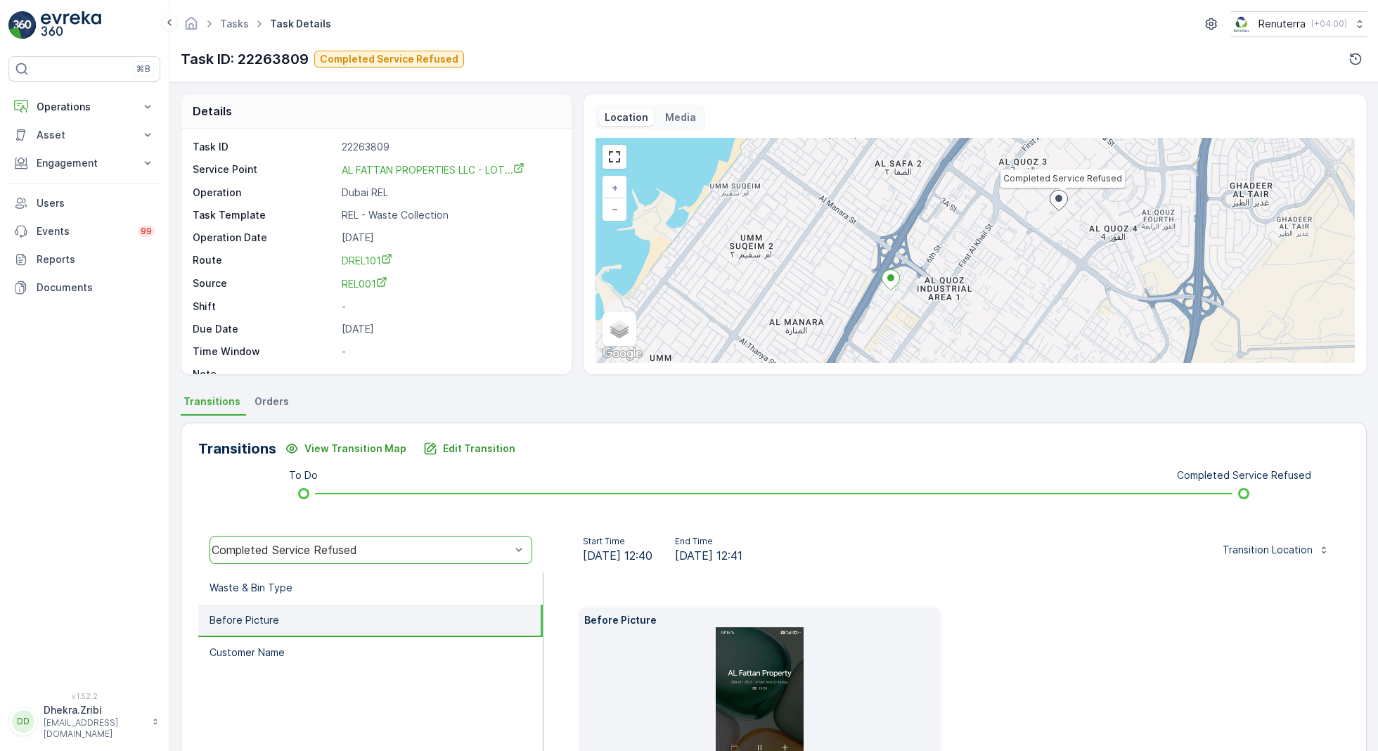
click at [723, 694] on img at bounding box center [760, 725] width 88 height 197
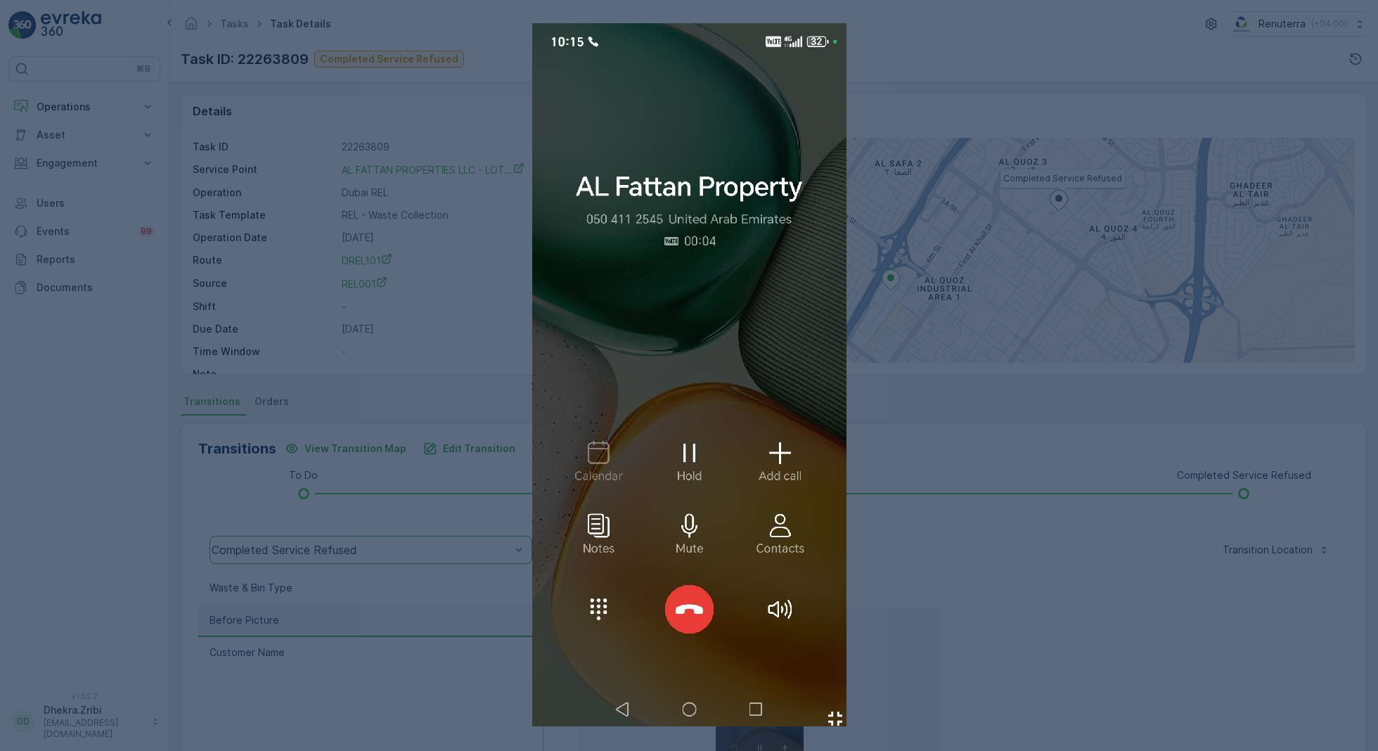
click at [625, 451] on img at bounding box center [689, 374] width 314 height 703
click at [676, 287] on img at bounding box center [689, 374] width 314 height 703
click at [686, 292] on img at bounding box center [689, 374] width 314 height 703
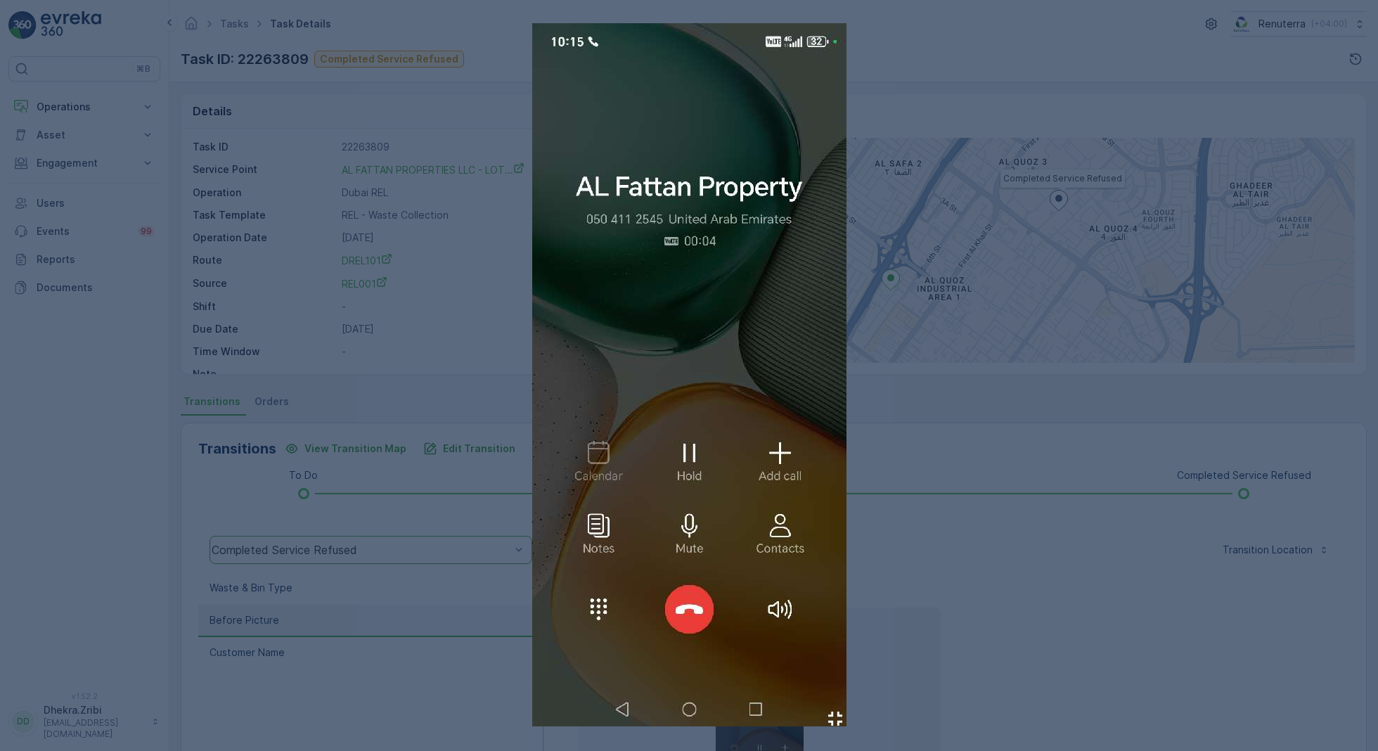
click at [686, 292] on img at bounding box center [689, 374] width 314 height 703
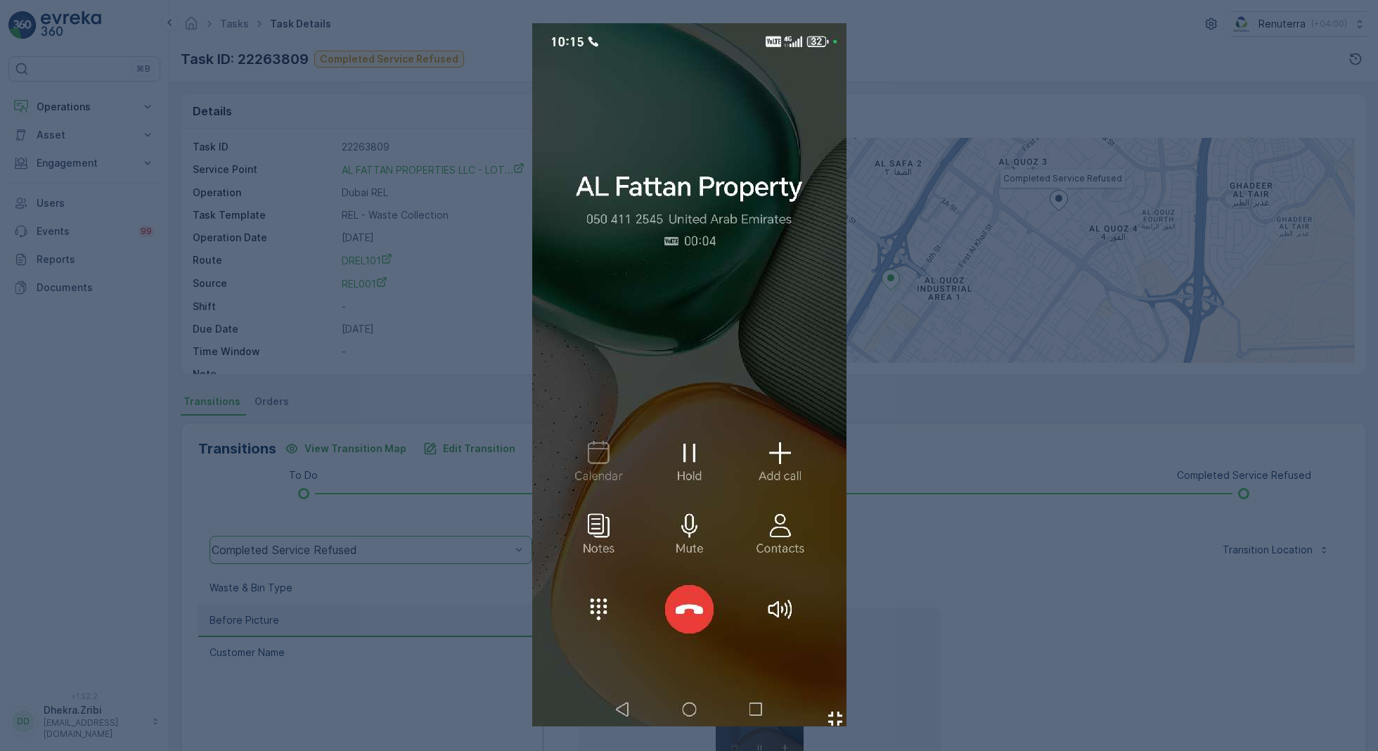
click at [686, 292] on img at bounding box center [689, 374] width 314 height 703
click at [596, 293] on img at bounding box center [689, 374] width 314 height 703
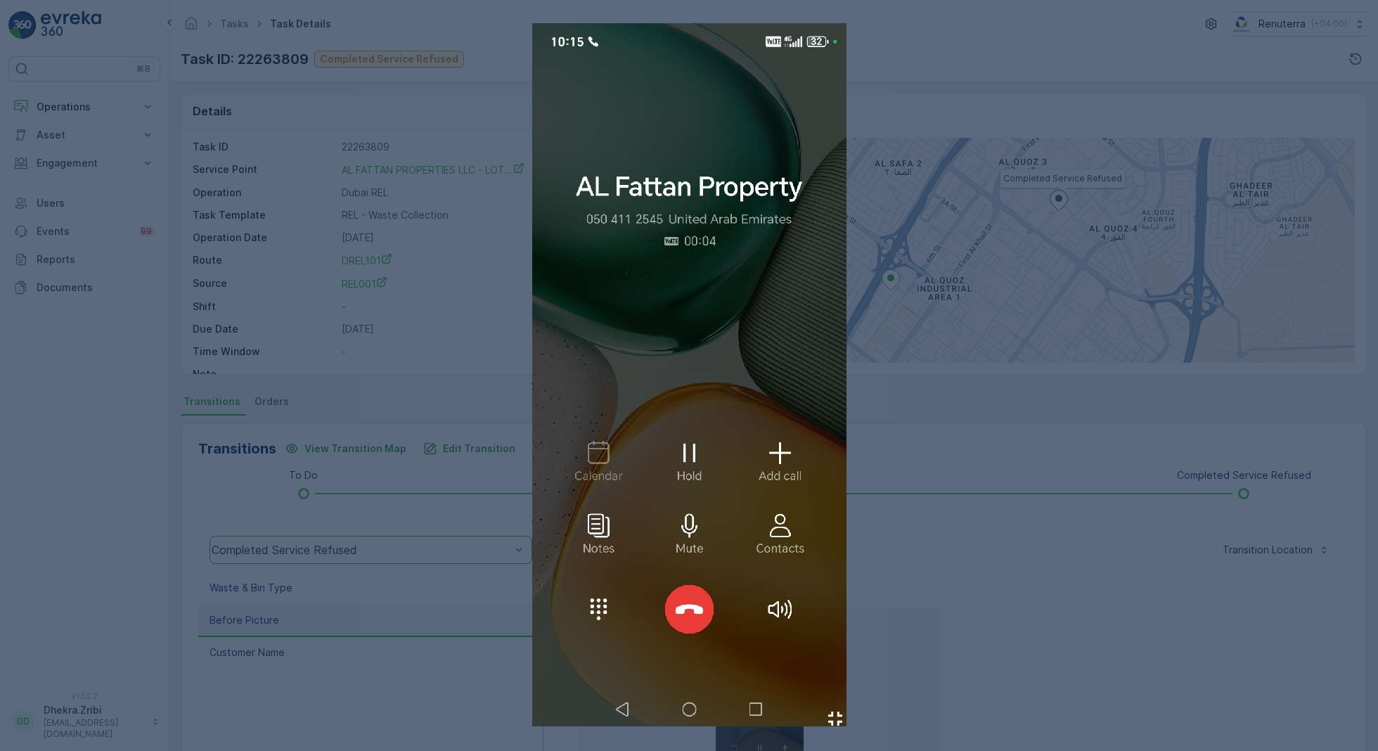
click at [437, 302] on div at bounding box center [689, 375] width 1378 height 751
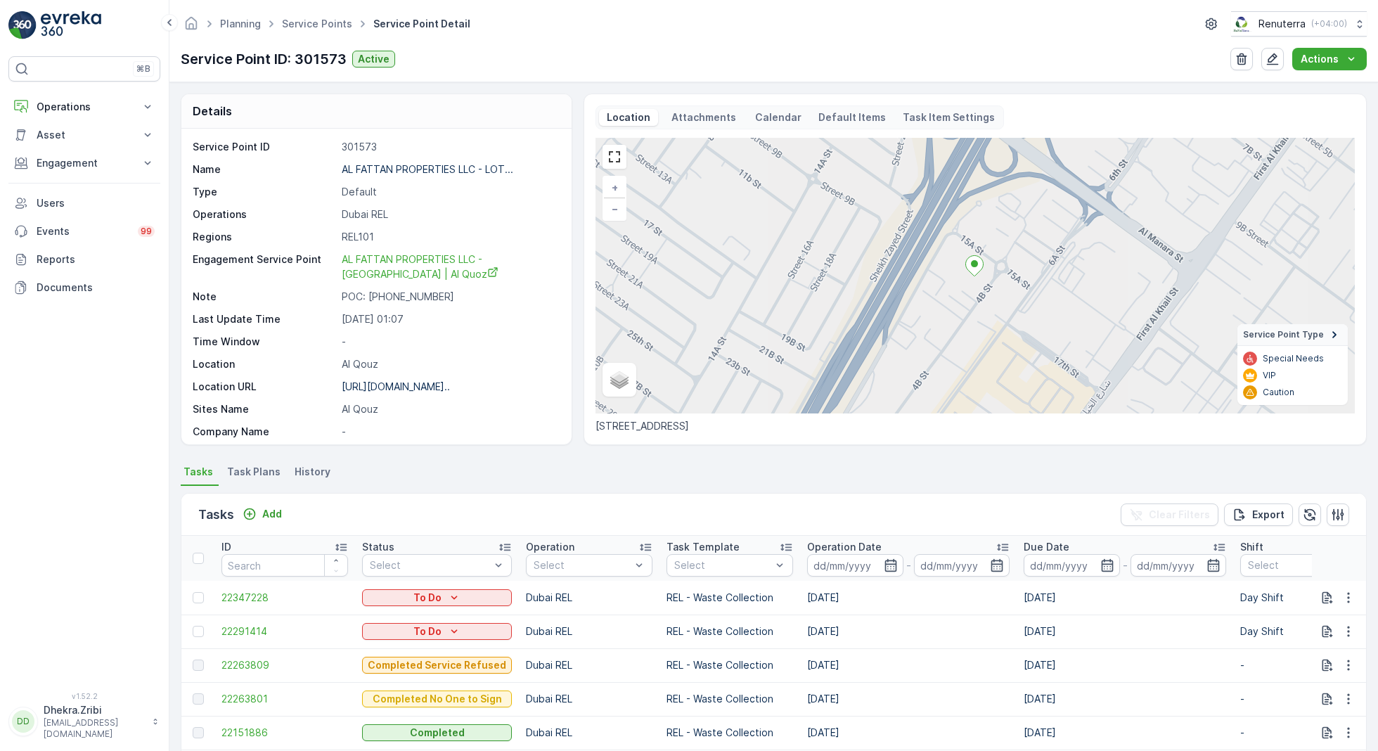
scroll to position [97, 0]
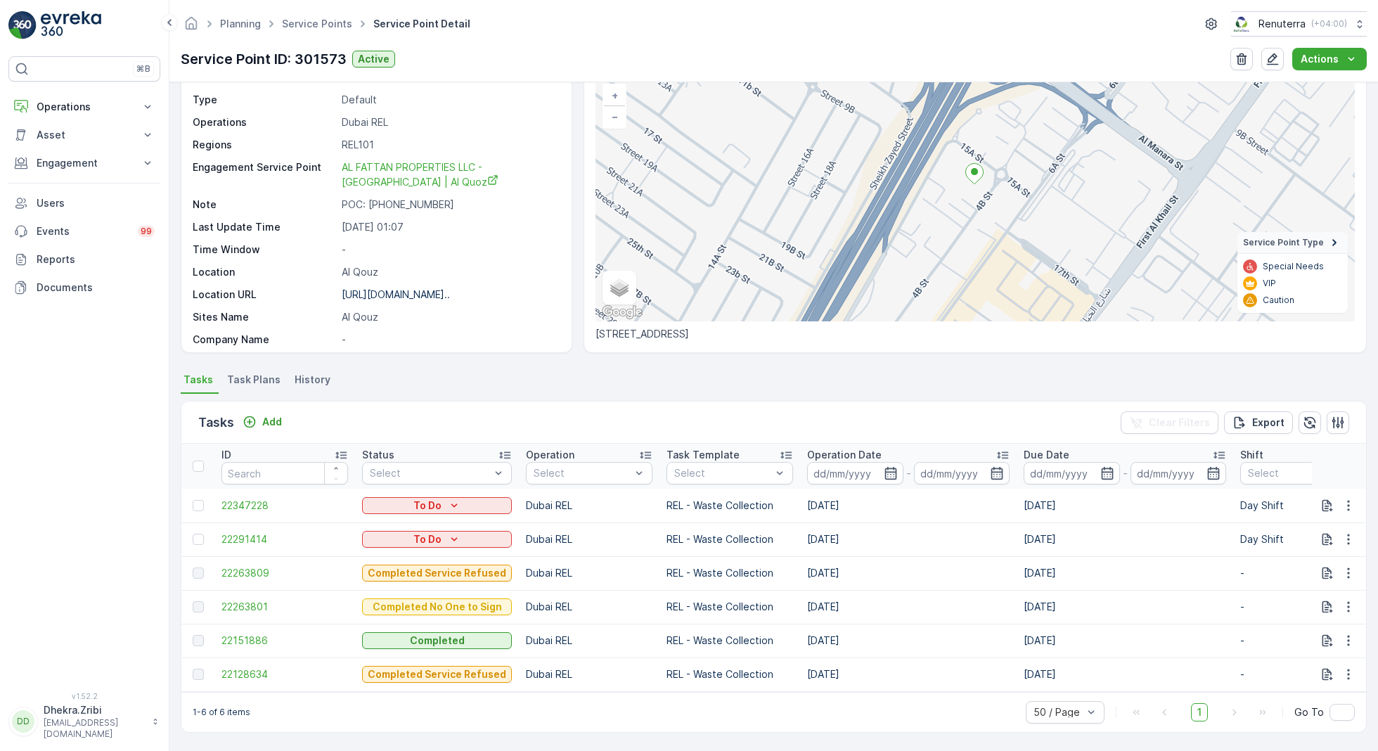
click at [207, 536] on div at bounding box center [200, 539] width 15 height 11
click at [193, 534] on input "checkbox" at bounding box center [193, 534] width 0 height 0
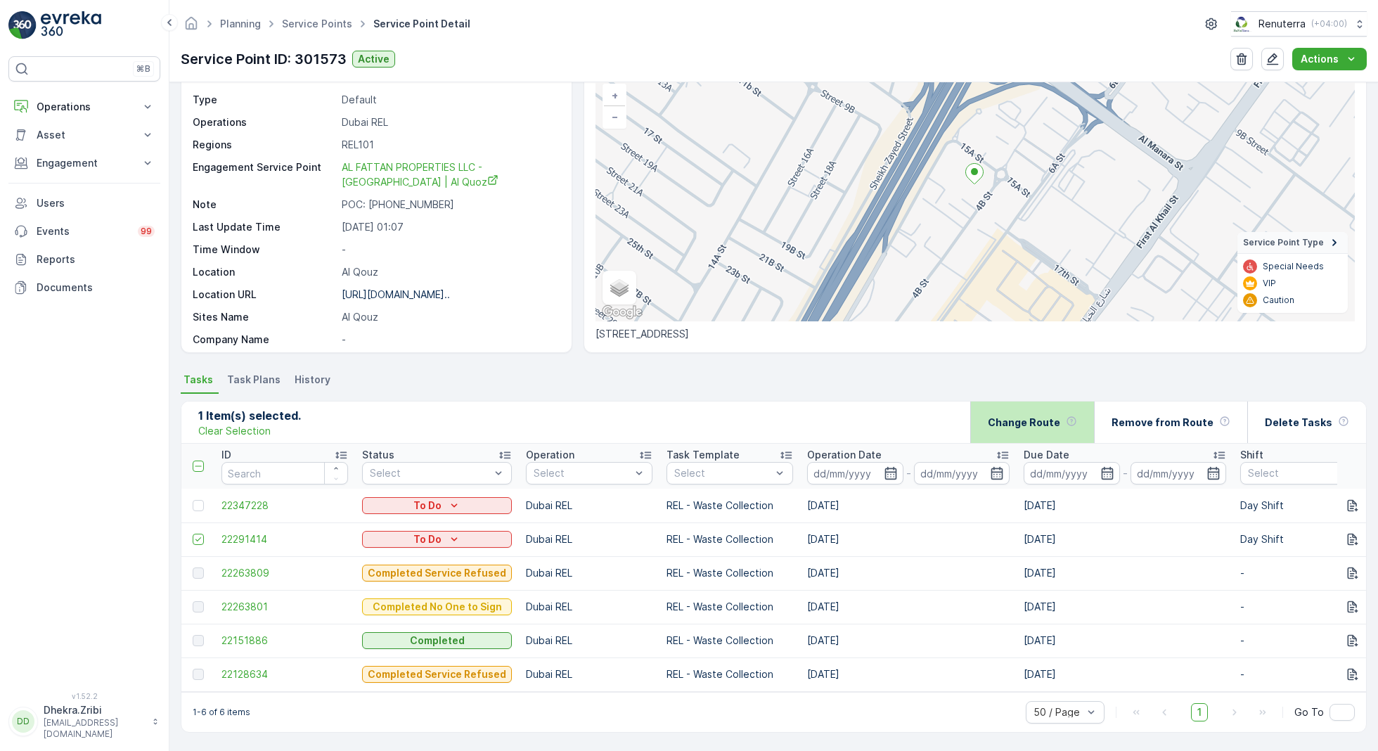
click at [1000, 424] on div "Change Route" at bounding box center [1032, 421] width 124 height 41
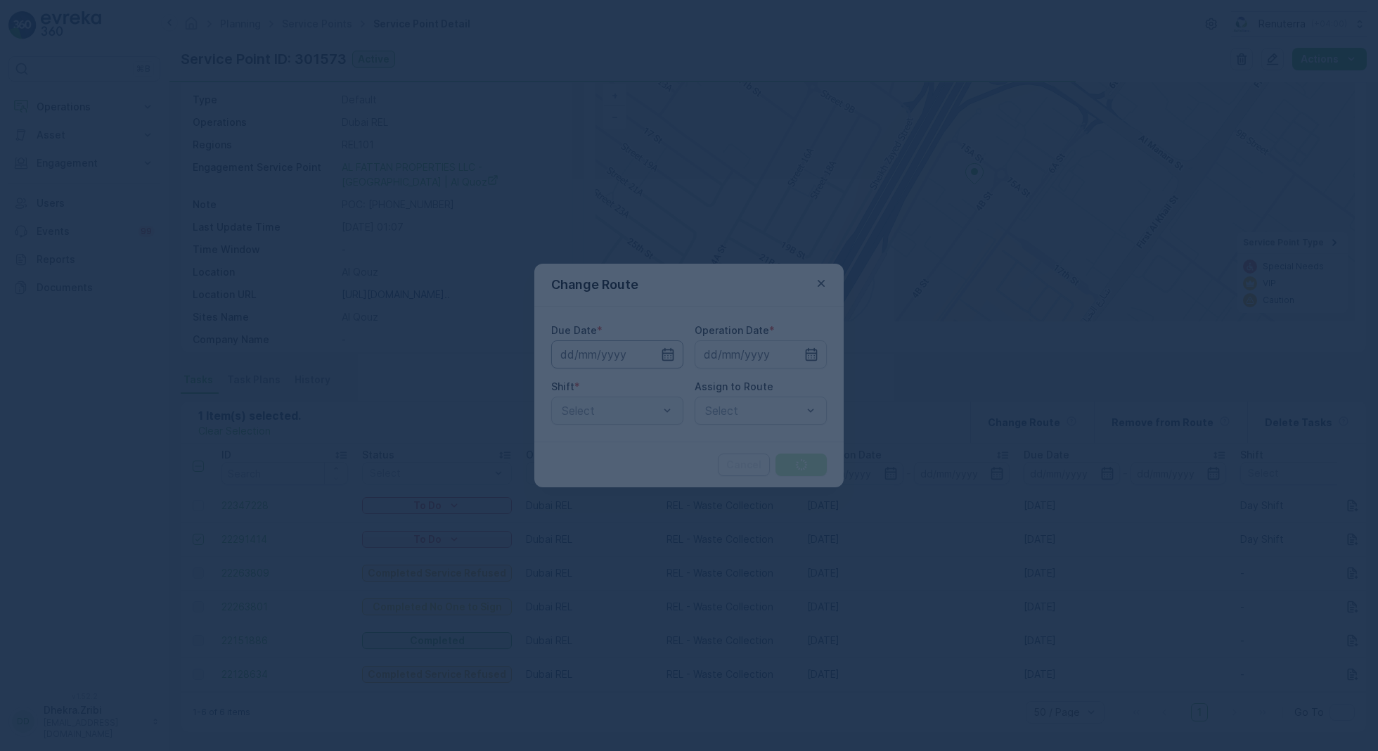
type input "14.10.2025"
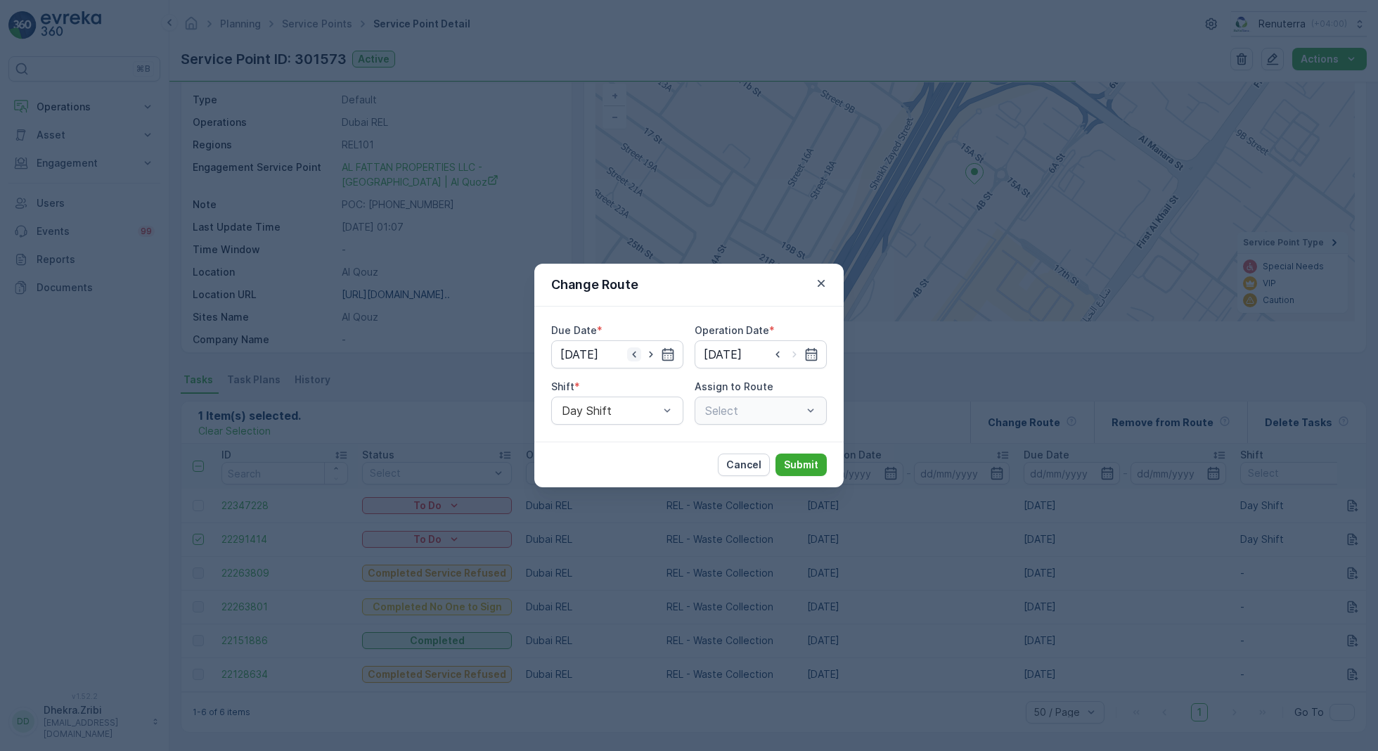
click at [636, 355] on icon "button" at bounding box center [634, 354] width 14 height 14
type input "[DATE]"
click at [742, 361] on input at bounding box center [761, 354] width 132 height 28
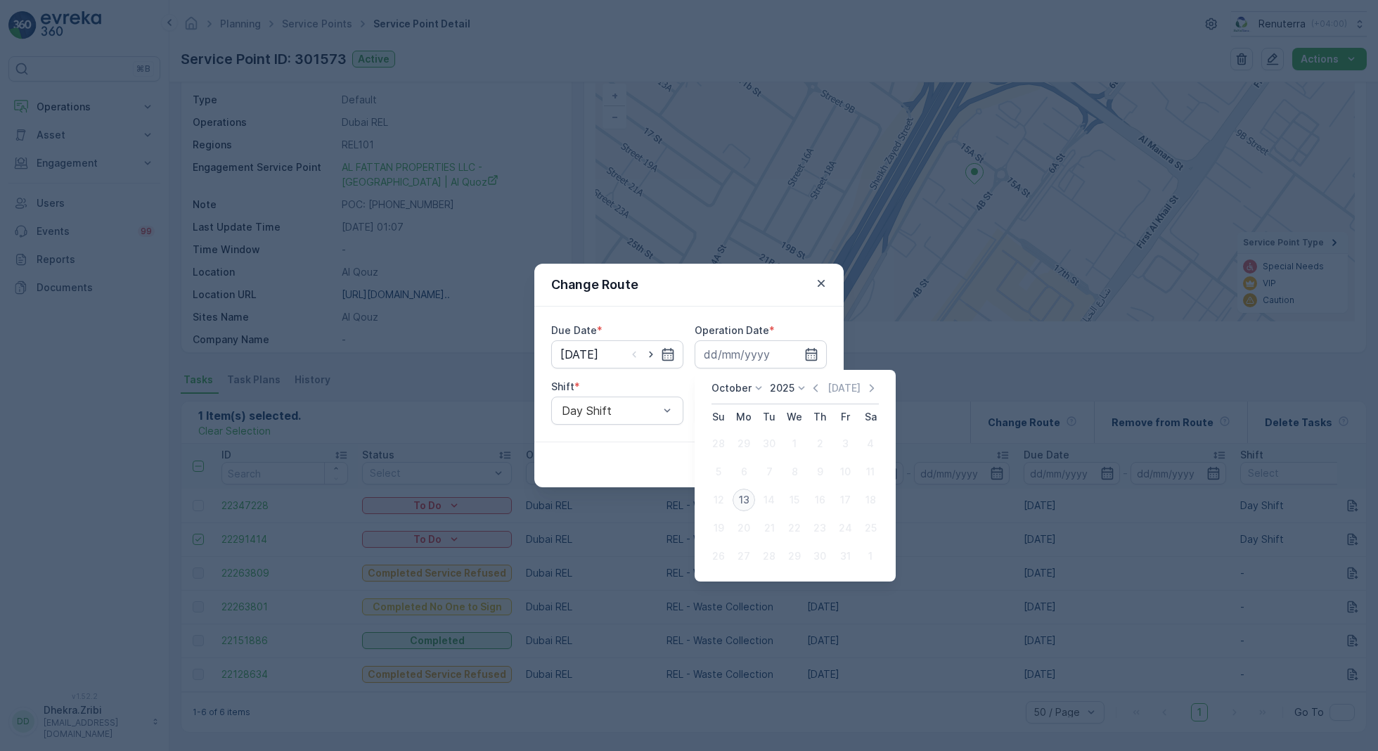
click at [744, 494] on div "13" at bounding box center [744, 500] width 22 height 22
type input "[DATE]"
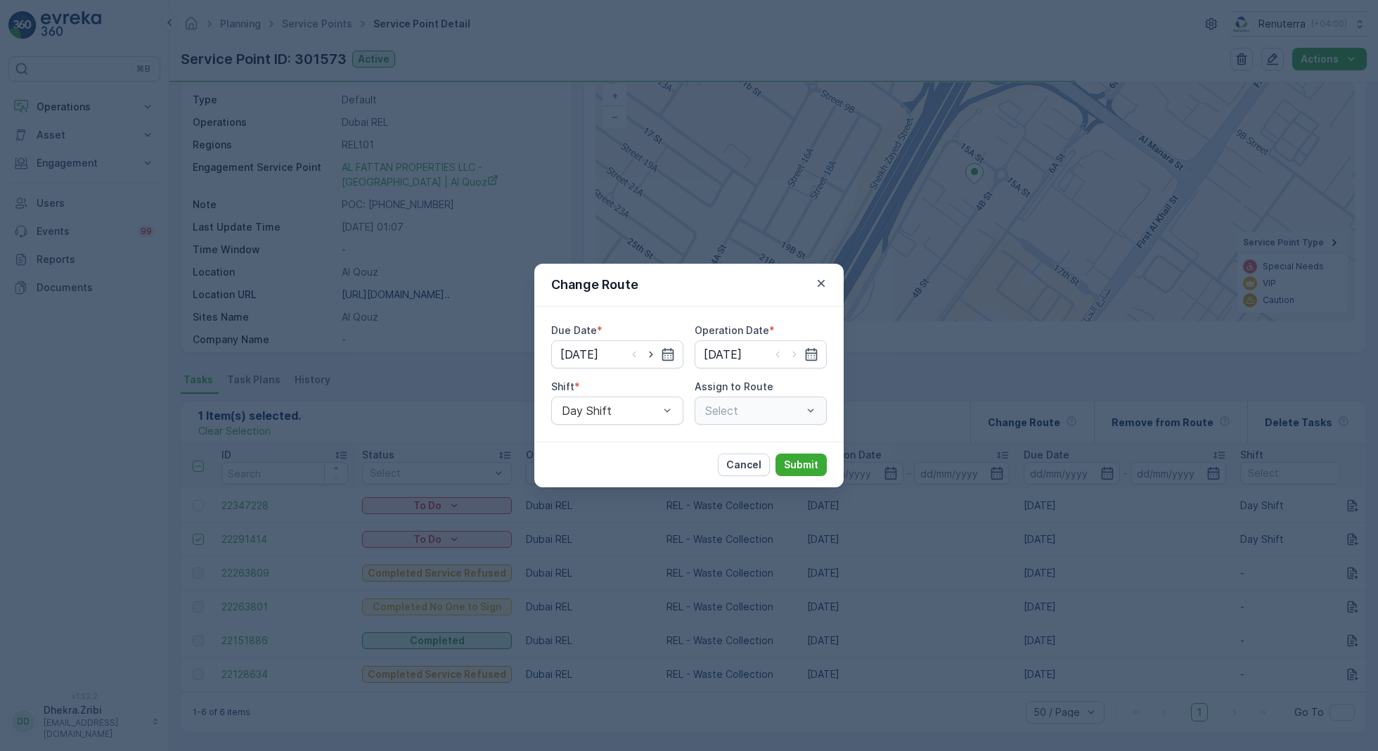
click at [771, 414] on div "Select" at bounding box center [761, 410] width 132 height 28
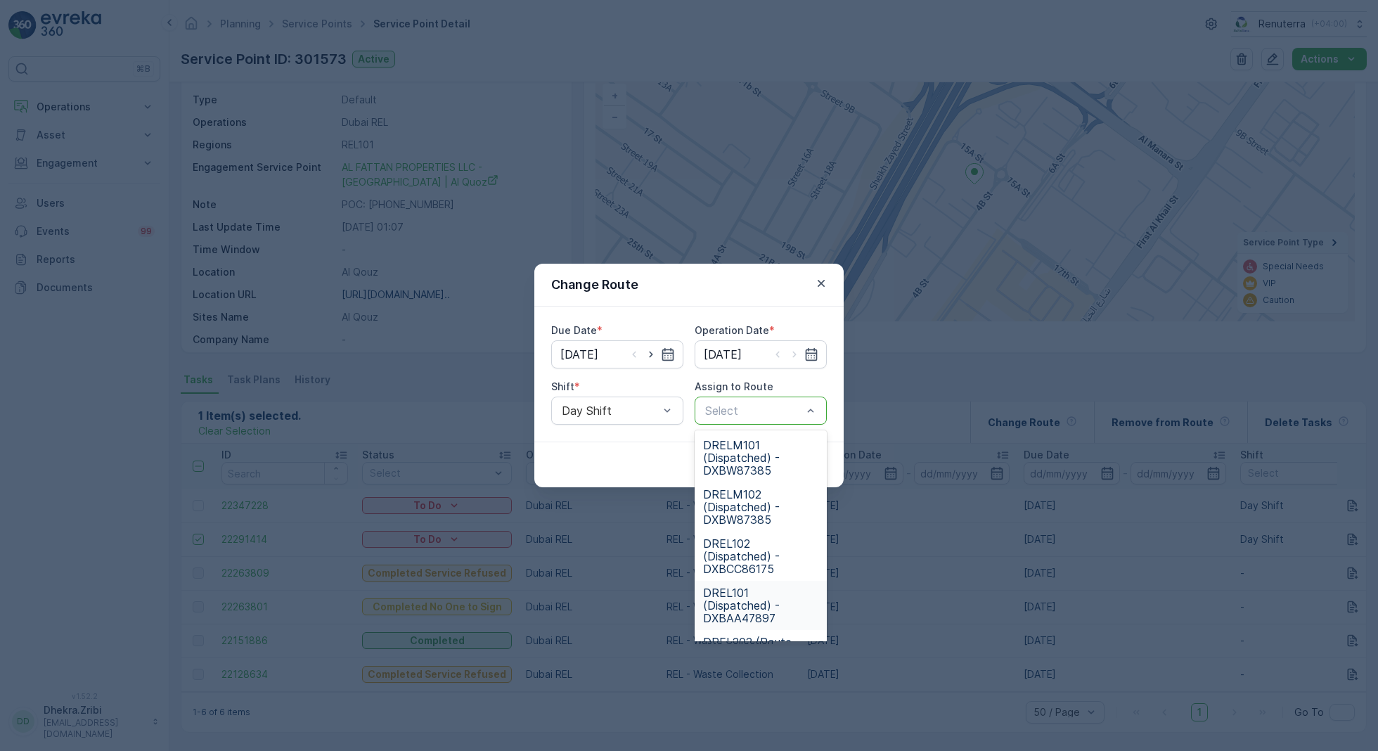
click at [760, 596] on span "DREL101 (Dispatched) - DXBAA47897" at bounding box center [760, 605] width 115 height 38
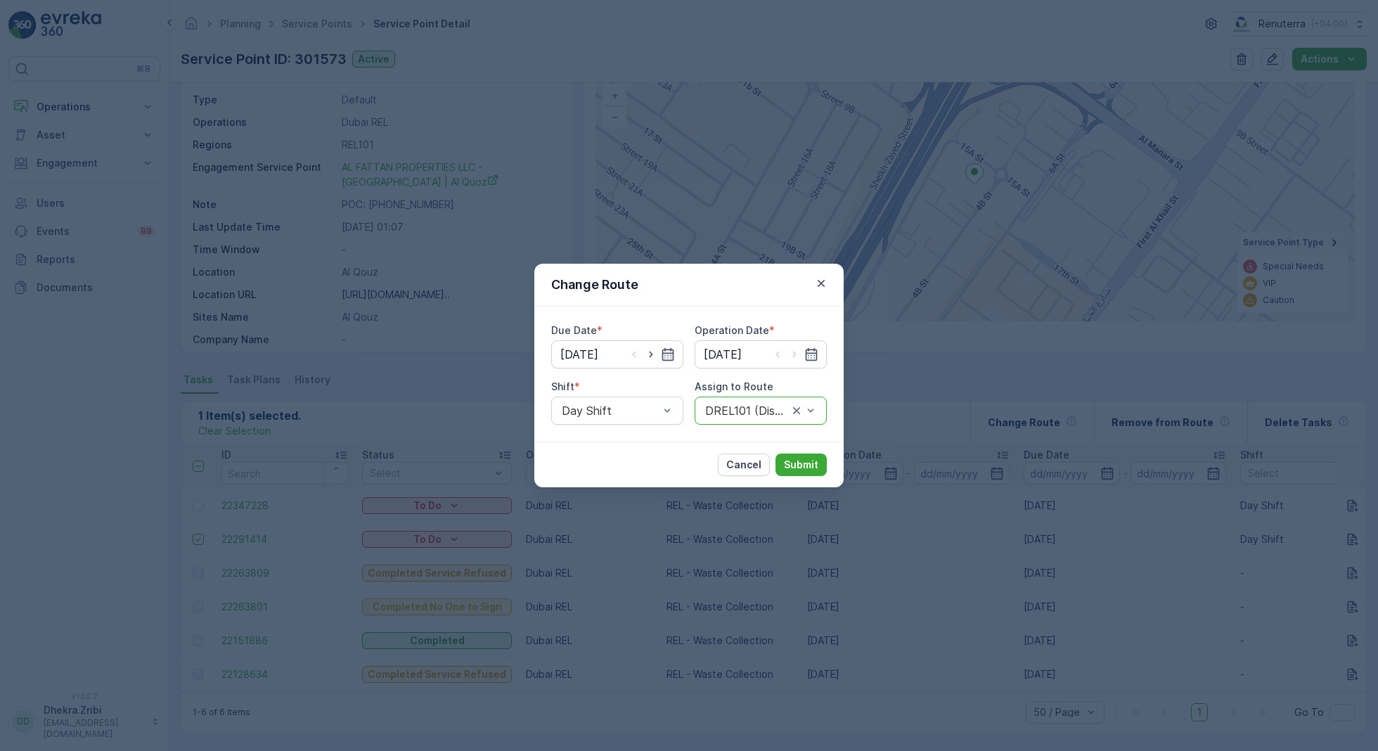
click at [789, 479] on div "Cancel Submit" at bounding box center [688, 464] width 309 height 46
click at [790, 470] on p "Submit" at bounding box center [801, 465] width 34 height 14
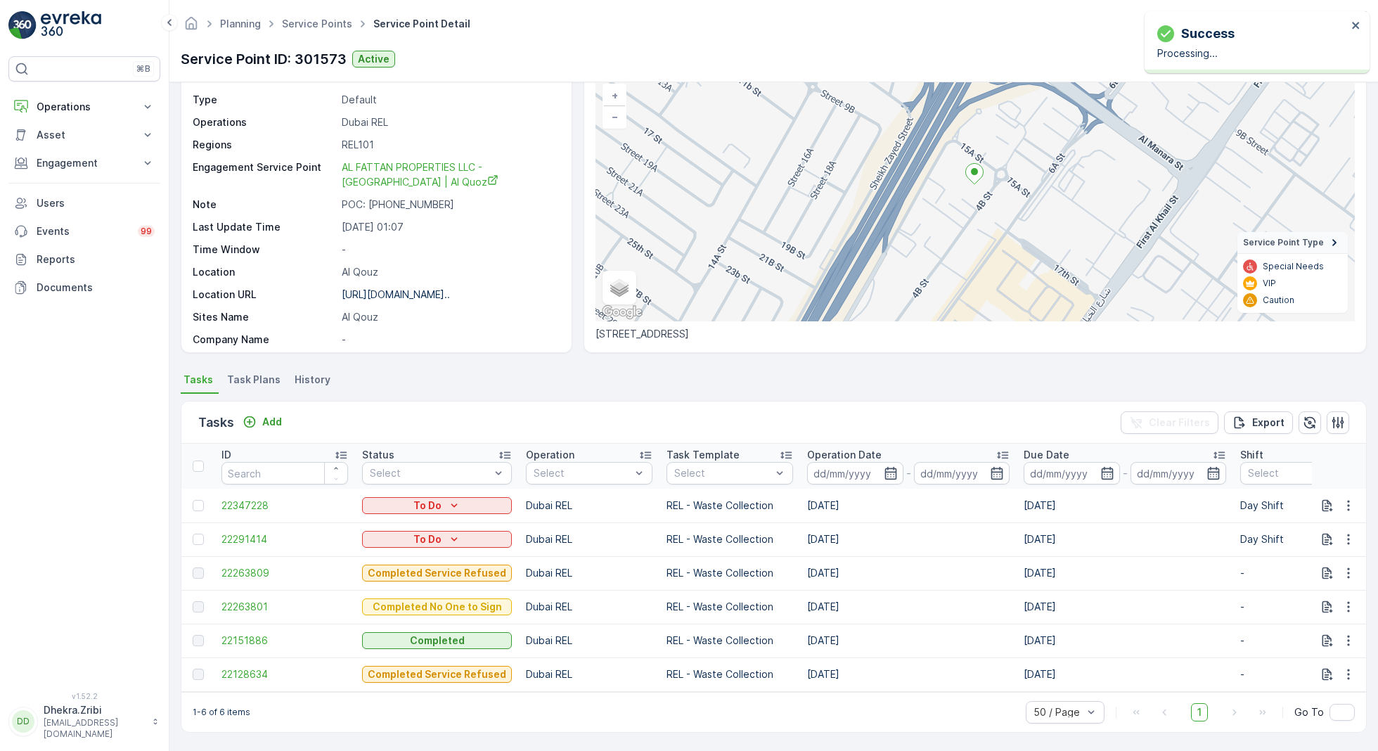
click at [282, 579] on td "22263809" at bounding box center [284, 573] width 141 height 34
click at [276, 569] on span "22263809" at bounding box center [284, 573] width 127 height 14
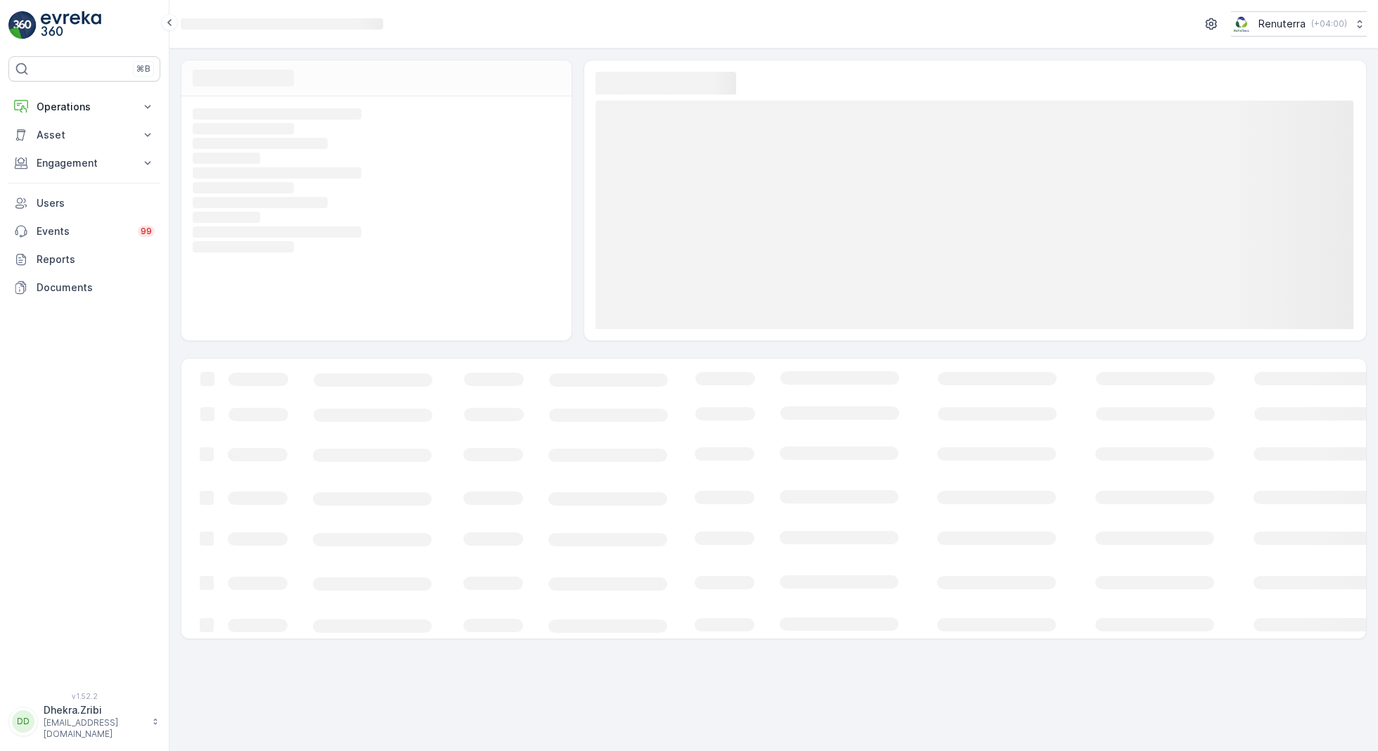
click at [455, 88] on div "Loading..." at bounding box center [376, 78] width 390 height 36
click at [455, 89] on div "Loading..." at bounding box center [376, 78] width 390 height 36
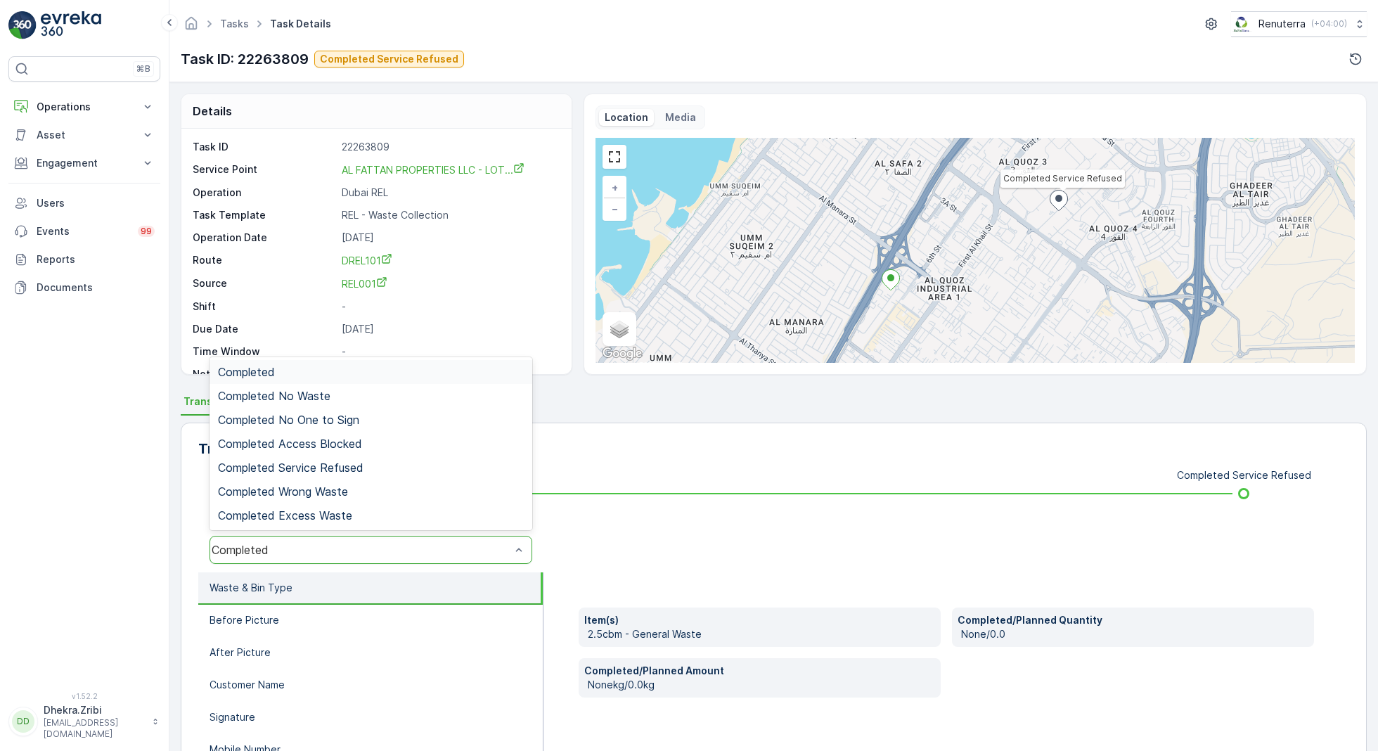
click at [316, 540] on div "Completed" at bounding box center [370, 550] width 323 height 28
click at [344, 468] on span "Completed Service Refused" at bounding box center [291, 467] width 146 height 13
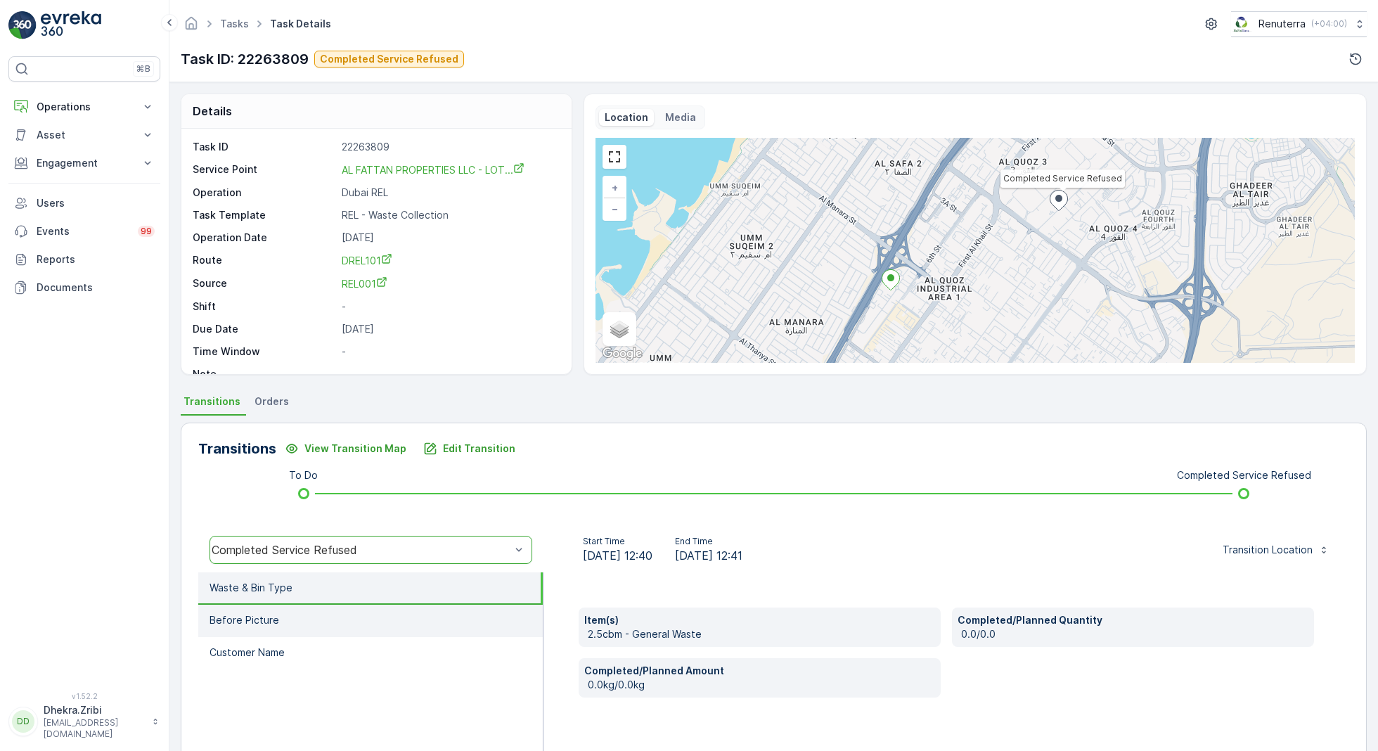
scroll to position [40, 0]
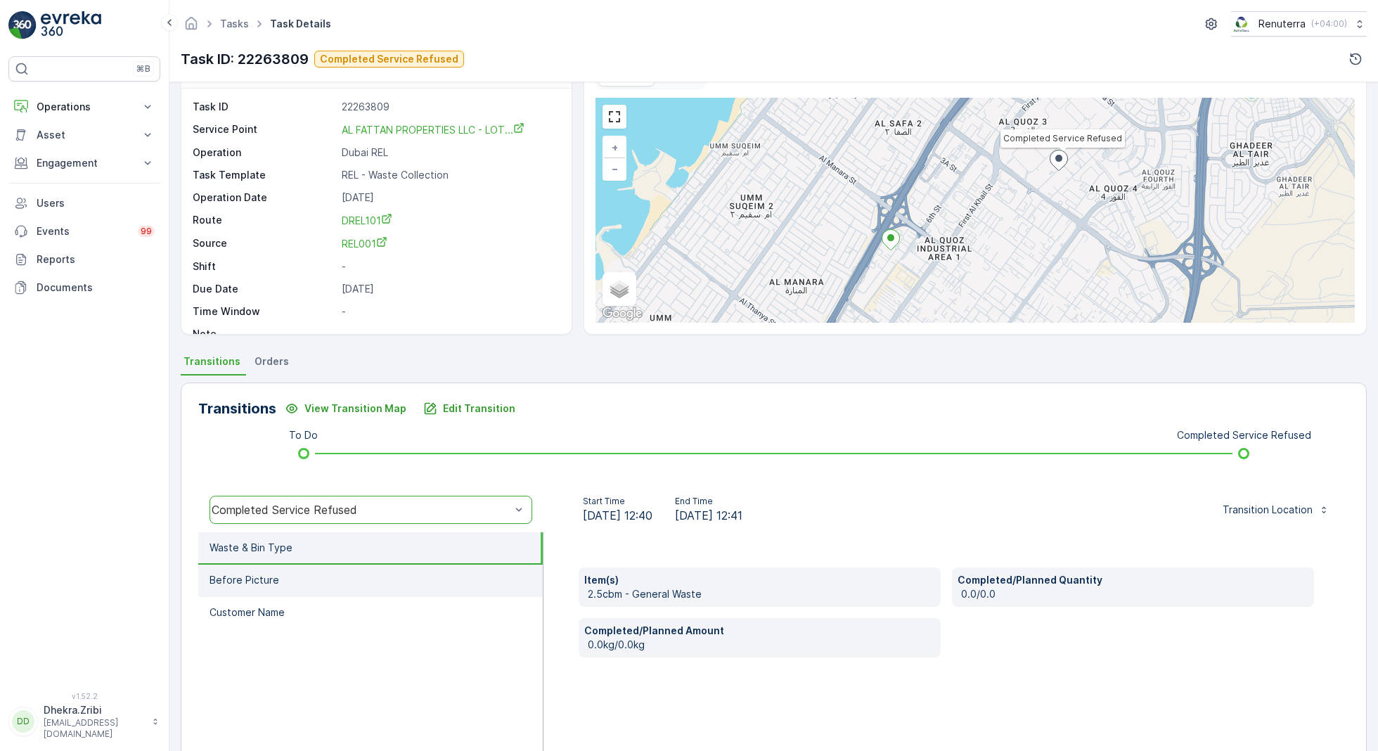
click at [360, 586] on li "Before Picture" at bounding box center [370, 581] width 344 height 32
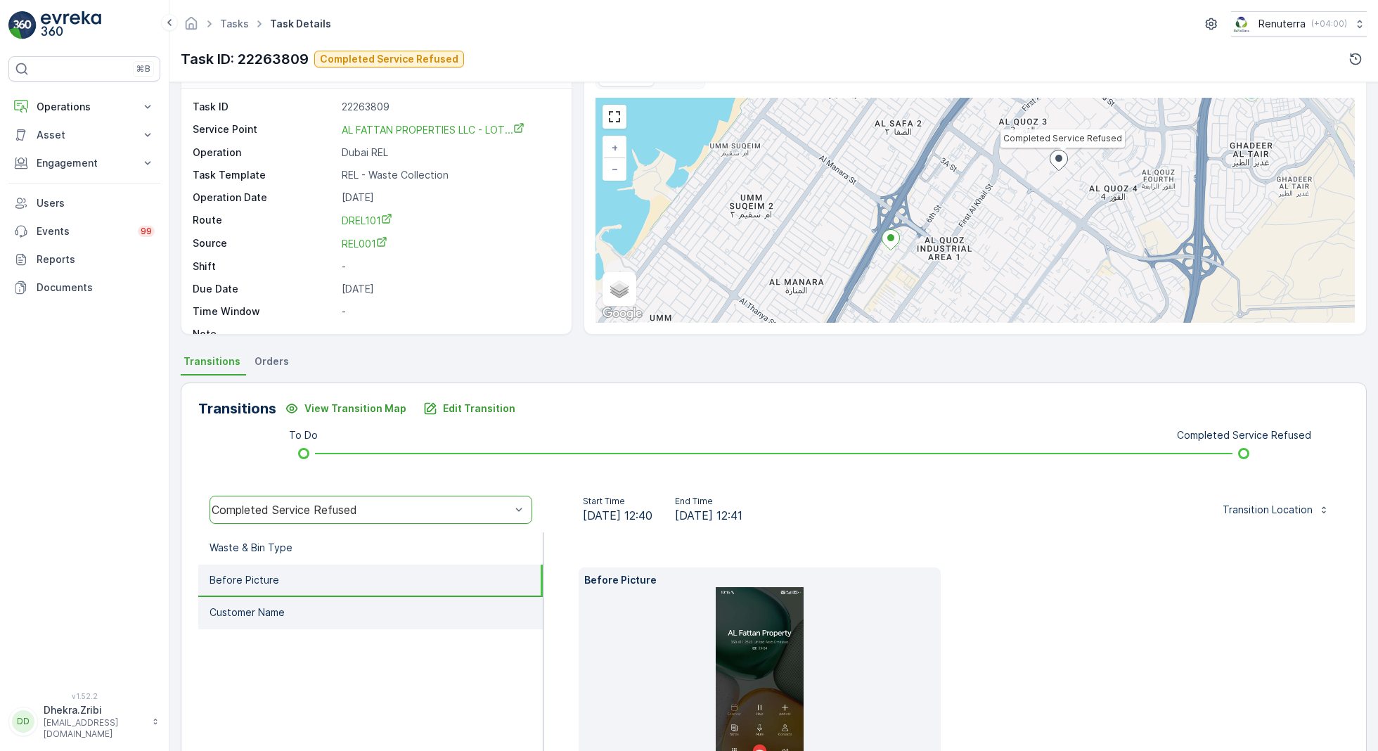
click at [370, 619] on li "Customer Name" at bounding box center [370, 613] width 344 height 32
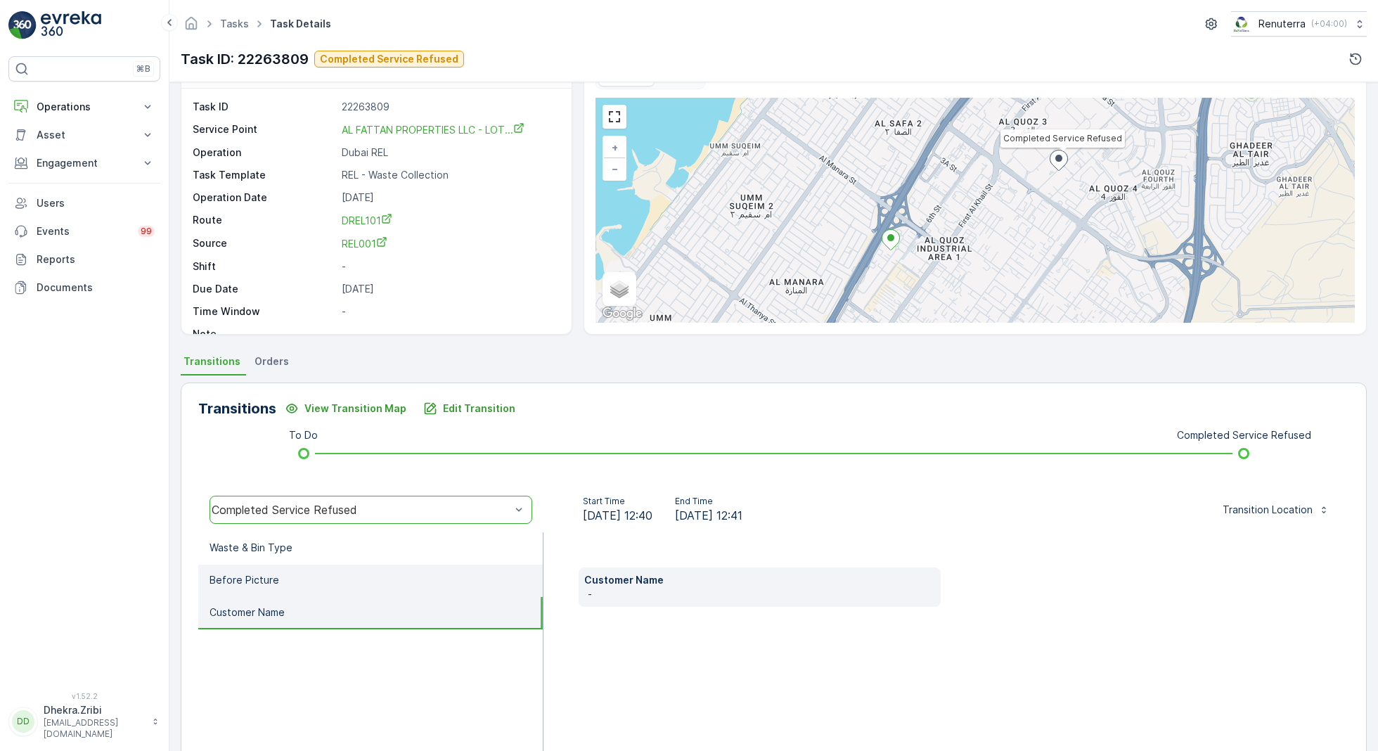
click at [382, 579] on li "Before Picture" at bounding box center [370, 581] width 344 height 32
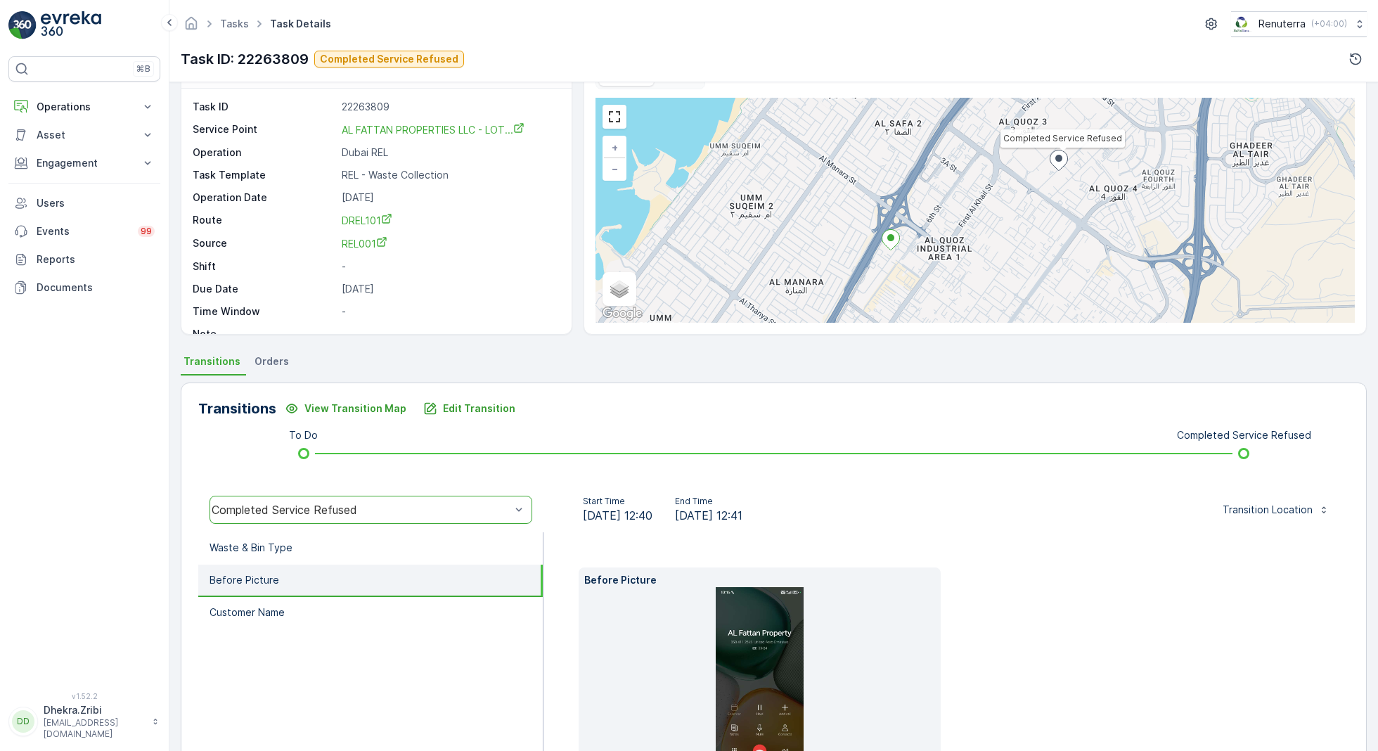
click at [705, 641] on li at bounding box center [759, 685] width 351 height 197
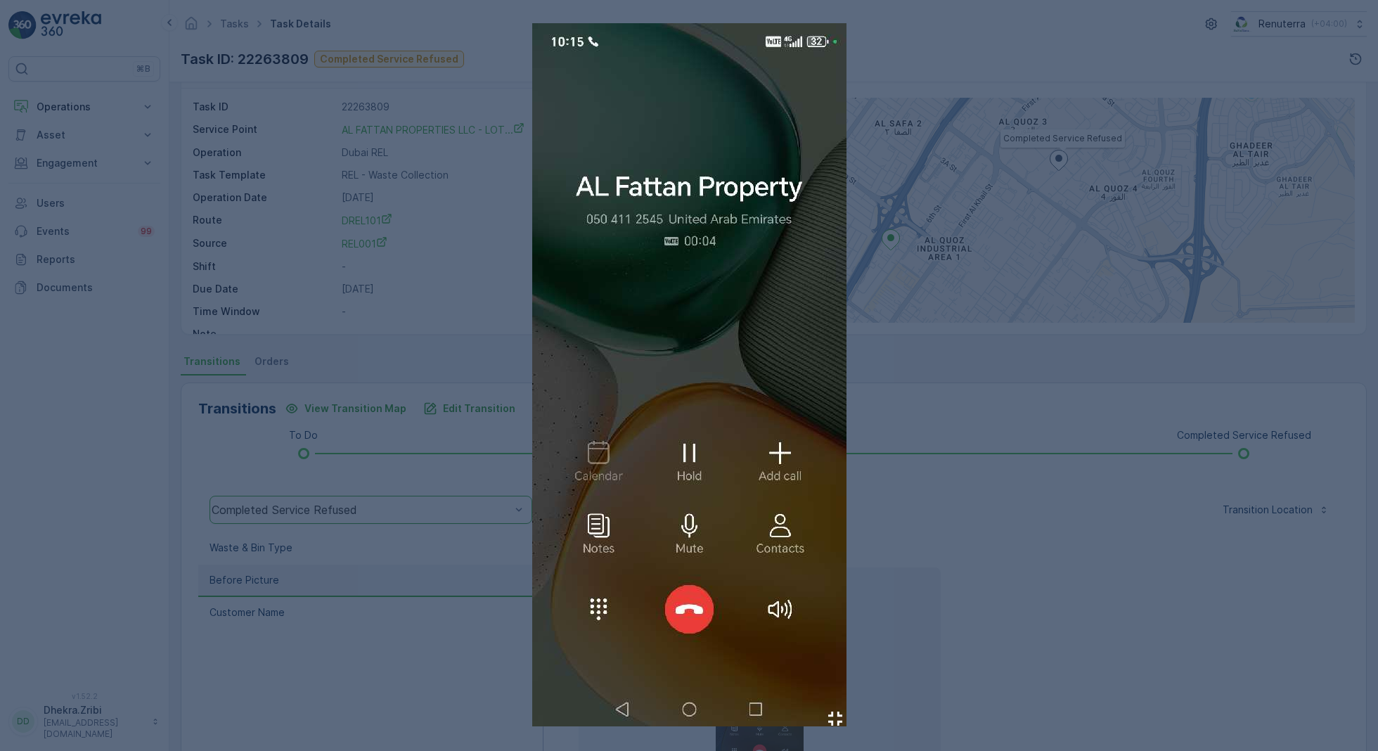
click at [721, 641] on img at bounding box center [689, 374] width 314 height 703
click at [1095, 603] on div at bounding box center [689, 375] width 1378 height 751
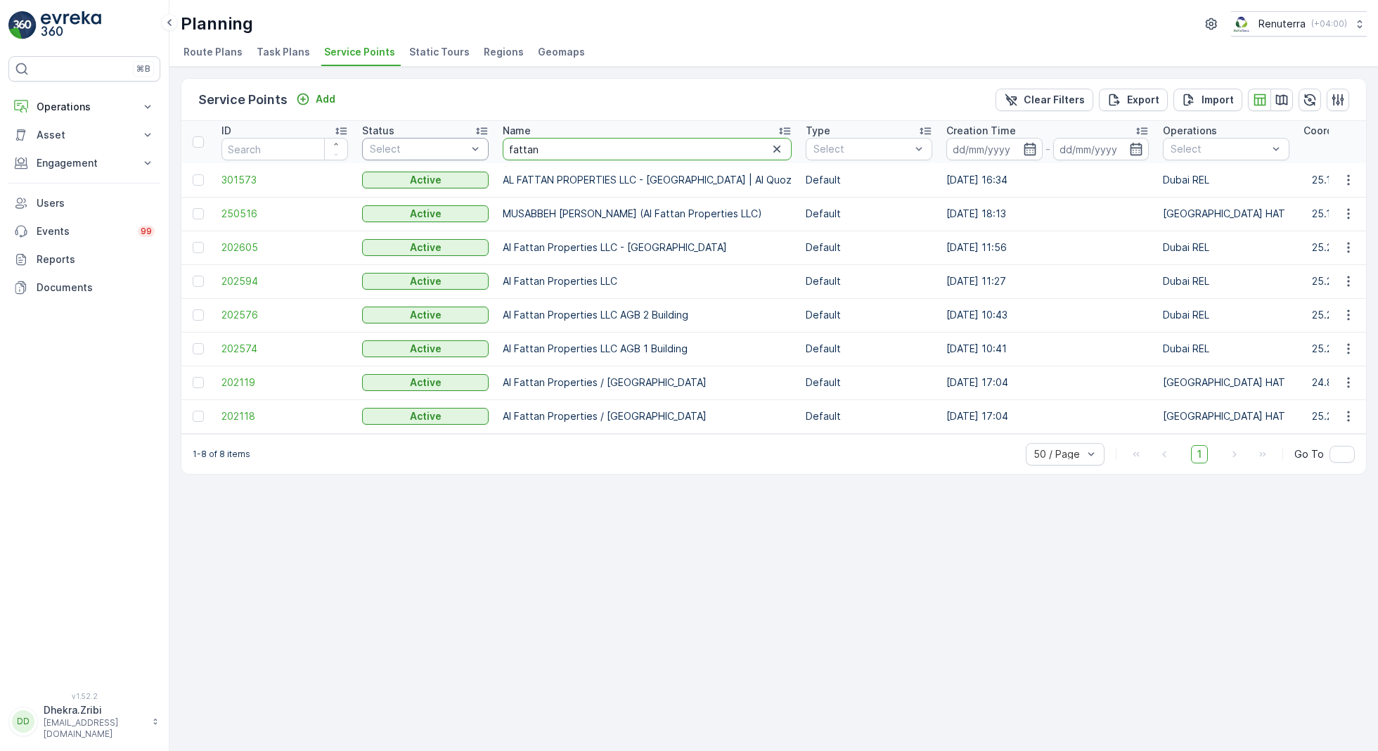
drag, startPoint x: 592, startPoint y: 143, endPoint x: 460, endPoint y: 138, distance: 132.3
type input "tech"
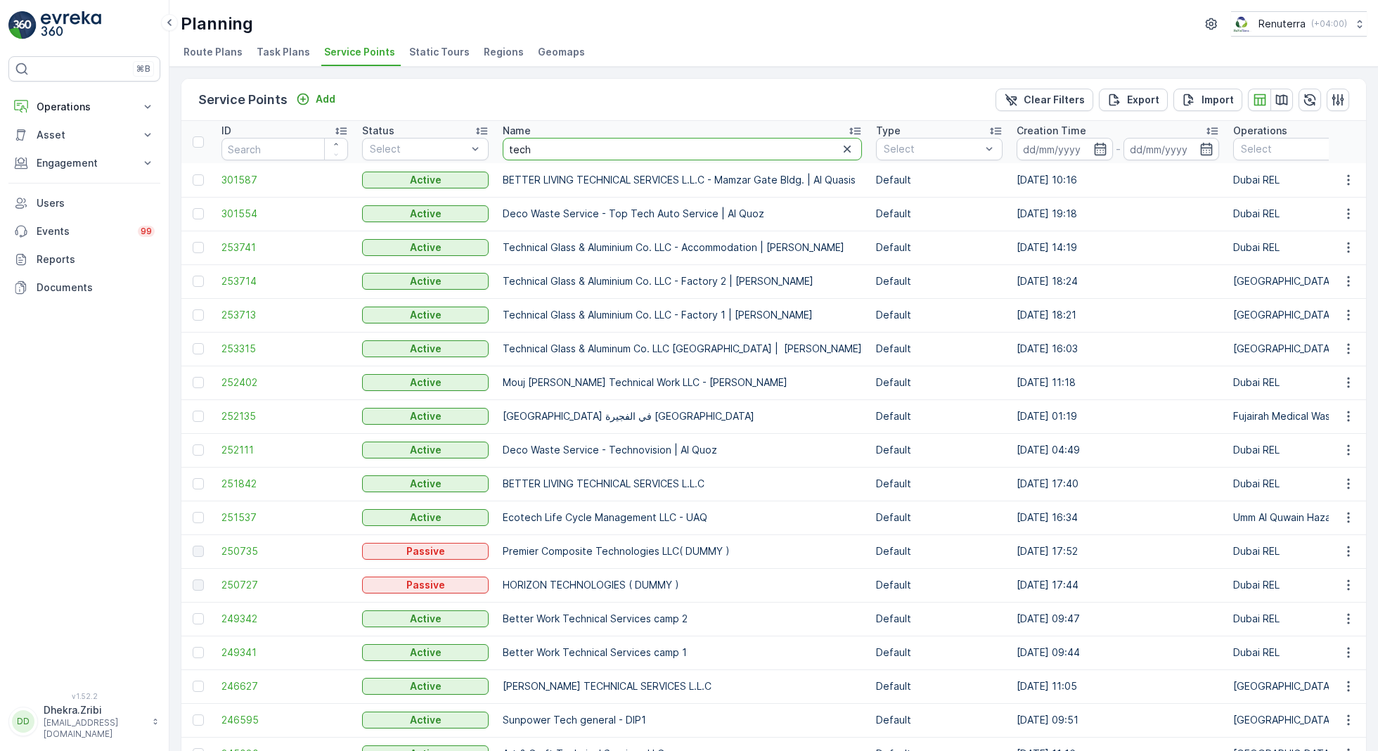
click at [579, 155] on input "tech" at bounding box center [682, 149] width 359 height 22
click at [242, 308] on span "253713" at bounding box center [284, 315] width 127 height 14
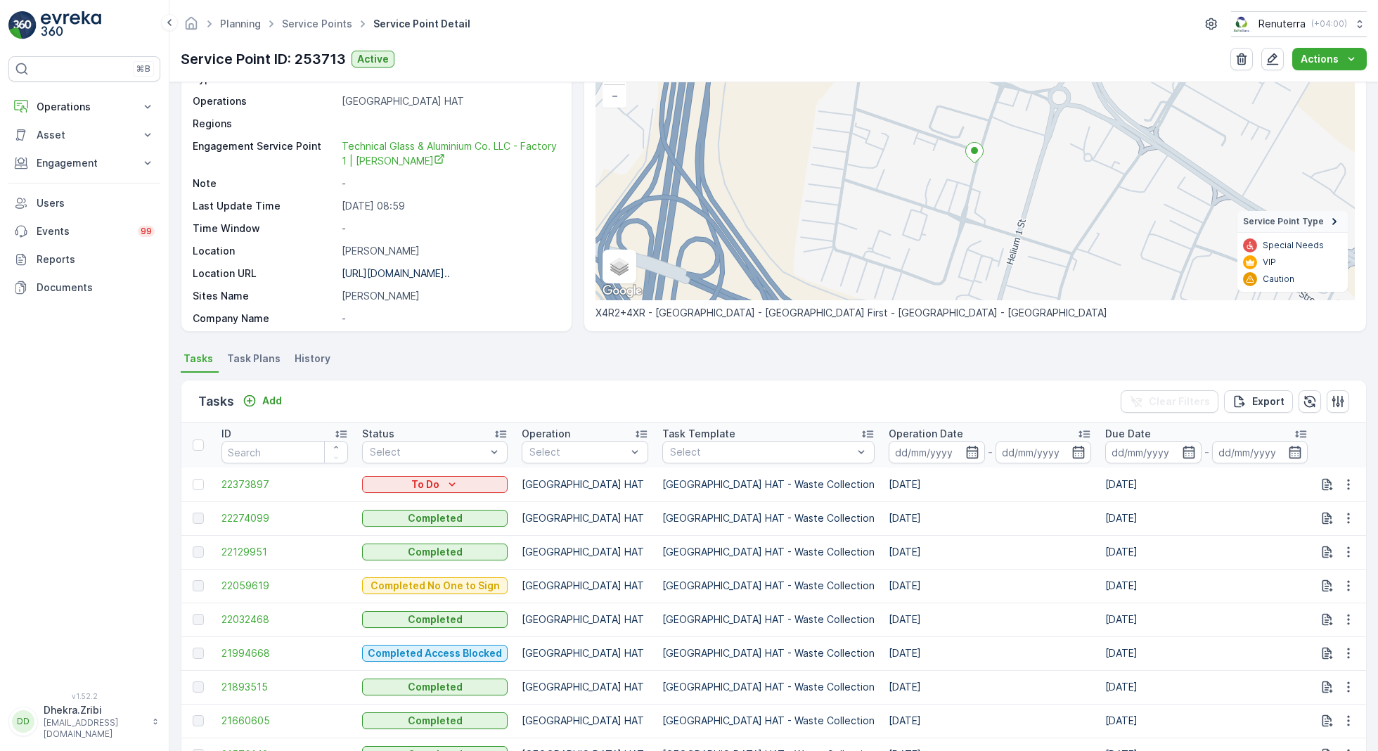
scroll to position [166, 0]
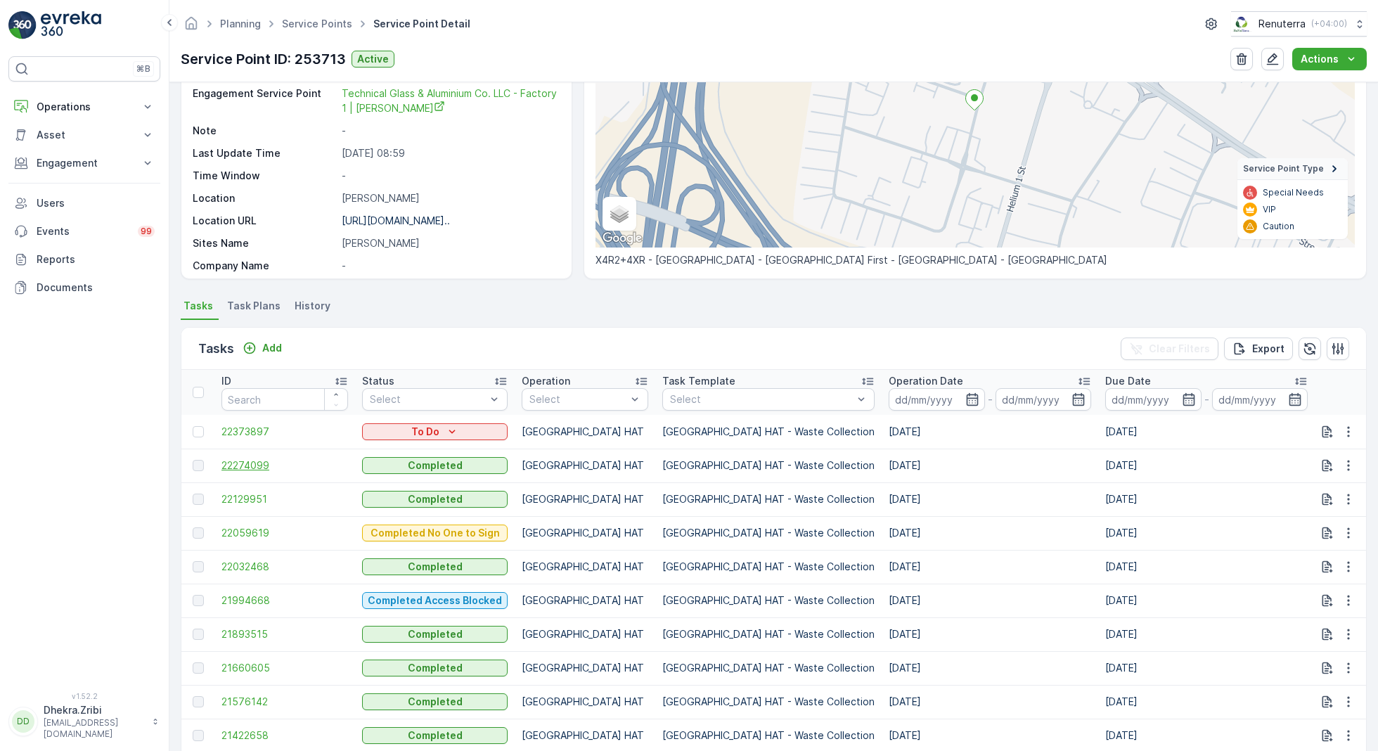
click at [256, 461] on span "22274099" at bounding box center [284, 465] width 127 height 14
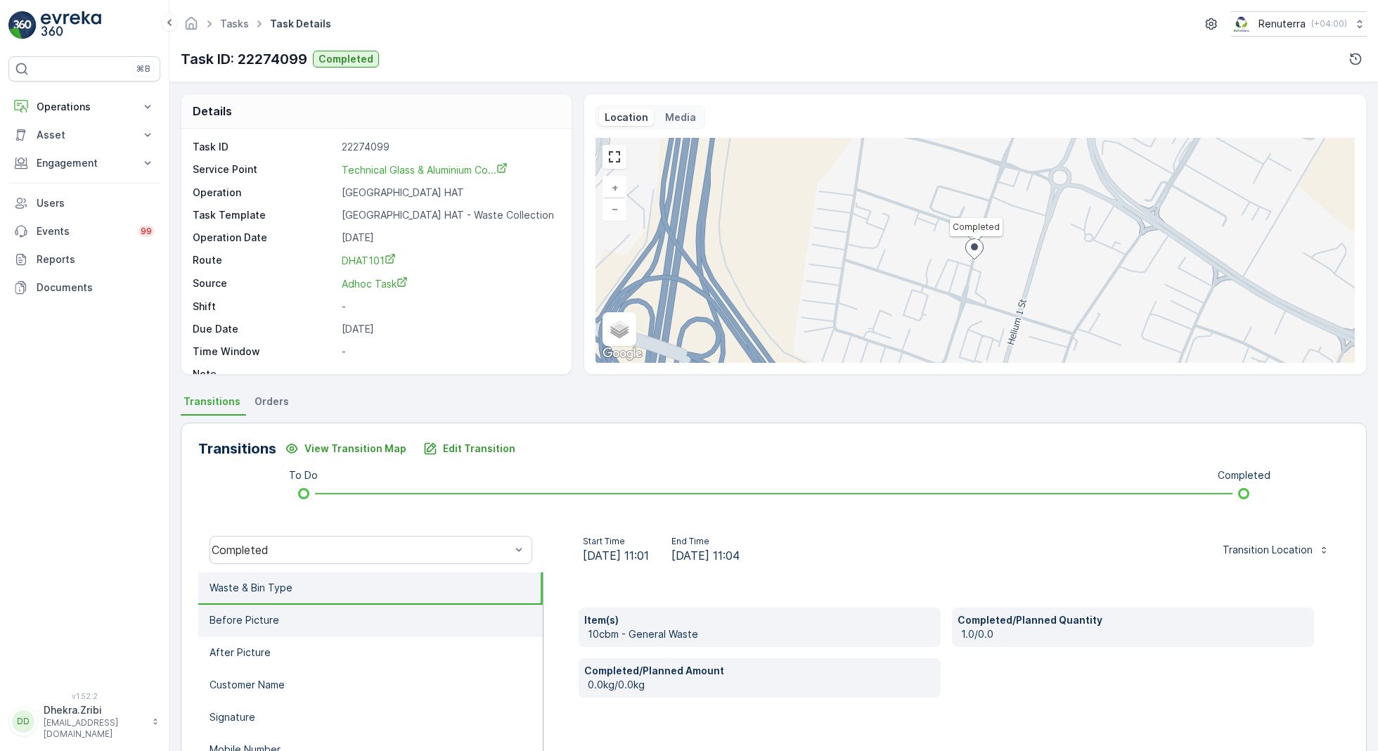
click at [362, 633] on li "Before Picture" at bounding box center [370, 621] width 344 height 32
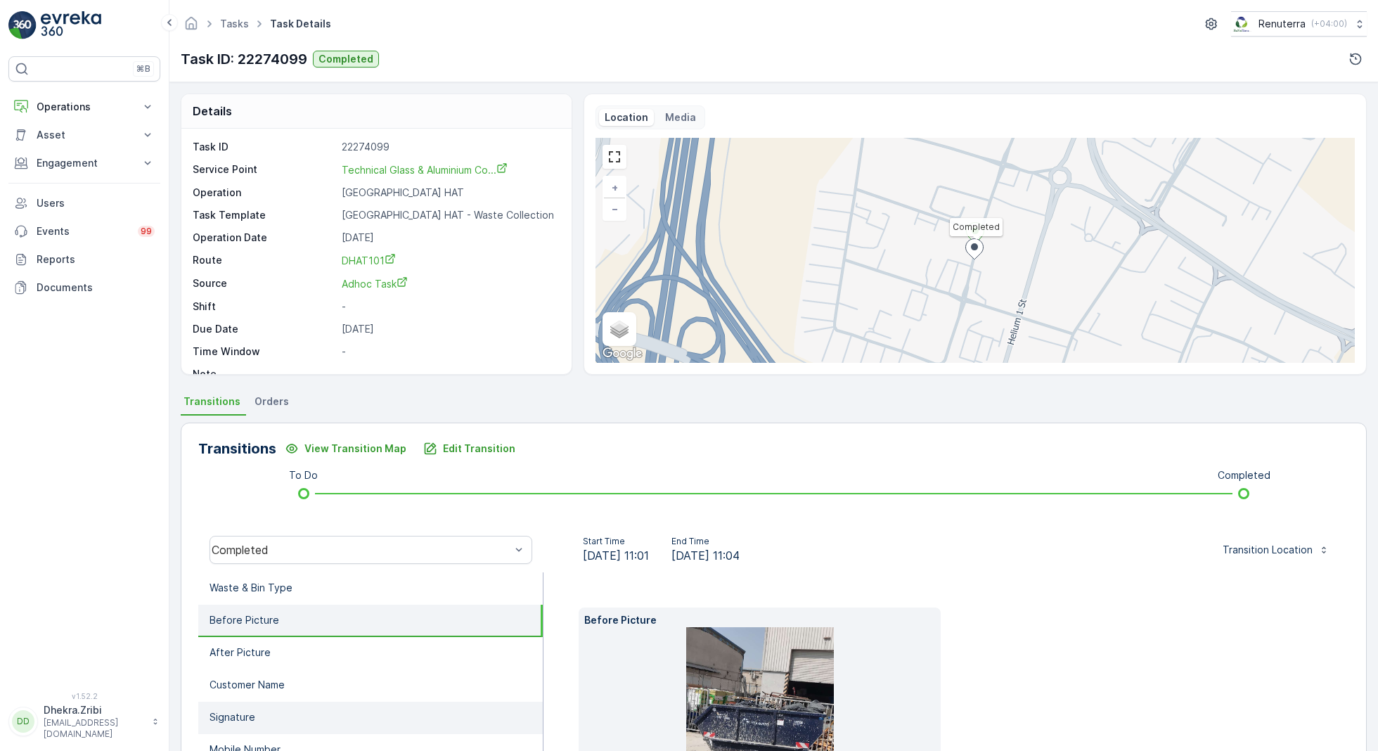
click at [309, 707] on li "Signature" at bounding box center [370, 718] width 344 height 32
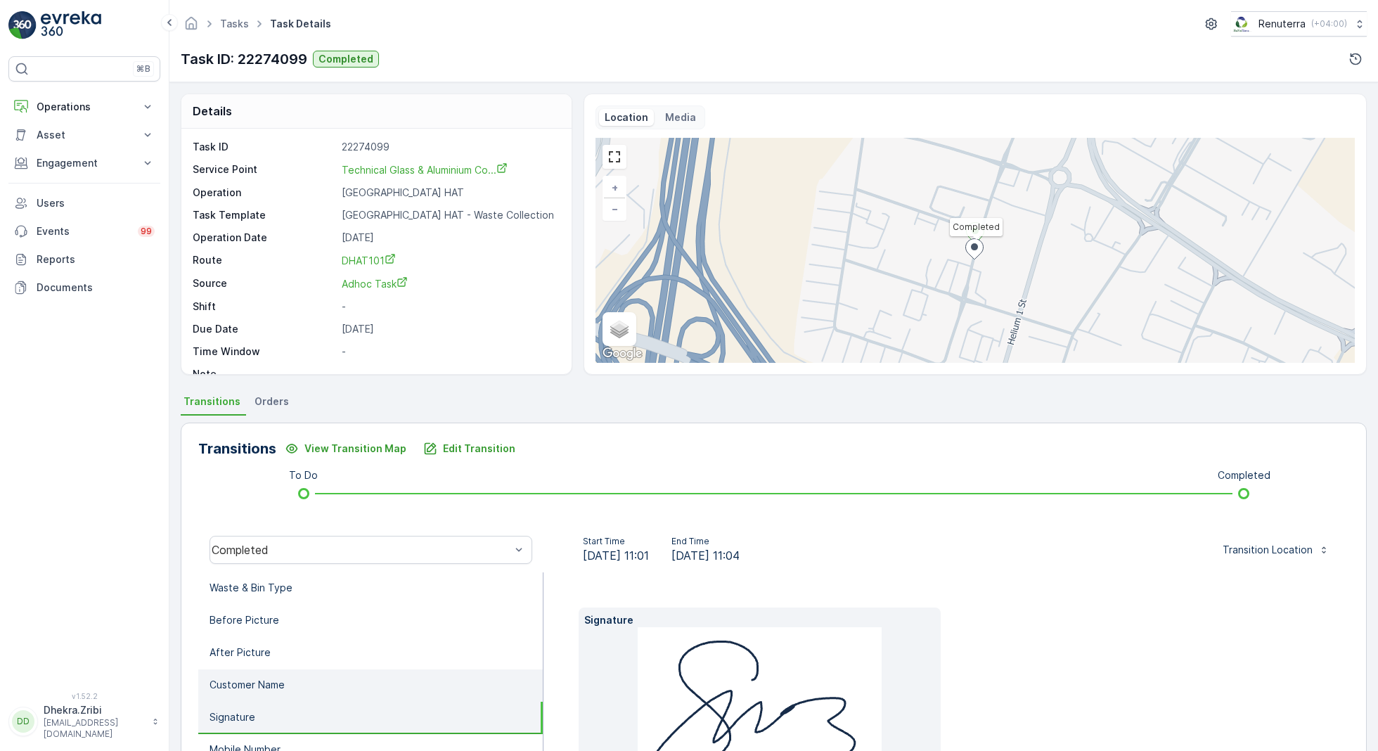
click at [268, 697] on li "Customer Name" at bounding box center [370, 685] width 344 height 32
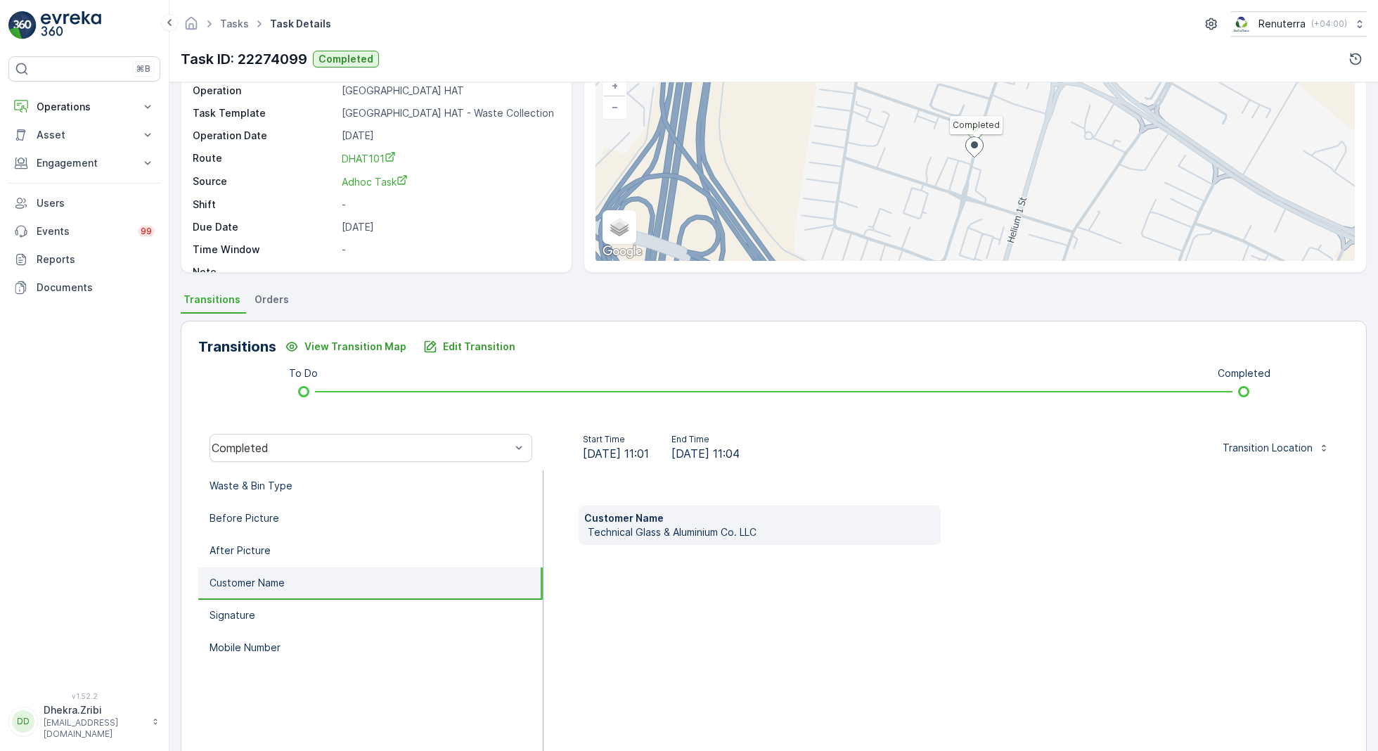
scroll to position [105, 0]
click at [311, 612] on li "Signature" at bounding box center [370, 613] width 344 height 32
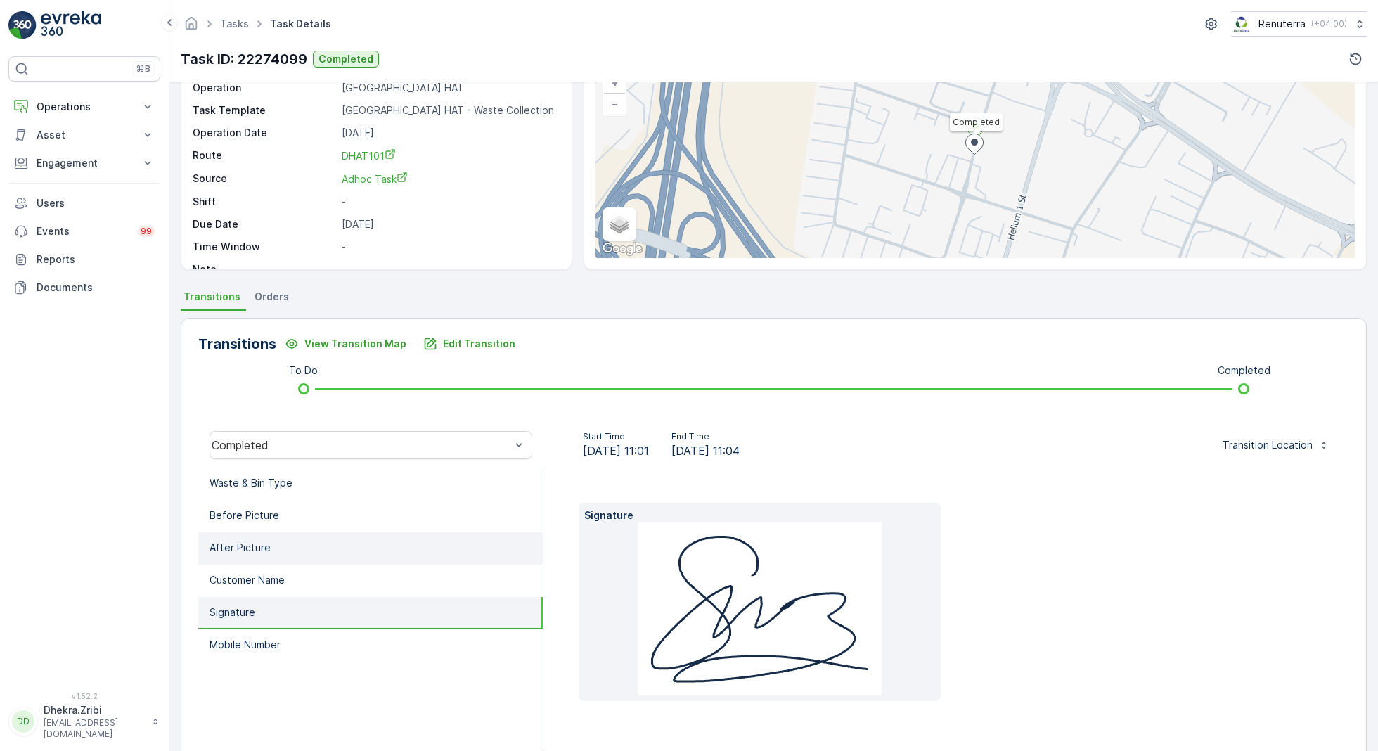
click at [333, 556] on li "After Picture" at bounding box center [370, 548] width 344 height 32
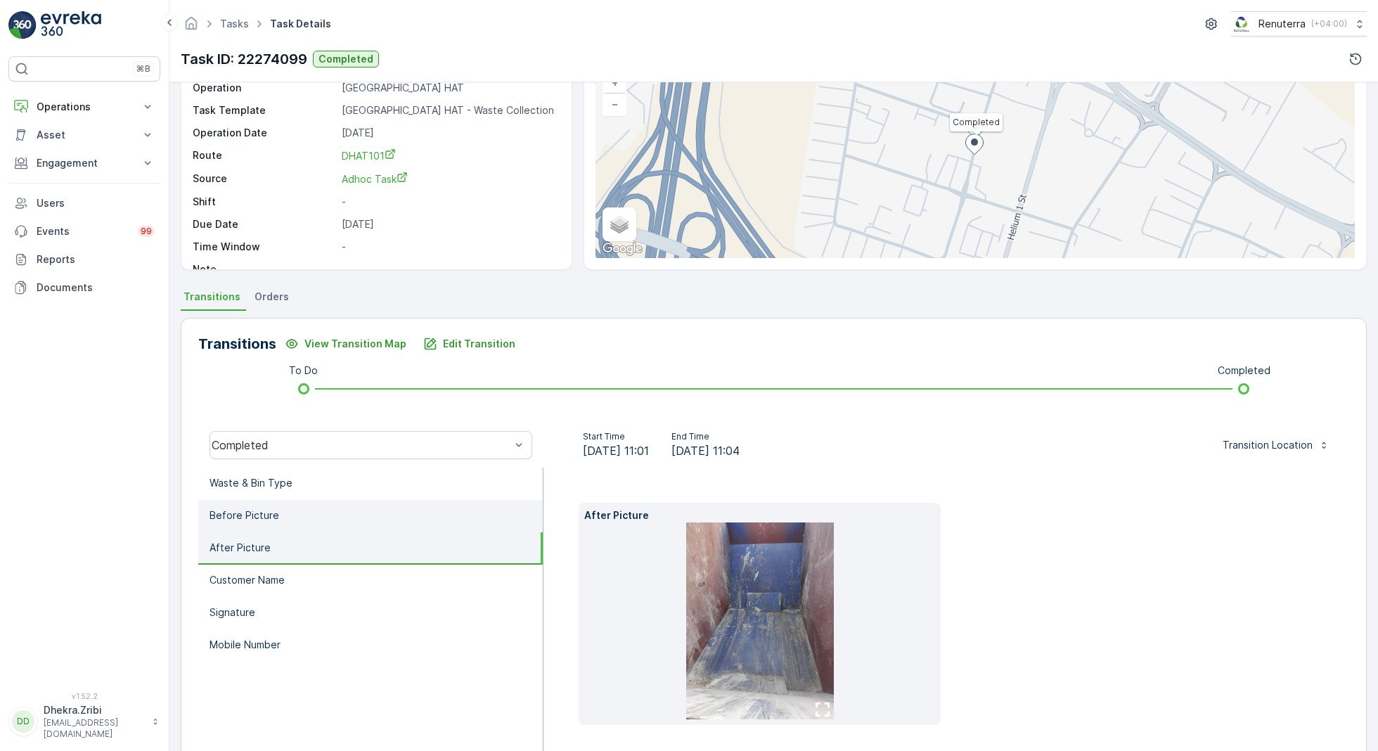
click at [346, 517] on li "Before Picture" at bounding box center [370, 516] width 344 height 32
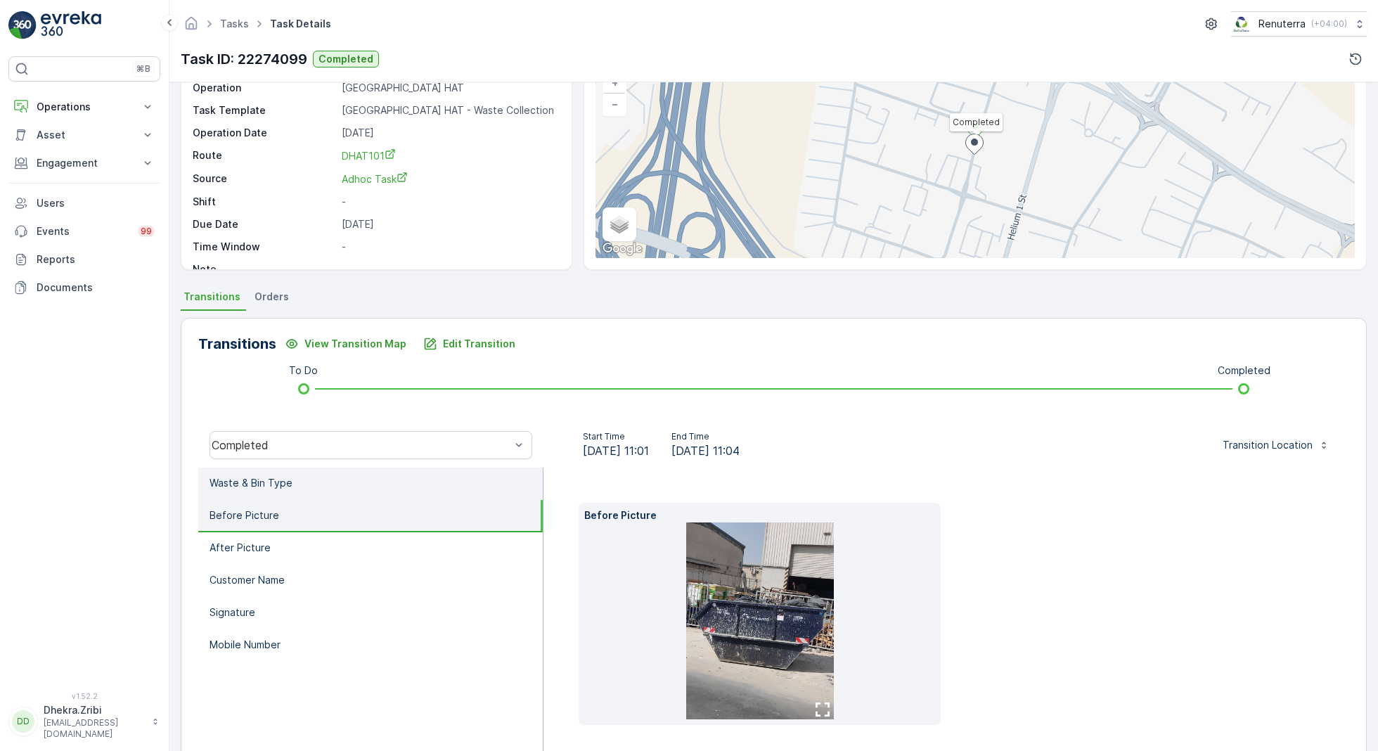
click at [358, 490] on li "Waste & Bin Type" at bounding box center [370, 484] width 344 height 32
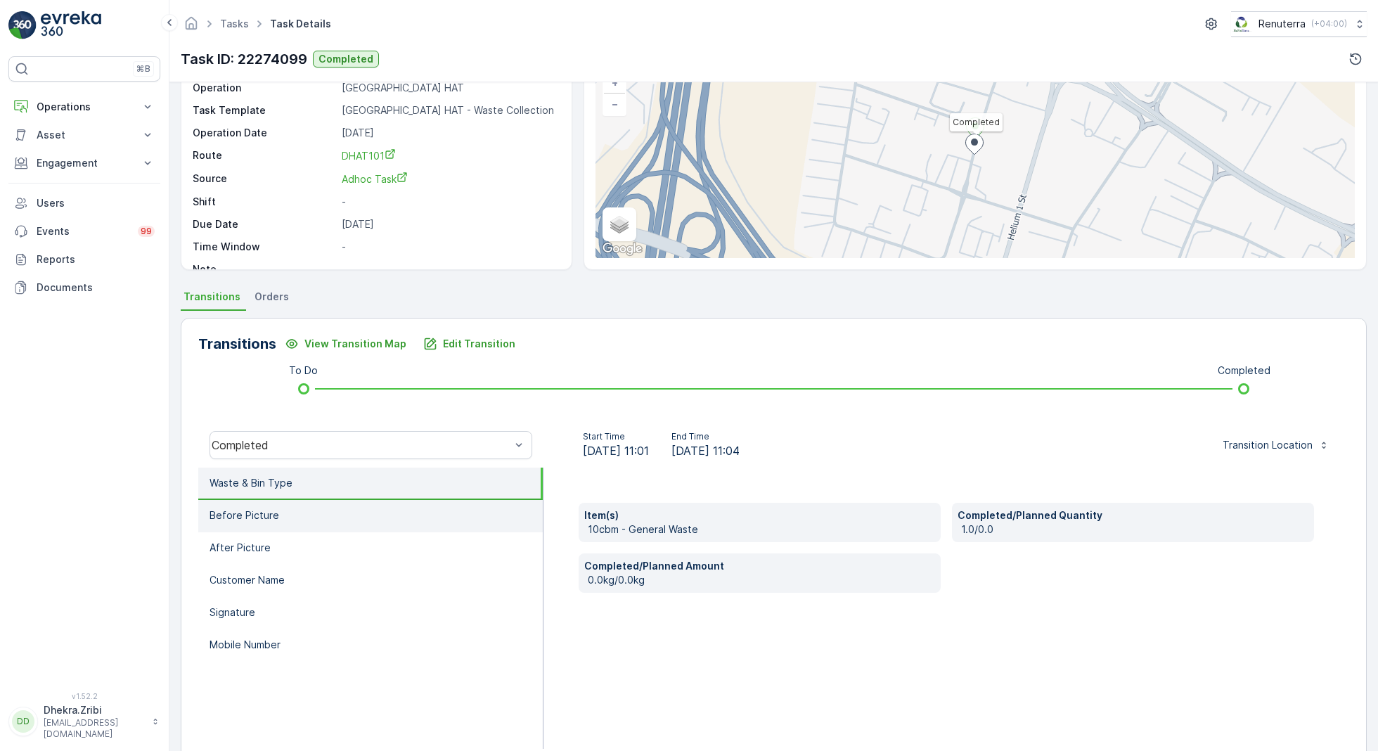
click at [367, 513] on li "Before Picture" at bounding box center [370, 516] width 344 height 32
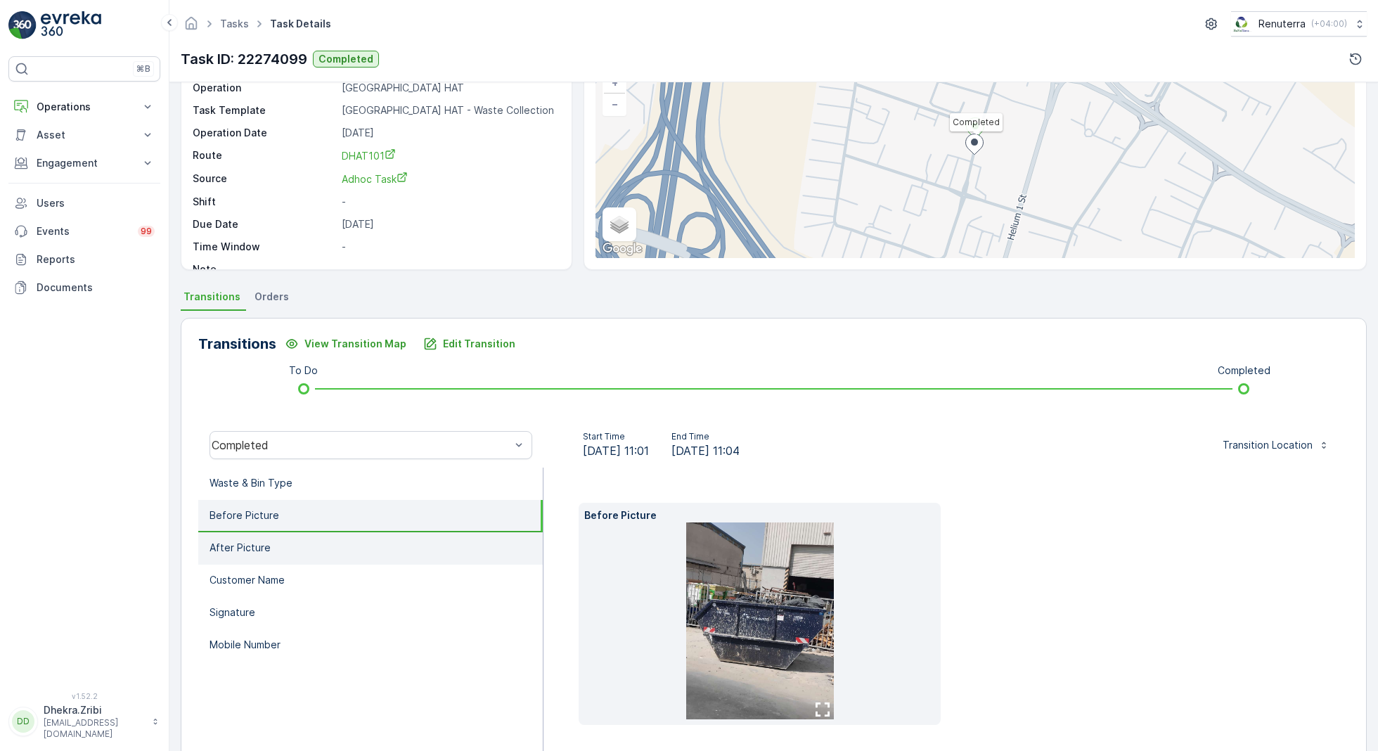
click at [361, 540] on li "After Picture" at bounding box center [370, 548] width 344 height 32
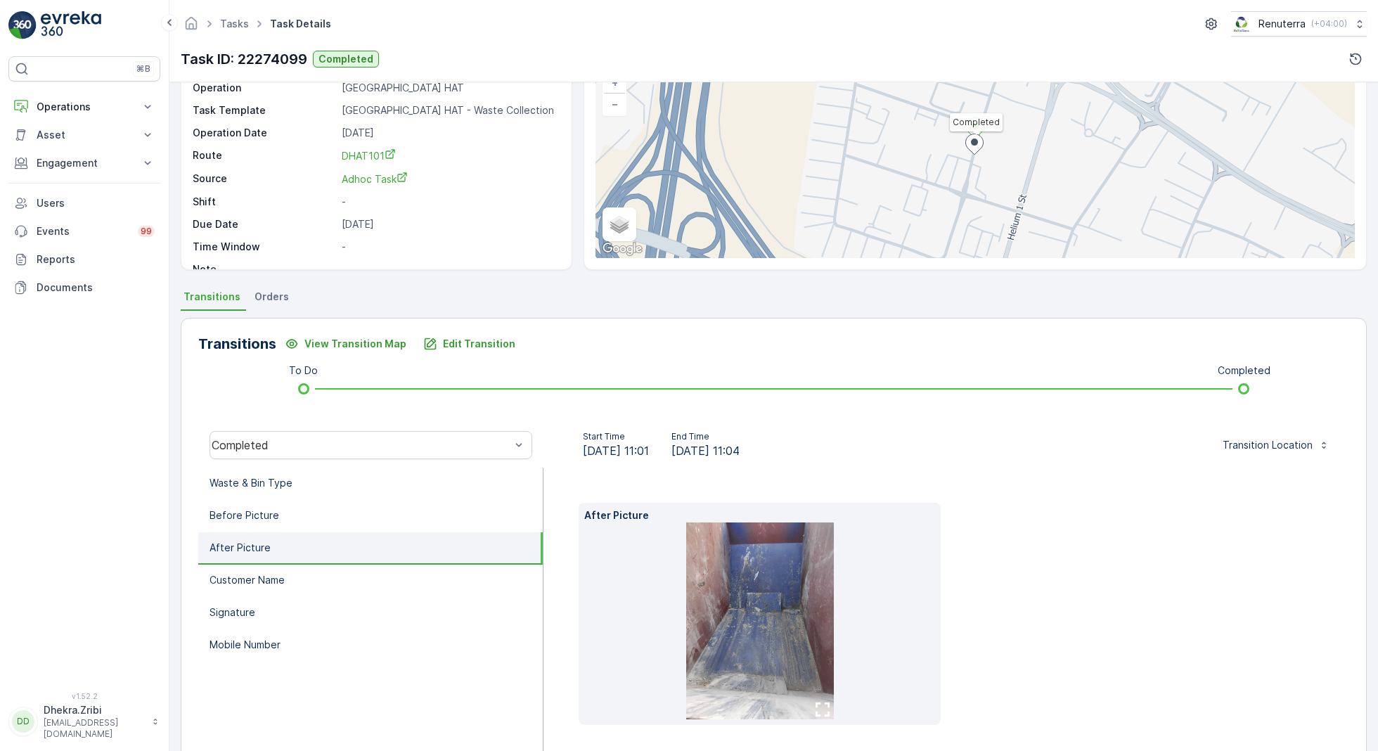
click at [381, 533] on li "After Picture" at bounding box center [370, 548] width 344 height 32
click at [381, 497] on li "Waste & Bin Type" at bounding box center [370, 484] width 344 height 32
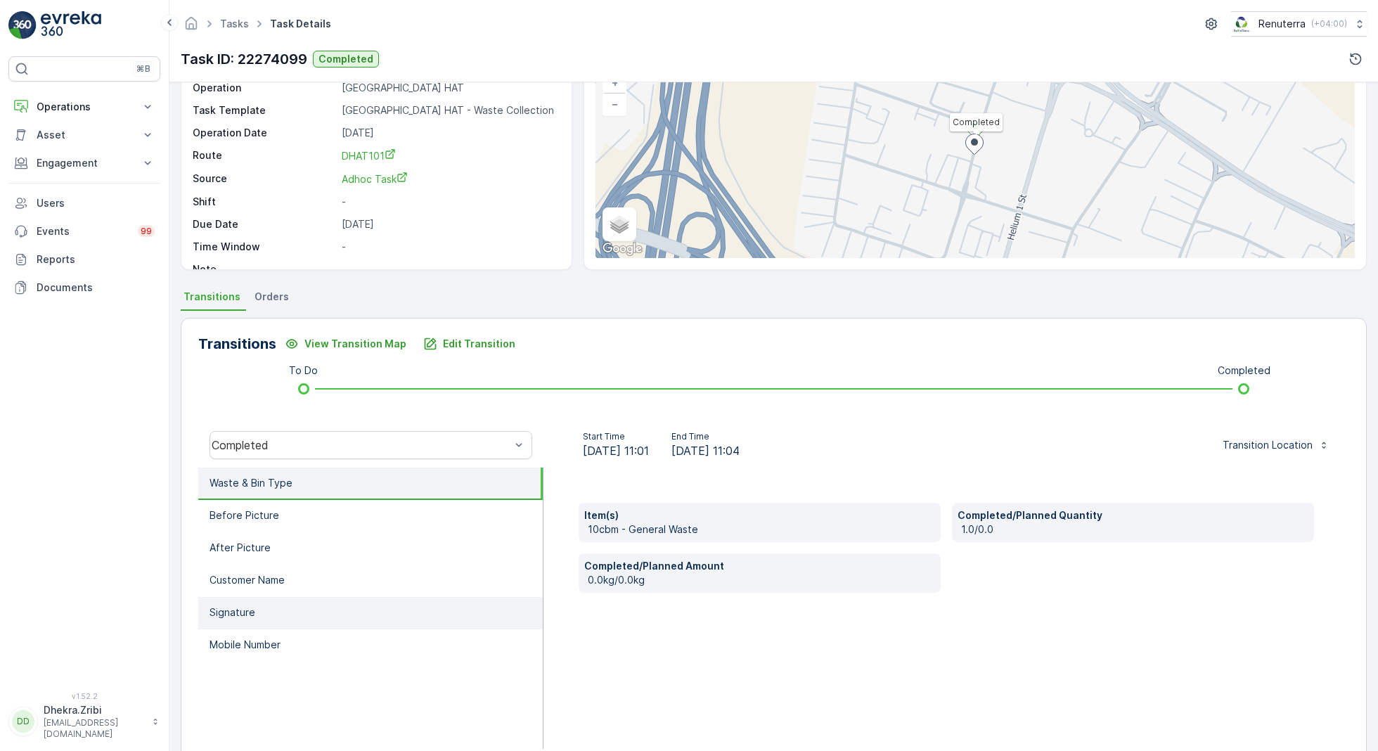
click at [321, 614] on li "Signature" at bounding box center [370, 613] width 344 height 32
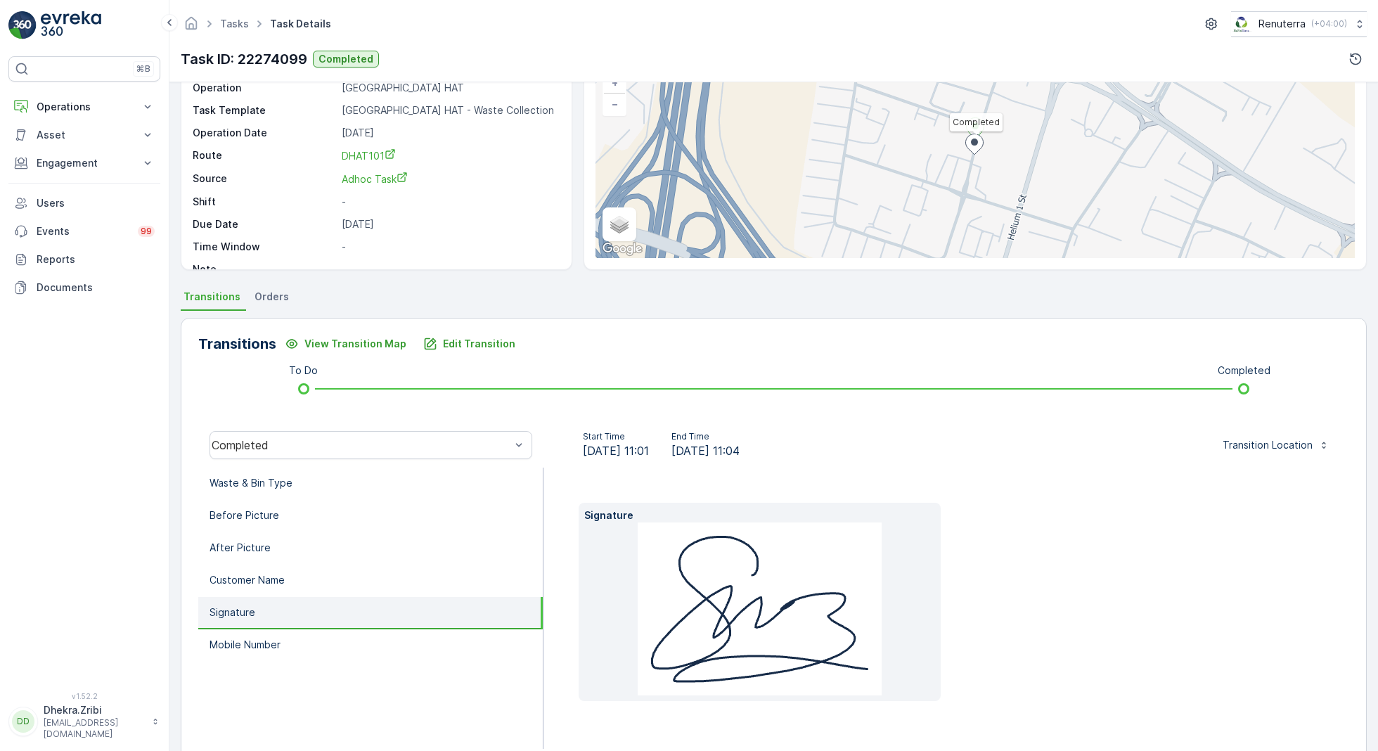
click at [323, 661] on ul "Waste & Bin Type Before Picture After Picture Customer Name Signature Mobile Nu…" at bounding box center [370, 608] width 345 height 281
click at [328, 650] on li "Mobile Number" at bounding box center [370, 645] width 344 height 32
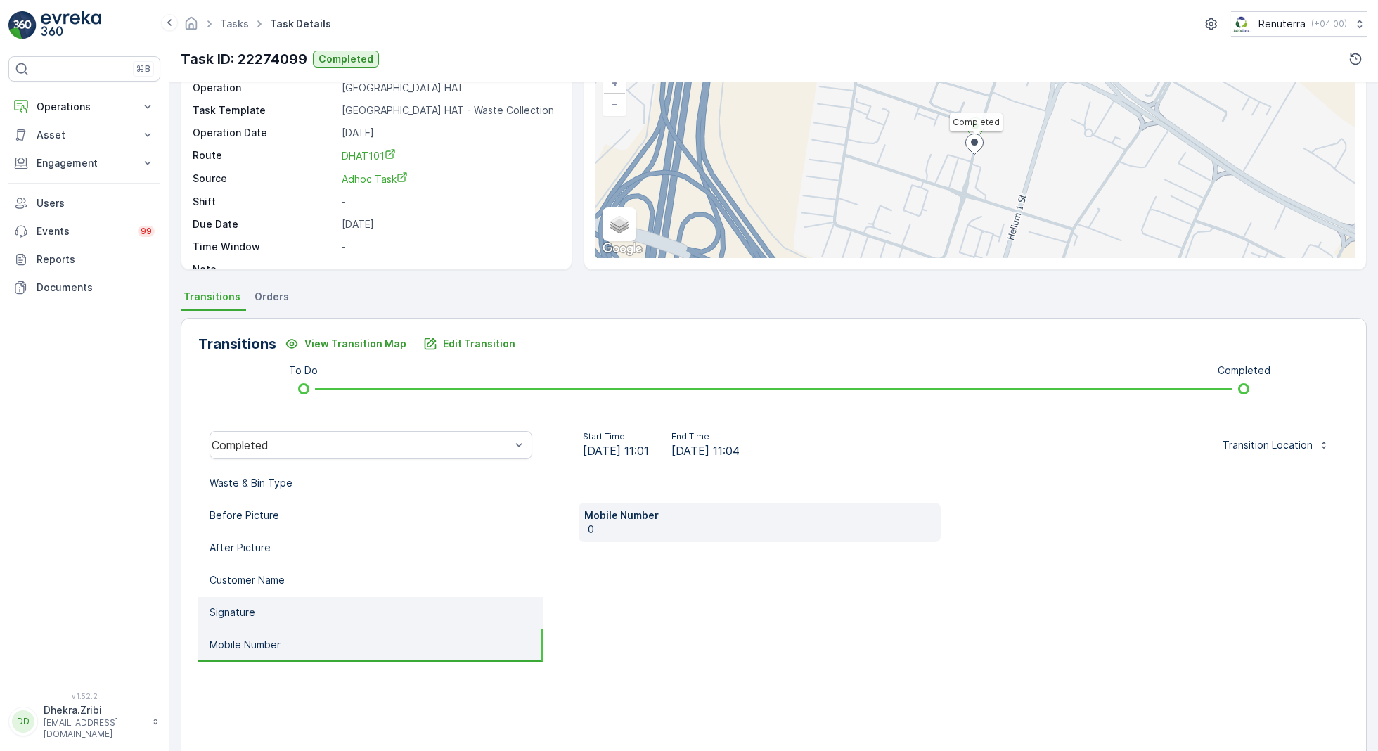
click at [350, 613] on li "Signature" at bounding box center [370, 613] width 344 height 32
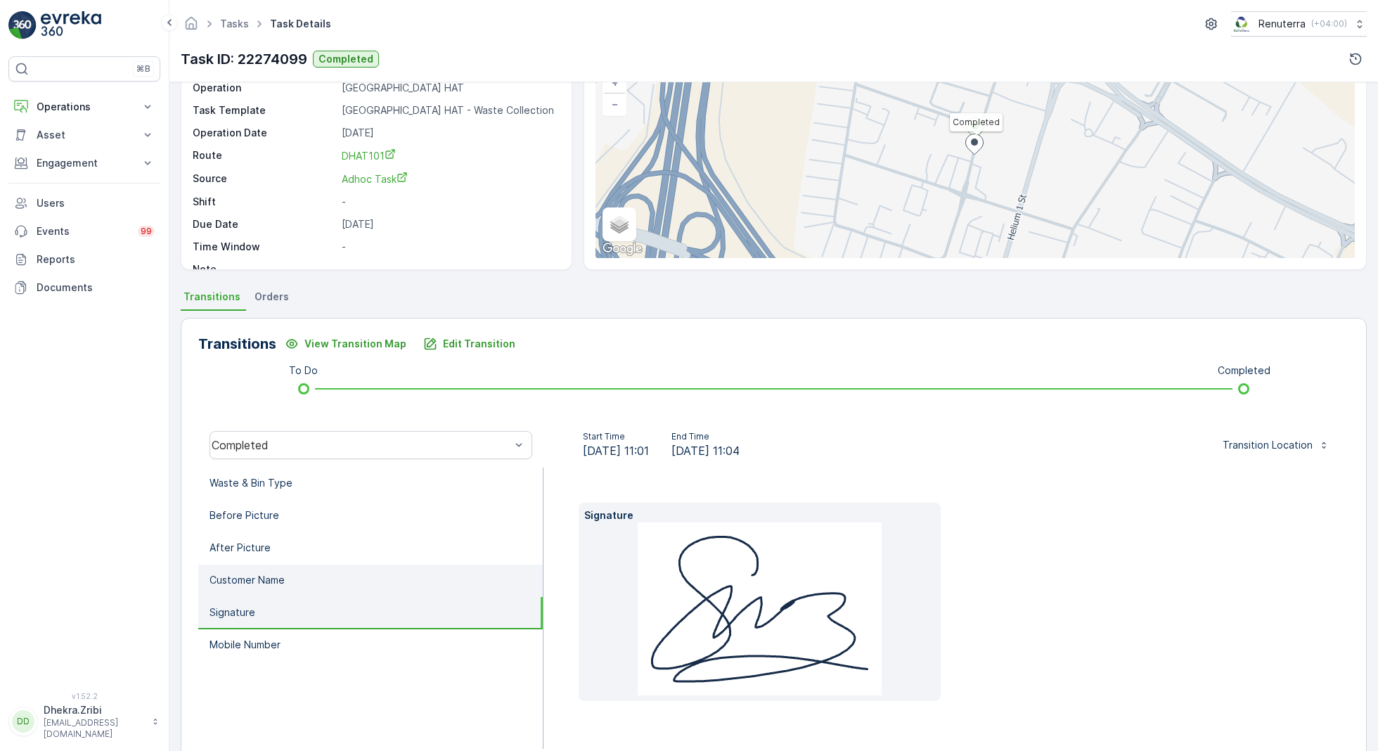
click at [355, 583] on li "Customer Name" at bounding box center [370, 581] width 344 height 32
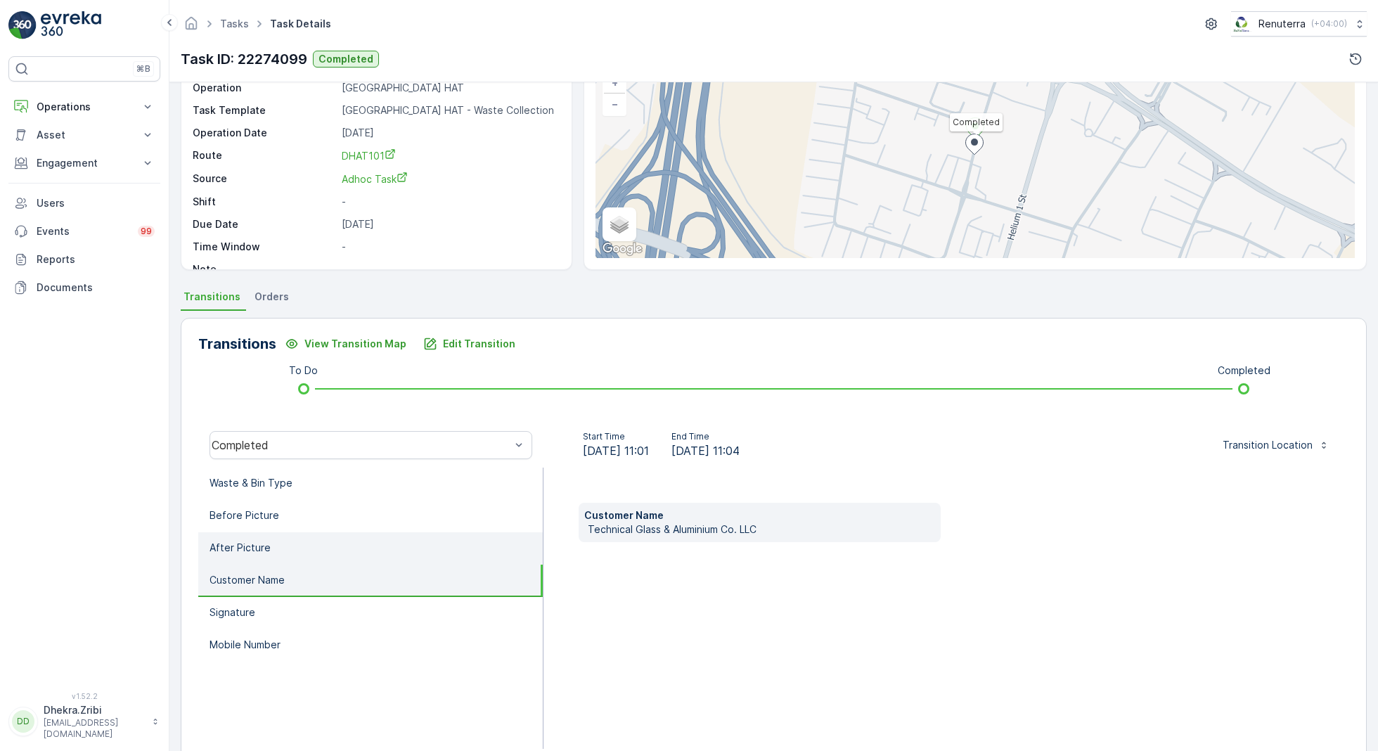
click at [337, 549] on li "After Picture" at bounding box center [370, 548] width 344 height 32
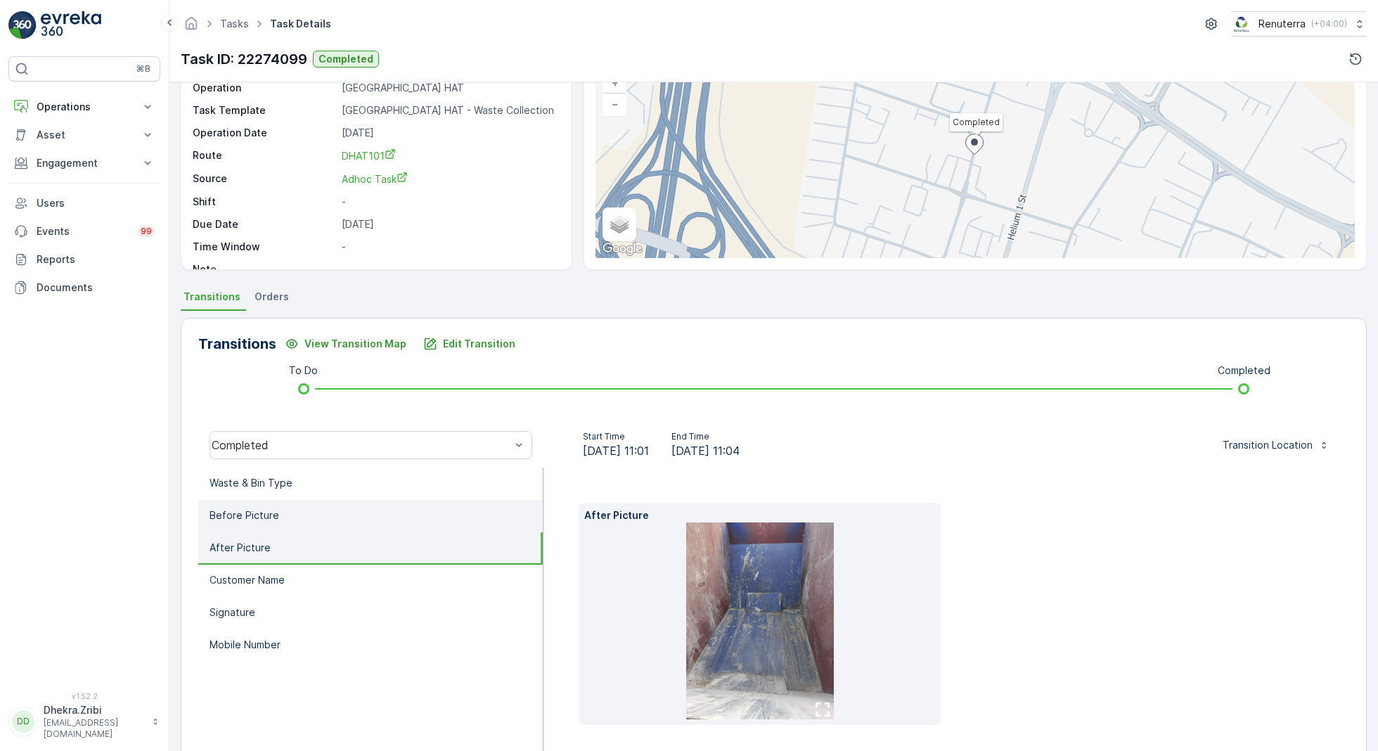
click at [329, 517] on li "Before Picture" at bounding box center [370, 516] width 344 height 32
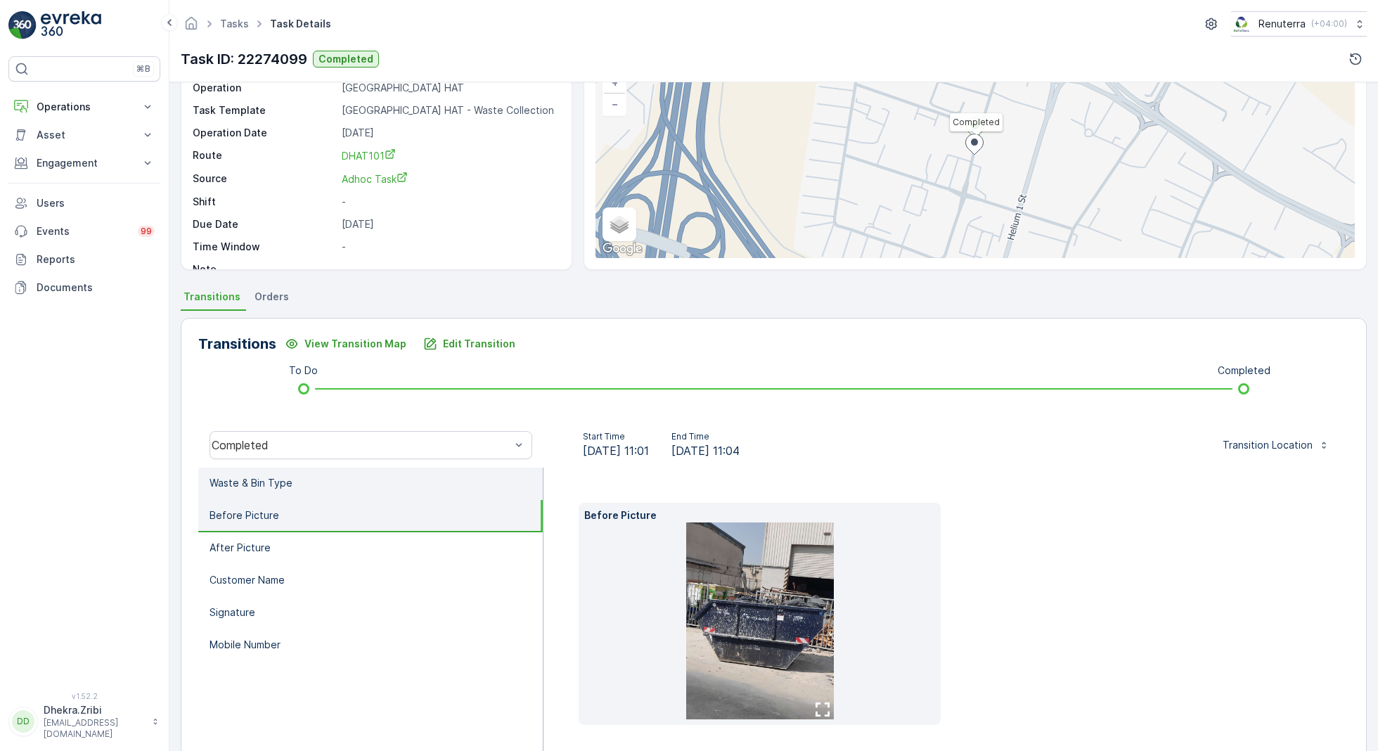
click at [347, 477] on li "Waste & Bin Type" at bounding box center [370, 484] width 344 height 32
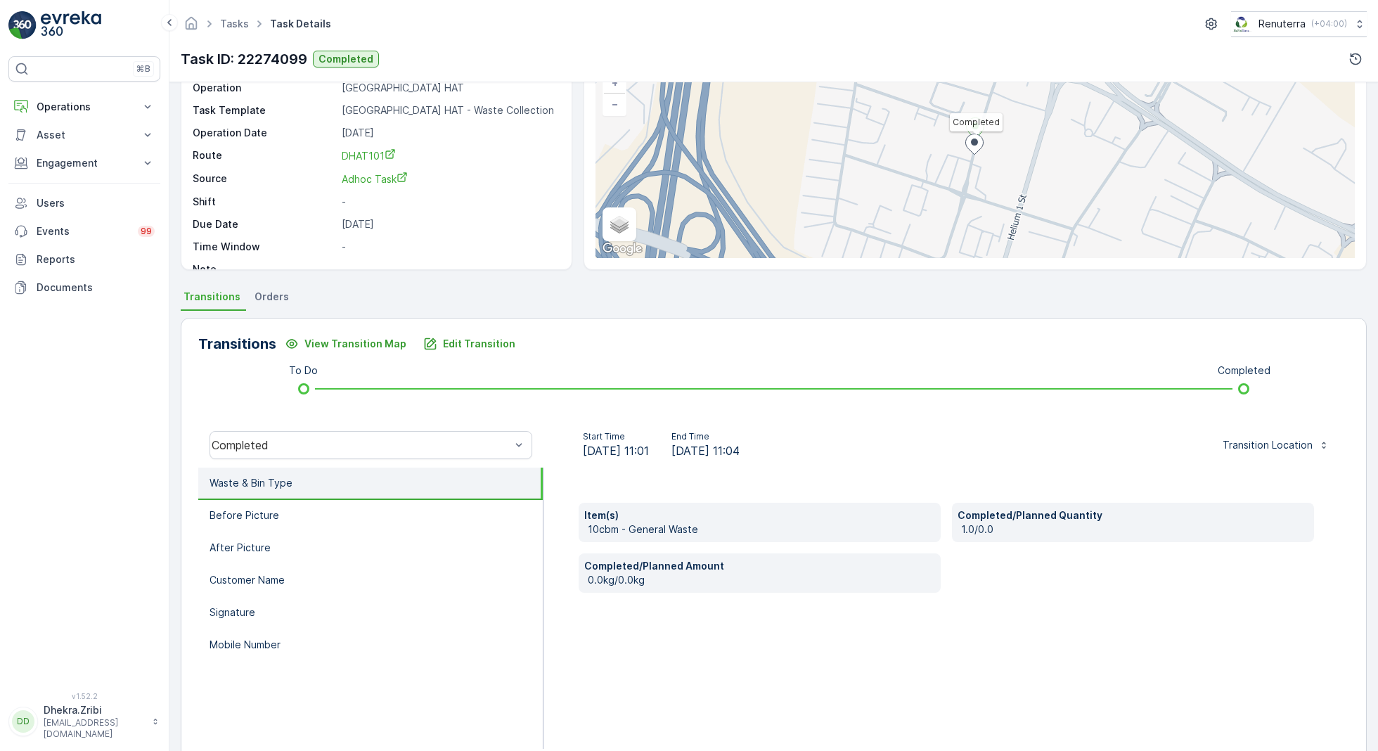
click at [352, 494] on li "Waste & Bin Type" at bounding box center [370, 484] width 344 height 32
click at [350, 500] on li "Before Picture" at bounding box center [370, 516] width 344 height 32
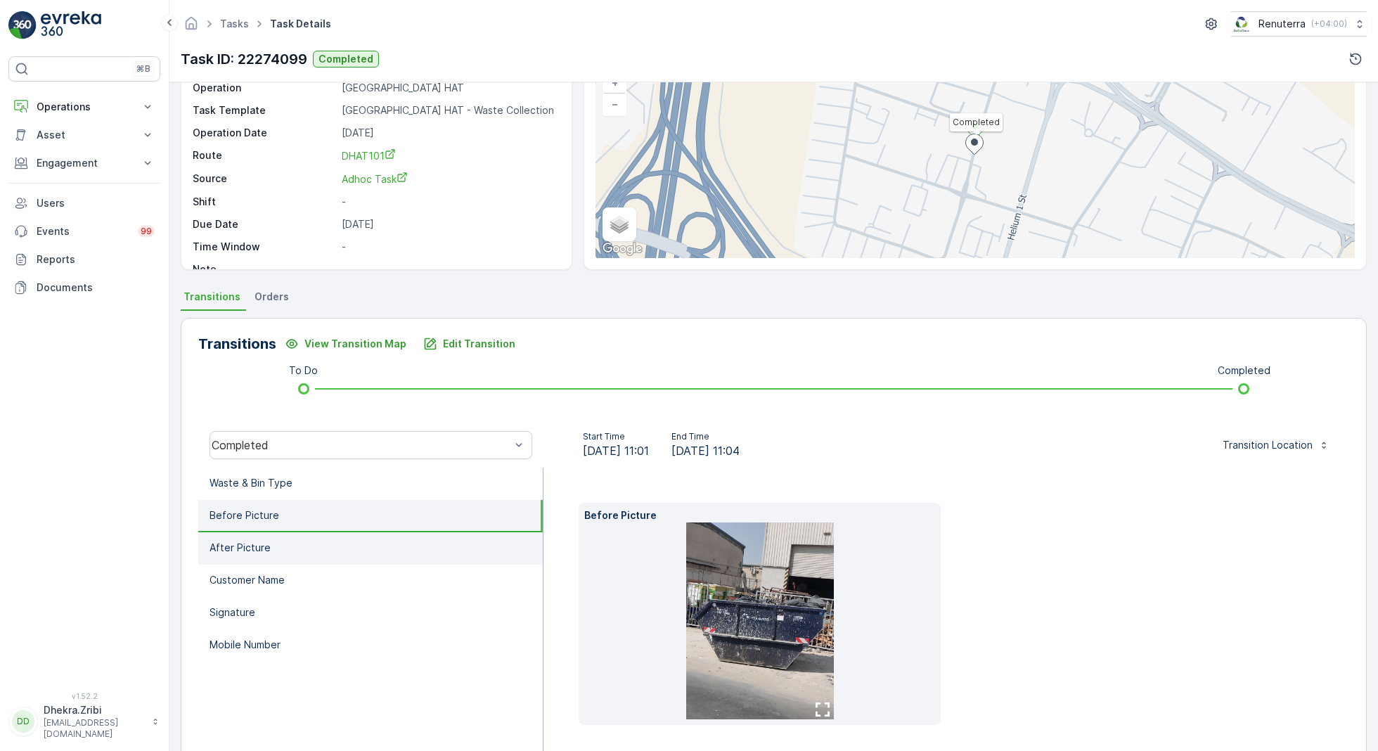
click at [380, 557] on li "After Picture" at bounding box center [370, 548] width 344 height 32
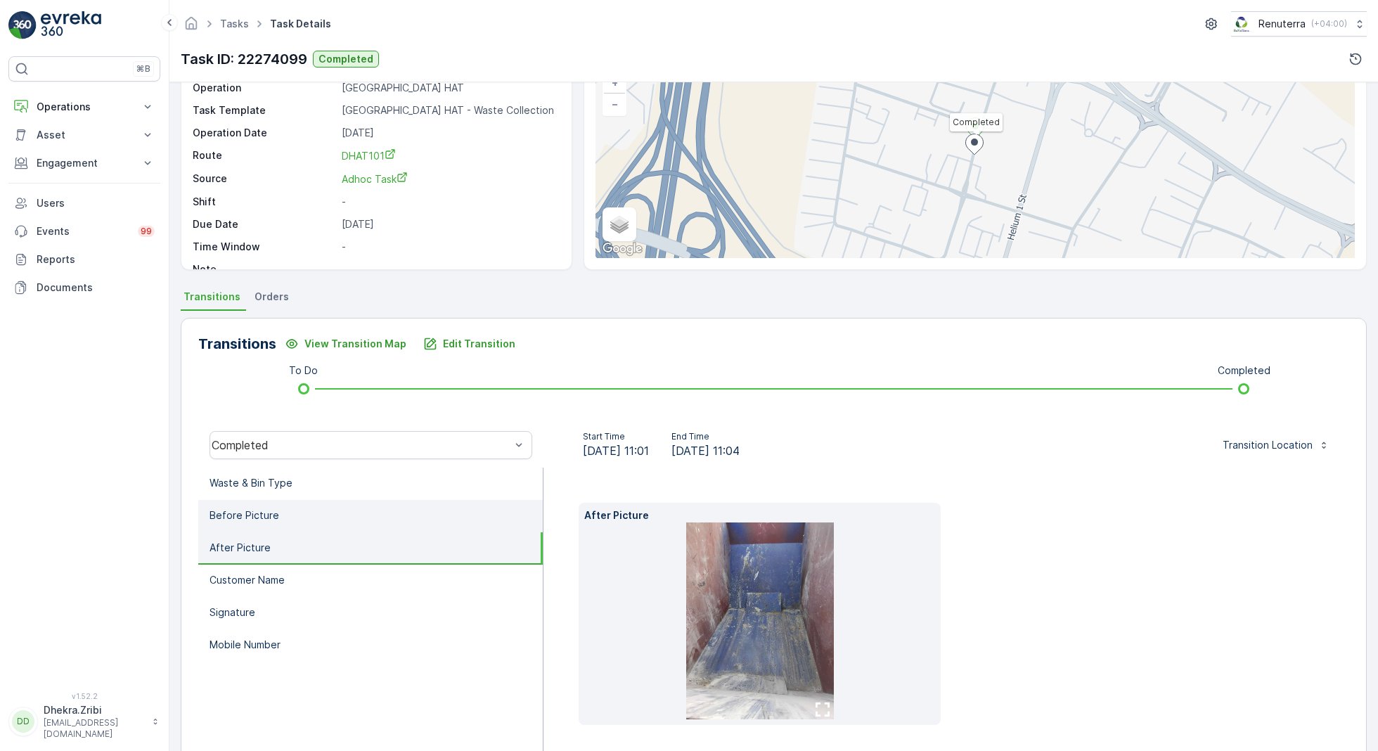
click at [375, 521] on li "Before Picture" at bounding box center [370, 516] width 344 height 32
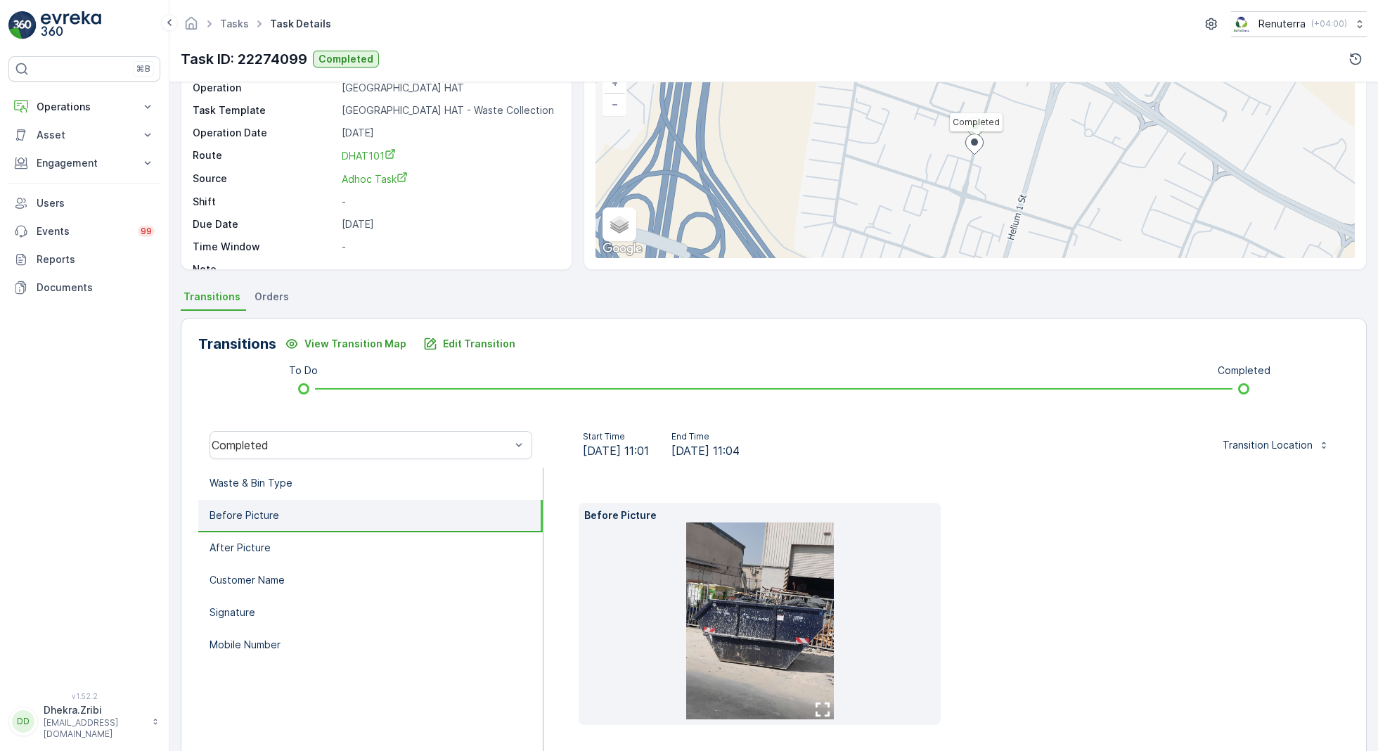
click at [797, 668] on img at bounding box center [760, 620] width 148 height 197
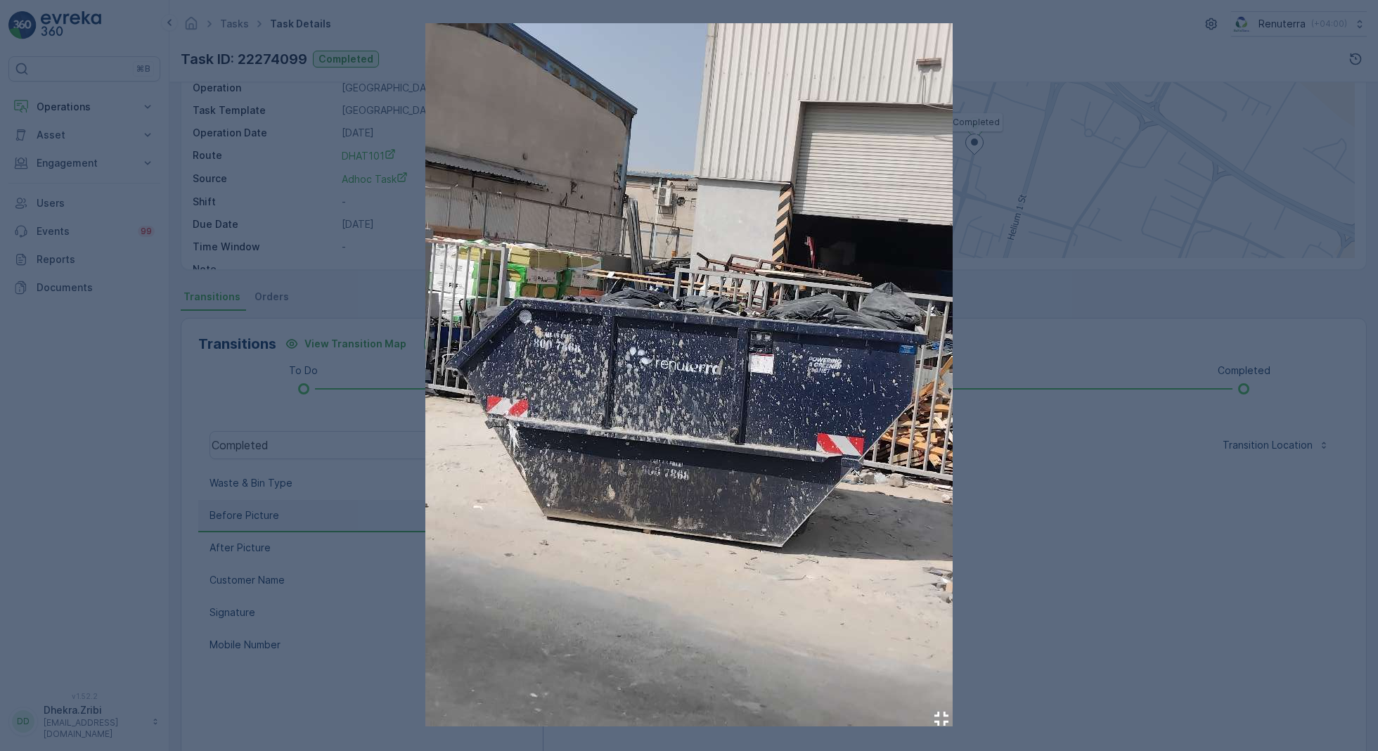
click at [1072, 567] on div at bounding box center [689, 375] width 1378 height 751
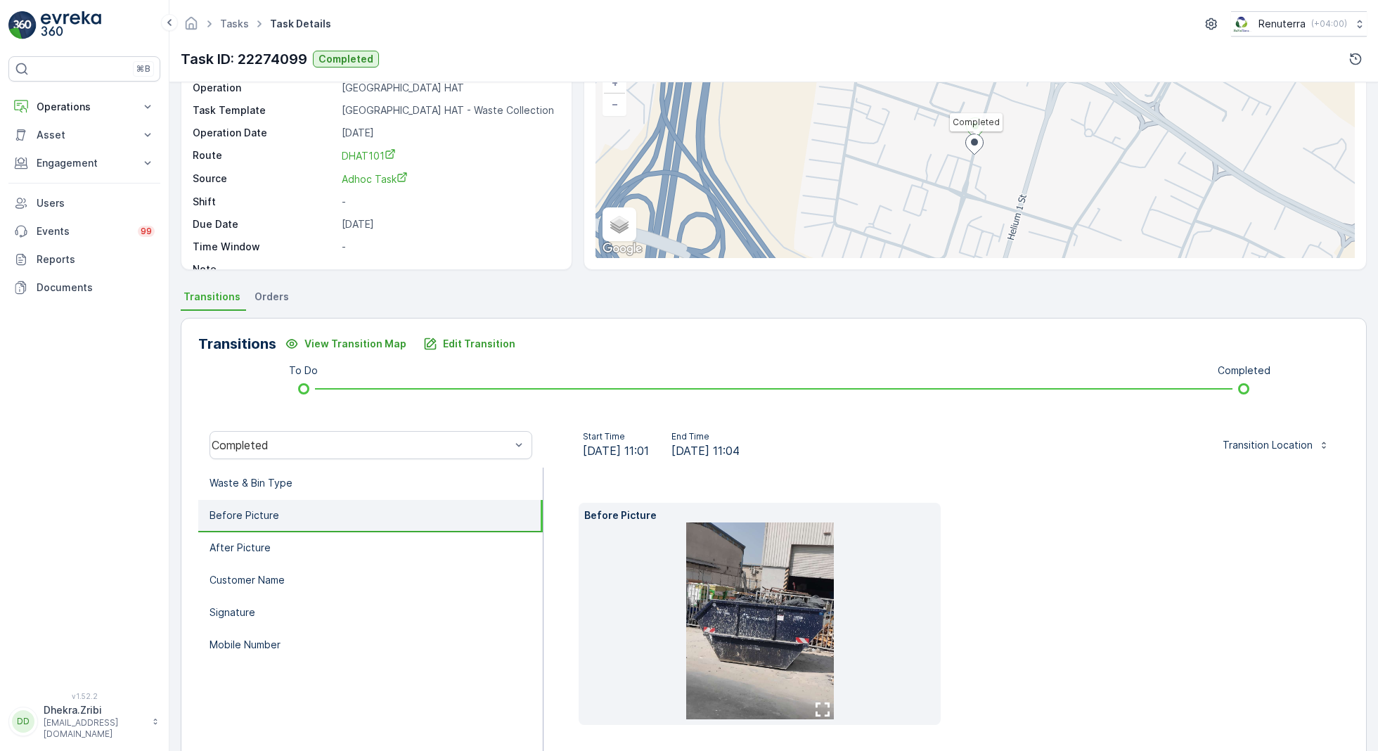
click at [400, 525] on li "Before Picture" at bounding box center [370, 516] width 344 height 32
click at [376, 556] on li "After Picture" at bounding box center [370, 548] width 344 height 32
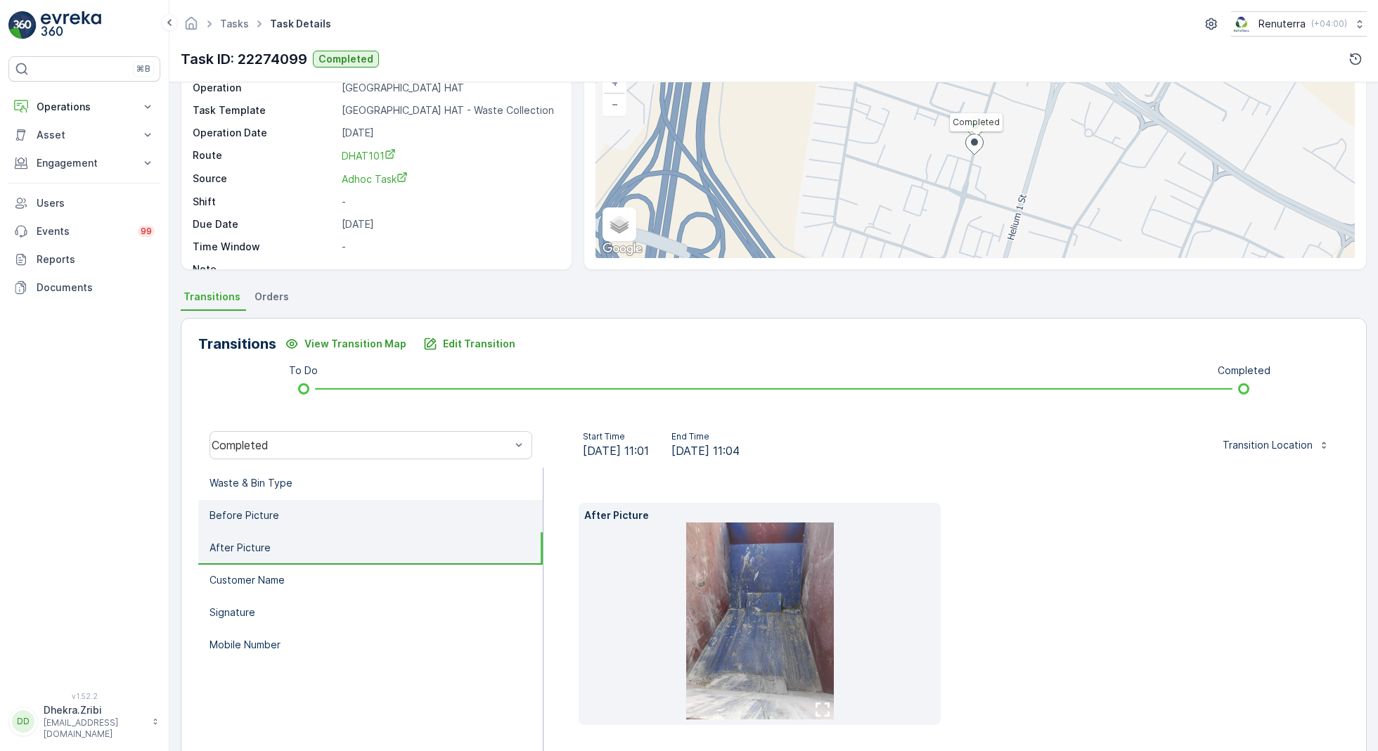
click at [378, 515] on li "Before Picture" at bounding box center [370, 516] width 344 height 32
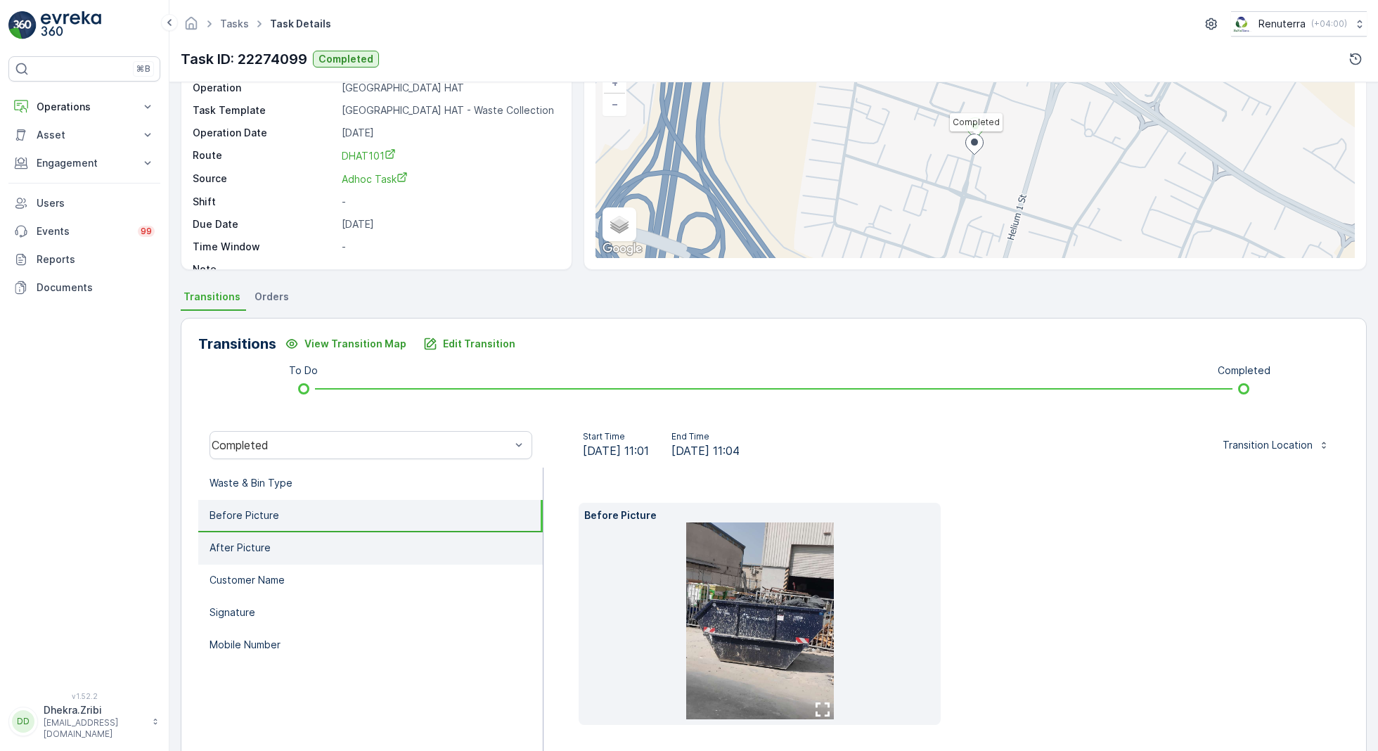
click at [358, 551] on li "After Picture" at bounding box center [370, 548] width 344 height 32
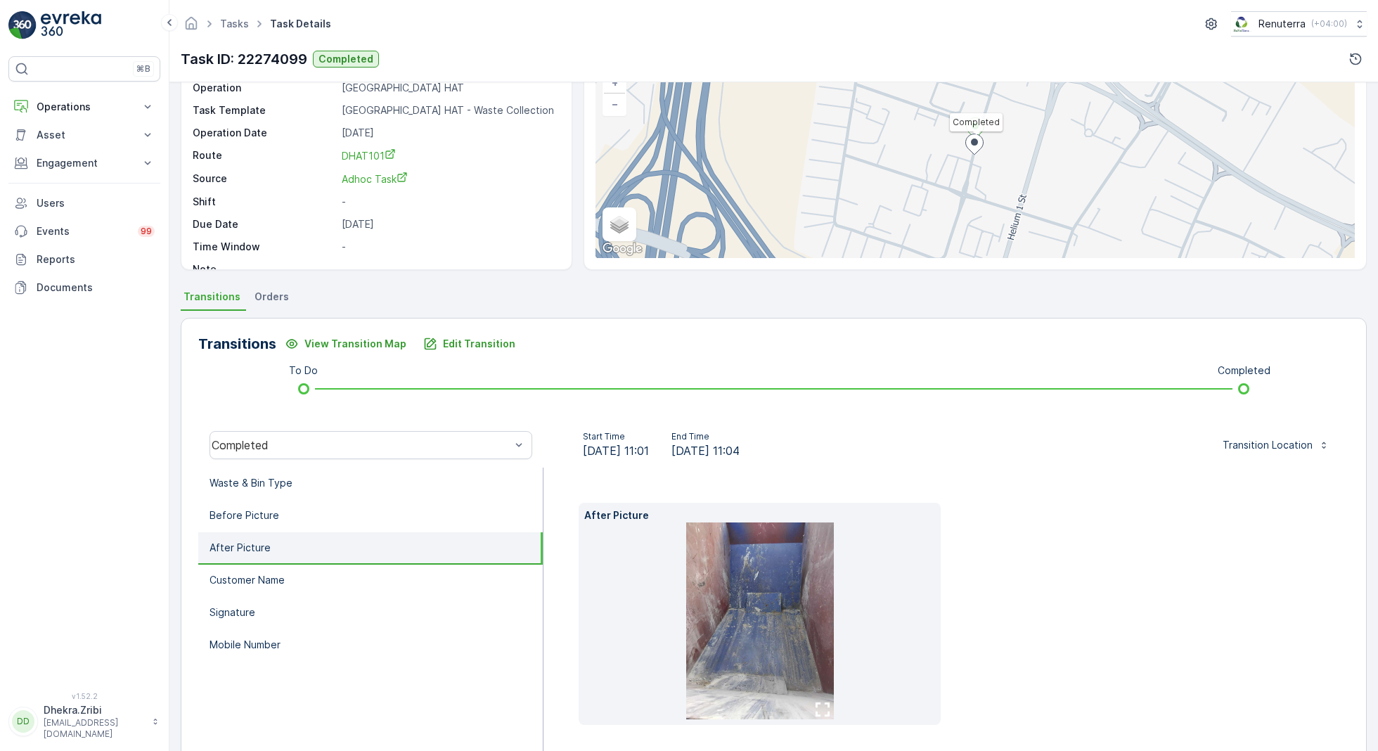
click at [355, 562] on li "After Picture" at bounding box center [370, 548] width 344 height 32
click at [348, 532] on li "After Picture" at bounding box center [370, 548] width 344 height 32
click at [355, 516] on li "Before Picture" at bounding box center [370, 516] width 344 height 32
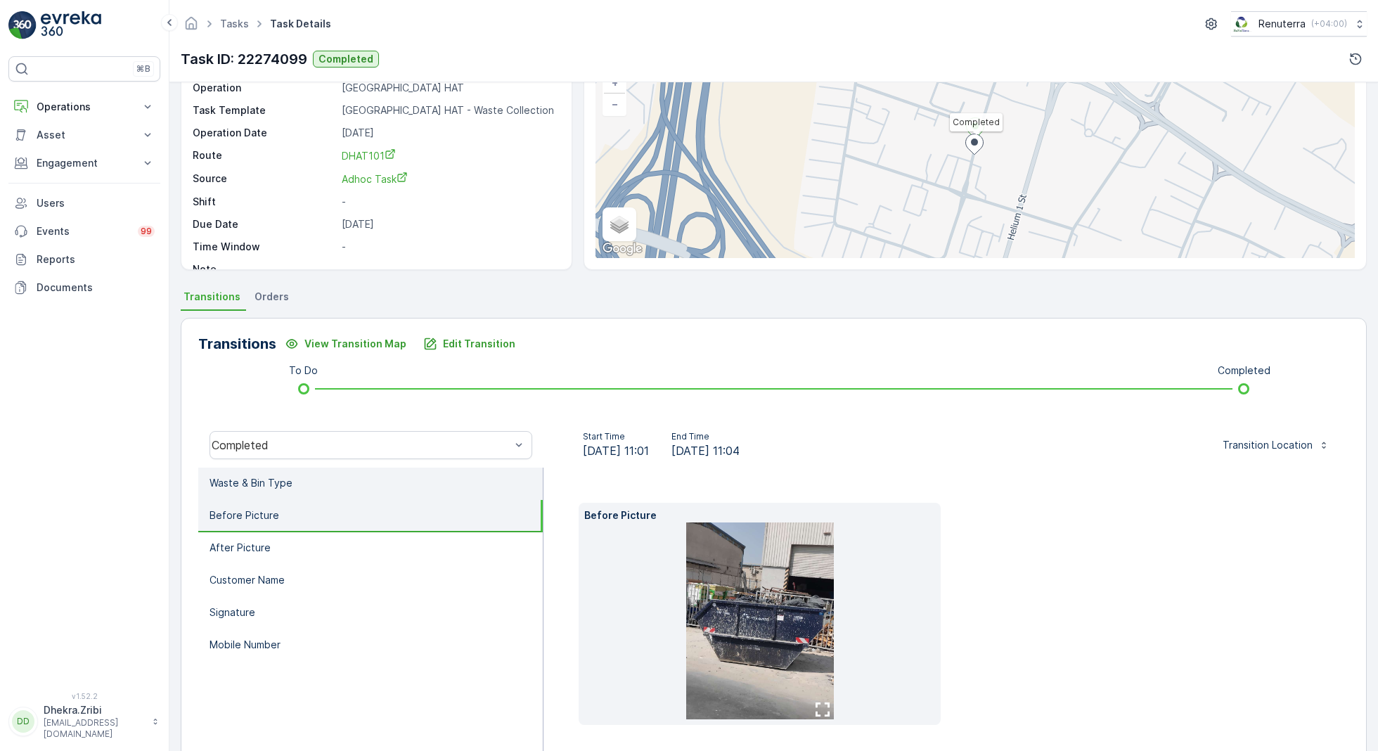
click at [358, 488] on li "Waste & Bin Type" at bounding box center [370, 484] width 344 height 32
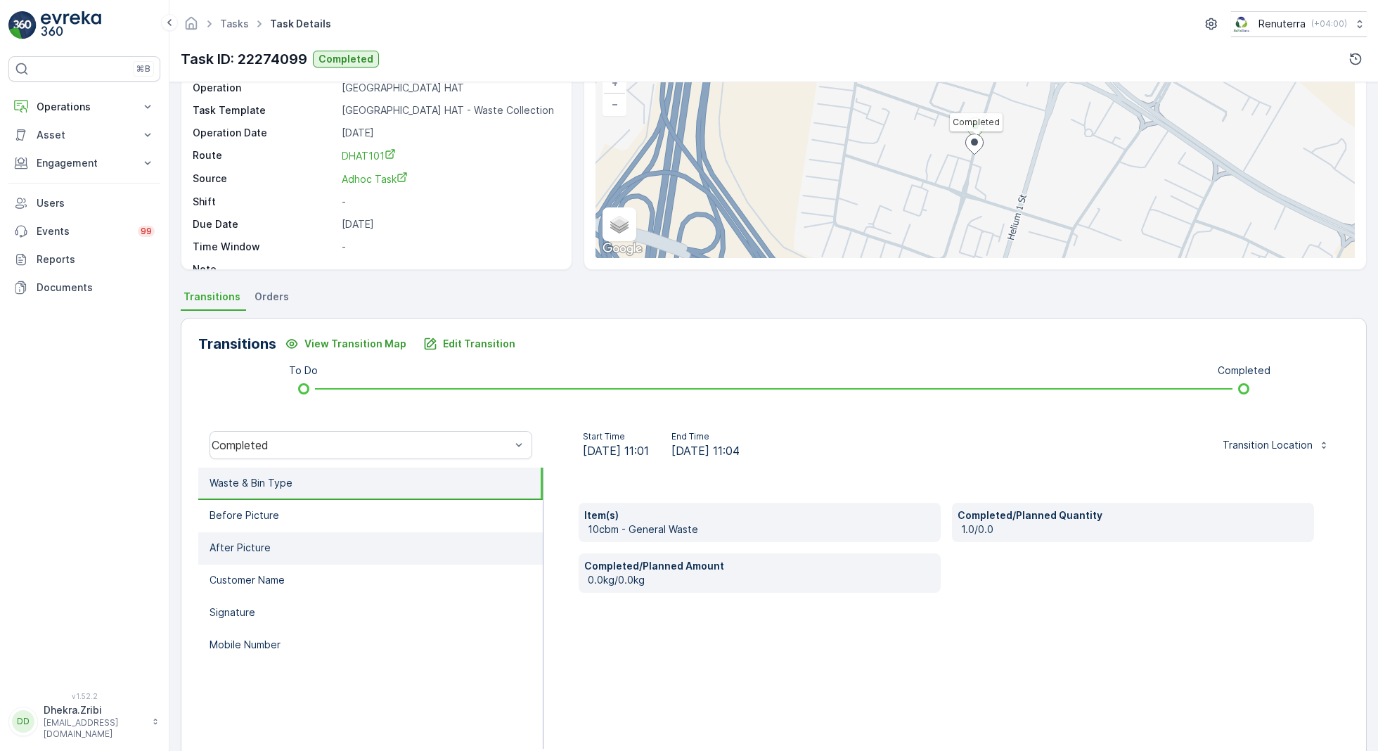
click at [368, 532] on li "After Picture" at bounding box center [370, 548] width 344 height 32
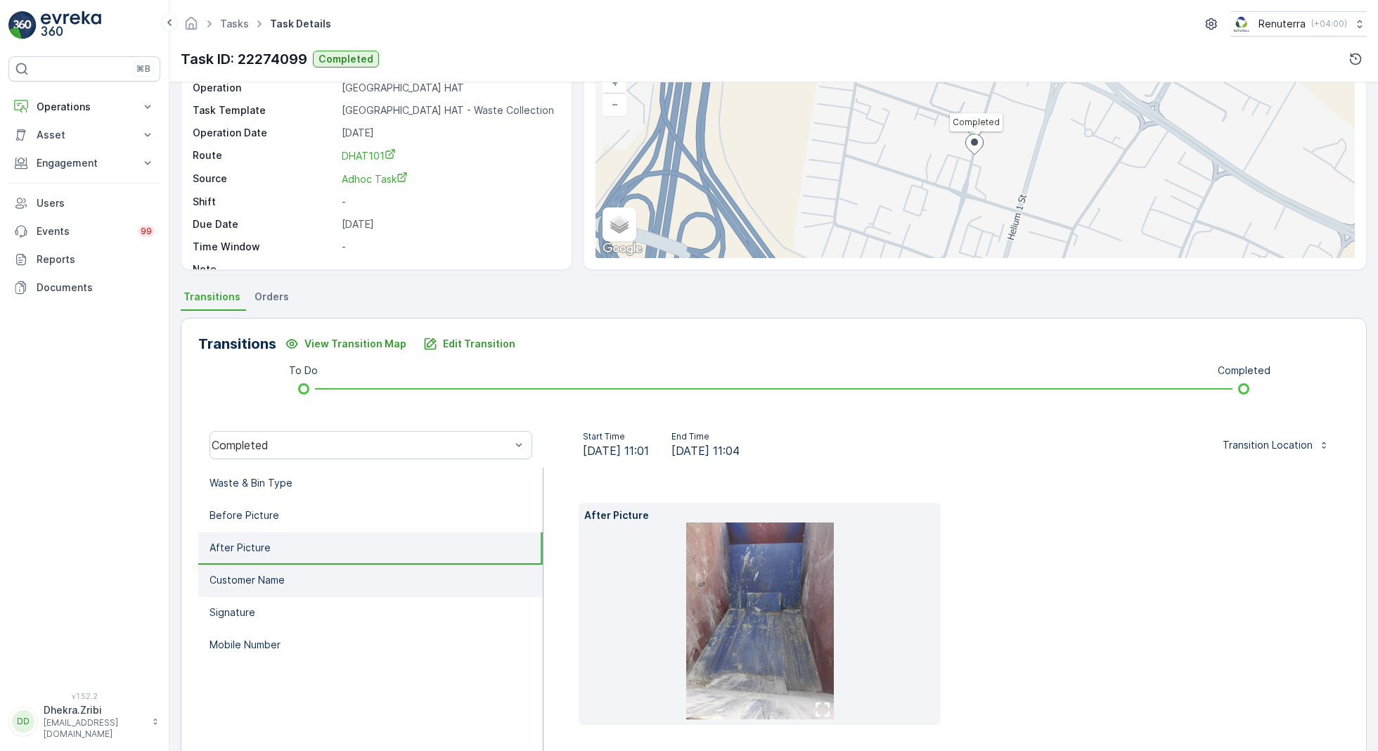
click at [359, 565] on li "Customer Name" at bounding box center [370, 581] width 344 height 32
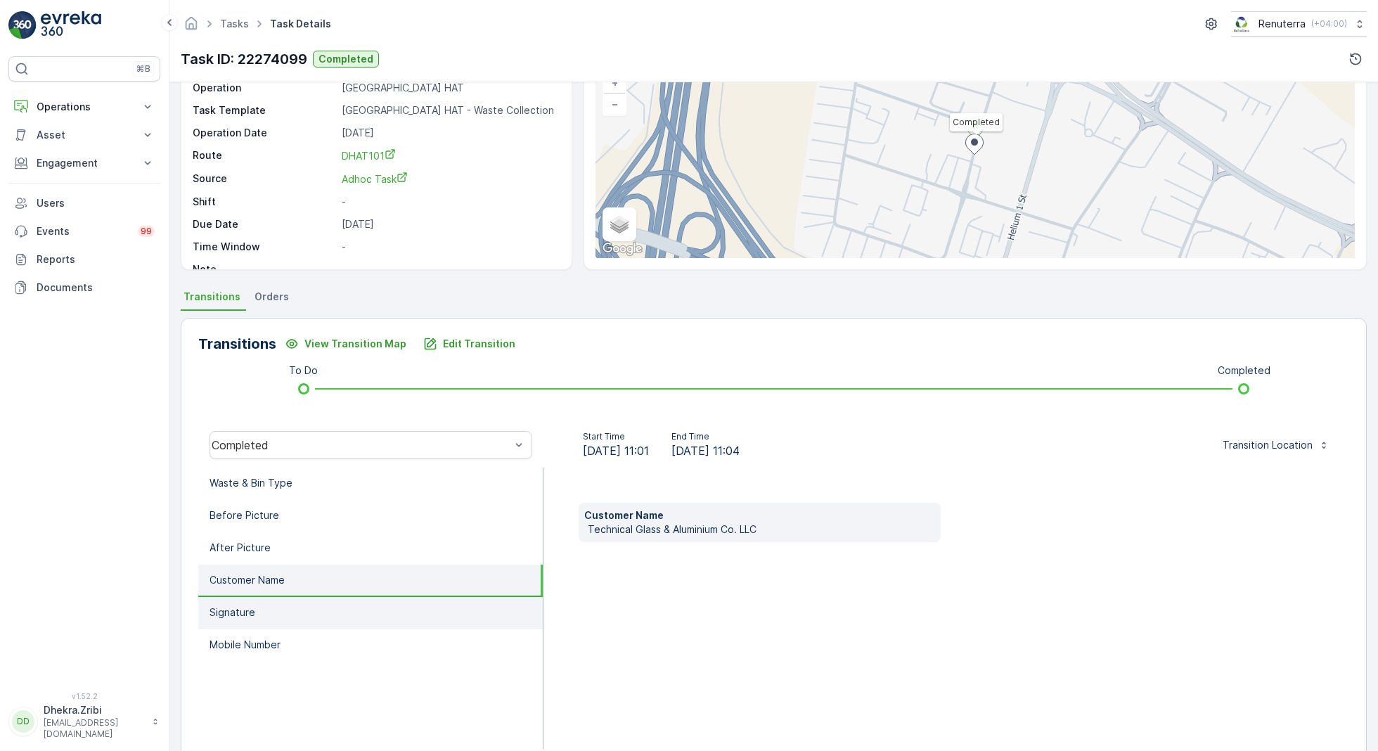
click at [359, 597] on li "Signature" at bounding box center [370, 613] width 344 height 32
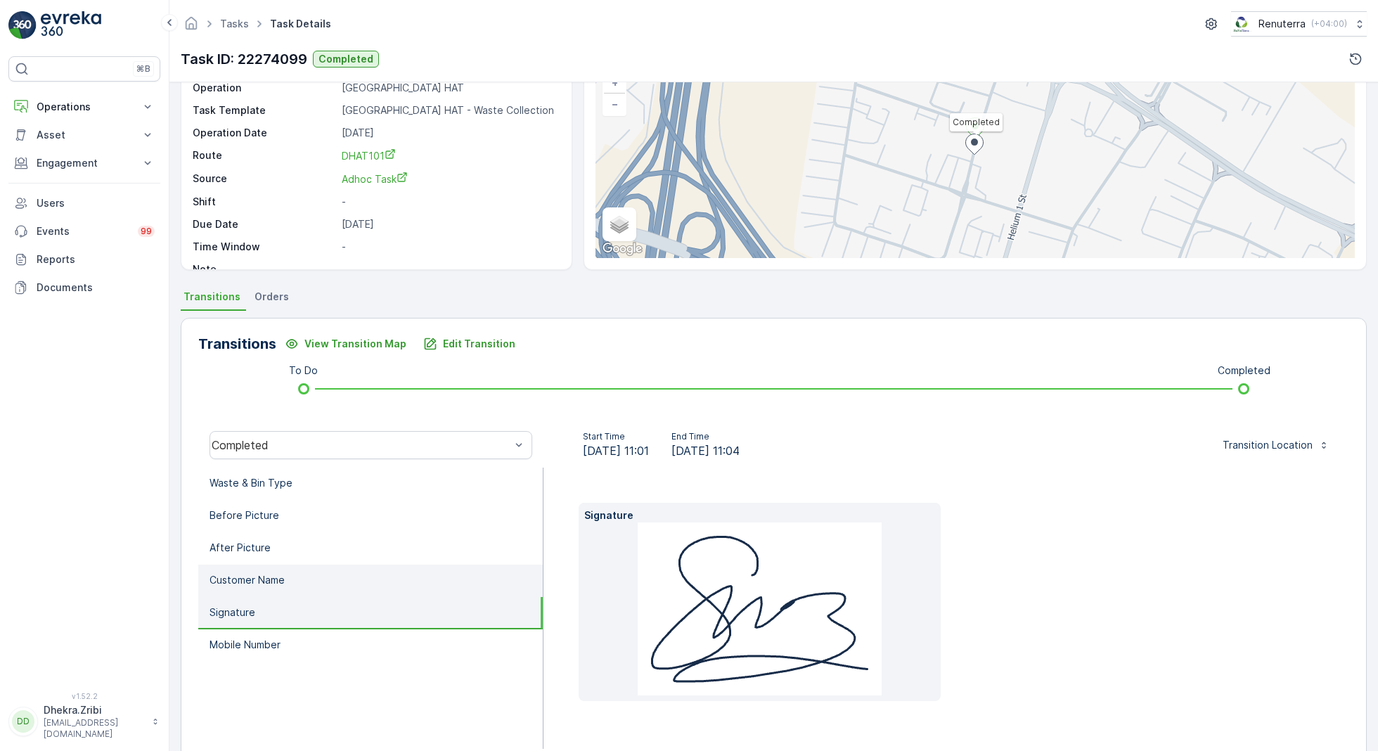
click at [356, 579] on li "Customer Name" at bounding box center [370, 581] width 344 height 32
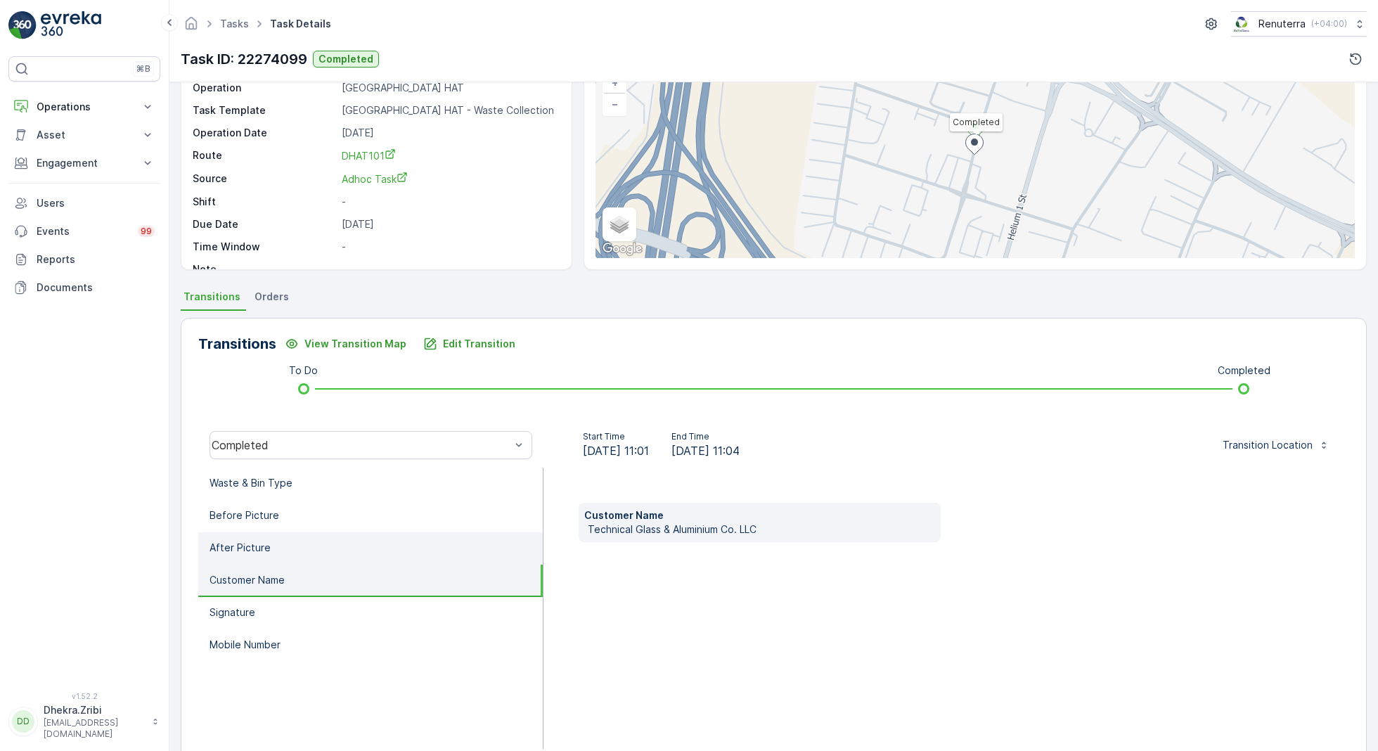
click at [347, 551] on li "After Picture" at bounding box center [370, 548] width 344 height 32
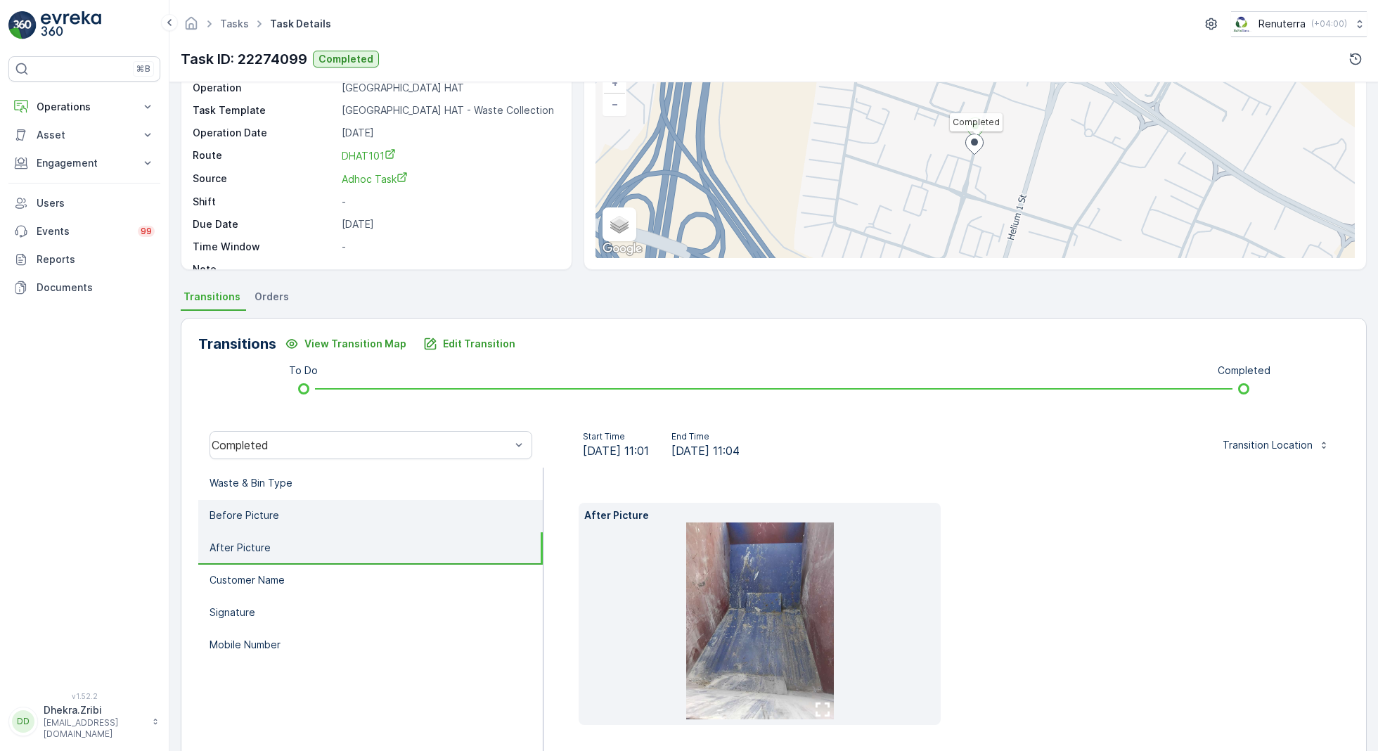
click at [344, 512] on li "Before Picture" at bounding box center [370, 516] width 344 height 32
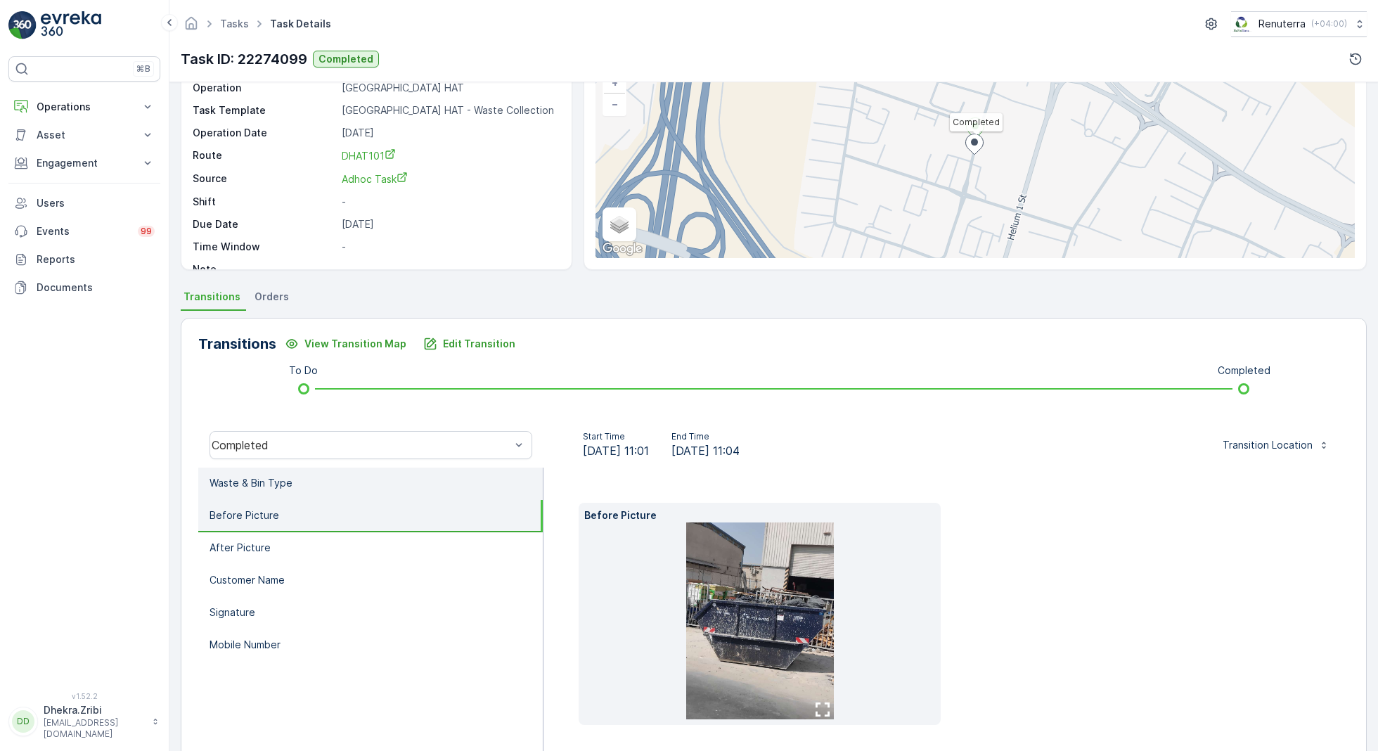
click at [340, 486] on li "Waste & Bin Type" at bounding box center [370, 484] width 344 height 32
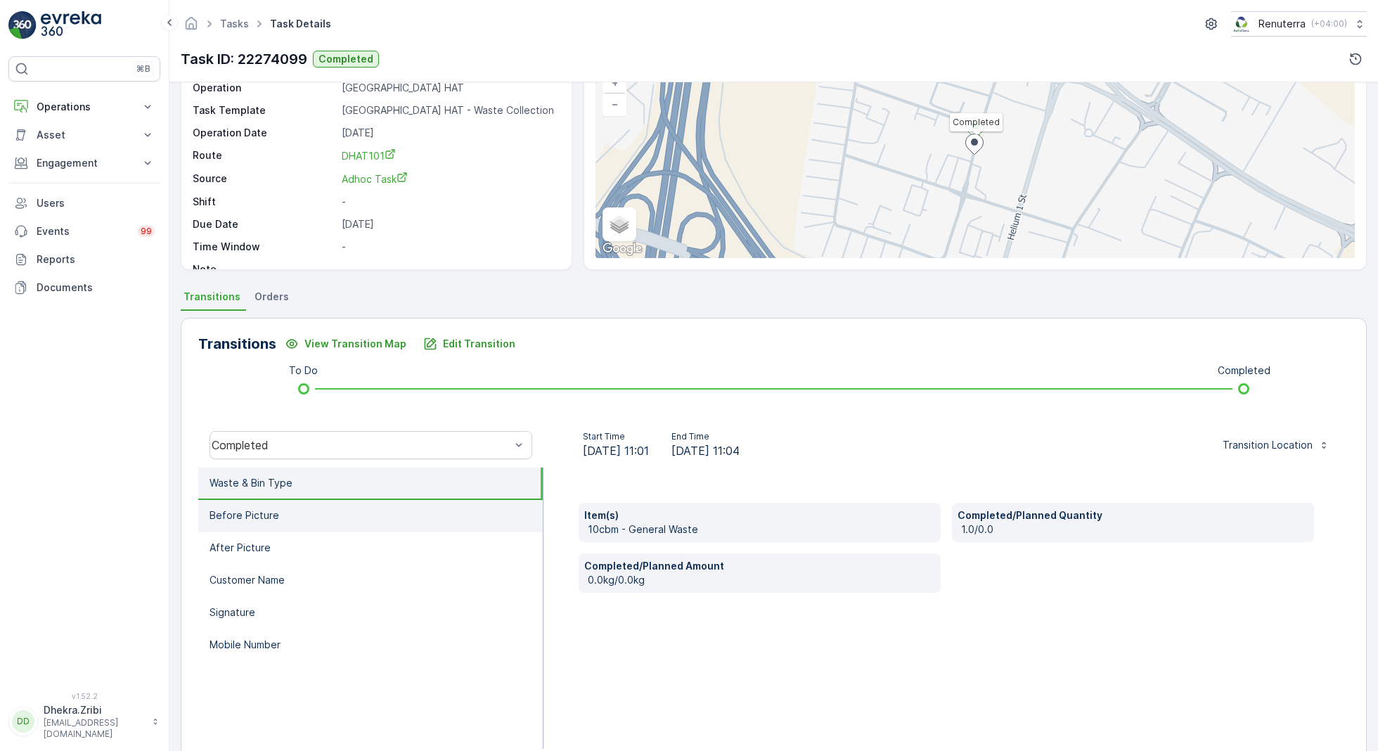
click at [356, 518] on li "Before Picture" at bounding box center [370, 516] width 344 height 32
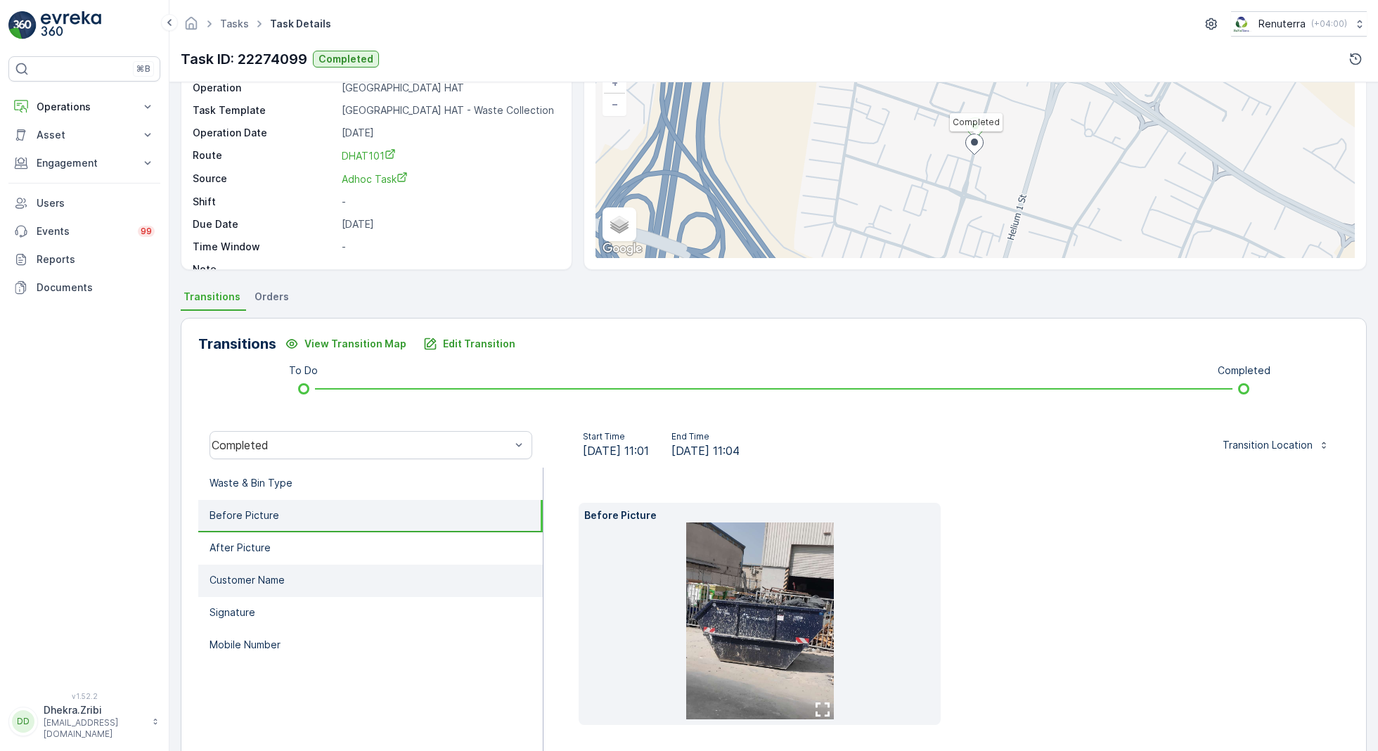
click at [359, 574] on li "Customer Name" at bounding box center [370, 581] width 344 height 32
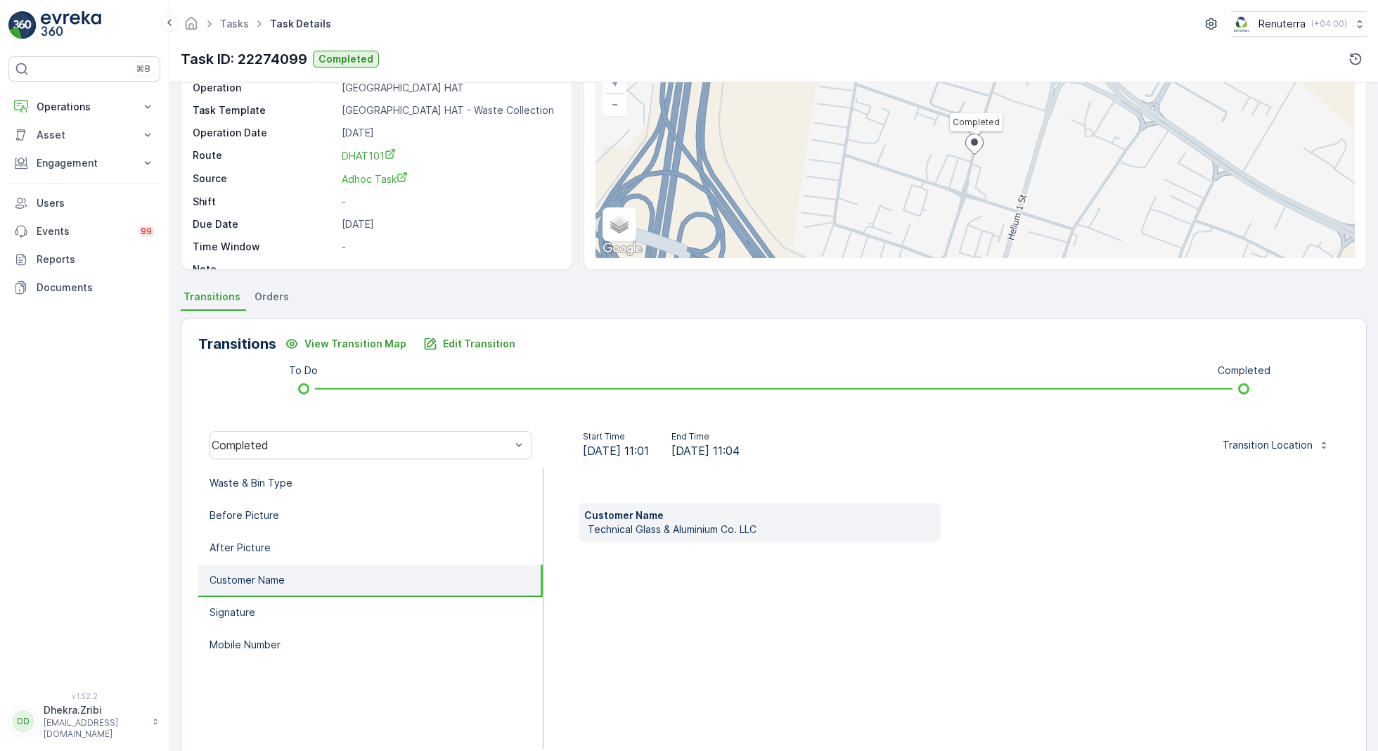
click at [357, 581] on li "Customer Name" at bounding box center [370, 581] width 344 height 32
click at [348, 539] on li "After Picture" at bounding box center [370, 548] width 344 height 32
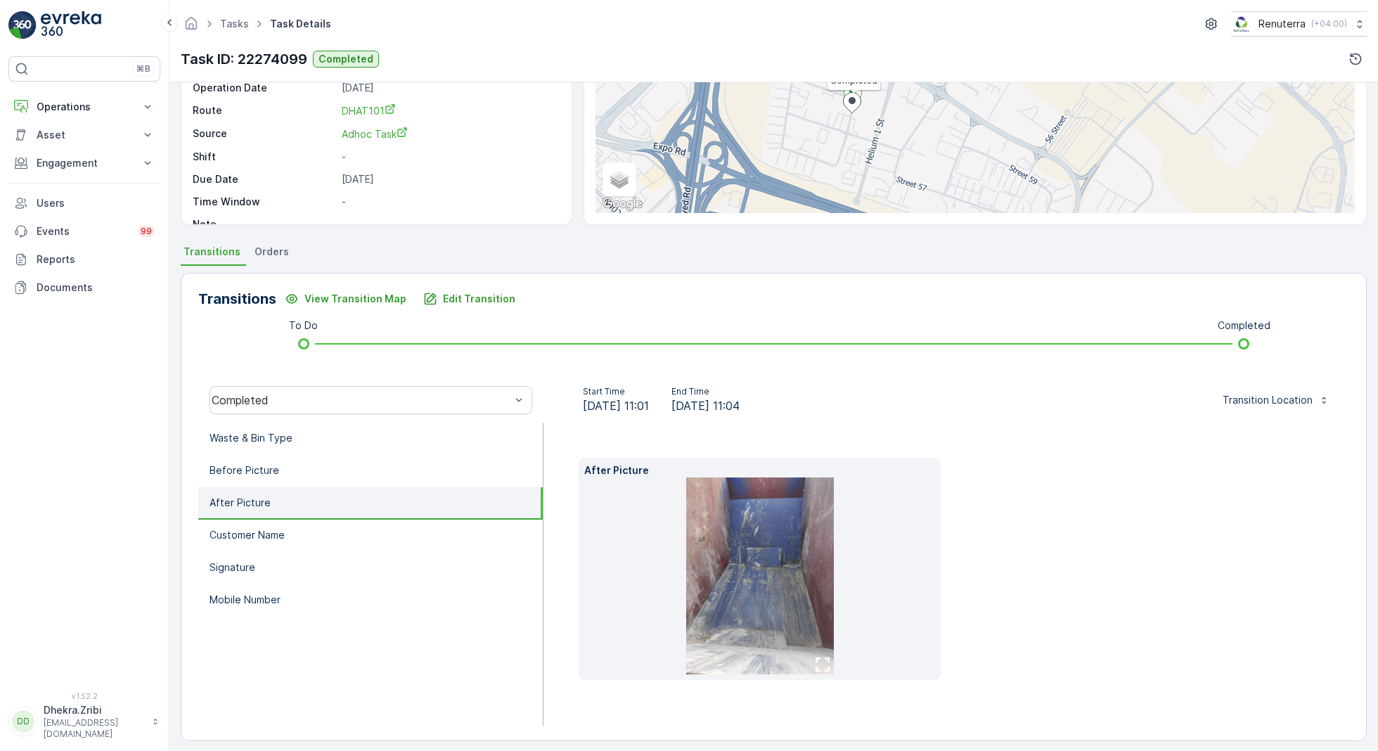
scroll to position [157, 0]
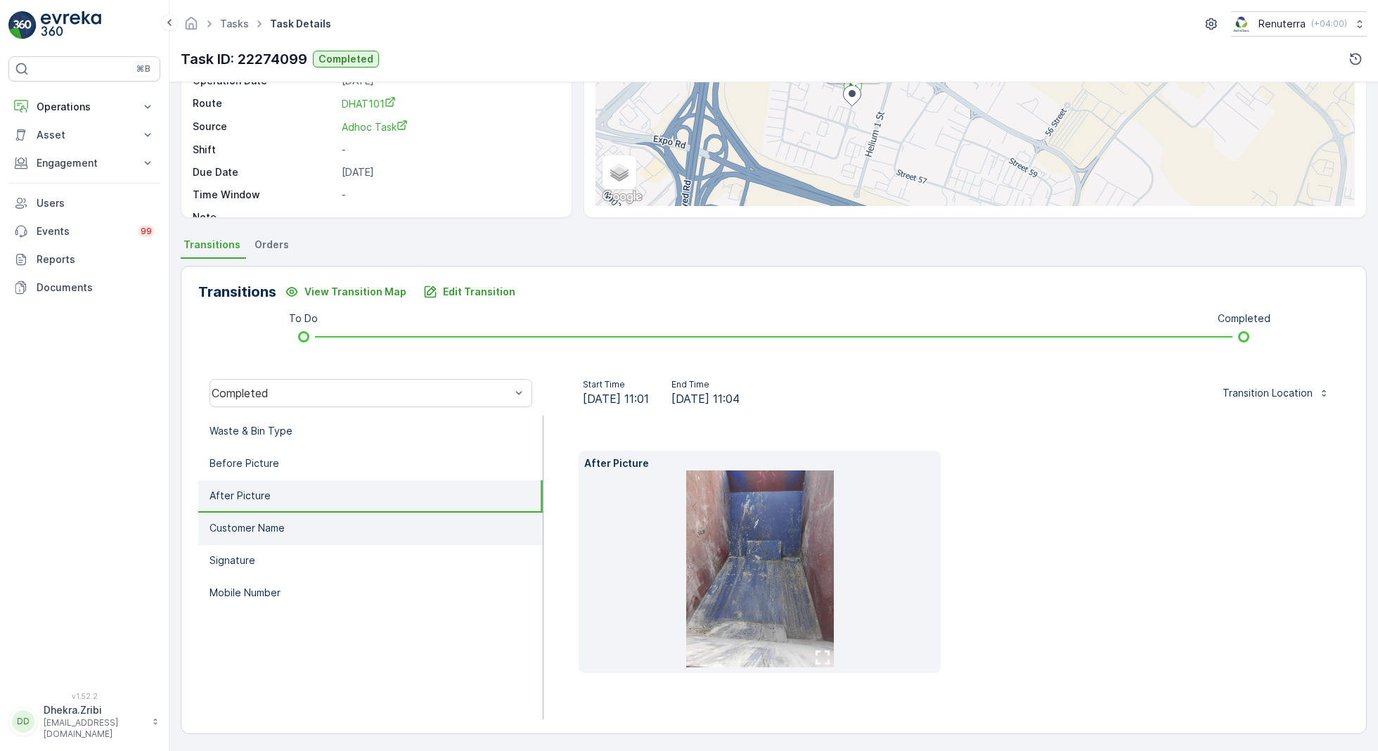
click at [445, 530] on li "Customer Name" at bounding box center [370, 528] width 344 height 32
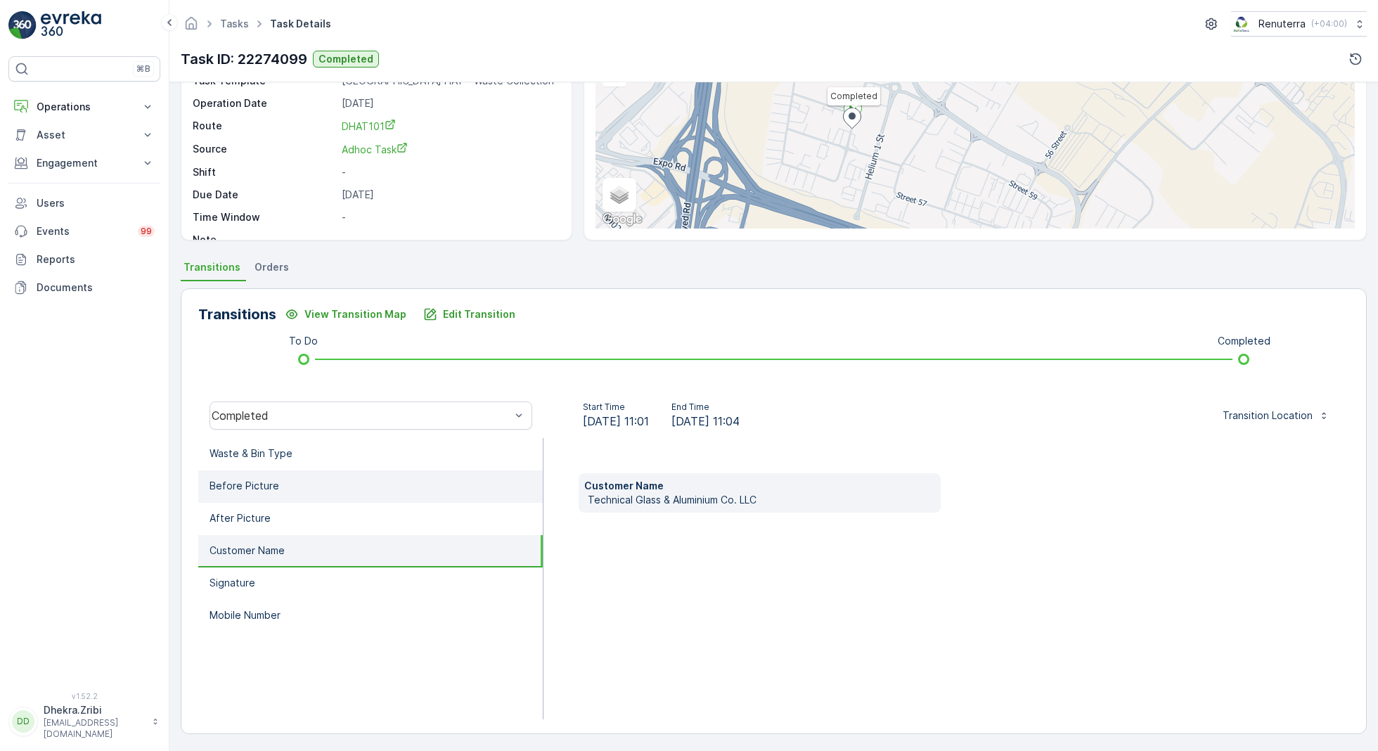
click at [396, 479] on li "Before Picture" at bounding box center [370, 486] width 344 height 32
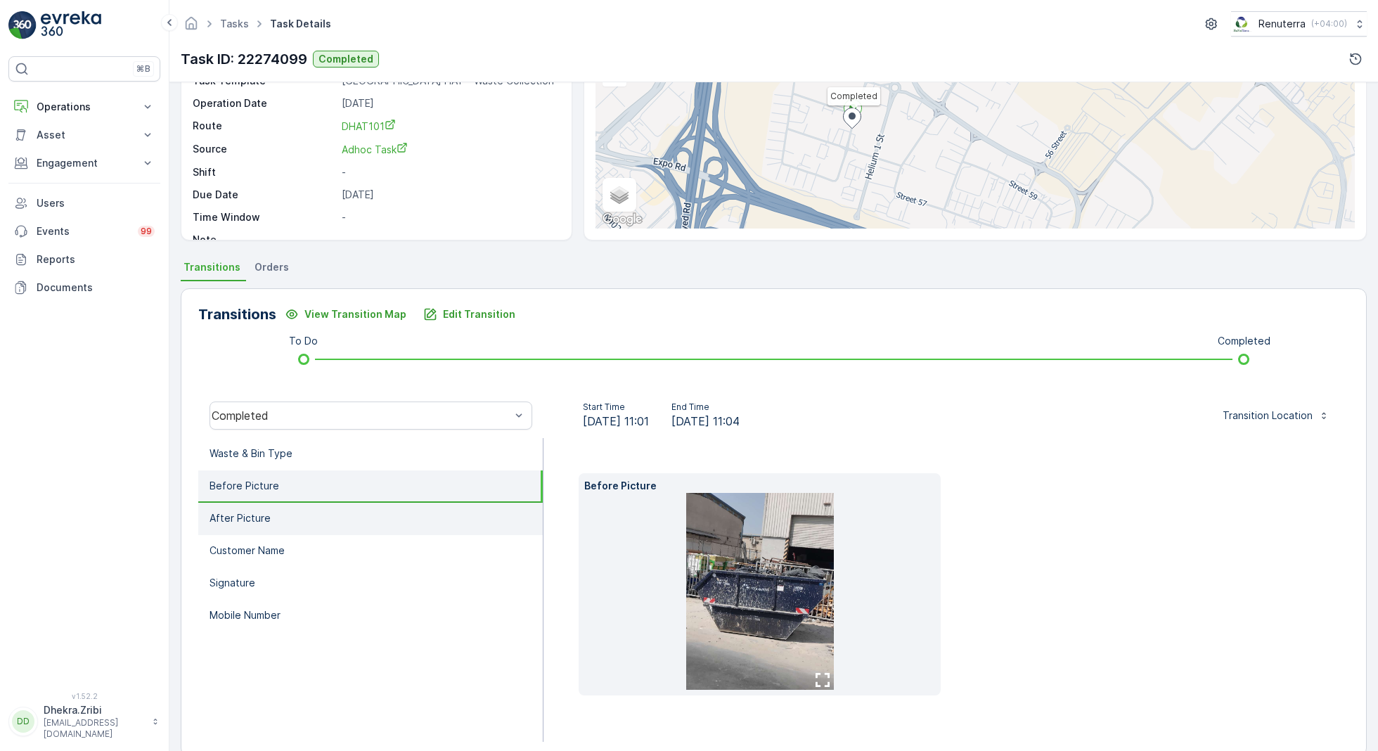
click at [408, 510] on li "After Picture" at bounding box center [370, 519] width 344 height 32
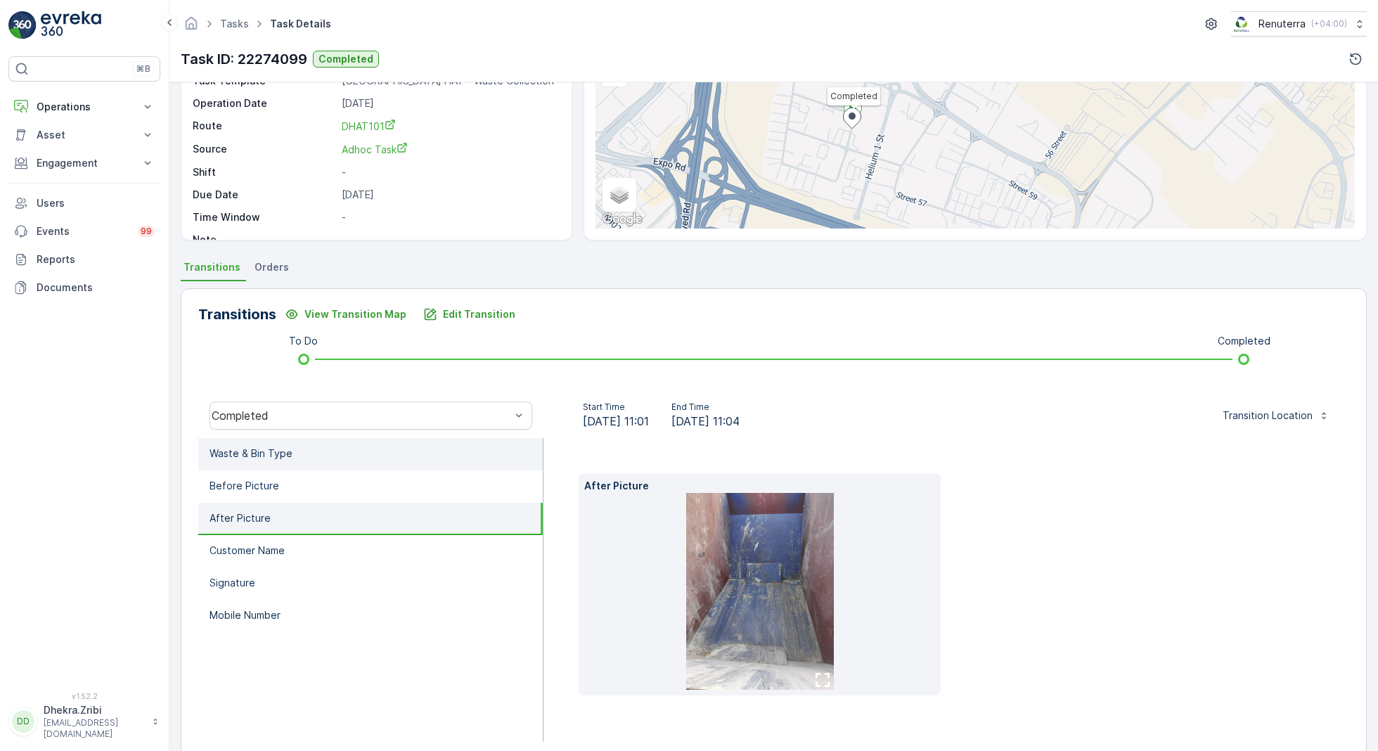
click at [406, 468] on li "Waste & Bin Type" at bounding box center [370, 454] width 344 height 32
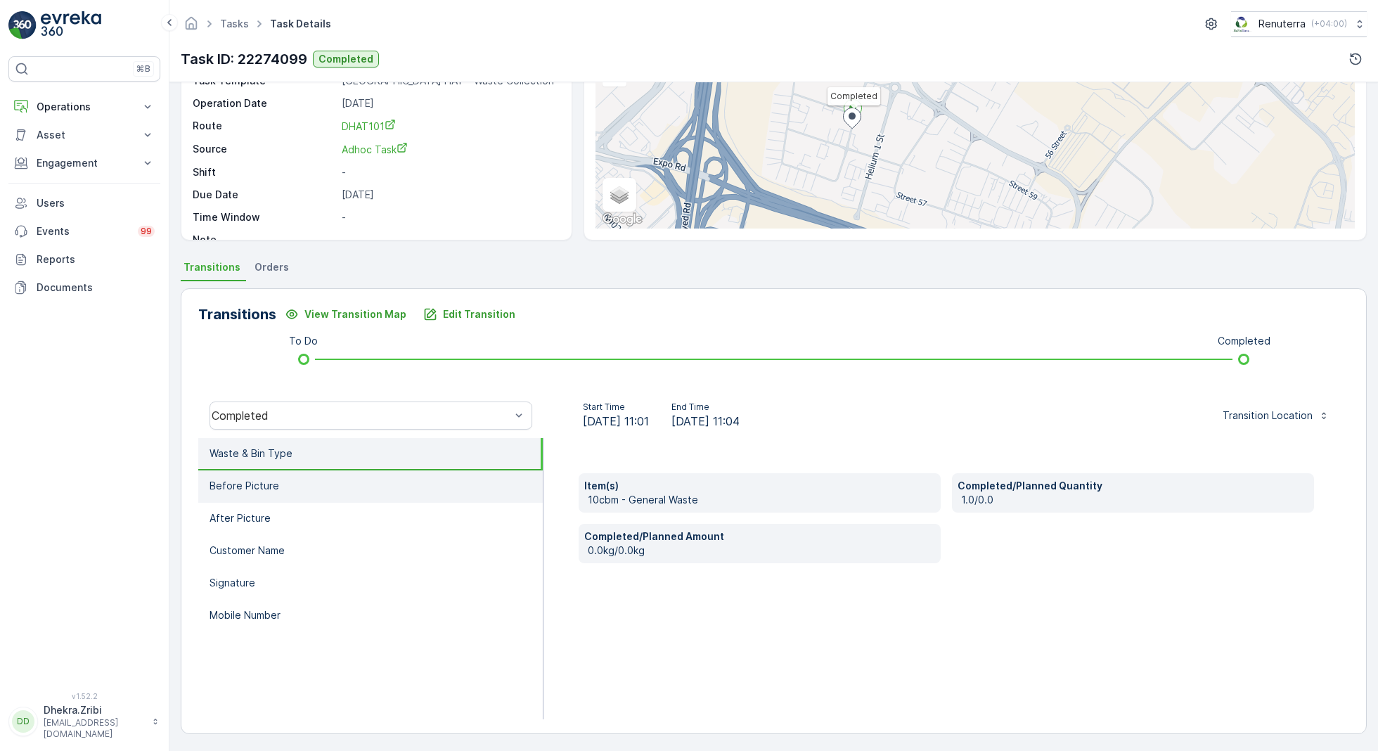
click at [401, 476] on li "Before Picture" at bounding box center [370, 486] width 344 height 32
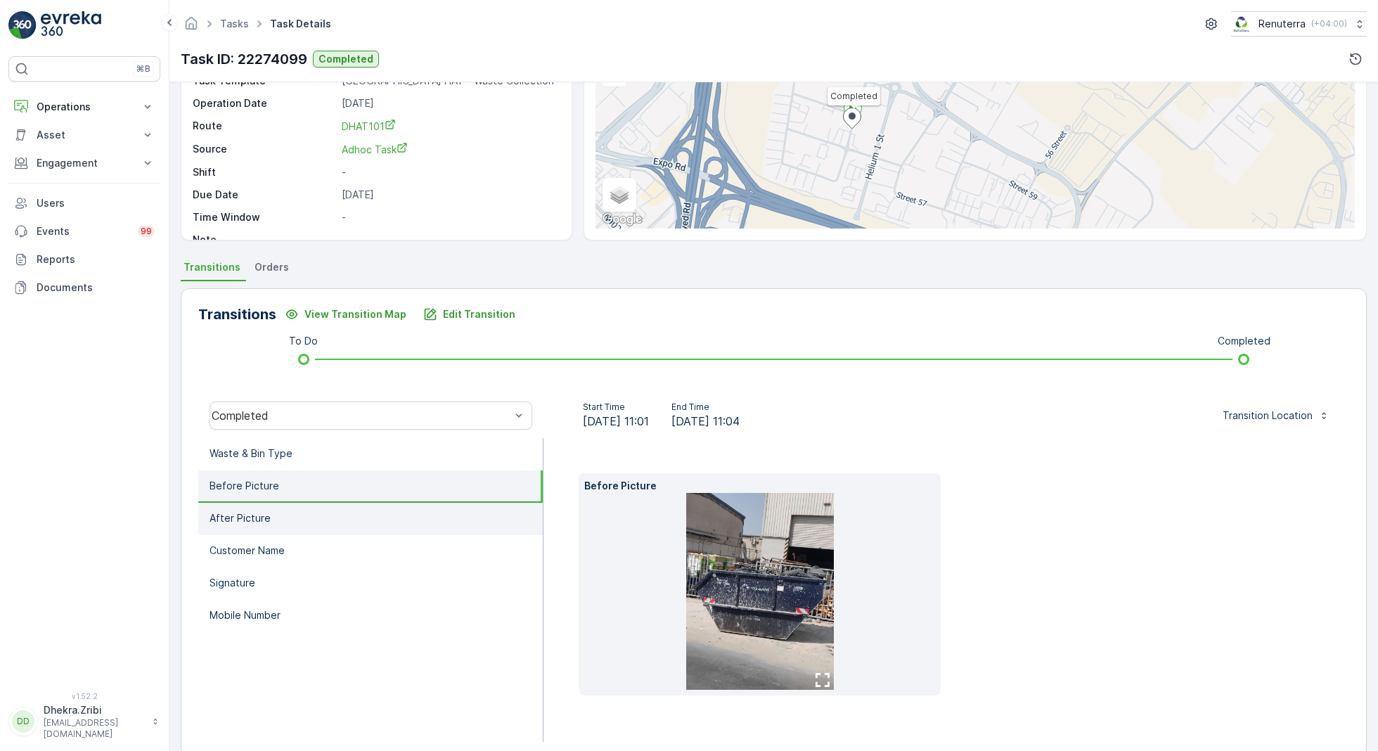
click at [392, 504] on li "After Picture" at bounding box center [370, 519] width 344 height 32
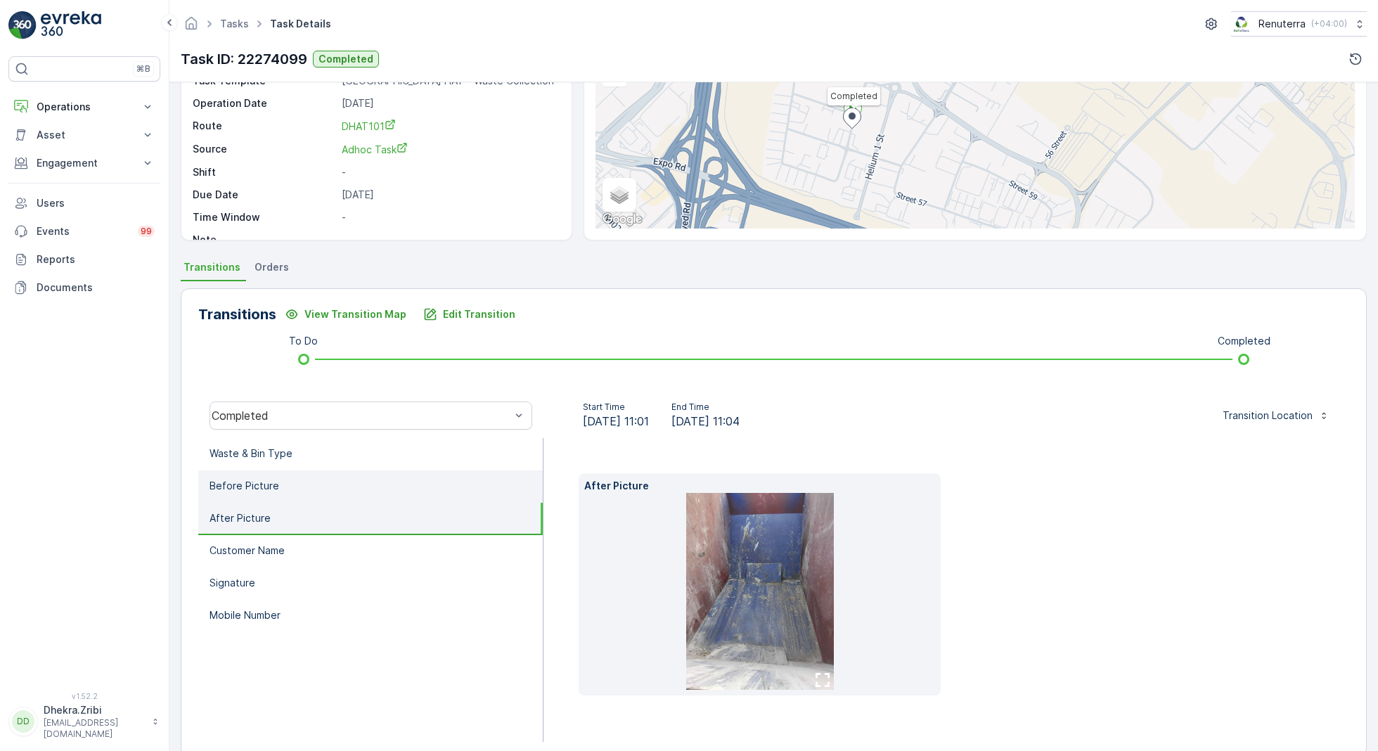
click at [396, 491] on li "Before Picture" at bounding box center [370, 486] width 344 height 32
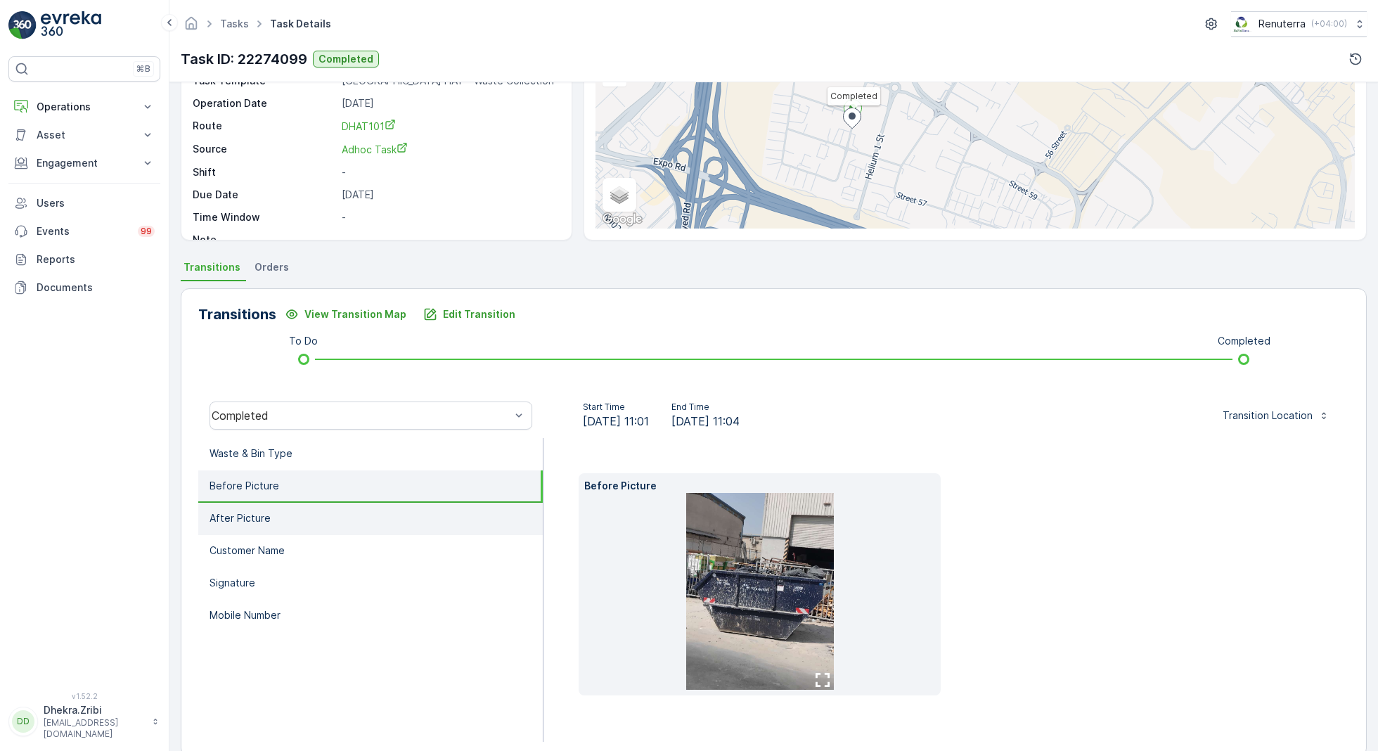
click at [374, 513] on li "After Picture" at bounding box center [370, 519] width 344 height 32
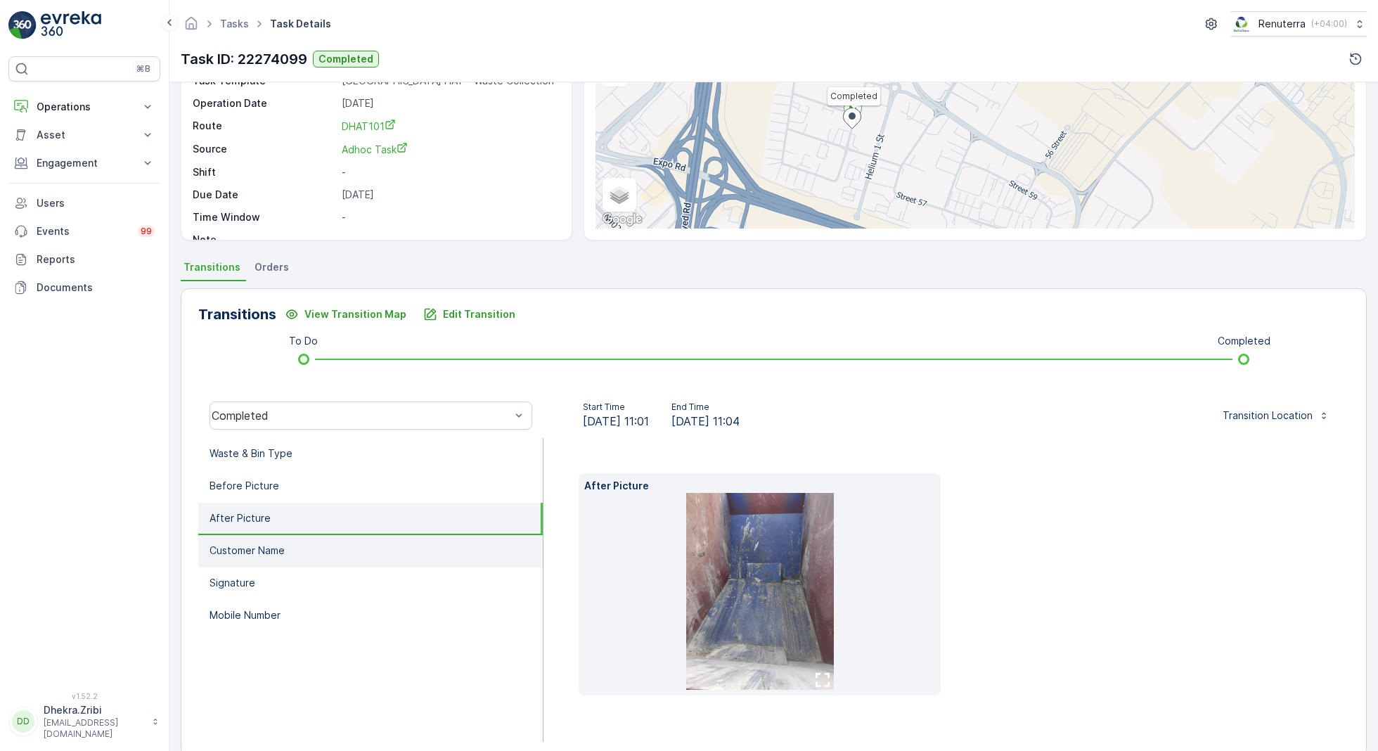
click at [380, 548] on li "Customer Name" at bounding box center [370, 551] width 344 height 32
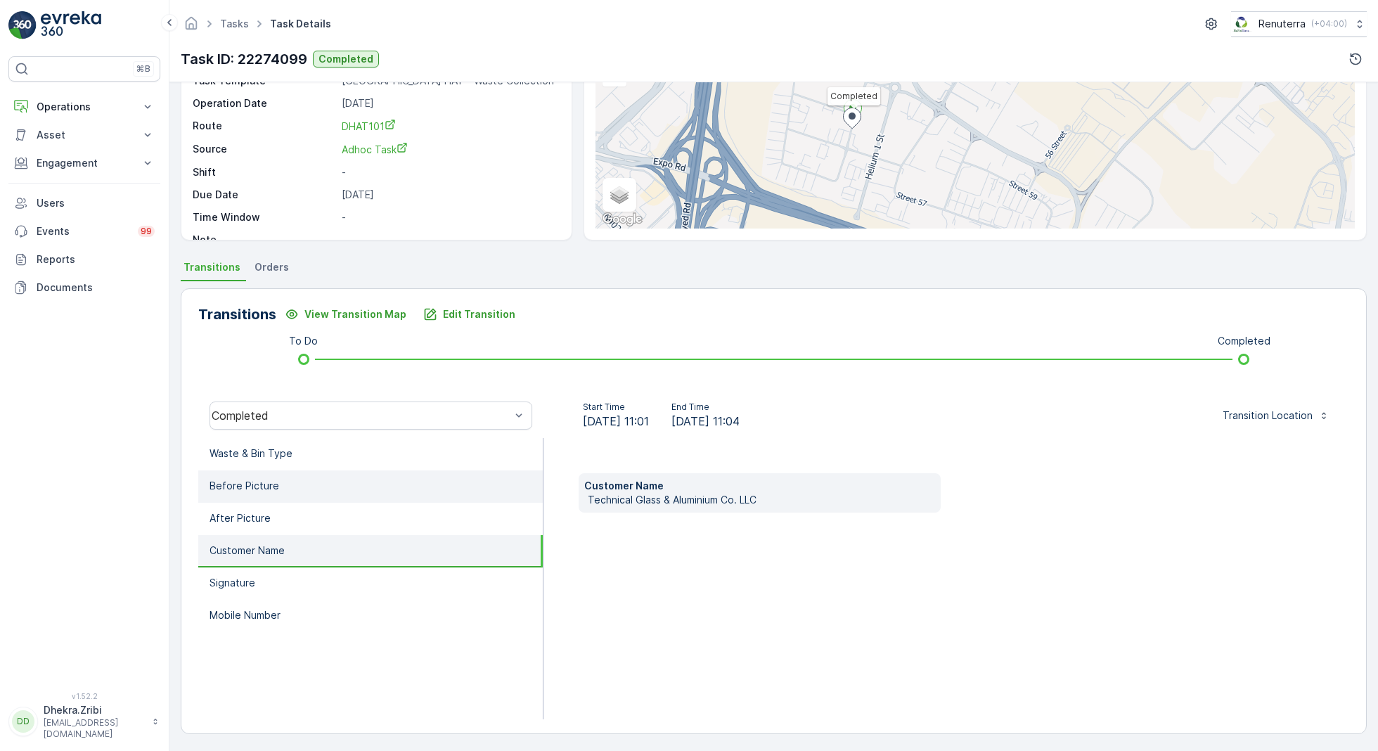
click at [366, 489] on li "Before Picture" at bounding box center [370, 486] width 344 height 32
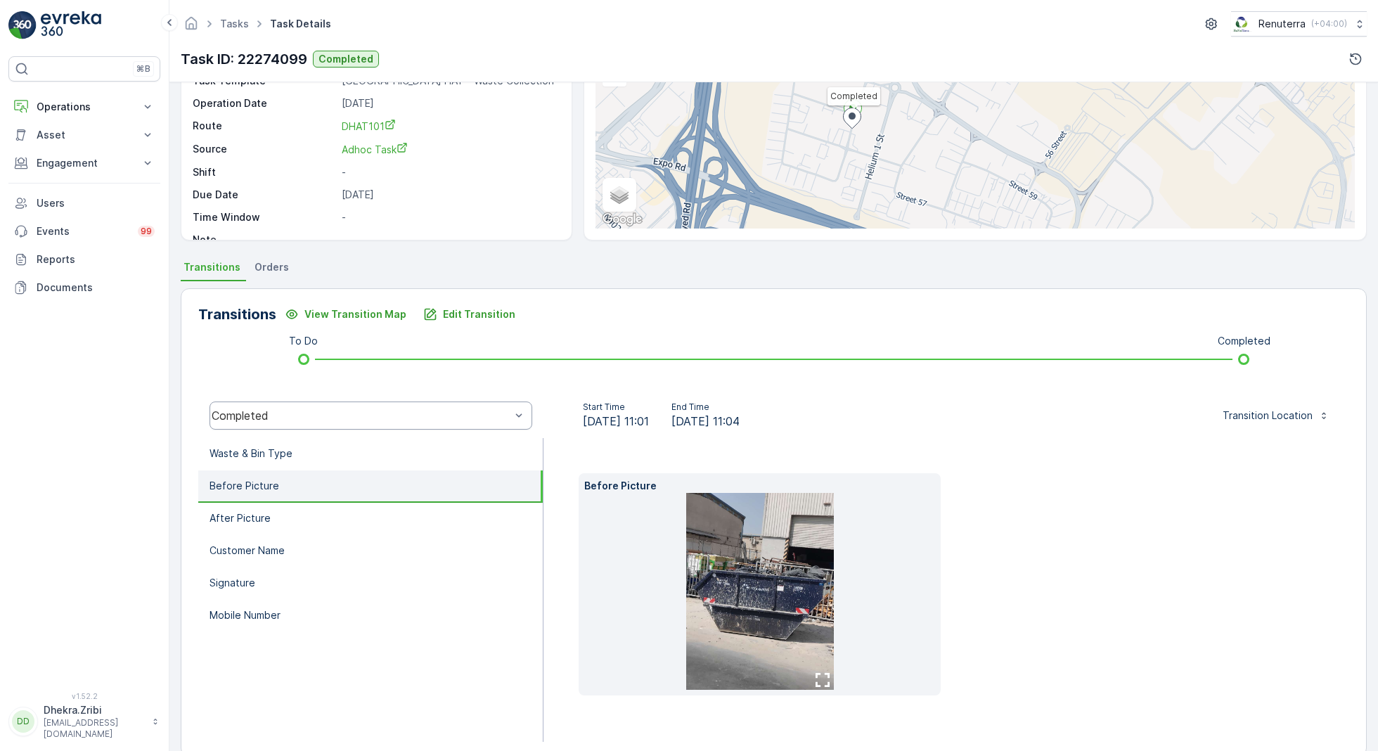
click at [362, 428] on div "Completed" at bounding box center [370, 415] width 323 height 28
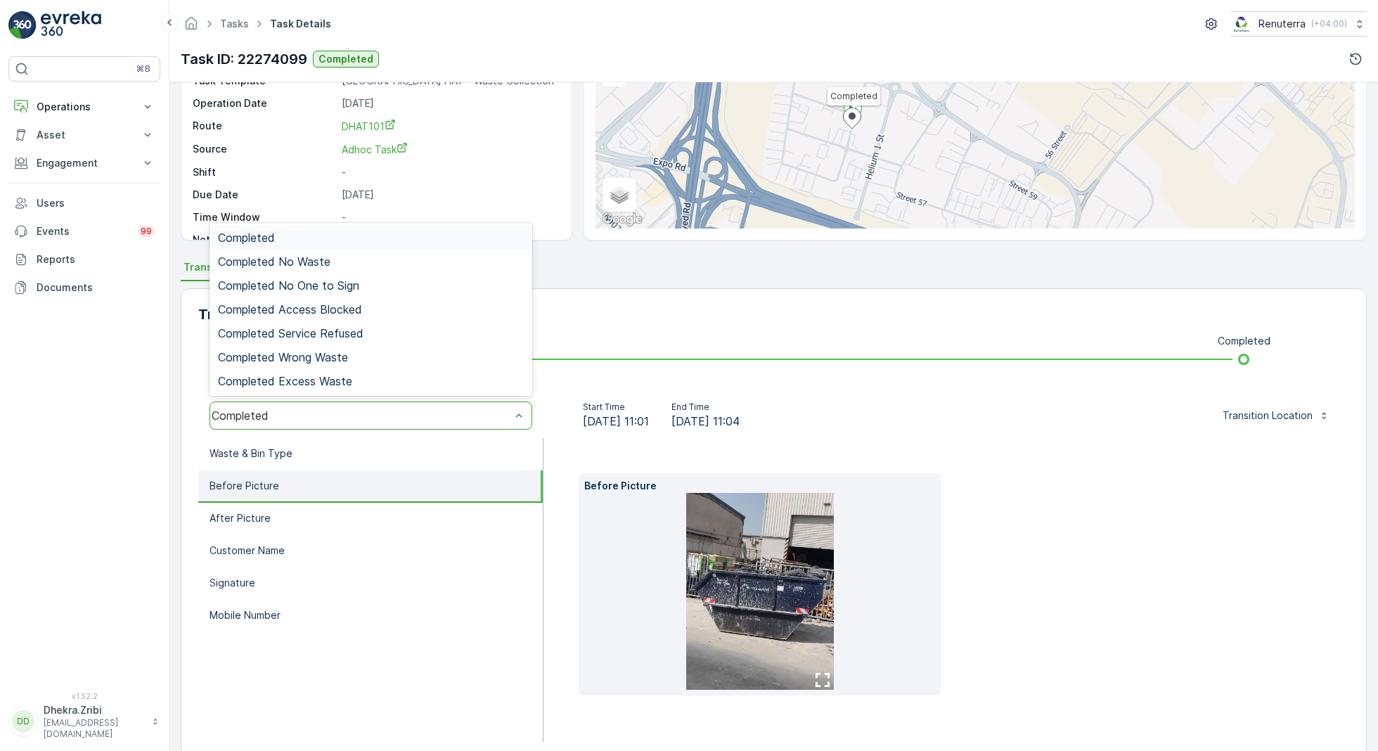
click at [359, 435] on div "Completed, 1 of 7. 7 results available. Use Up and Down to choose options, pres…" at bounding box center [370, 415] width 345 height 45
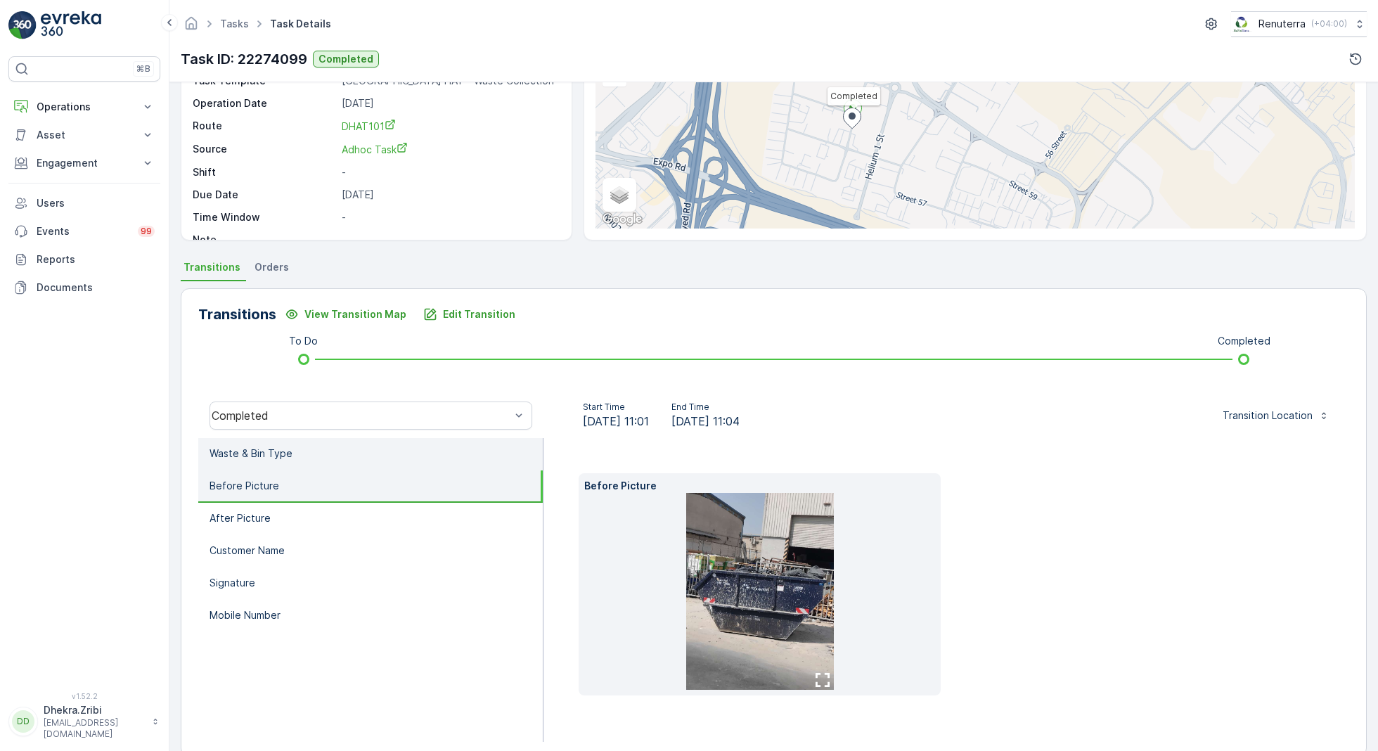
click at [354, 444] on li "Waste & Bin Type" at bounding box center [370, 454] width 344 height 32
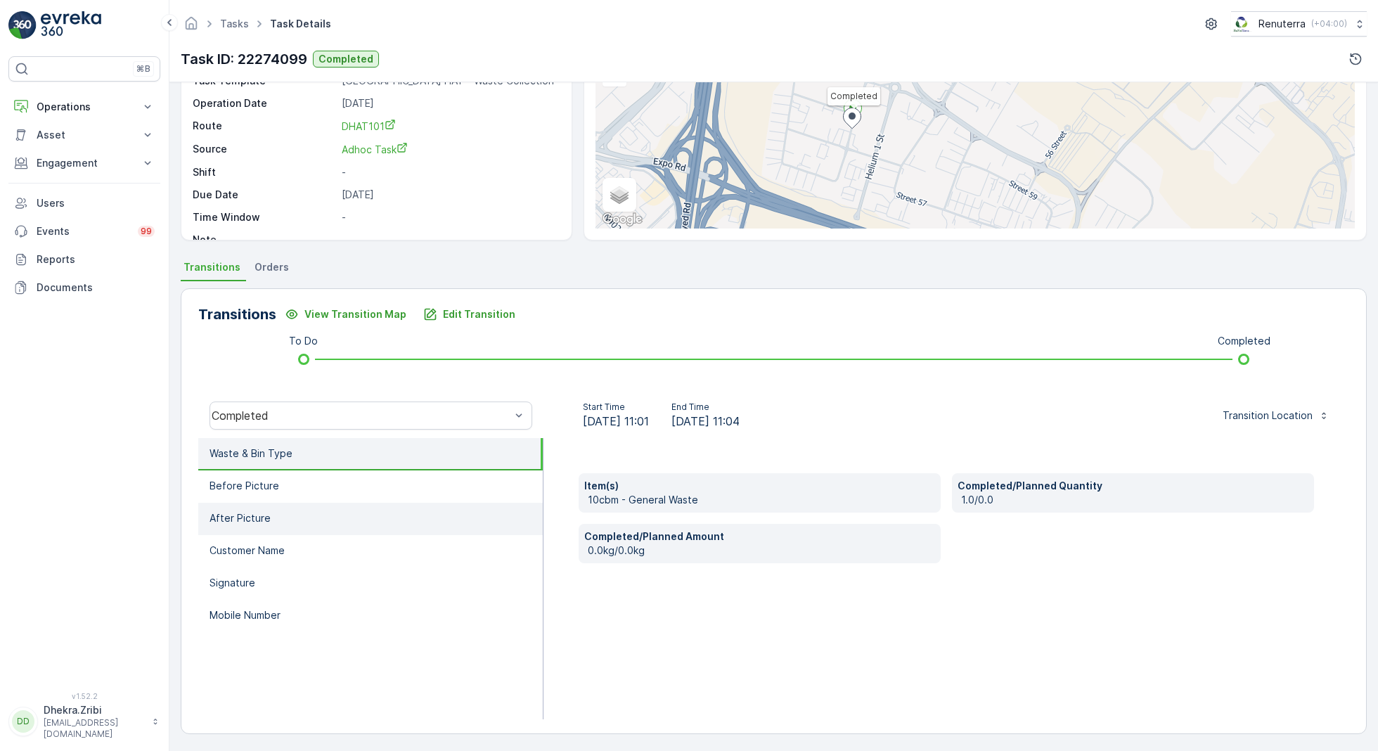
click at [347, 503] on li "After Picture" at bounding box center [370, 519] width 344 height 32
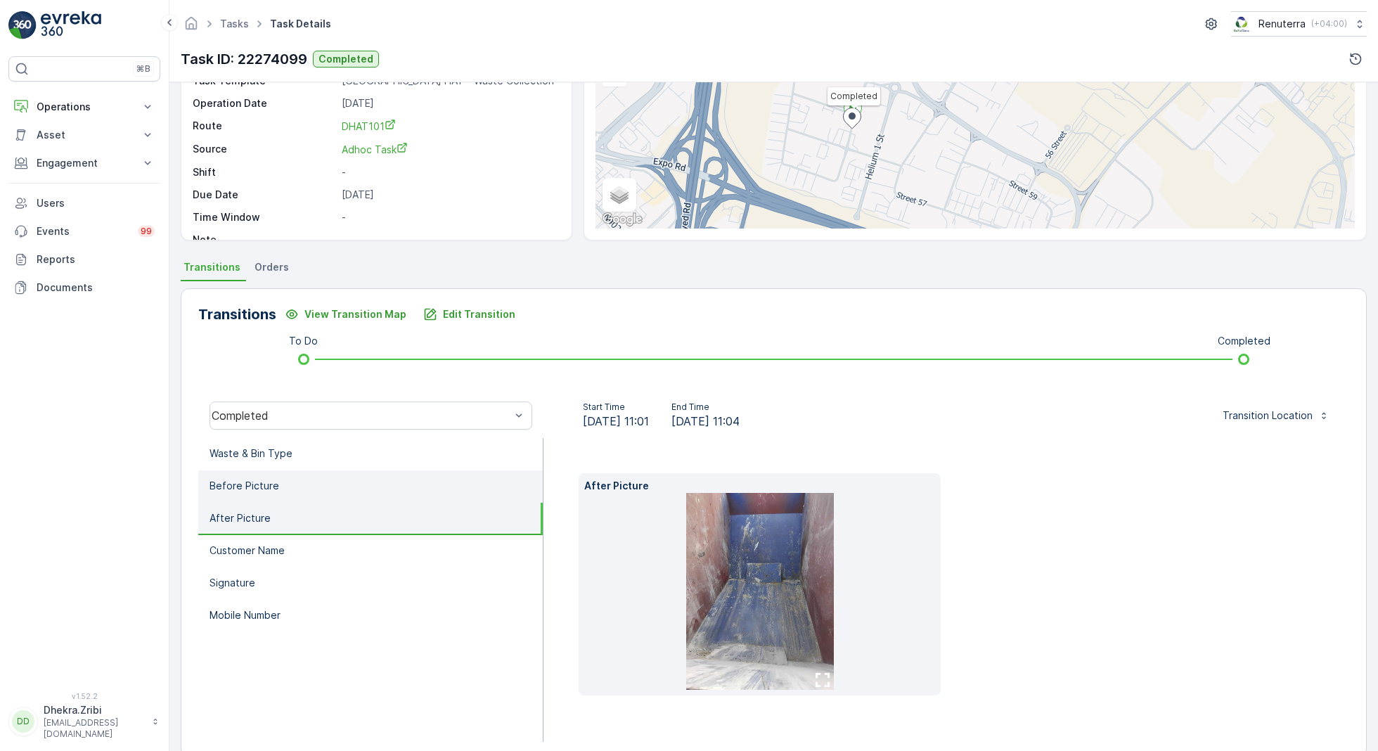
click at [347, 486] on li "Before Picture" at bounding box center [370, 486] width 344 height 32
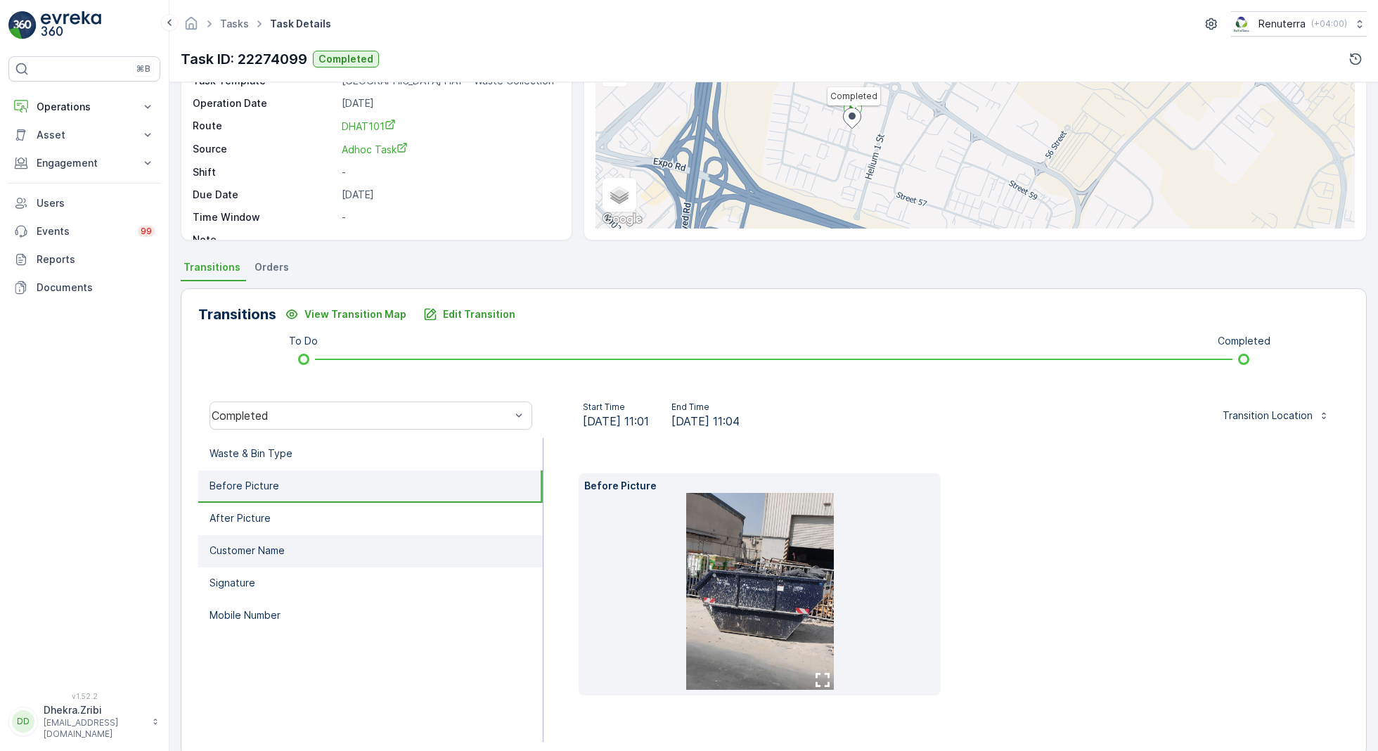
click at [364, 535] on li "Customer Name" at bounding box center [370, 551] width 344 height 32
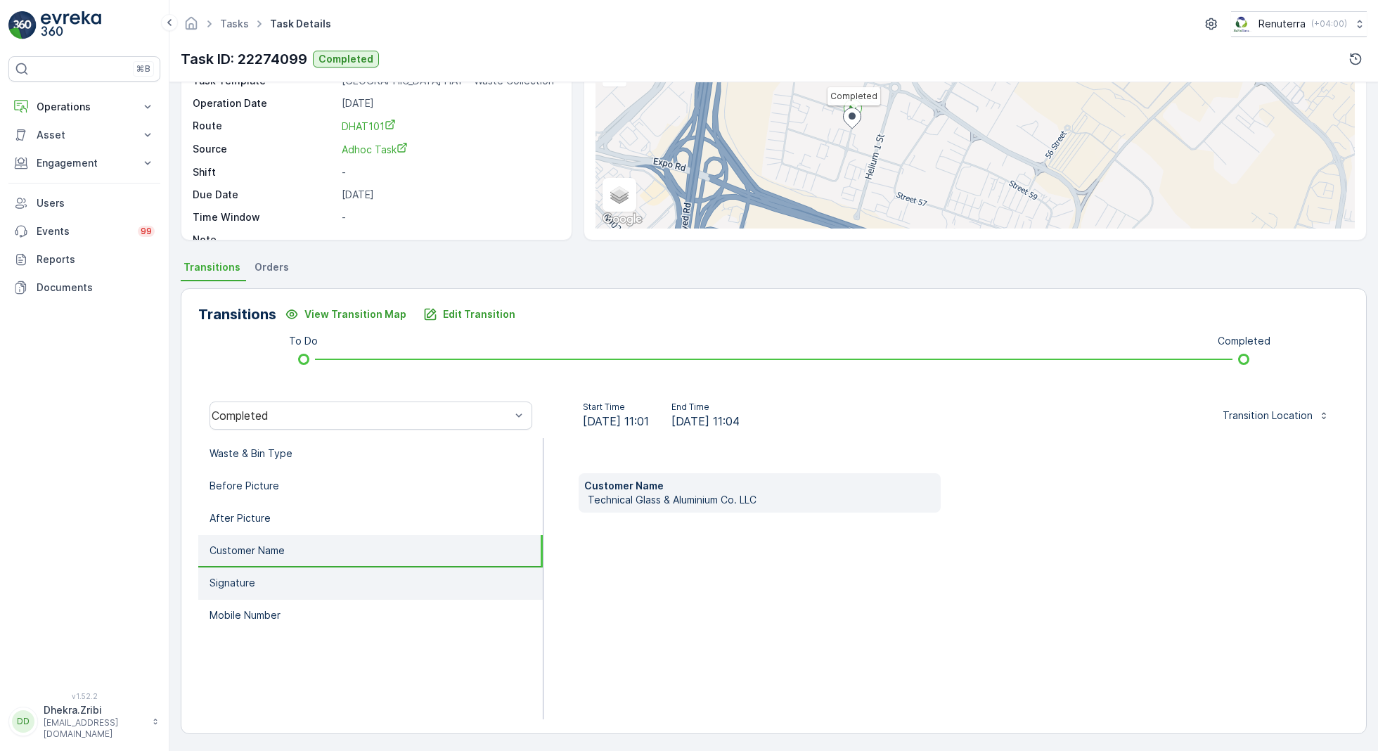
click at [348, 567] on li "Signature" at bounding box center [370, 583] width 344 height 32
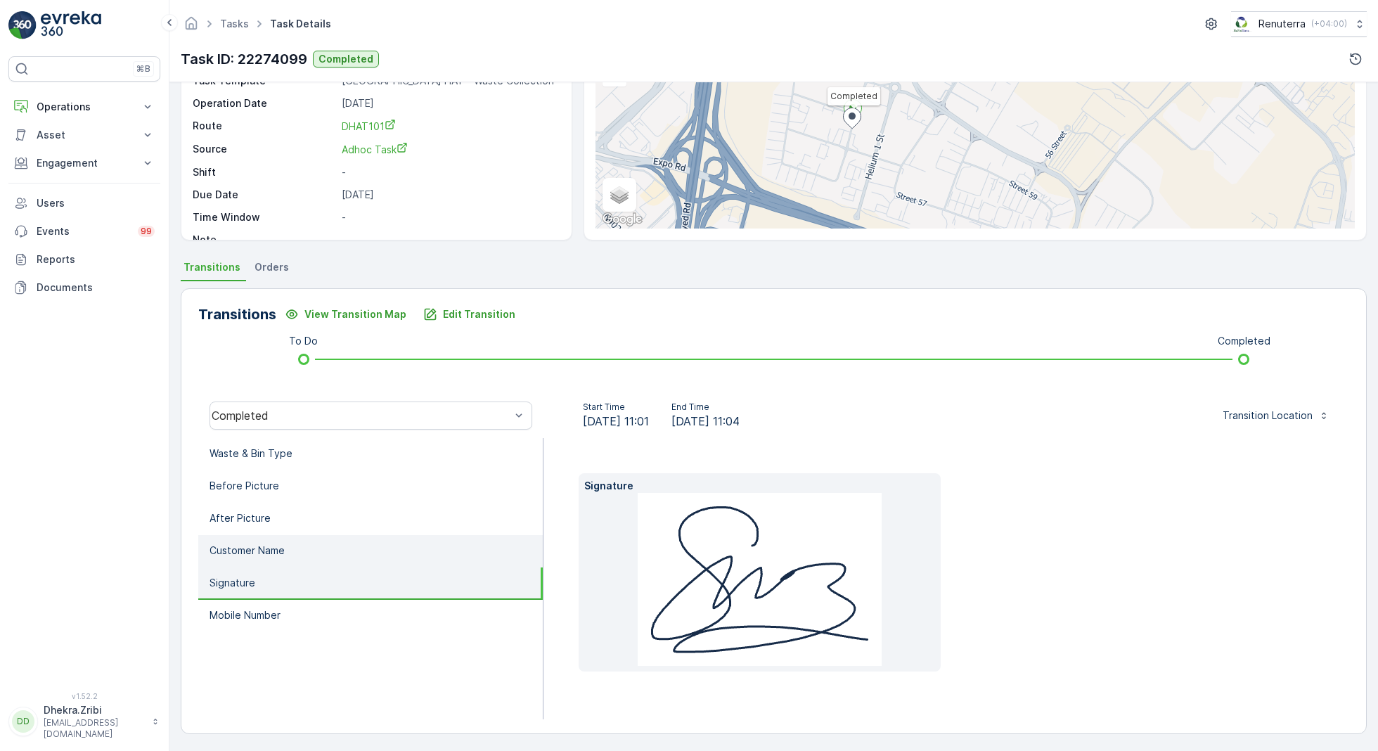
click at [361, 553] on li "Customer Name" at bounding box center [370, 551] width 344 height 32
